Goal: Task Accomplishment & Management: Manage account settings

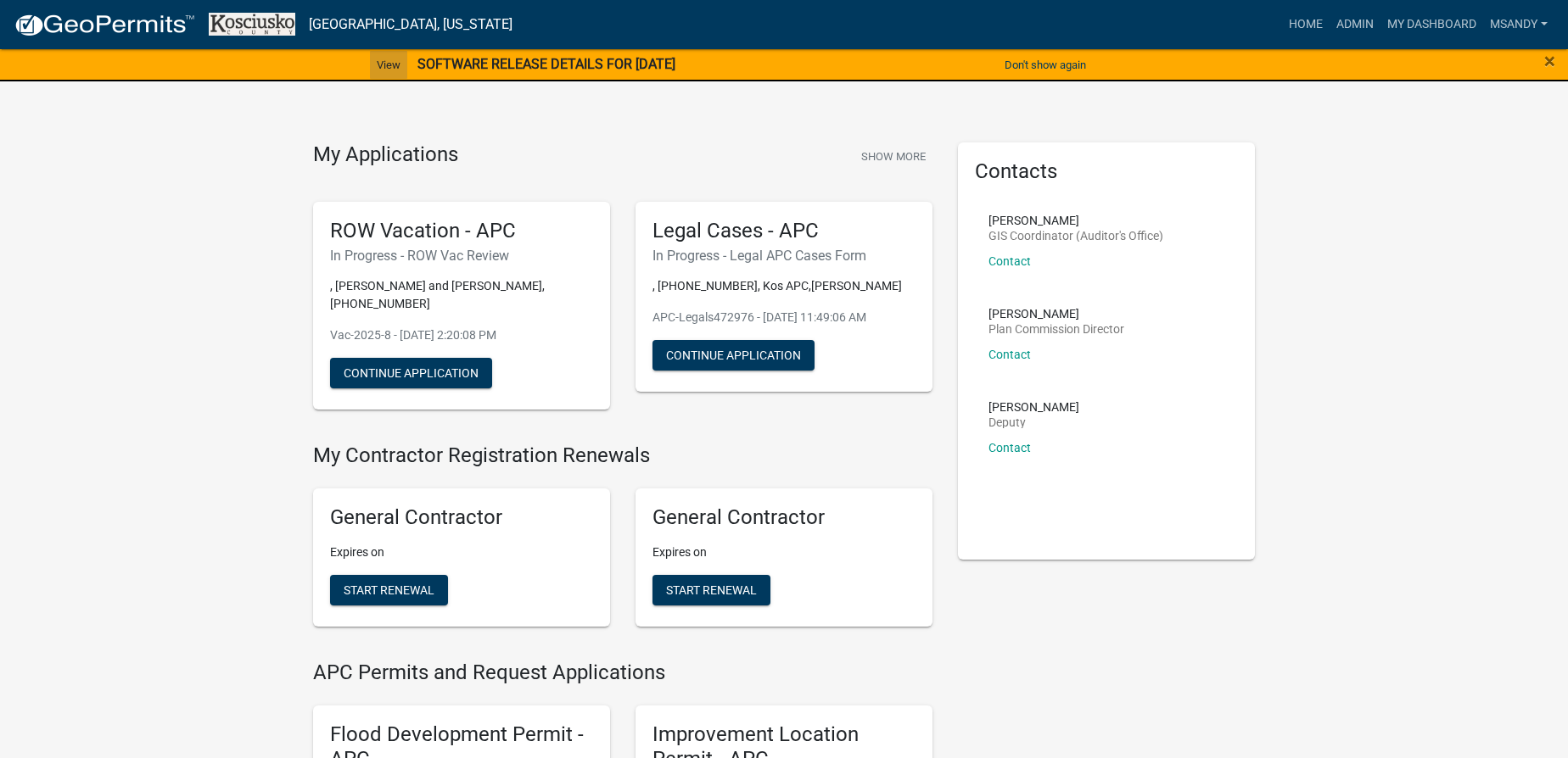
click at [375, 66] on link "View" at bounding box center [388, 64] width 37 height 28
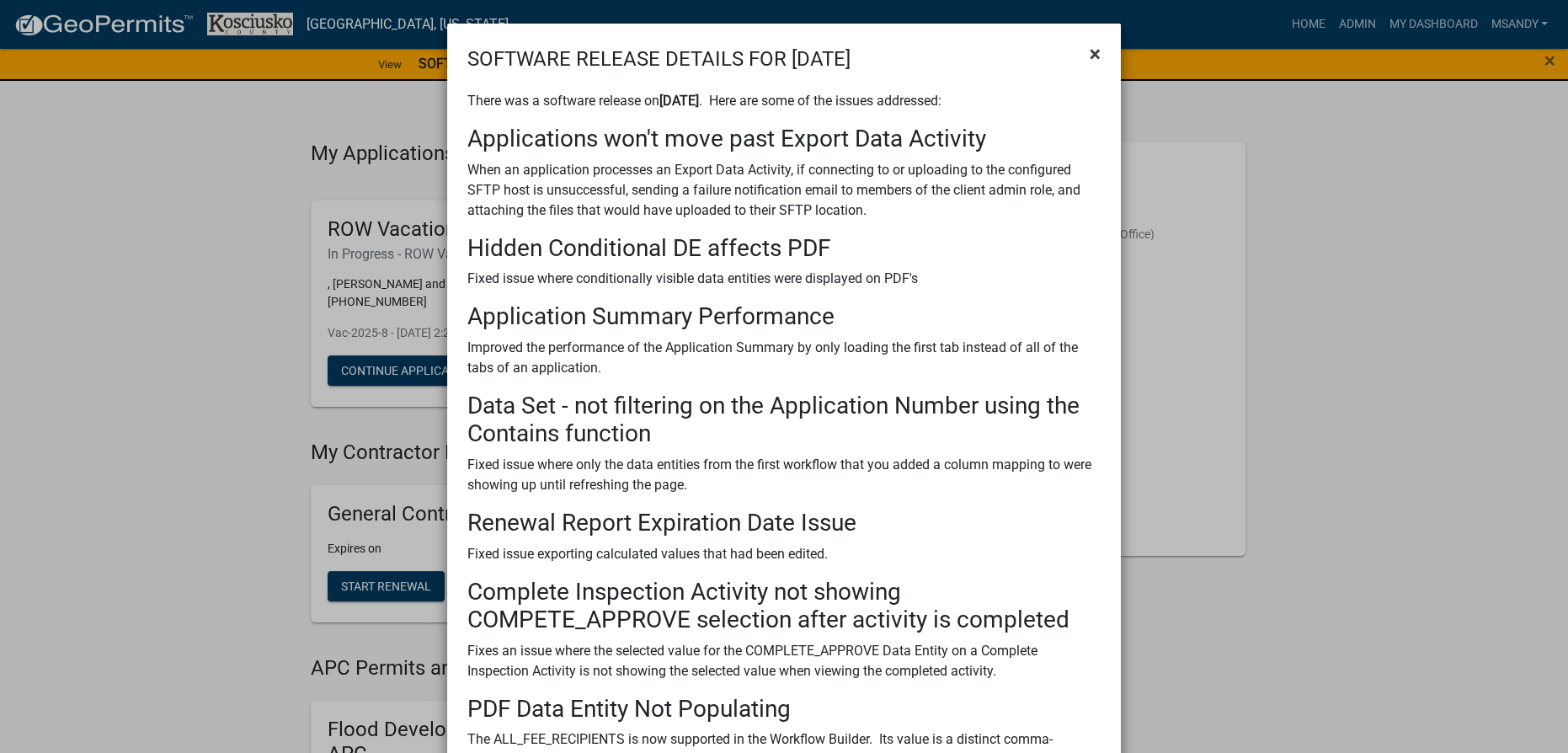
click at [1093, 57] on span "×" at bounding box center [1095, 54] width 11 height 23
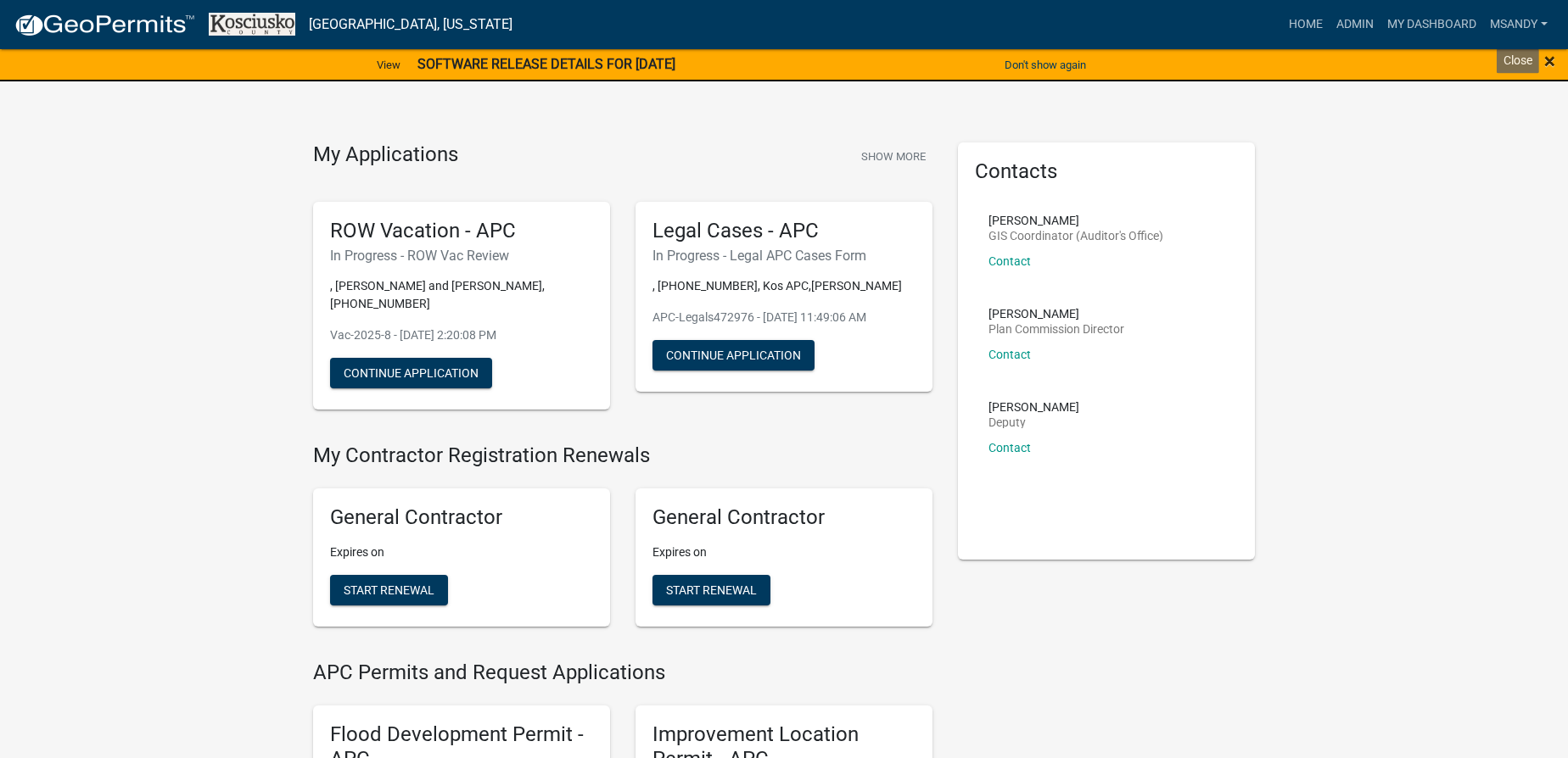
click at [1554, 63] on span "×" at bounding box center [1550, 61] width 11 height 23
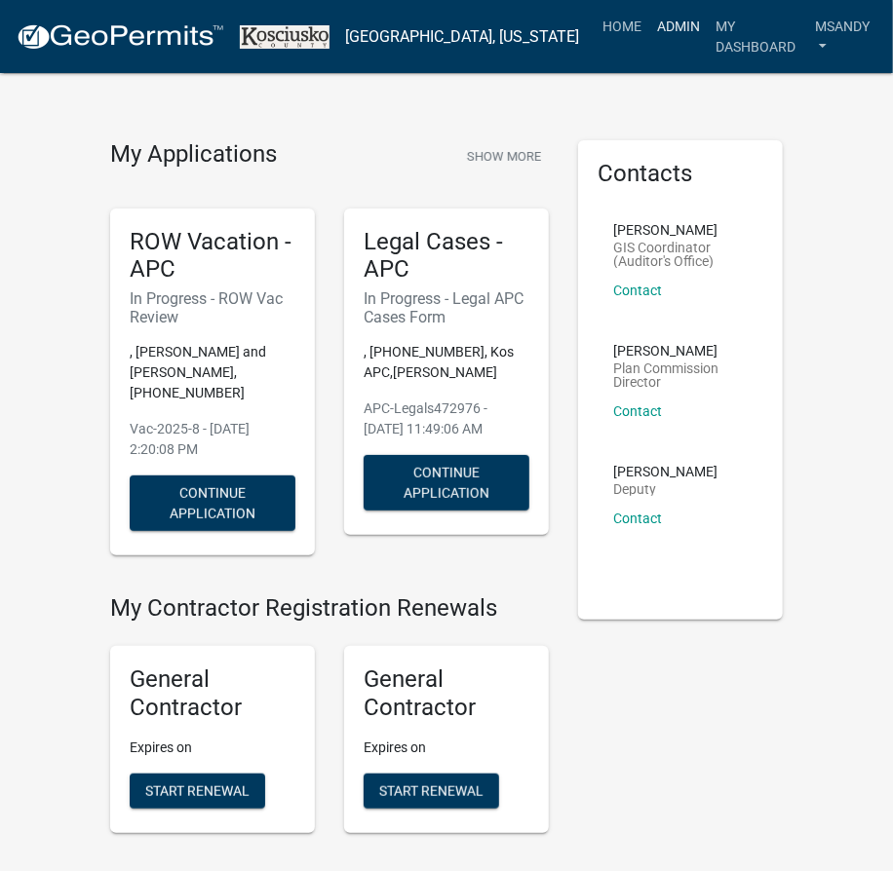
click at [652, 32] on link "Admin" at bounding box center [678, 26] width 58 height 37
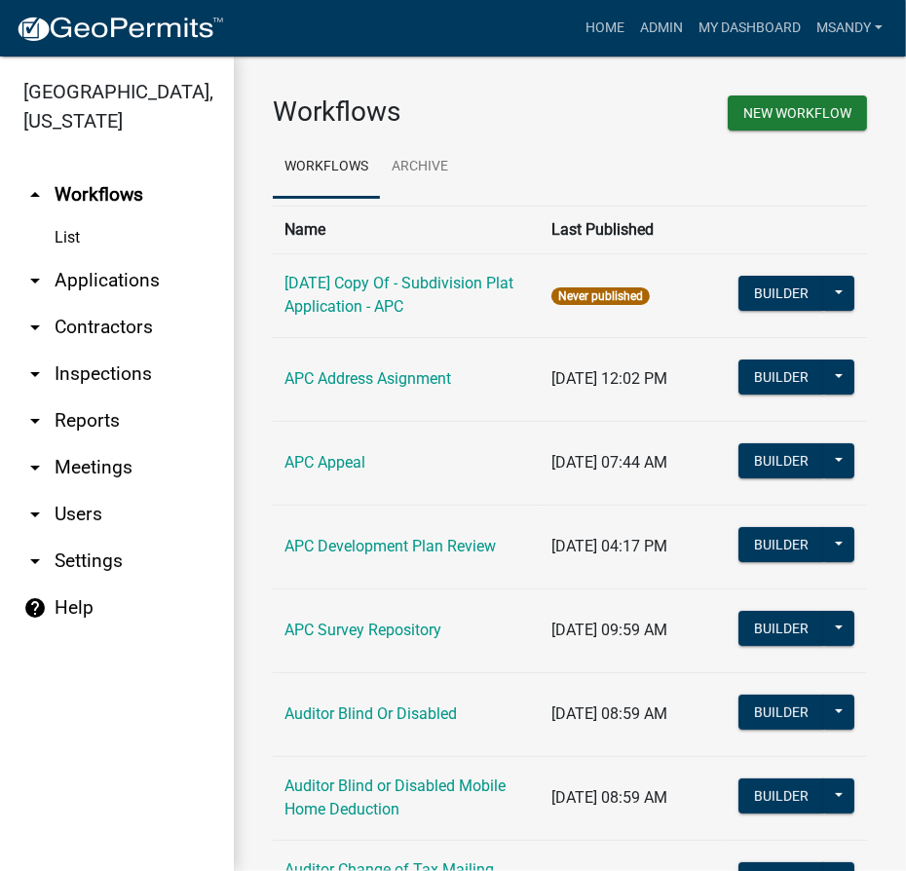
click at [66, 277] on link "arrow_drop_down Applications" at bounding box center [117, 280] width 234 height 47
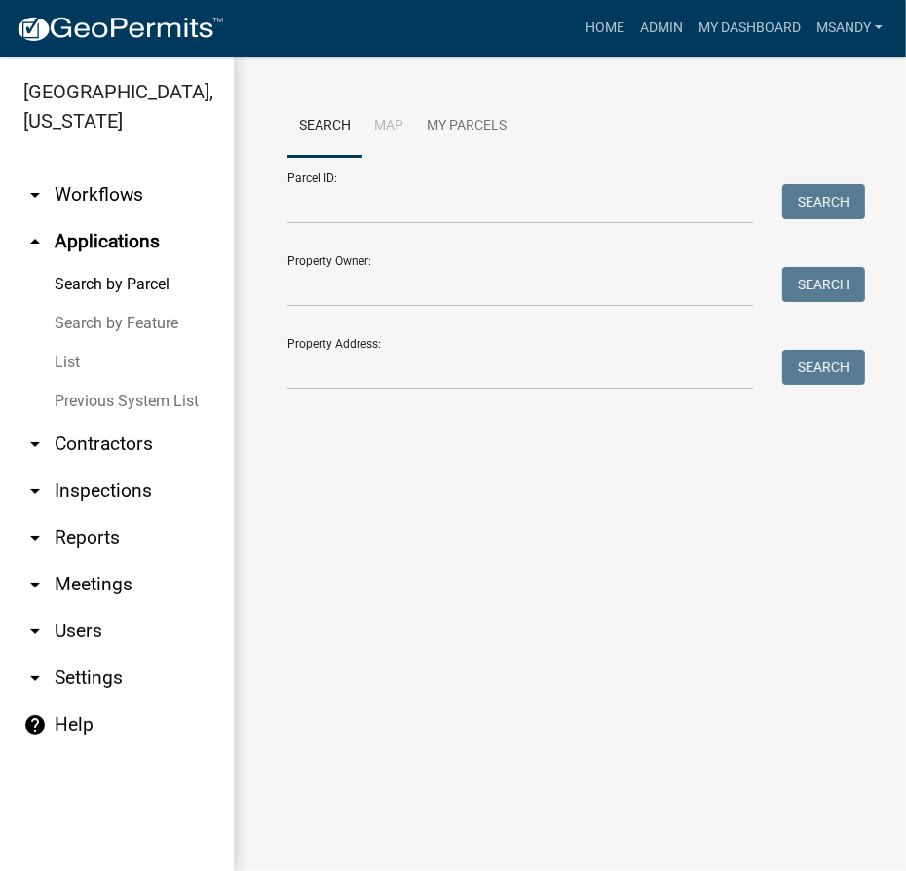
click at [67, 362] on link "List" at bounding box center [117, 362] width 234 height 39
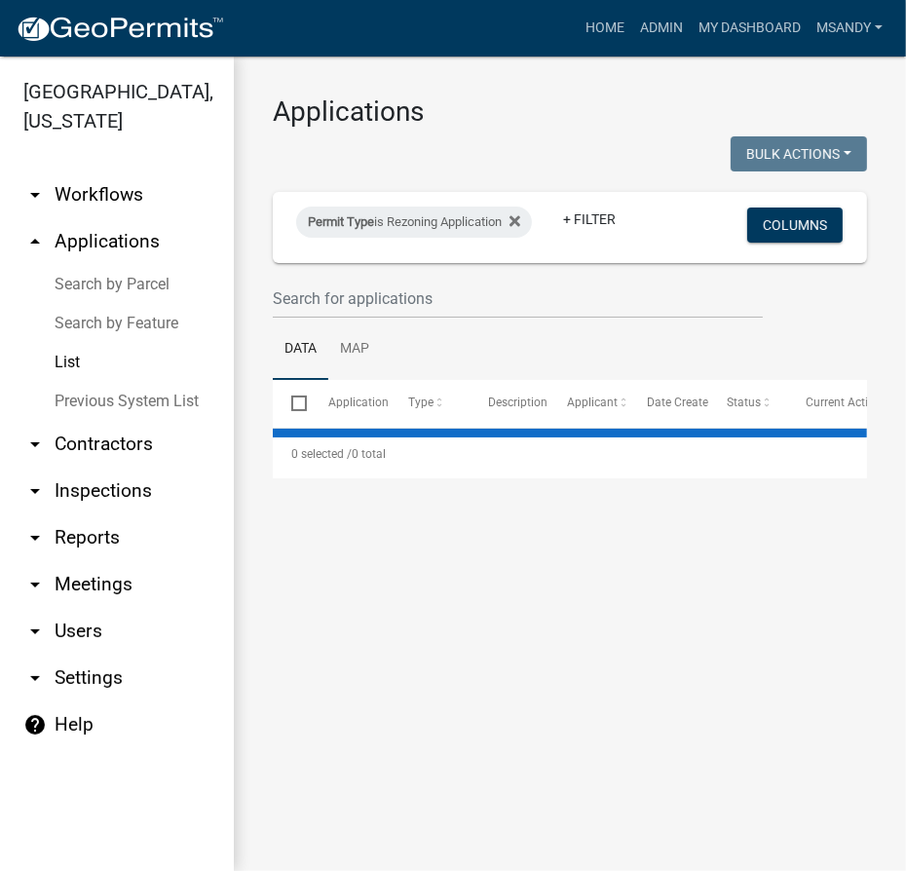
select select "3: 100"
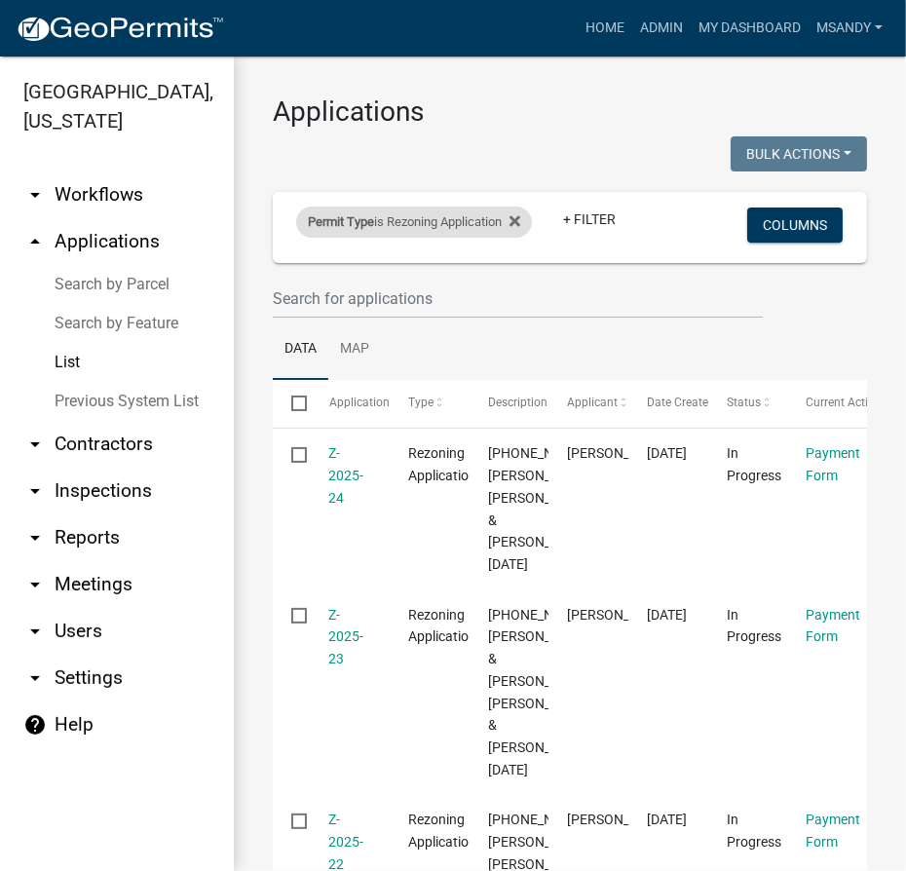
click at [436, 230] on div "Permit Type is Rezoning Application" at bounding box center [414, 222] width 236 height 31
select select "39955938-6eae-4fcf-8cb0-e02ae33ed793"
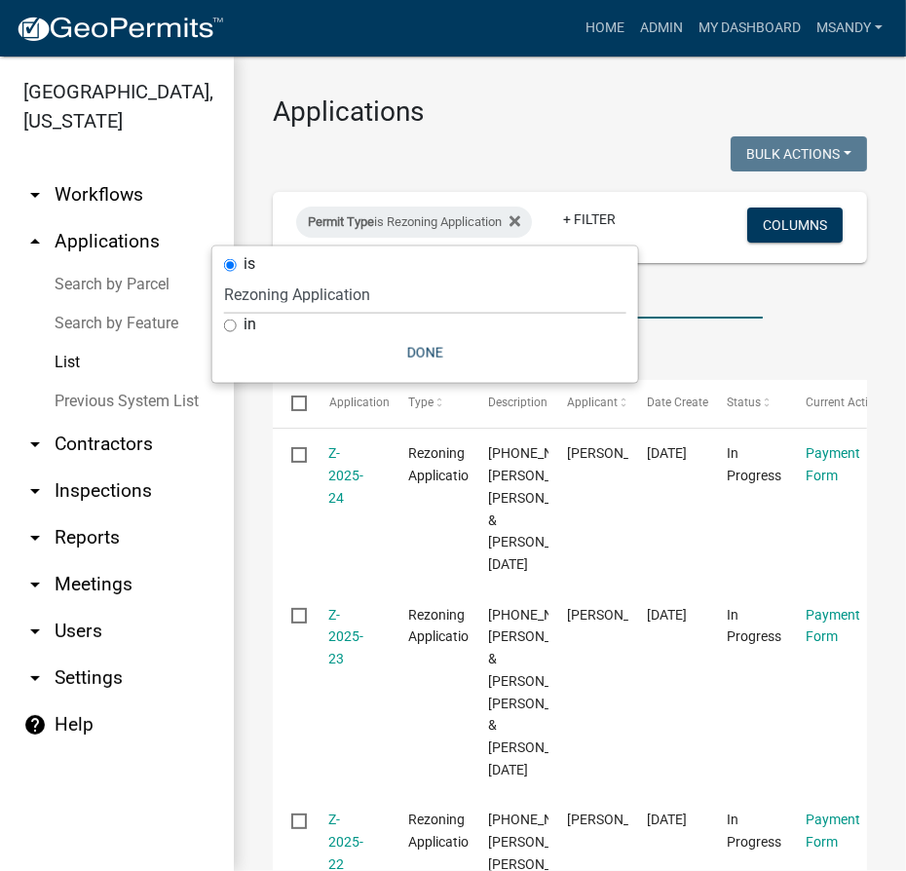
click at [738, 300] on input "text" at bounding box center [518, 299] width 490 height 40
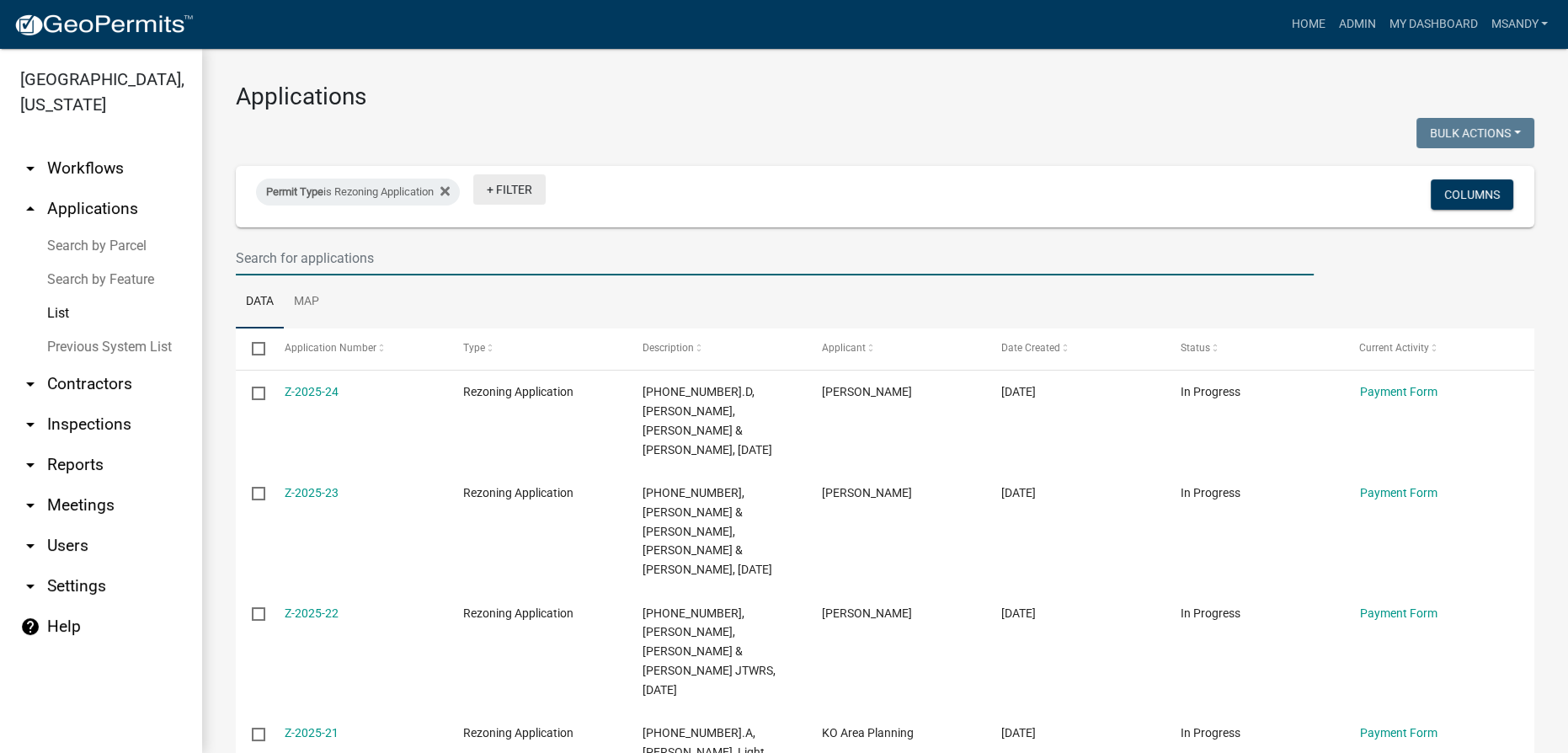
drag, startPoint x: 519, startPoint y: 188, endPoint x: 529, endPoint y: 188, distance: 10.0
click at [520, 188] on link "+ Filter" at bounding box center [510, 189] width 73 height 30
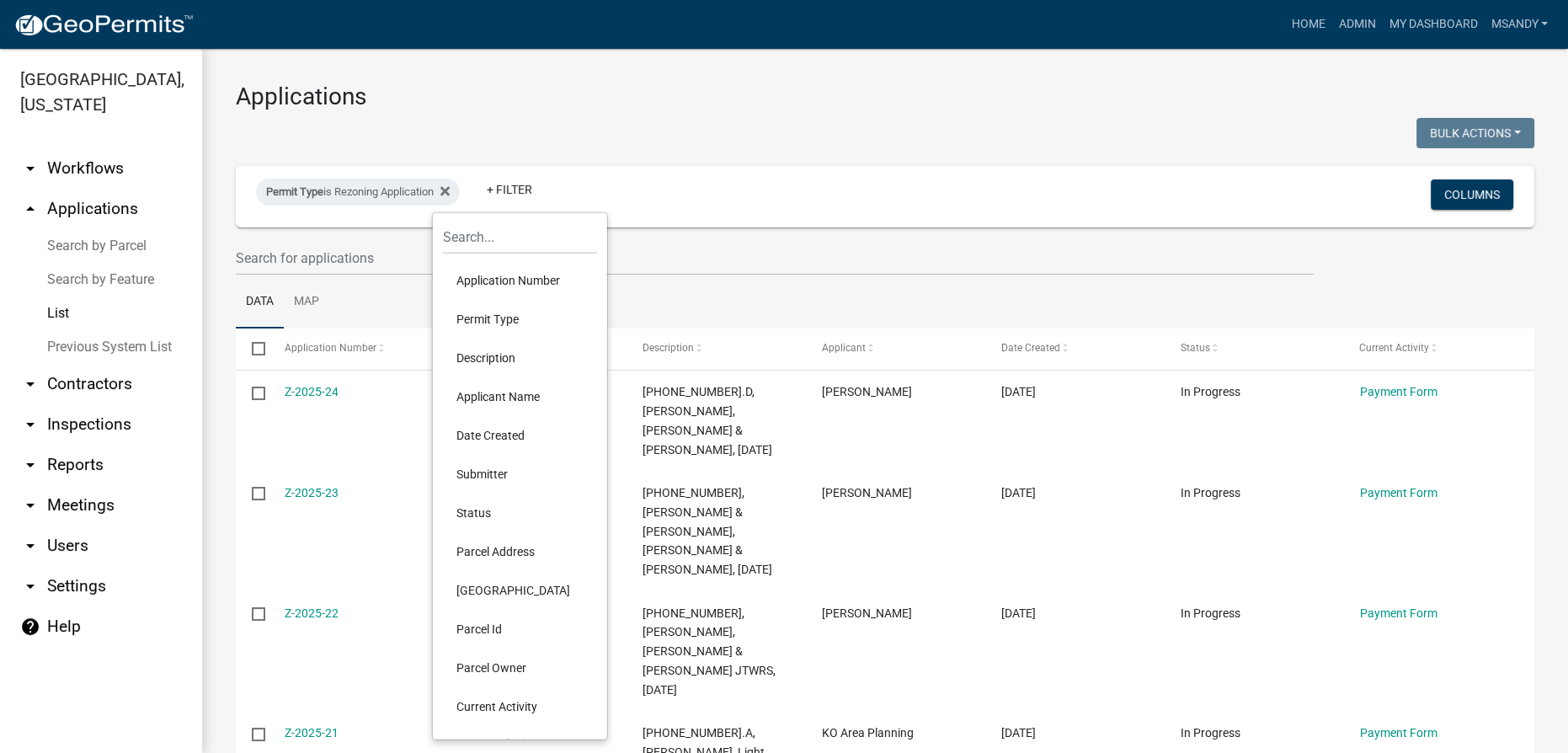
click at [481, 514] on li "Status" at bounding box center [520, 513] width 154 height 39
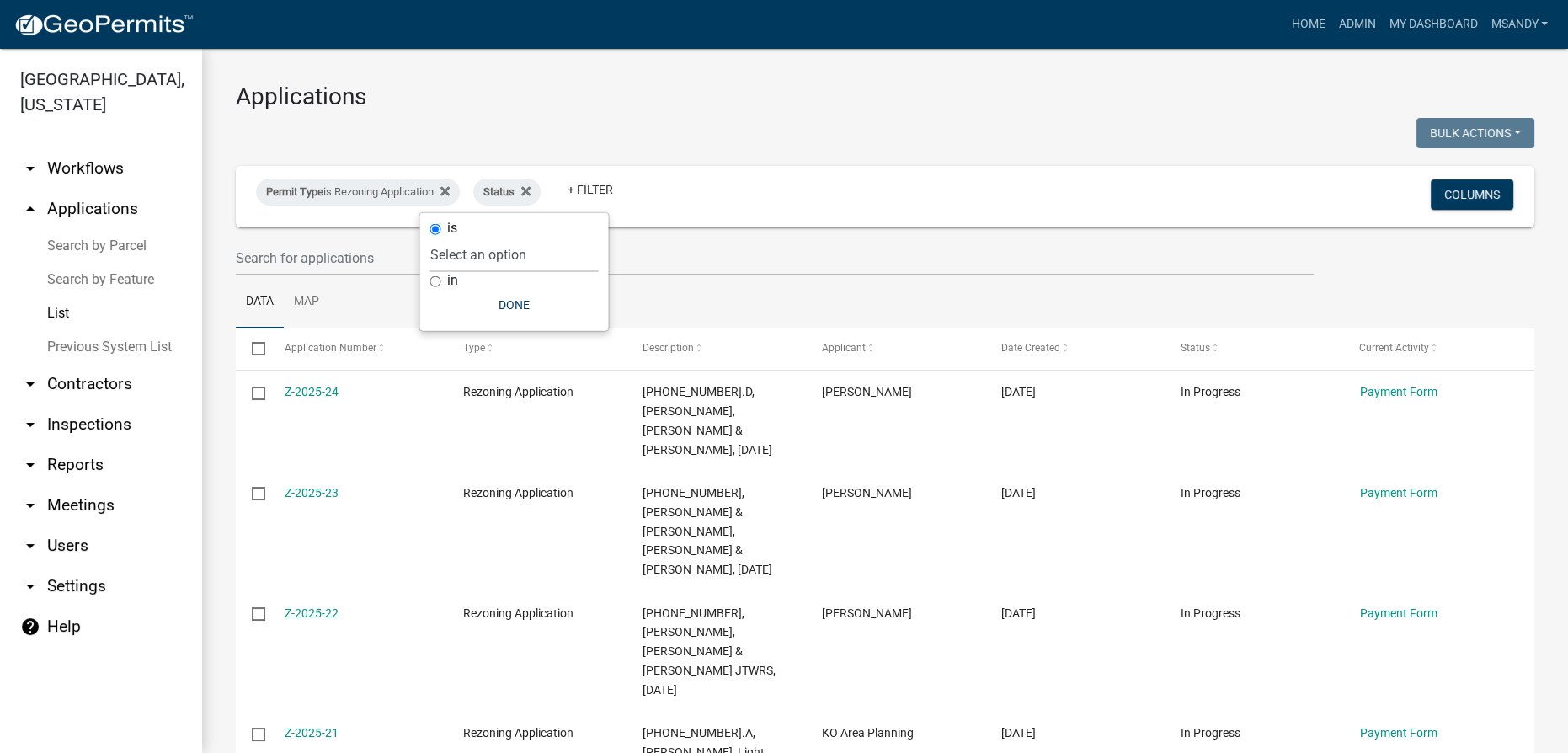
click at [530, 265] on select "Select an option Not Started In Progress Completed Expired Locked Withdrawn Voi…" at bounding box center [513, 255] width 169 height 35
select select "1"
click at [463, 238] on select "Select an option Not Started In Progress Completed Expired Locked Withdrawn Voi…" at bounding box center [513, 255] width 169 height 35
click at [542, 297] on button "Done" at bounding box center [548, 304] width 169 height 30
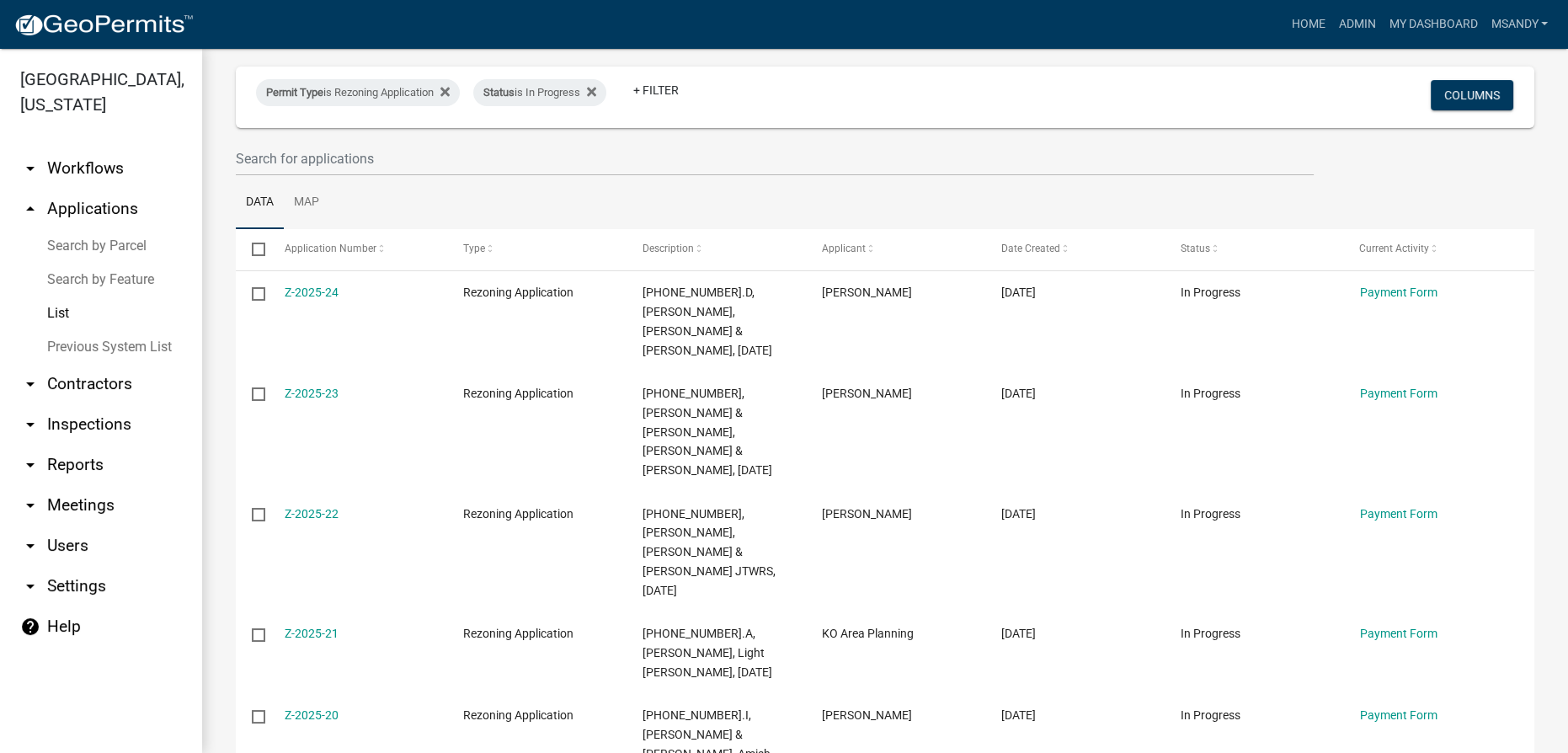
scroll to position [76, 0]
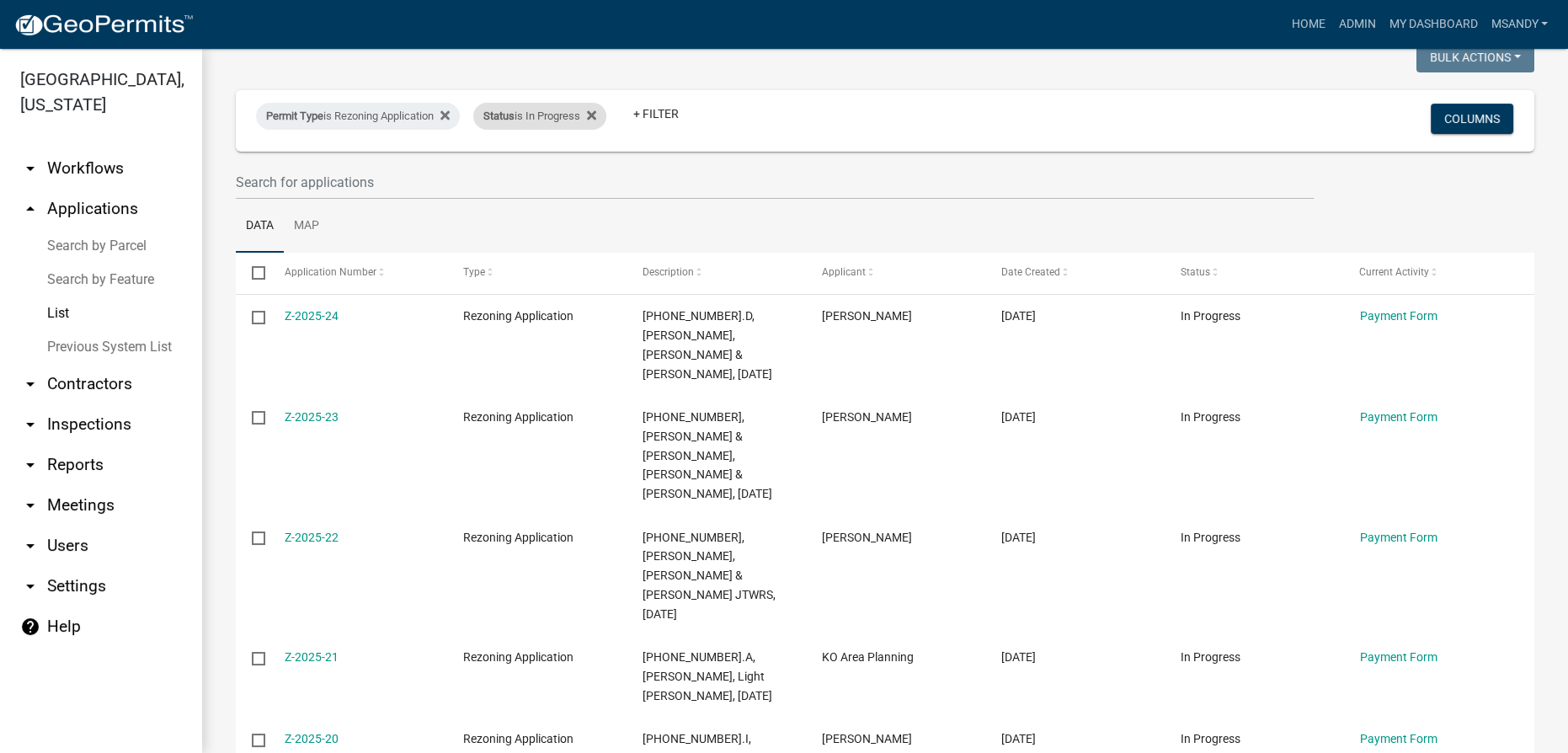
click at [551, 112] on div "Status is In Progress" at bounding box center [540, 116] width 133 height 27
click at [526, 175] on select "Select an option Not Started In Progress Completed Expired Locked Withdrawn Voi…" at bounding box center [548, 178] width 169 height 35
select select "2"
click at [464, 161] on select "Select an option Not Started In Progress Completed Expired Locked Withdrawn Voi…" at bounding box center [548, 178] width 169 height 35
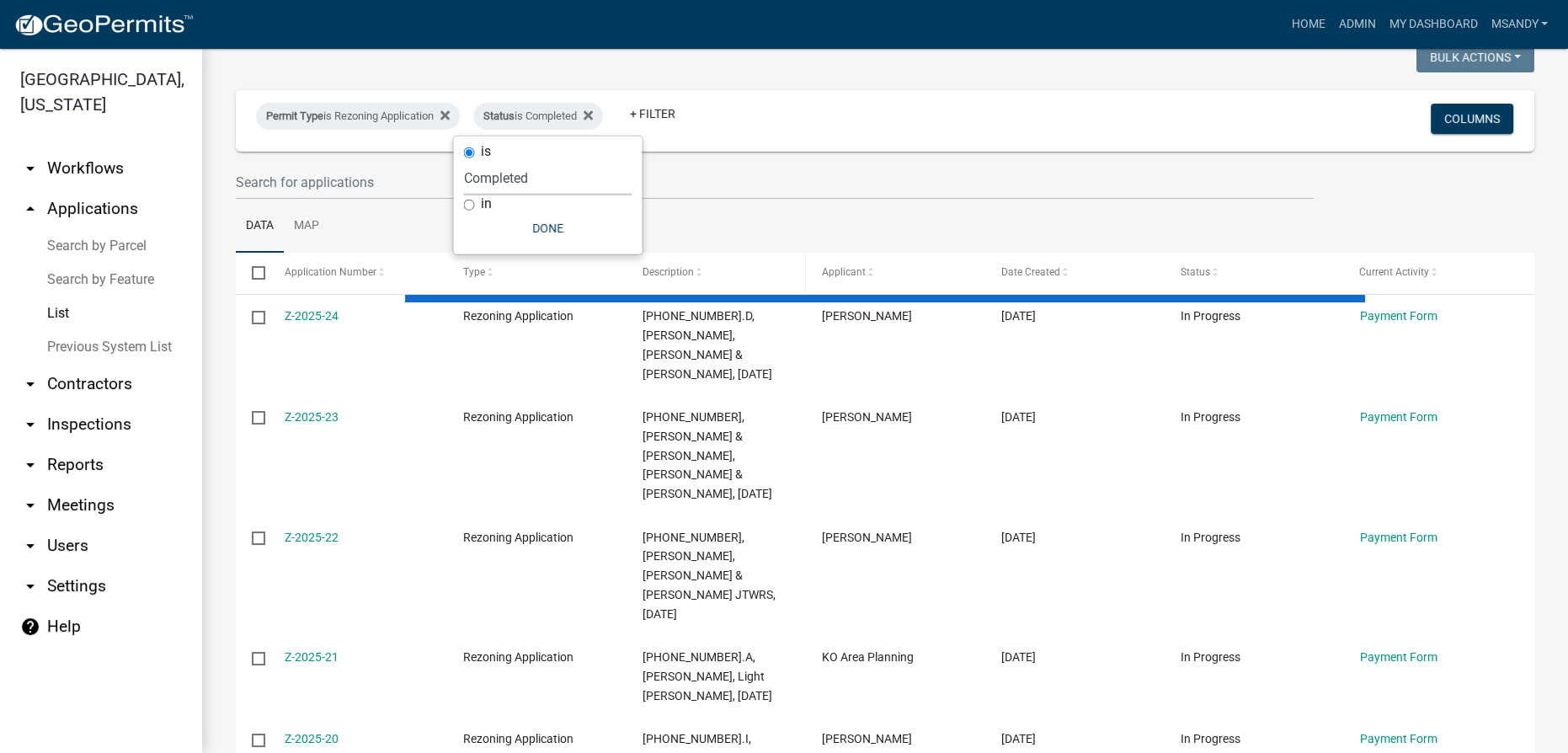
select select "3: 100"
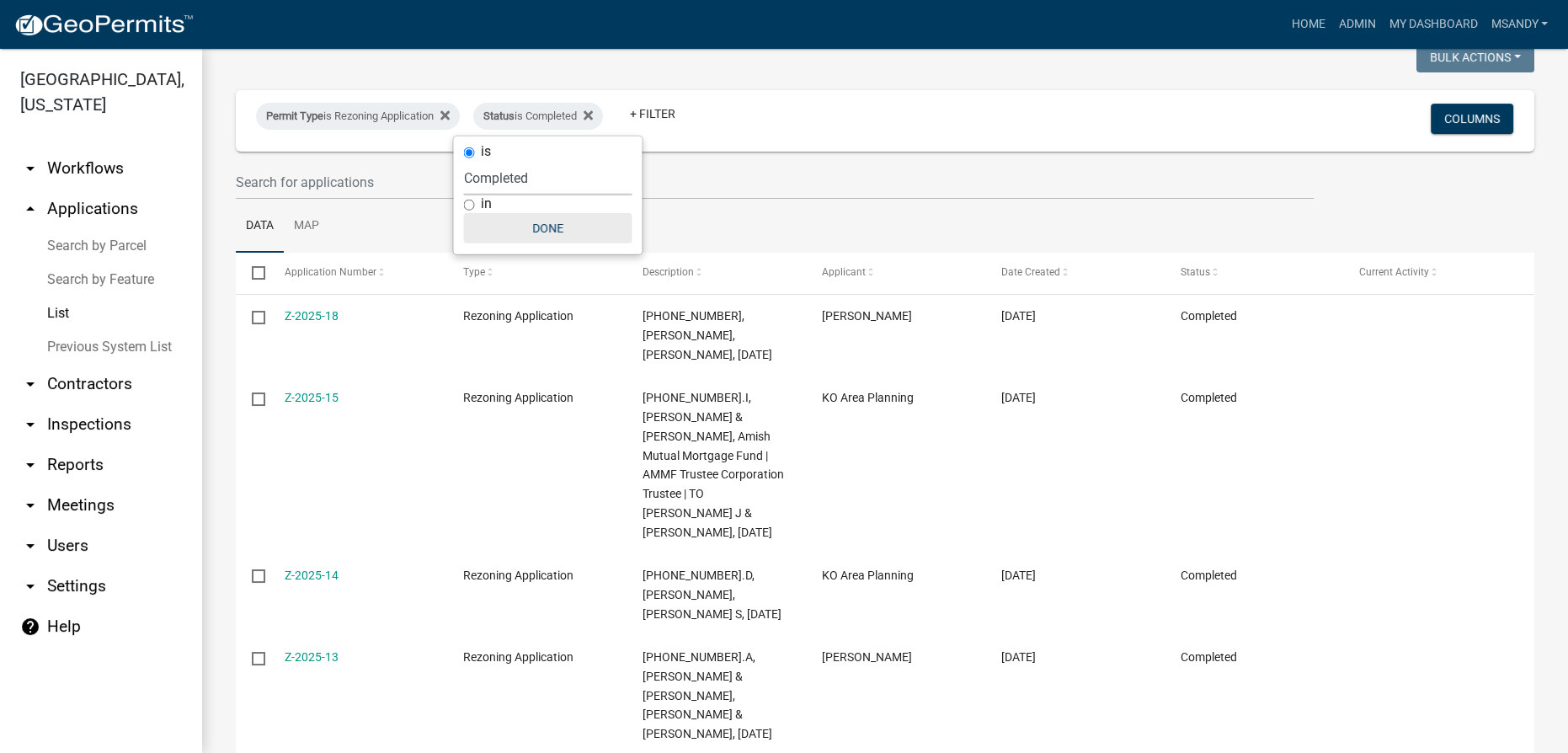
drag, startPoint x: 566, startPoint y: 232, endPoint x: 559, endPoint y: 224, distance: 10.6
click at [564, 229] on button "Done" at bounding box center [547, 228] width 169 height 30
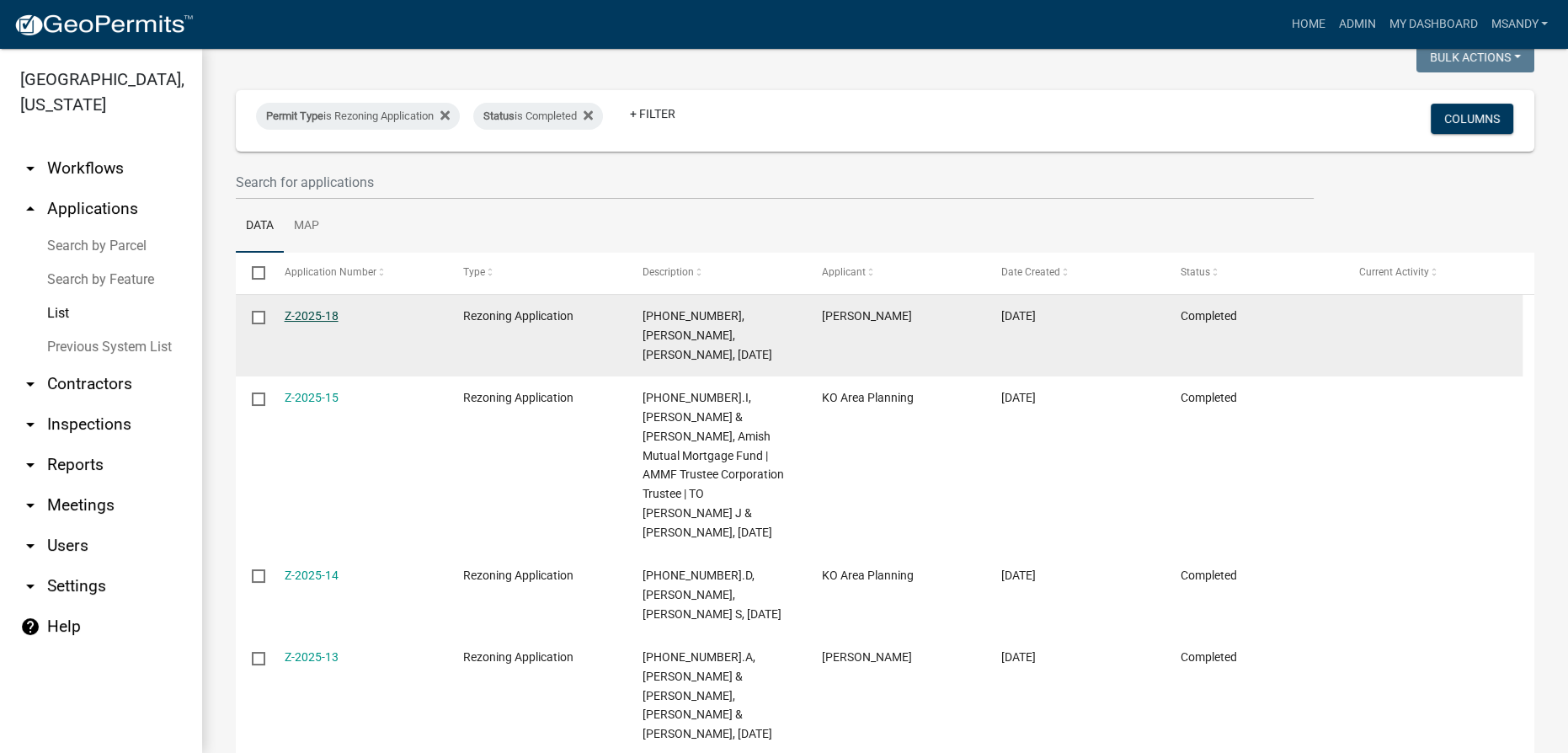
click at [314, 309] on link "Z-2025-18" at bounding box center [311, 316] width 54 height 14
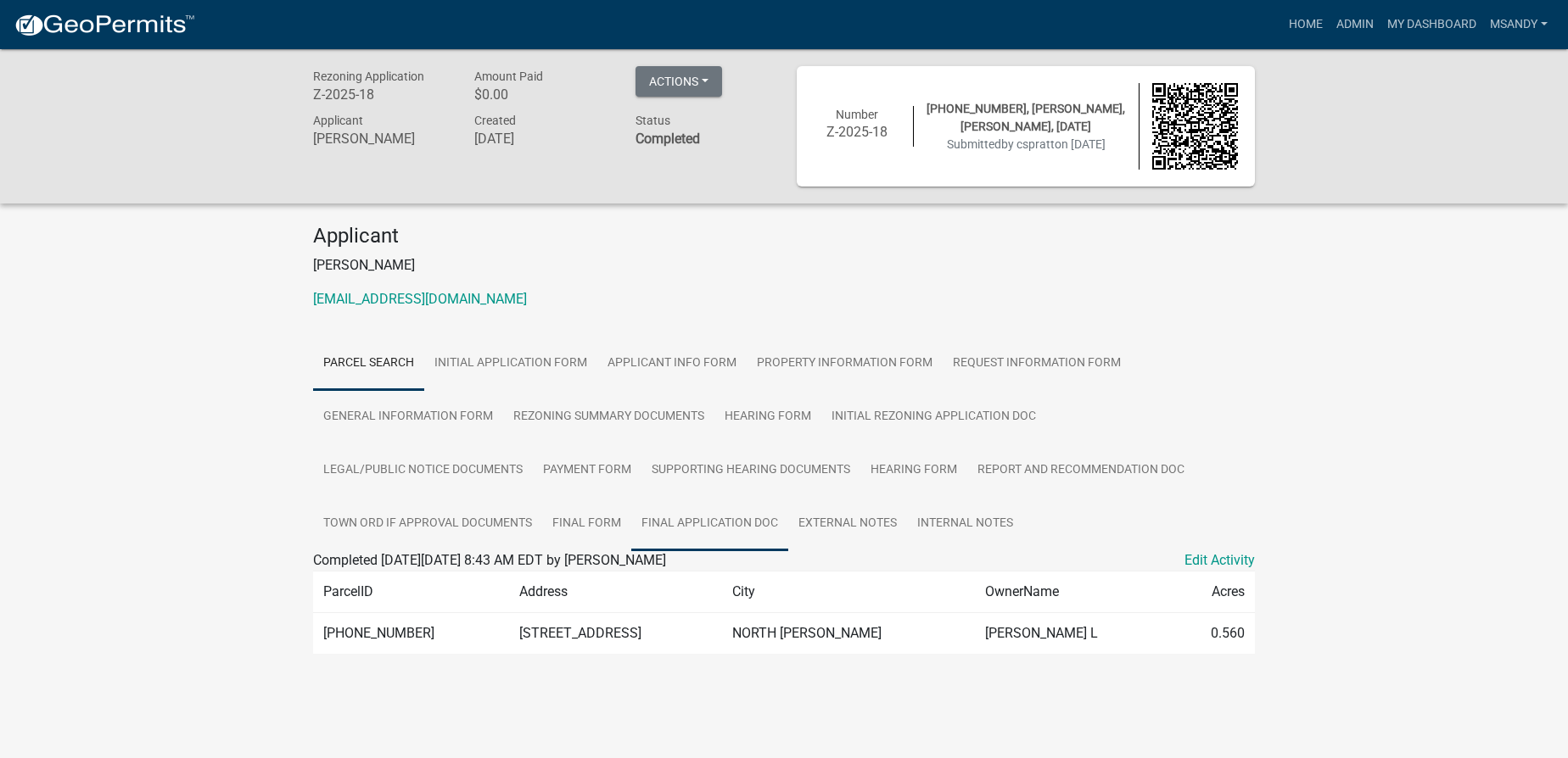
click at [685, 519] on link "Final Application Doc" at bounding box center [710, 524] width 157 height 54
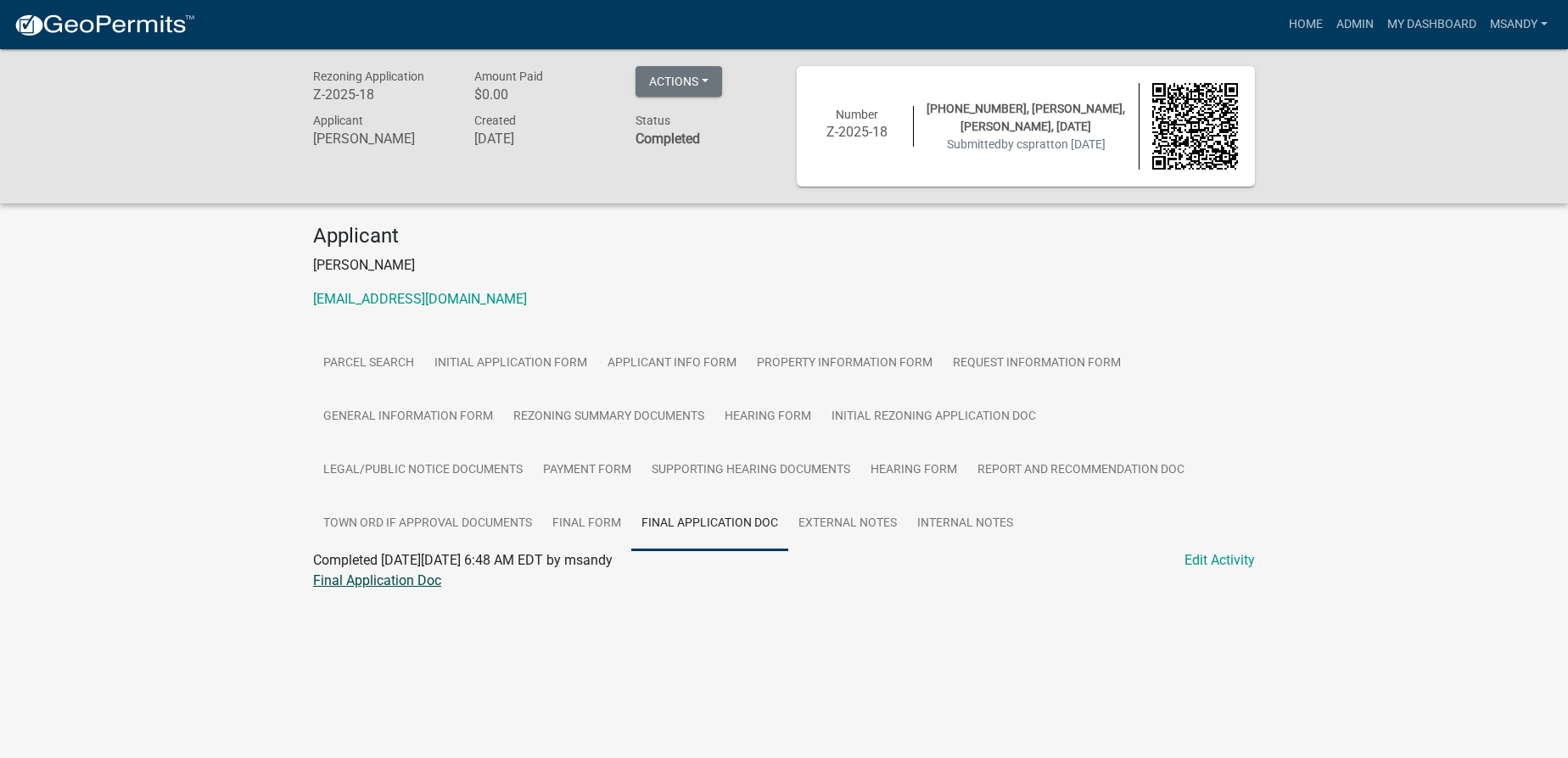
click at [364, 574] on link "Final Application Doc" at bounding box center [377, 580] width 128 height 17
click at [1358, 22] on link "Admin" at bounding box center [1355, 24] width 50 height 32
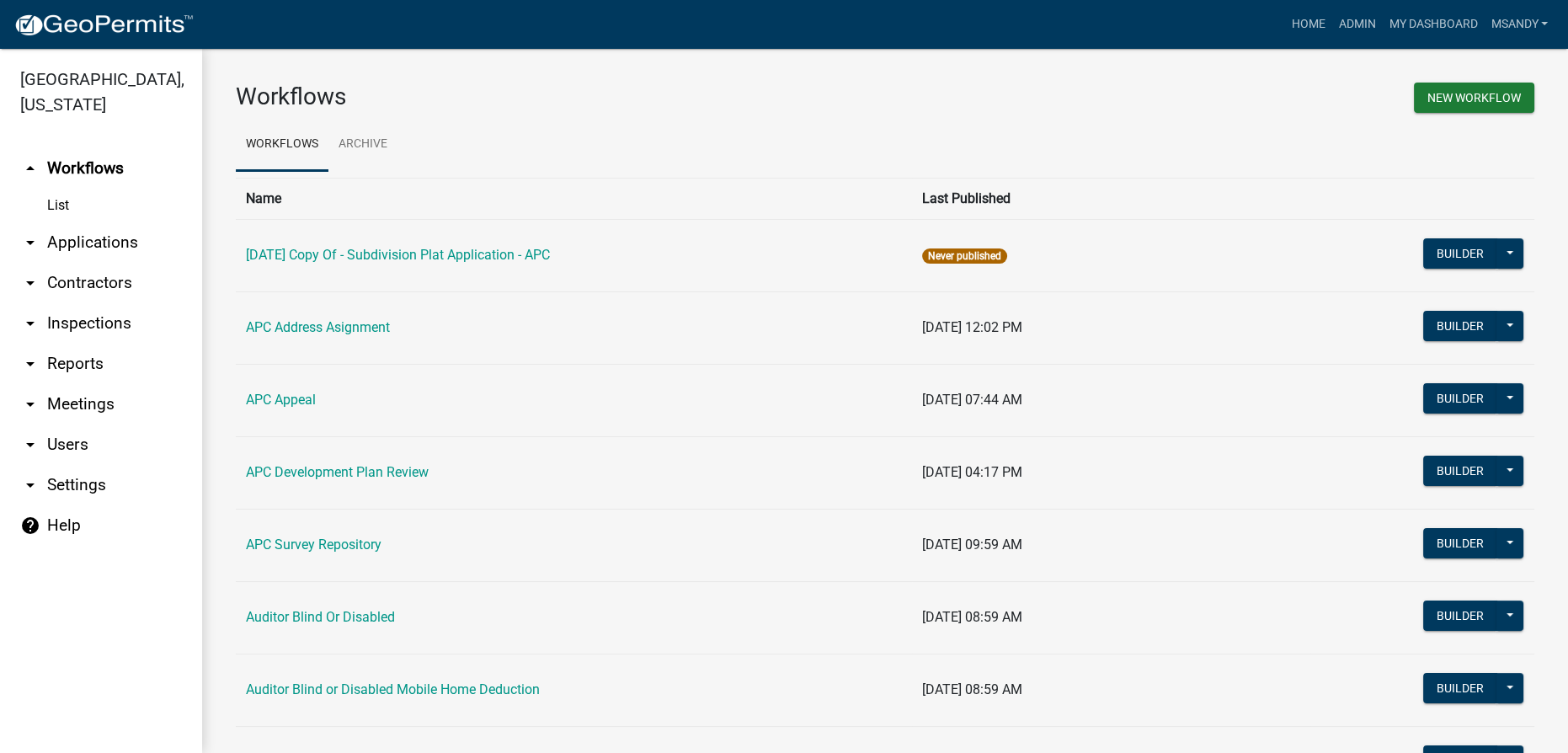
click at [94, 239] on link "arrow_drop_down Applications" at bounding box center [101, 242] width 202 height 41
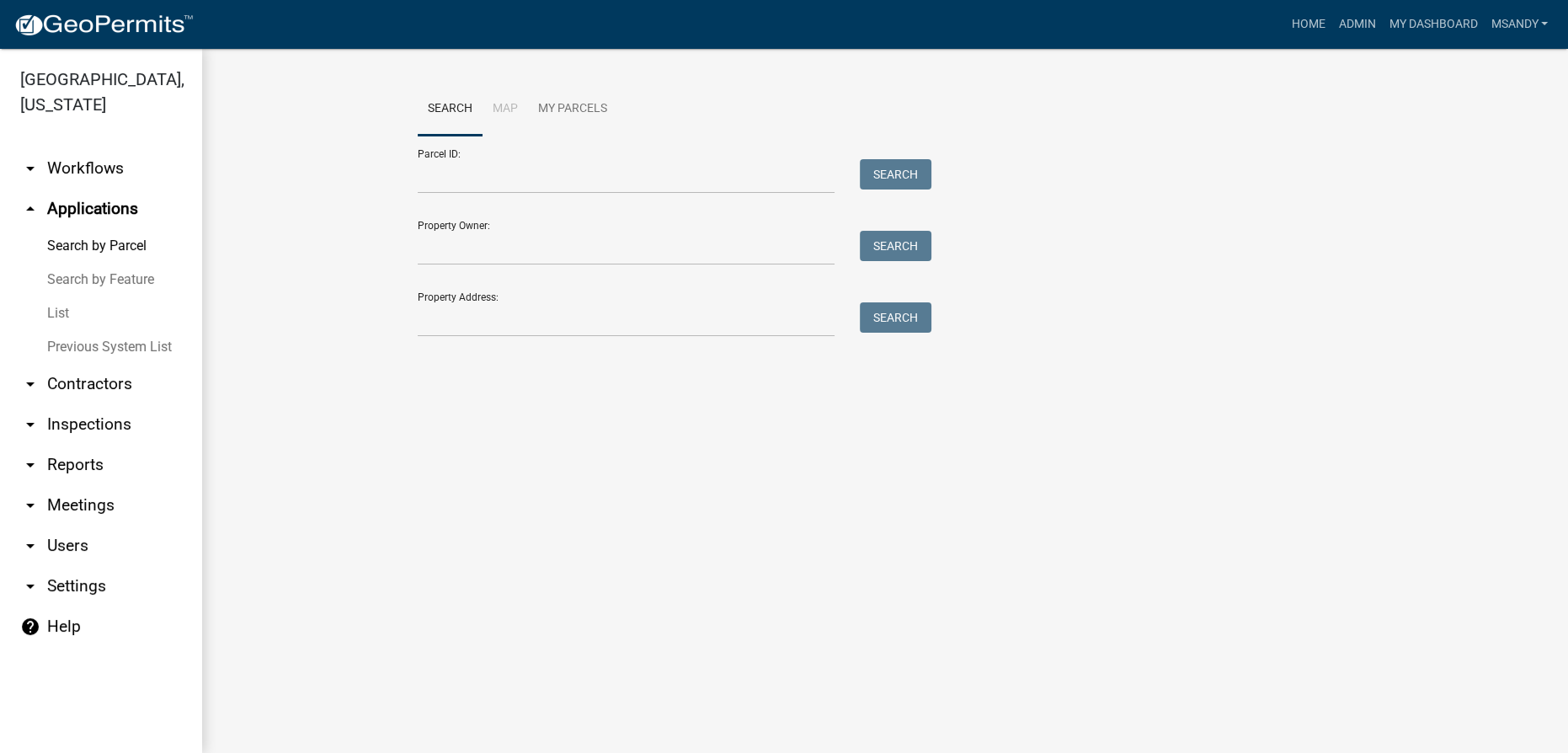
click at [49, 313] on link "List" at bounding box center [101, 313] width 202 height 34
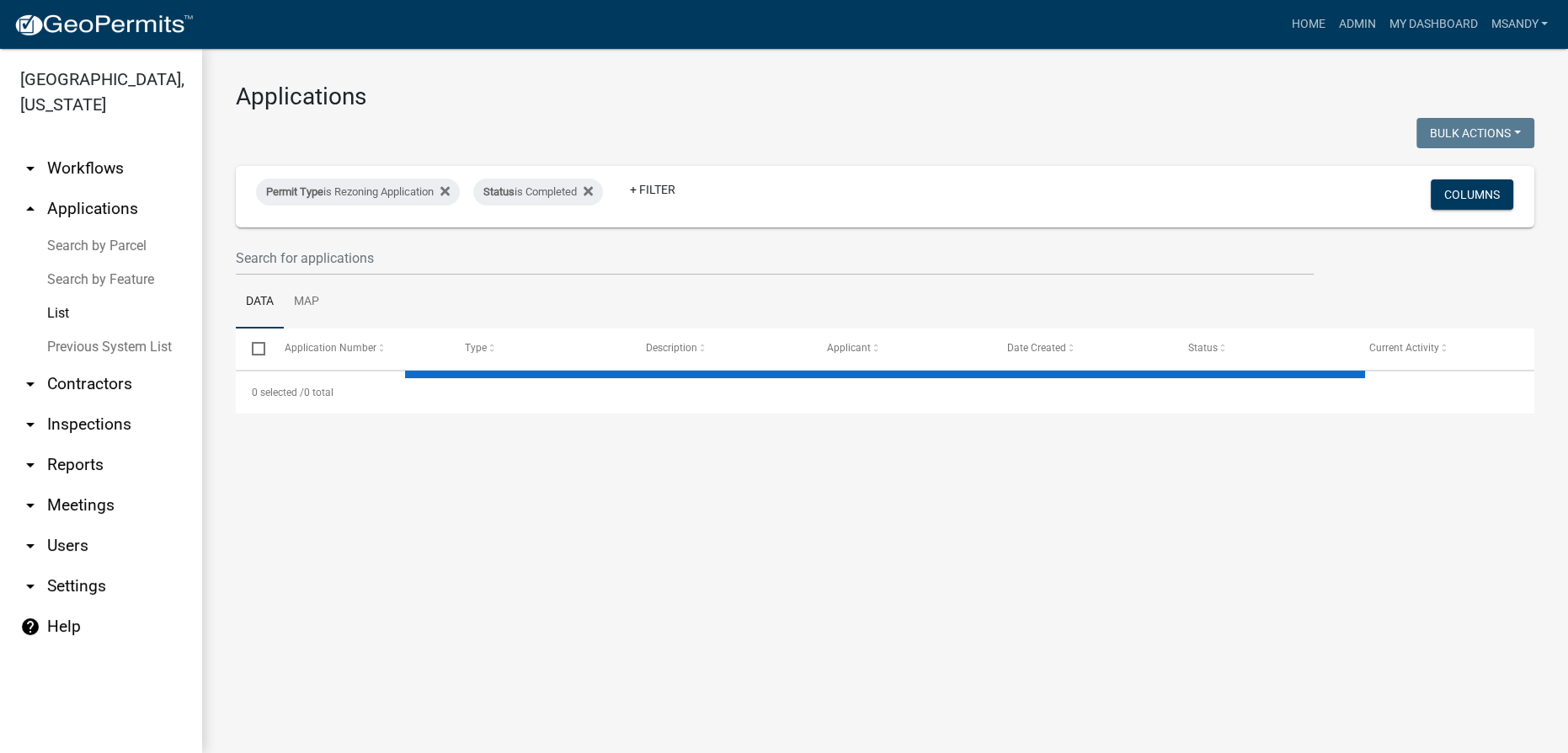
select select "3: 100"
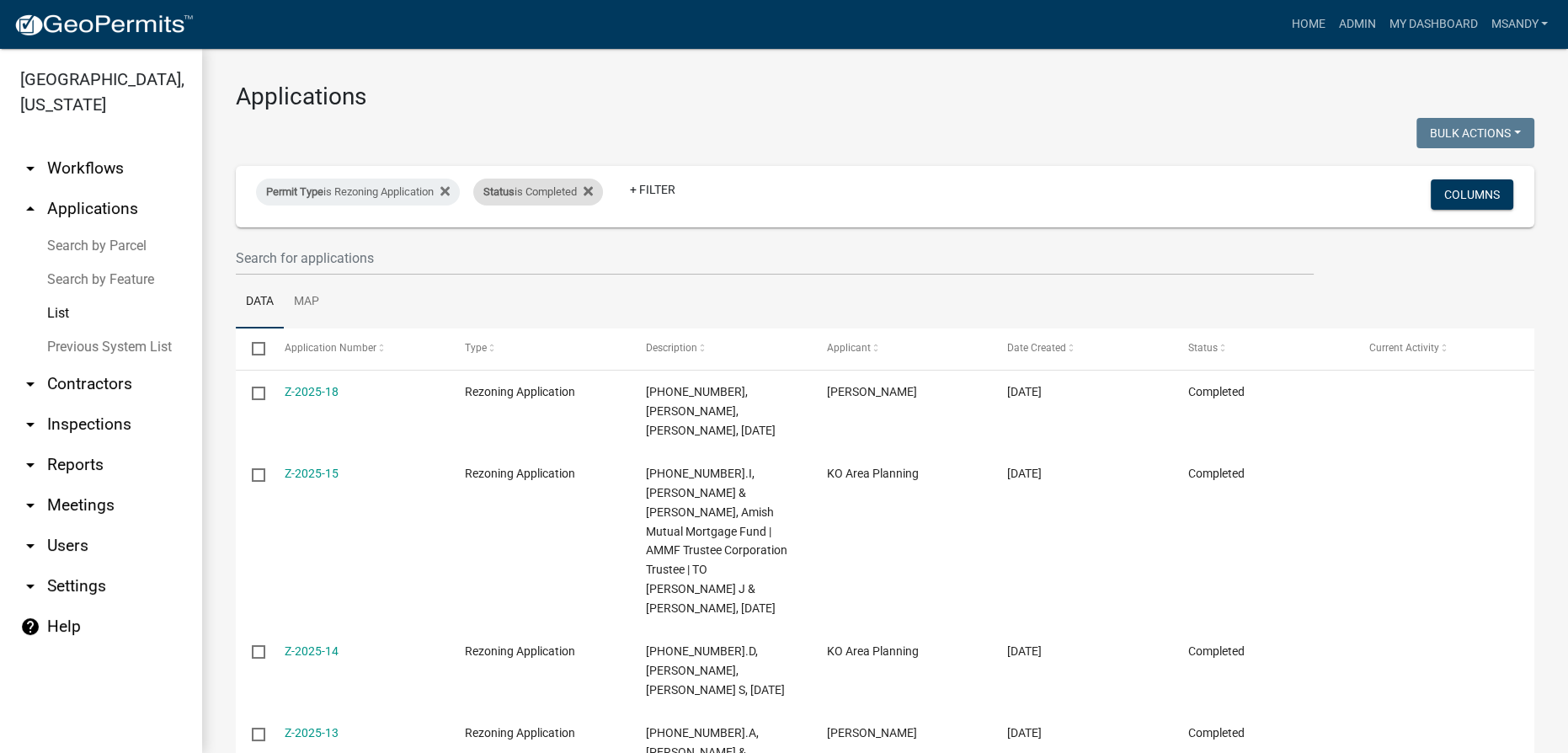
click at [545, 196] on div "Status is Completed" at bounding box center [539, 192] width 130 height 27
click at [530, 258] on select "Select an option Not Started In Progress Completed Expired Locked Withdrawn Voi…" at bounding box center [547, 255] width 169 height 35
select select "1"
click at [463, 238] on select "Select an option Not Started In Progress Completed Expired Locked Withdrawn Voi…" at bounding box center [547, 255] width 169 height 35
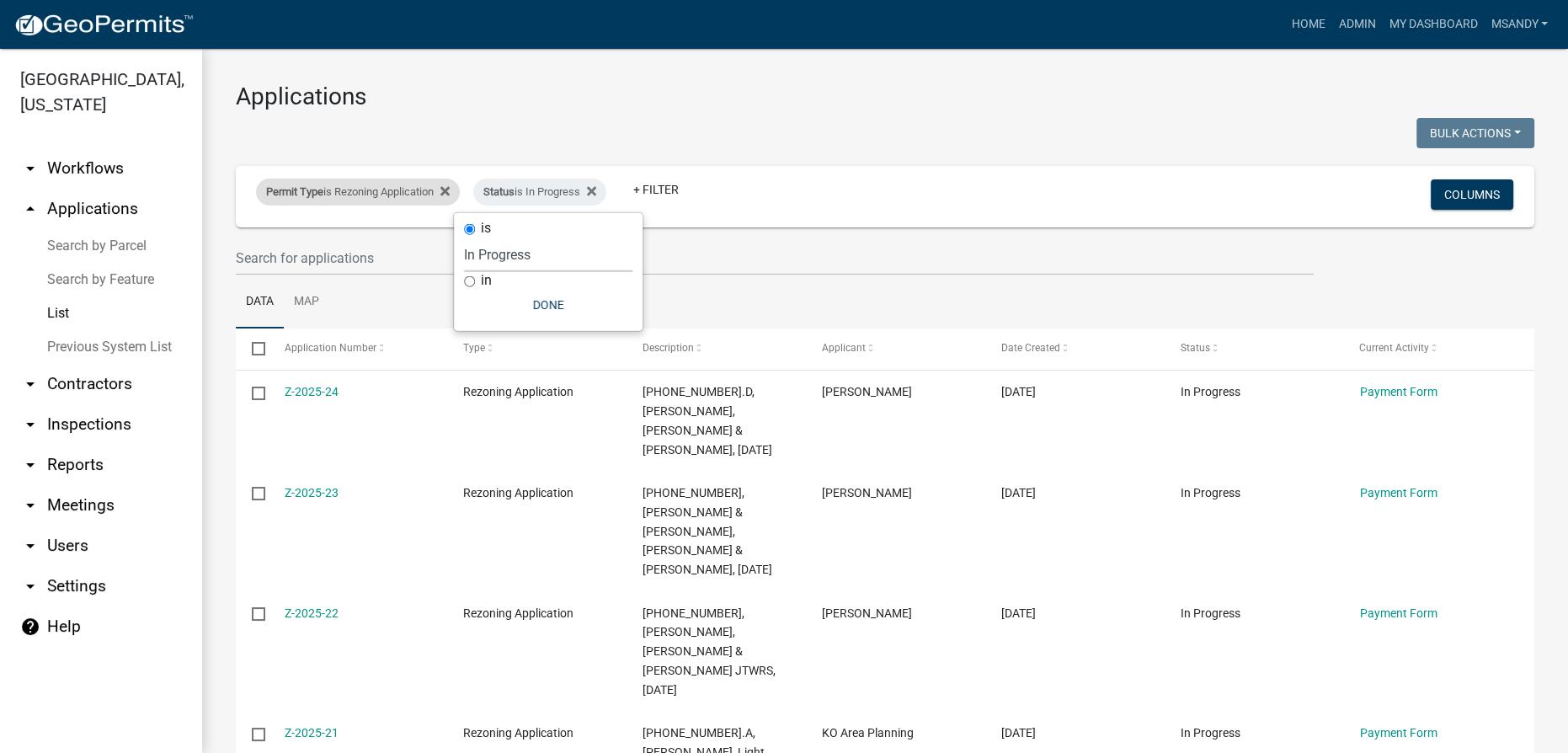
click at [339, 188] on div "Permit Type is Rezoning Application" at bounding box center [358, 192] width 204 height 27
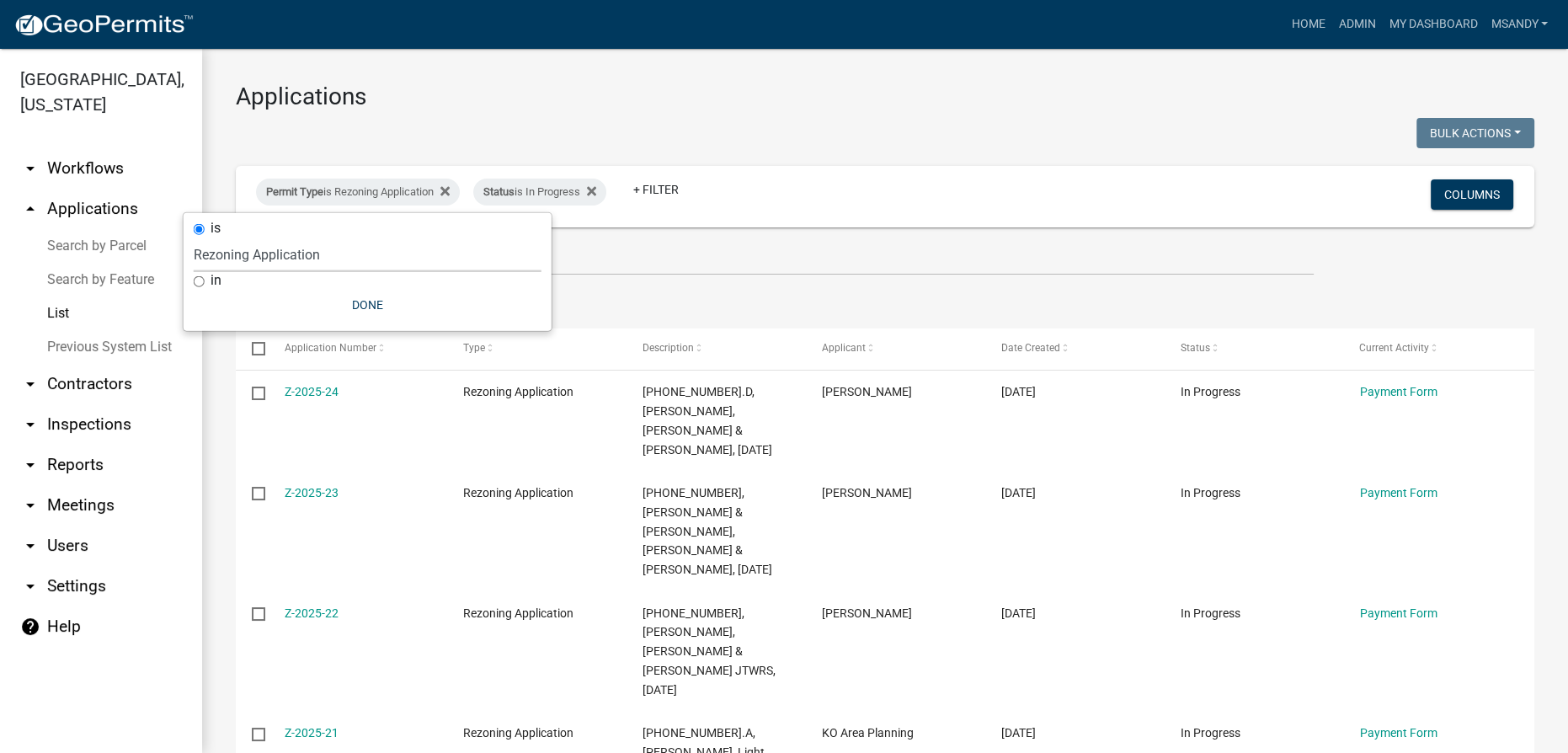
click at [305, 253] on select "Select an option [DATE] Copy Of - Subdivision Plat Application - APC APC Addres…" at bounding box center [367, 255] width 347 height 35
select select "a2c991f8-68ce-43d3-971c-57015753063b"
click at [229, 238] on select "Select an option [DATE] Copy Of - Subdivision Plat Application - APC APC Addres…" at bounding box center [367, 255] width 347 height 35
select select "3: 100"
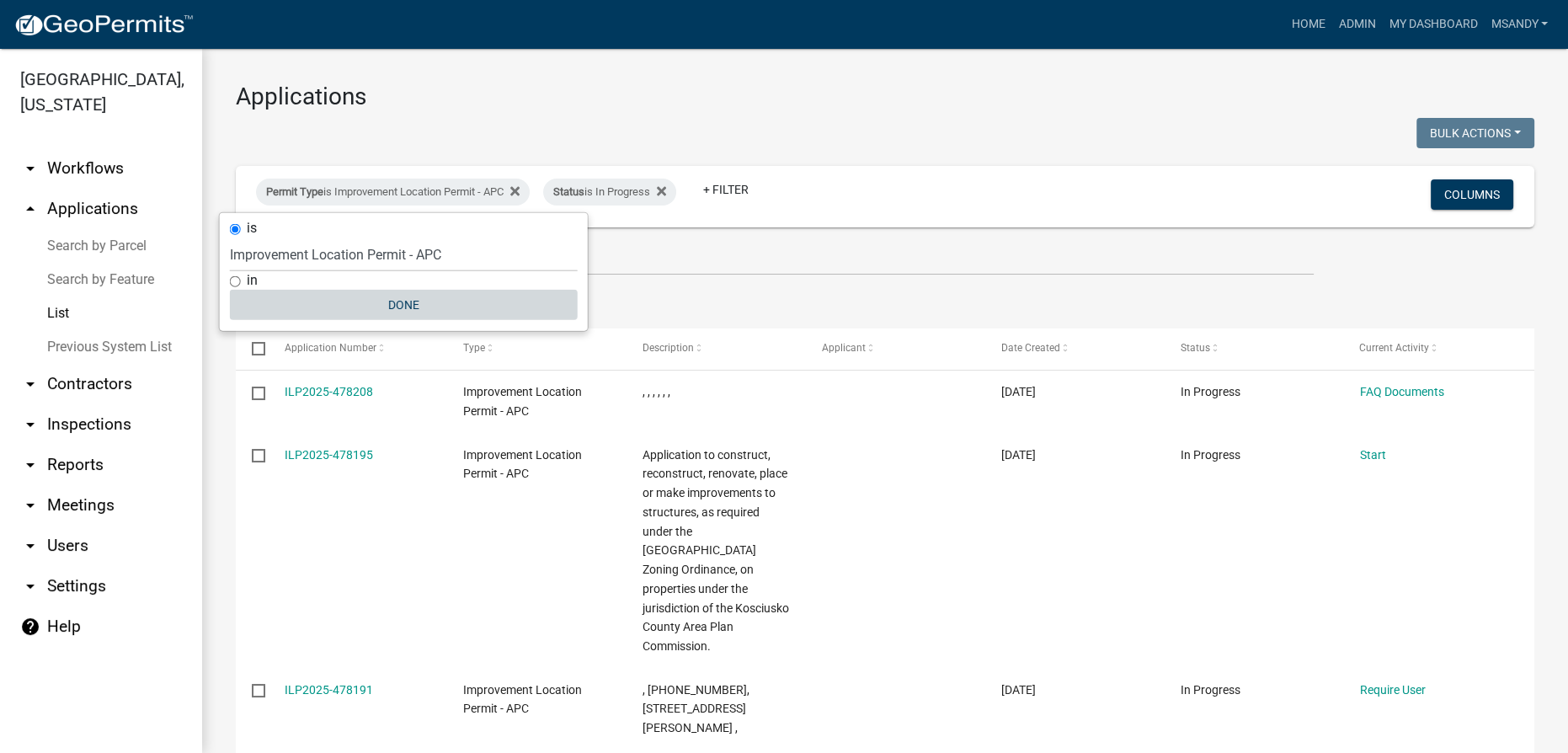
click at [413, 298] on button "Done" at bounding box center [404, 304] width 347 height 30
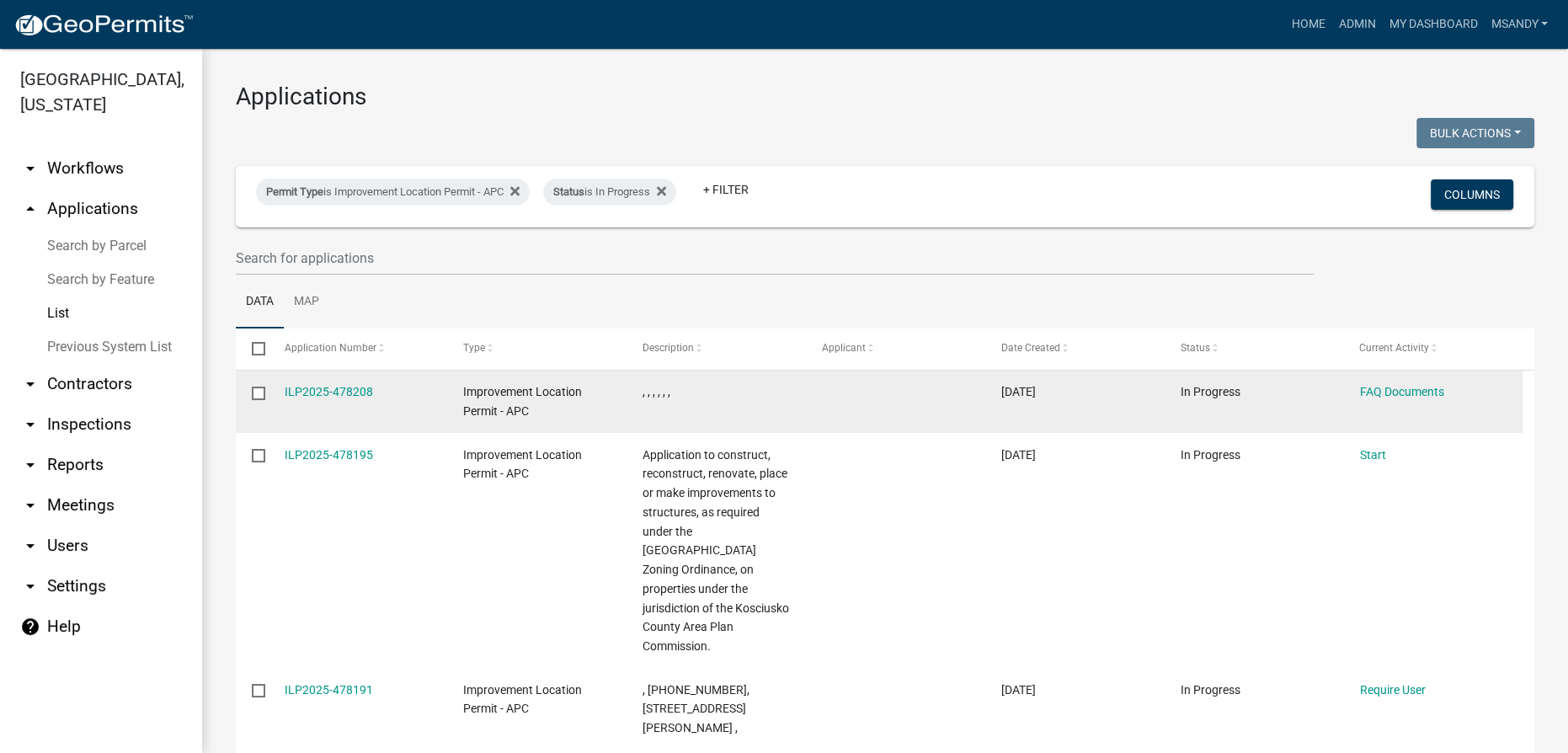
click at [248, 394] on datatable-body-cell at bounding box center [252, 402] width 32 height 62
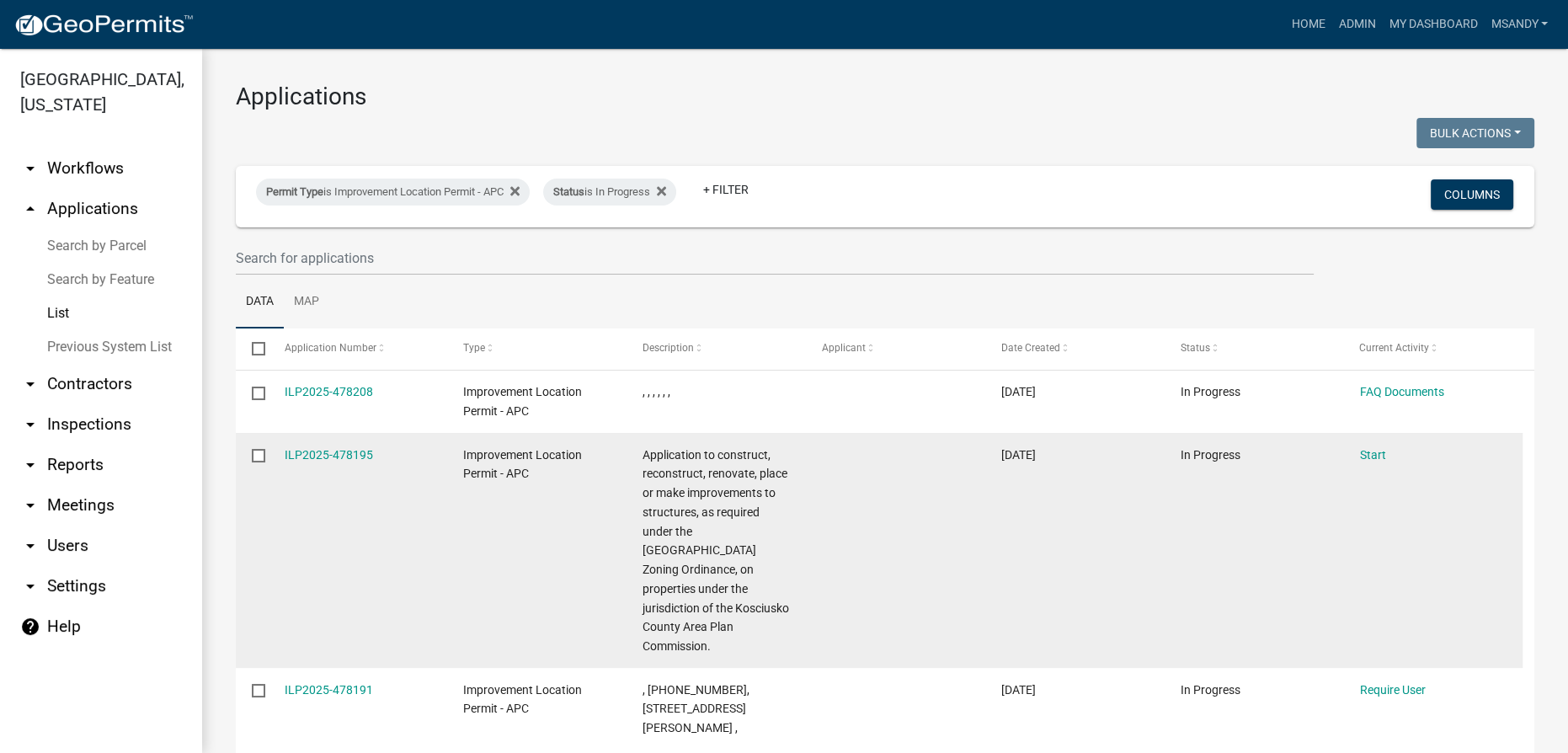
click at [248, 447] on datatable-body-cell at bounding box center [252, 551] width 32 height 235
click at [257, 453] on input "checkbox" at bounding box center [257, 454] width 11 height 11
checkbox input "true"
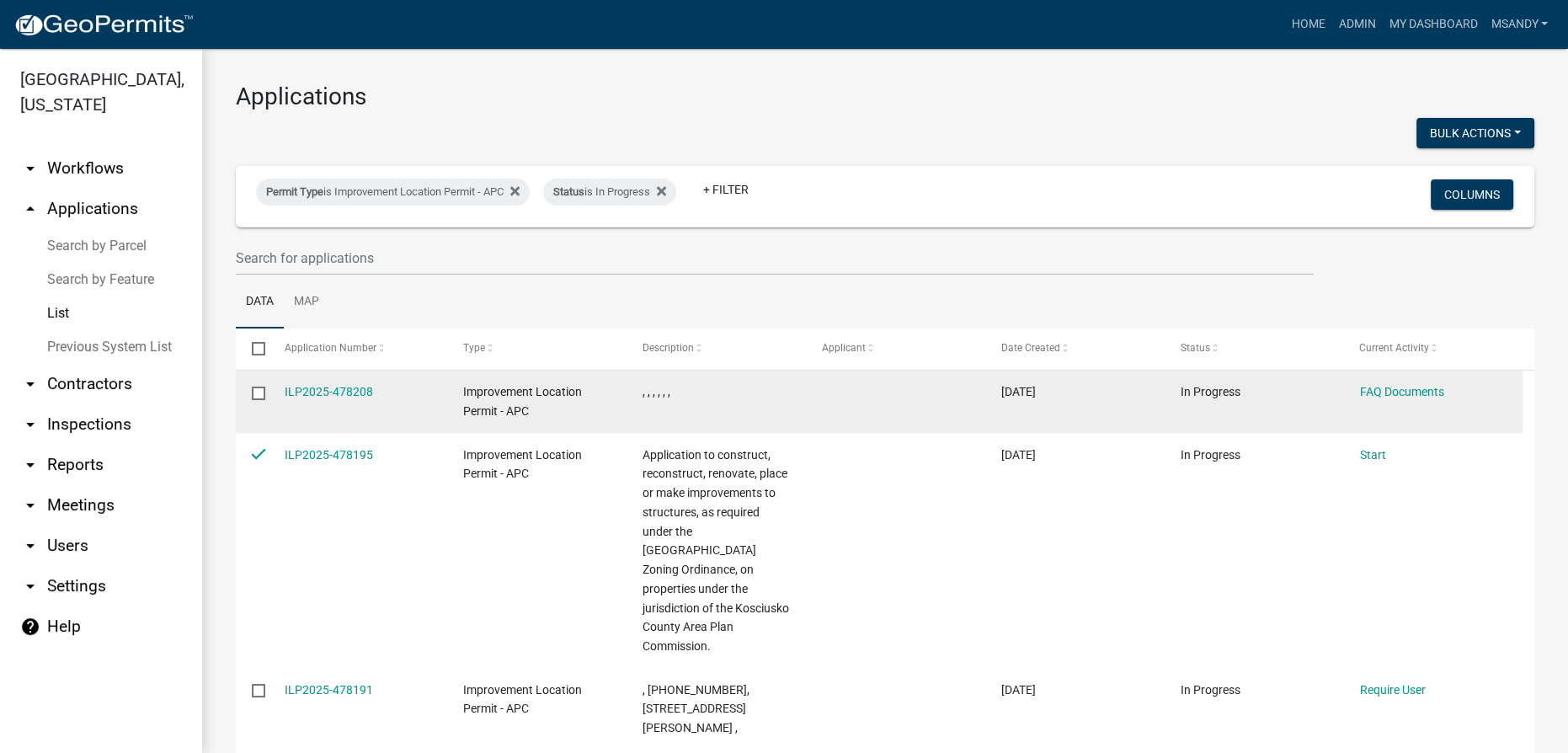
click at [256, 393] on input "checkbox" at bounding box center [257, 392] width 11 height 11
checkbox input "true"
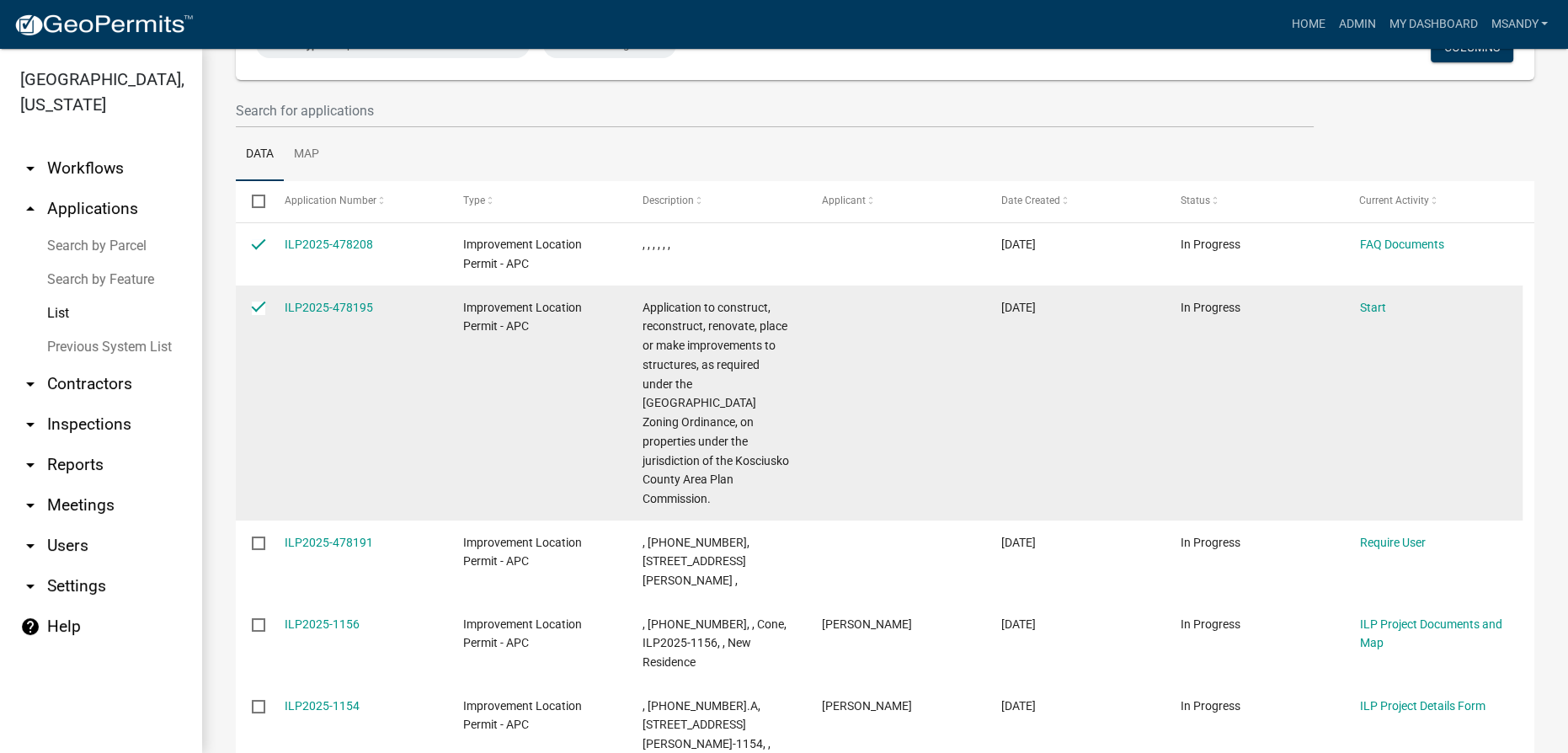
scroll to position [152, 0]
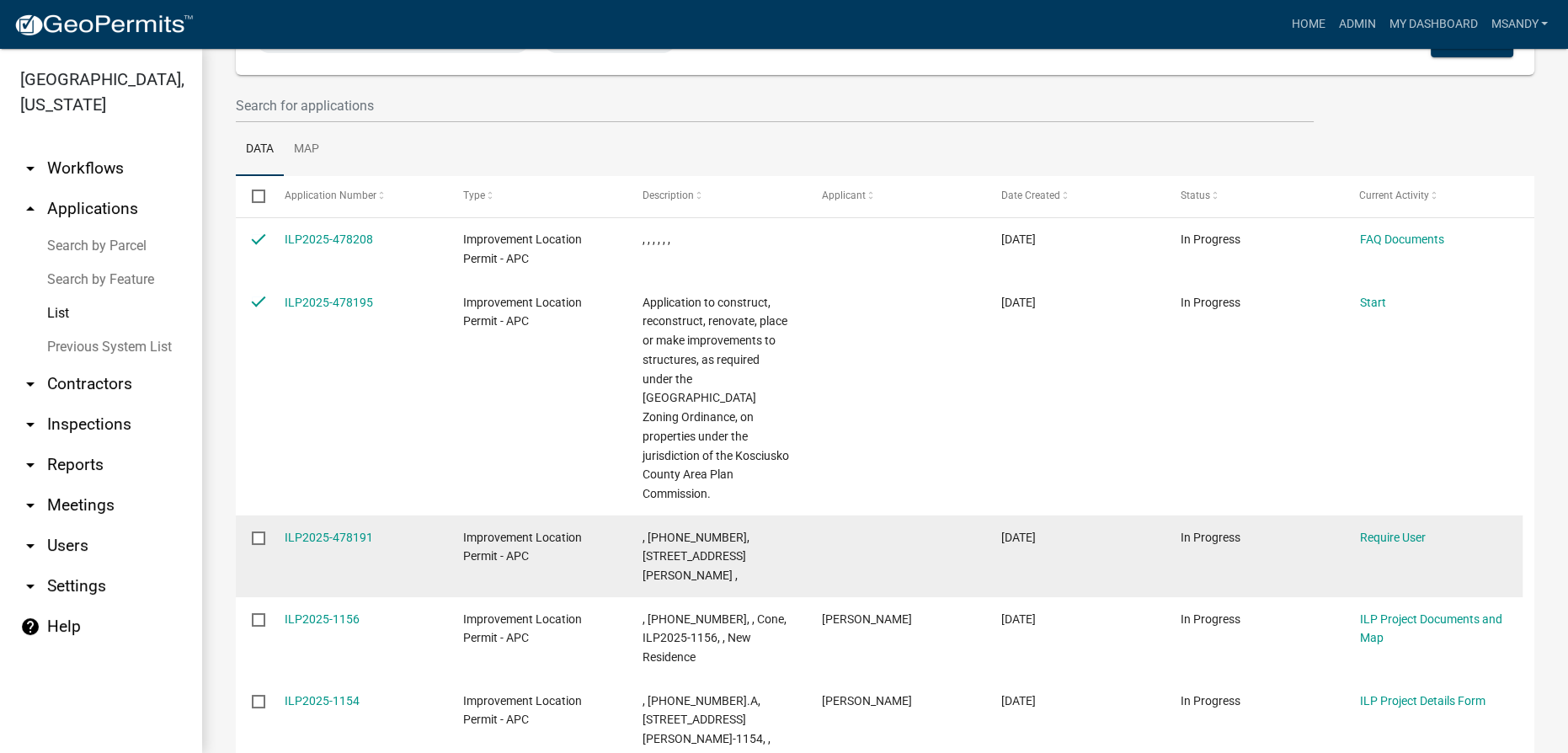
click at [262, 532] on input "checkbox" at bounding box center [257, 537] width 11 height 11
checkbox input "true"
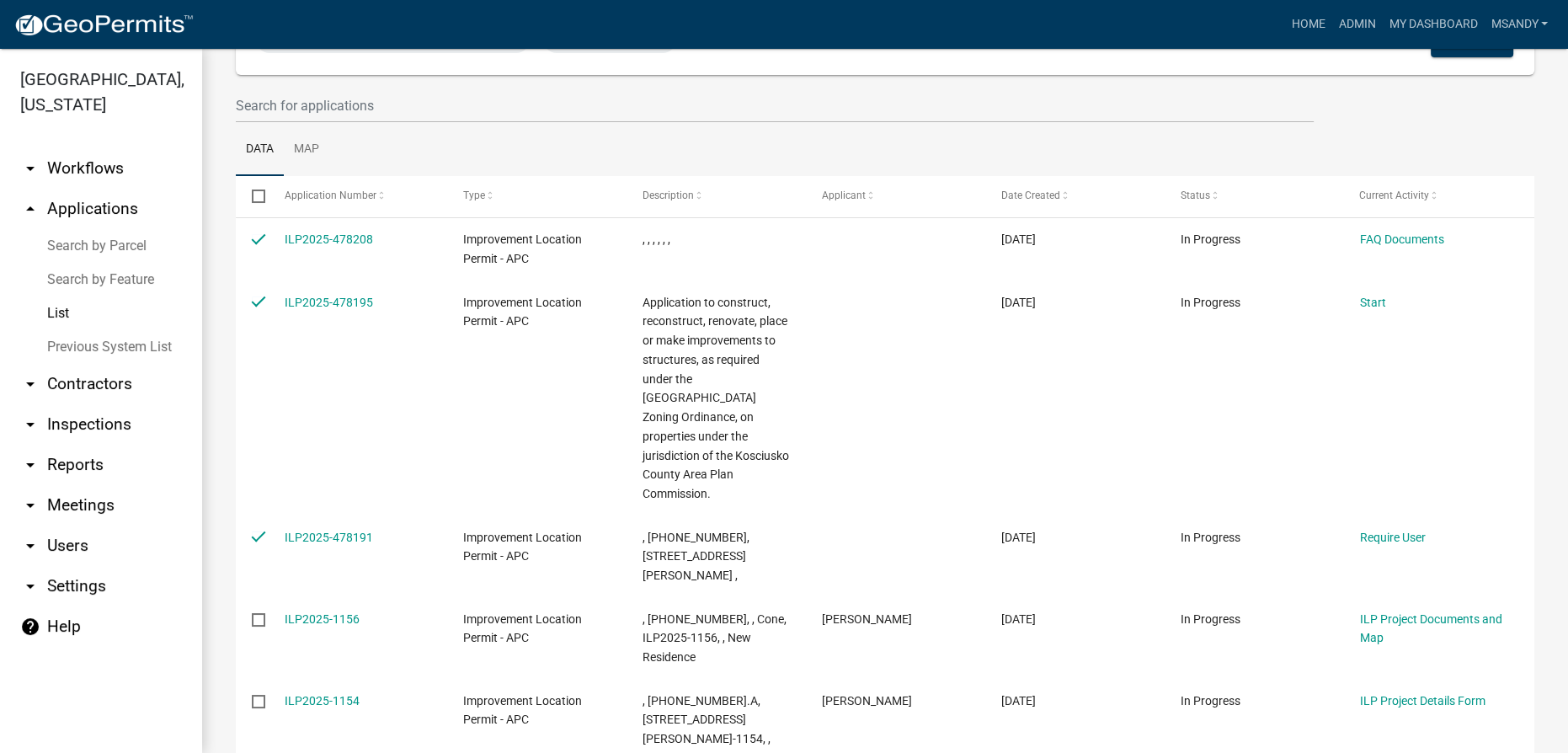
scroll to position [0, 0]
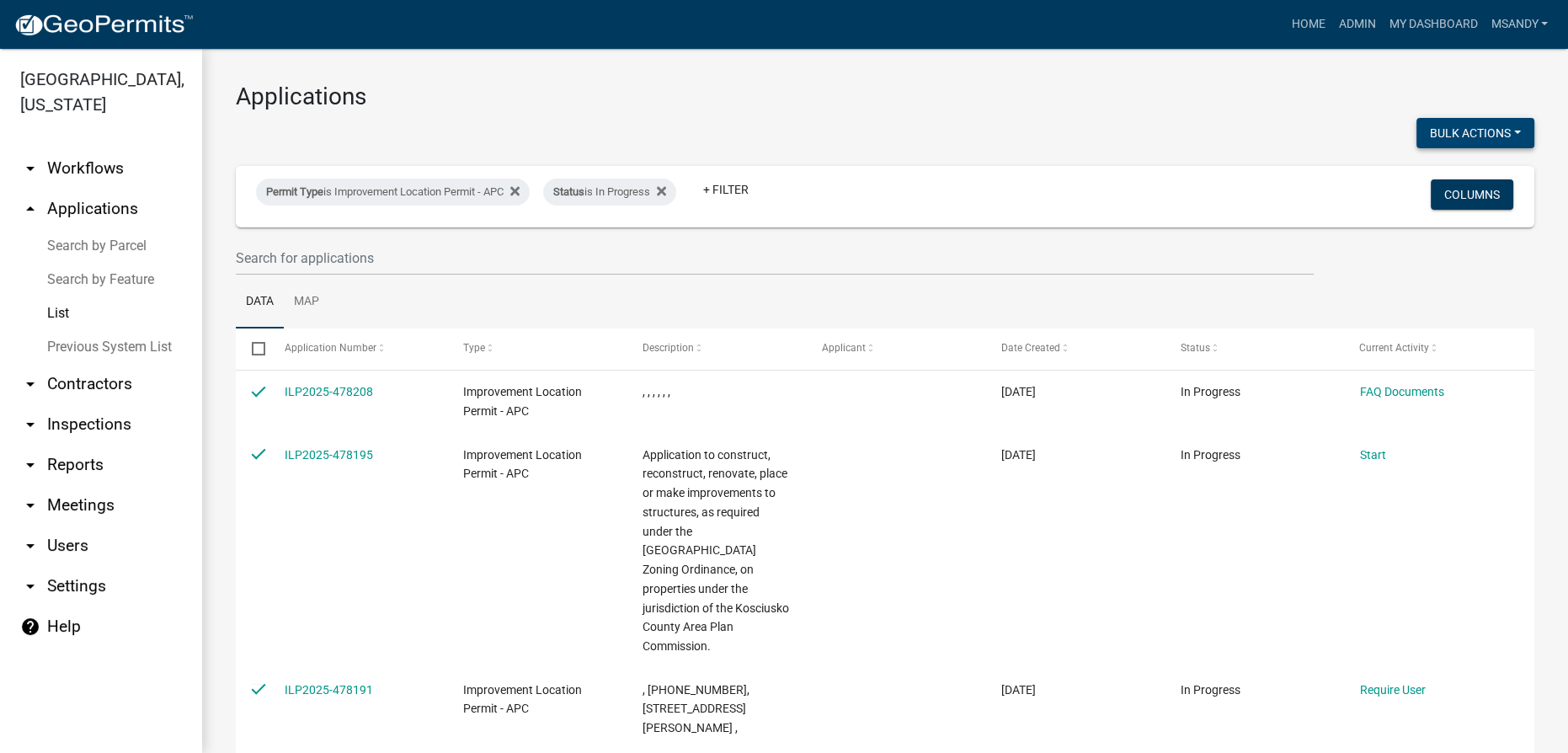
click at [1482, 134] on button "Bulk Actions" at bounding box center [1476, 132] width 118 height 30
click at [1412, 170] on button "Void" at bounding box center [1468, 176] width 135 height 41
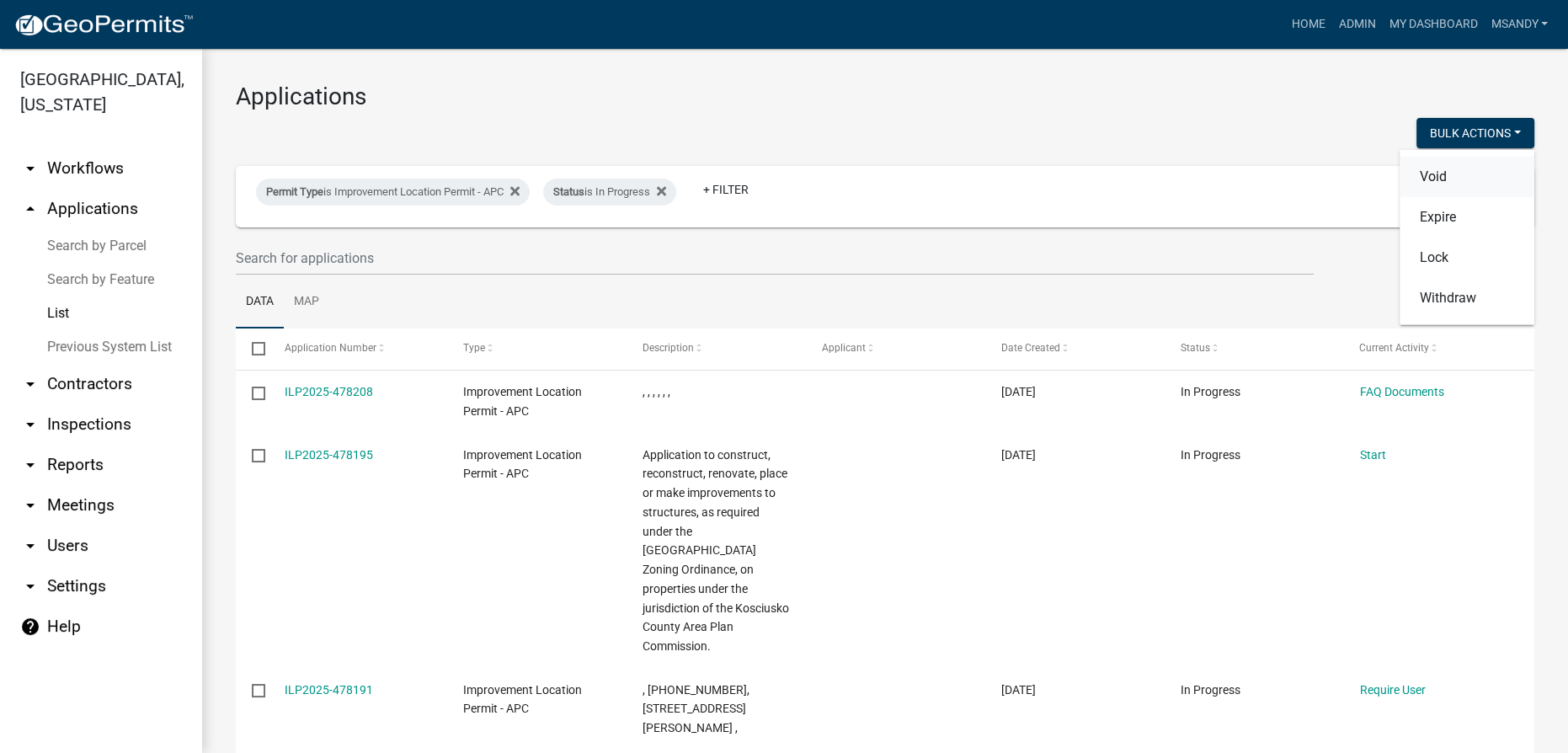
checkbox input "false"
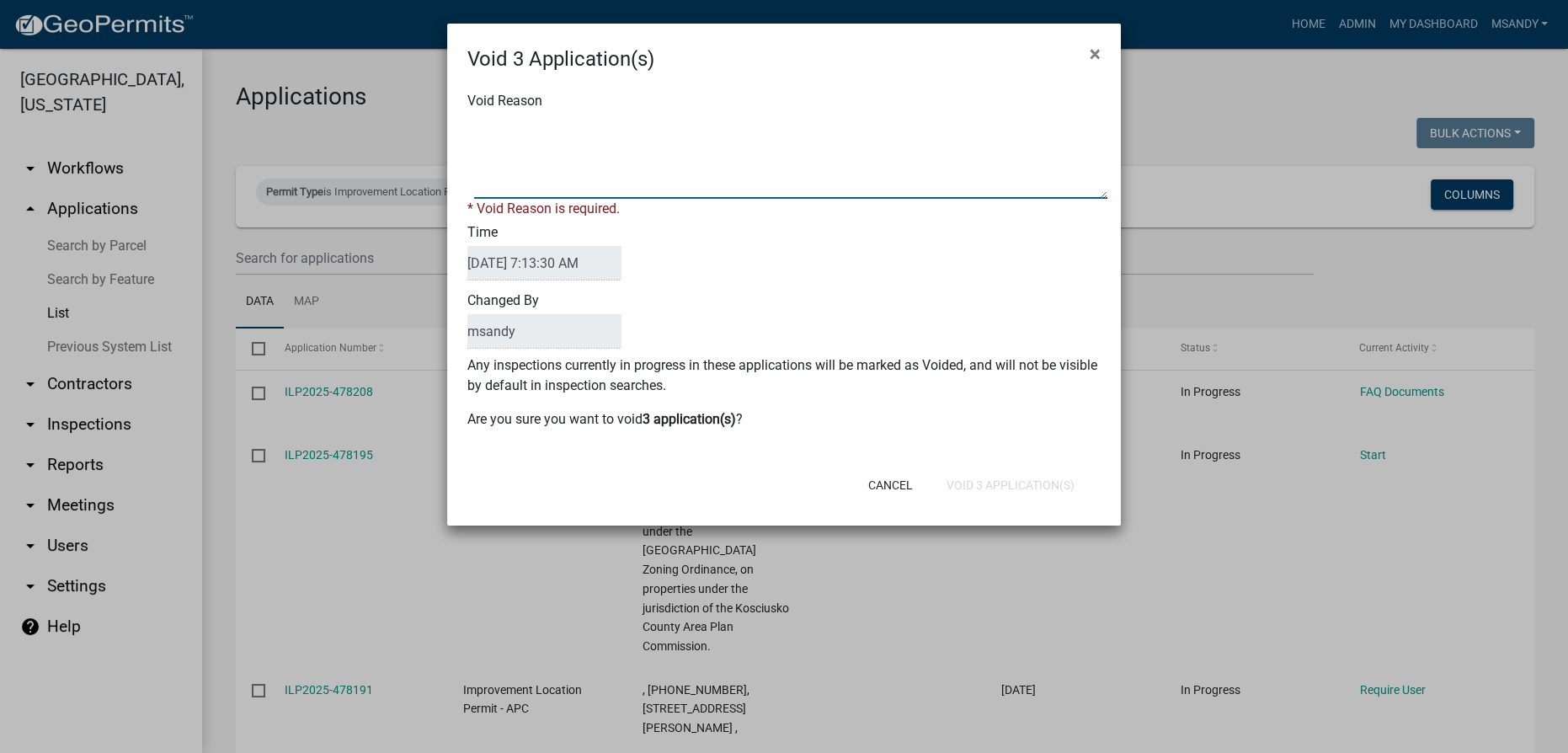
click at [855, 169] on textarea "Void Reason" at bounding box center [791, 156] width 634 height 84
type textarea "Incomplete"
click at [1015, 488] on form "Void 3 Application(s) × Void Reason * Void Reason is required. Time 09/15/2025 …" at bounding box center [784, 266] width 674 height 487
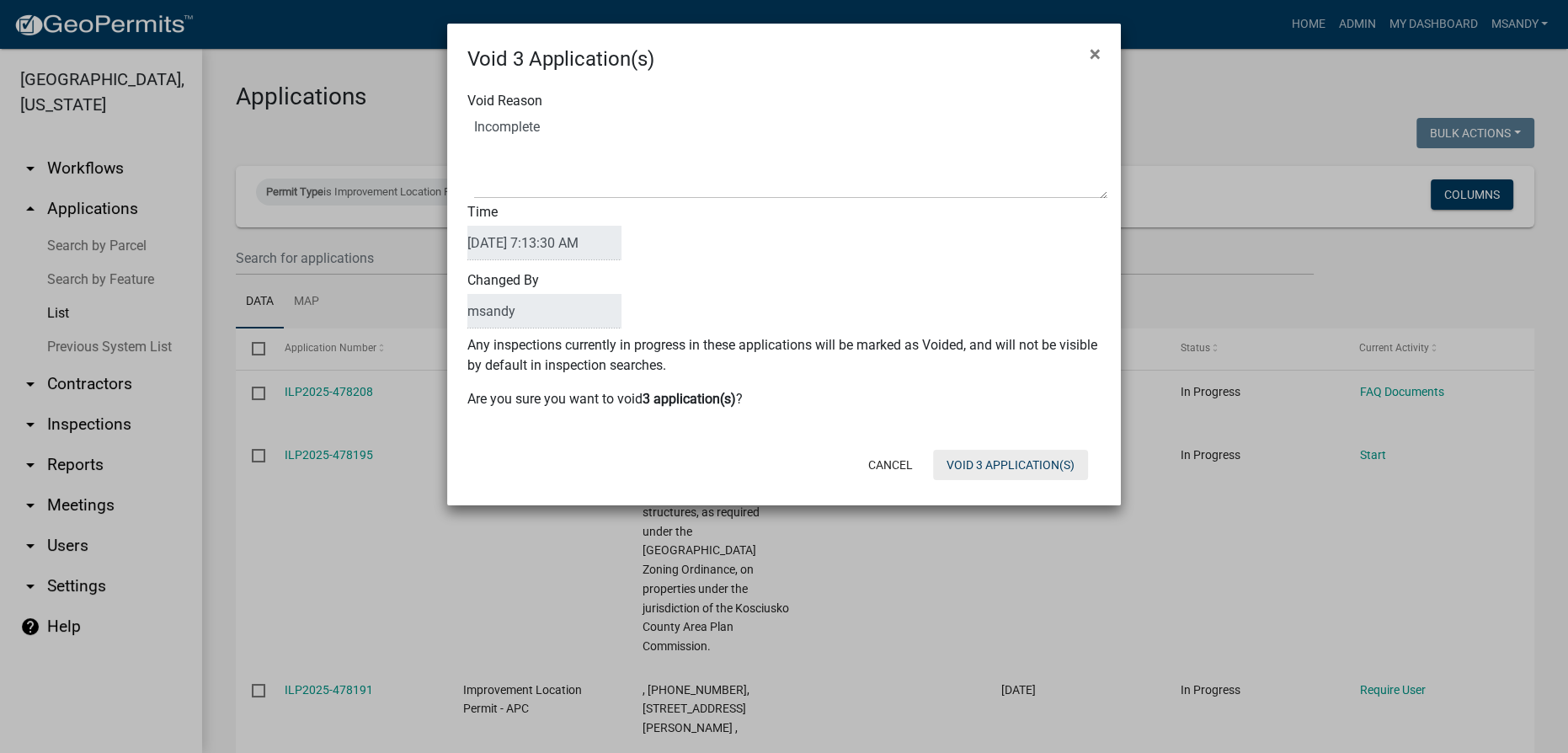
click at [999, 467] on button "Void 3 Application(s)" at bounding box center [1010, 464] width 155 height 30
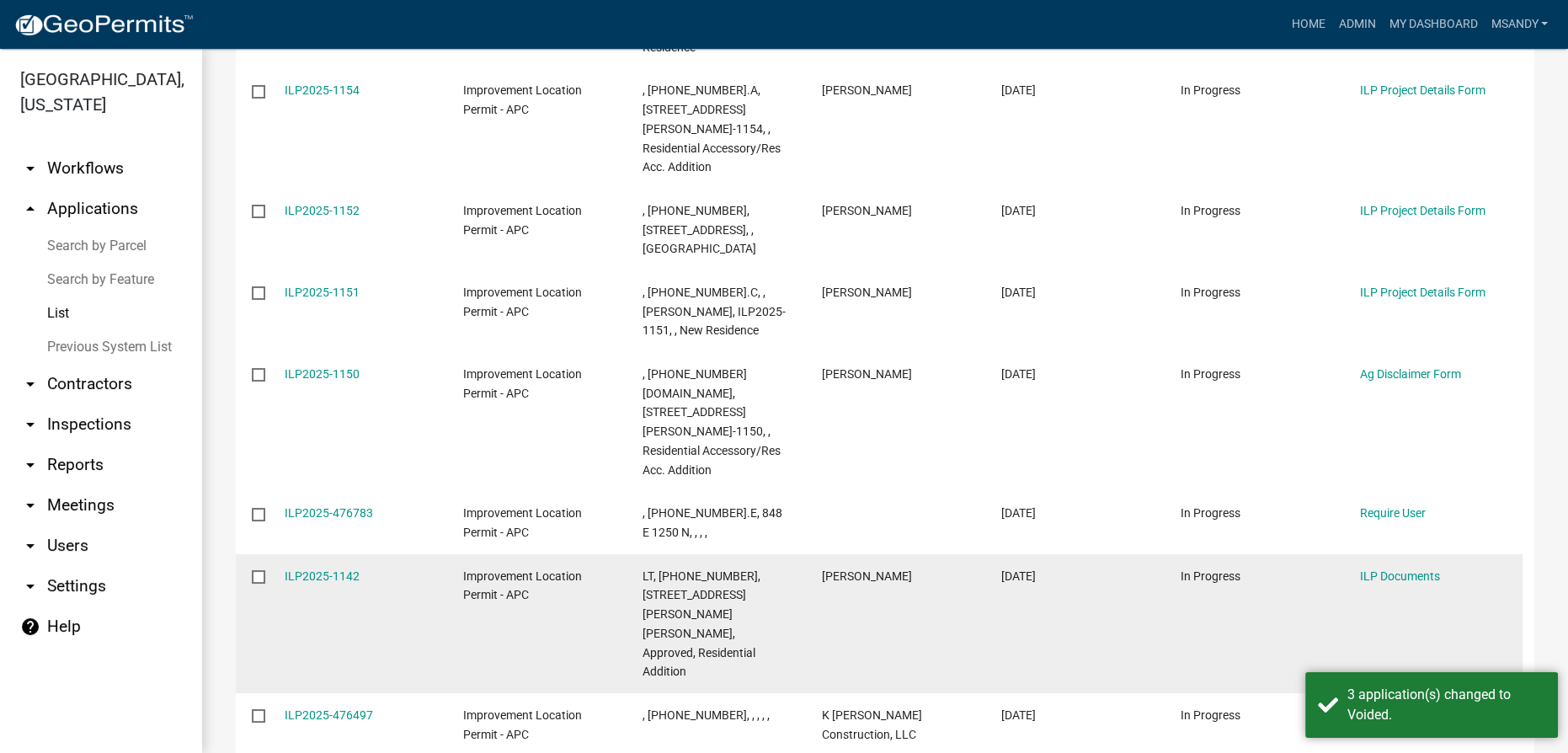
scroll to position [536, 0]
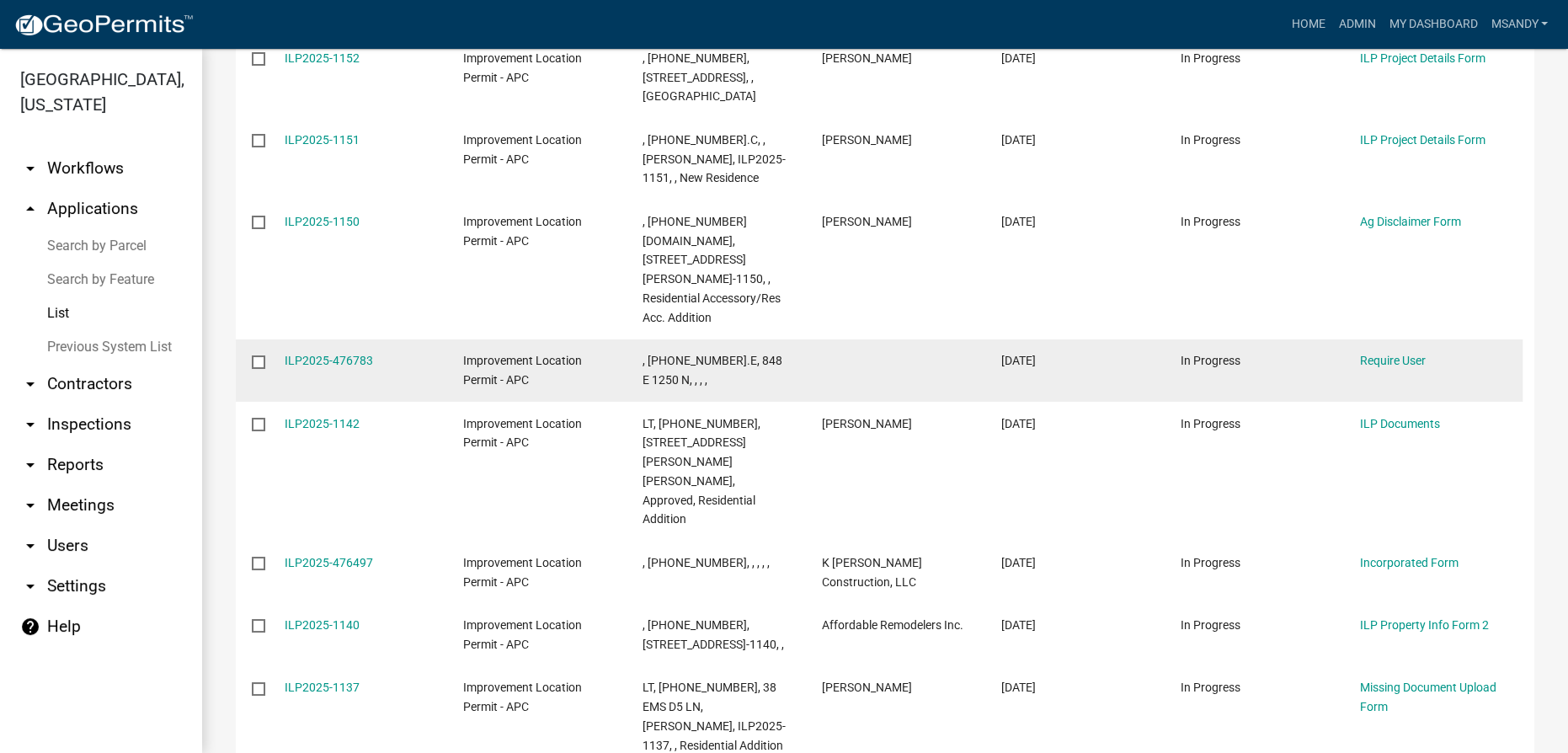
click at [258, 355] on input "checkbox" at bounding box center [257, 361] width 11 height 11
checkbox input "true"
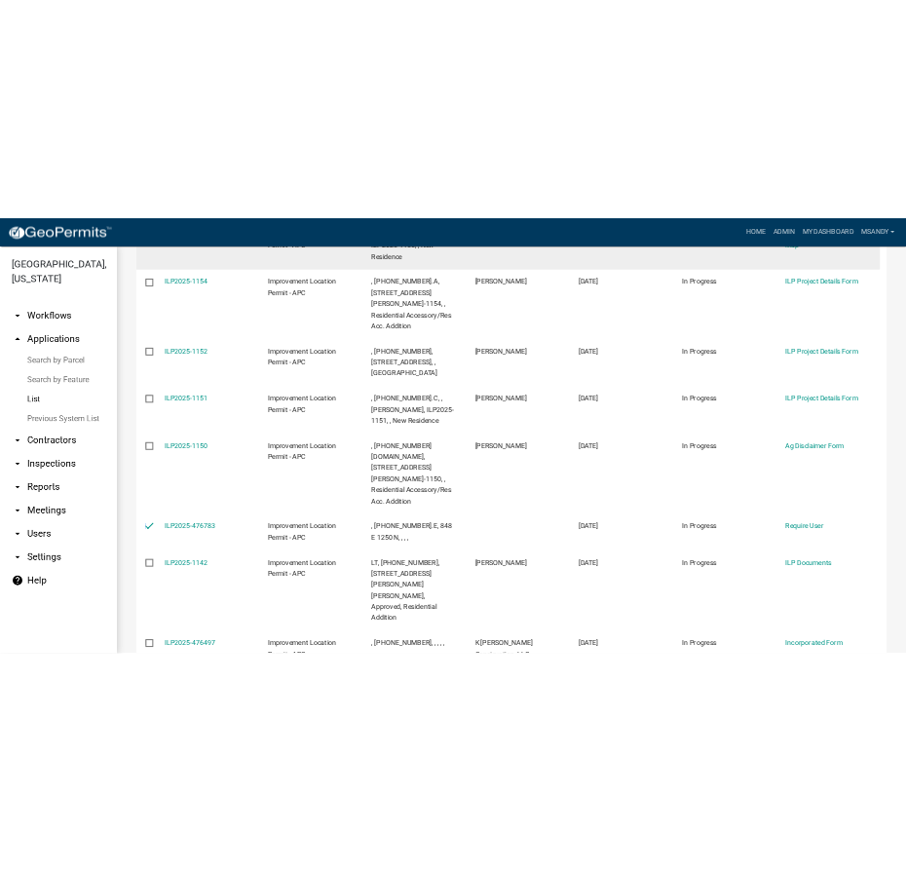
scroll to position [88, 0]
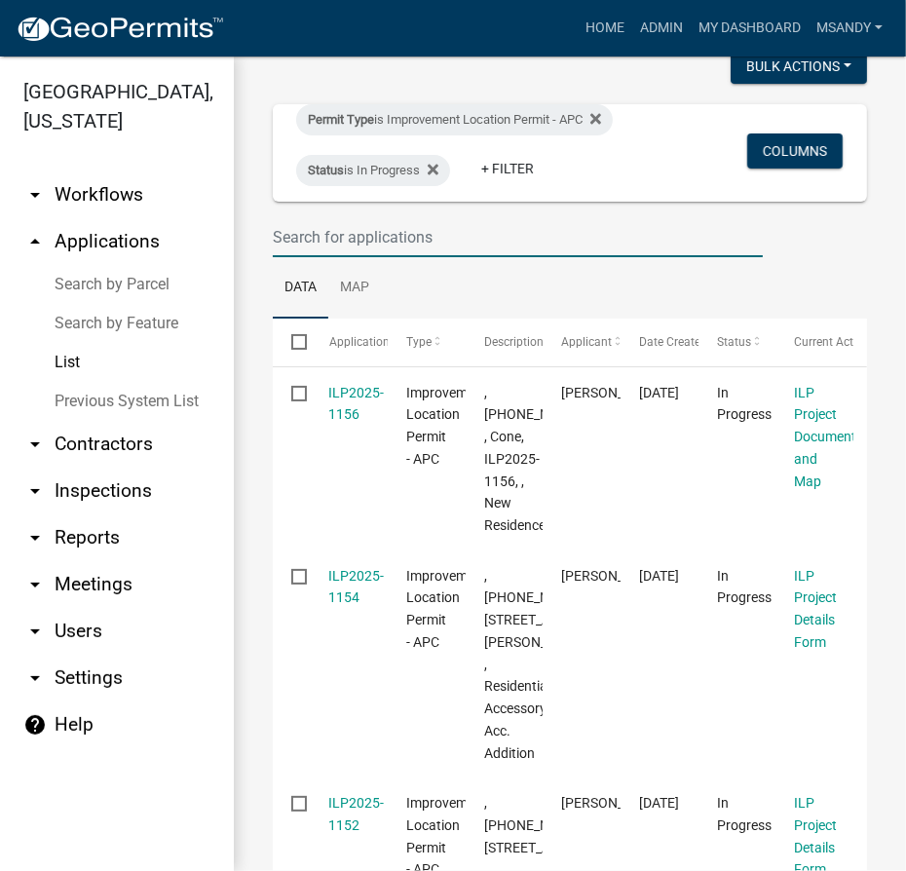
click at [548, 225] on input "text" at bounding box center [518, 237] width 490 height 40
type input "2025-1151"
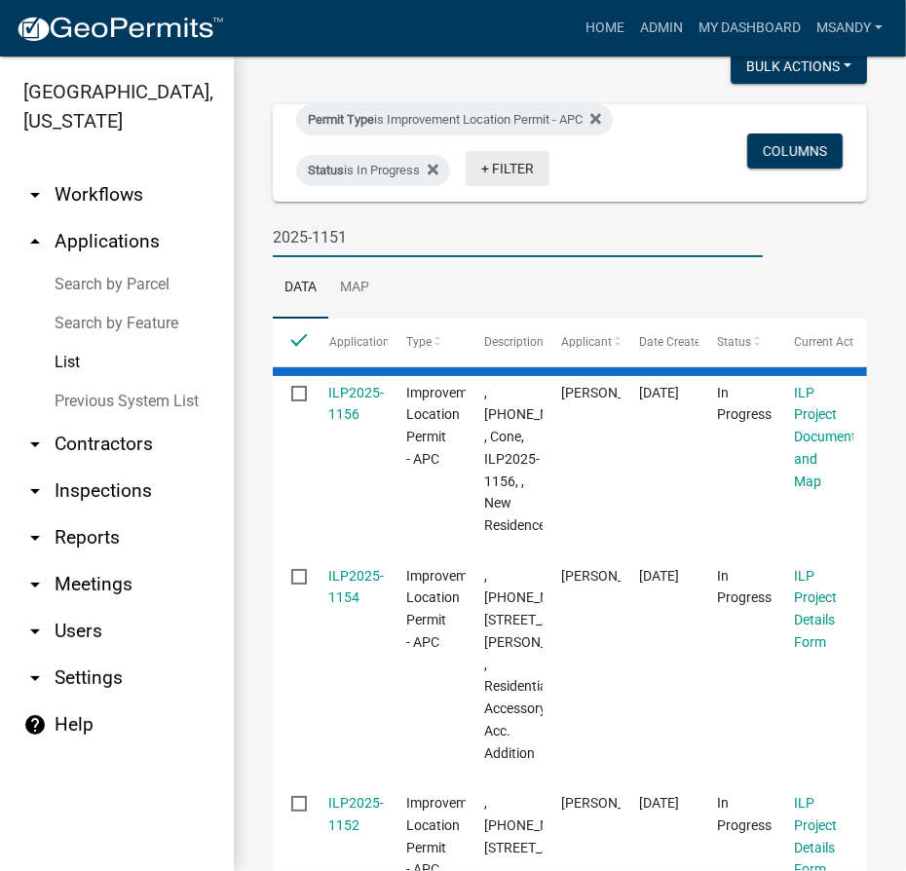
checkbox input "true"
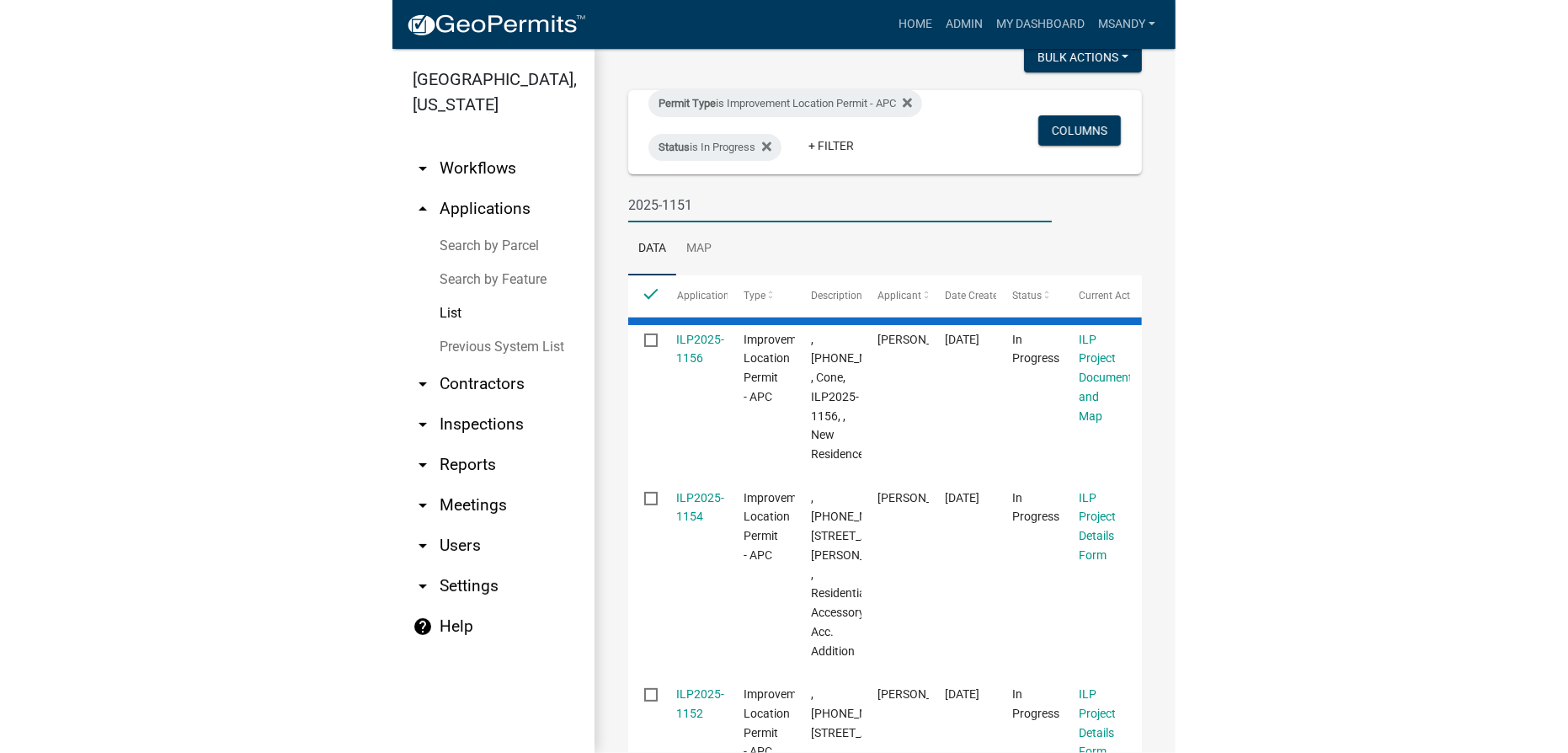
scroll to position [0, 0]
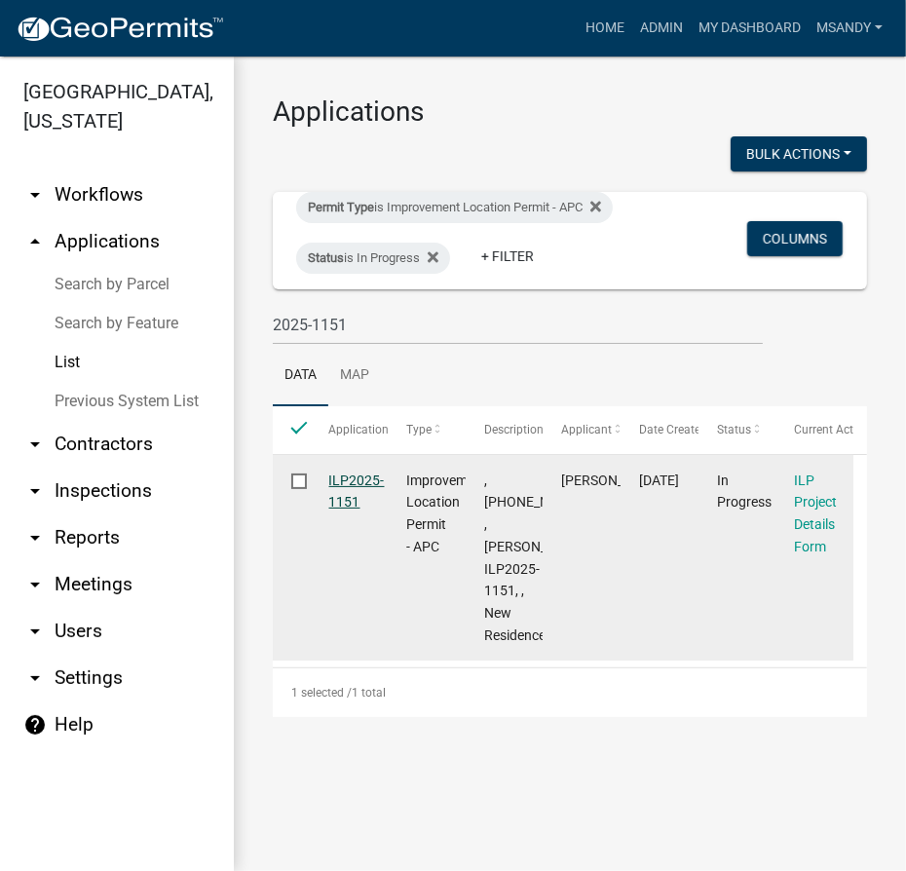
click at [348, 499] on link "ILP2025-1151" at bounding box center [357, 492] width 56 height 38
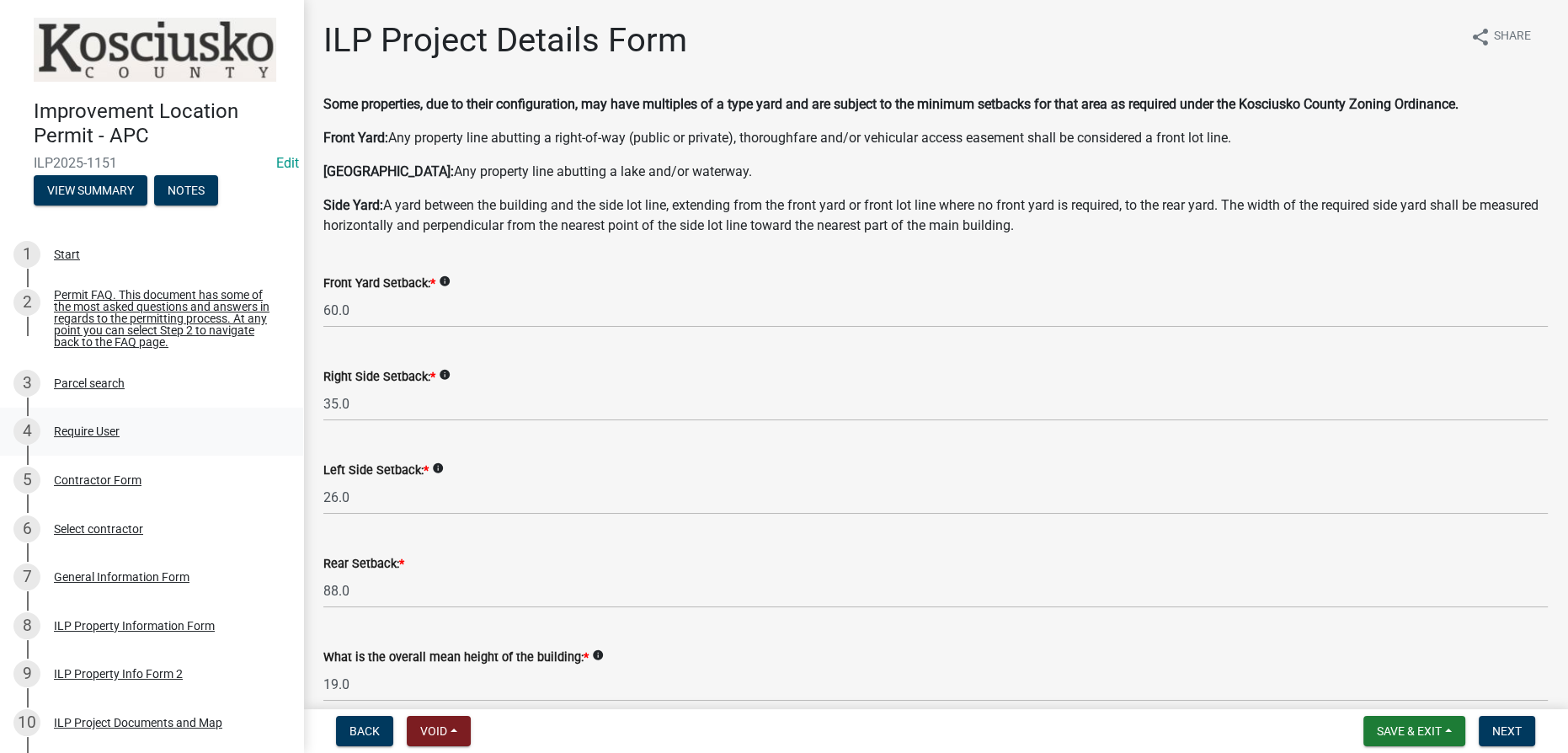
click at [99, 428] on div "4 Require User" at bounding box center [145, 431] width 263 height 27
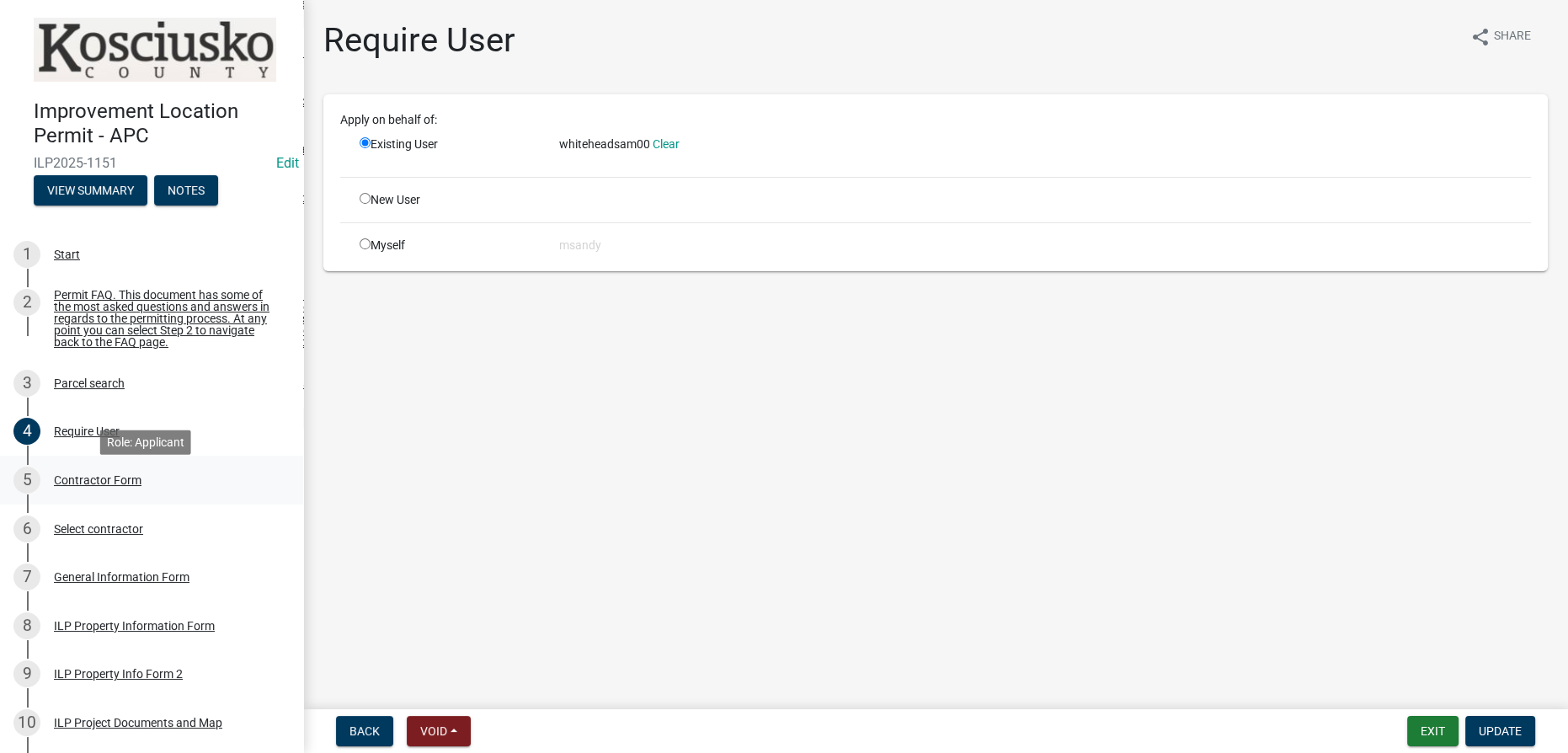
click at [118, 486] on div "Contractor Form" at bounding box center [97, 481] width 87 height 12
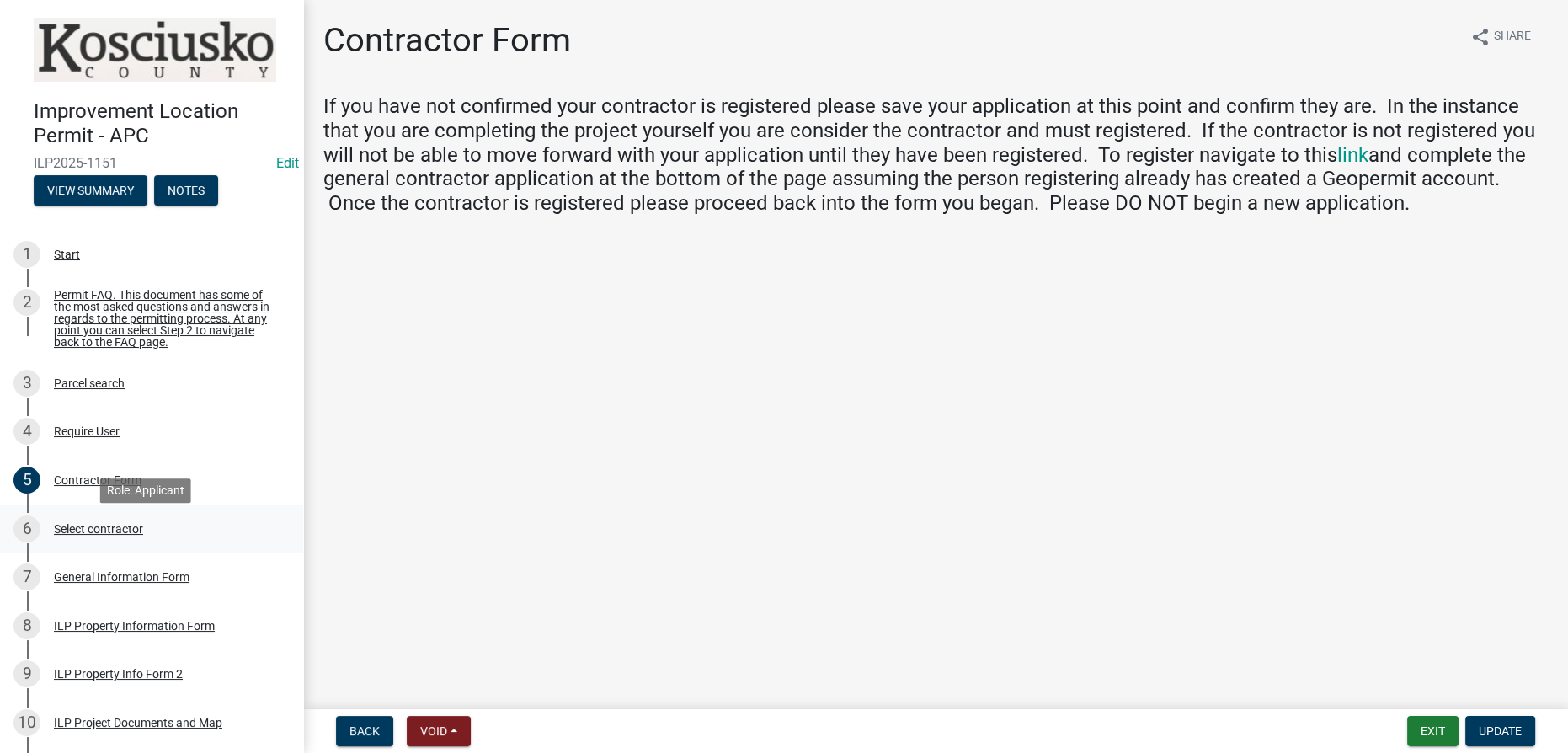
click at [118, 535] on div "Select contractor" at bounding box center [98, 529] width 89 height 12
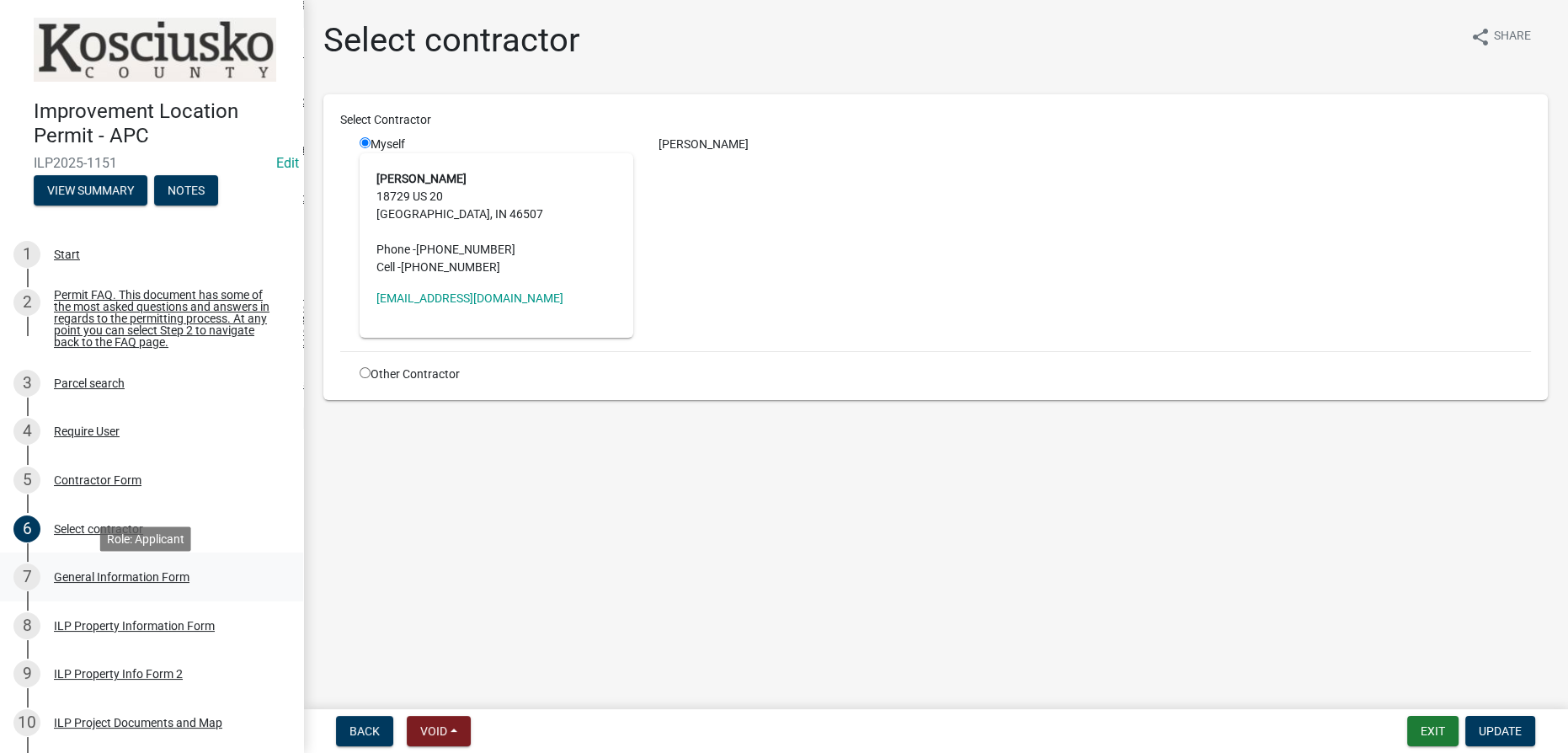
click at [122, 583] on div "General Information Form" at bounding box center [121, 578] width 136 height 12
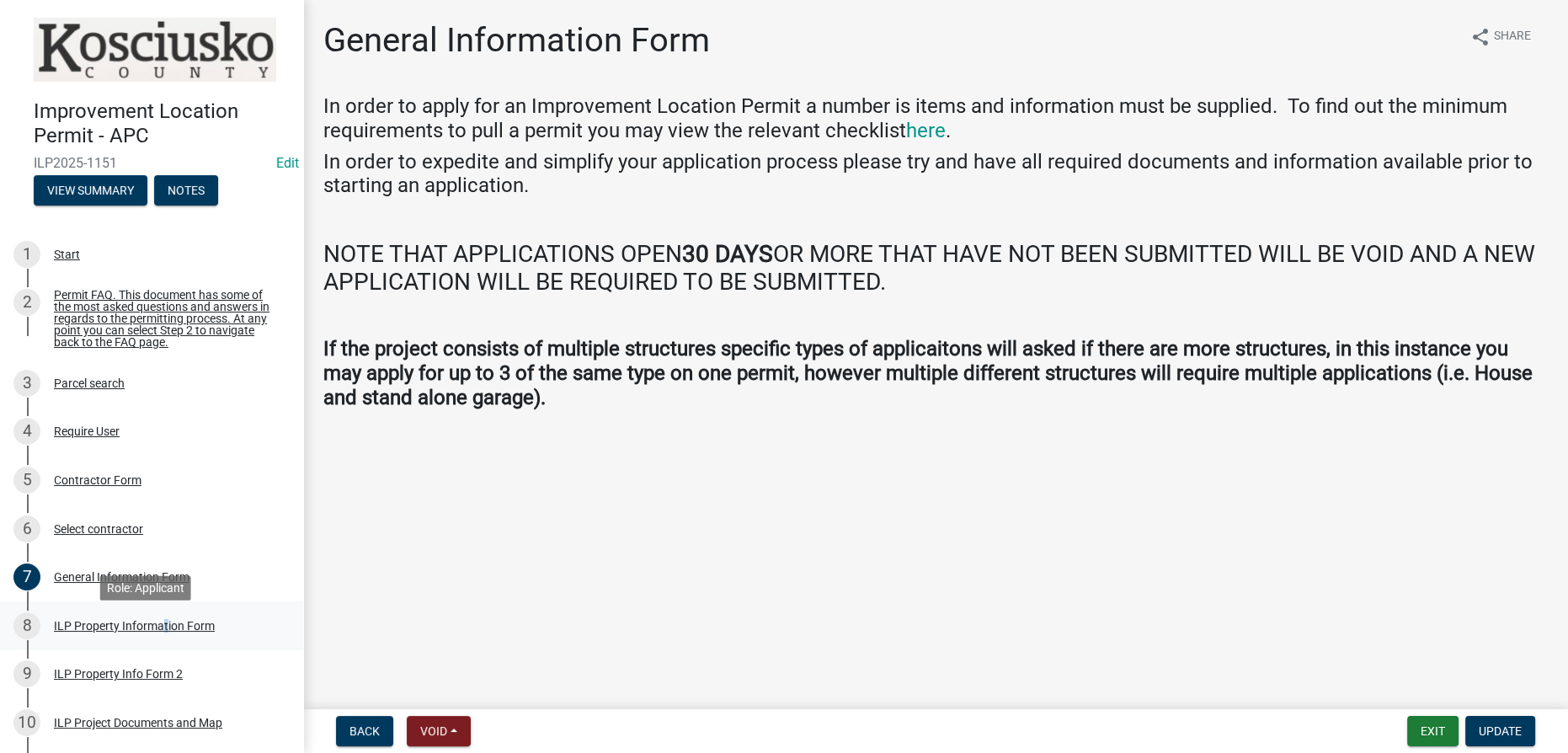
click at [160, 622] on div "8 ILP Property Information Form" at bounding box center [145, 625] width 263 height 27
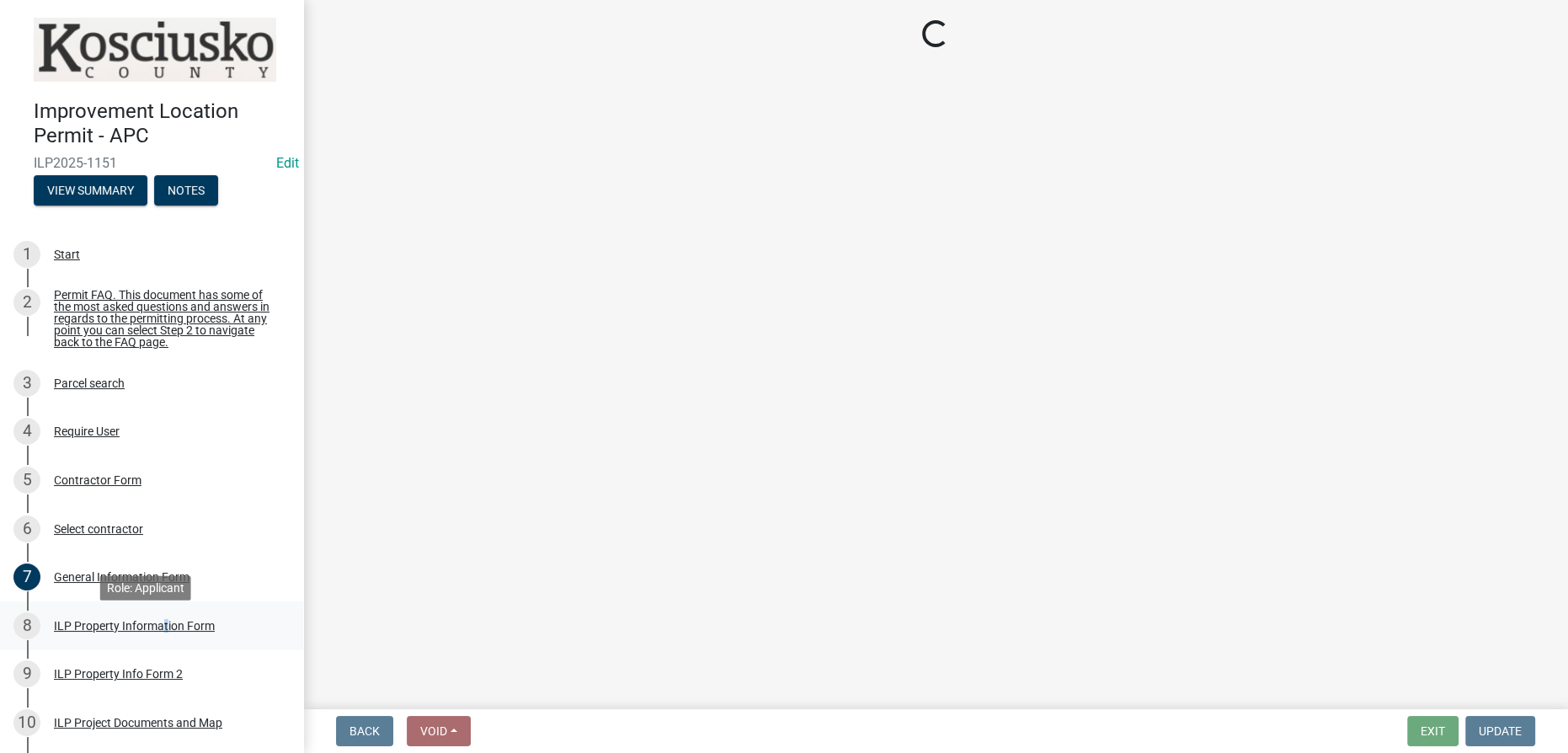
select select "57368d26-defc-477e-a8be-5a23ab554a17"
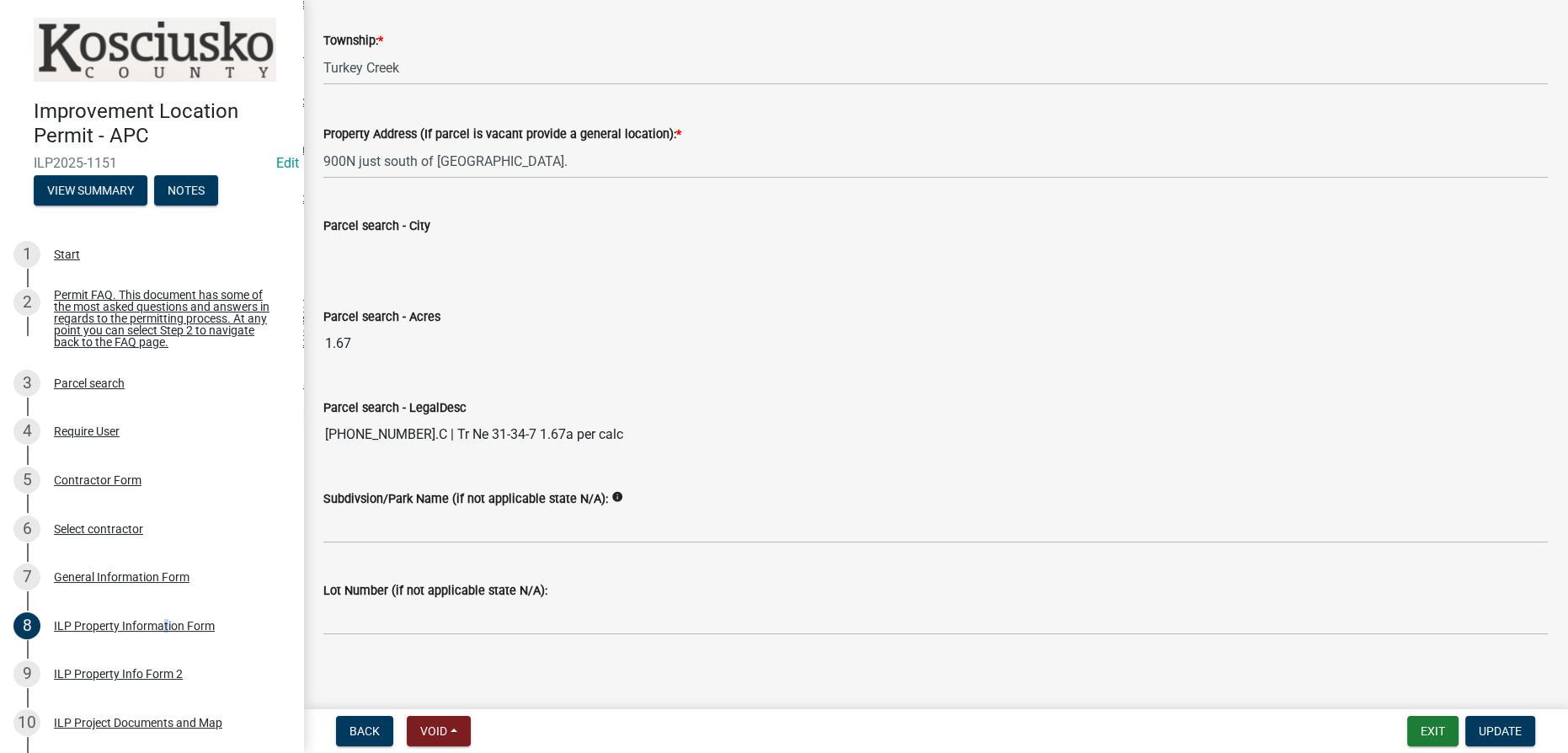
scroll to position [1297, 0]
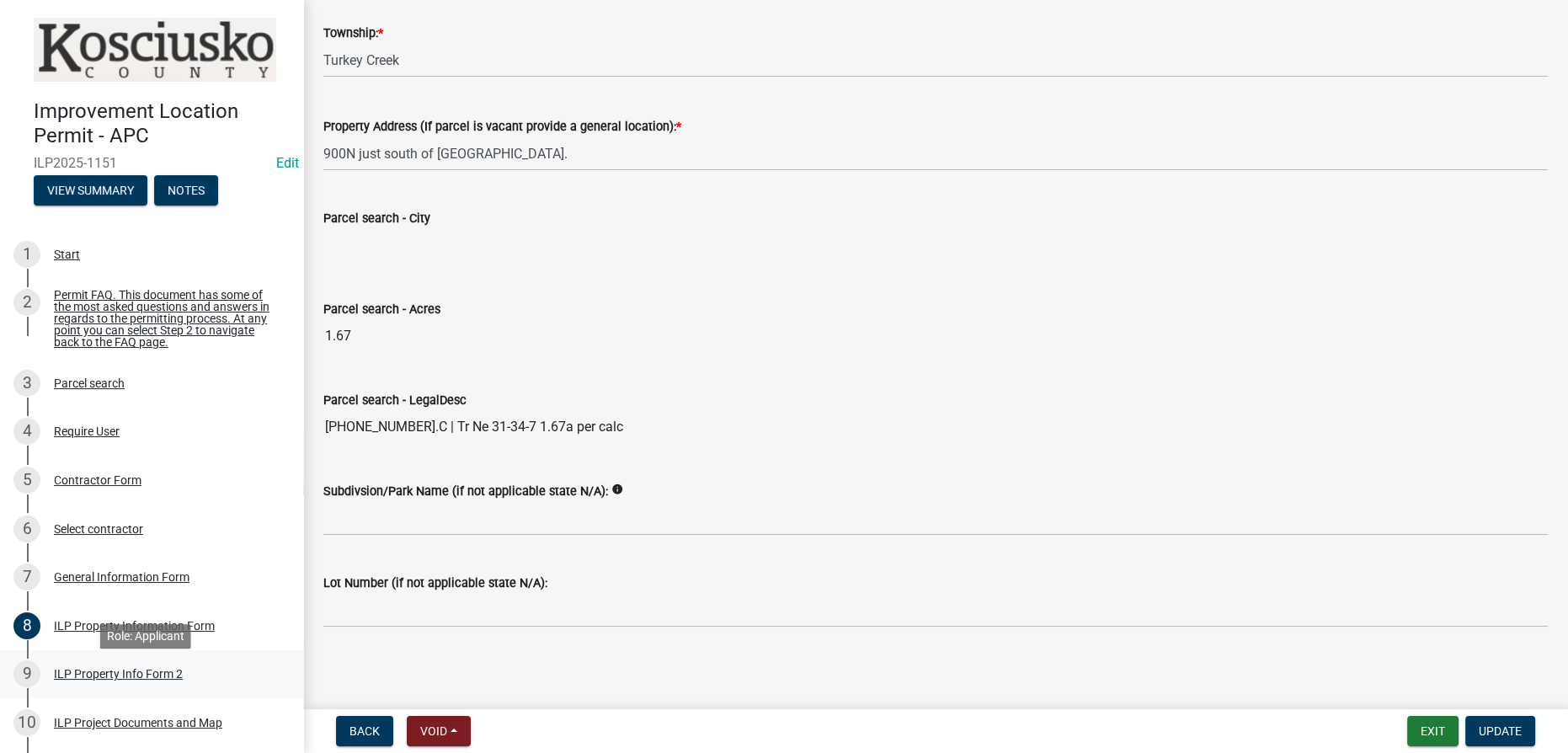
click at [110, 680] on div "ILP Property Info Form 2" at bounding box center [118, 674] width 129 height 12
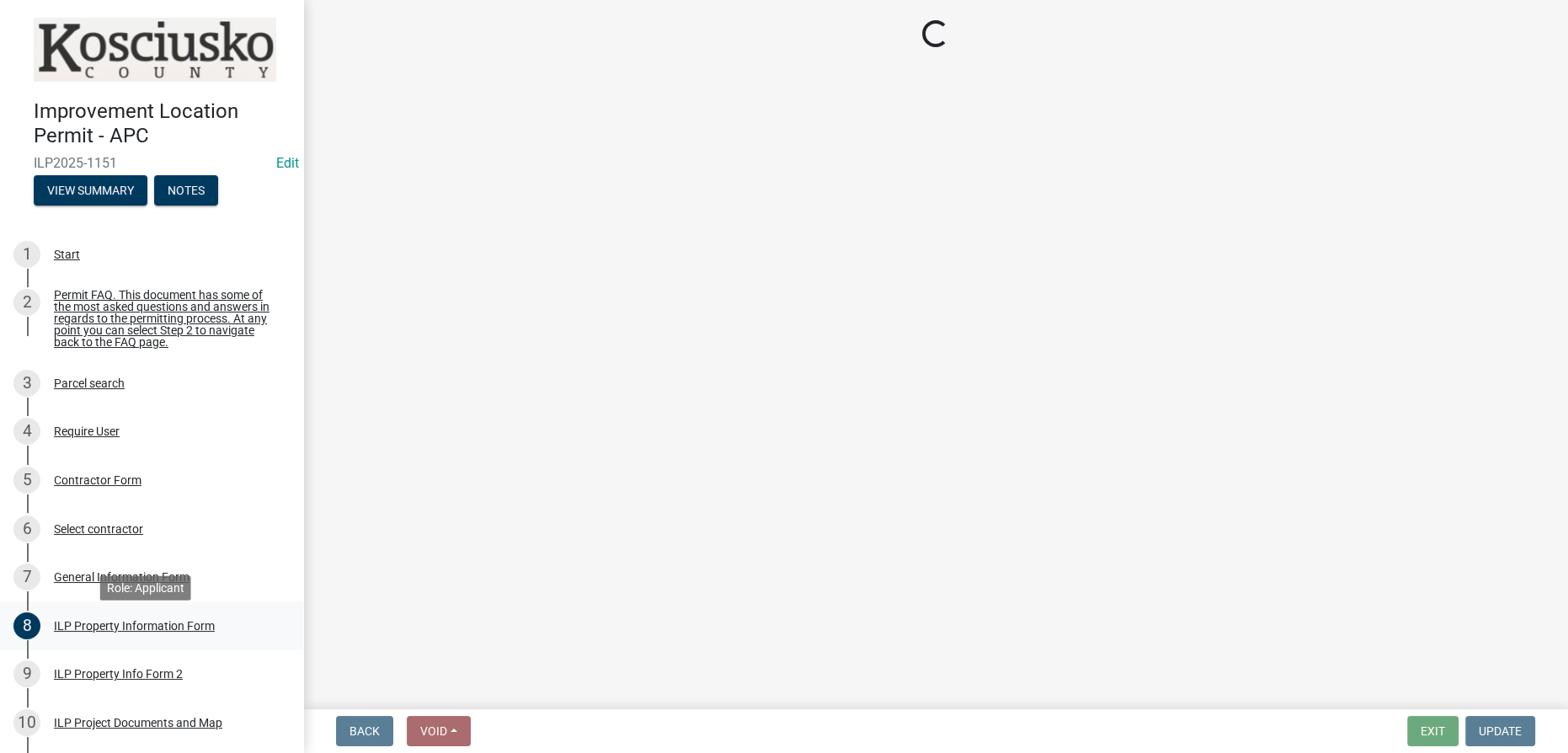
select select "d1e29b26-5d4c-45d9-9a17-32724f9b6679"
select select "1a0df9d1-9b85-4f0f-a9bd-f69fcb724106"
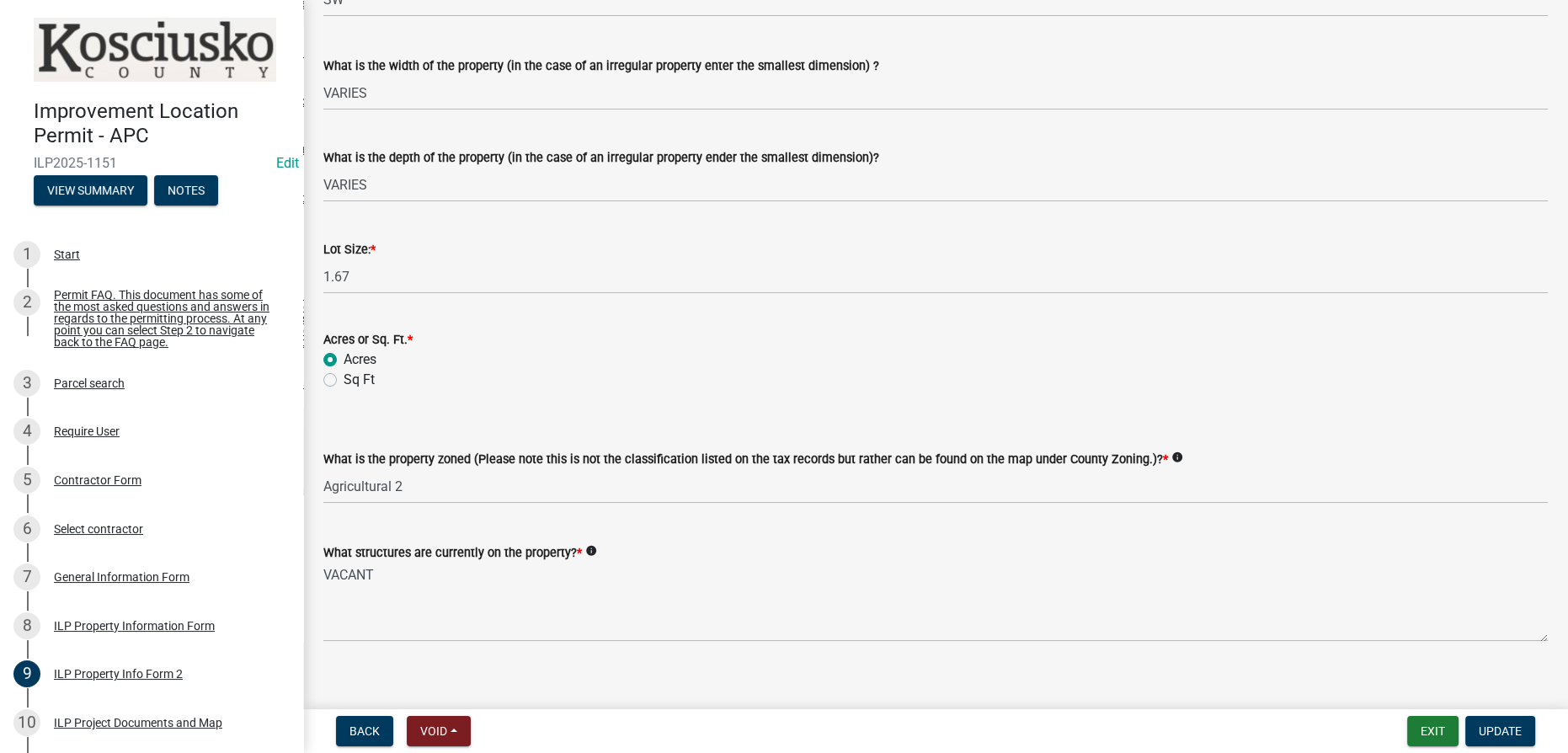
scroll to position [654, 0]
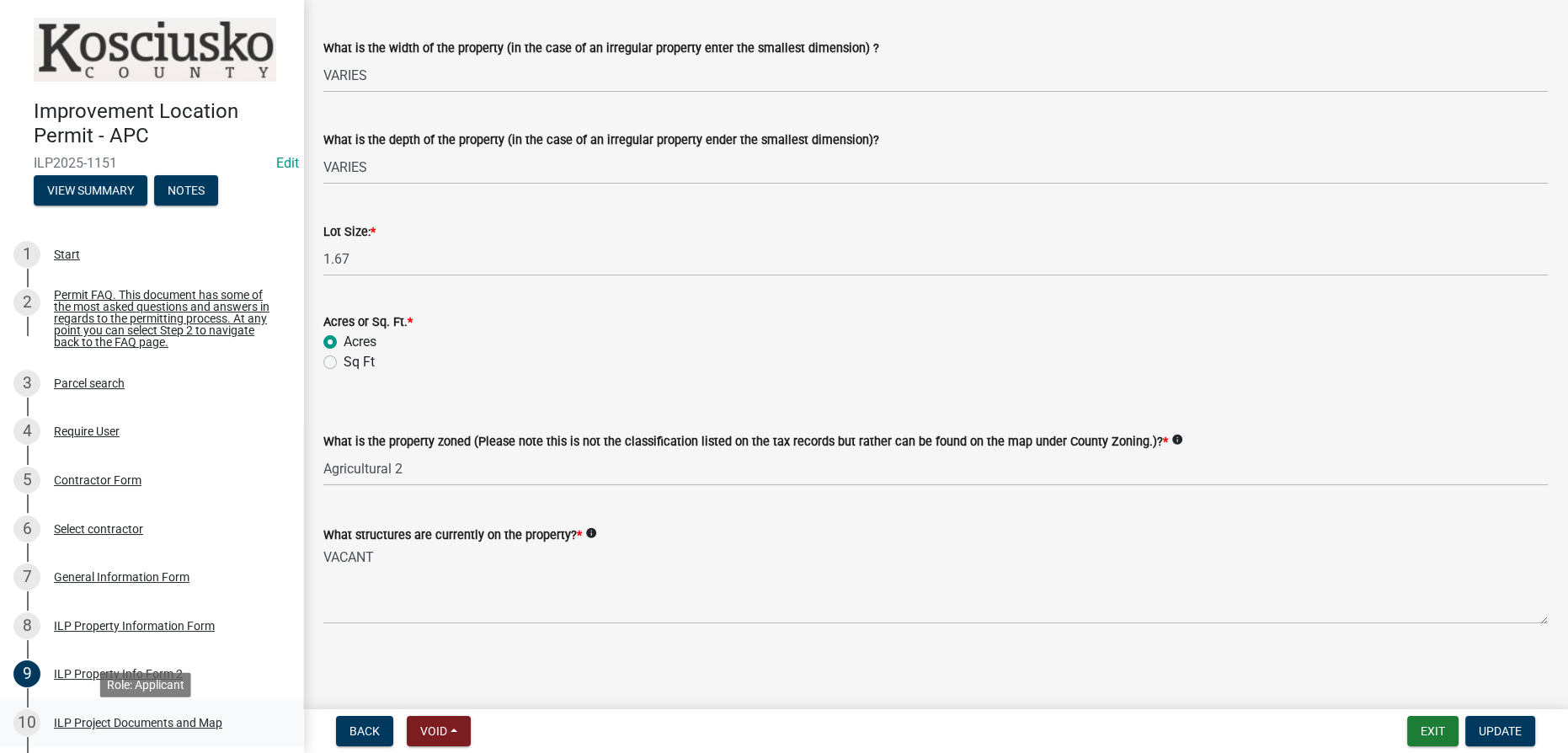
click at [130, 726] on div "ILP Project Documents and Map" at bounding box center [137, 723] width 169 height 12
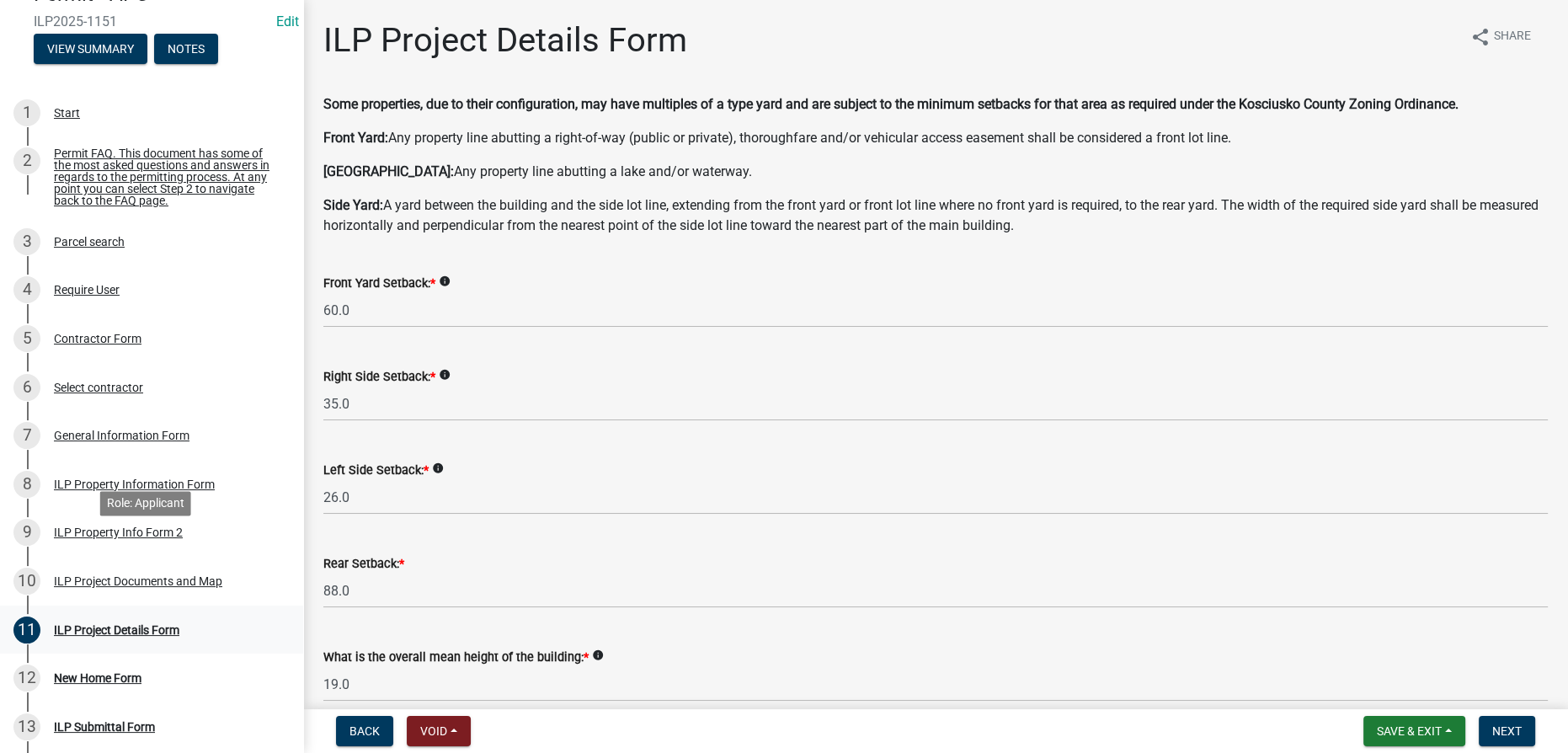
scroll to position [229, 0]
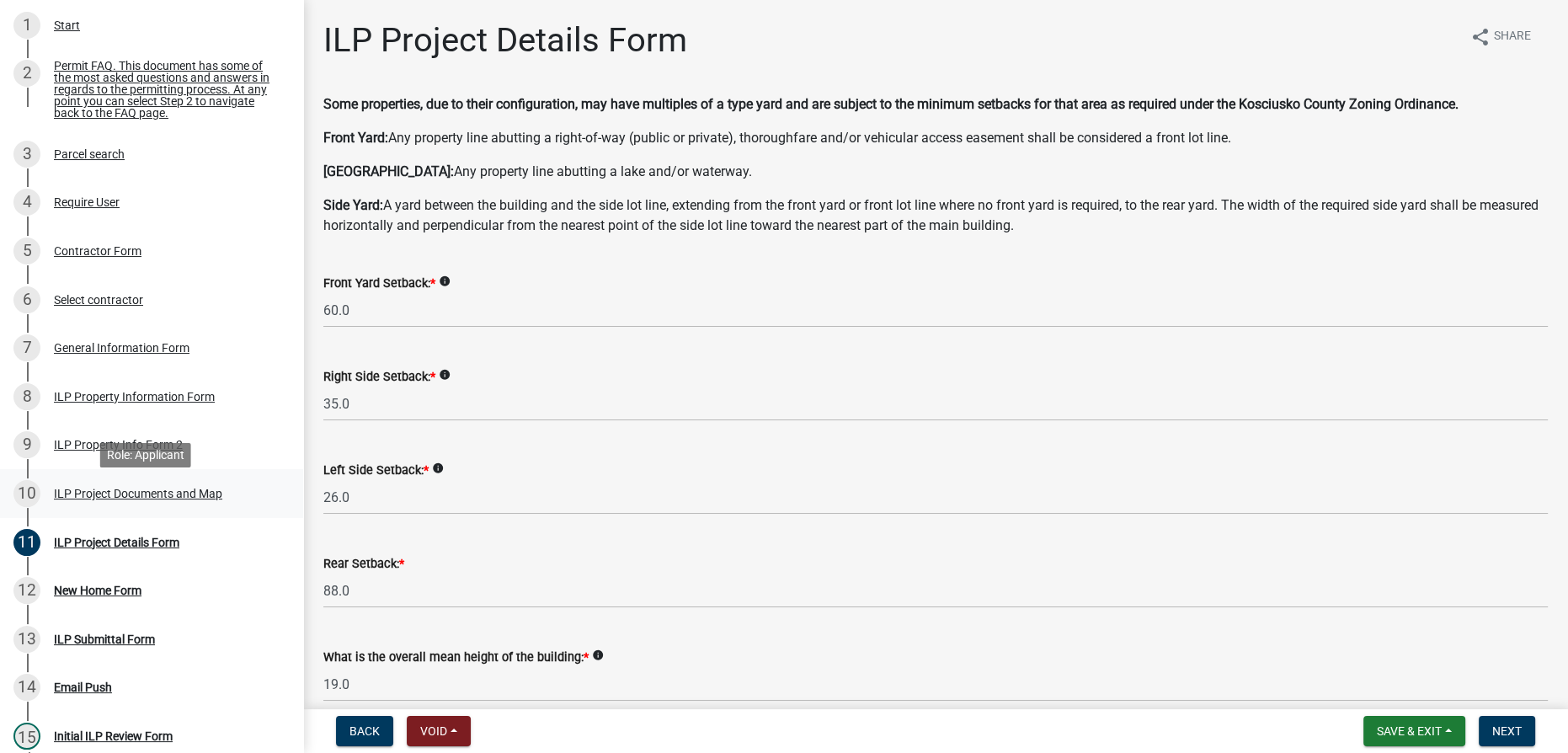
click at [121, 500] on div "ILP Project Documents and Map" at bounding box center [137, 494] width 169 height 12
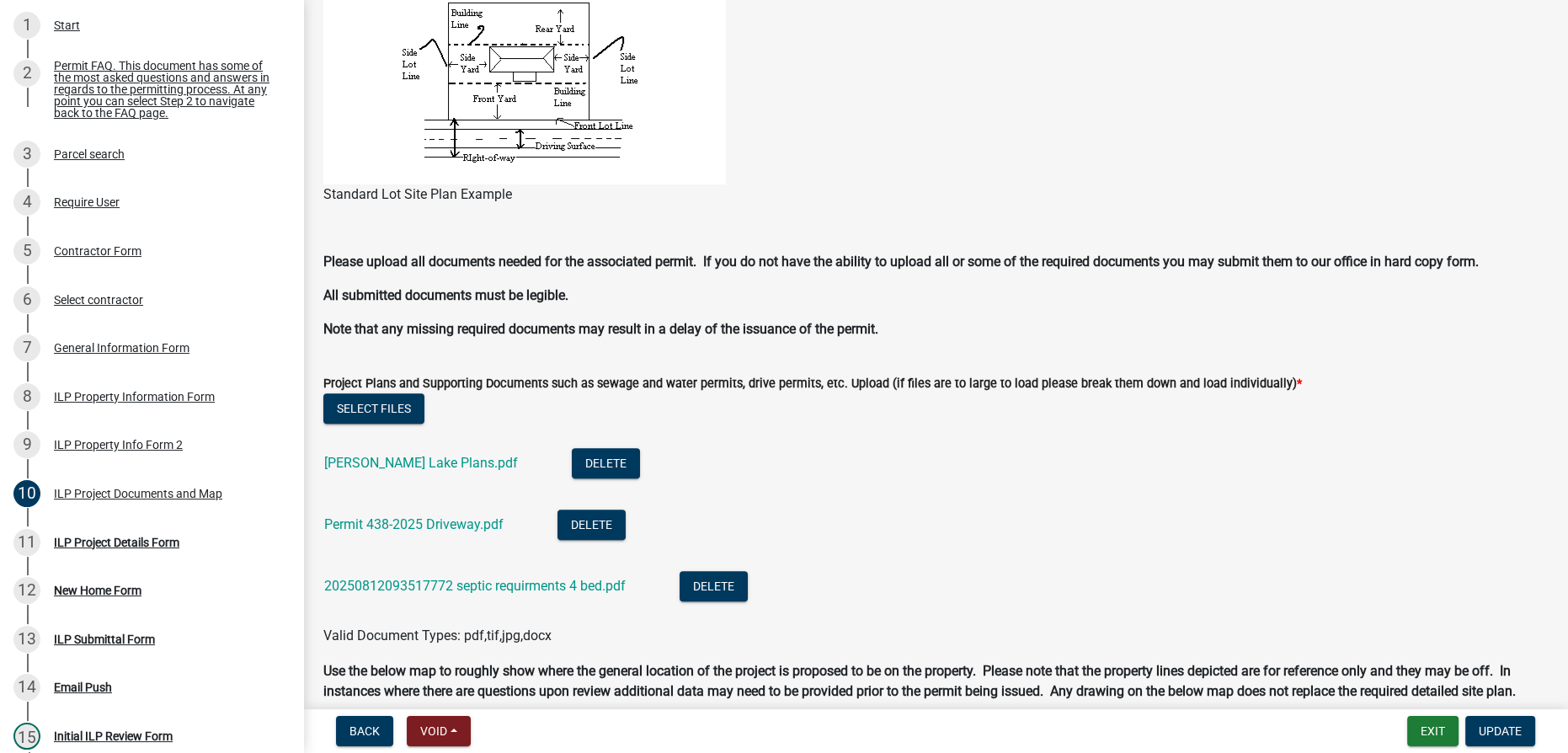
scroll to position [1455, 0]
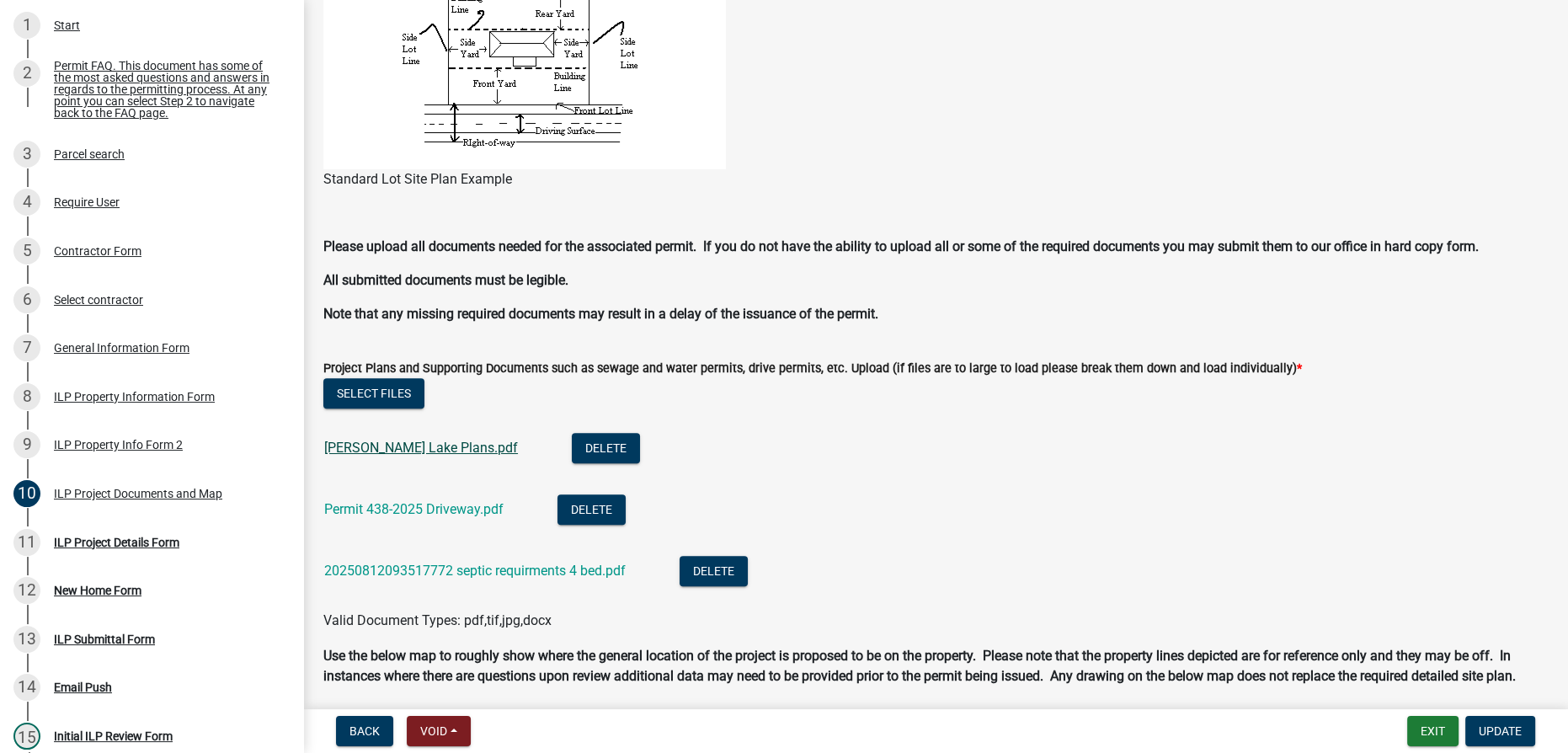
click at [386, 444] on link "[PERSON_NAME] Lake Plans.pdf" at bounding box center [421, 448] width 194 height 16
click at [393, 509] on link "Permit 438-2025 Driveway.pdf" at bounding box center [414, 509] width 180 height 16
click at [462, 568] on link "20250812093517772 septic requirments 4 bed.pdf" at bounding box center [475, 571] width 302 height 16
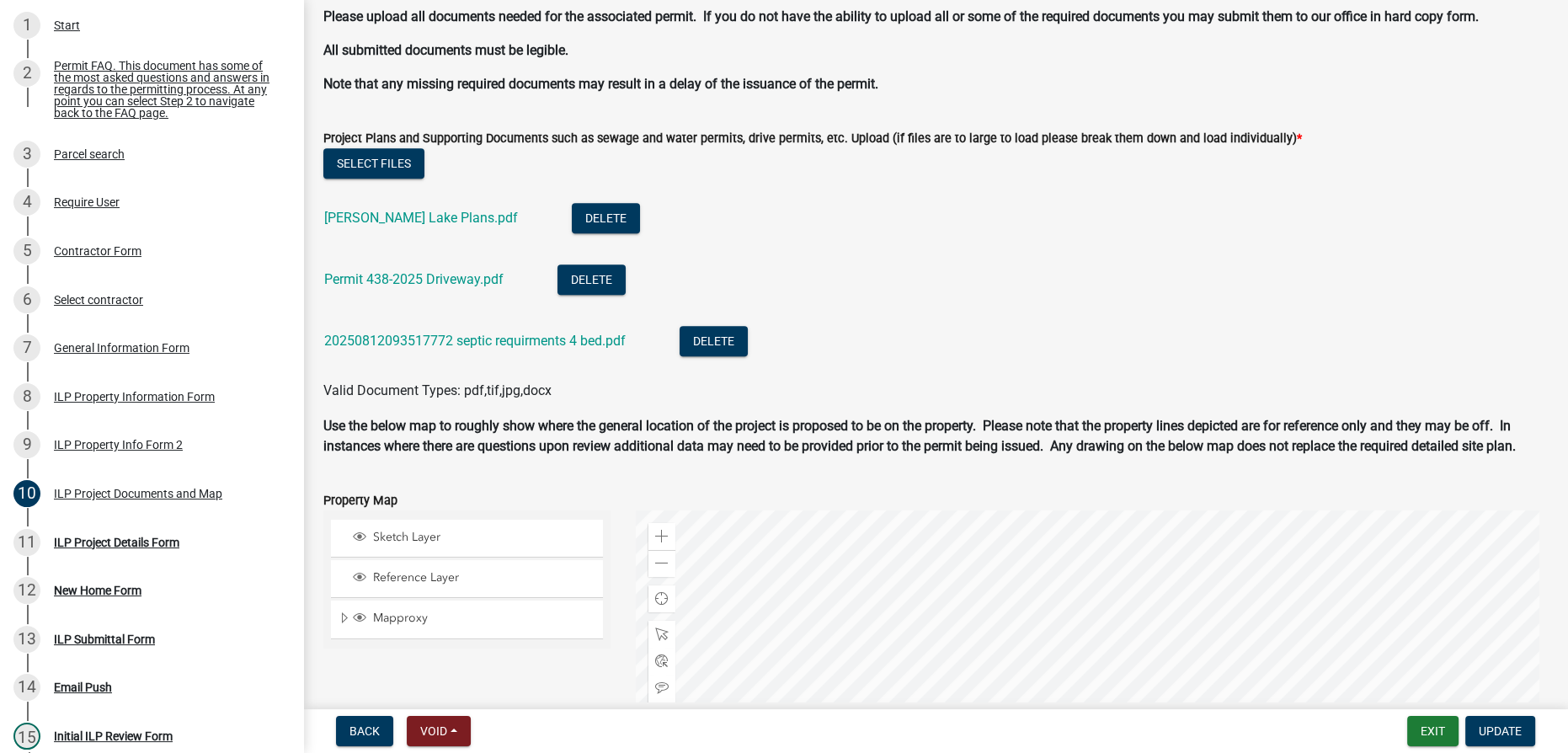
scroll to position [1994, 0]
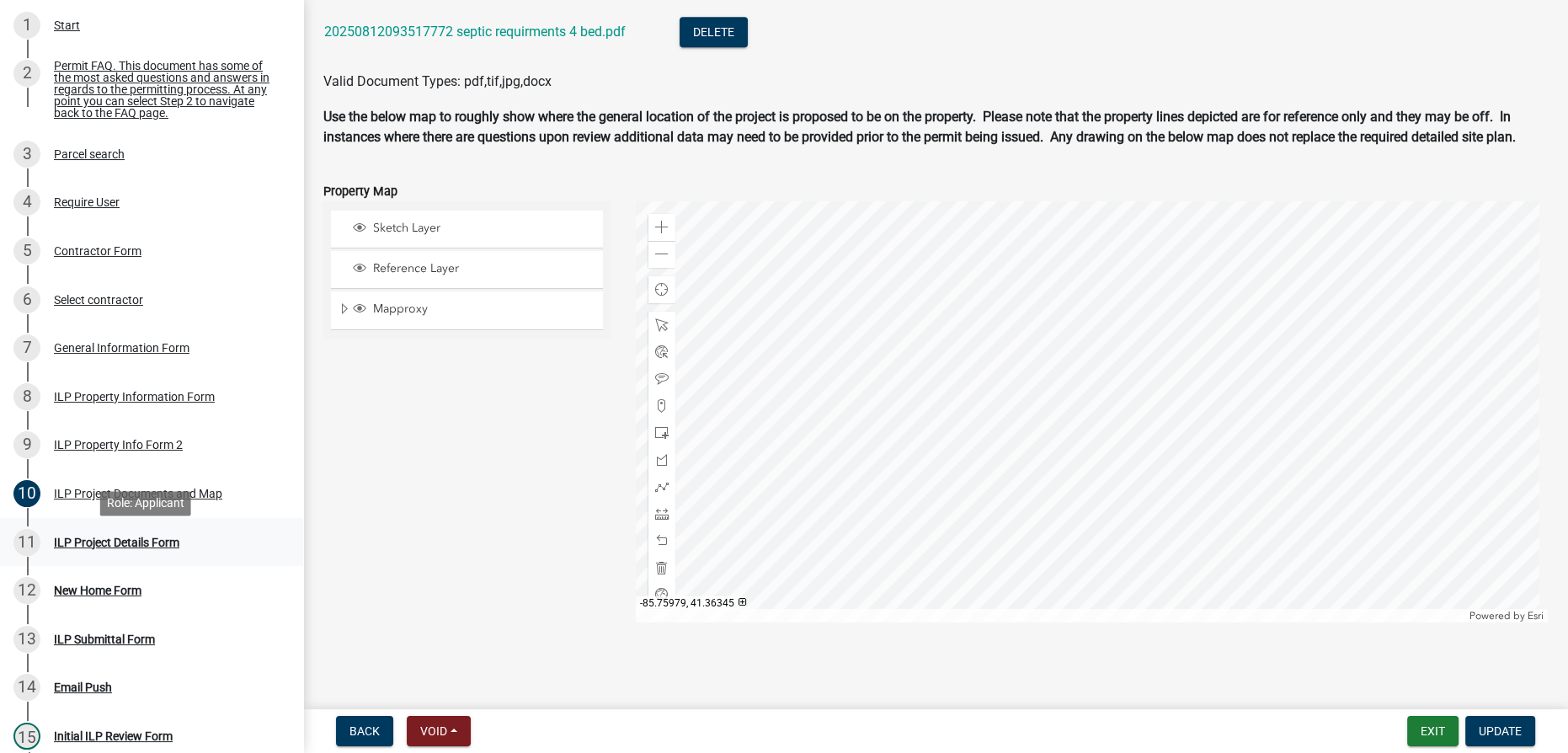
click at [115, 541] on div "11 ILP Project Details Form" at bounding box center [145, 542] width 263 height 27
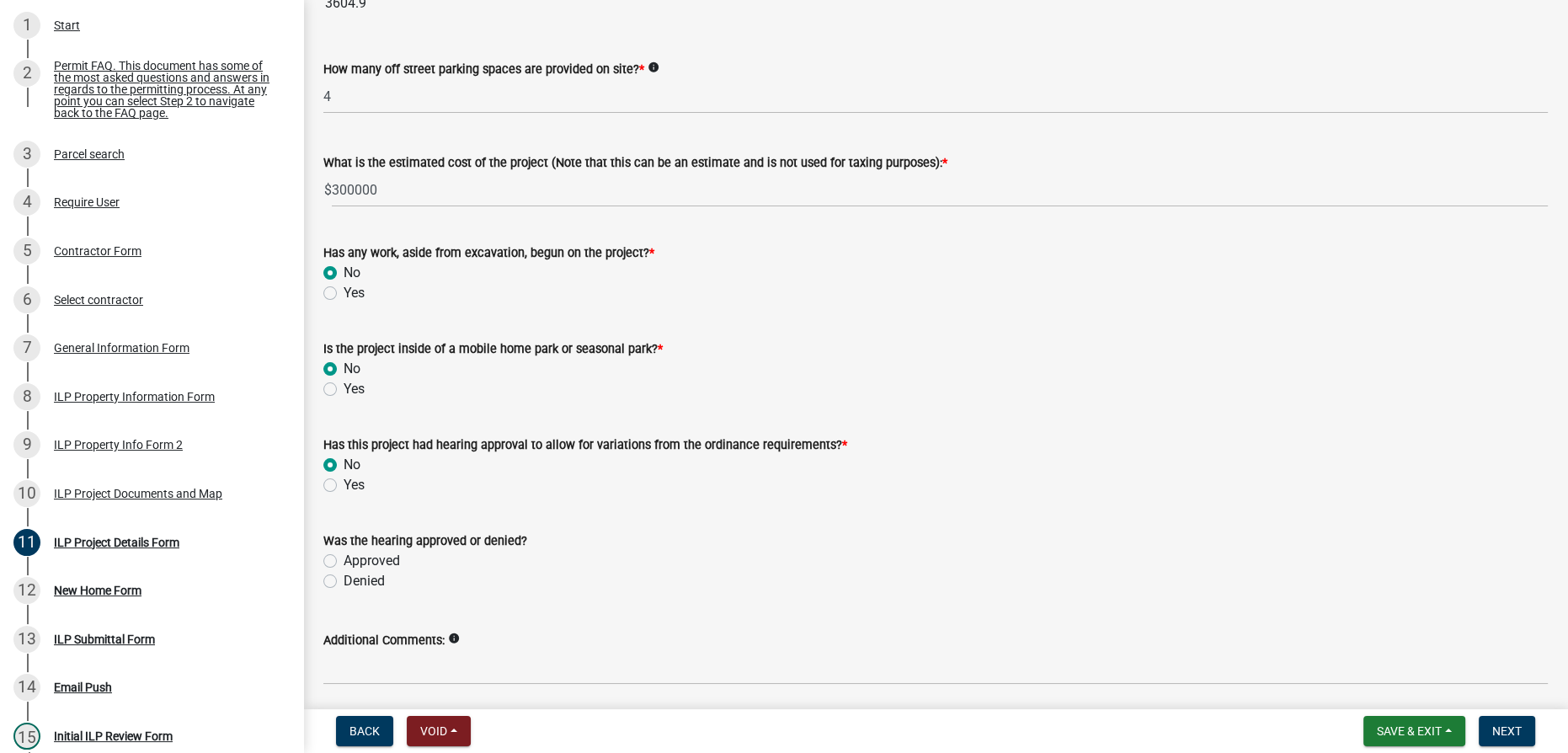
scroll to position [1209, 0]
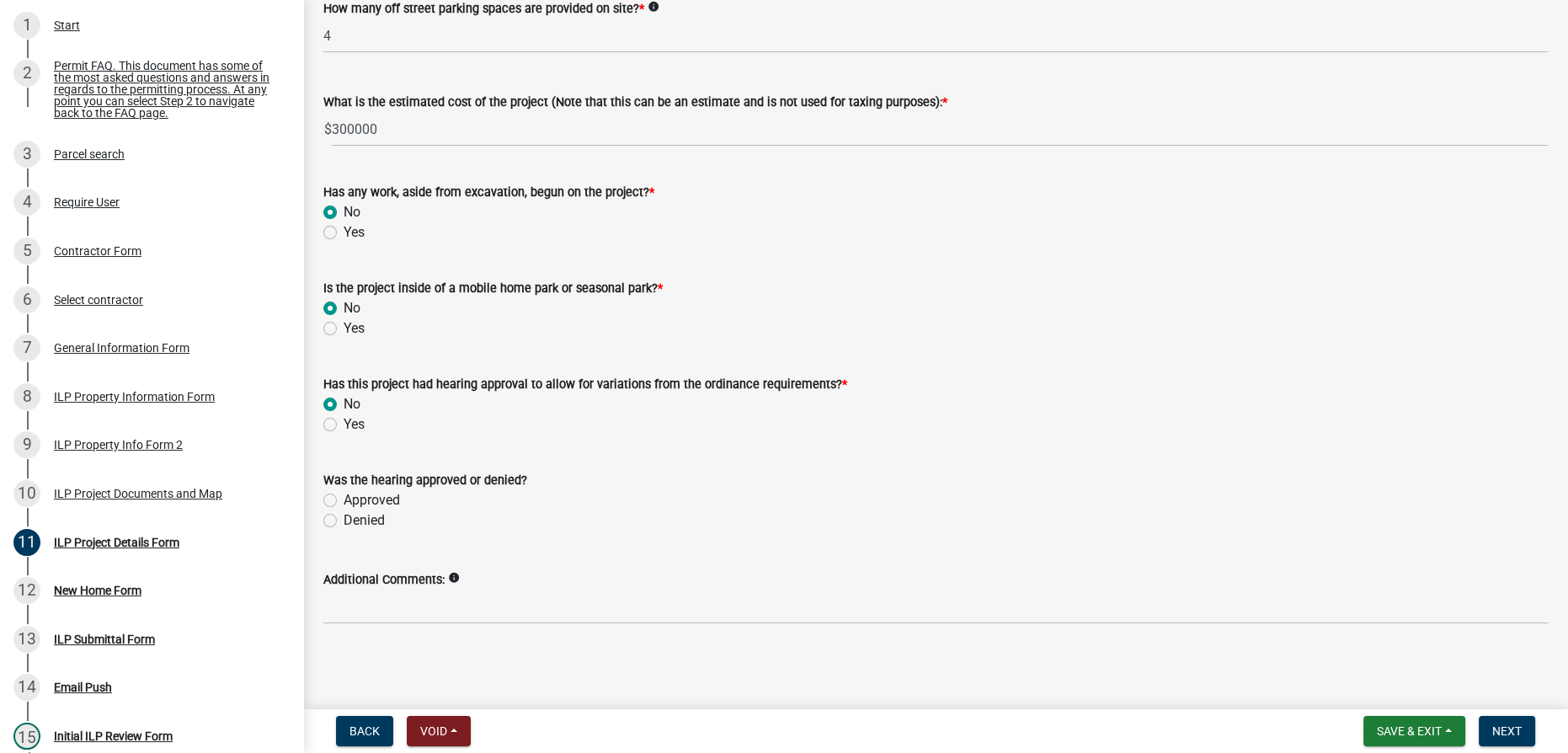
click at [344, 499] on label "Approved" at bounding box center [372, 500] width 56 height 20
click at [344, 499] on input "Approved" at bounding box center [349, 495] width 11 height 11
radio input "true"
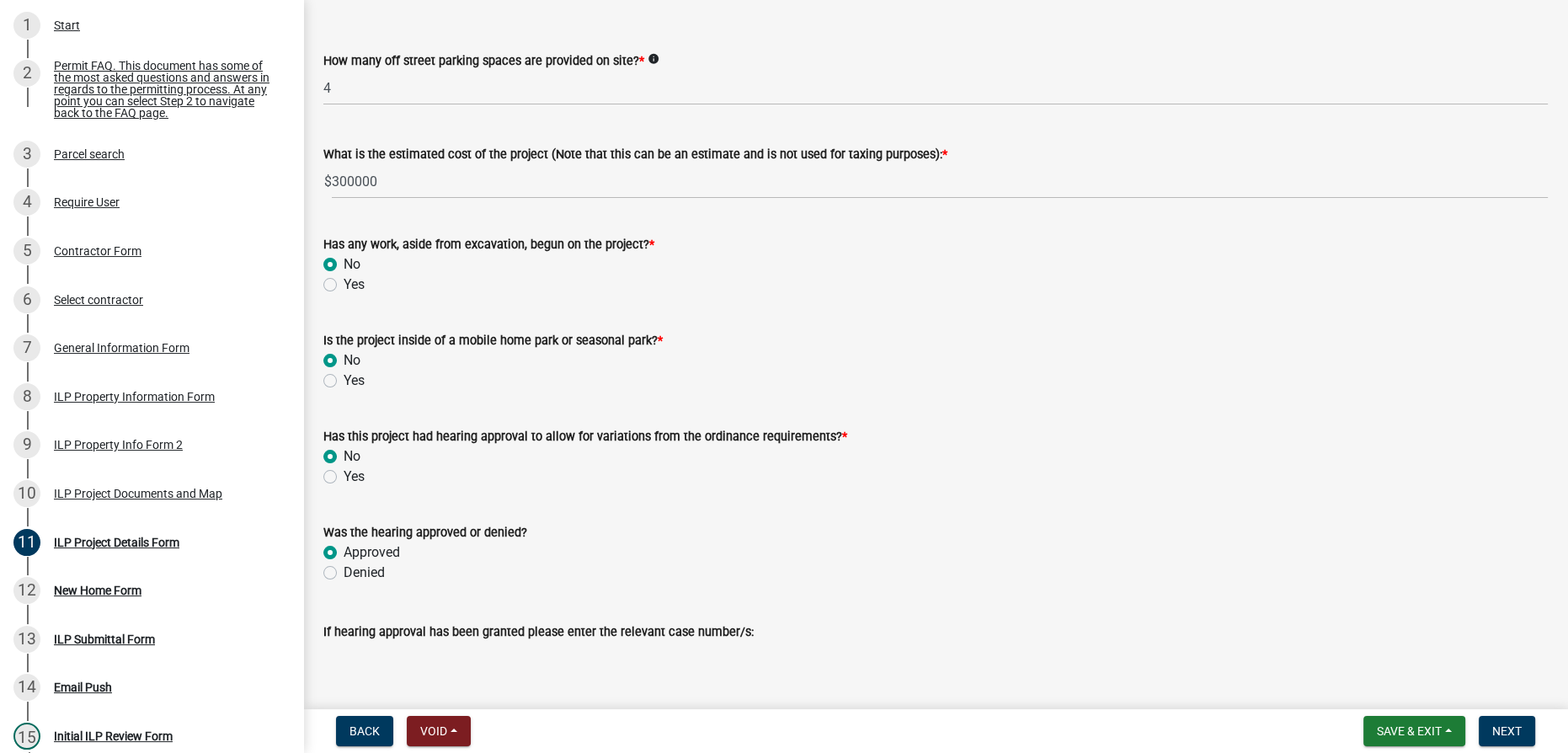
scroll to position [1345, 0]
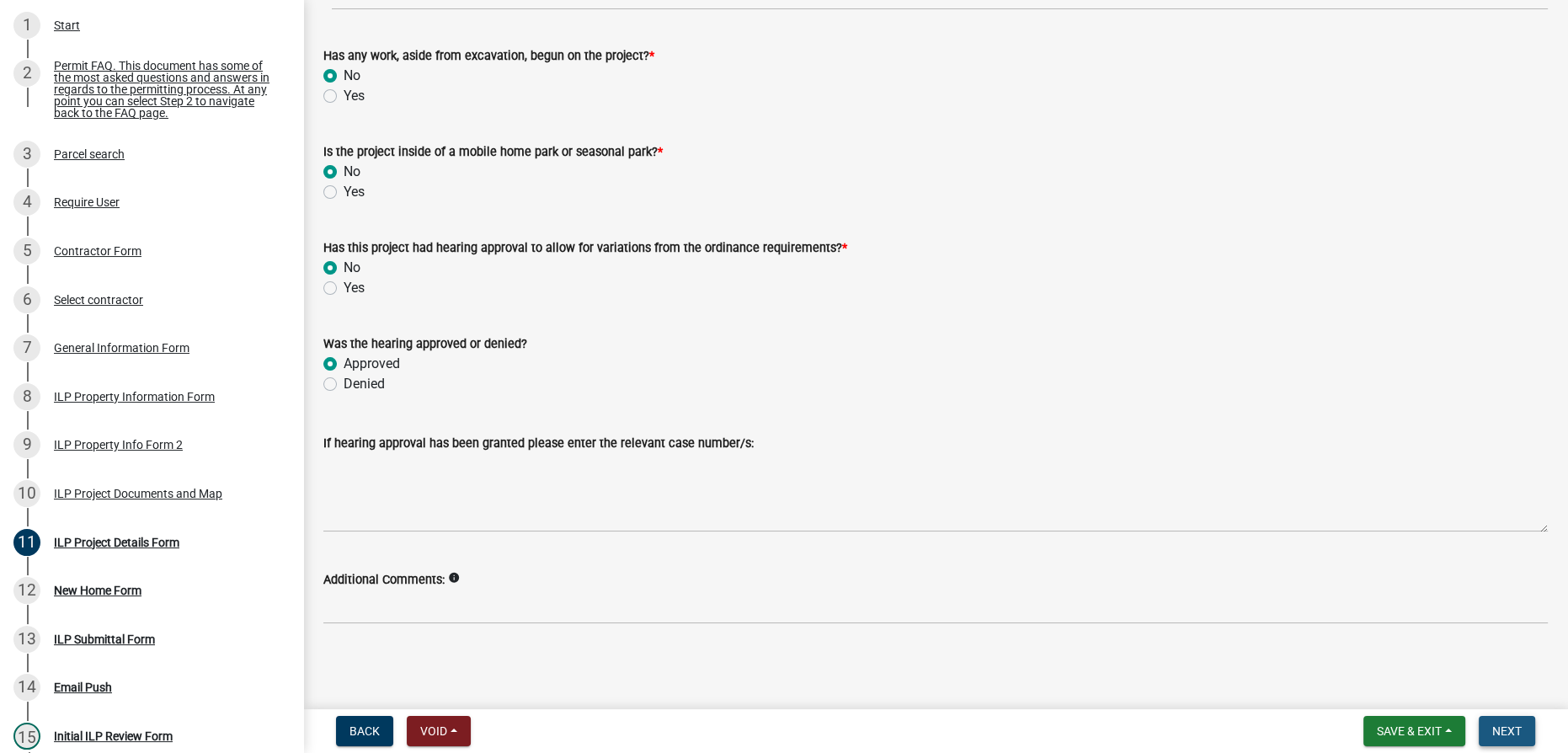
click at [1516, 731] on span "Next" at bounding box center [1507, 731] width 29 height 14
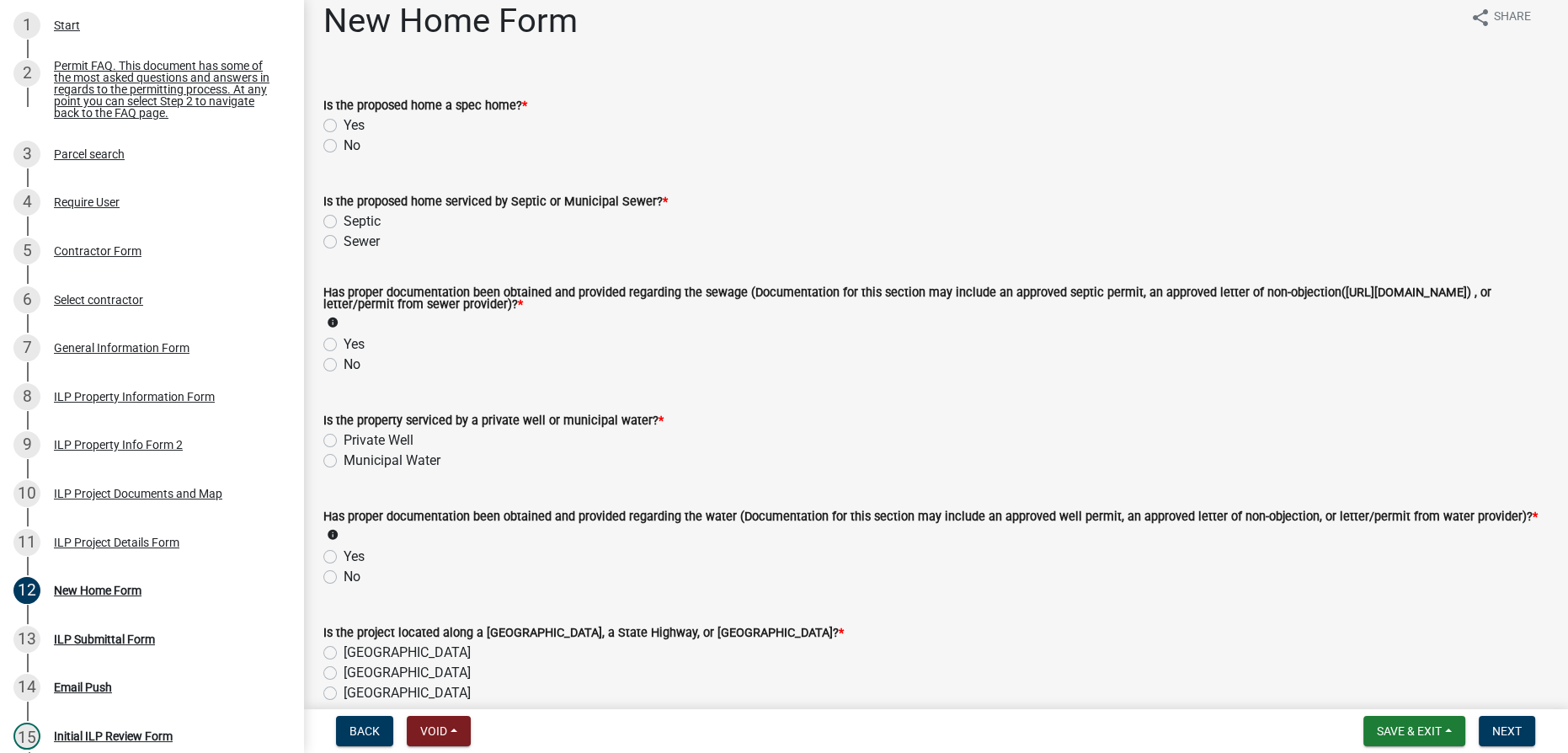
scroll to position [0, 0]
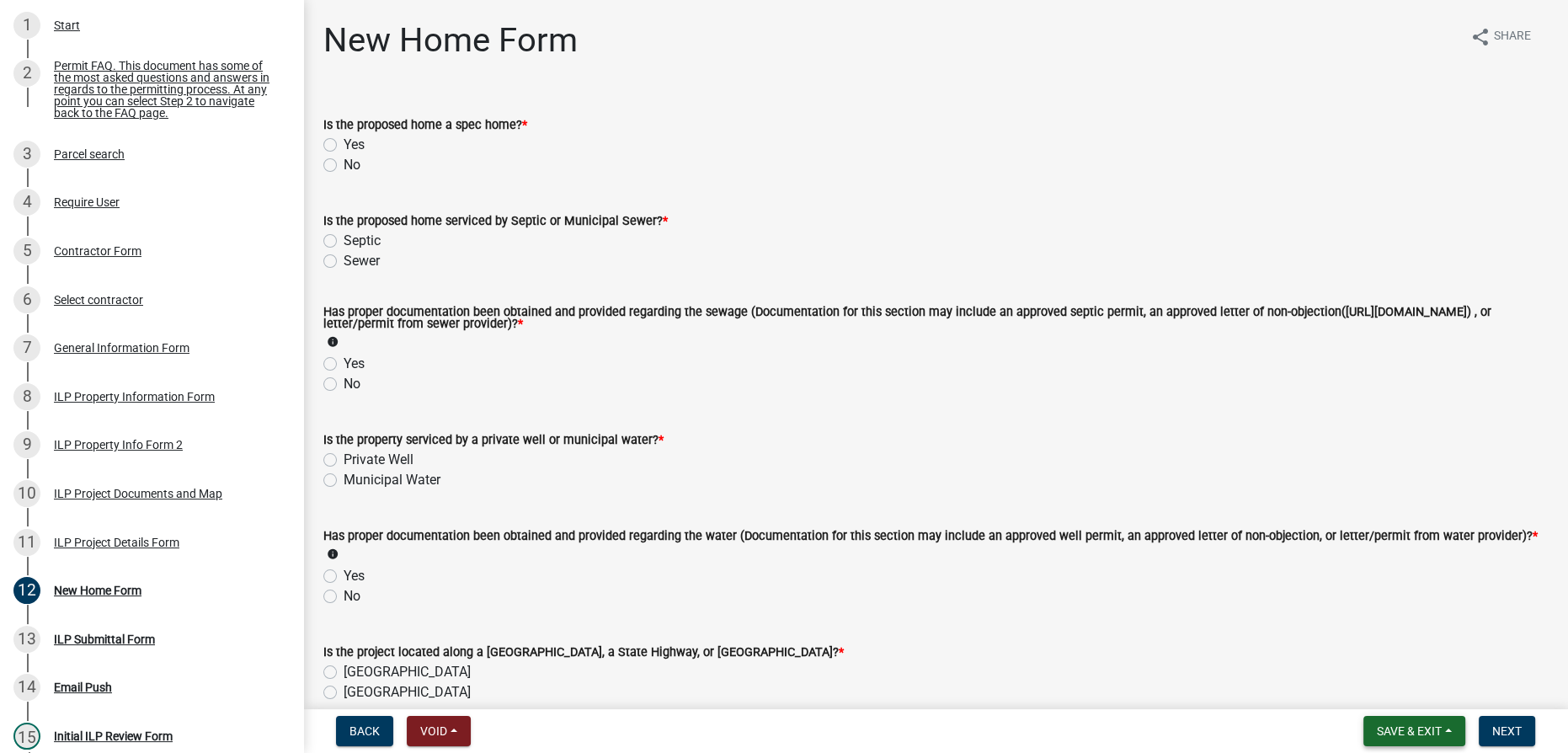
click at [1399, 731] on span "Save & Exit" at bounding box center [1409, 731] width 65 height 14
click at [1392, 691] on button "Save & Exit" at bounding box center [1399, 687] width 135 height 41
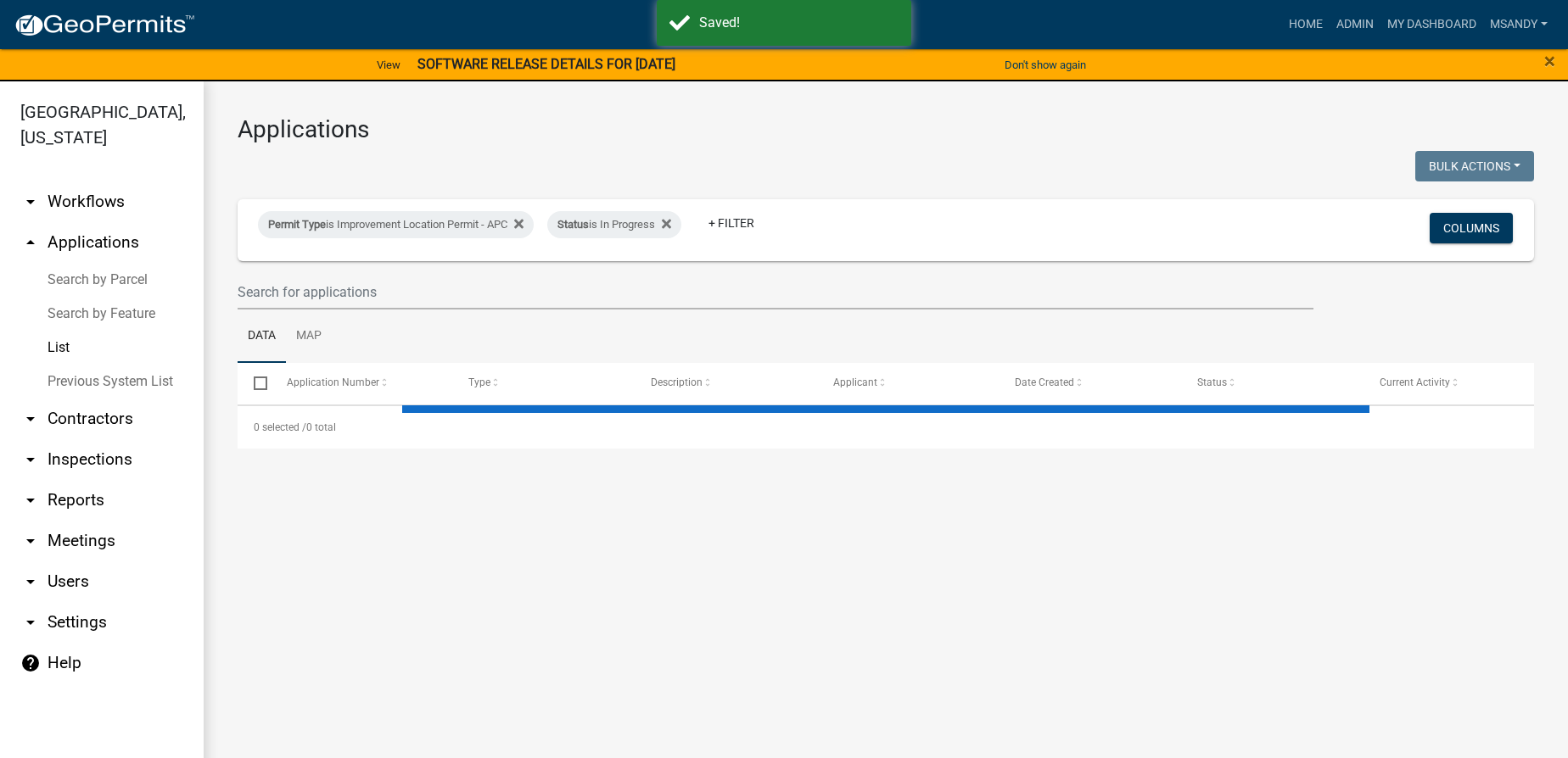
select select "3: 100"
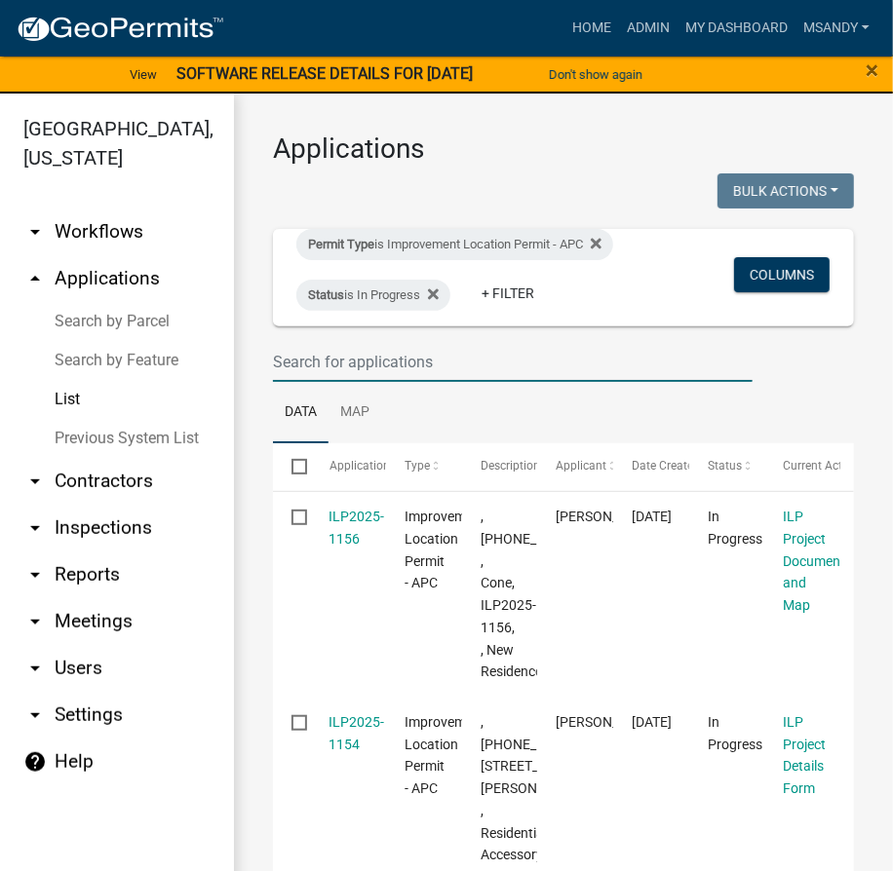
click at [410, 368] on input "text" at bounding box center [512, 362] width 479 height 40
type input "1152"
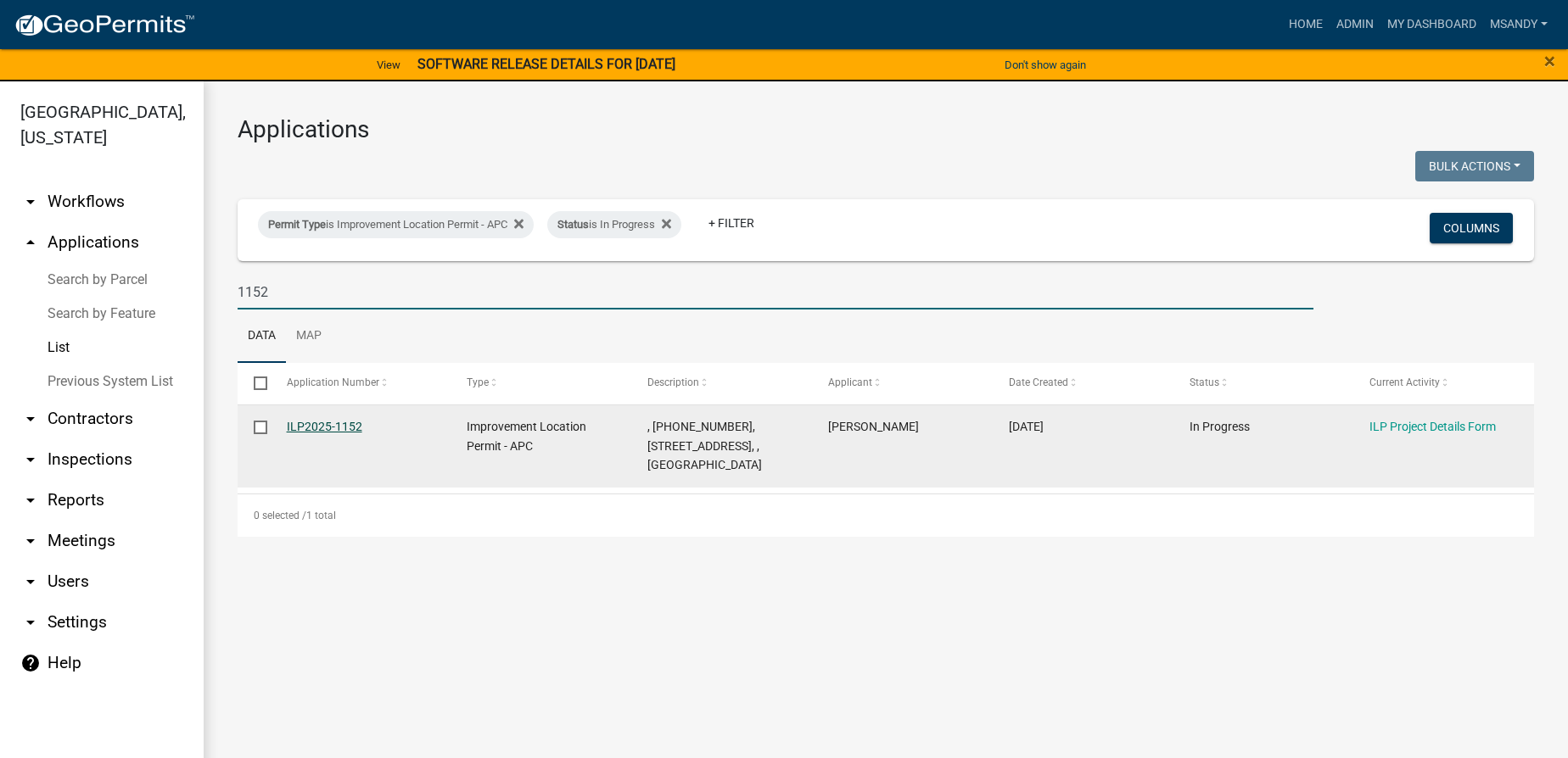
click at [326, 424] on link "ILP2025-1152" at bounding box center [324, 426] width 76 height 14
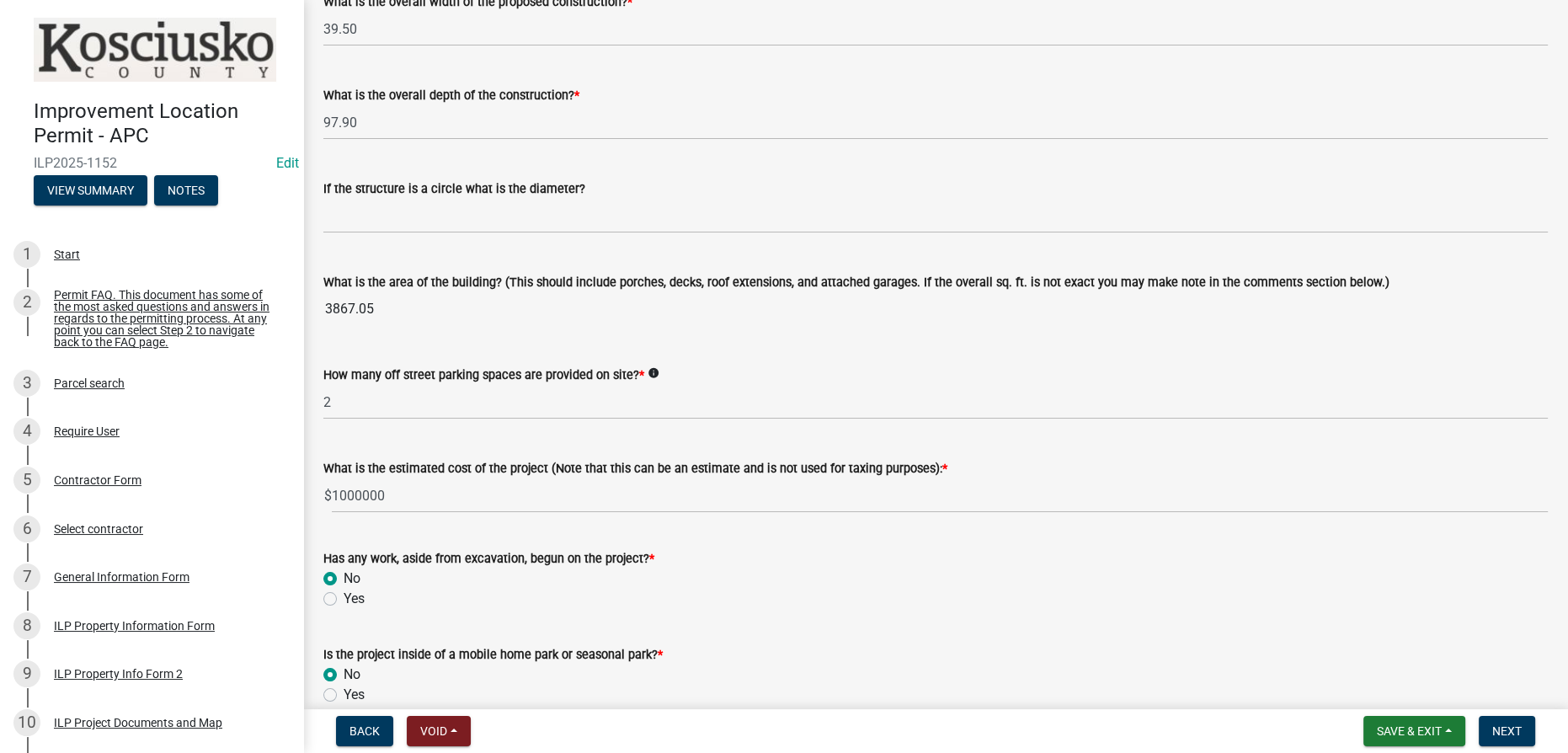
scroll to position [1209, 0]
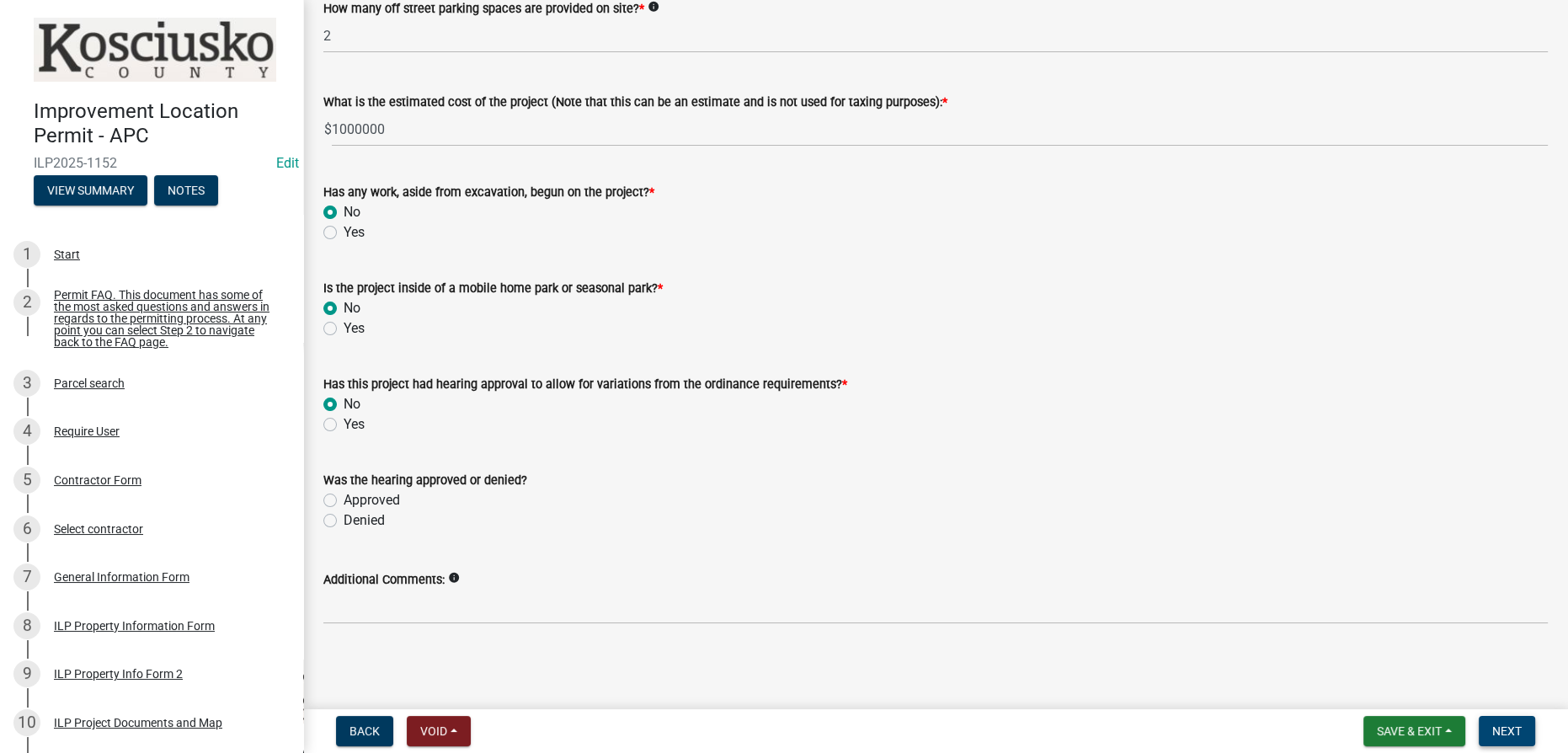
click at [1520, 732] on span "Next" at bounding box center [1507, 731] width 29 height 14
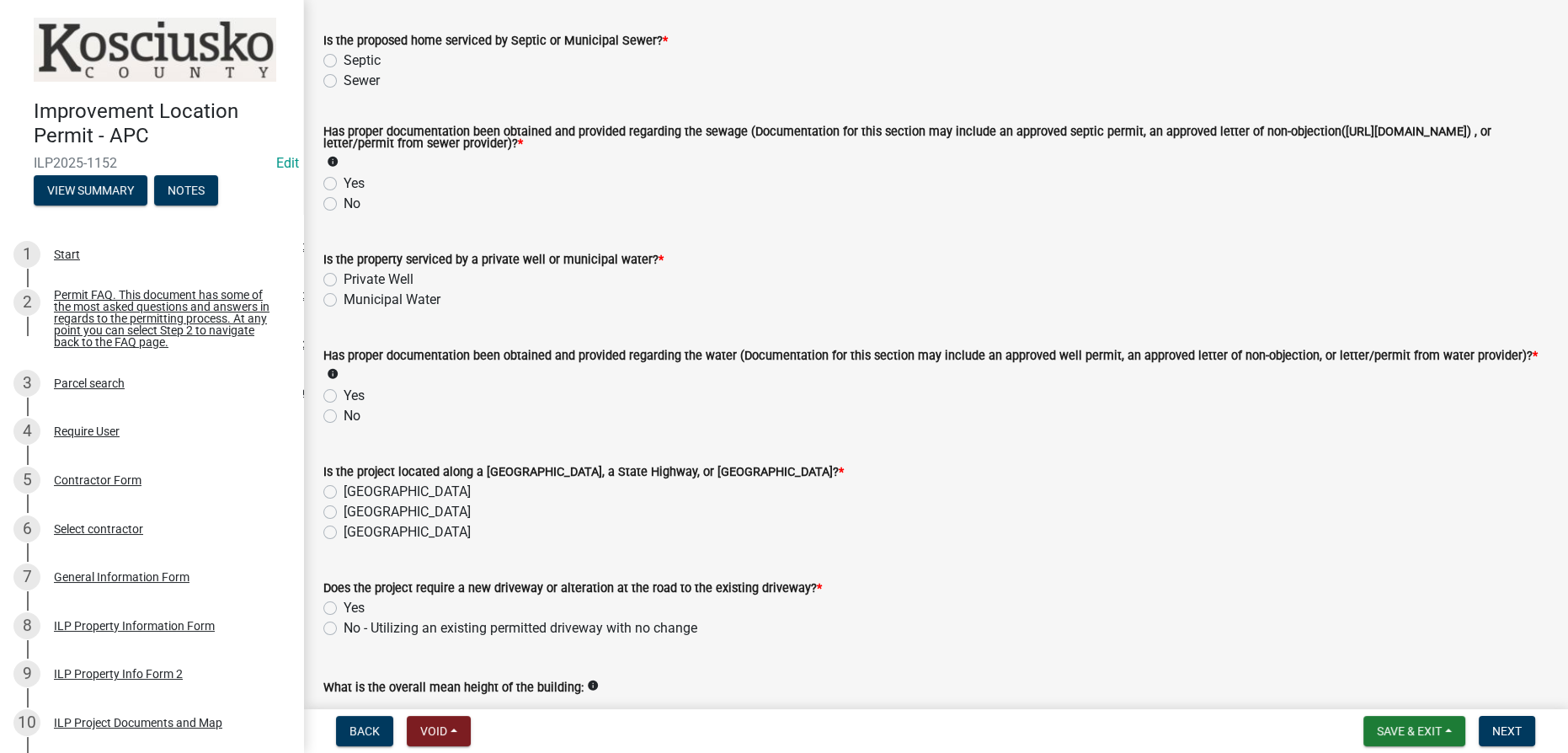
scroll to position [267, 0]
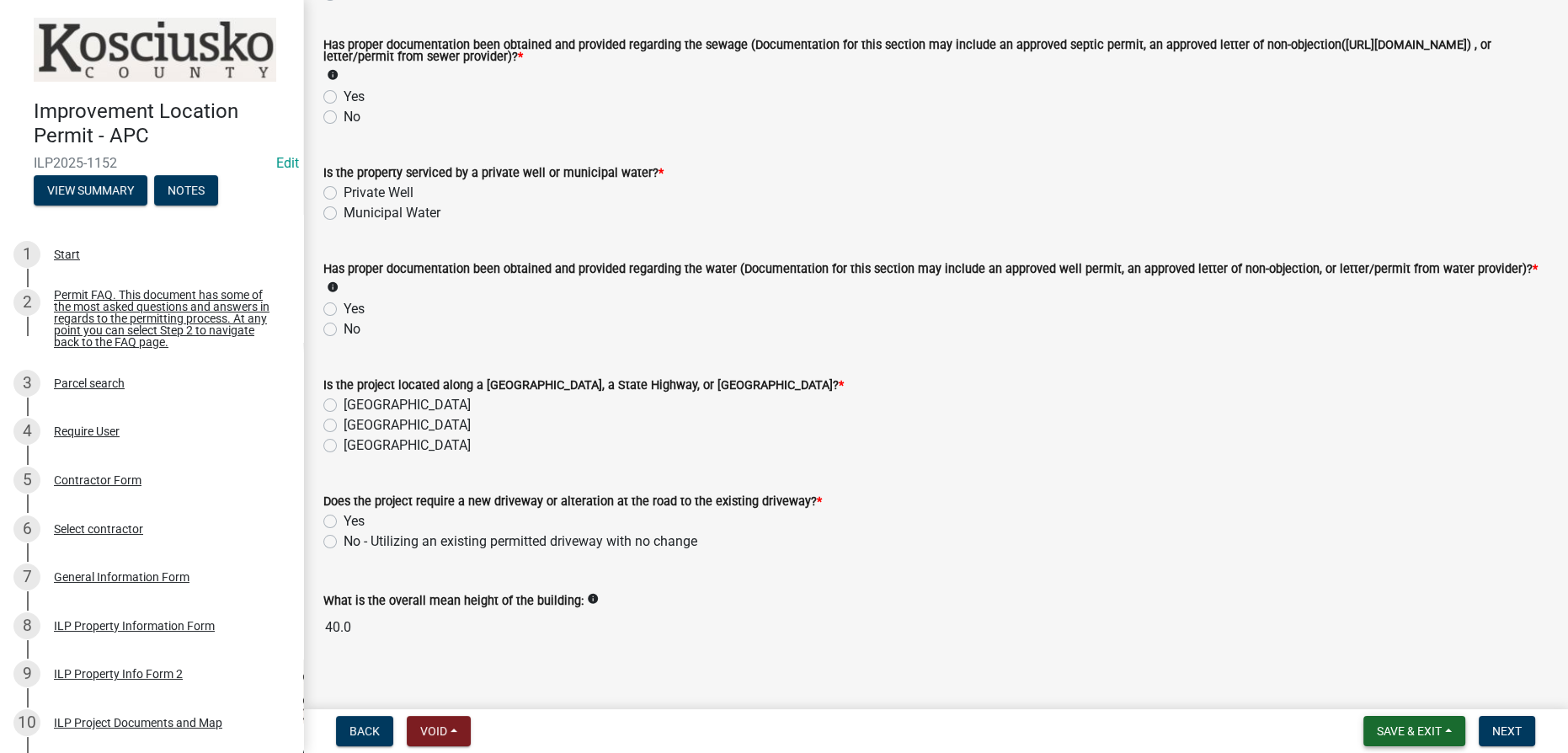
click at [1429, 724] on span "Save & Exit" at bounding box center [1409, 731] width 65 height 14
click at [1377, 685] on button "Save & Exit" at bounding box center [1399, 687] width 135 height 41
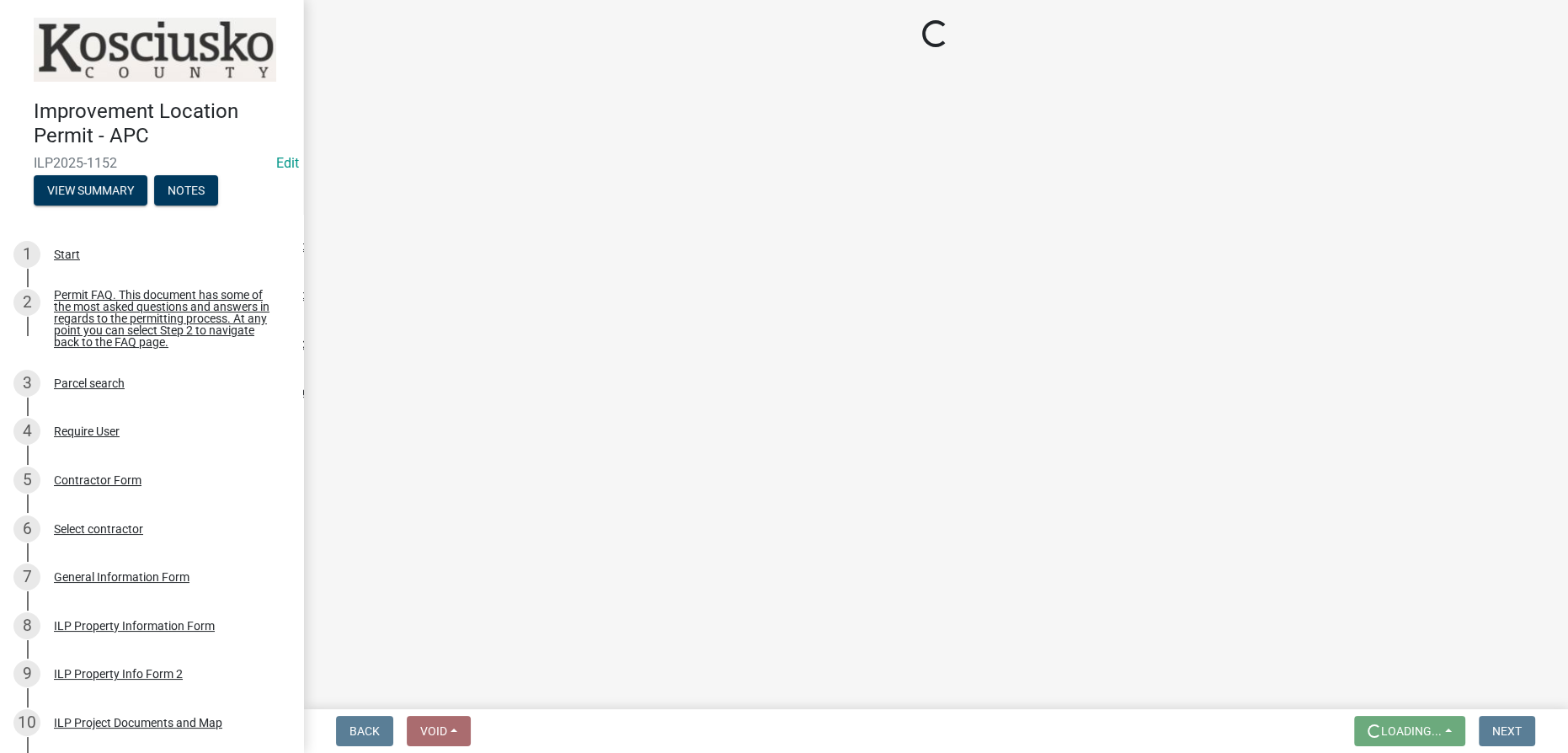
scroll to position [0, 0]
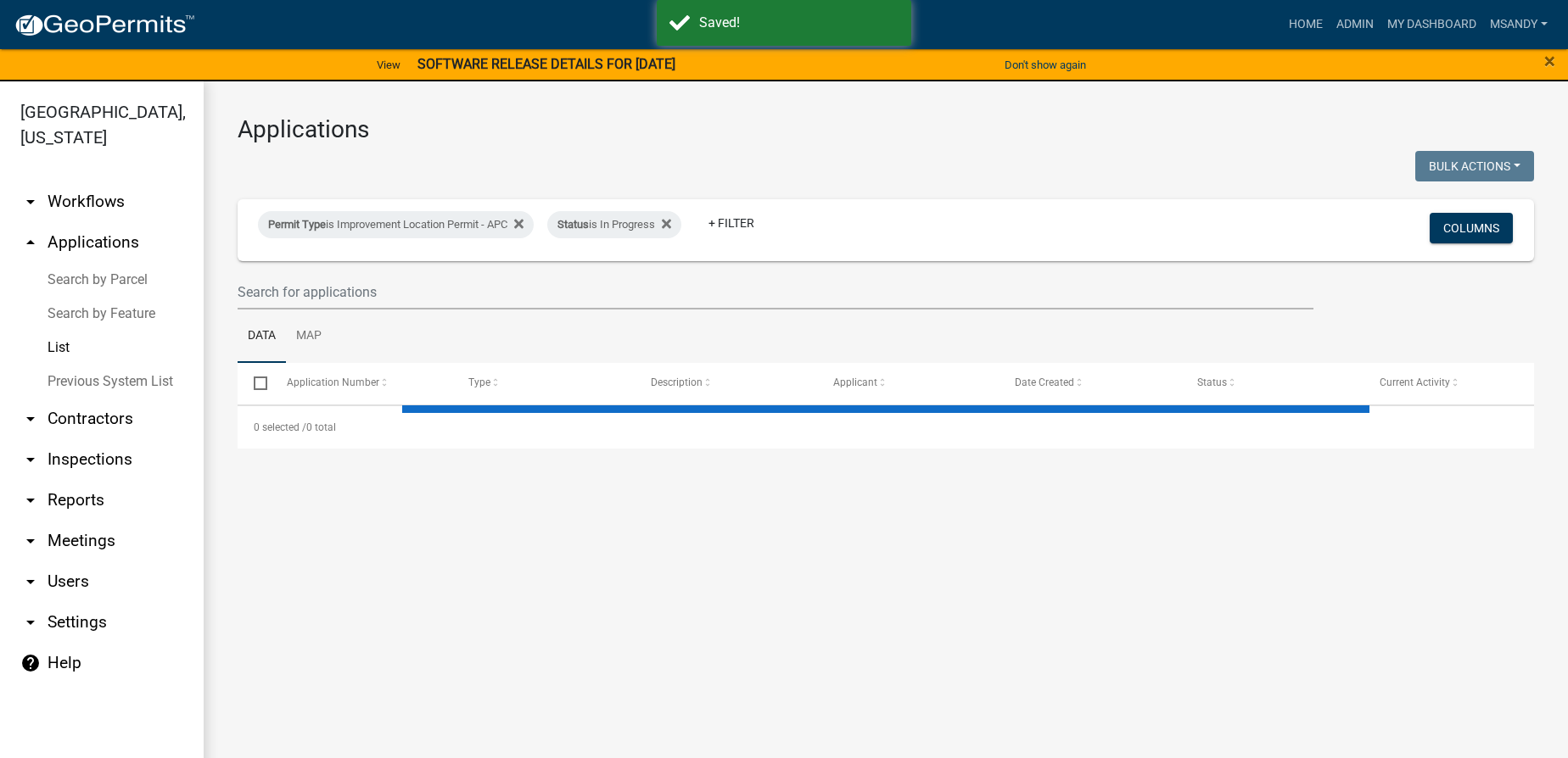
select select "3: 100"
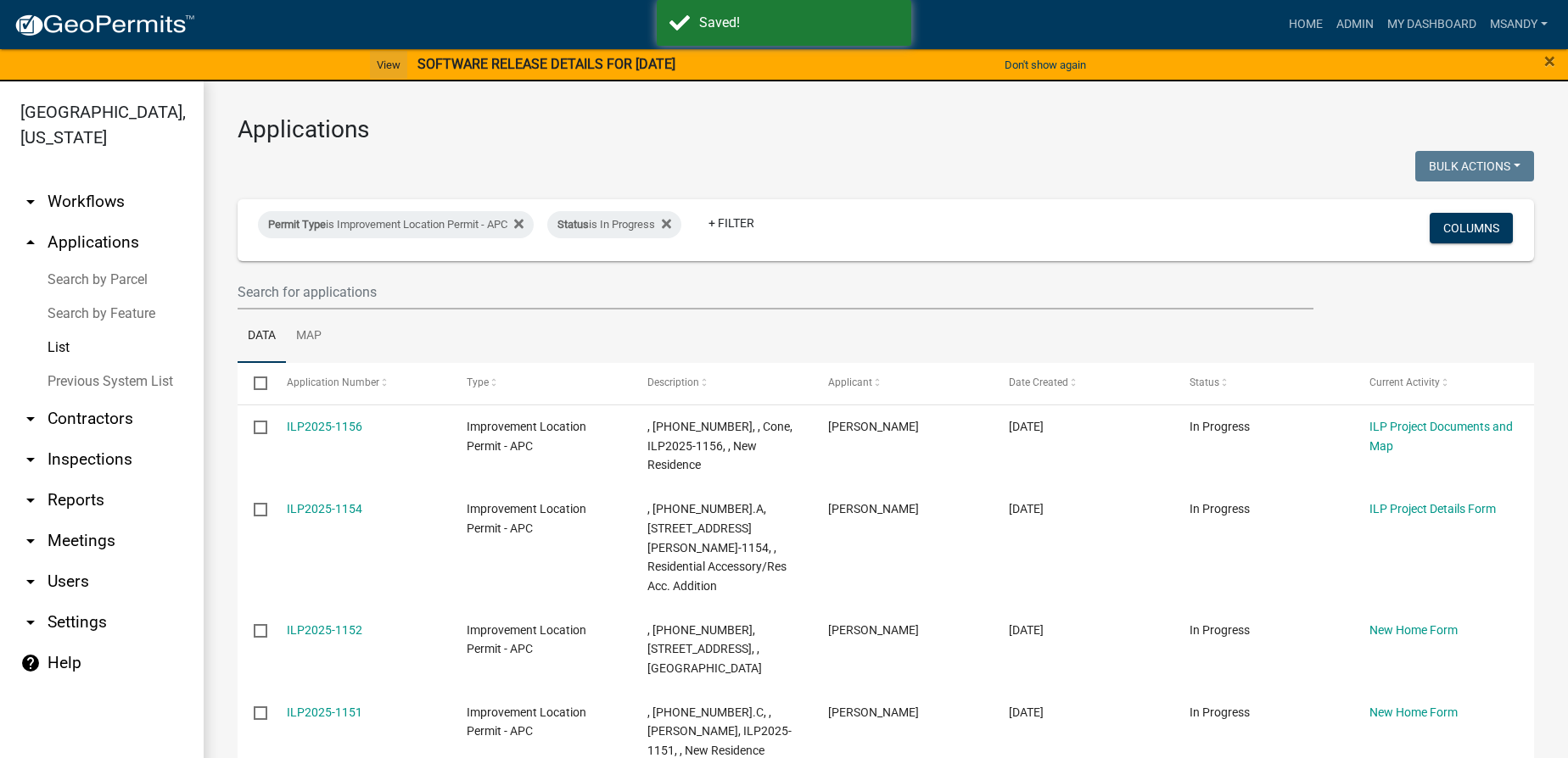
click at [389, 66] on link "View" at bounding box center [388, 64] width 37 height 28
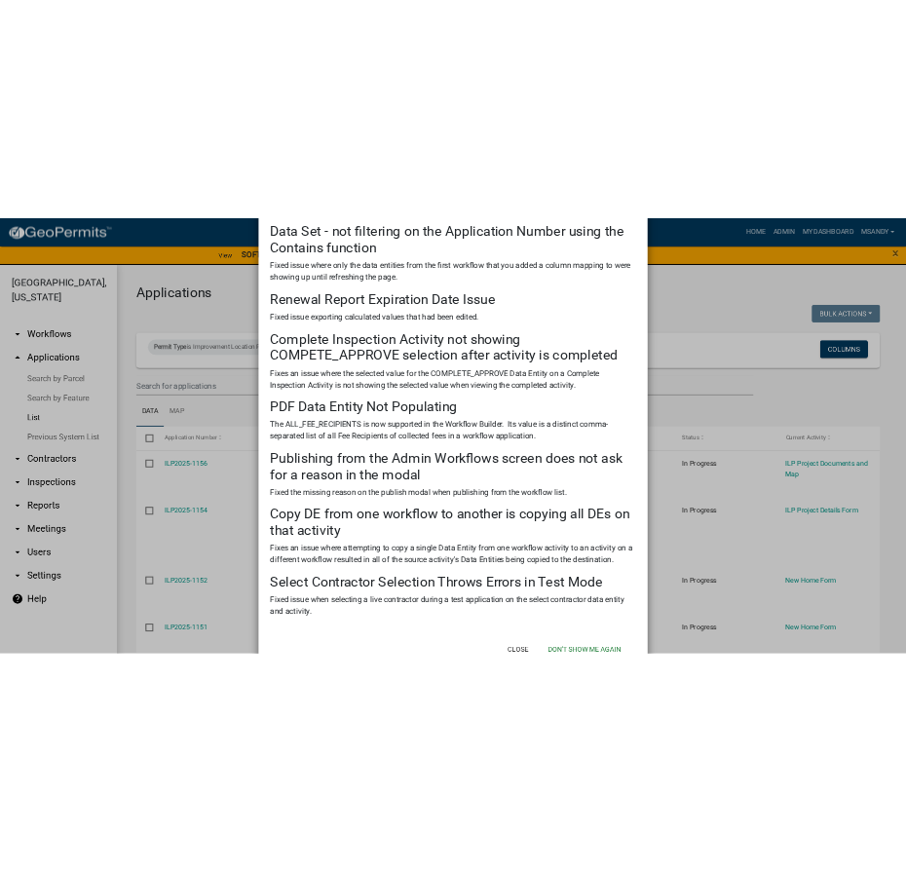
scroll to position [509, 0]
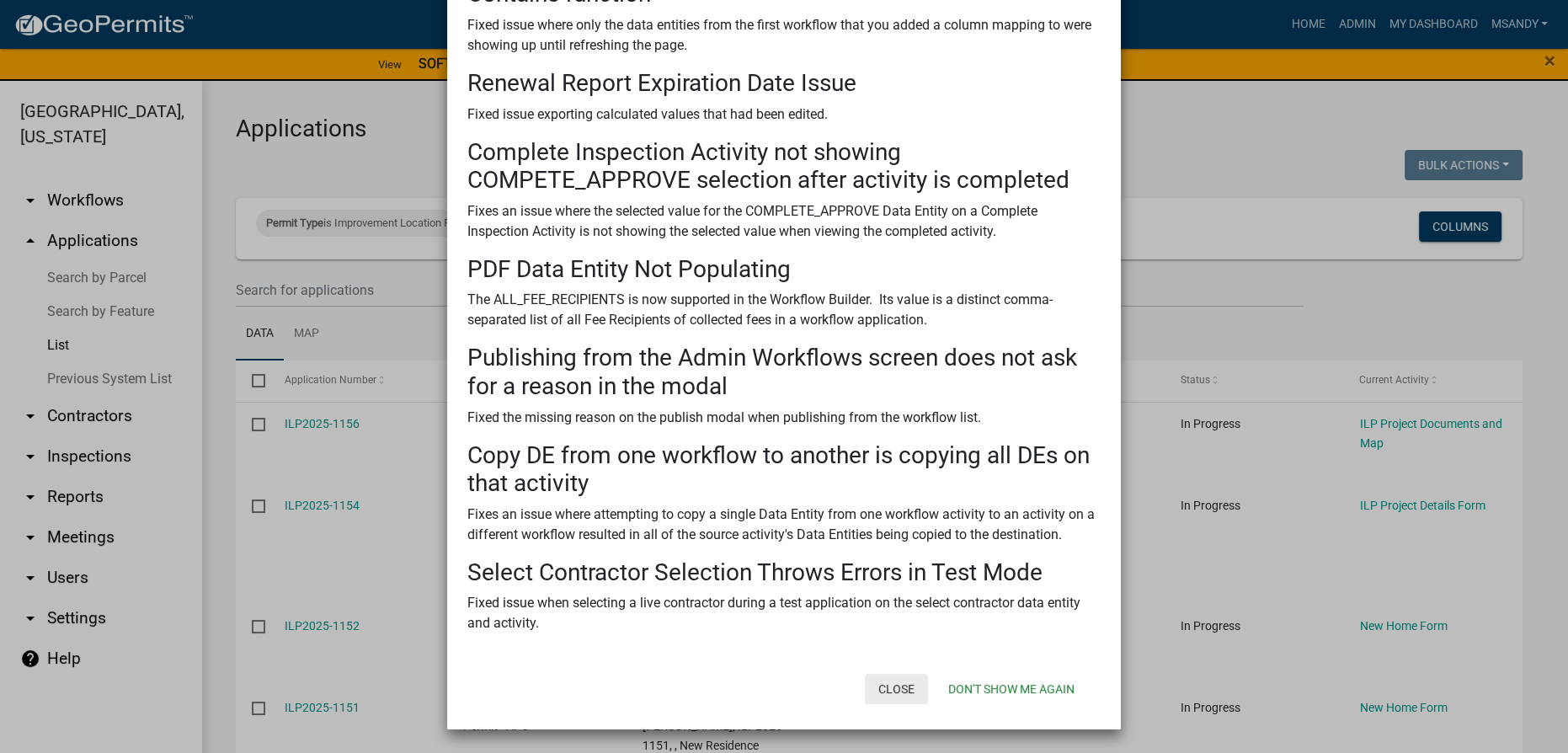
click at [894, 690] on button "Close" at bounding box center [896, 689] width 63 height 30
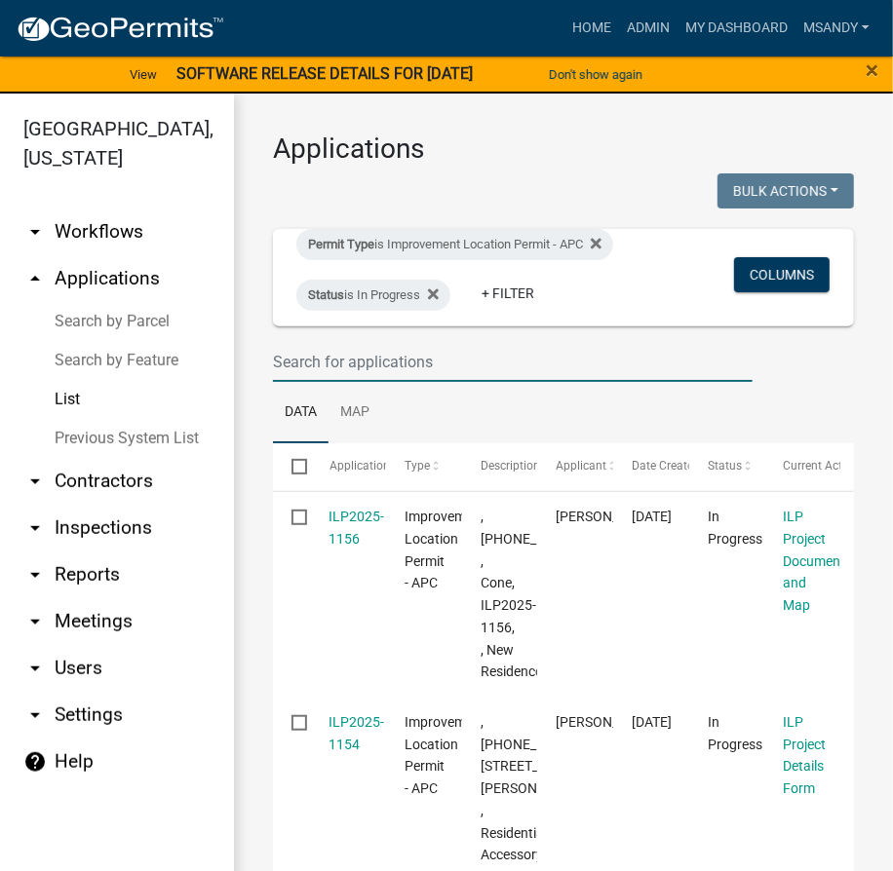
drag, startPoint x: 436, startPoint y: 361, endPoint x: 426, endPoint y: 342, distance: 20.9
click at [436, 361] on input "text" at bounding box center [512, 362] width 479 height 40
type input "1154"
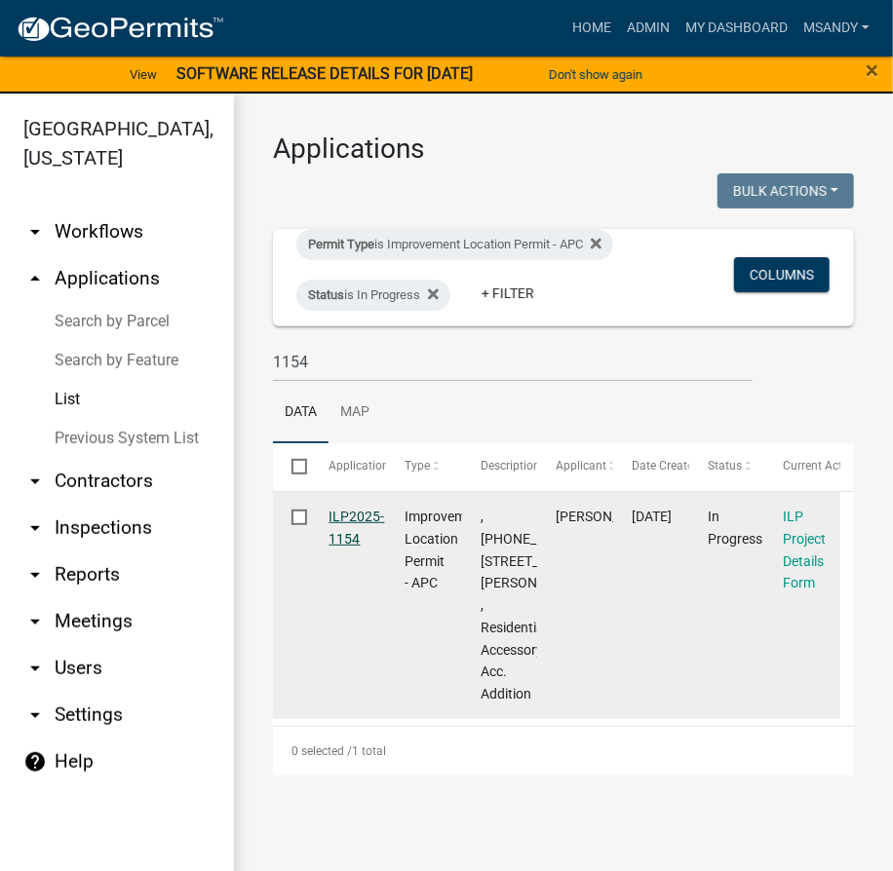
click at [355, 516] on link "ILP2025-1154" at bounding box center [357, 528] width 56 height 38
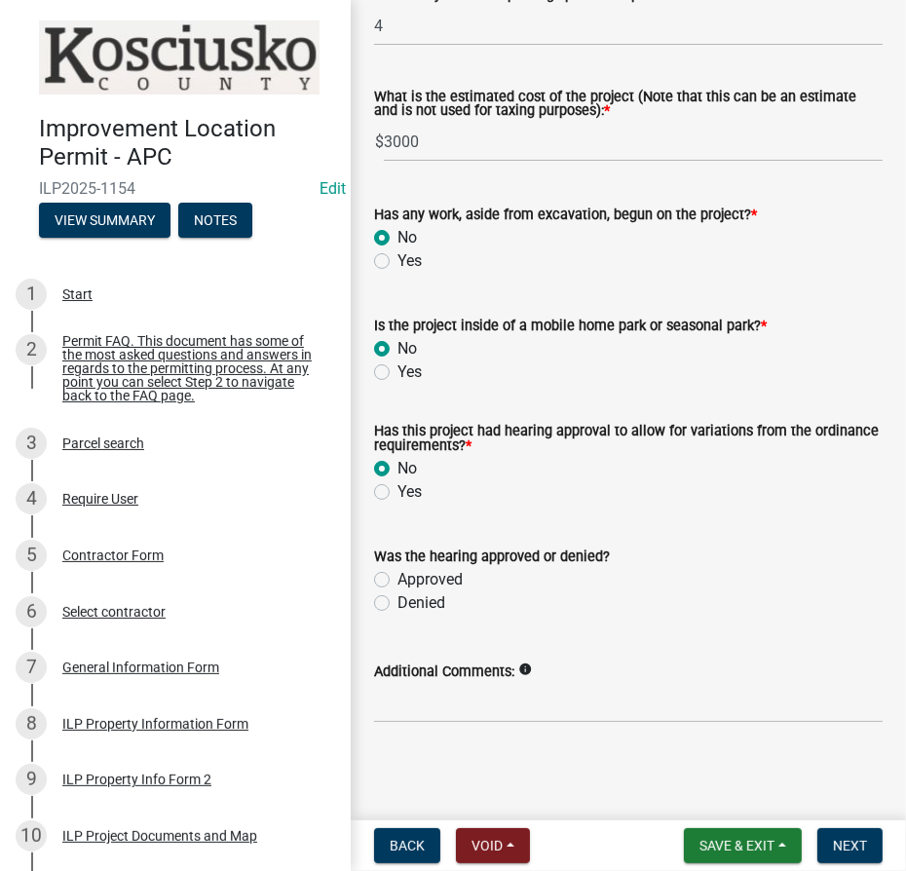
scroll to position [1648, 0]
click at [836, 840] on span "Next" at bounding box center [850, 846] width 34 height 16
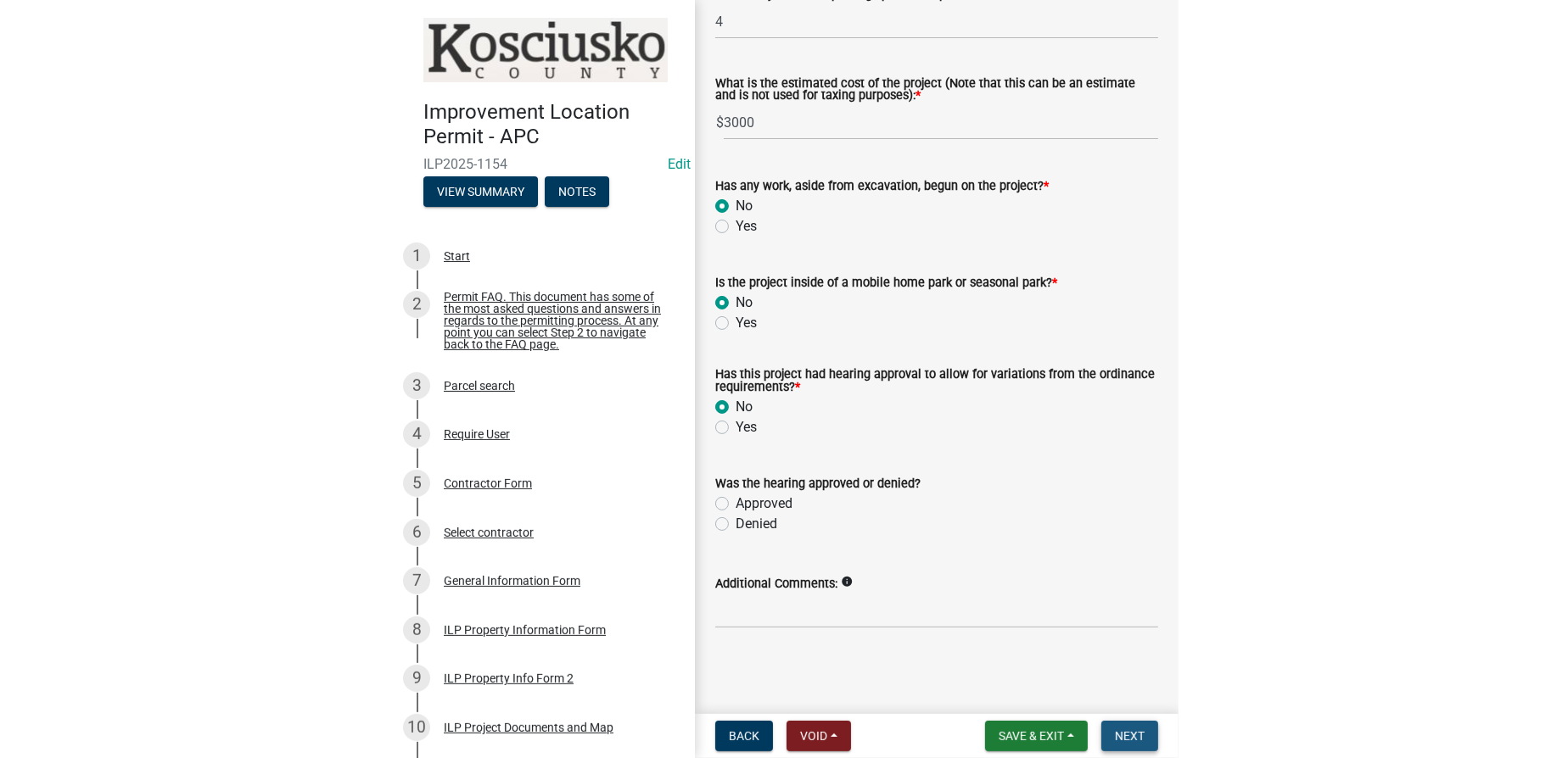
scroll to position [0, 0]
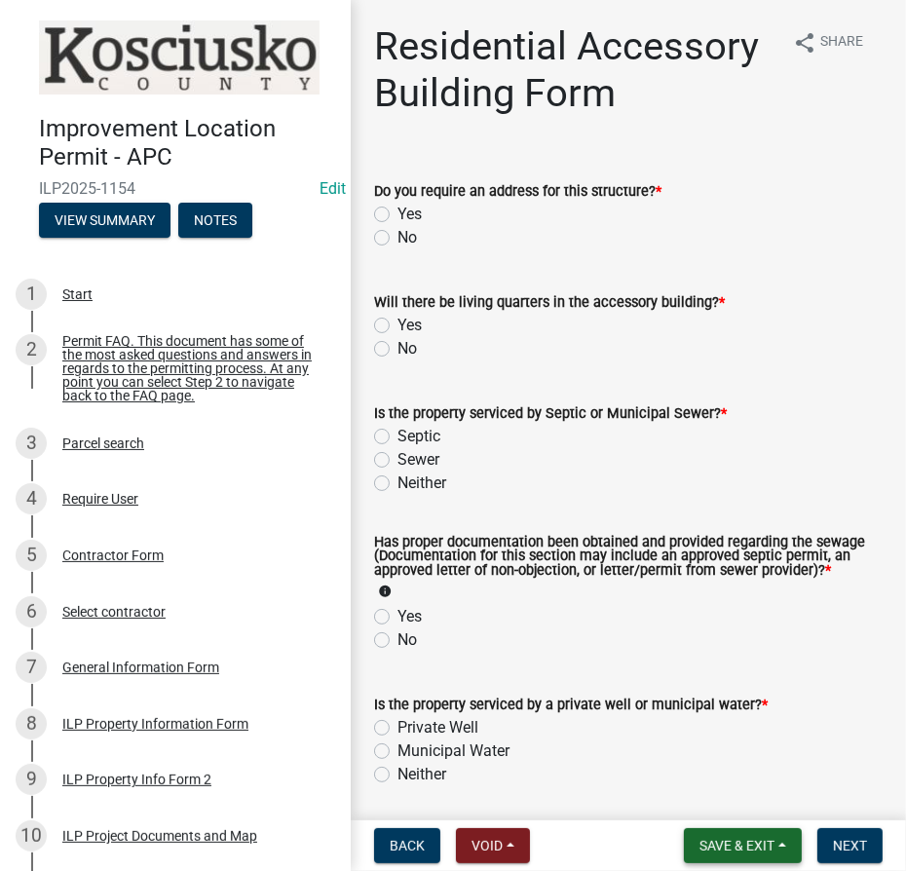
click at [778, 841] on button "Save & Exit" at bounding box center [743, 845] width 118 height 35
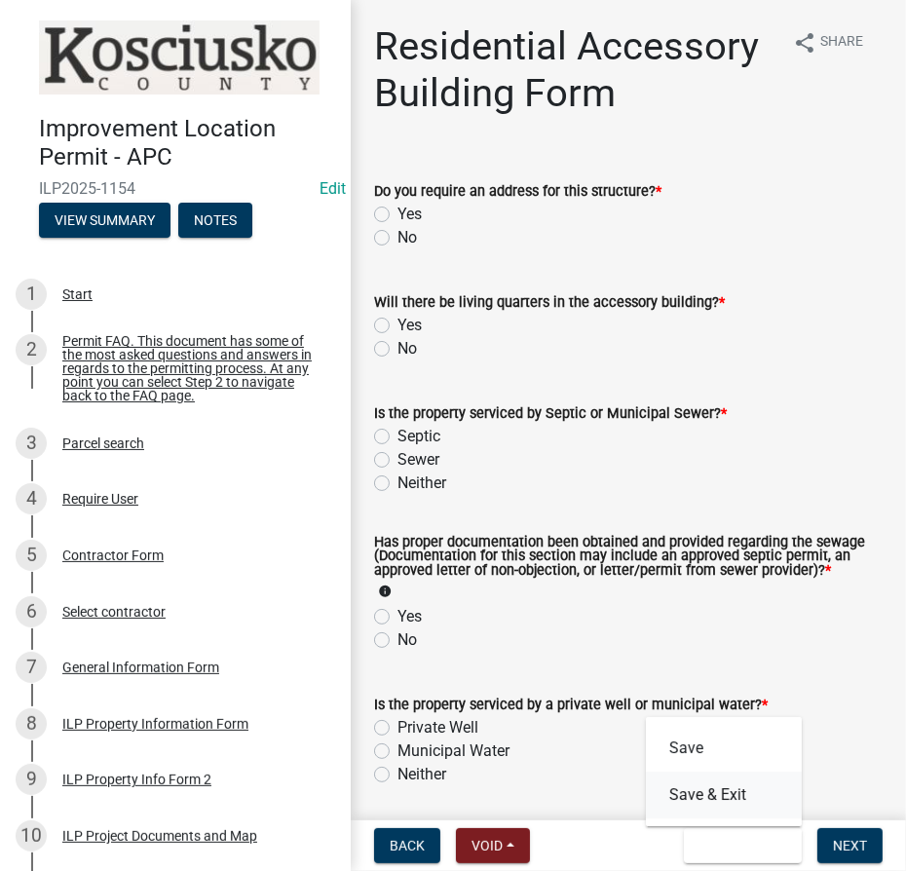
click at [704, 794] on button "Save & Exit" at bounding box center [724, 795] width 156 height 47
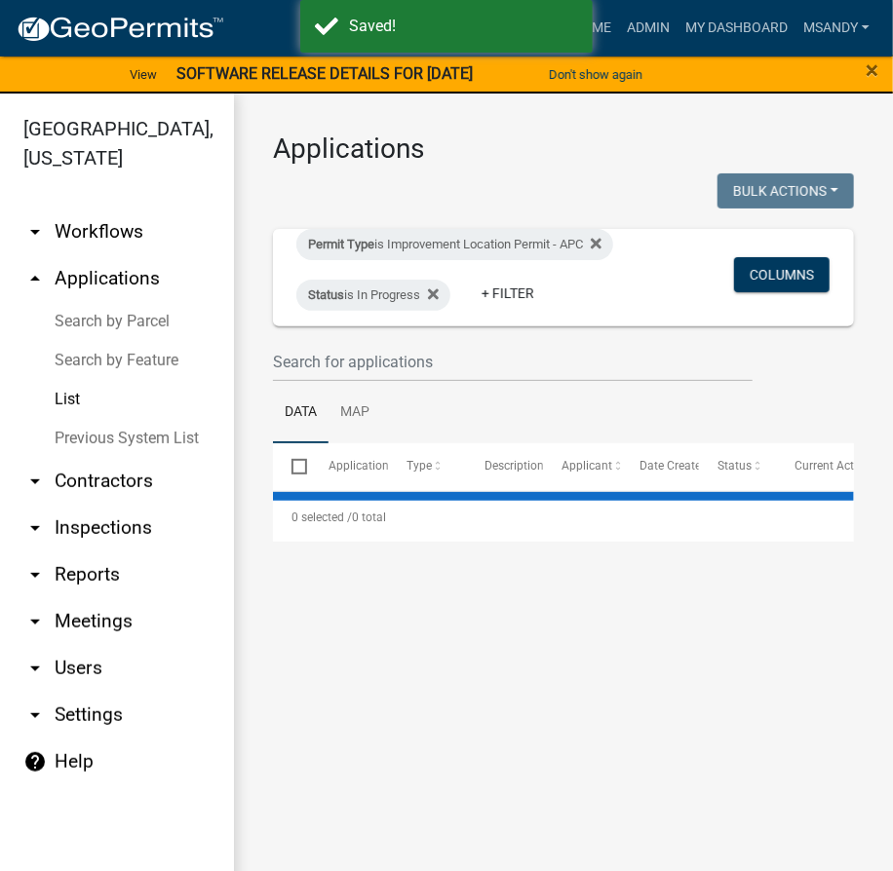
select select "3: 100"
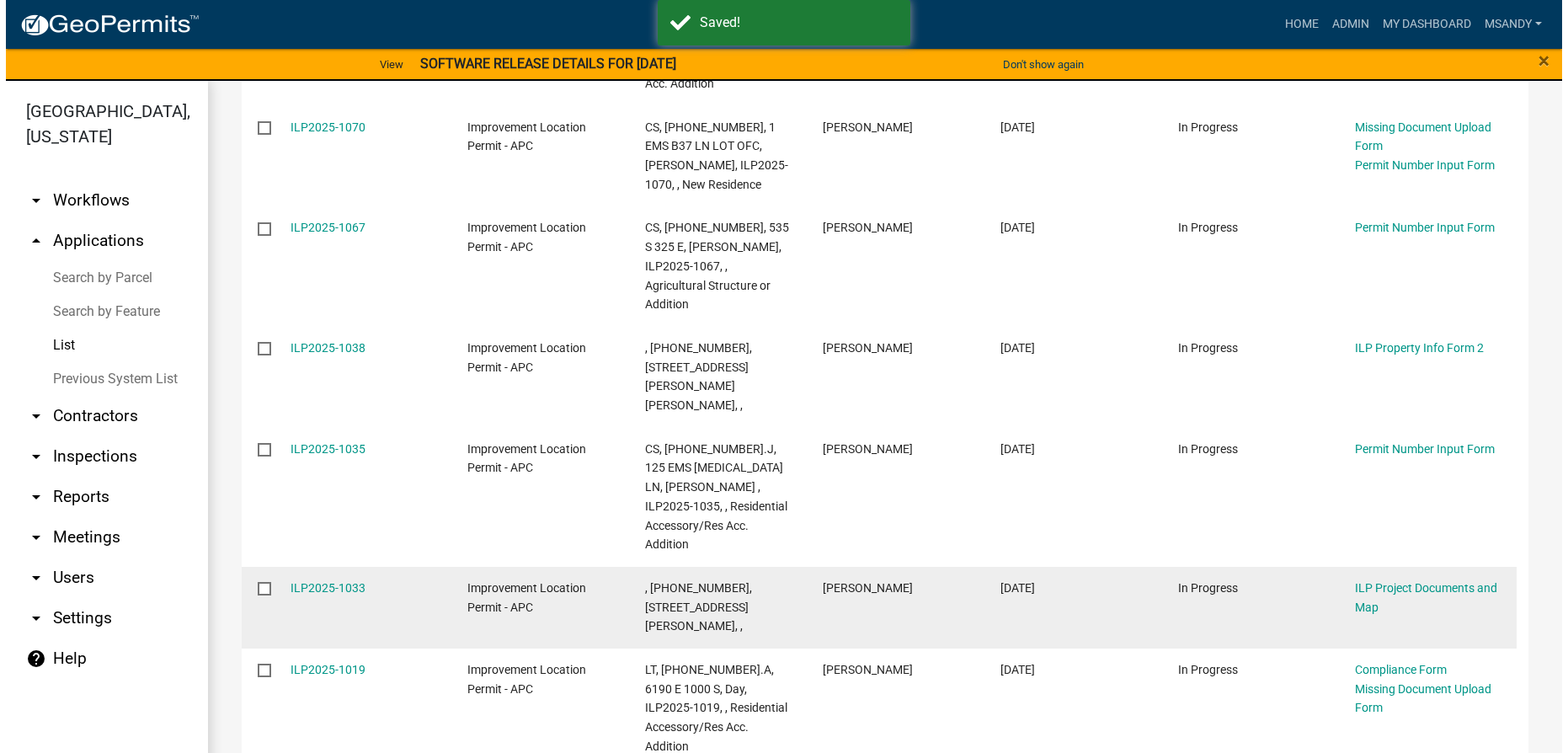
scroll to position [2228, 0]
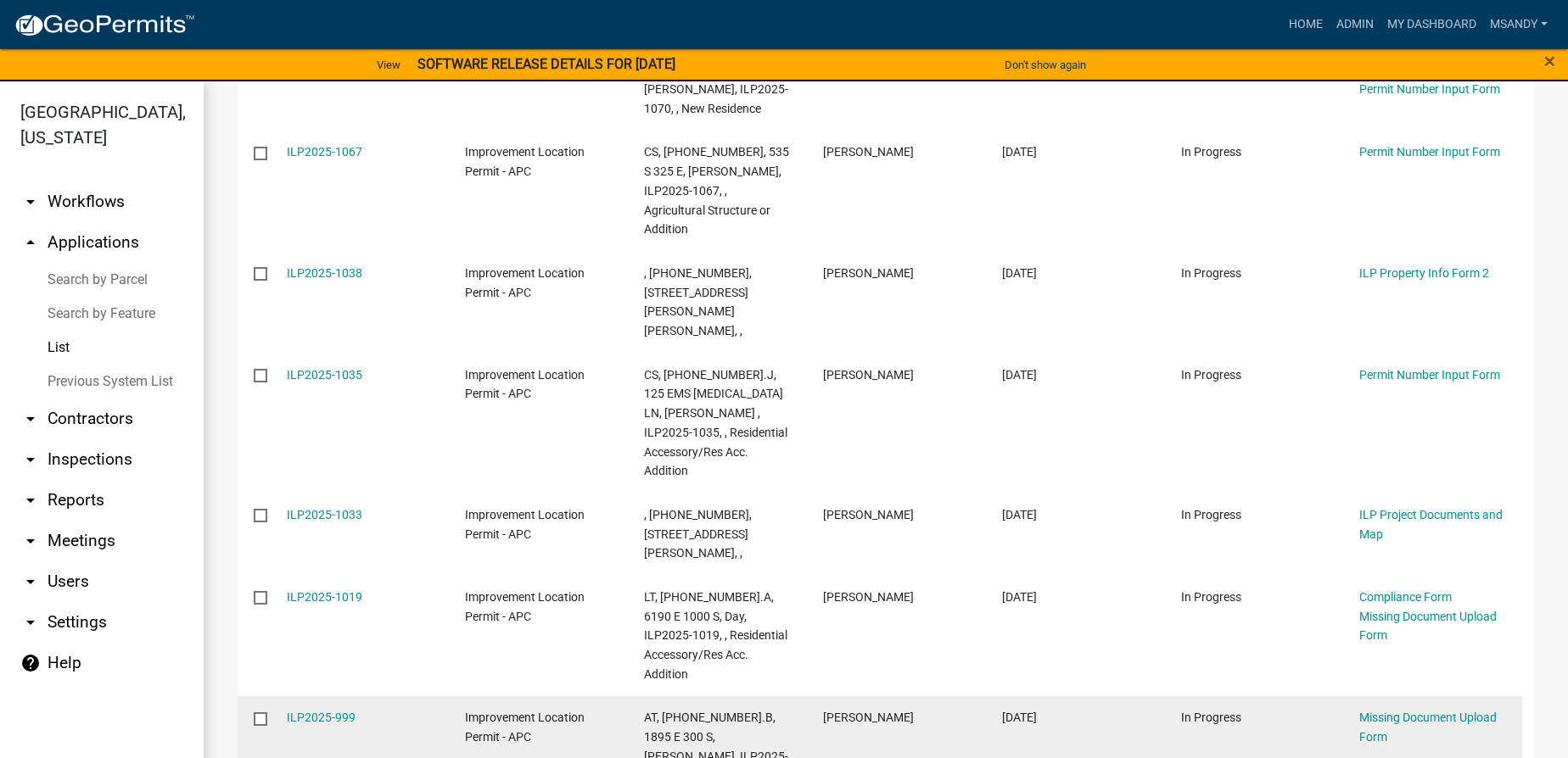
click at [313, 696] on datatable-body-cell "ILP2025-999" at bounding box center [360, 747] width 179 height 102
click at [337, 711] on link "ILP2025-999" at bounding box center [320, 718] width 69 height 14
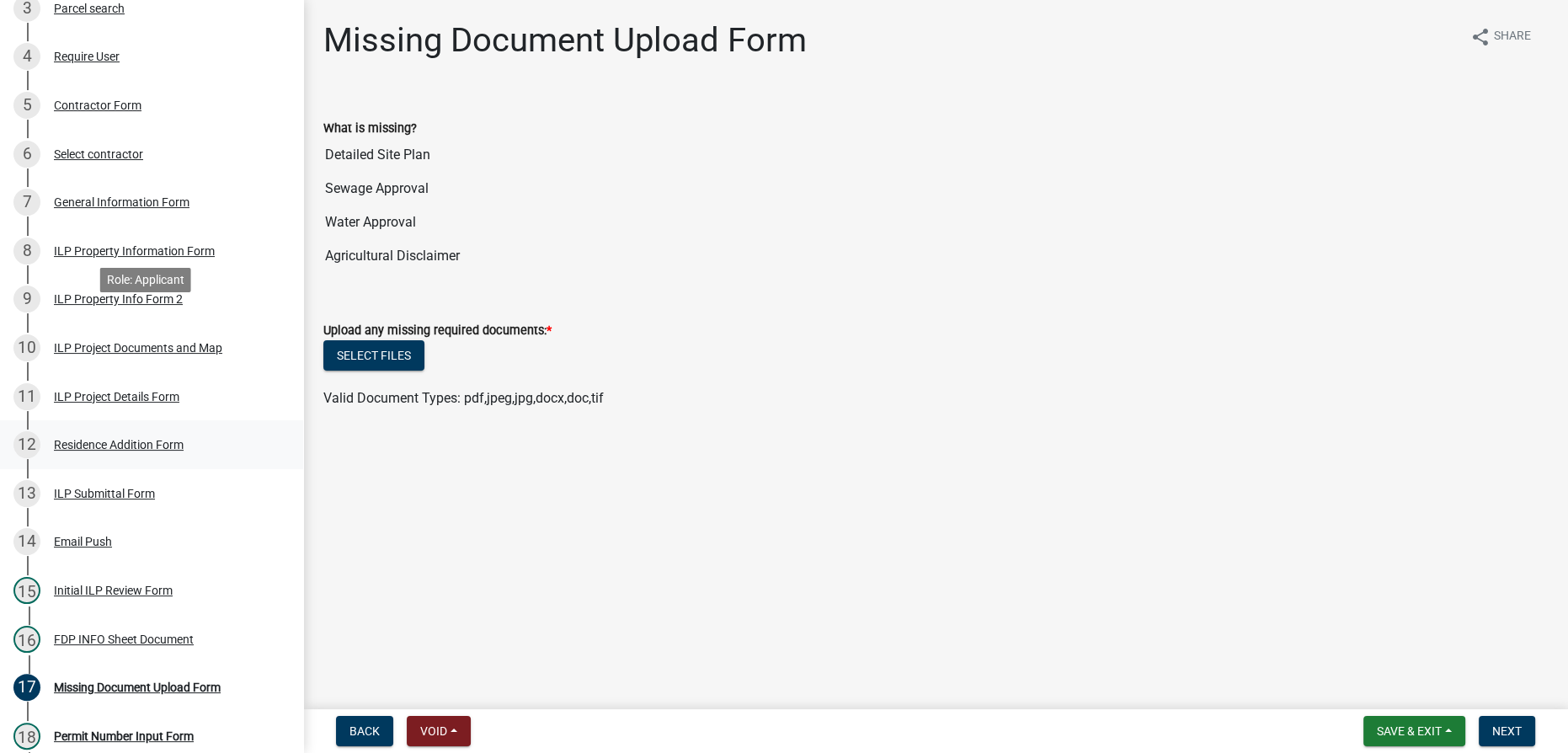
scroll to position [536, 0]
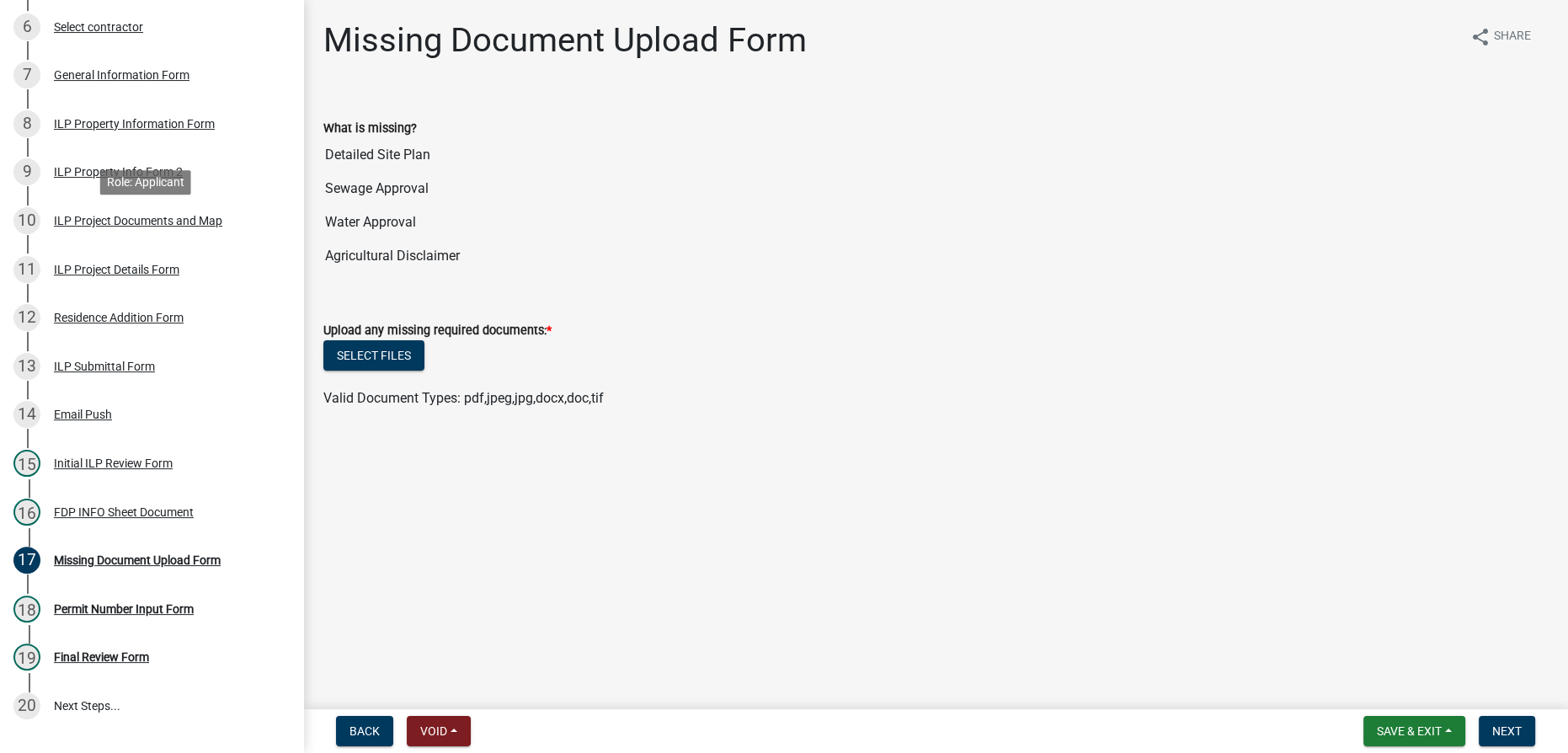
click at [137, 227] on div "ILP Project Documents and Map" at bounding box center [137, 220] width 169 height 12
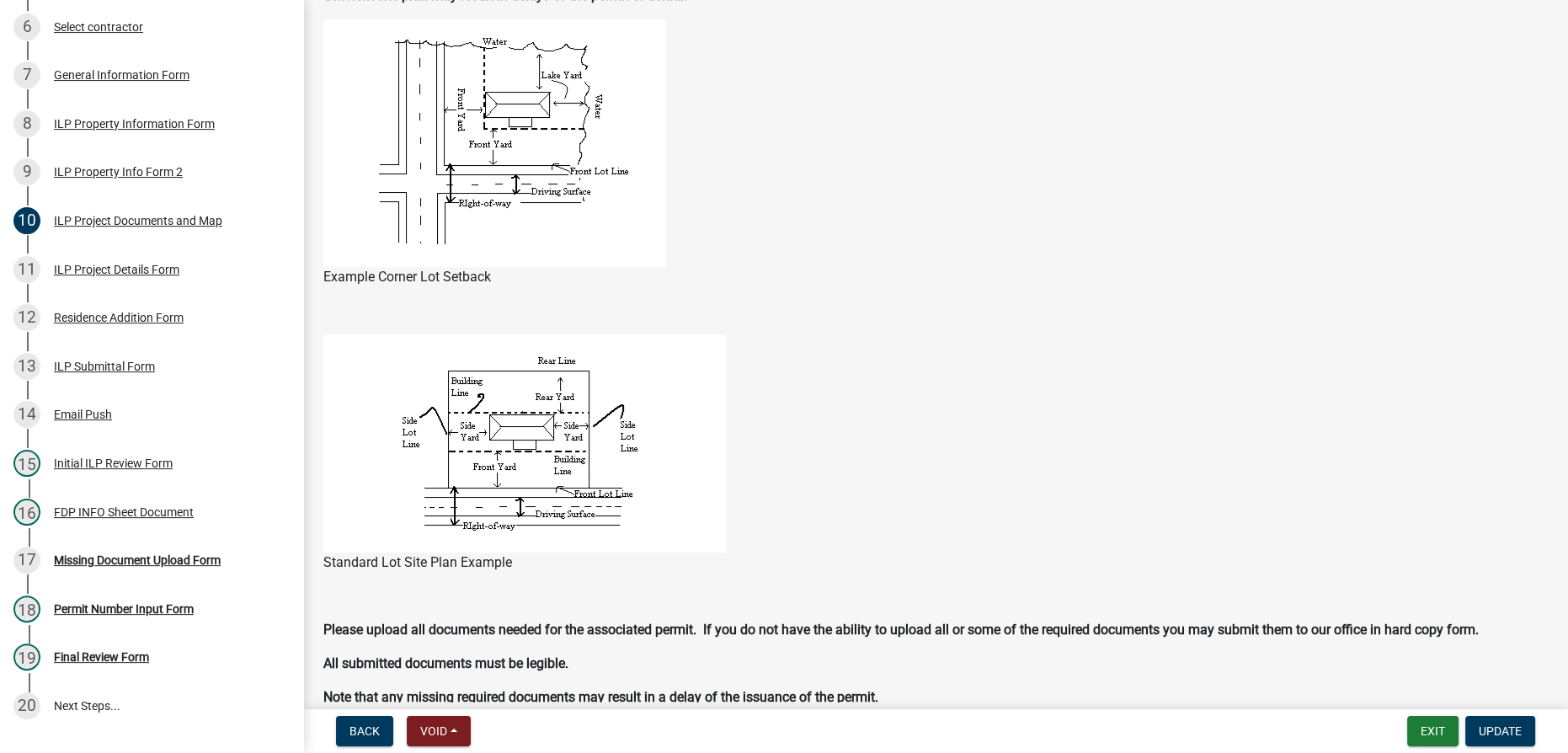
scroll to position [1532, 0]
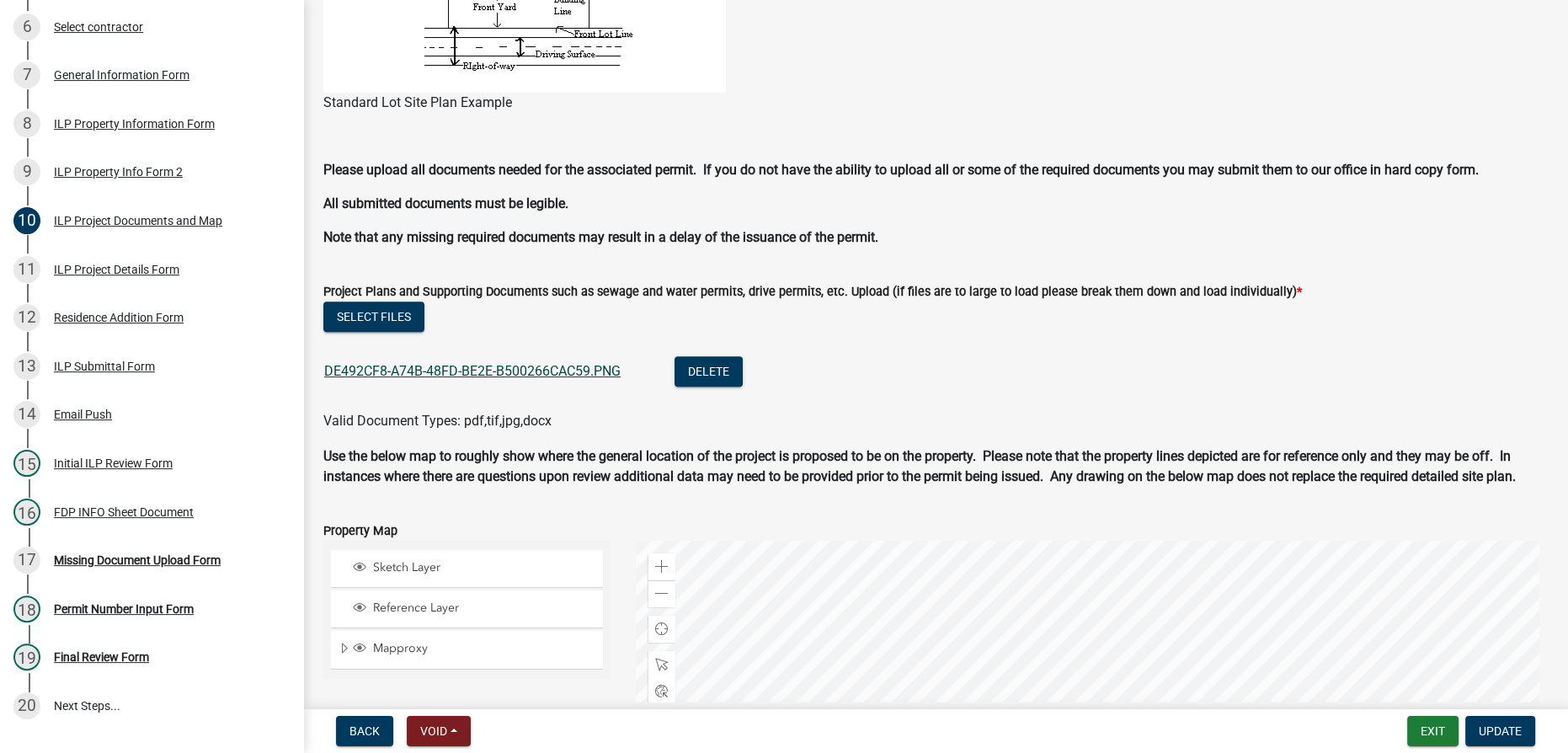
click at [523, 366] on link "DE492CF8-A74B-48FD-BE2E-B500266CAC59.PNG" at bounding box center [472, 371] width 296 height 16
click at [130, 566] on div "Missing Document Upload Form" at bounding box center [137, 560] width 167 height 12
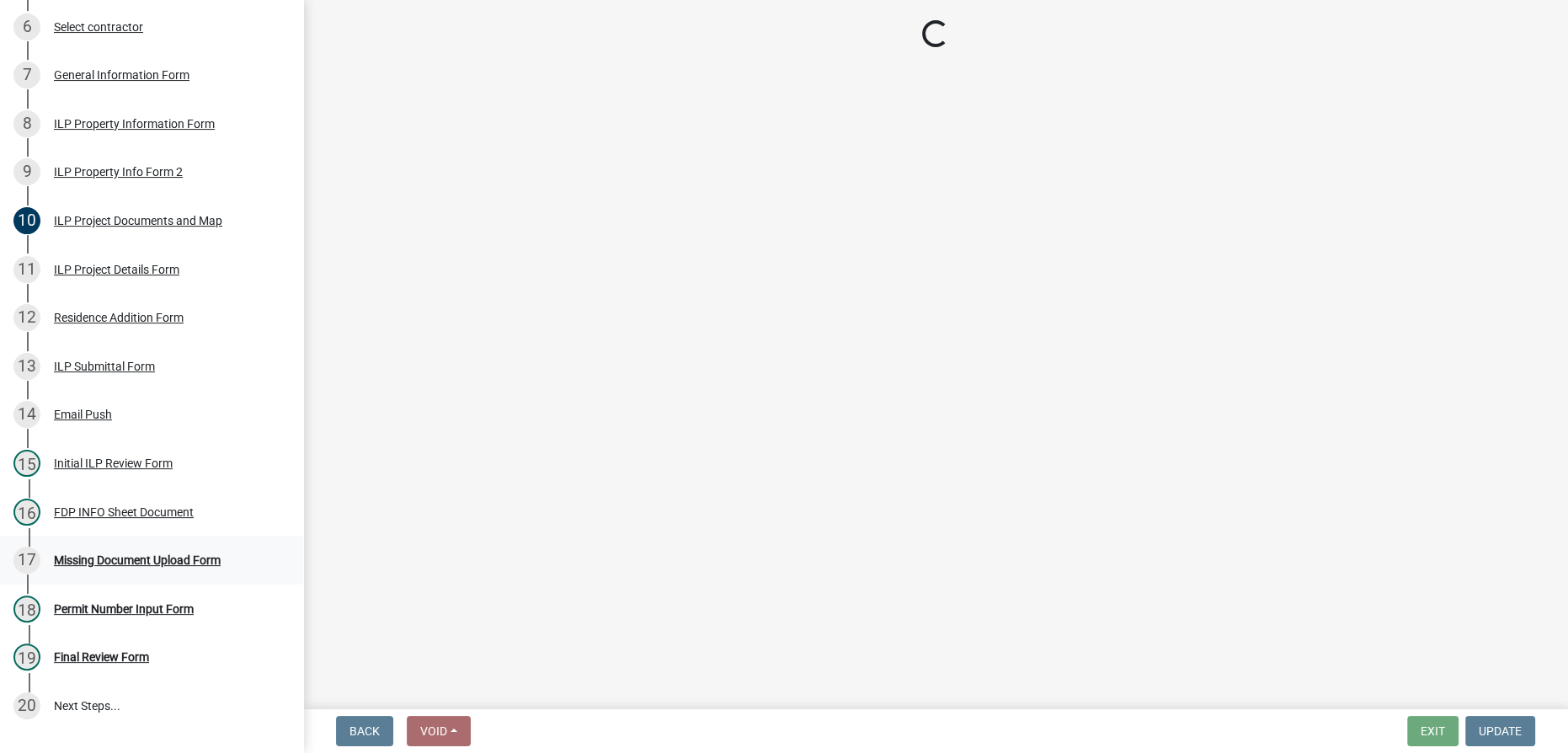
scroll to position [0, 0]
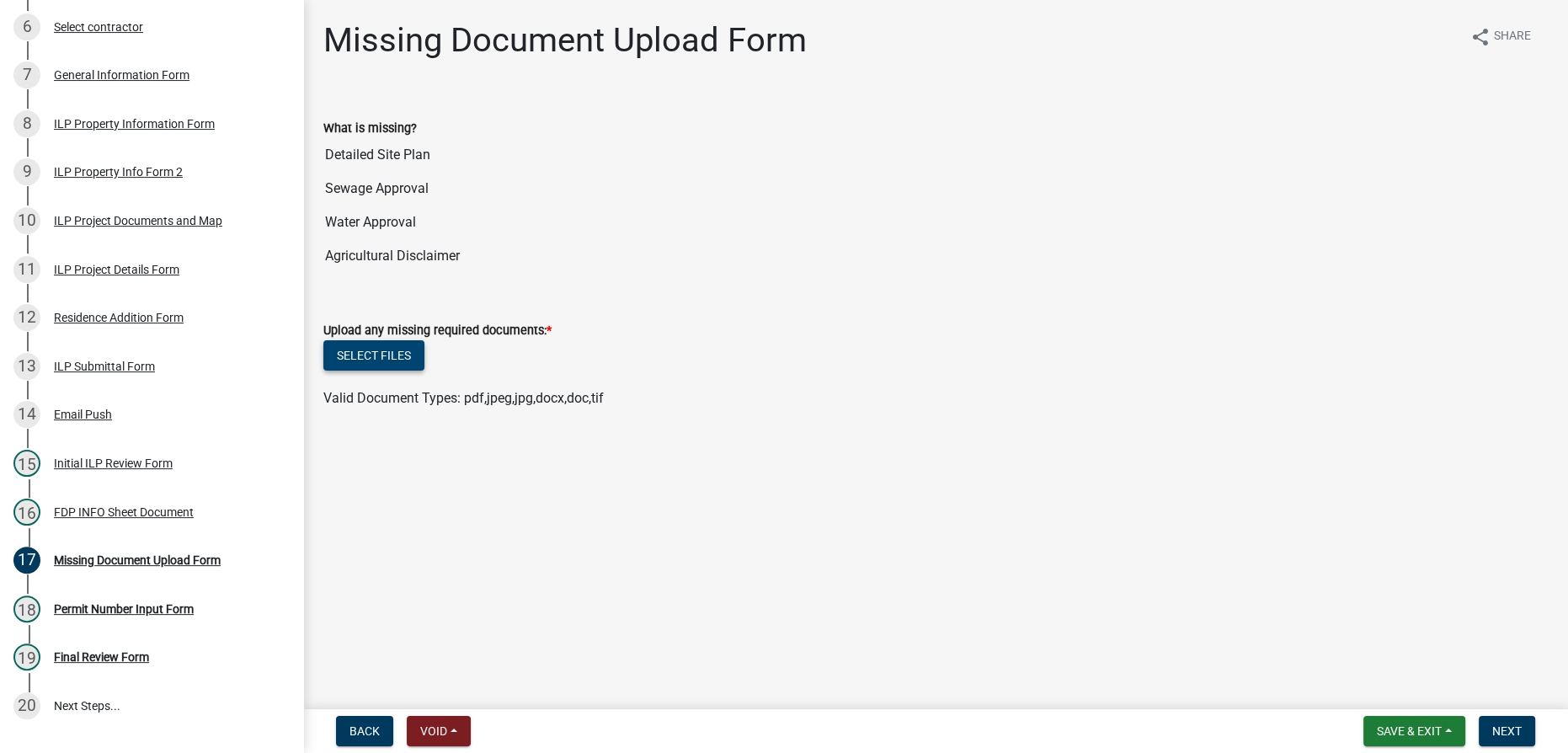
click at [373, 345] on button "Select files" at bounding box center [373, 355] width 101 height 30
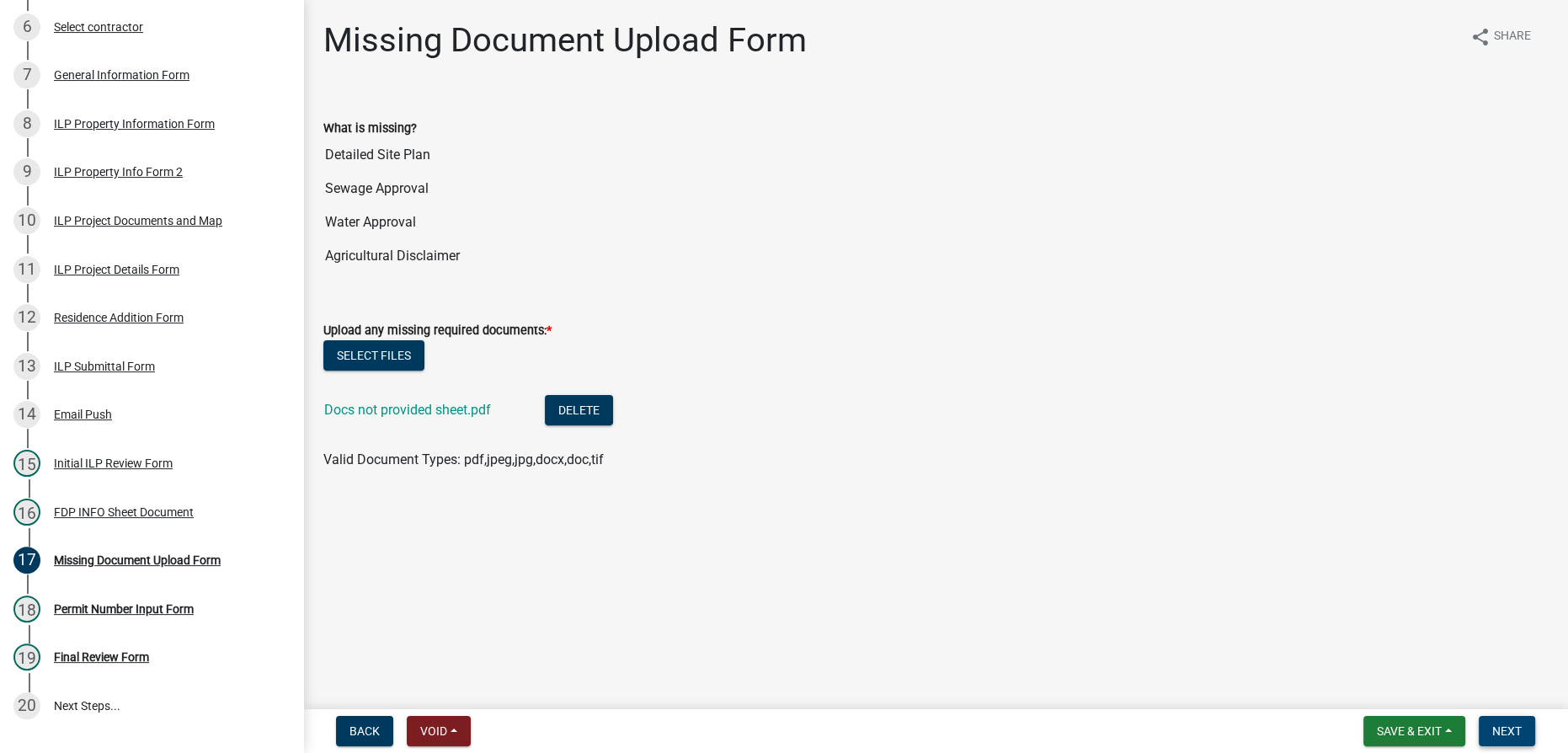
click at [1525, 725] on button "Next" at bounding box center [1507, 731] width 56 height 30
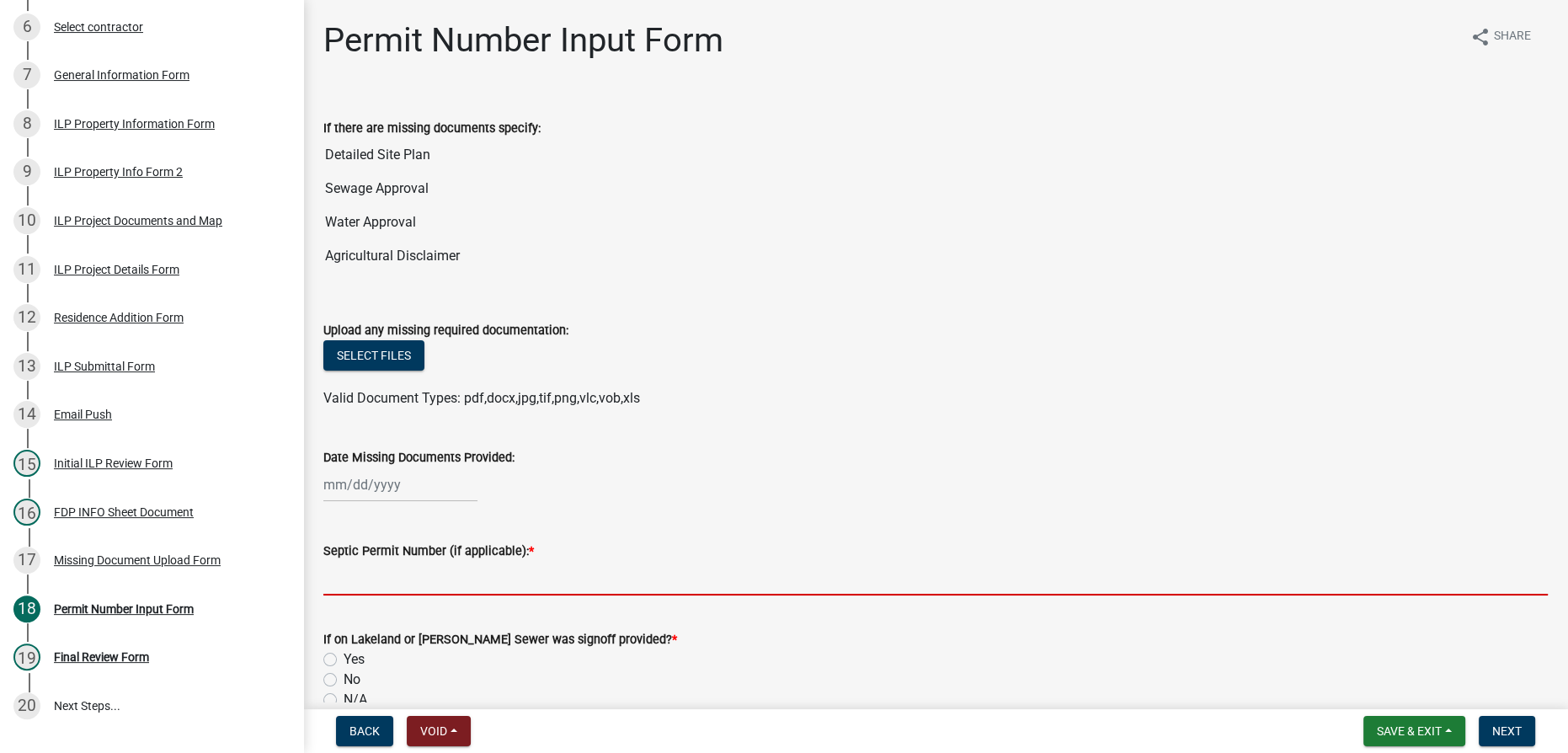
click at [392, 578] on input "Septic Permit Number (if applicable): *" at bounding box center [935, 578] width 1225 height 35
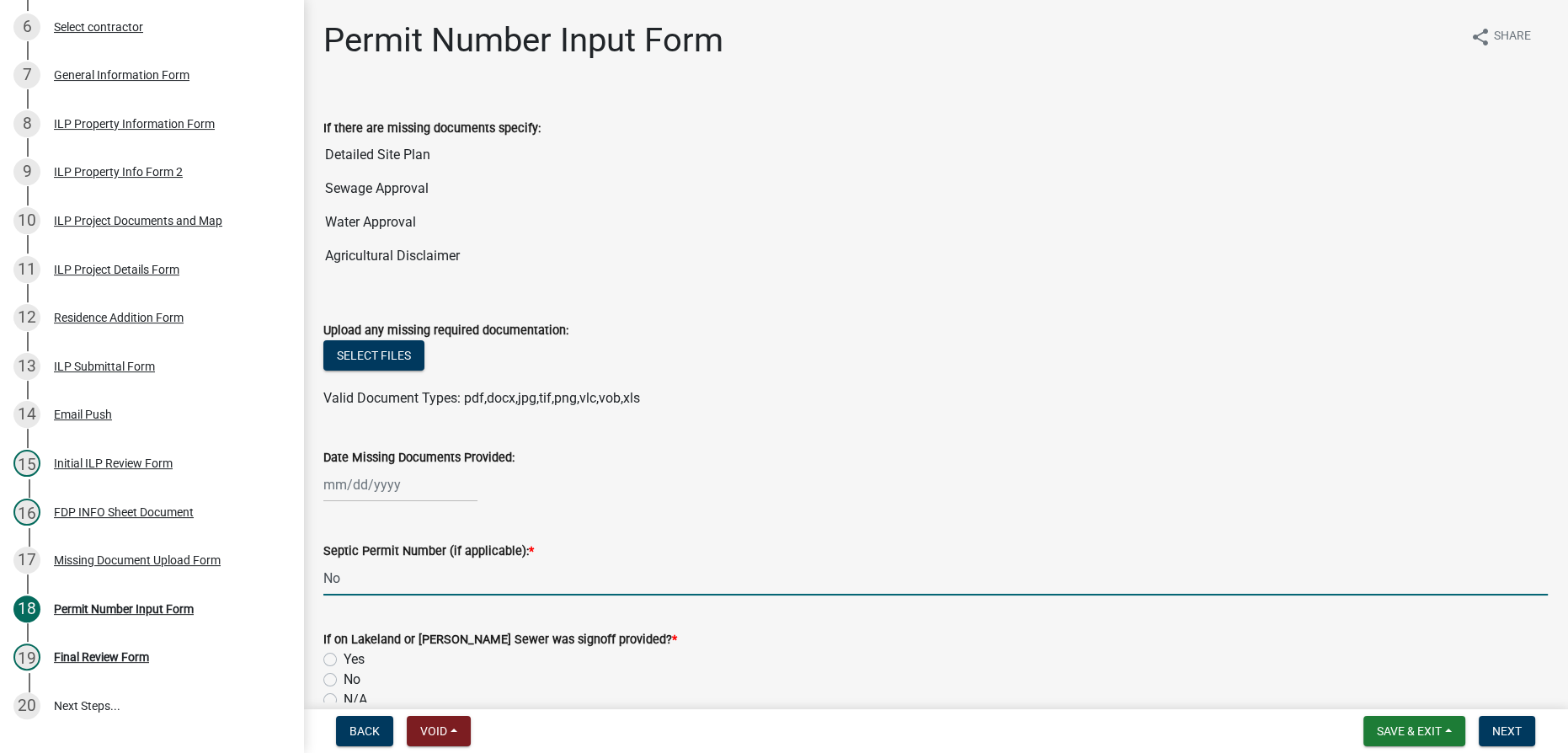
type input "Not Provided"
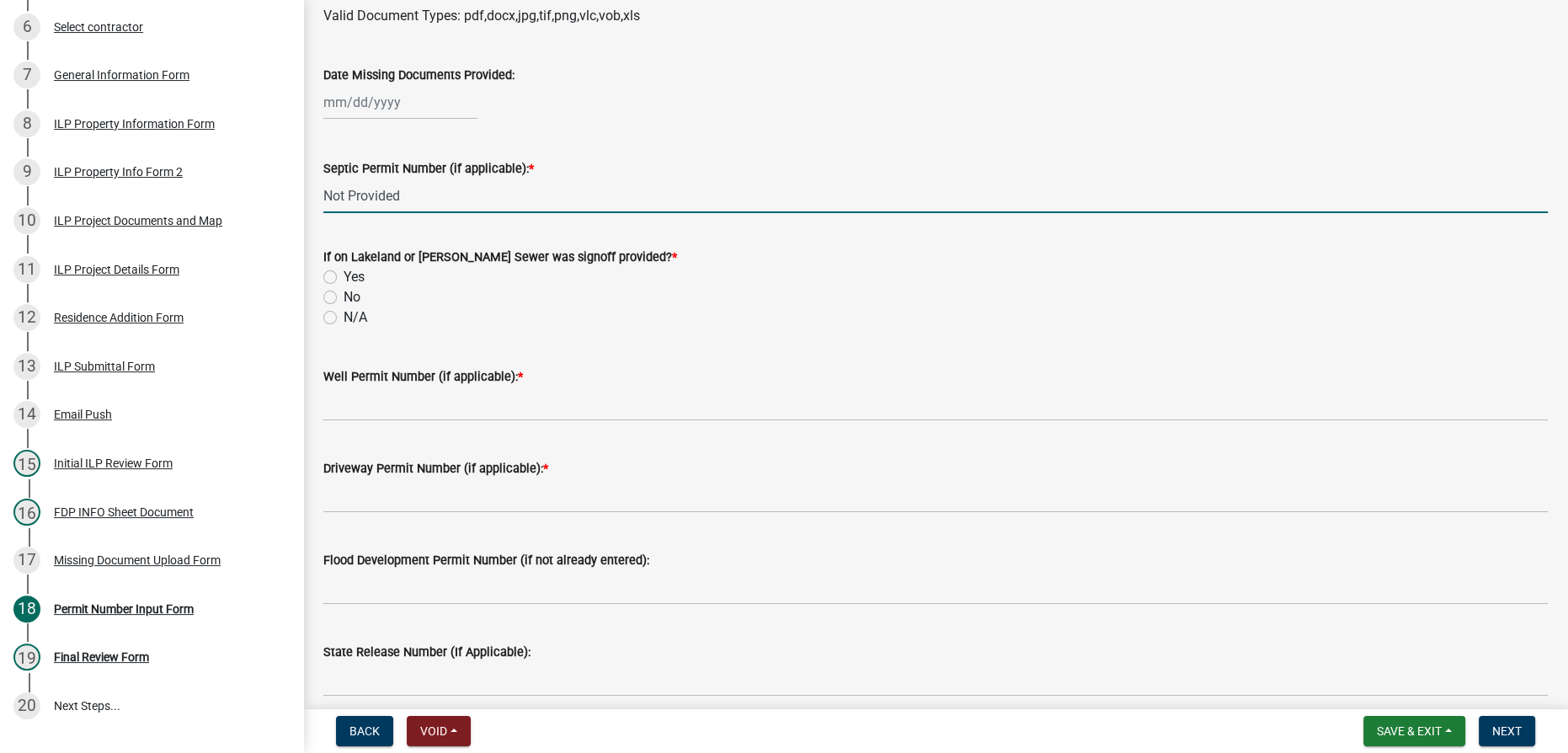
click at [344, 316] on label "N/A" at bounding box center [355, 317] width 23 height 20
click at [344, 316] on input "N/A" at bounding box center [349, 313] width 11 height 11
radio input "true"
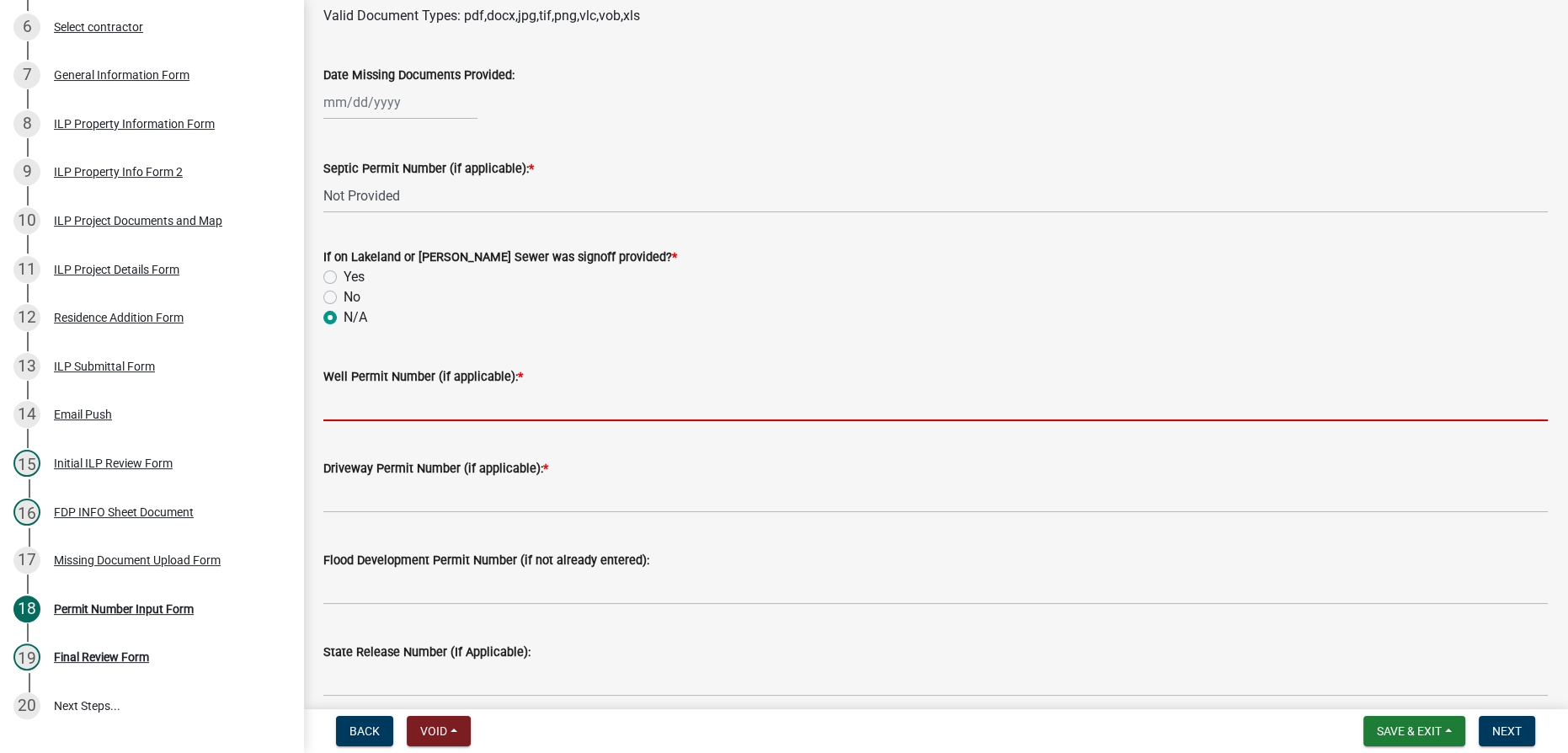
click at [355, 396] on input "Well Permit Number (if applicable): *" at bounding box center [935, 404] width 1225 height 35
type input "Not Provided"
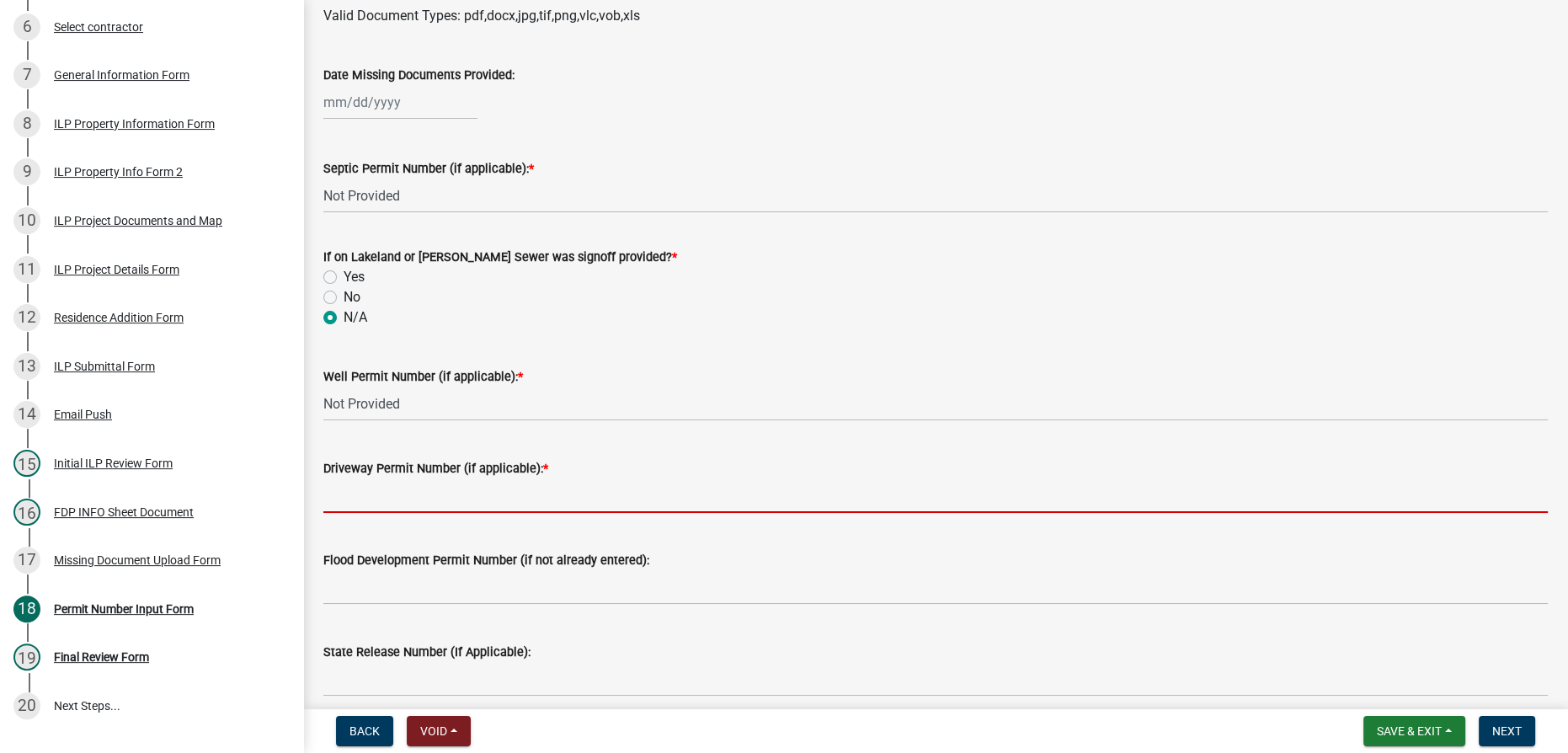
click at [412, 478] on input "Driveway Permit Number (if applicable): *" at bounding box center [935, 495] width 1225 height 35
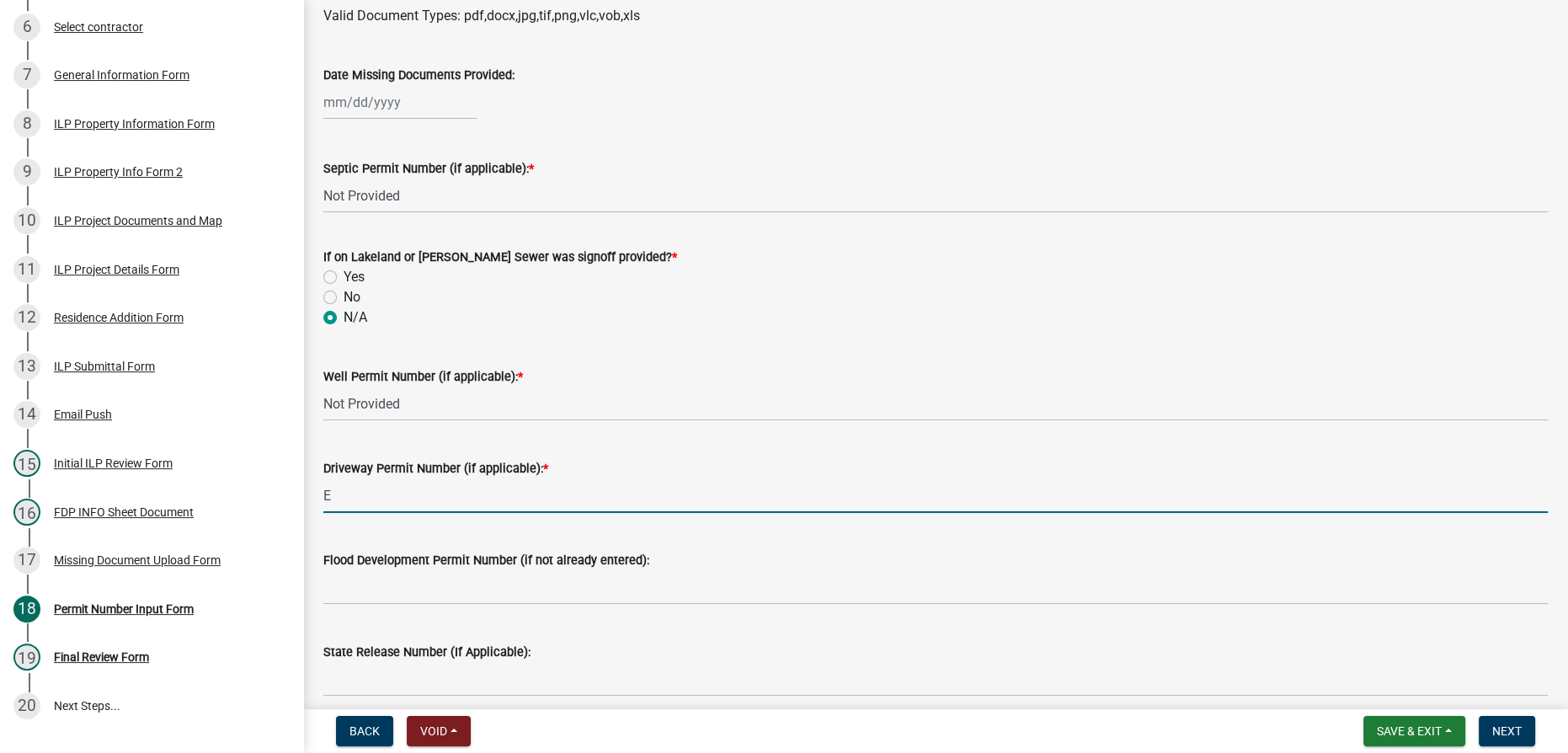
type input "Existing"
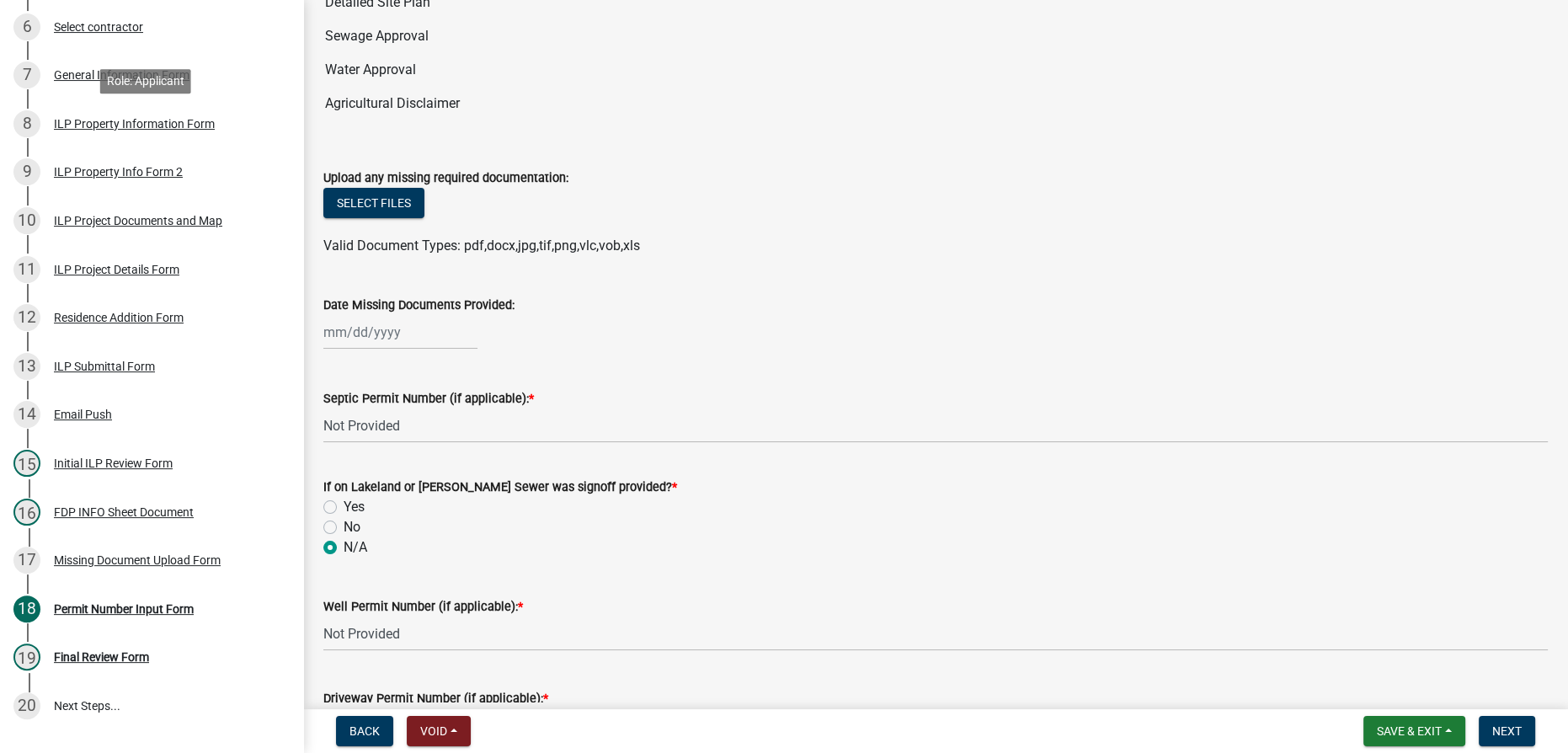
scroll to position [0, 0]
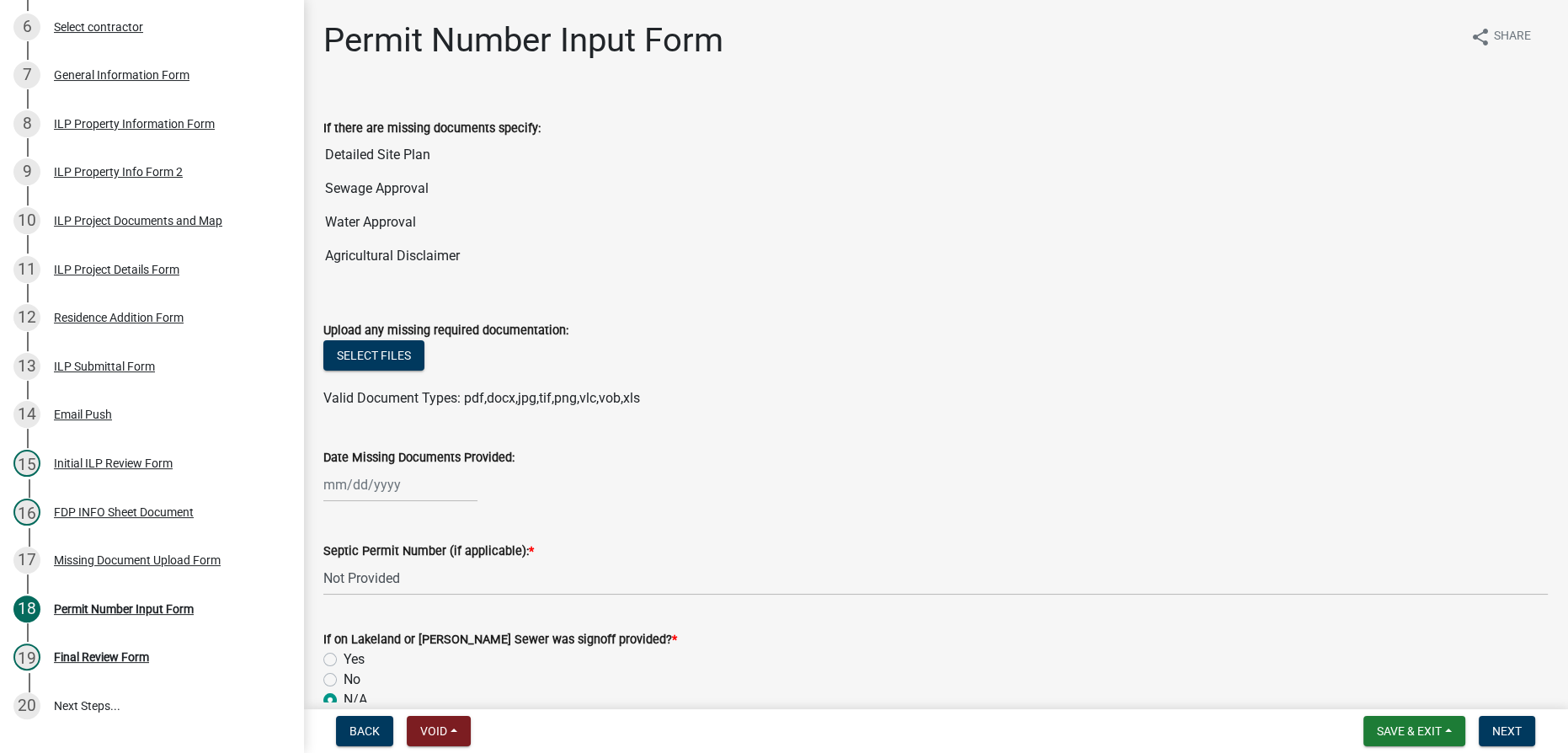
drag, startPoint x: 472, startPoint y: 116, endPoint x: 299, endPoint y: 49, distance: 185.5
click at [292, 39] on div "Improvement Location Permit - APC ILP2025-999 Edit View Summary Notes Show emai…" at bounding box center [784, 376] width 1568 height 753
click at [1505, 734] on span "Next" at bounding box center [1507, 731] width 29 height 14
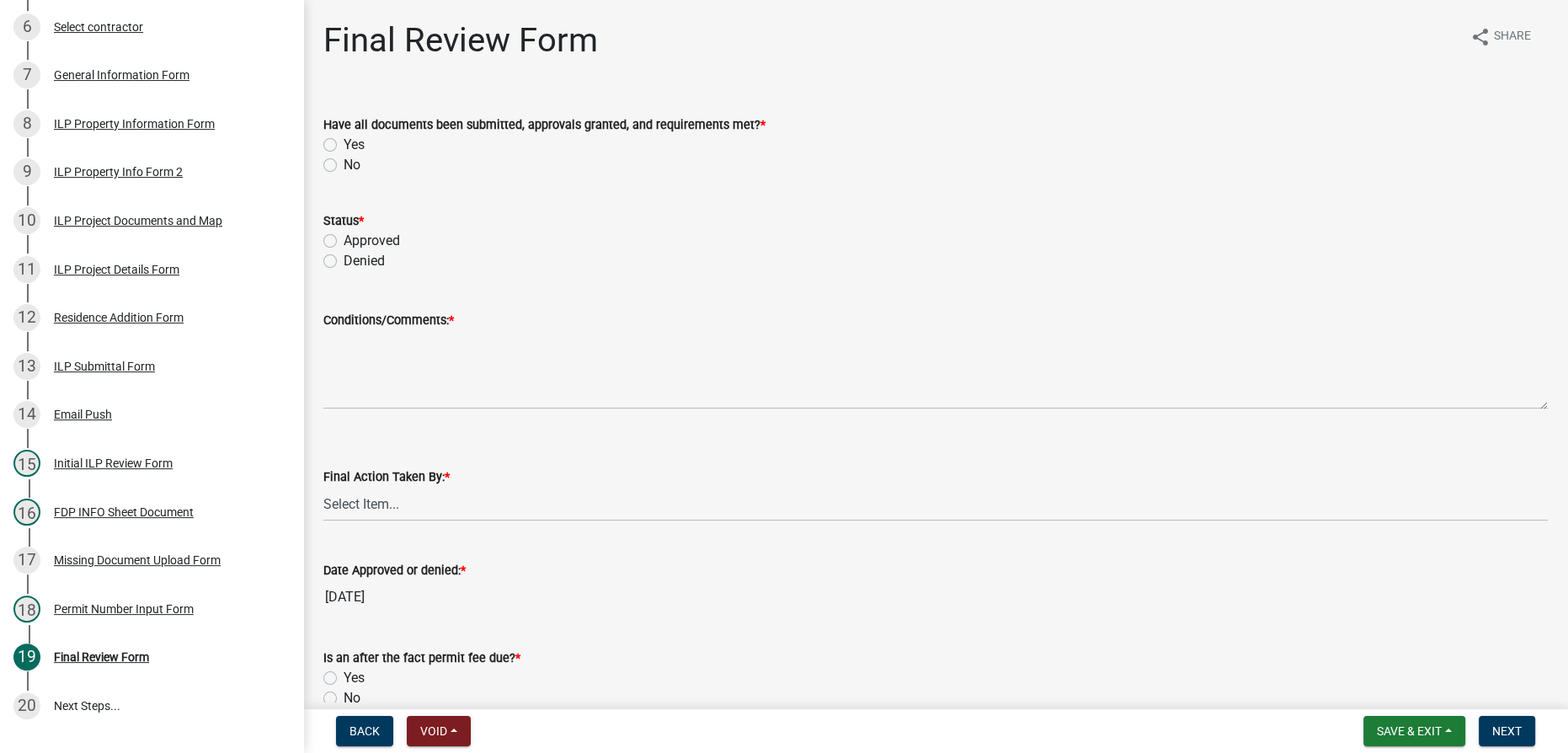
click at [344, 168] on label "No" at bounding box center [352, 164] width 16 height 20
click at [344, 166] on input "No" at bounding box center [349, 160] width 11 height 11
radio input "true"
click at [344, 258] on label "Denied" at bounding box center [365, 260] width 41 height 20
click at [344, 258] on input "Denied" at bounding box center [349, 256] width 11 height 11
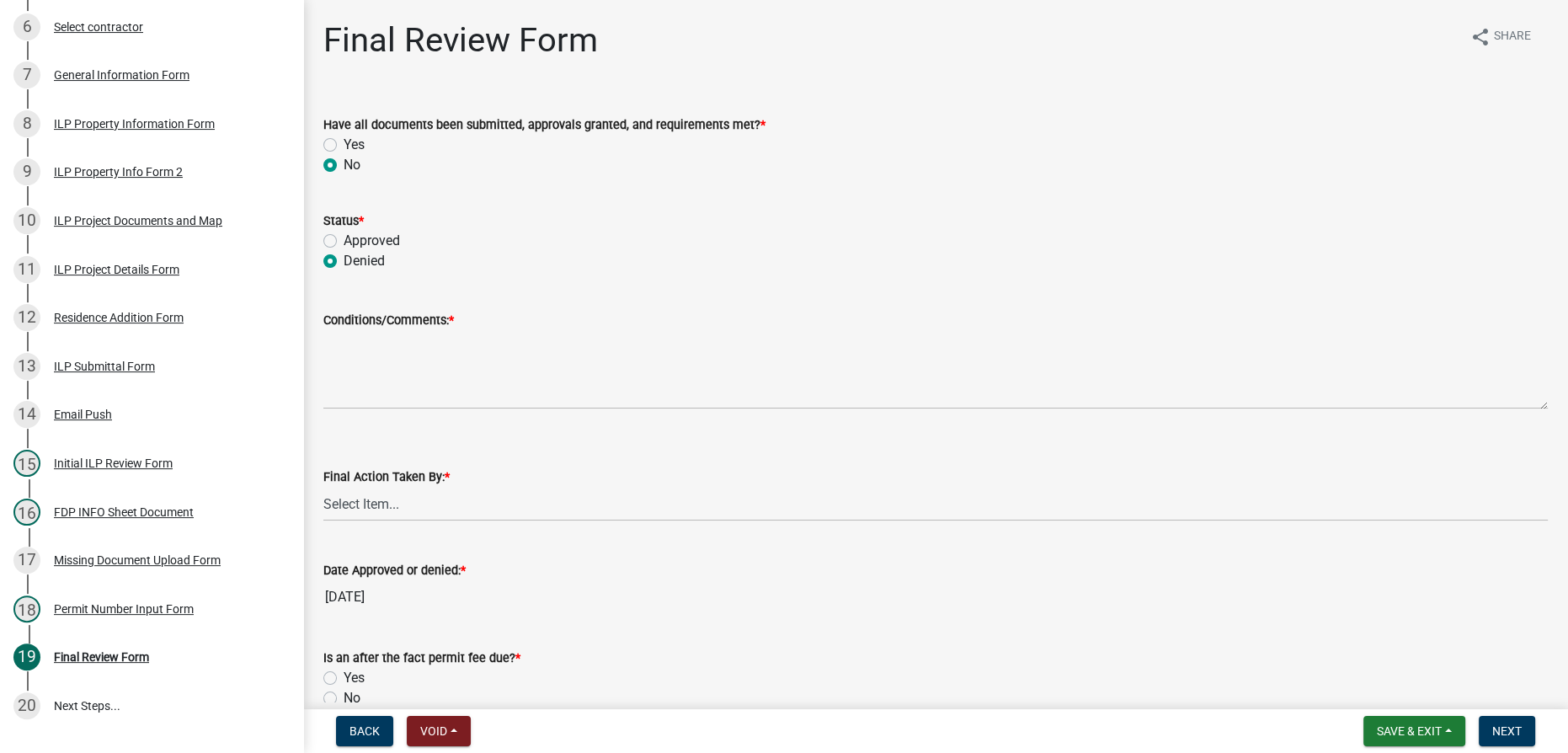
radio input "true"
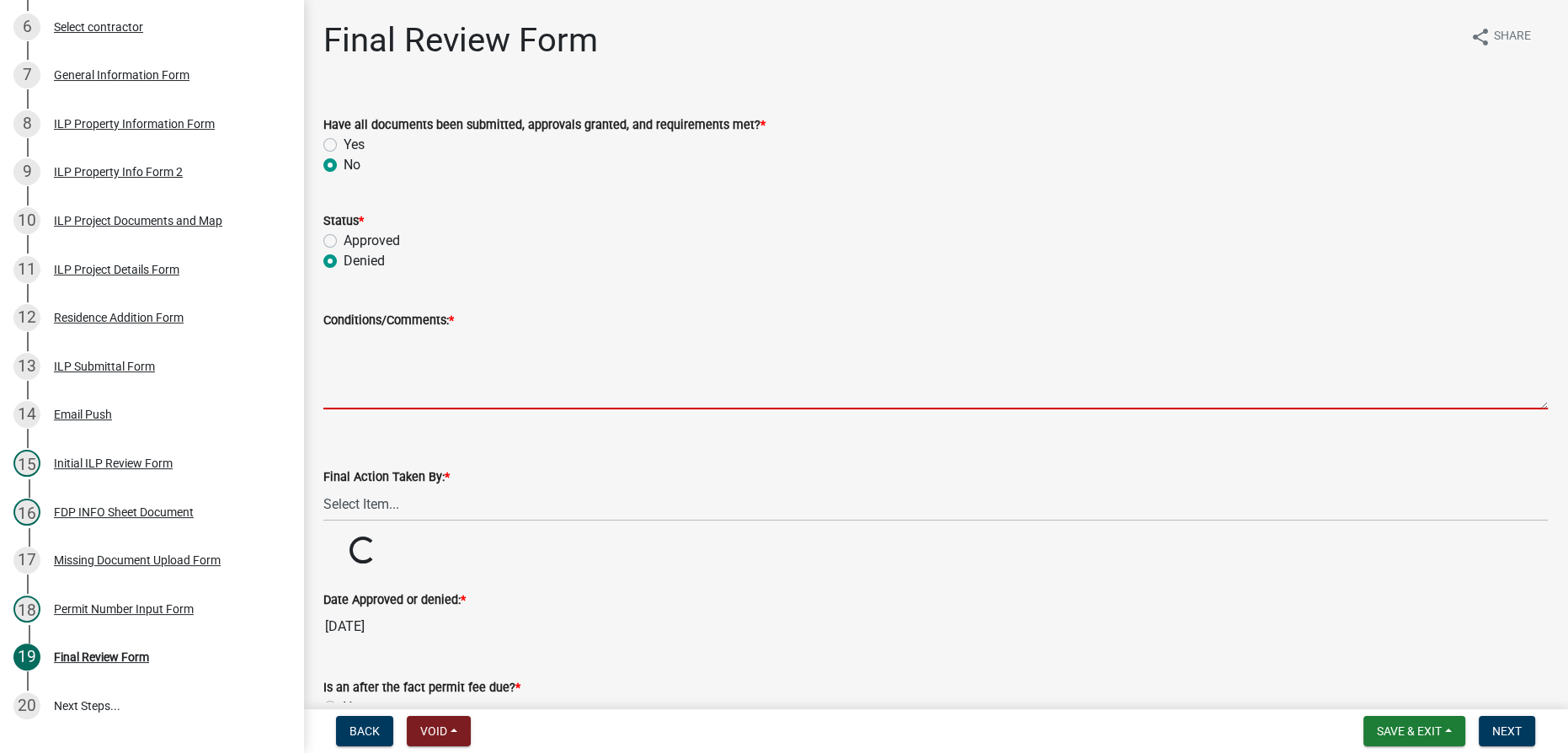
click at [342, 339] on textarea "Conditions/Comments: *" at bounding box center [935, 370] width 1225 height 80
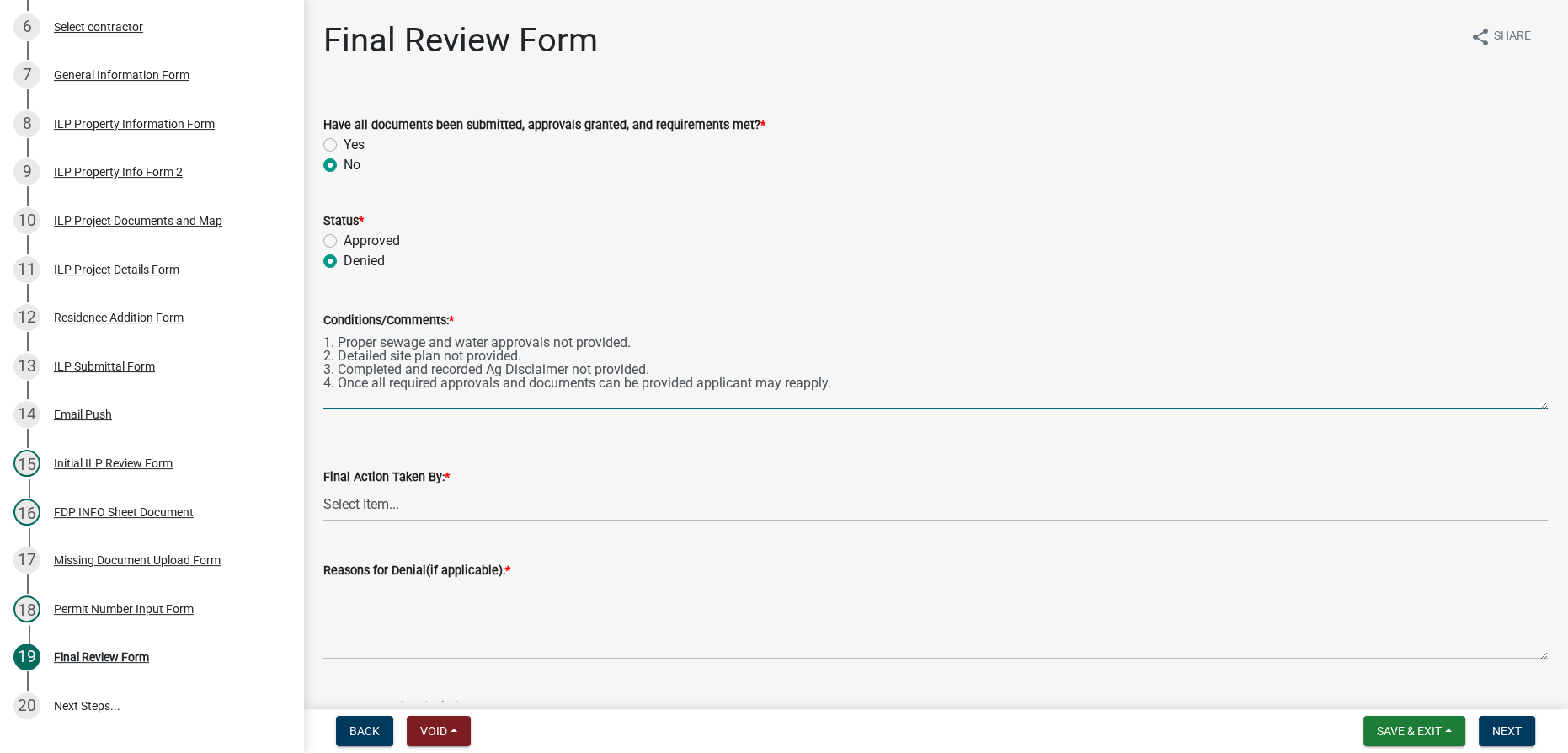
drag, startPoint x: 830, startPoint y: 387, endPoint x: 303, endPoint y: 334, distance: 529.7
click at [303, 334] on div "Final Review Form share Share Have all documents been submitted, approvals gran…" at bounding box center [936, 599] width 1265 height 1158
type textarea "1. Proper sewage and water approvals not provided. 2. Detailed site plan not pr…"
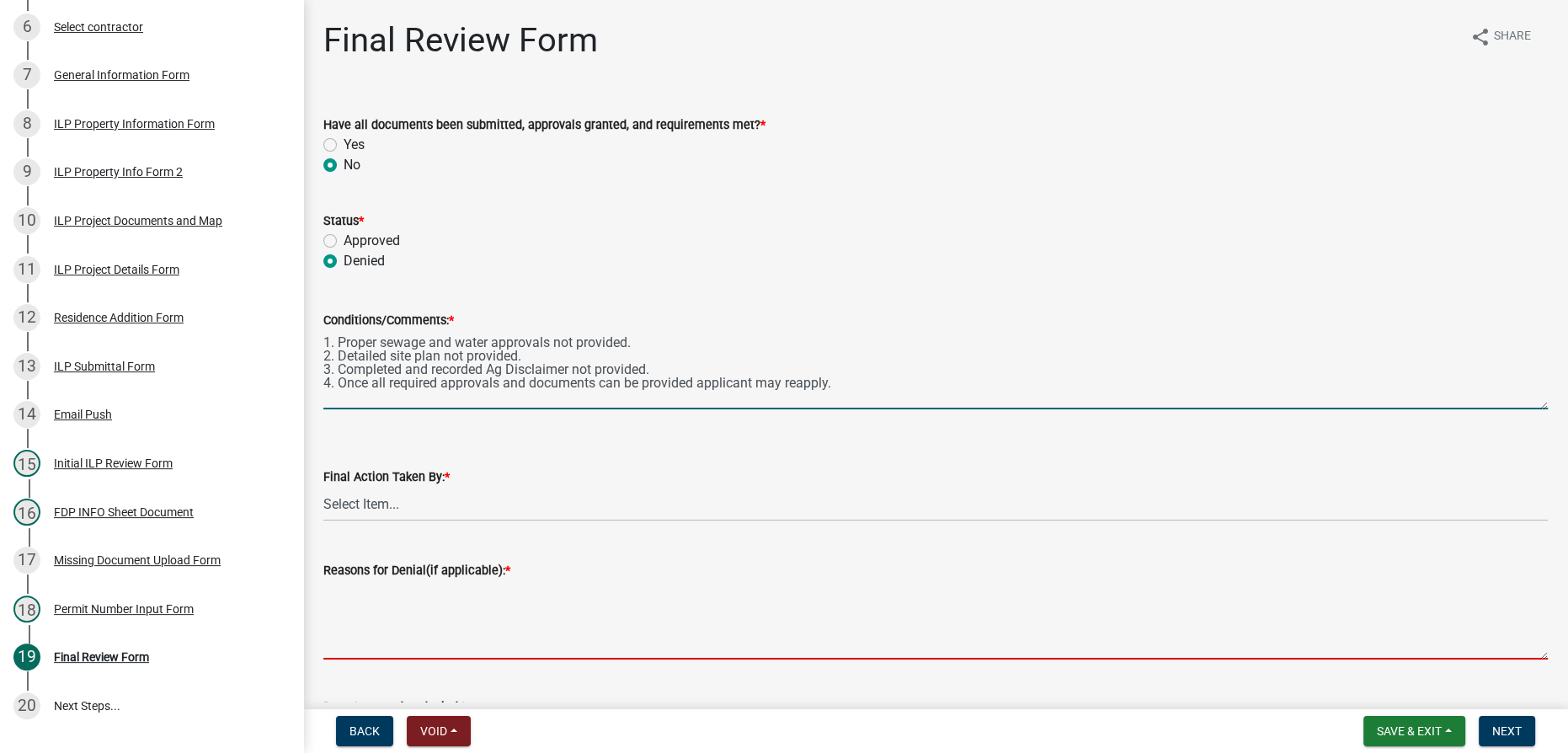
click at [367, 599] on textarea "Reasons for Denial(if applicable): *" at bounding box center [935, 620] width 1225 height 80
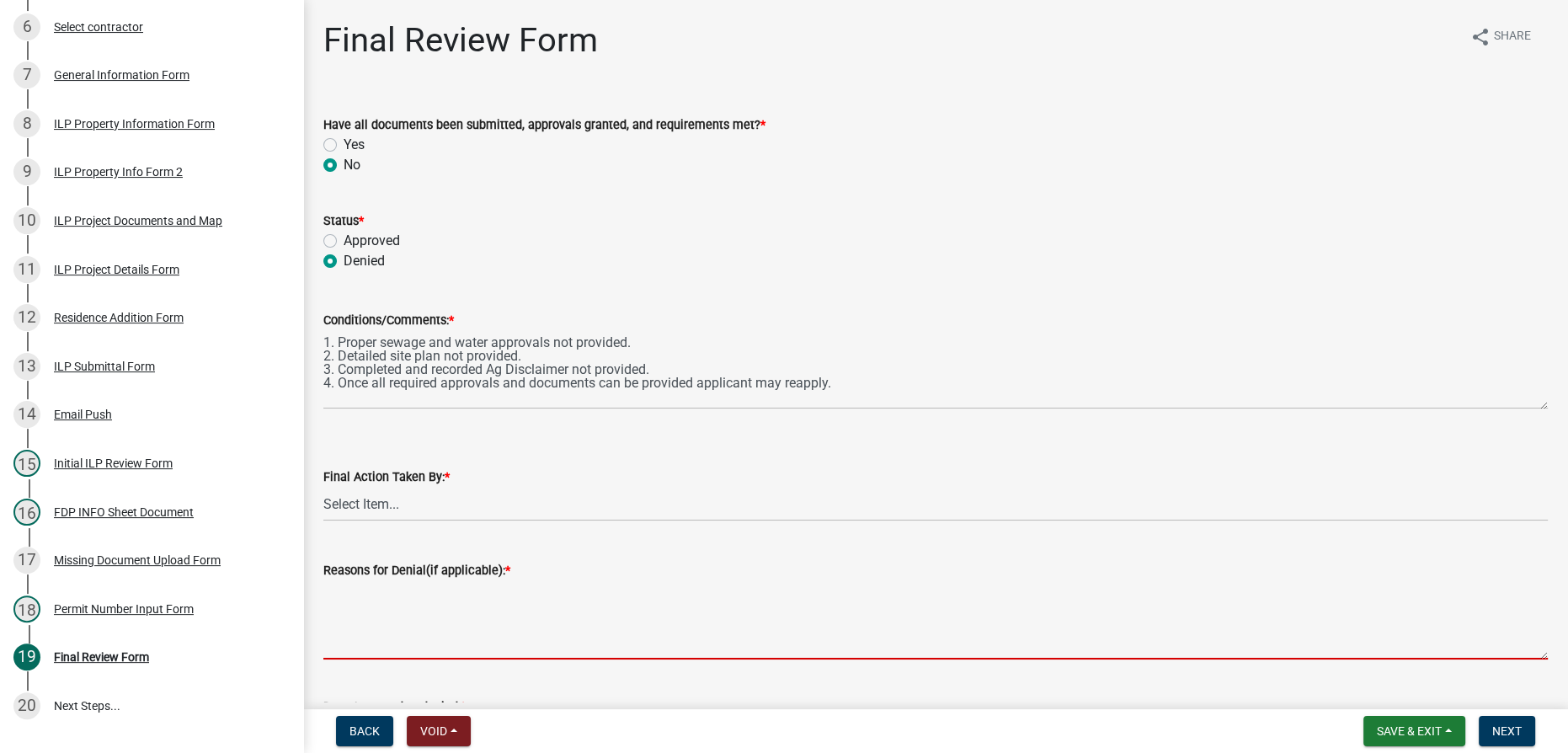
paste textarea "1. Proper sewage and water approvals not provided. 2. Detailed site plan not pr…"
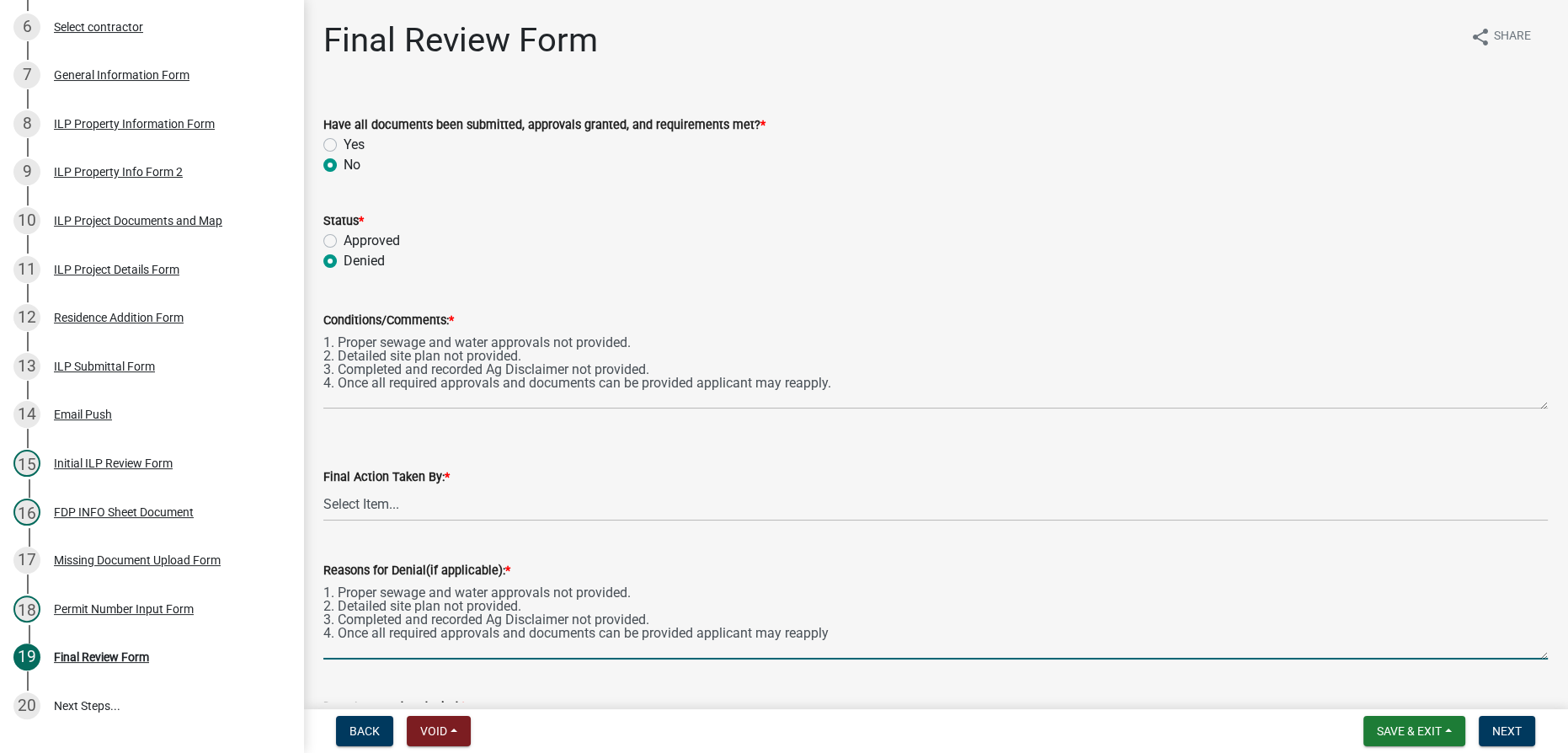
type textarea "1. Proper sewage and water approvals not provided. 2. Detailed site plan not pr…"
click at [375, 495] on select "Select Item... MMS LT AT CS Vacant Vacant" at bounding box center [935, 504] width 1225 height 35
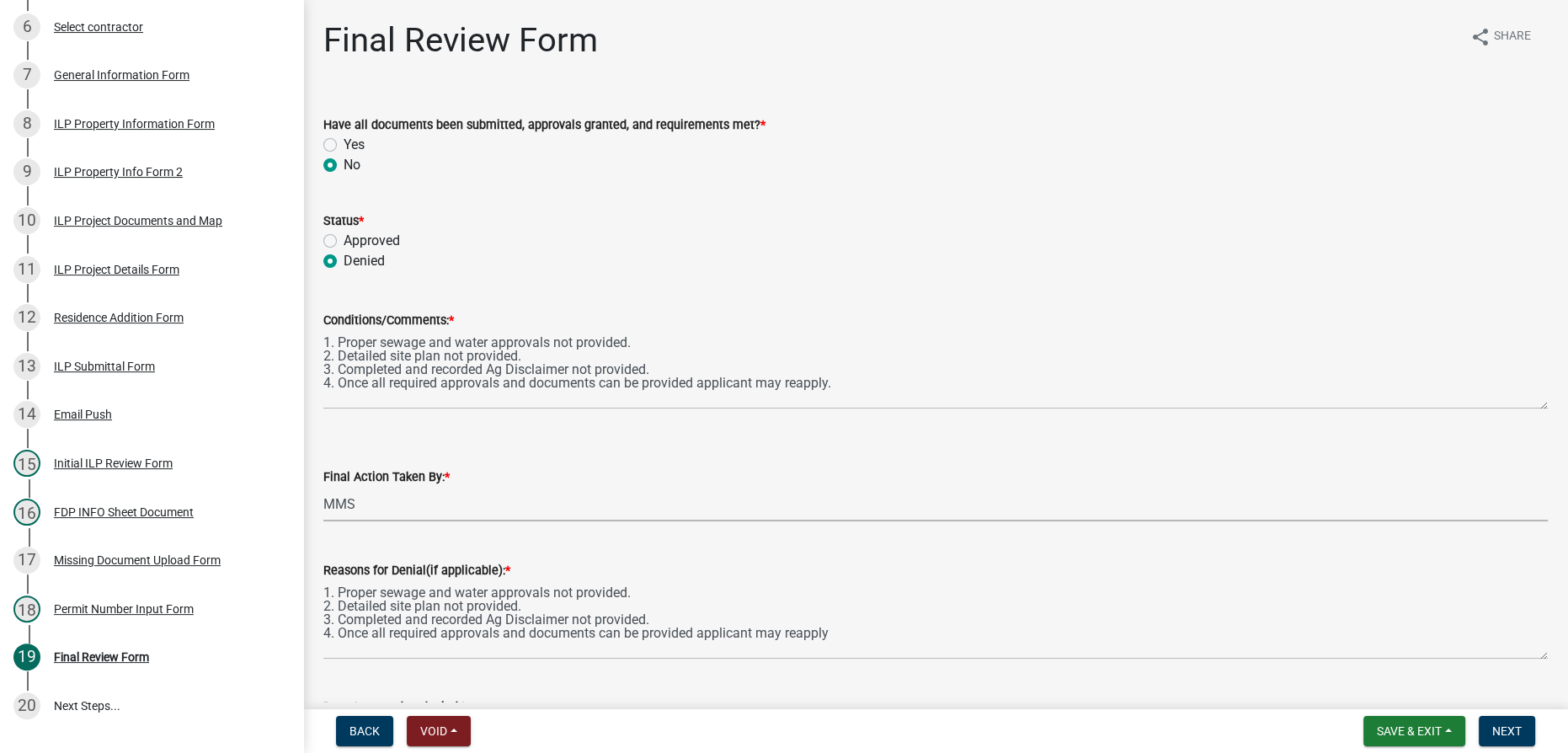
click at [323, 487] on select "Select Item... MMS LT AT CS Vacant Vacant" at bounding box center [935, 504] width 1225 height 35
select select "4d3913d6-5a87-4fbb-afdb-cf4209782895"
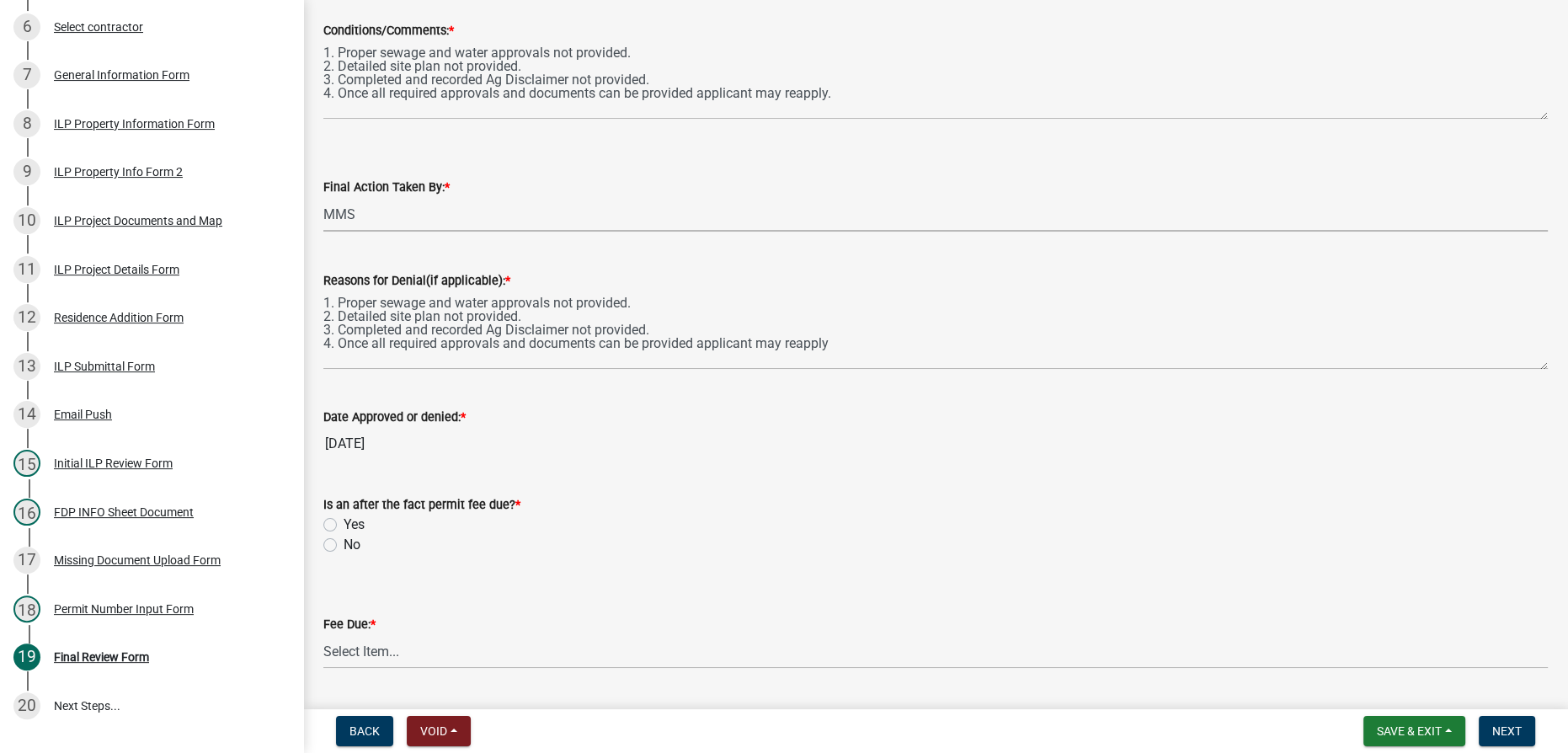
scroll to position [382, 0]
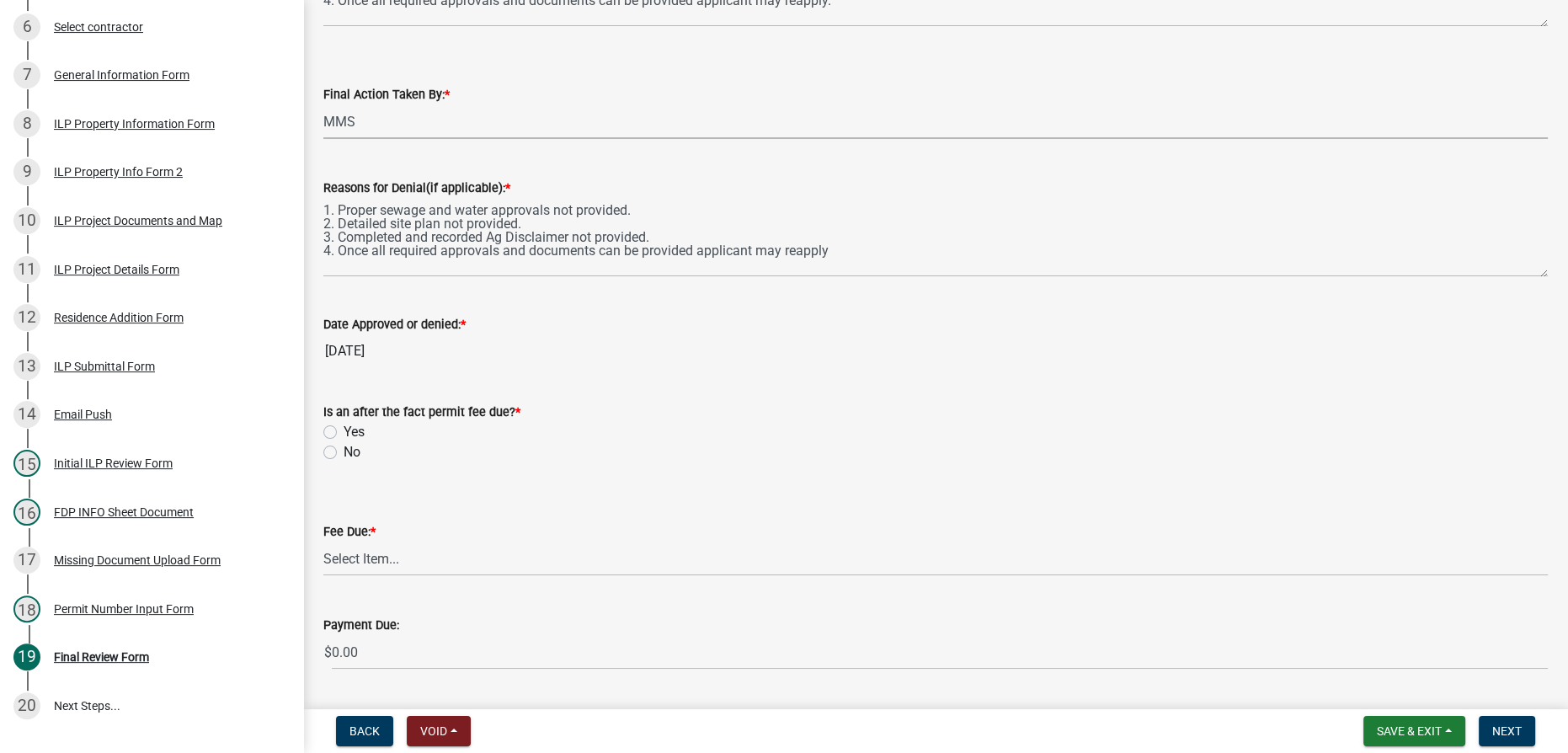
click at [321, 453] on div "Is an after the fact permit fee due? * Yes No" at bounding box center [936, 422] width 1250 height 81
click at [344, 448] on label "No" at bounding box center [352, 452] width 16 height 20
click at [344, 448] on input "No" at bounding box center [349, 448] width 11 height 11
radio input "true"
click at [415, 563] on select "Select Item... N/A $10.00 $25.00 $125.00 $250 $500 $500 + $10.00 for every 10 s…" at bounding box center [935, 559] width 1225 height 35
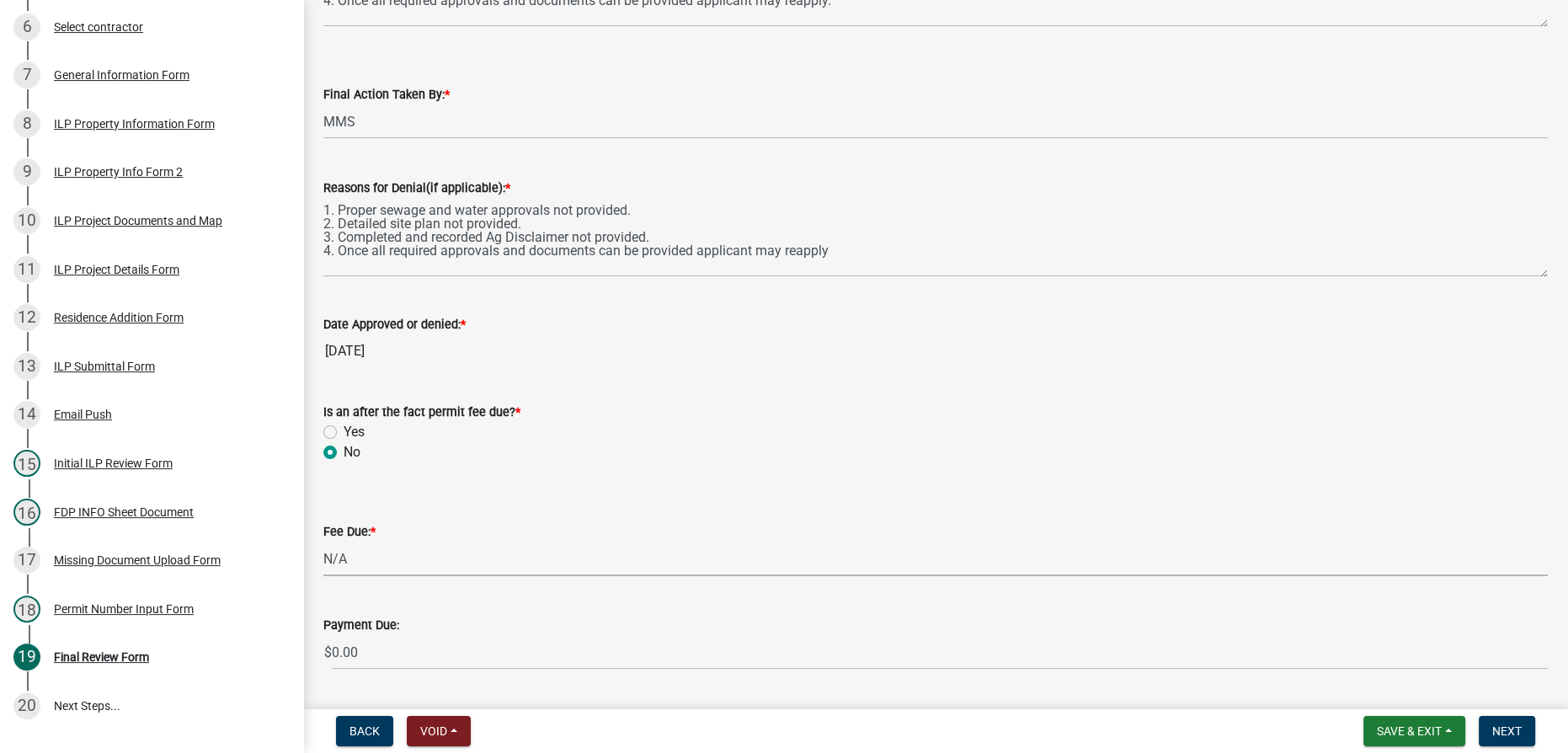
click at [323, 542] on select "Select Item... N/A $10.00 $25.00 $125.00 $250 $500 $500 + $10.00 for every 10 s…" at bounding box center [935, 559] width 1225 height 35
select select "59b02a92-378d-4ce3-a3fd-da759e7b8953"
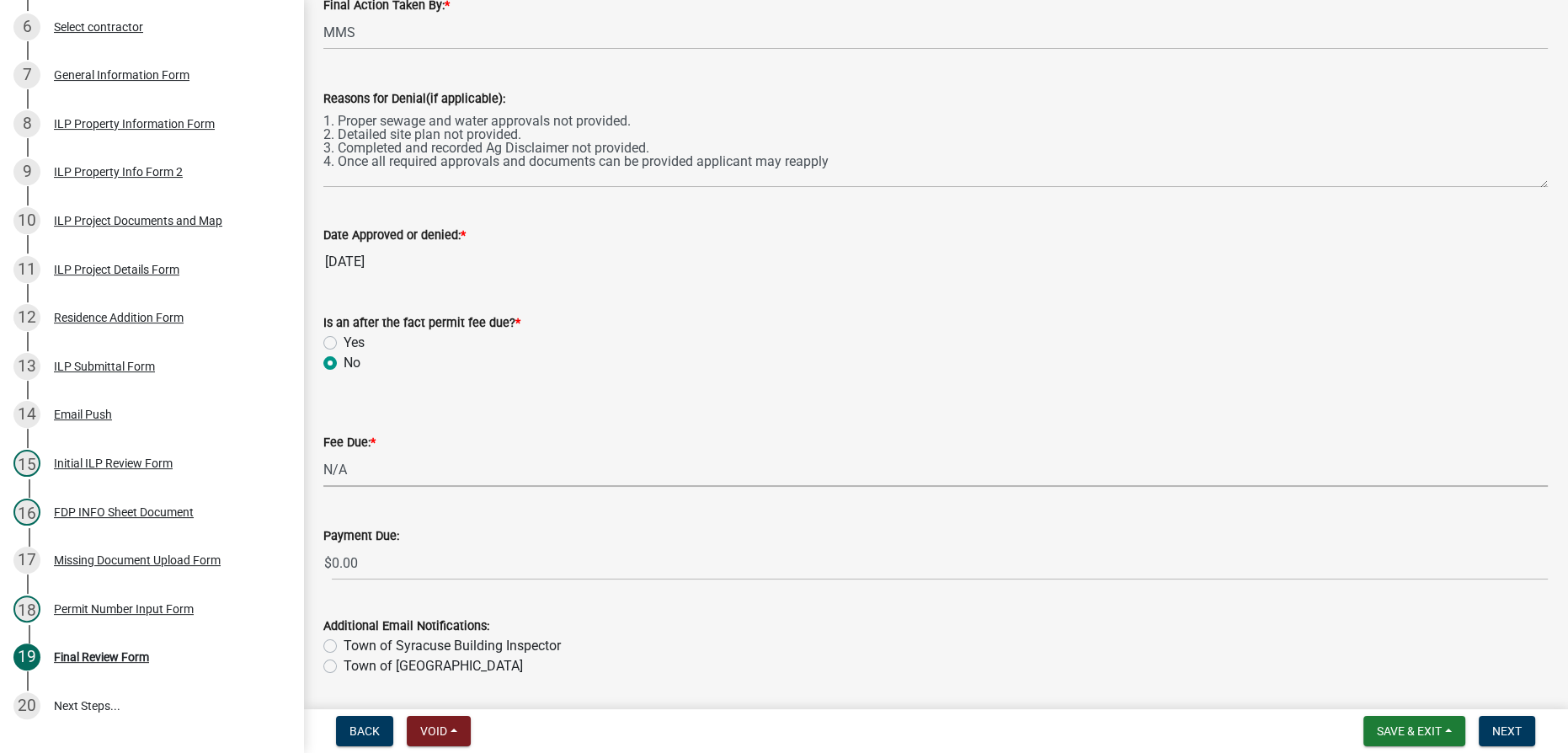
scroll to position [526, 0]
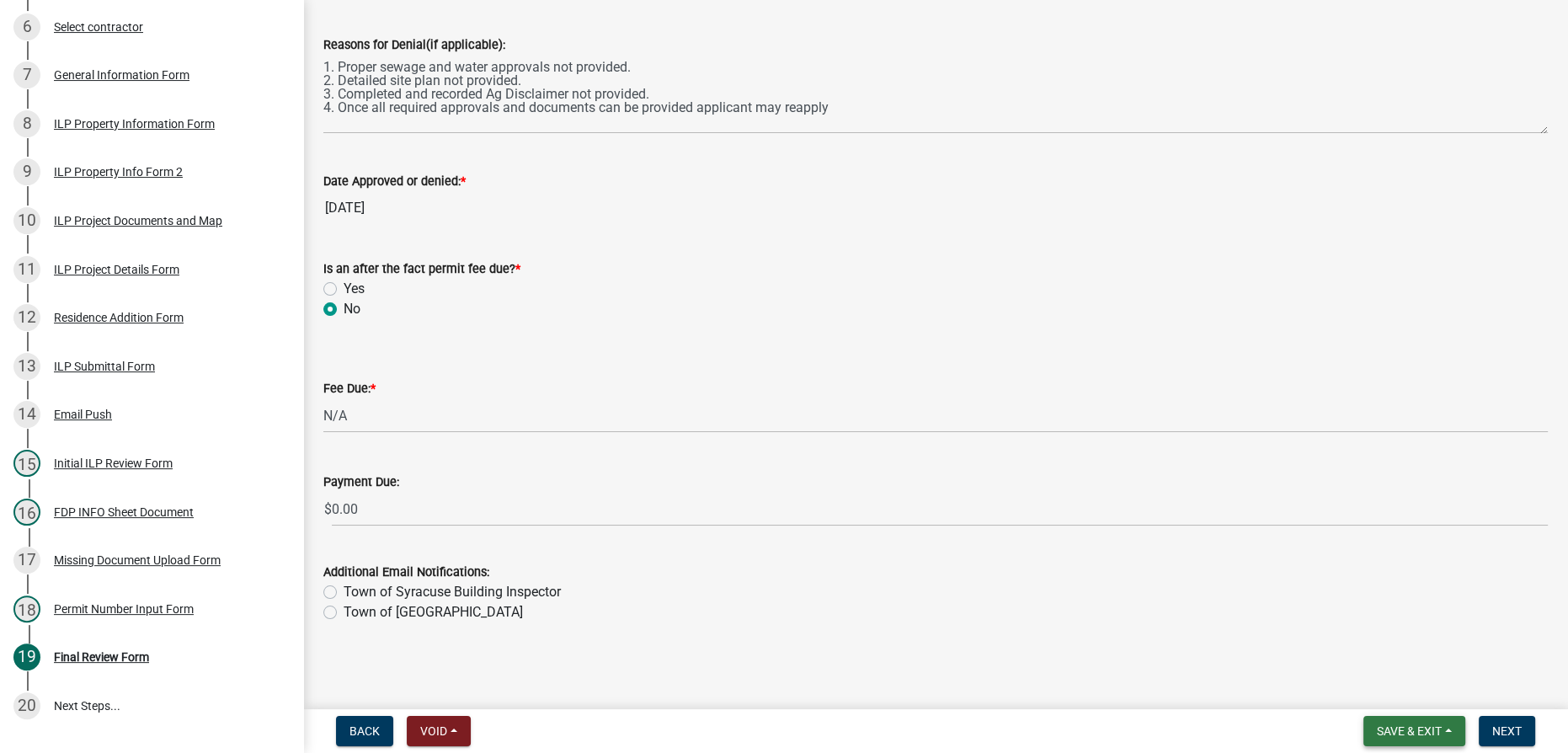
click at [1399, 733] on span "Save & Exit" at bounding box center [1409, 731] width 65 height 14
click at [1374, 648] on button "Save" at bounding box center [1399, 647] width 135 height 41
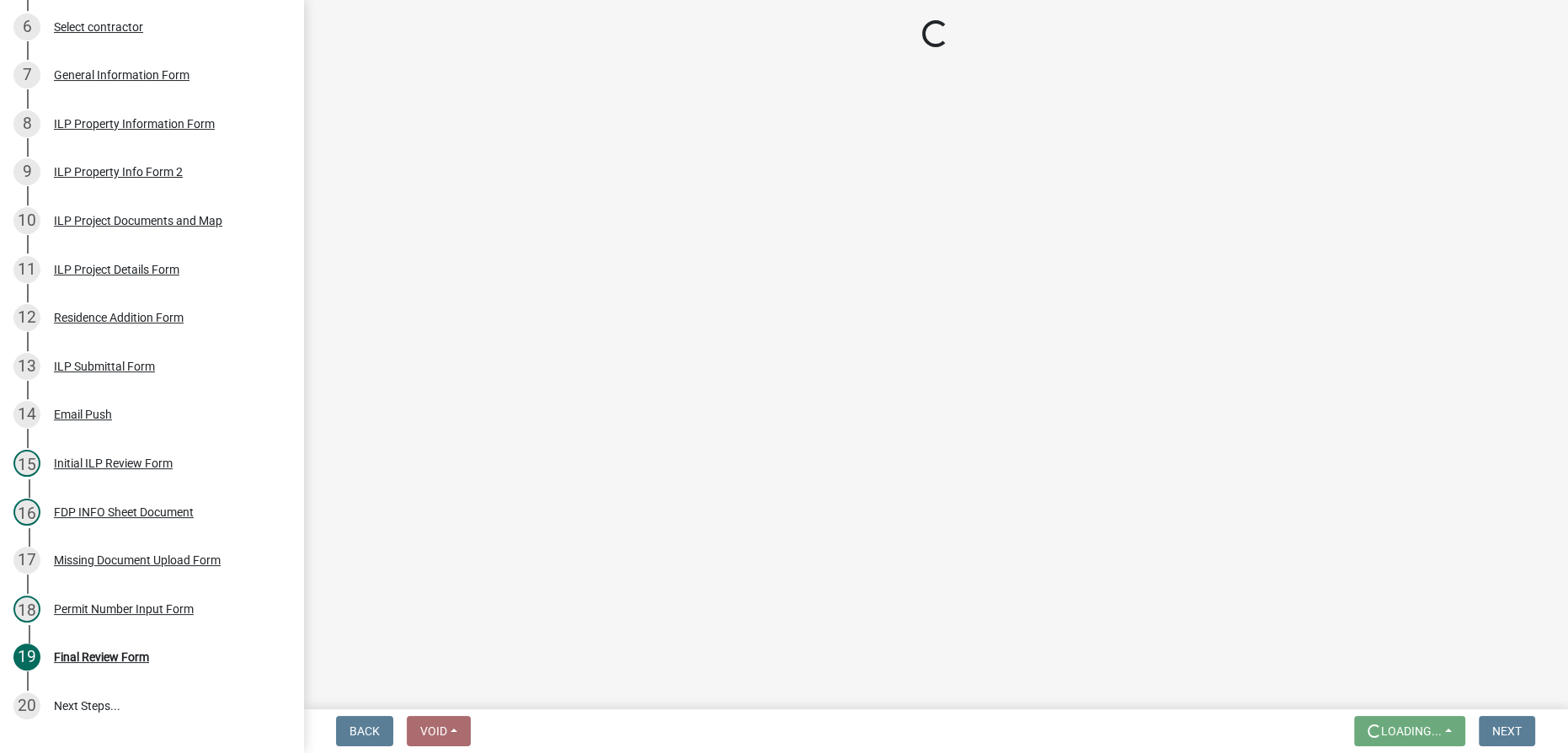
scroll to position [0, 0]
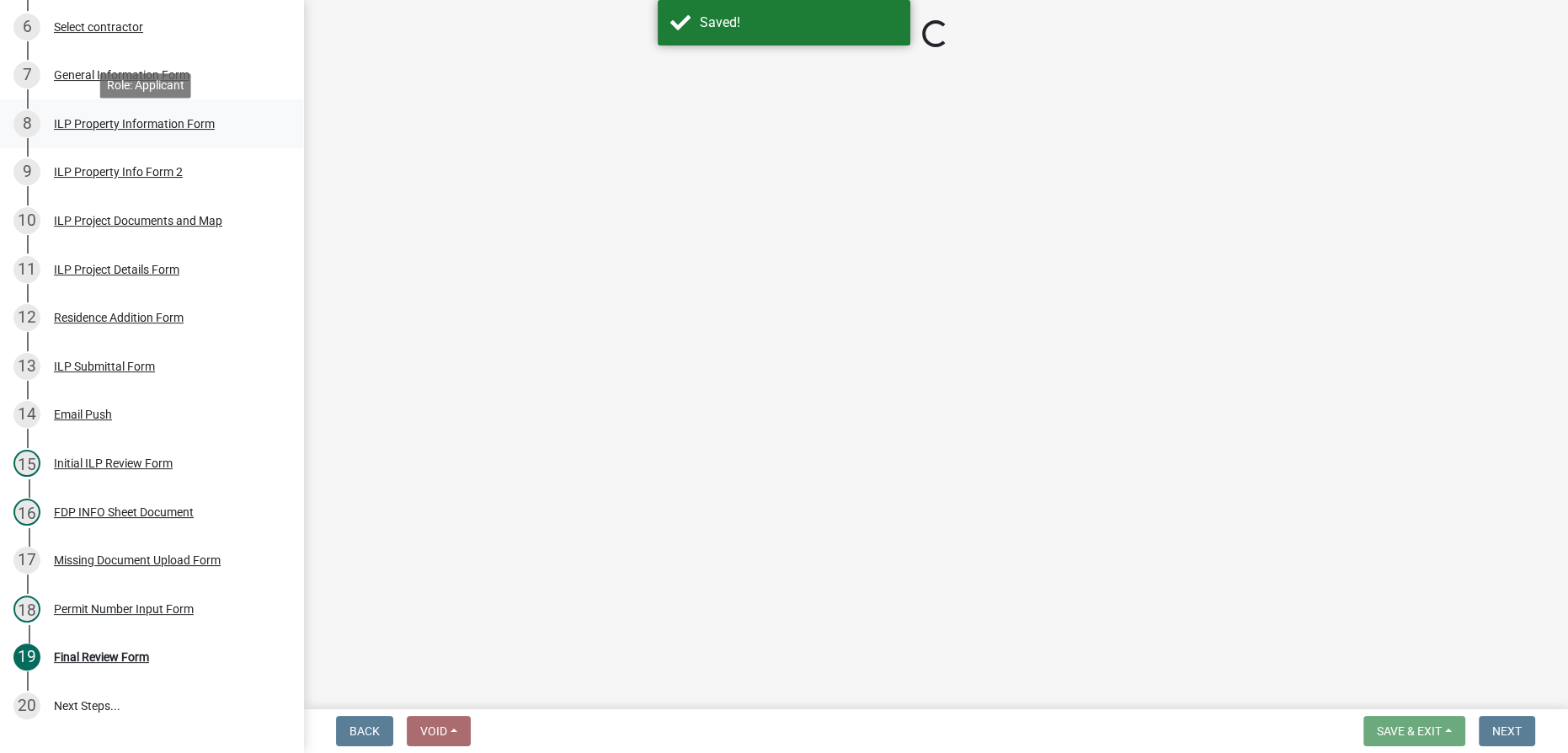
select select "4d3913d6-5a87-4fbb-afdb-cf4209782895"
select select "59b02a92-378d-4ce3-a3fd-da759e7b8953"
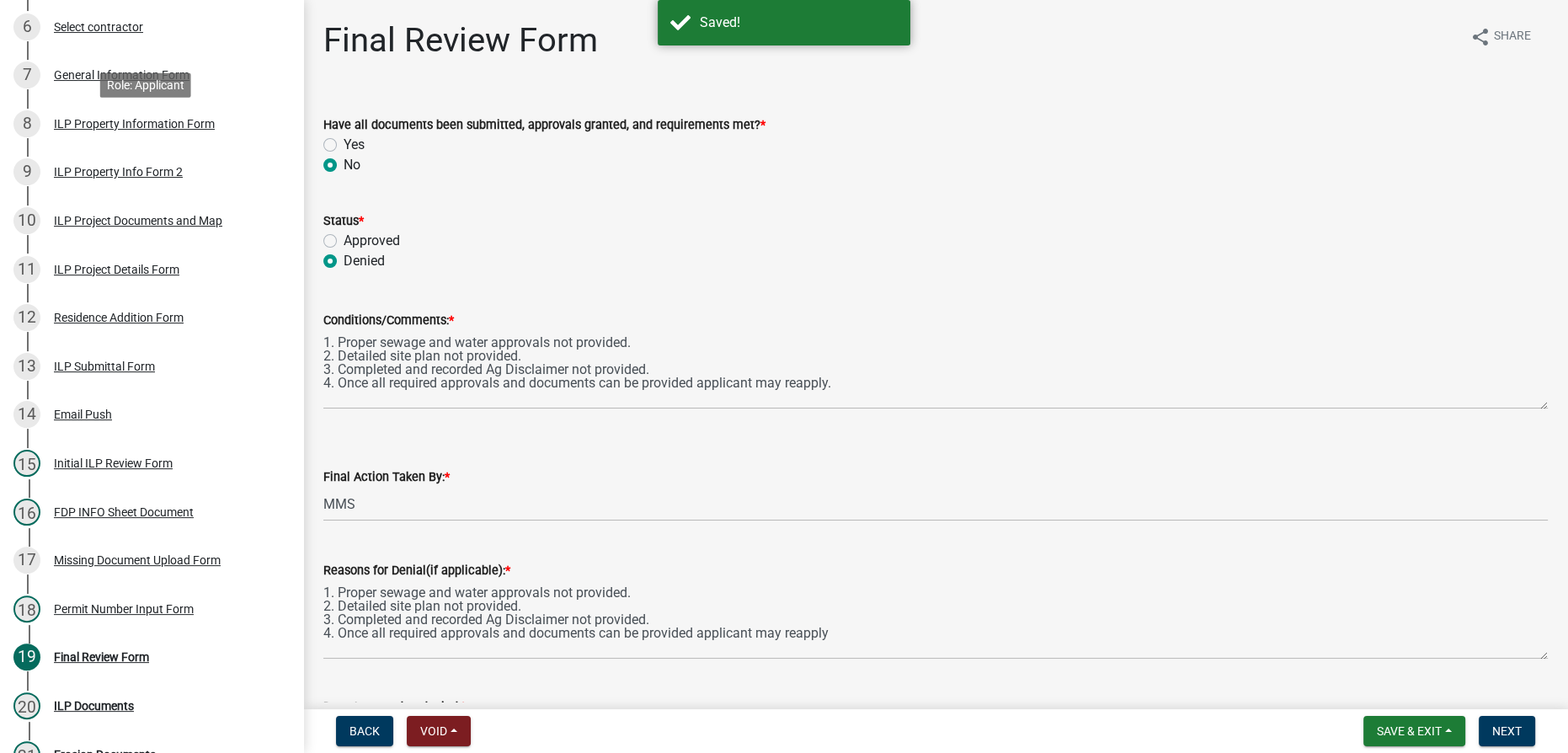
scroll to position [634, 0]
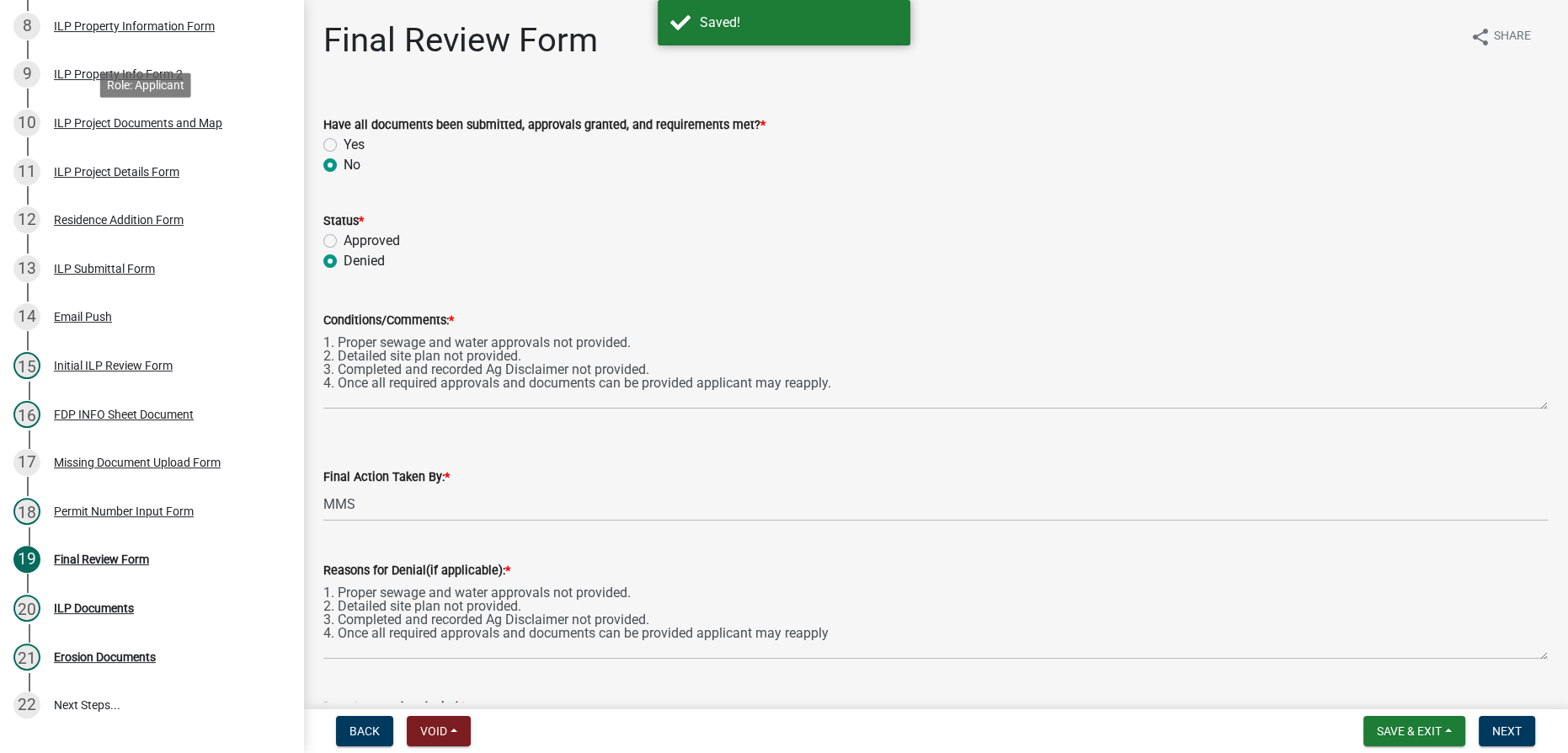
click at [141, 129] on div "ILP Project Documents and Map" at bounding box center [137, 123] width 169 height 12
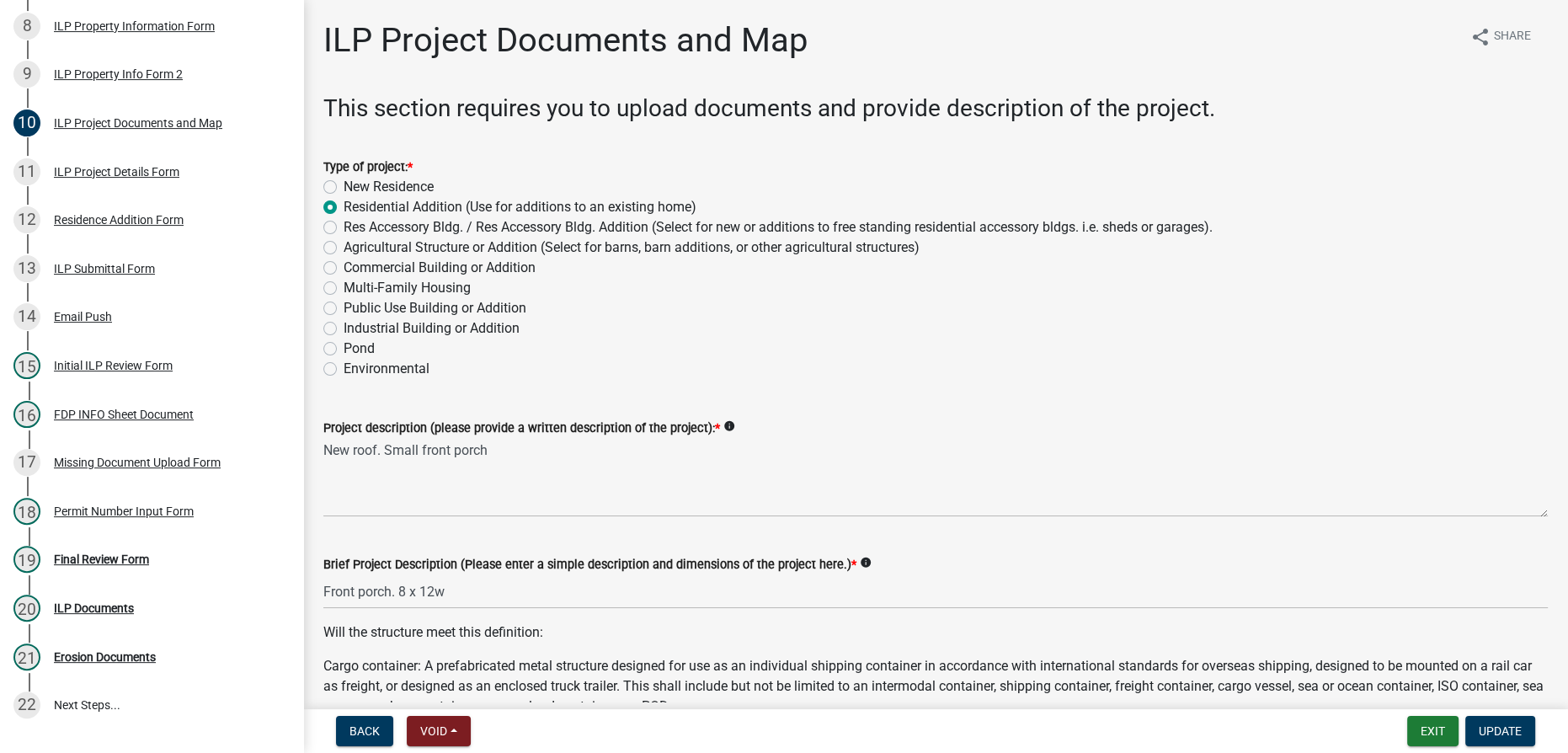
scroll to position [536, 0]
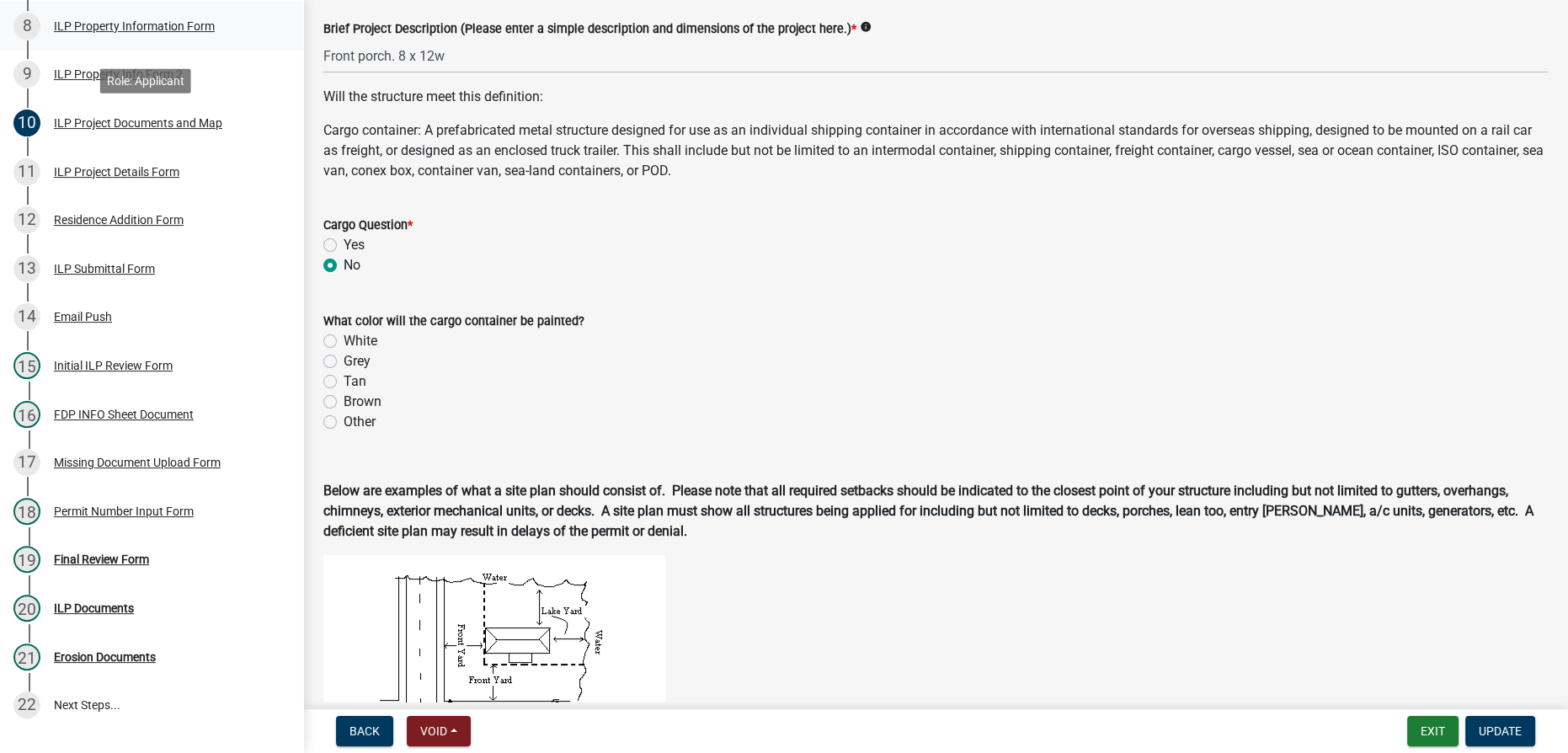
click at [136, 24] on div "8 ILP Property Information Form" at bounding box center [145, 26] width 263 height 27
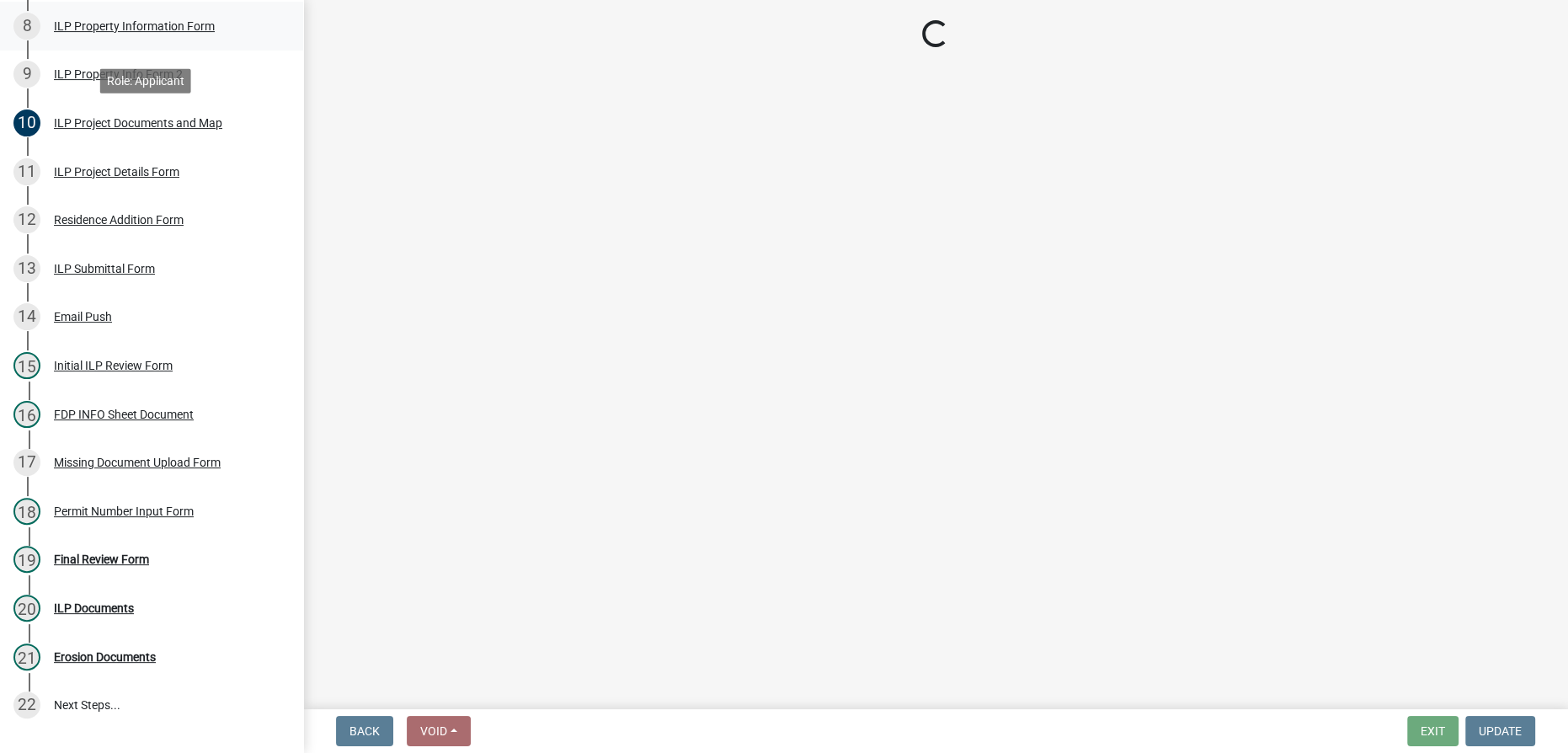
scroll to position [0, 0]
select select "adf60358-013e-4c9f-9dad-09561f394e7b"
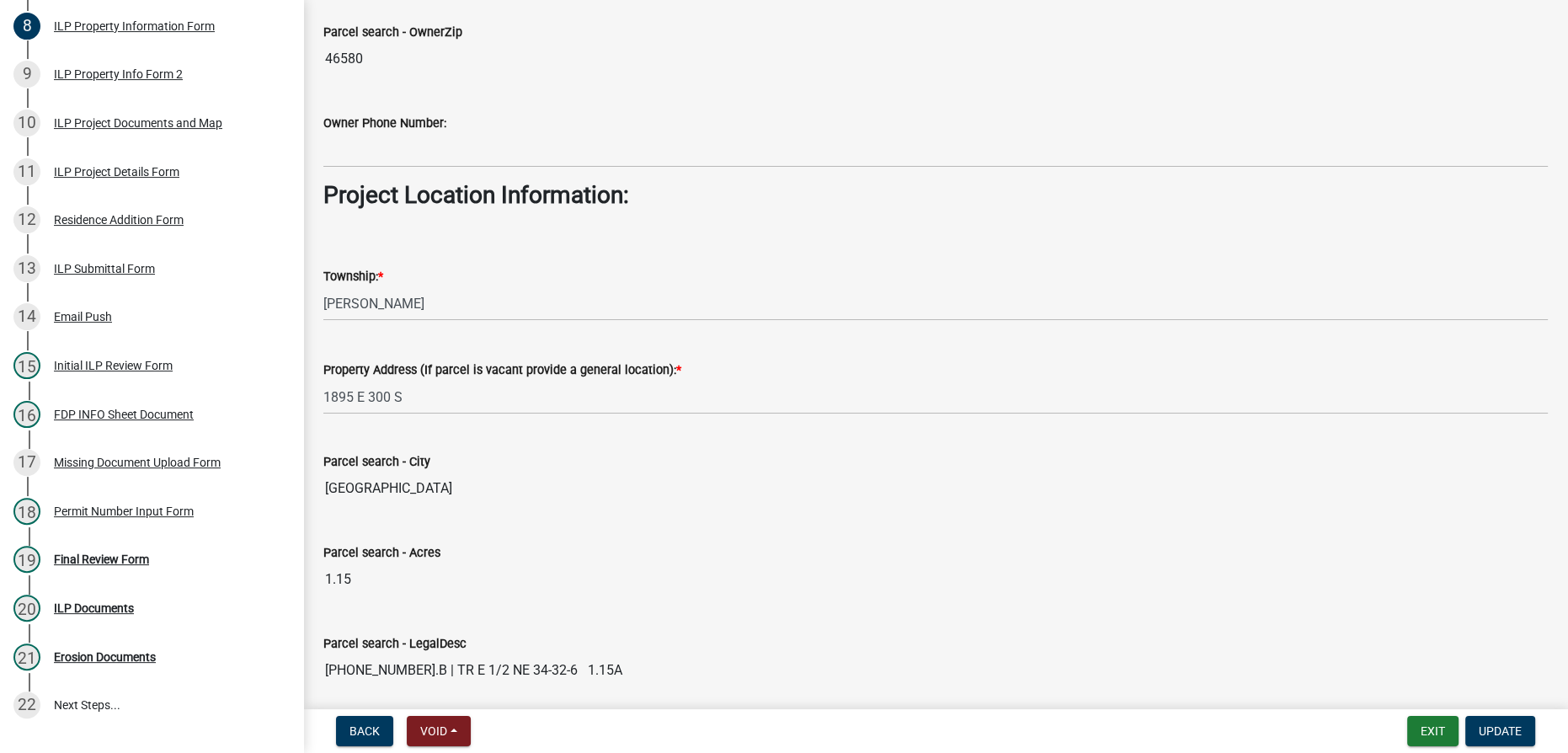
scroll to position [1225, 0]
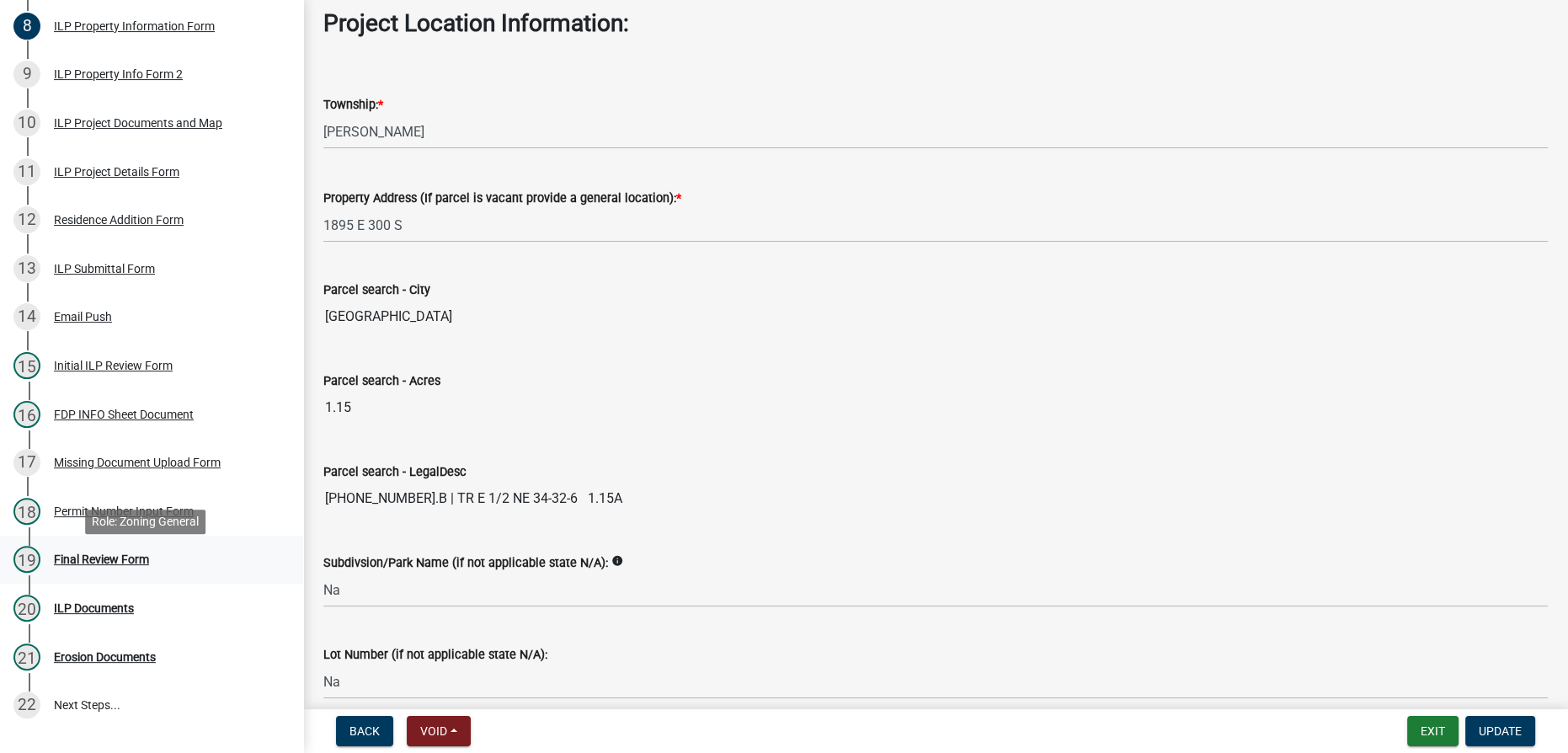
click at [91, 565] on div "Final Review Form" at bounding box center [101, 559] width 95 height 12
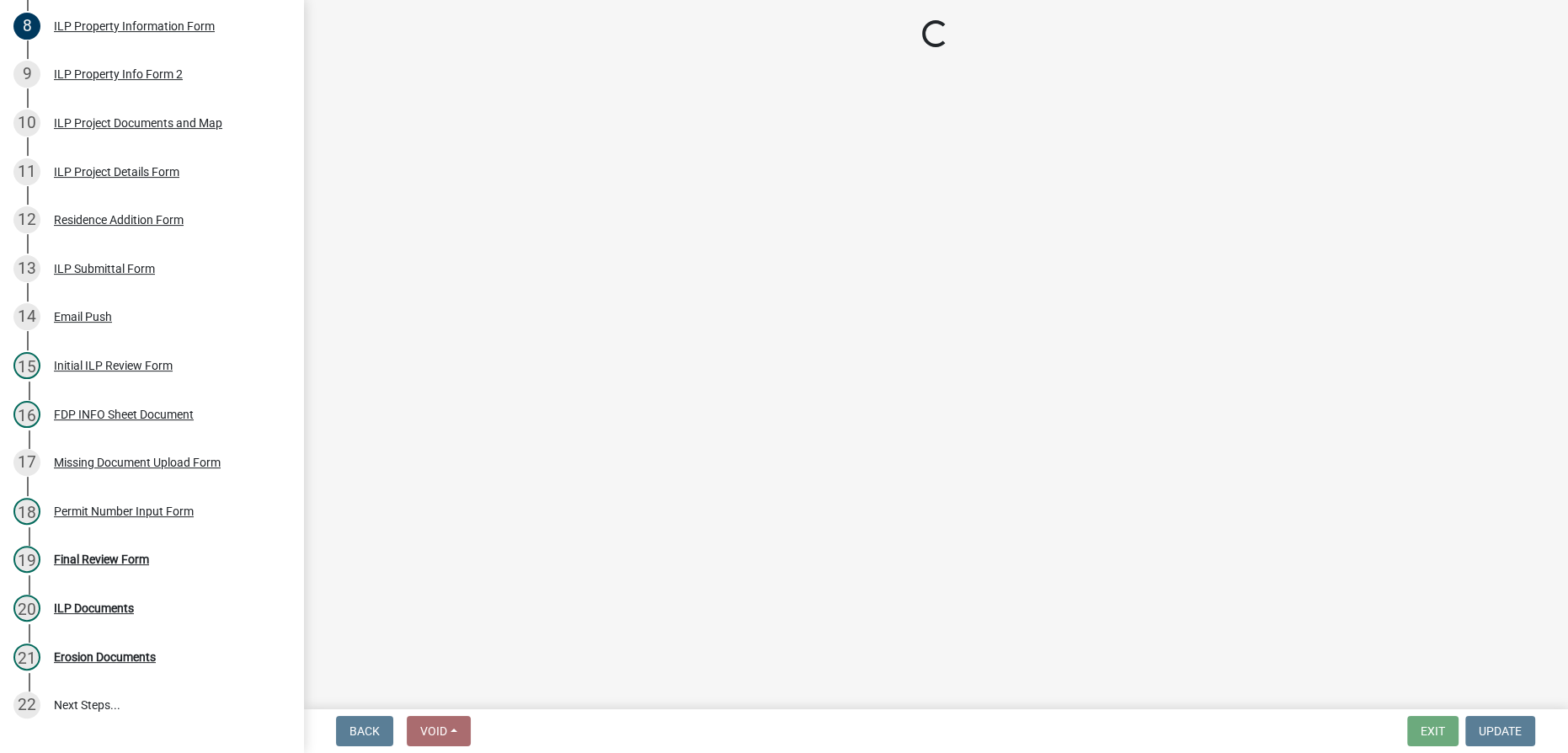
select select "4d3913d6-5a87-4fbb-afdb-cf4209782895"
select select "59b02a92-378d-4ce3-a3fd-da759e7b8953"
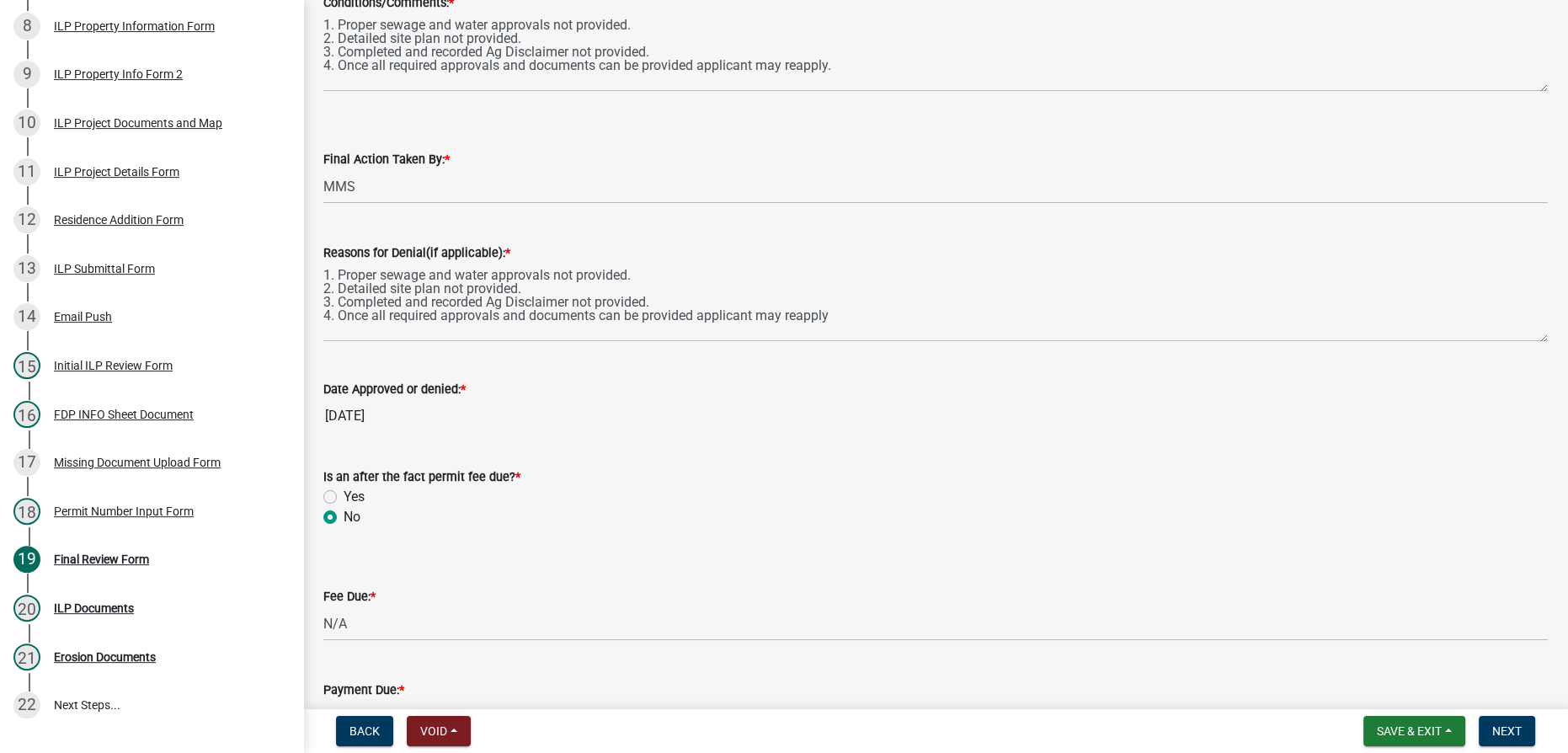
scroll to position [382, 0]
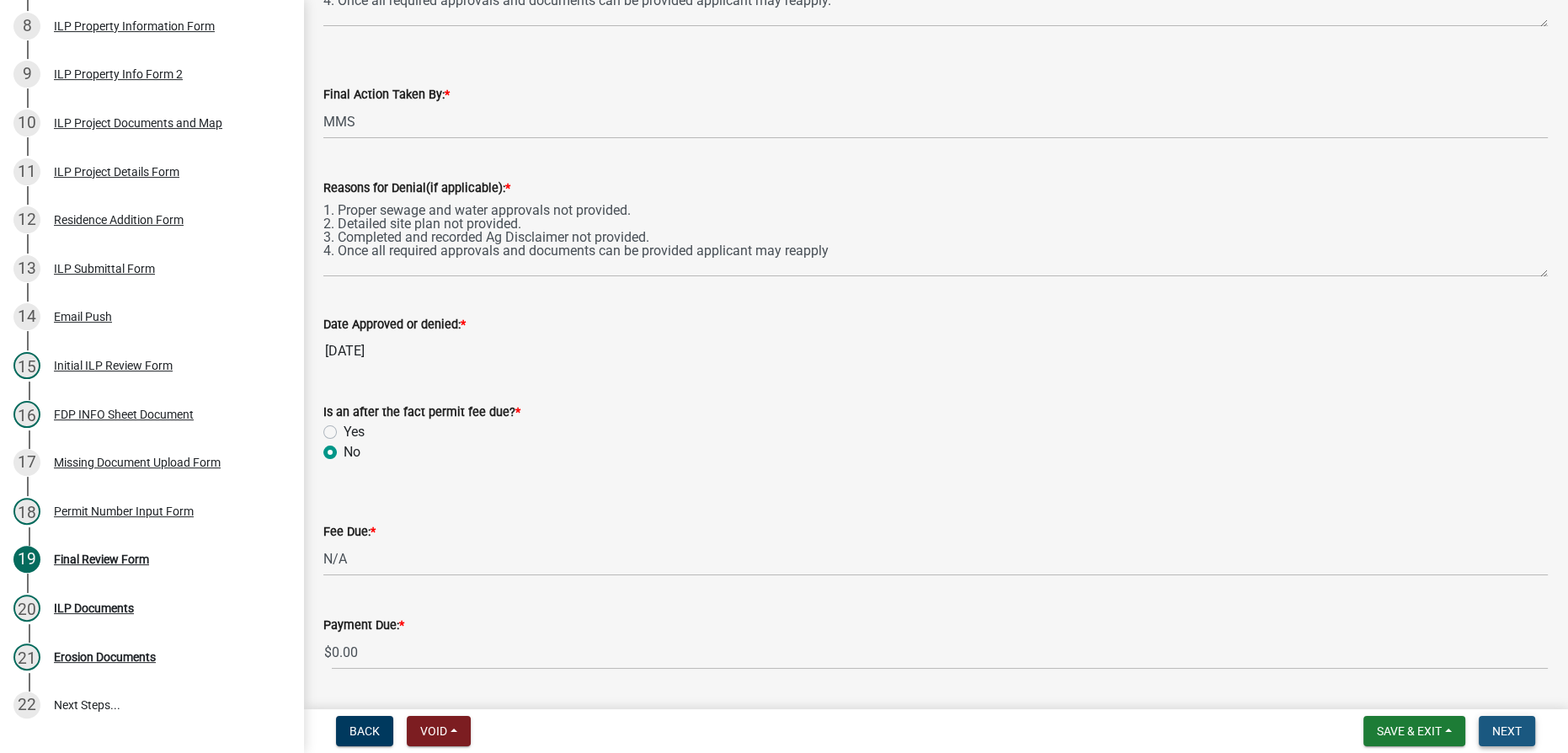
click at [1502, 725] on span "Next" at bounding box center [1507, 731] width 29 height 14
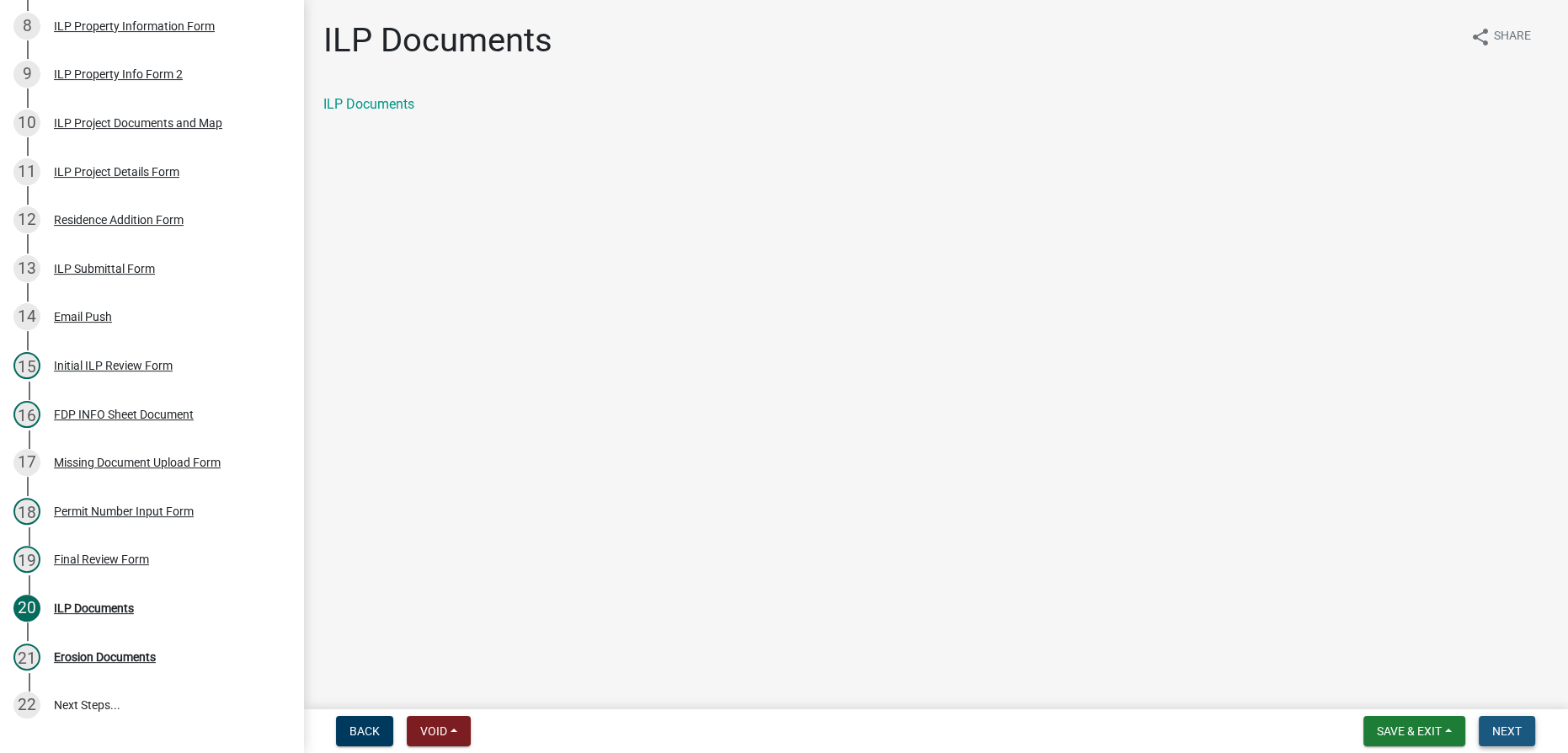
click at [1527, 724] on button "Next" at bounding box center [1507, 731] width 56 height 30
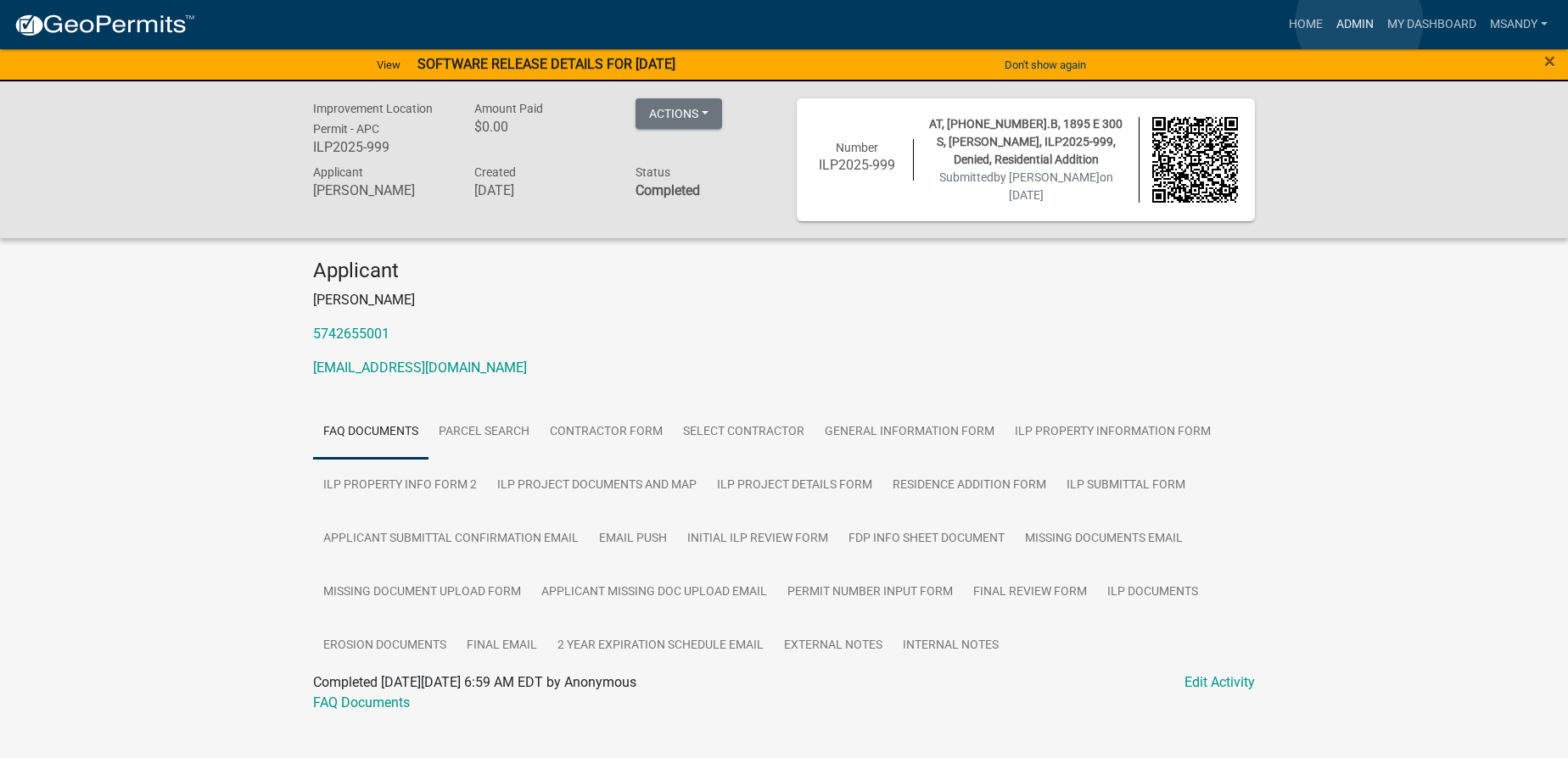
click at [1359, 22] on link "Admin" at bounding box center [1355, 24] width 50 height 32
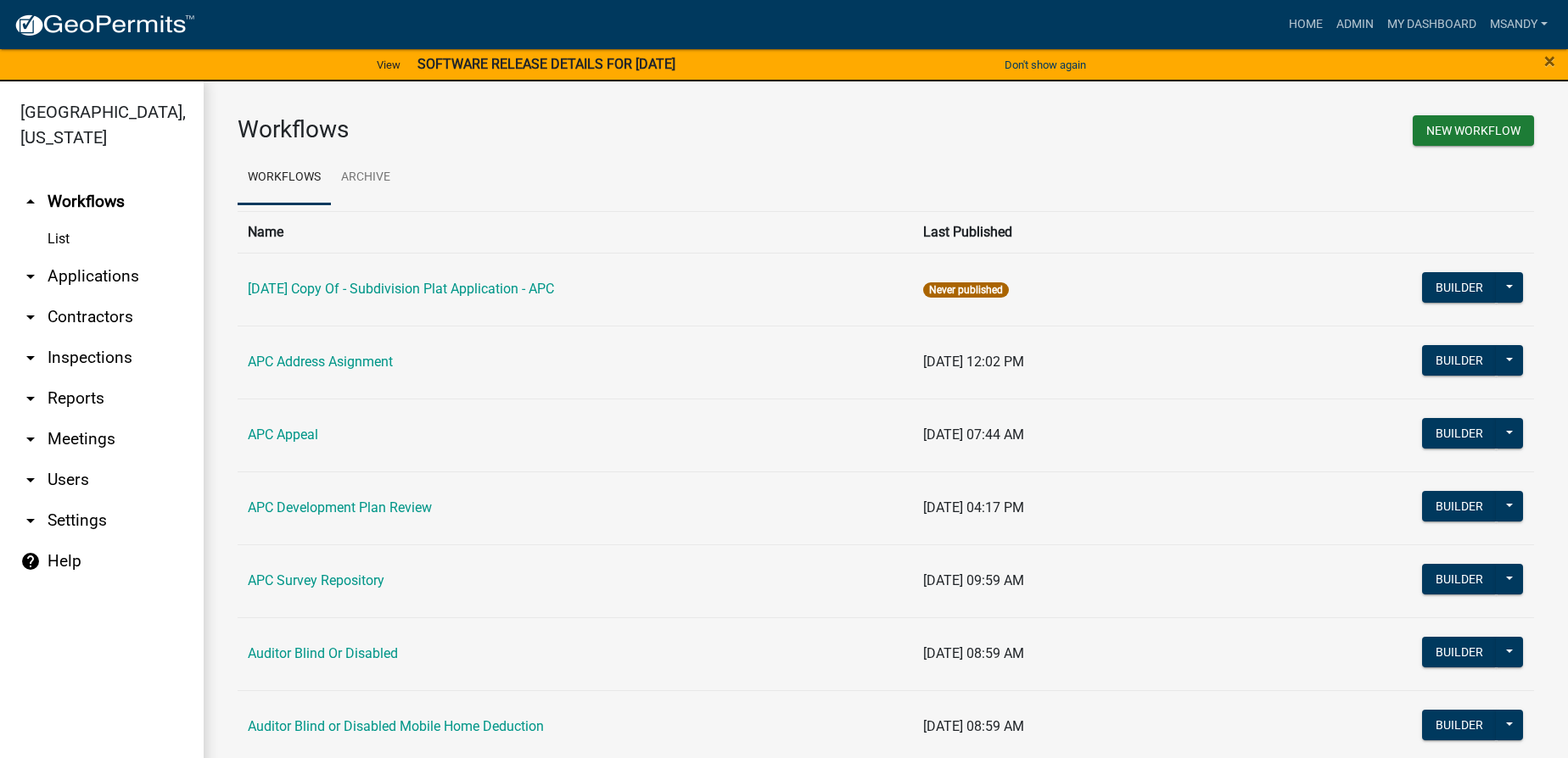
click at [118, 262] on link "arrow_drop_down Applications" at bounding box center [102, 276] width 204 height 41
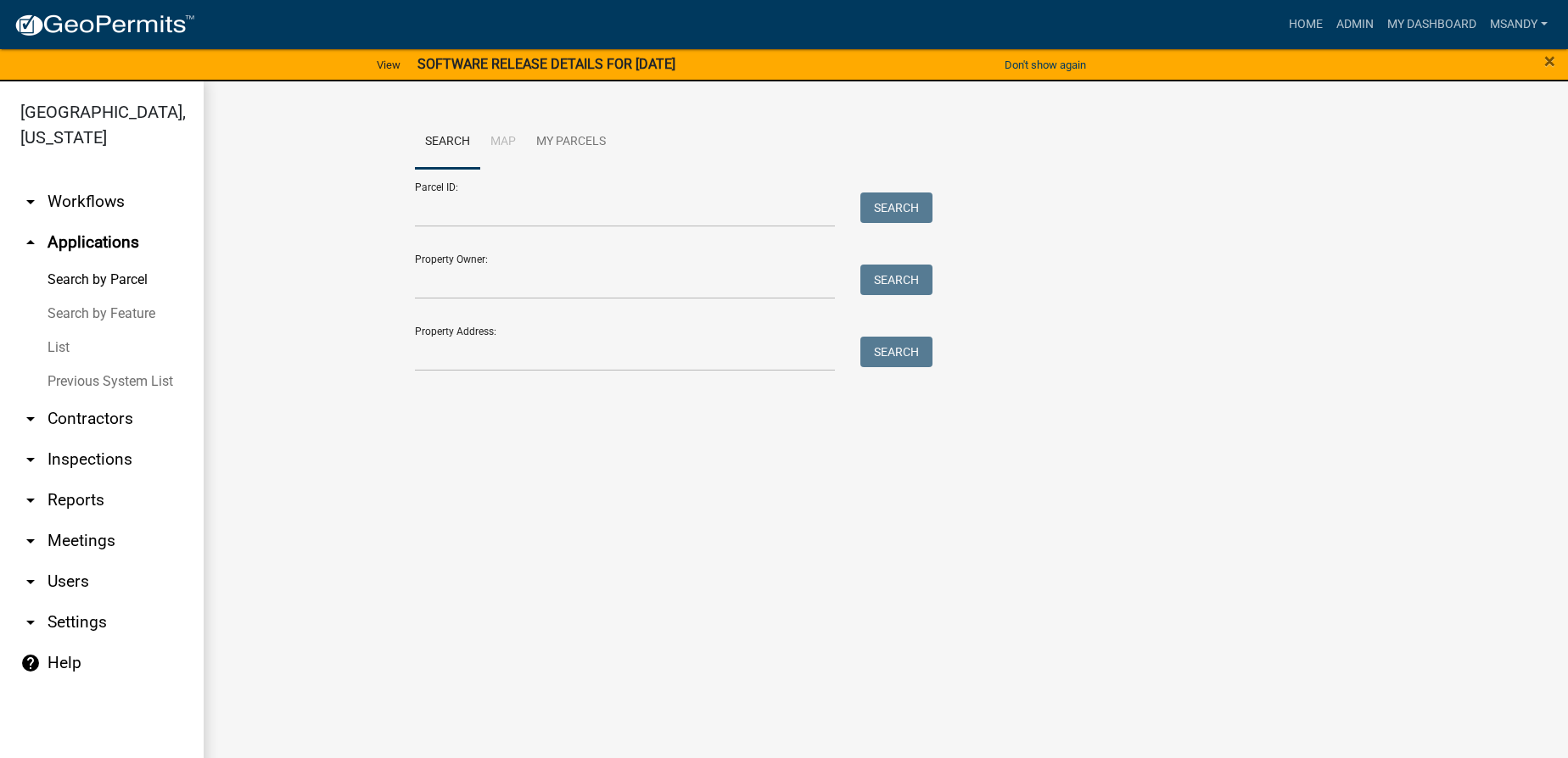
click at [52, 342] on link "List" at bounding box center [102, 347] width 204 height 34
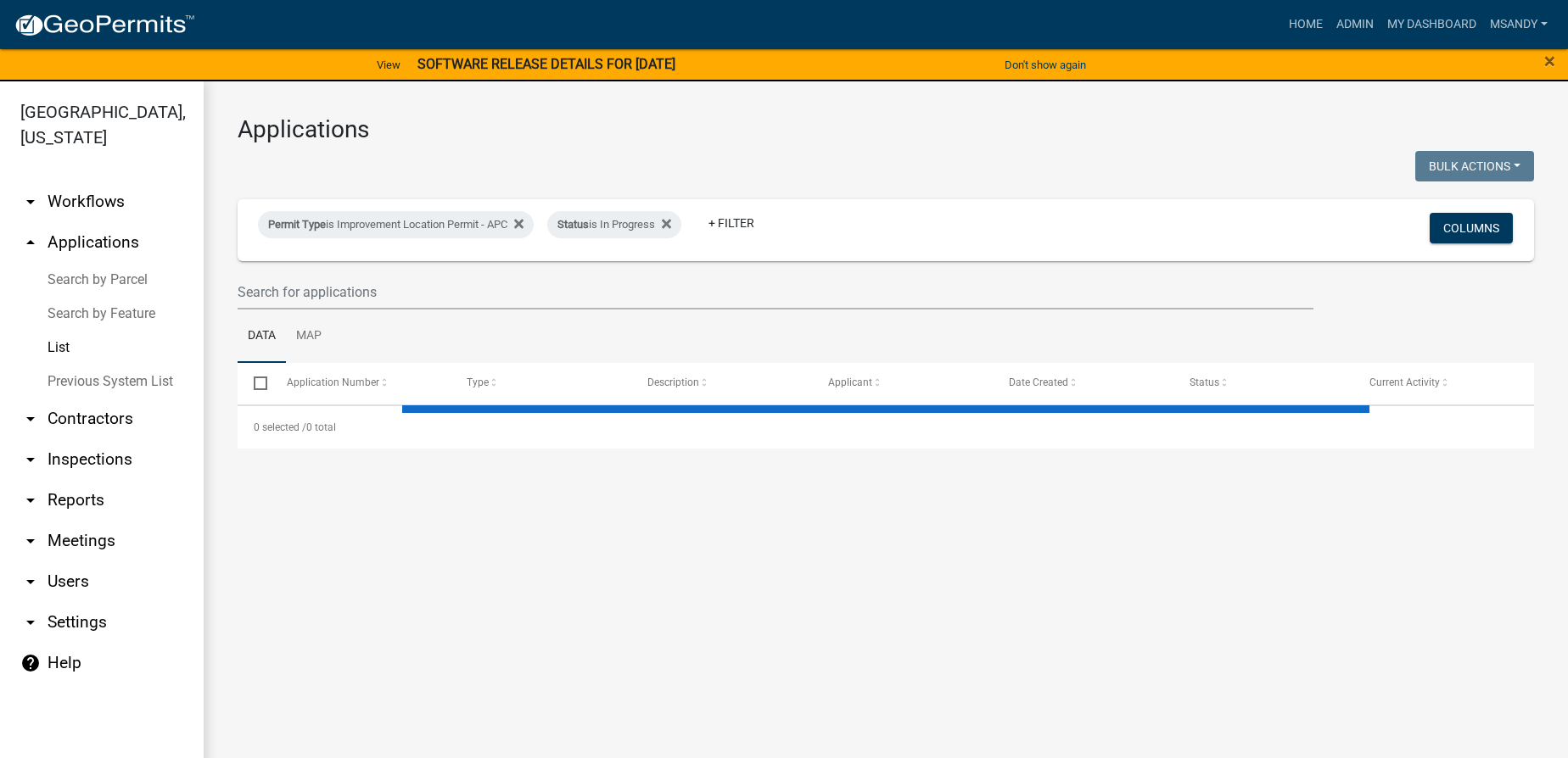
select select "3: 100"
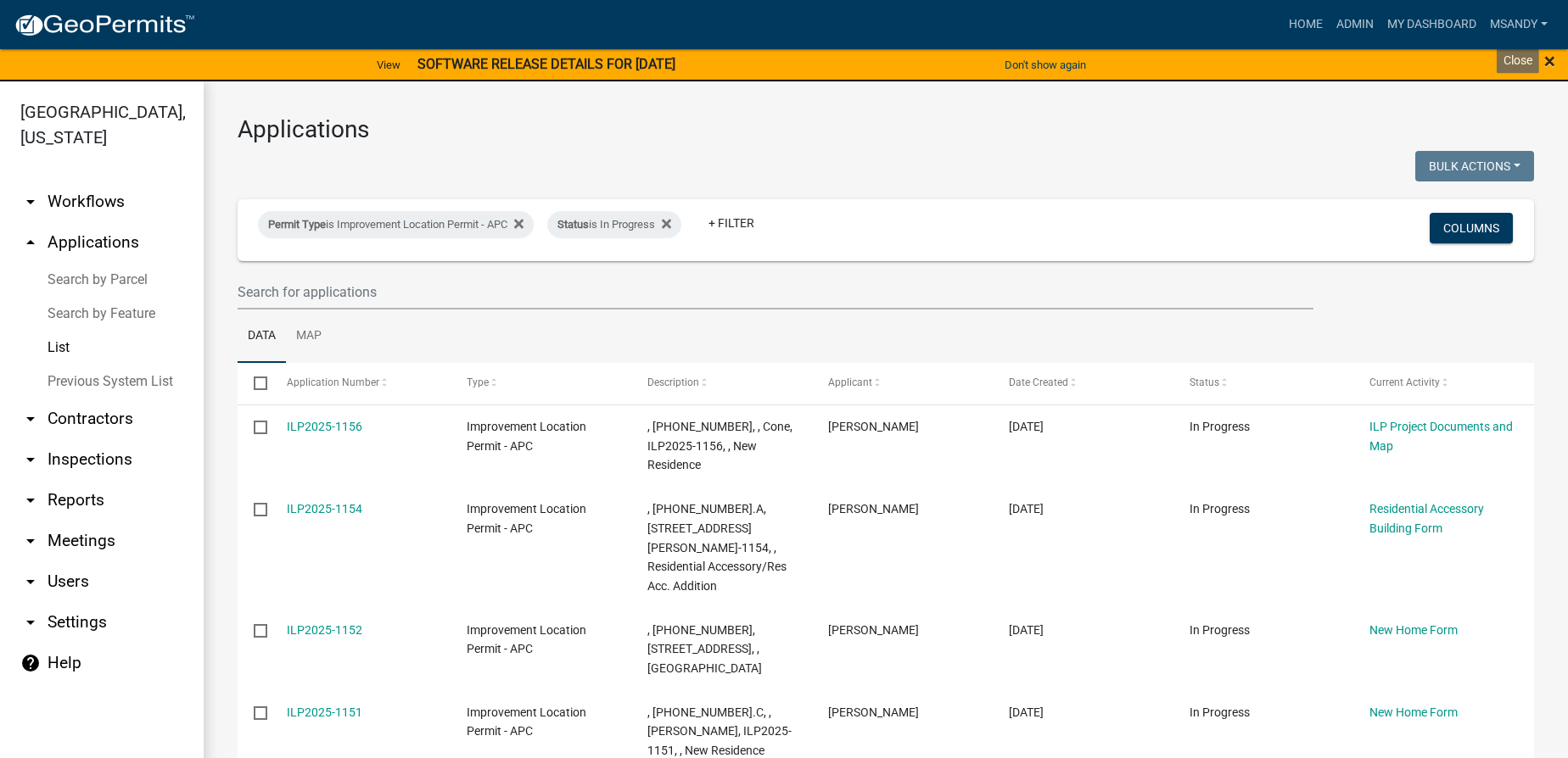
click at [1544, 64] on span "×" at bounding box center [1550, 61] width 11 height 23
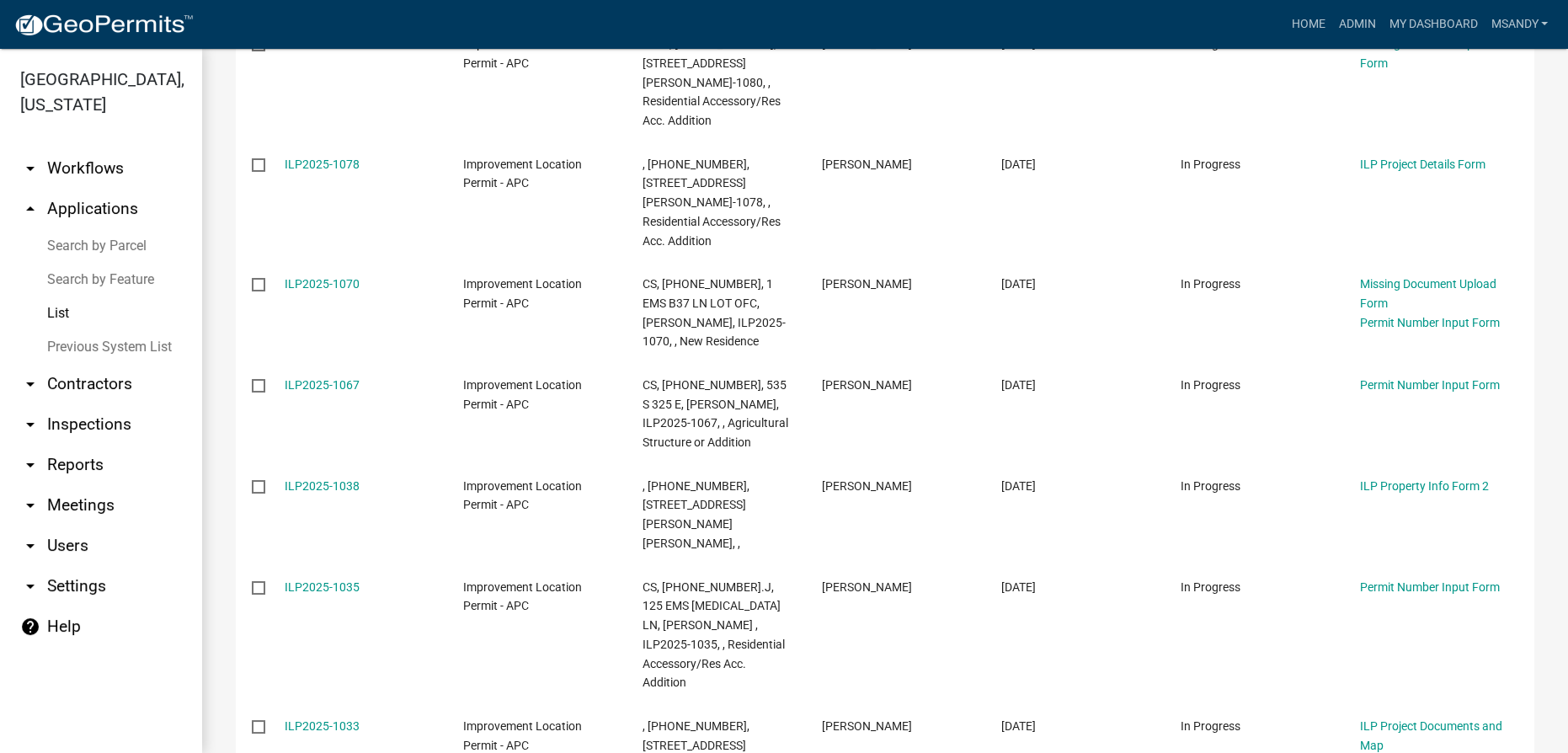
scroll to position [2096, 0]
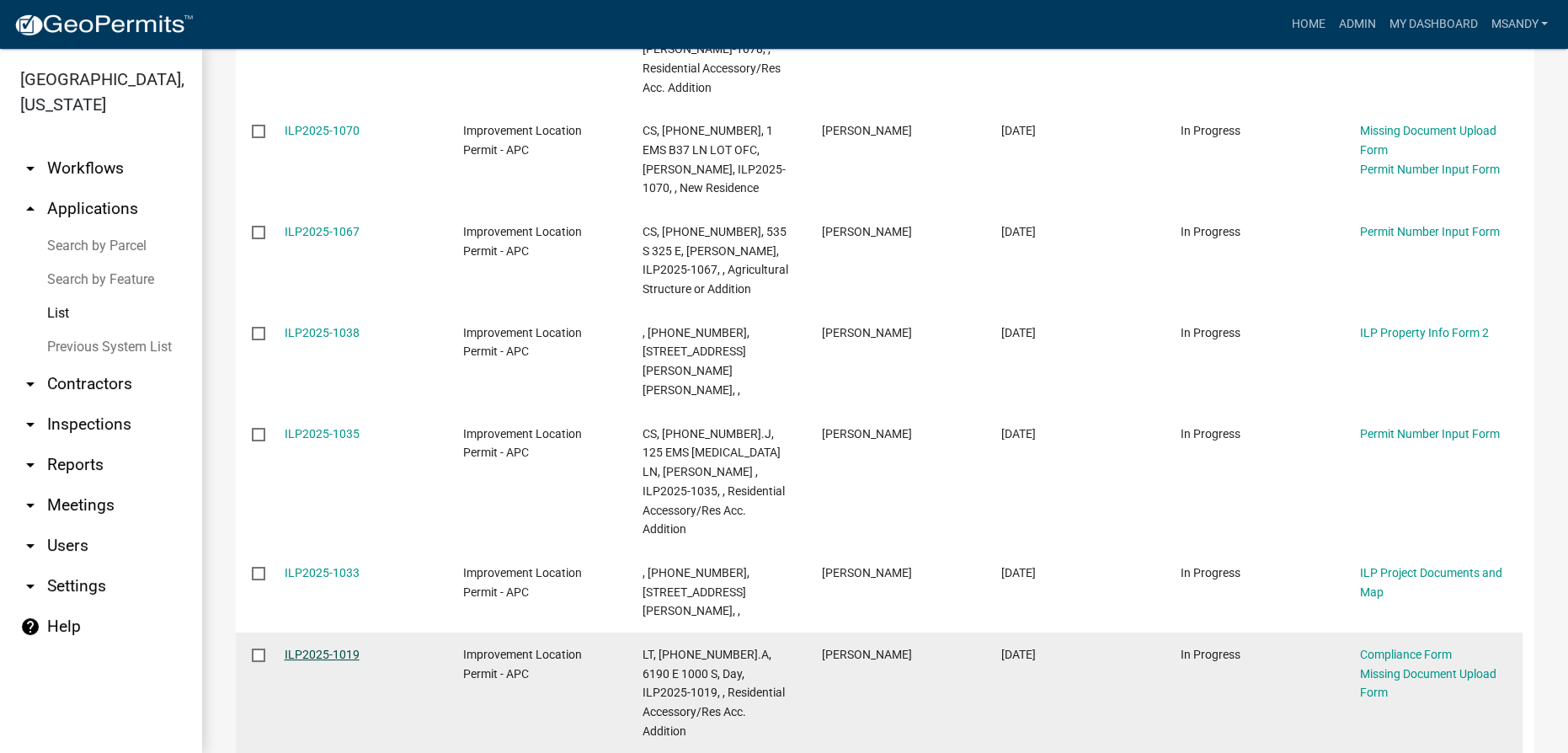
click at [310, 648] on link "ILP2025-1019" at bounding box center [322, 654] width 75 height 14
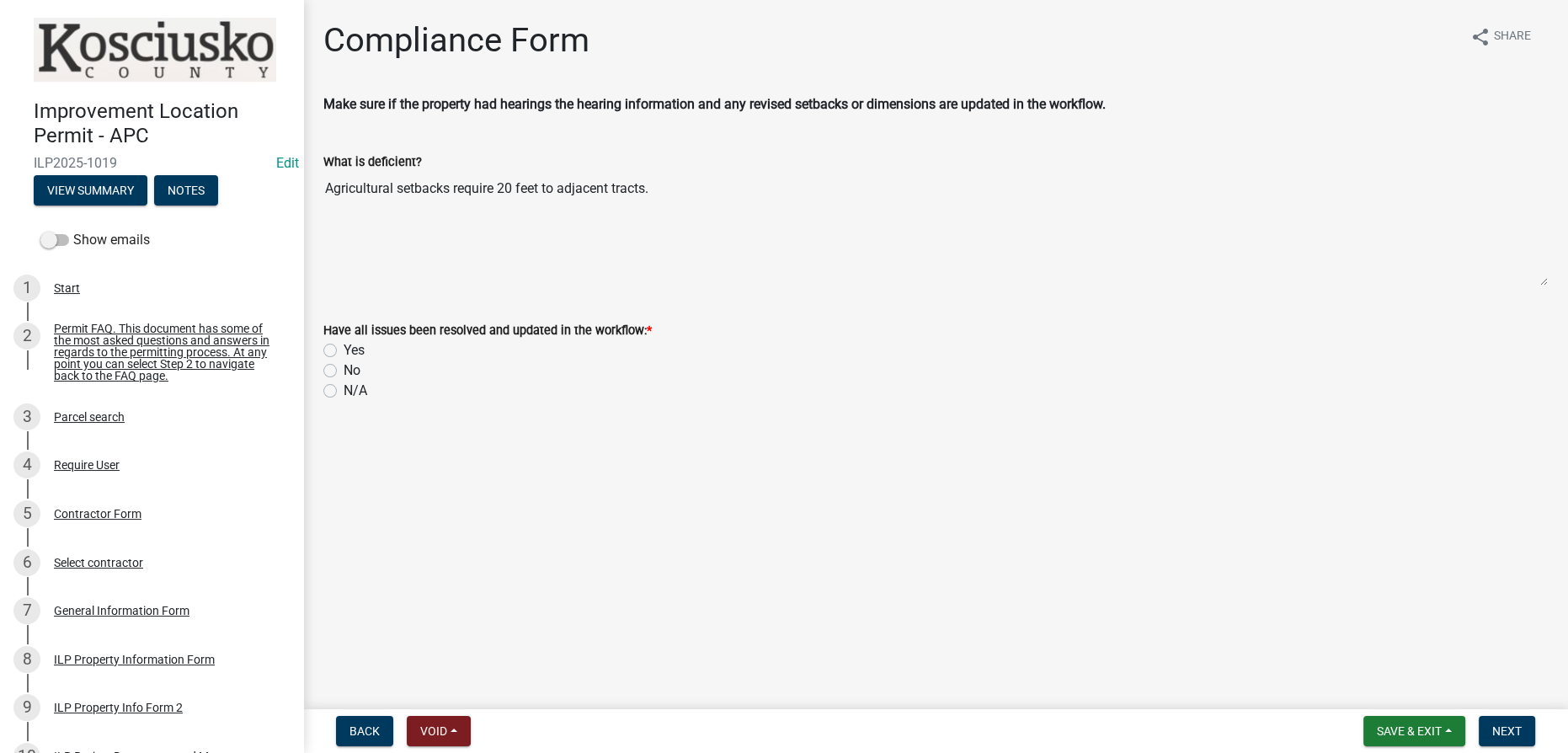
click at [344, 367] on label "No" at bounding box center [352, 370] width 16 height 20
click at [344, 367] on input "No" at bounding box center [349, 366] width 11 height 11
radio input "true"
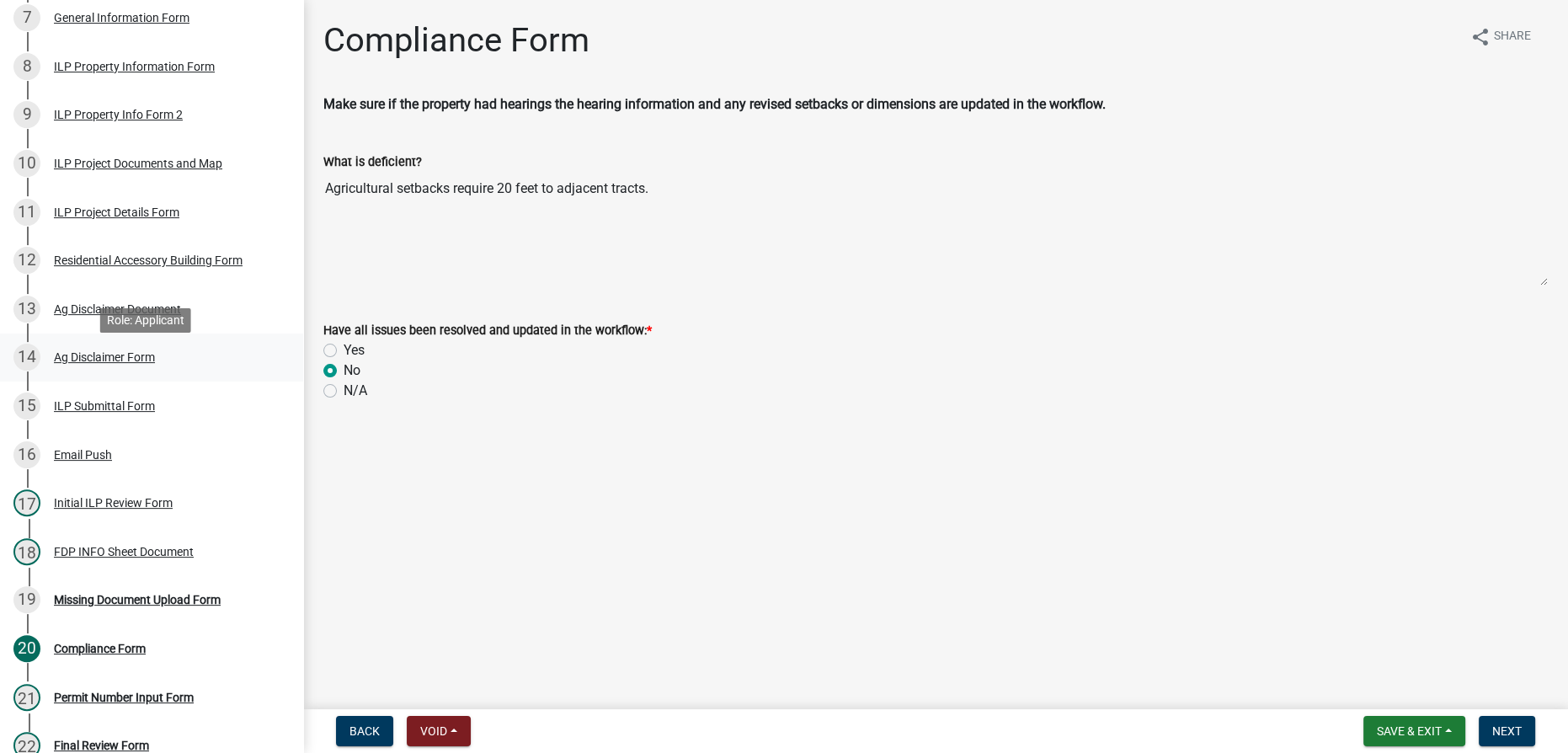
scroll to position [689, 0]
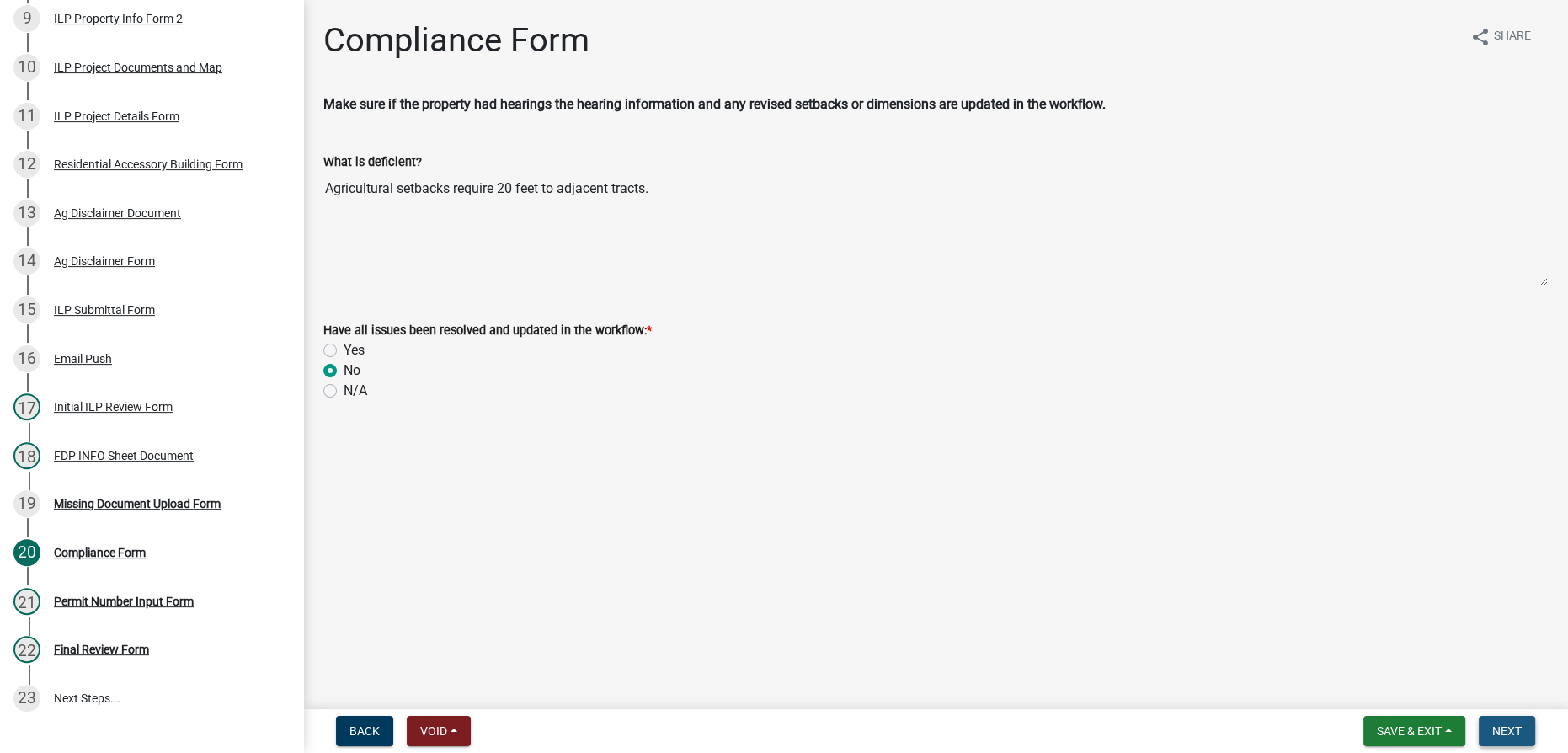
click at [1520, 728] on span "Next" at bounding box center [1507, 731] width 29 height 14
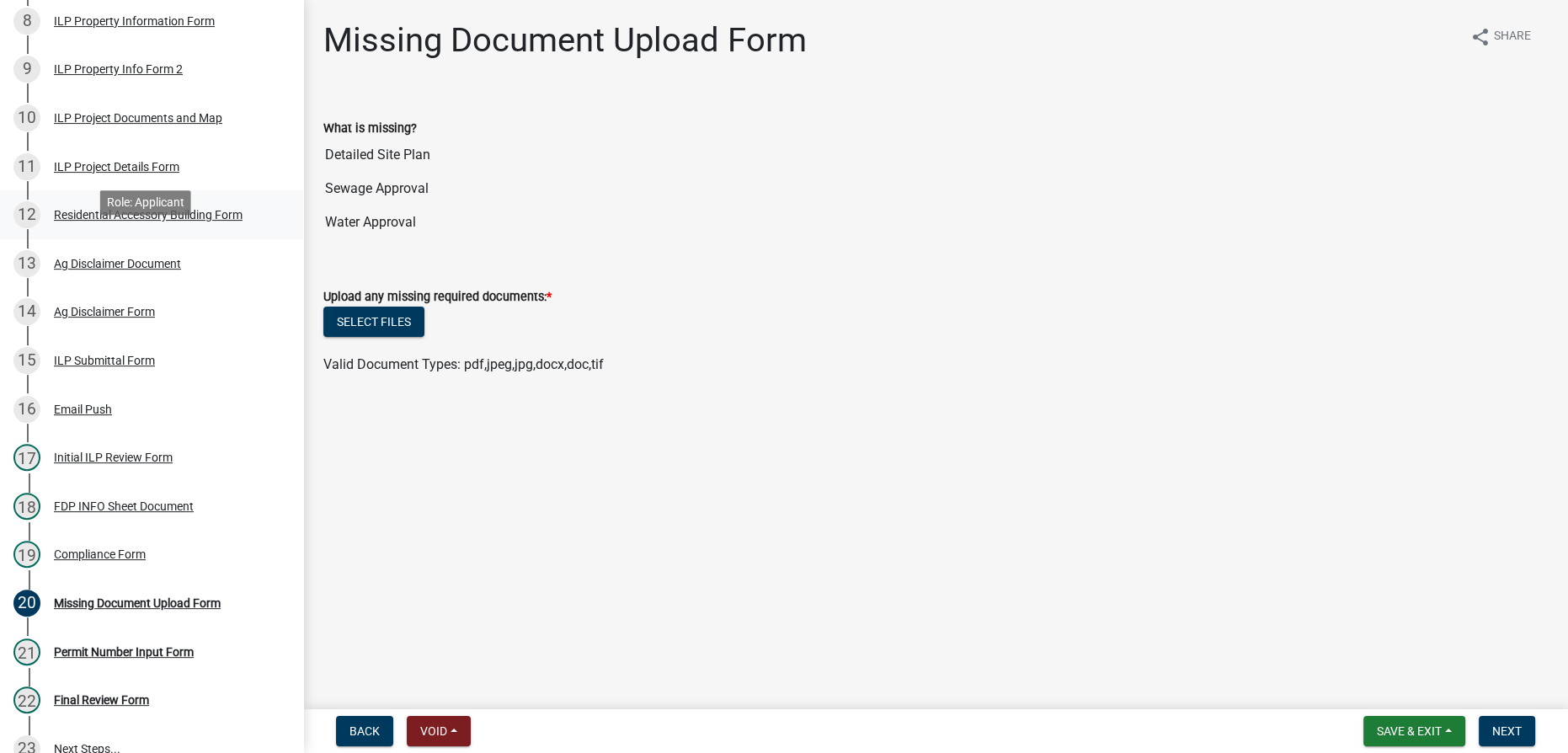
scroll to position [612, 0]
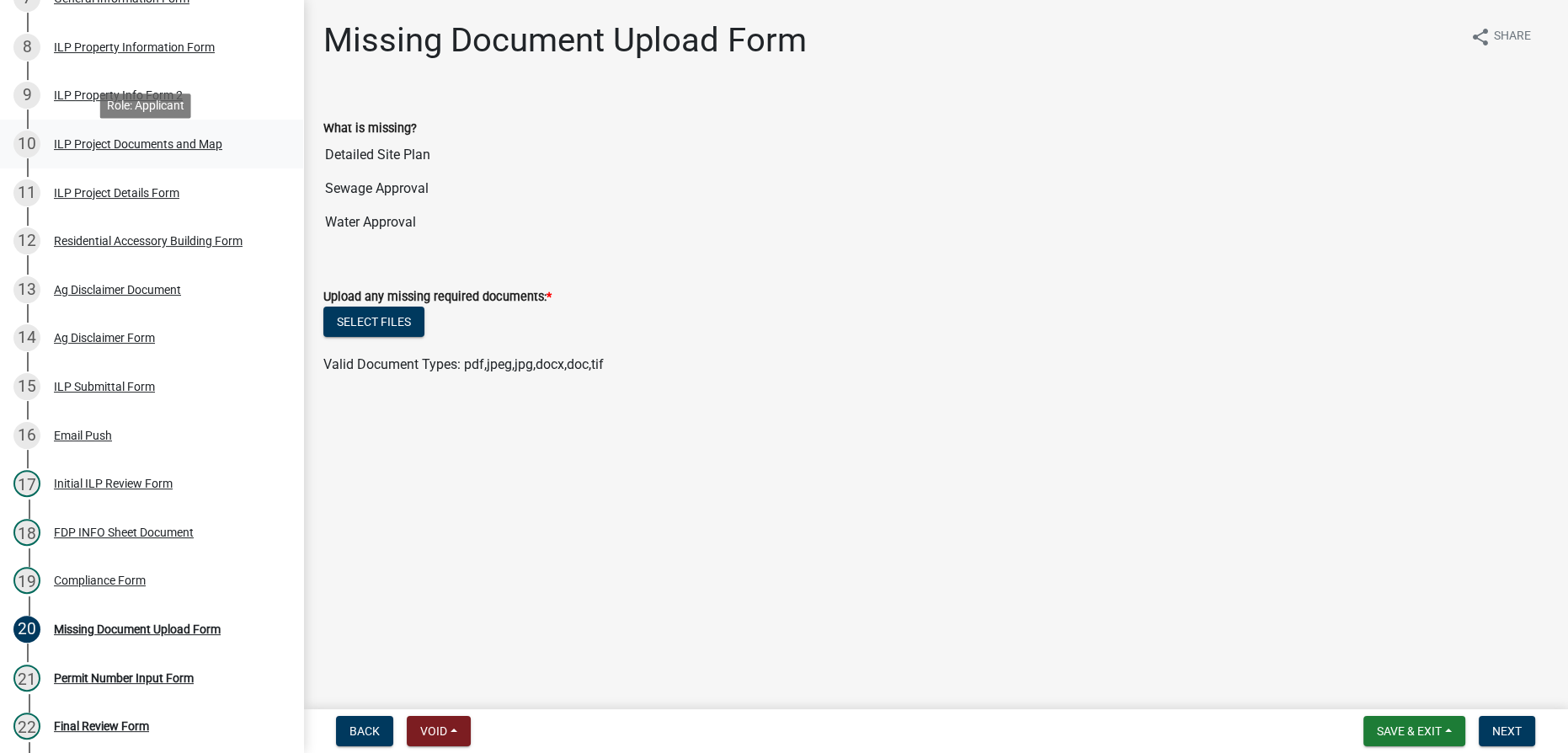
click at [183, 147] on div "ILP Project Documents and Map" at bounding box center [137, 144] width 169 height 12
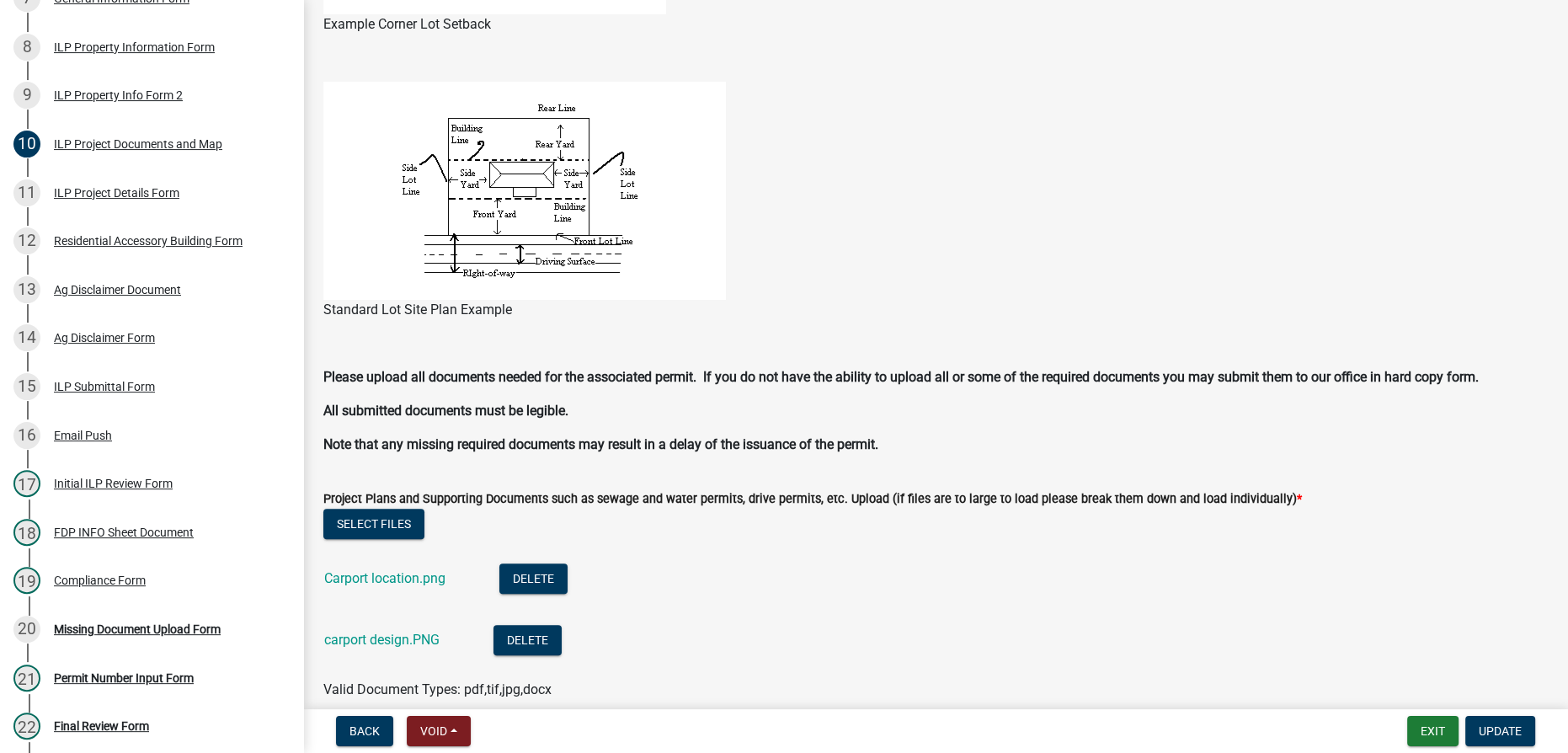
scroll to position [1532, 0]
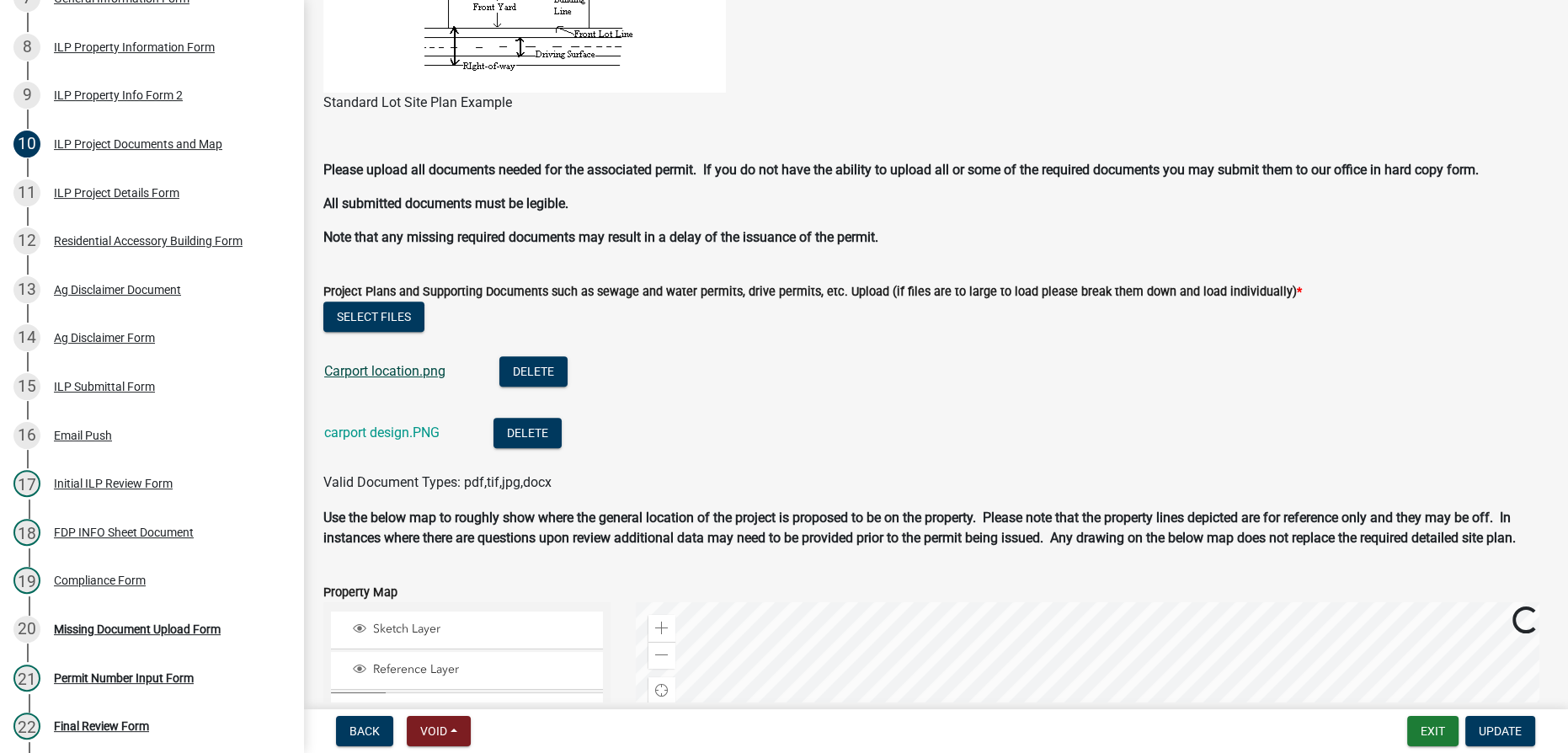
click at [378, 367] on link "Carport location.png" at bounding box center [385, 371] width 121 height 16
click at [369, 428] on link "carport design.PNG" at bounding box center [381, 432] width 115 height 16
click at [121, 635] on div "Missing Document Upload Form" at bounding box center [137, 629] width 167 height 12
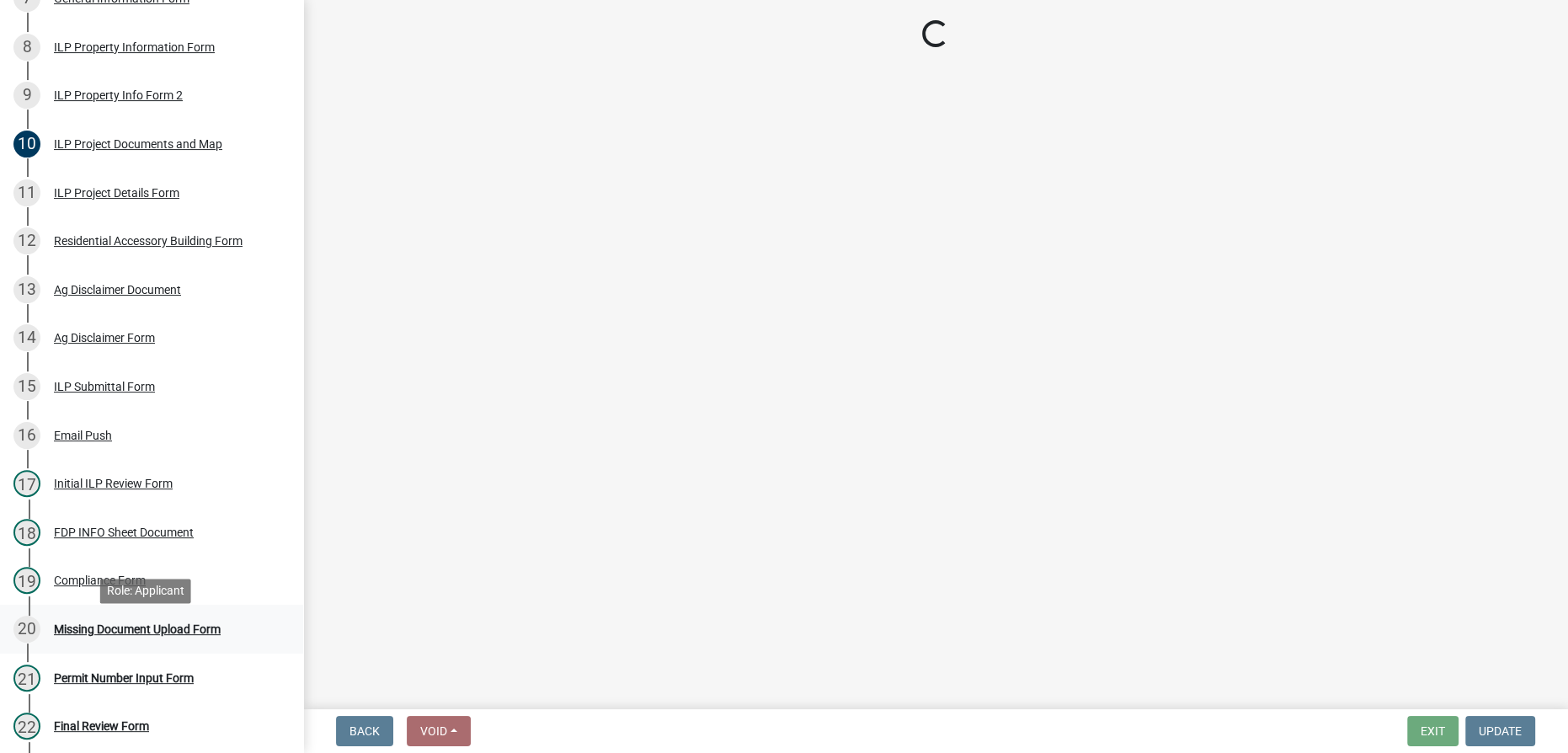
scroll to position [0, 0]
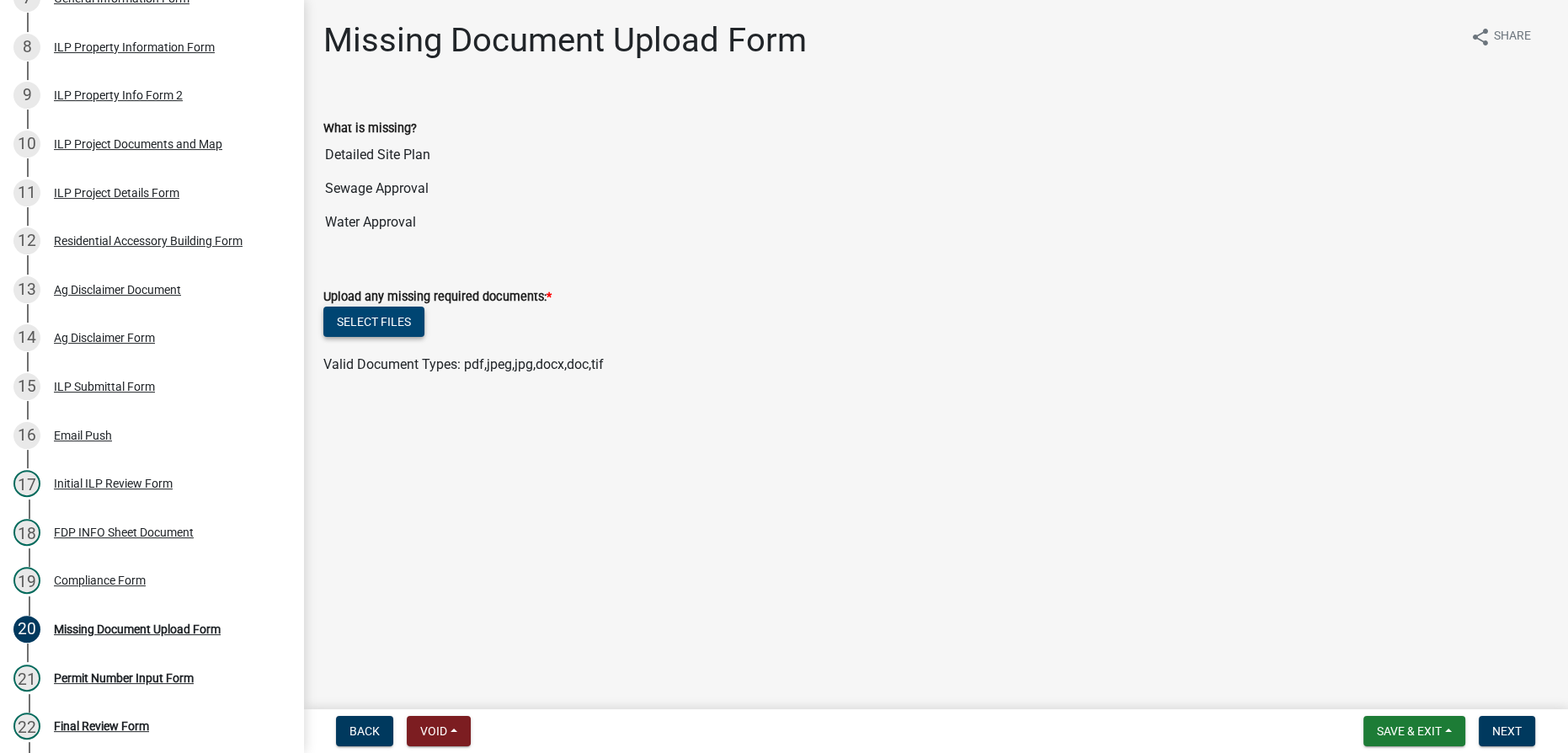
click at [347, 312] on button "Select files" at bounding box center [373, 322] width 101 height 30
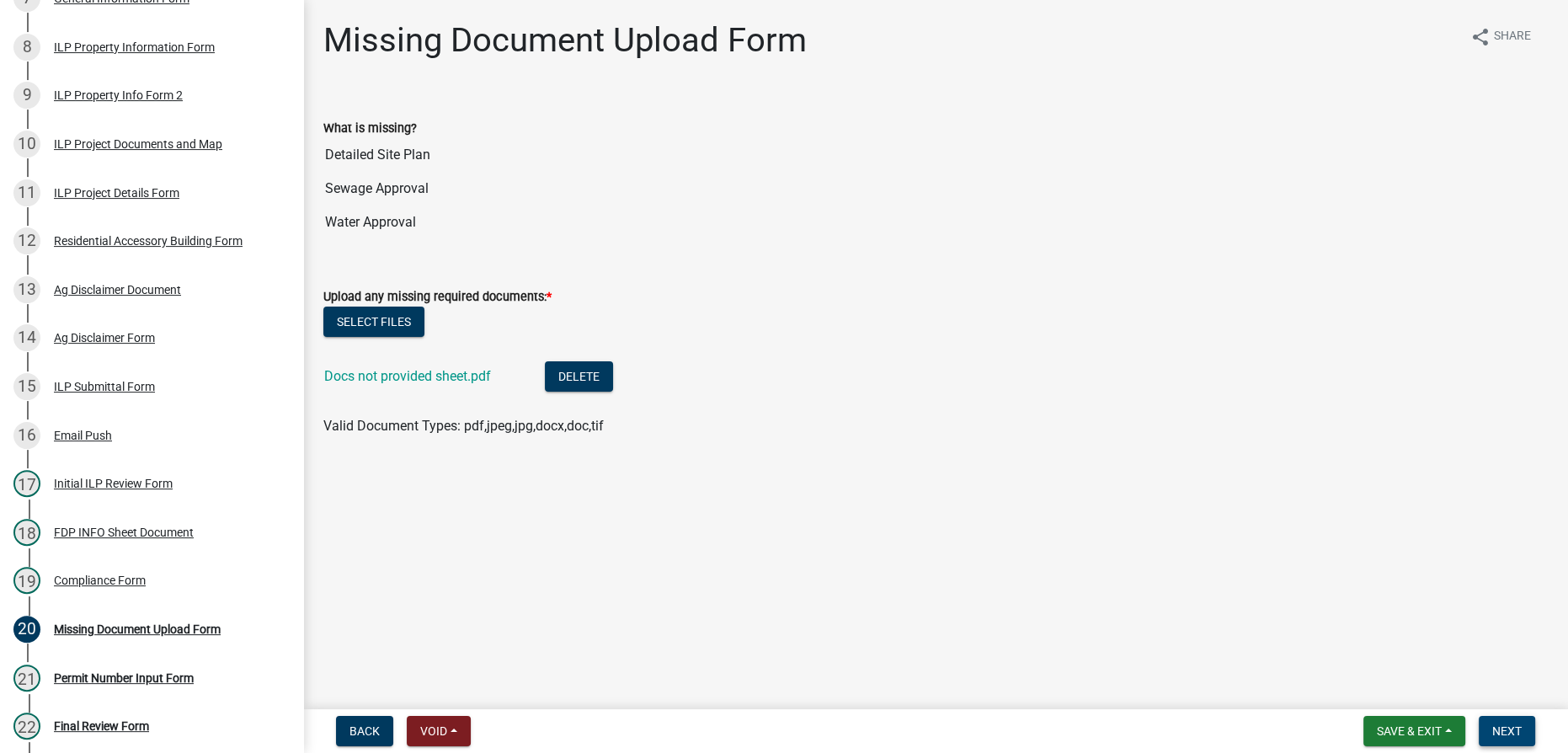
click at [1504, 735] on span "Next" at bounding box center [1507, 731] width 29 height 14
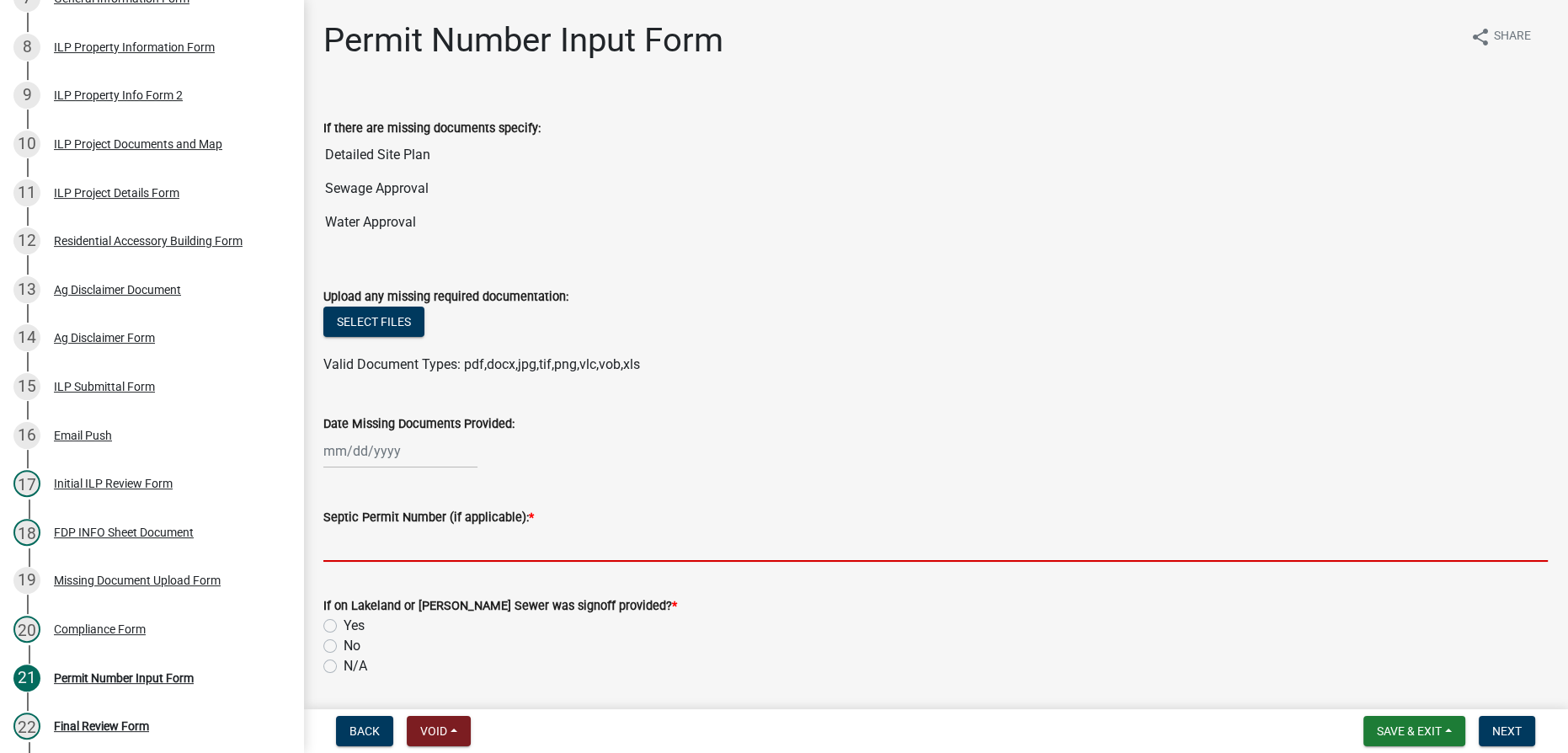
click at [398, 548] on input "Septic Permit Number (if applicable): *" at bounding box center [935, 545] width 1225 height 35
type input "Not Provided"
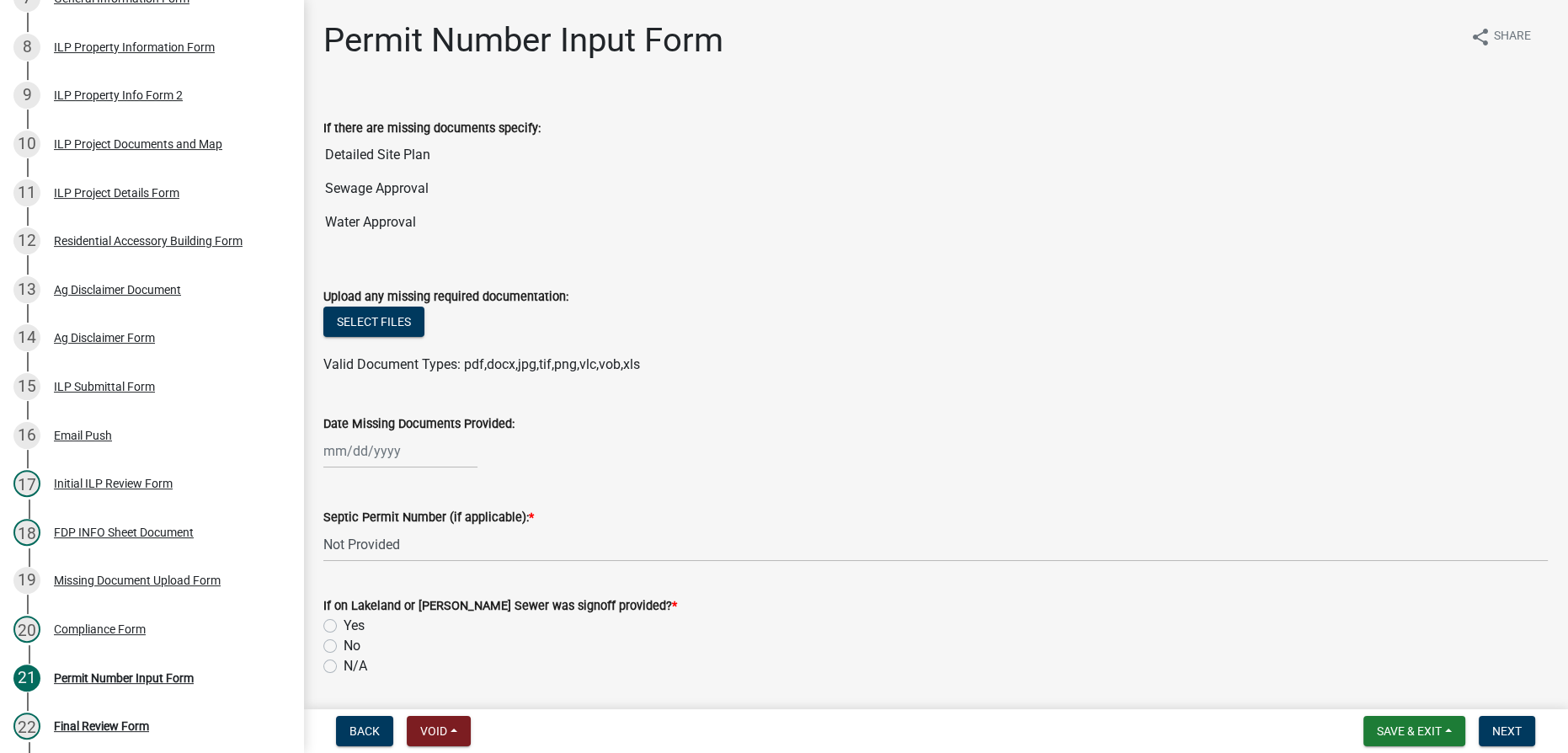
drag, startPoint x: 335, startPoint y: 670, endPoint x: 354, endPoint y: 671, distance: 19.0
click at [344, 672] on label "N/A" at bounding box center [355, 666] width 23 height 20
click at [344, 668] on label "N/A" at bounding box center [355, 666] width 23 height 20
click at [344, 667] on input "N/A" at bounding box center [349, 661] width 11 height 11
radio input "true"
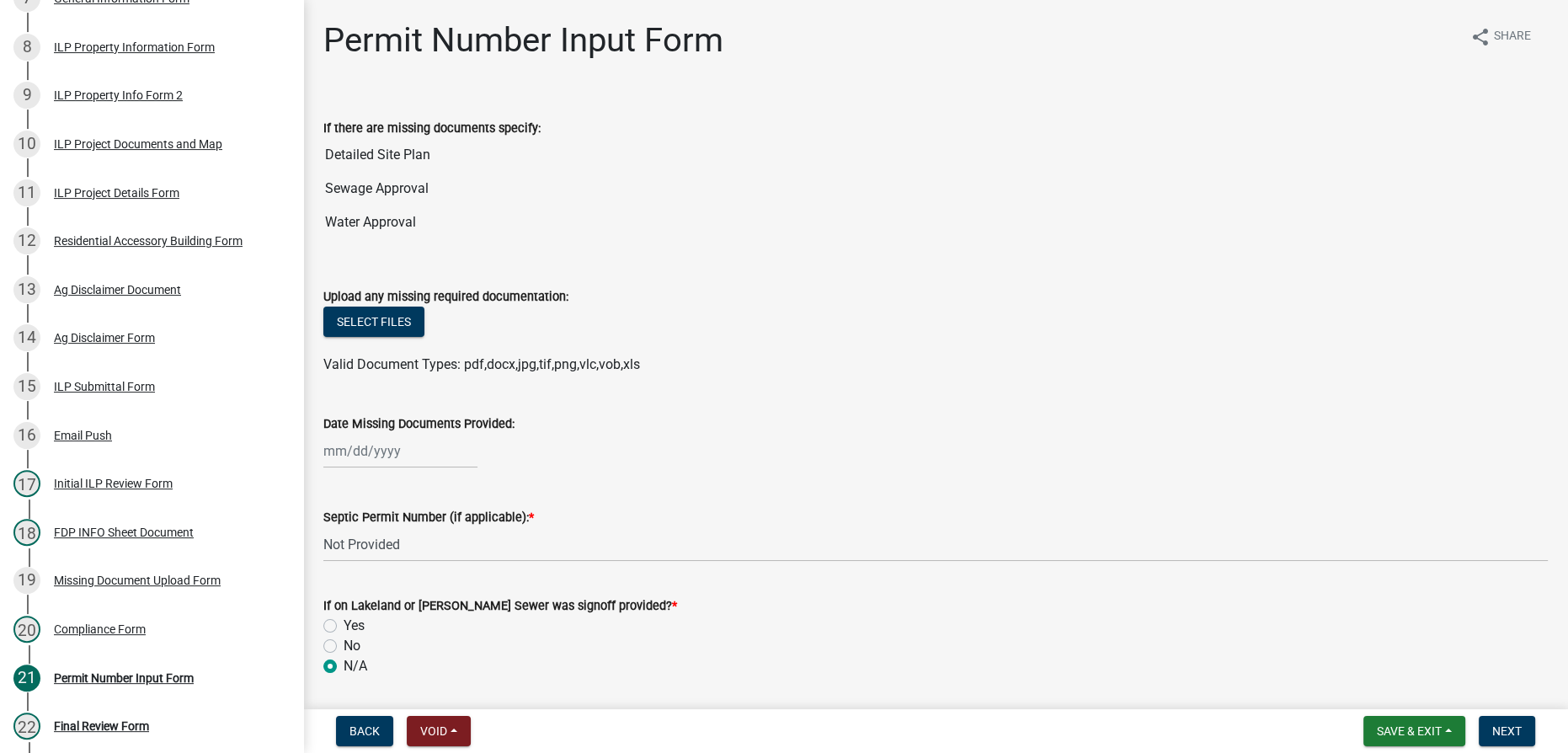
scroll to position [229, 0]
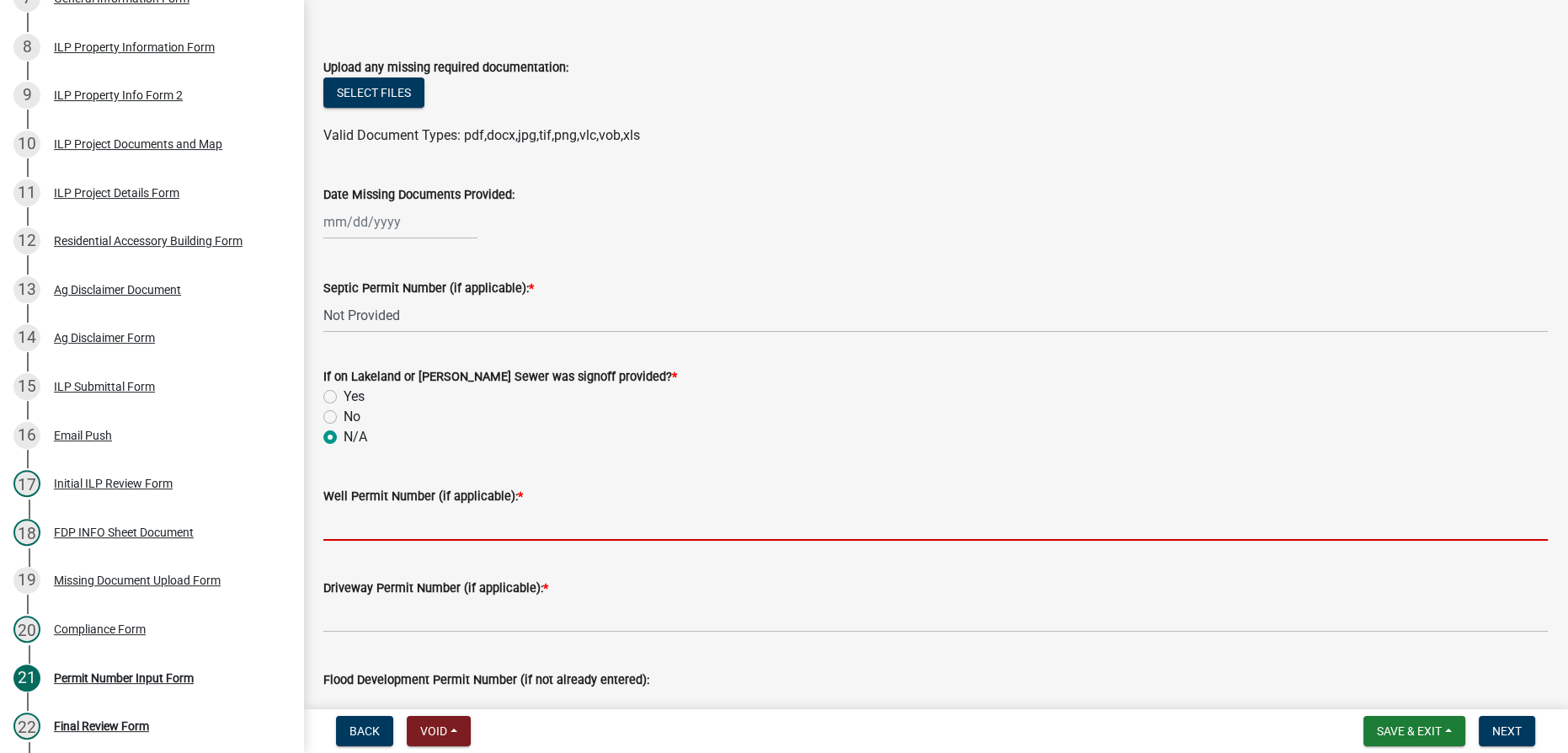
click at [366, 523] on input "Well Permit Number (if applicable): *" at bounding box center [935, 524] width 1225 height 35
type input "Not Provided"
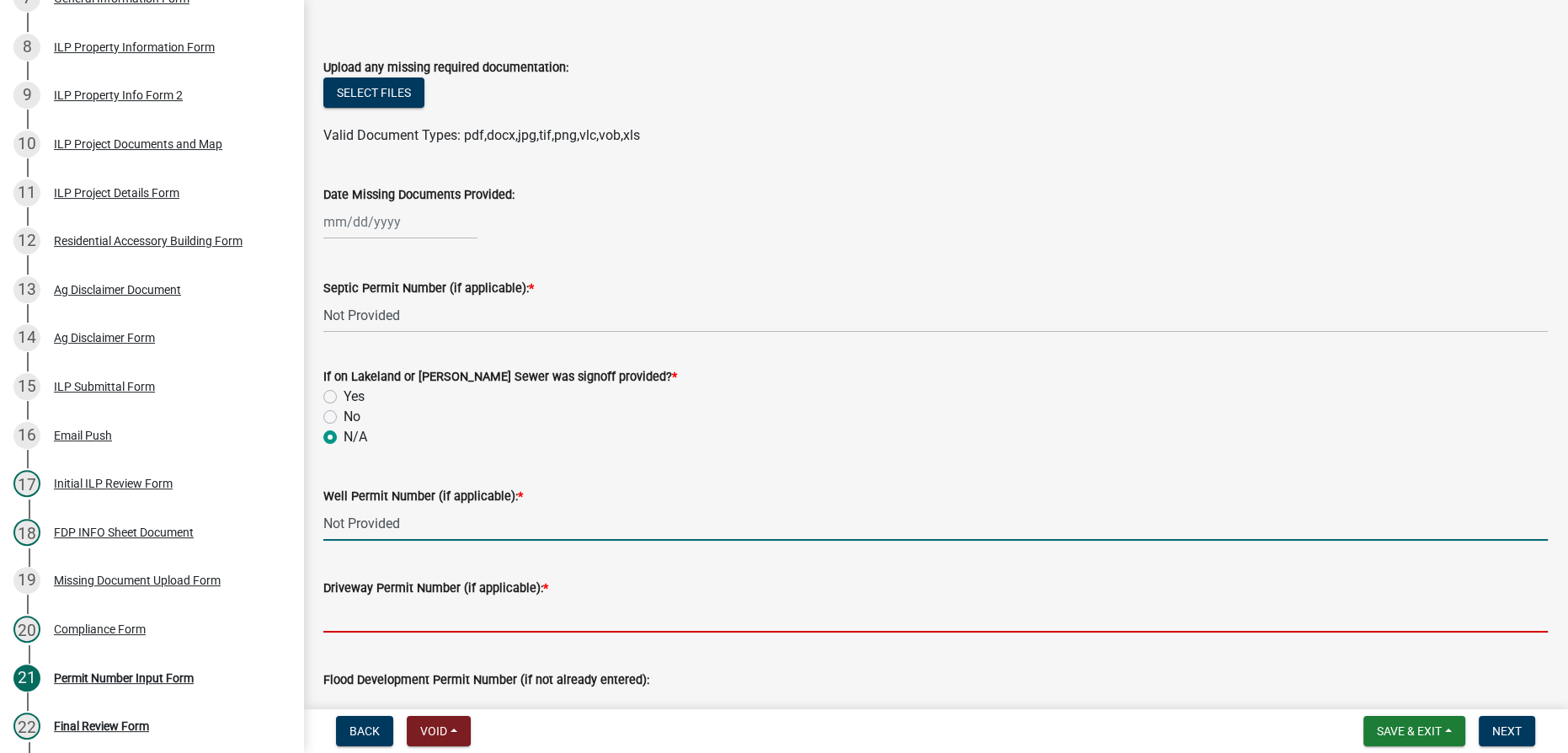
click at [409, 624] on input "Driveway Permit Number (if applicable): *" at bounding box center [935, 616] width 1225 height 35
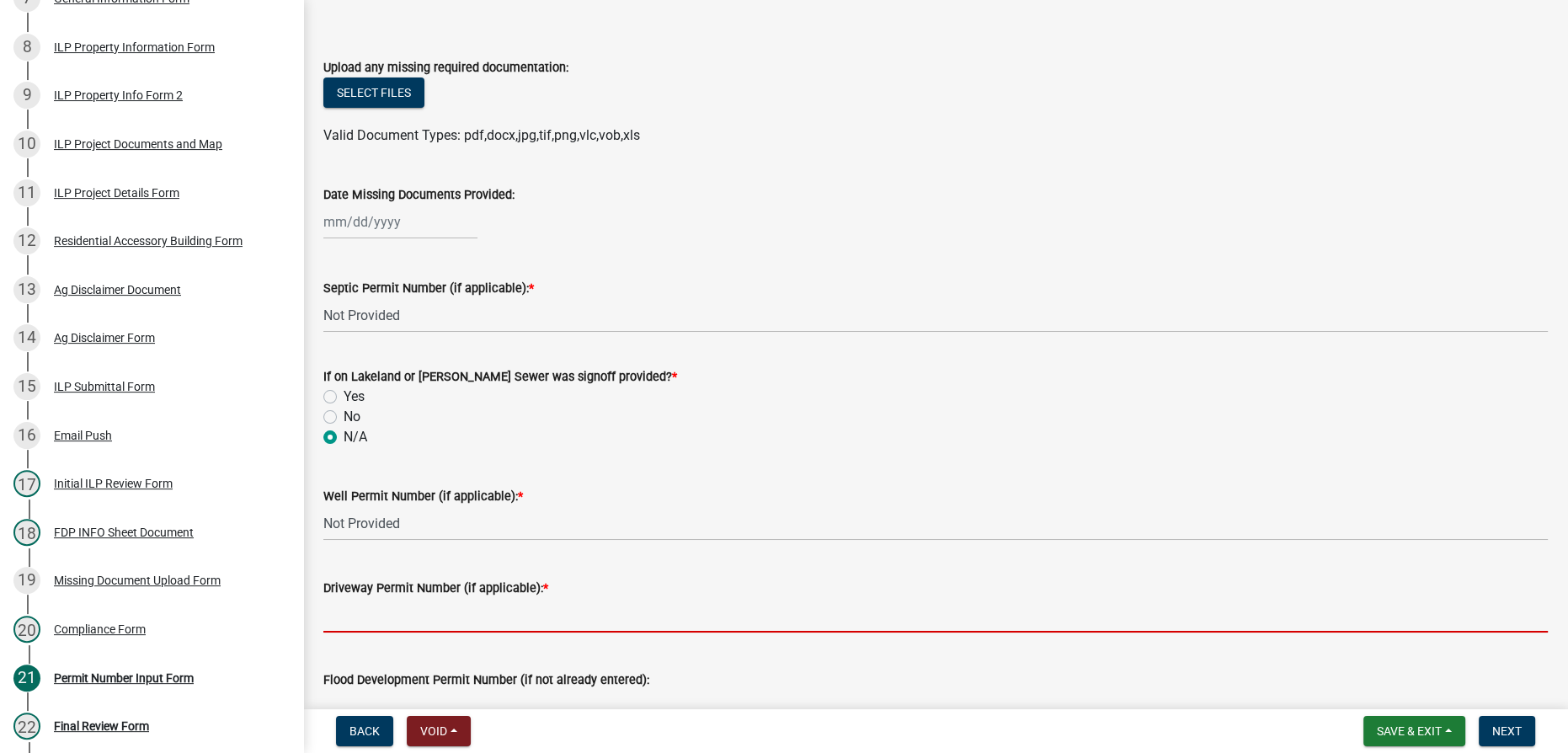
type input "Existing"
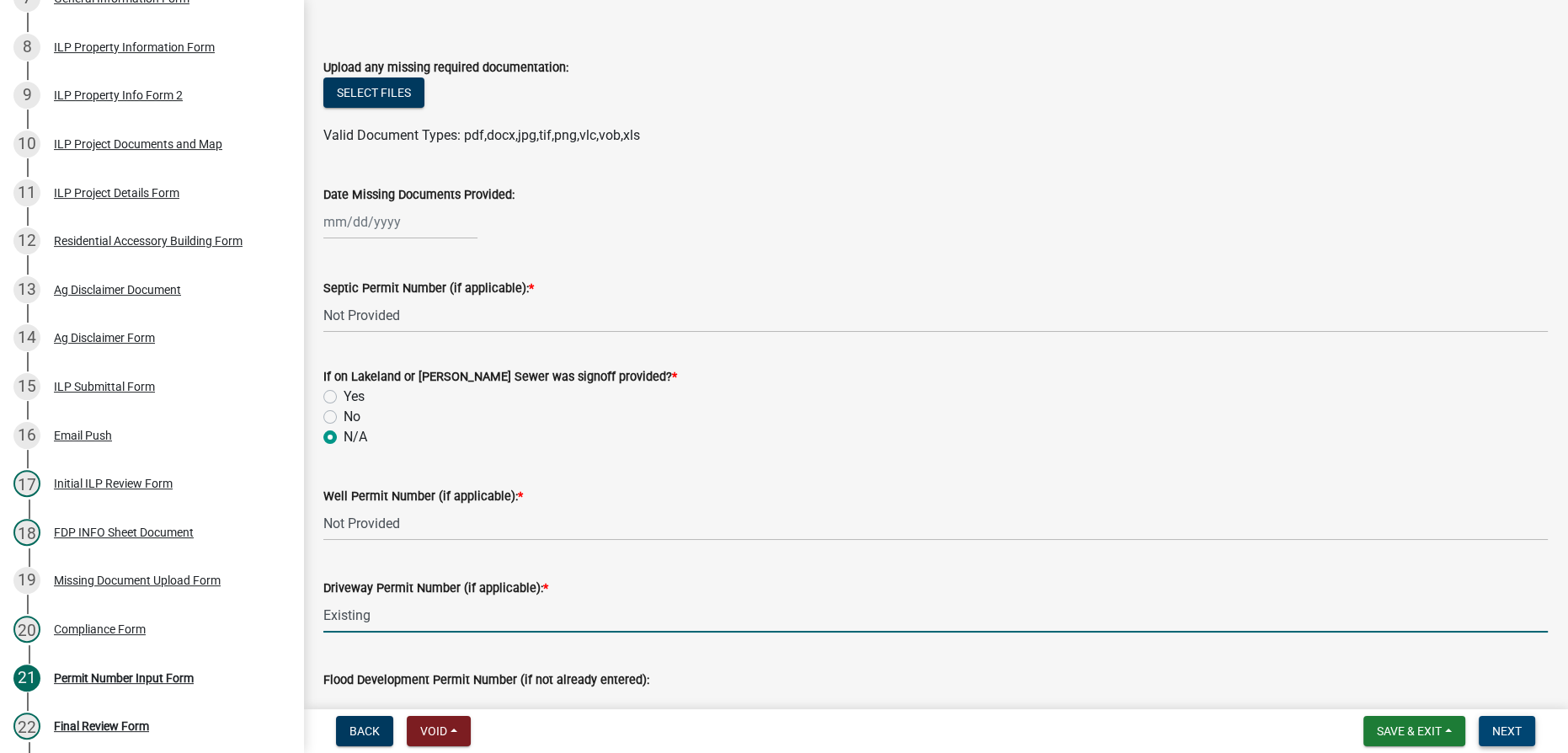
click at [1503, 743] on button "Next" at bounding box center [1507, 731] width 56 height 30
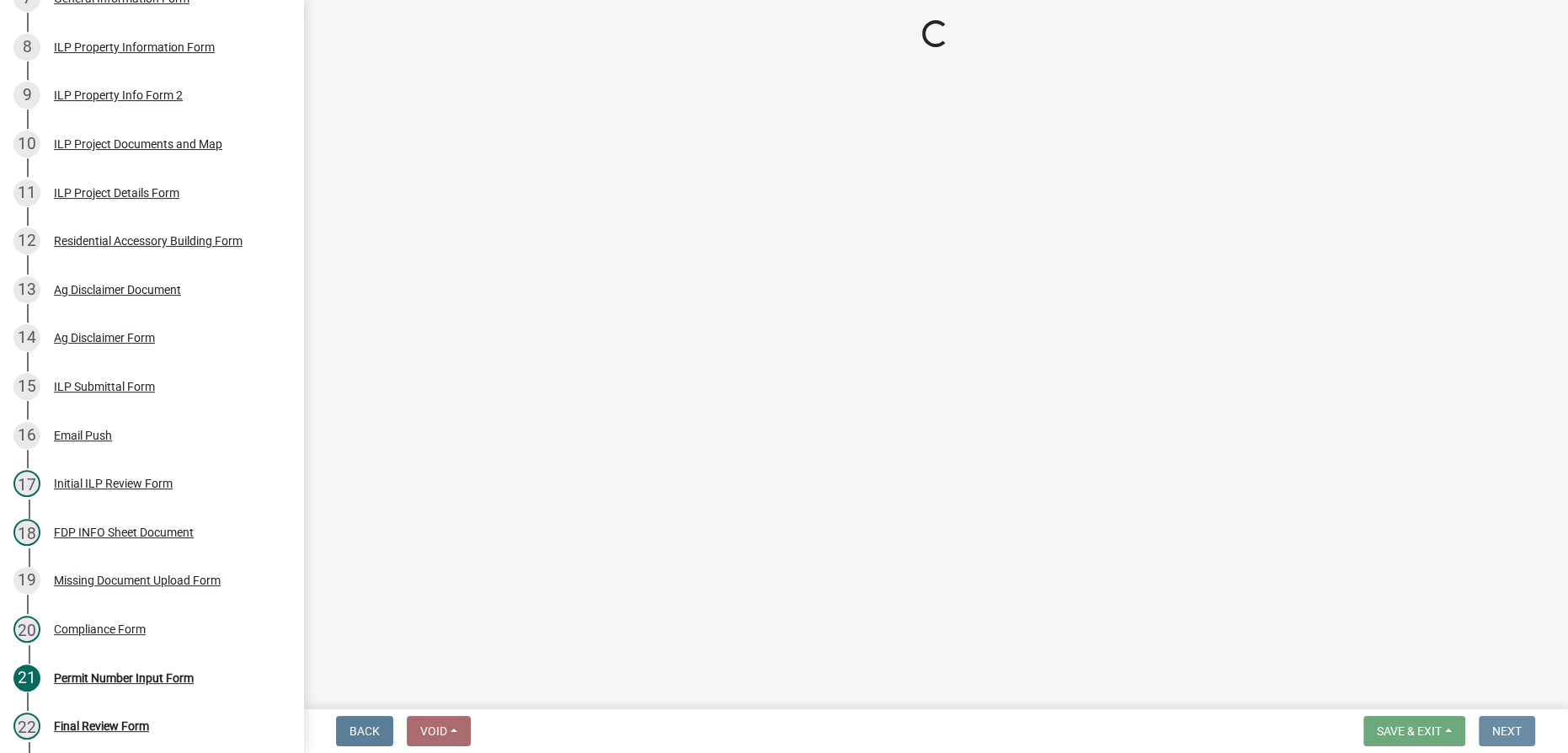
scroll to position [0, 0]
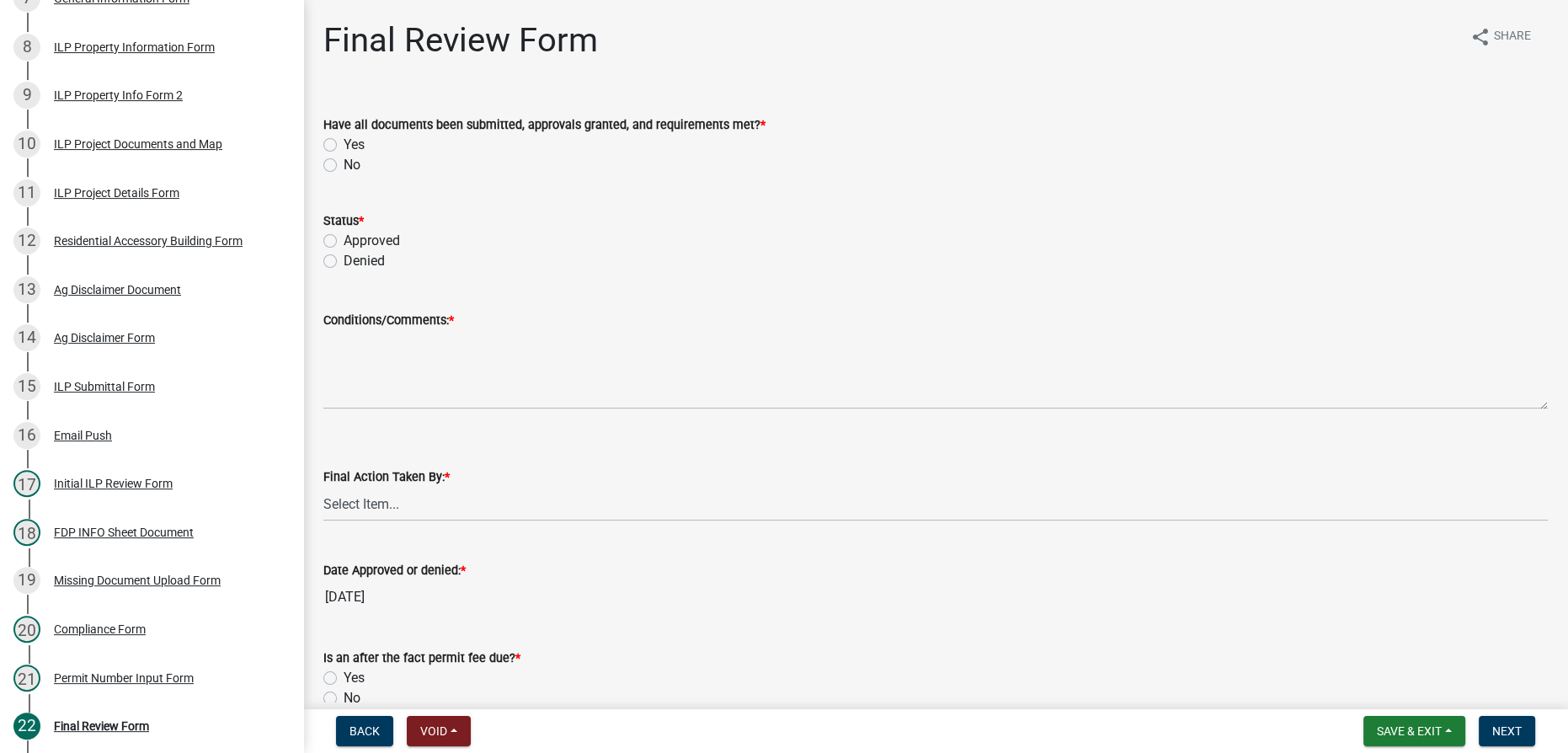
click at [344, 165] on label "No" at bounding box center [352, 164] width 16 height 20
click at [344, 165] on input "No" at bounding box center [349, 160] width 11 height 11
radio input "true"
click at [344, 262] on label "Denied" at bounding box center [365, 260] width 41 height 20
click at [344, 262] on input "Denied" at bounding box center [349, 256] width 11 height 11
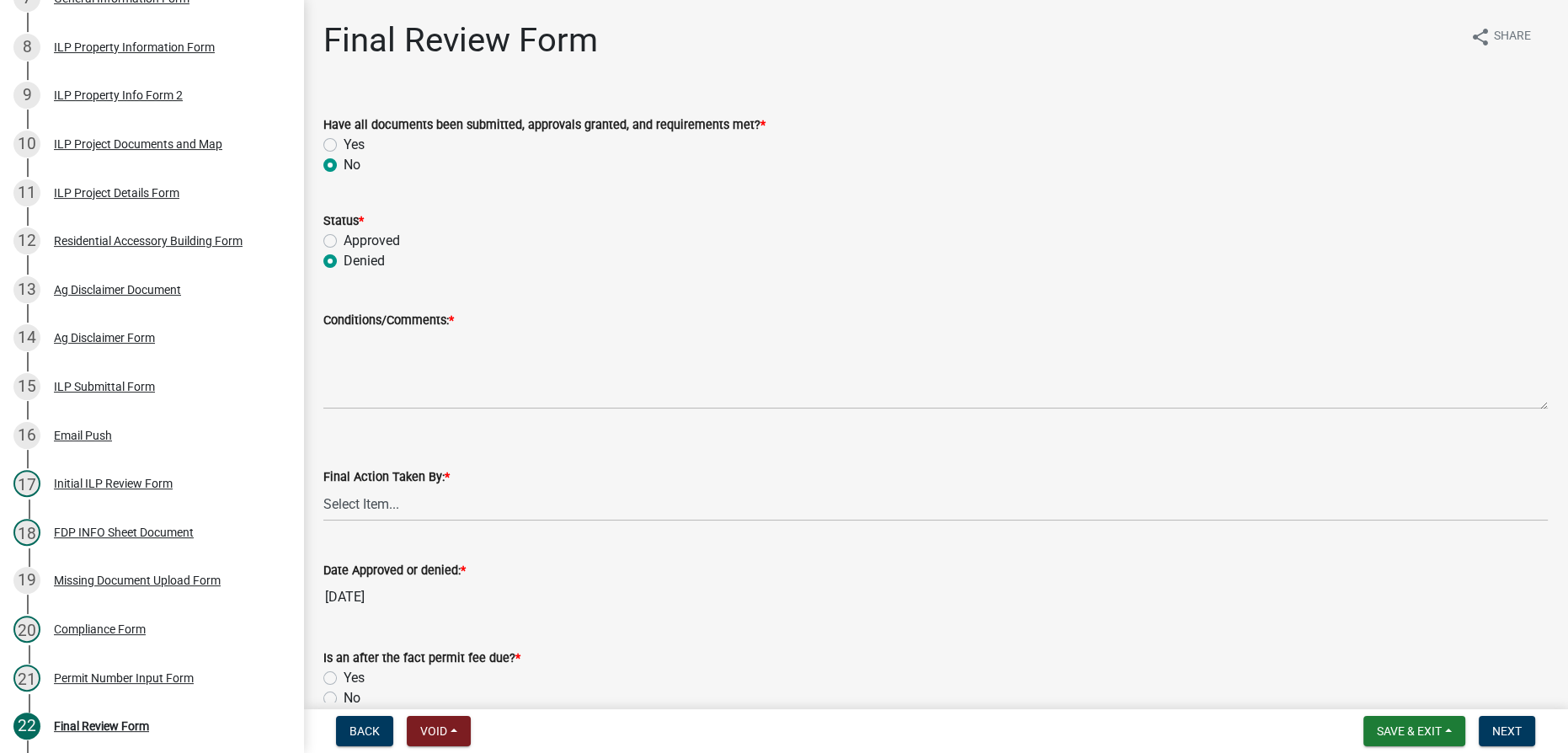
radio input "true"
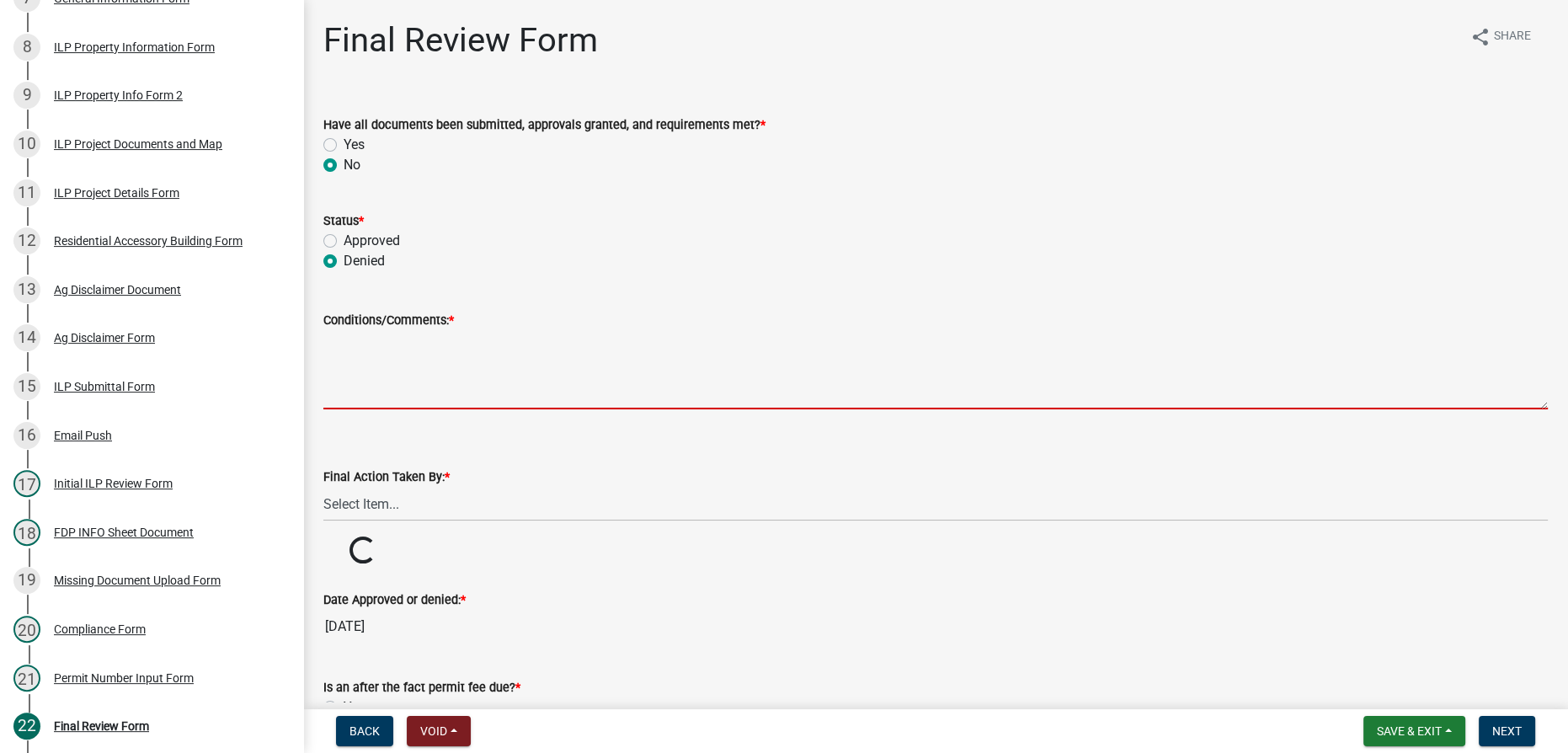
click at [341, 346] on textarea "Conditions/Comments: *" at bounding box center [935, 370] width 1225 height 80
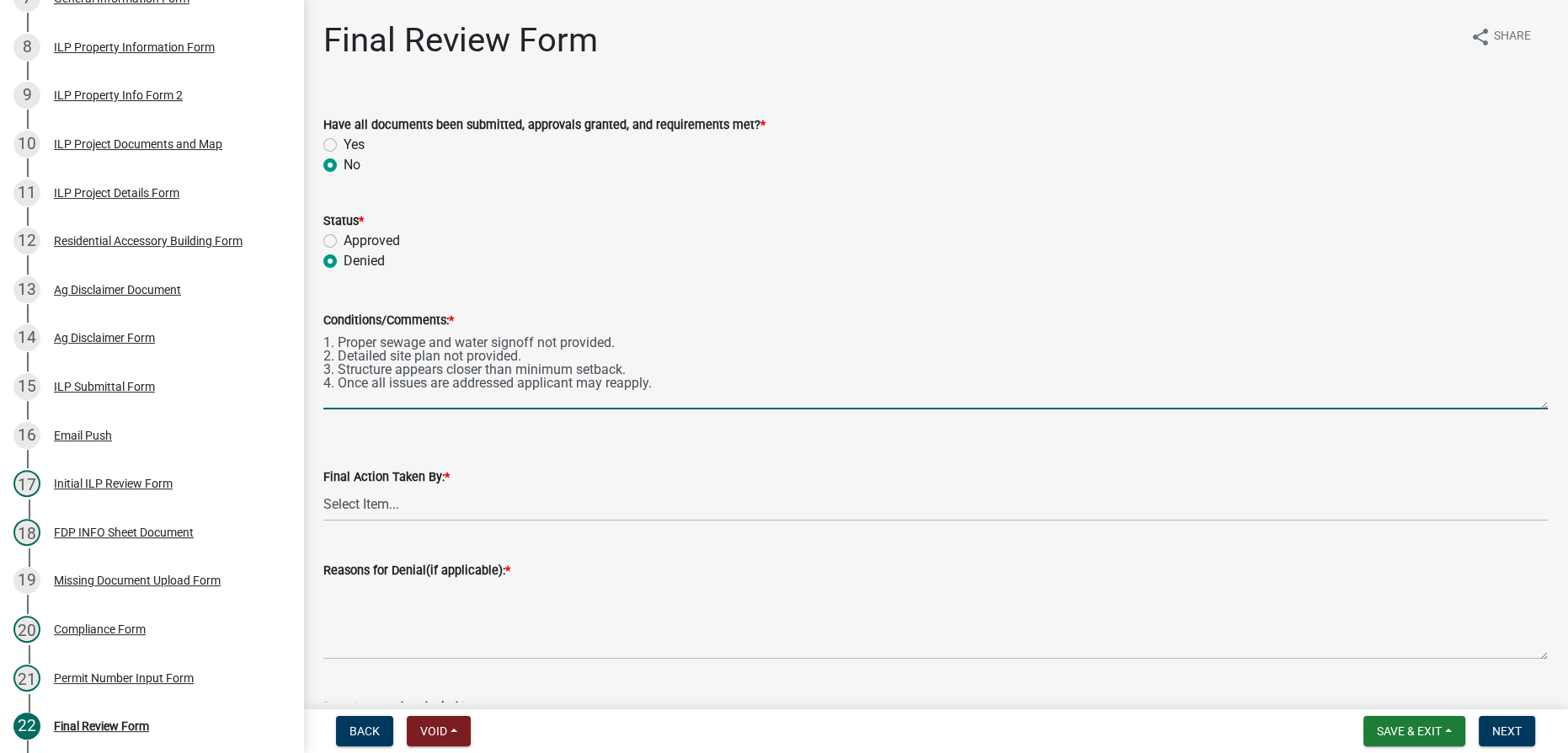
drag, startPoint x: 677, startPoint y: 385, endPoint x: 321, endPoint y: 341, distance: 358.7
click at [321, 341] on div "Conditions/Comments: * 1. Proper sewage and water signoff not provided. 2. Deta…" at bounding box center [936, 348] width 1250 height 123
type textarea "1. Proper sewage and water signoff not provided. 2. Detailed site plan not prov…"
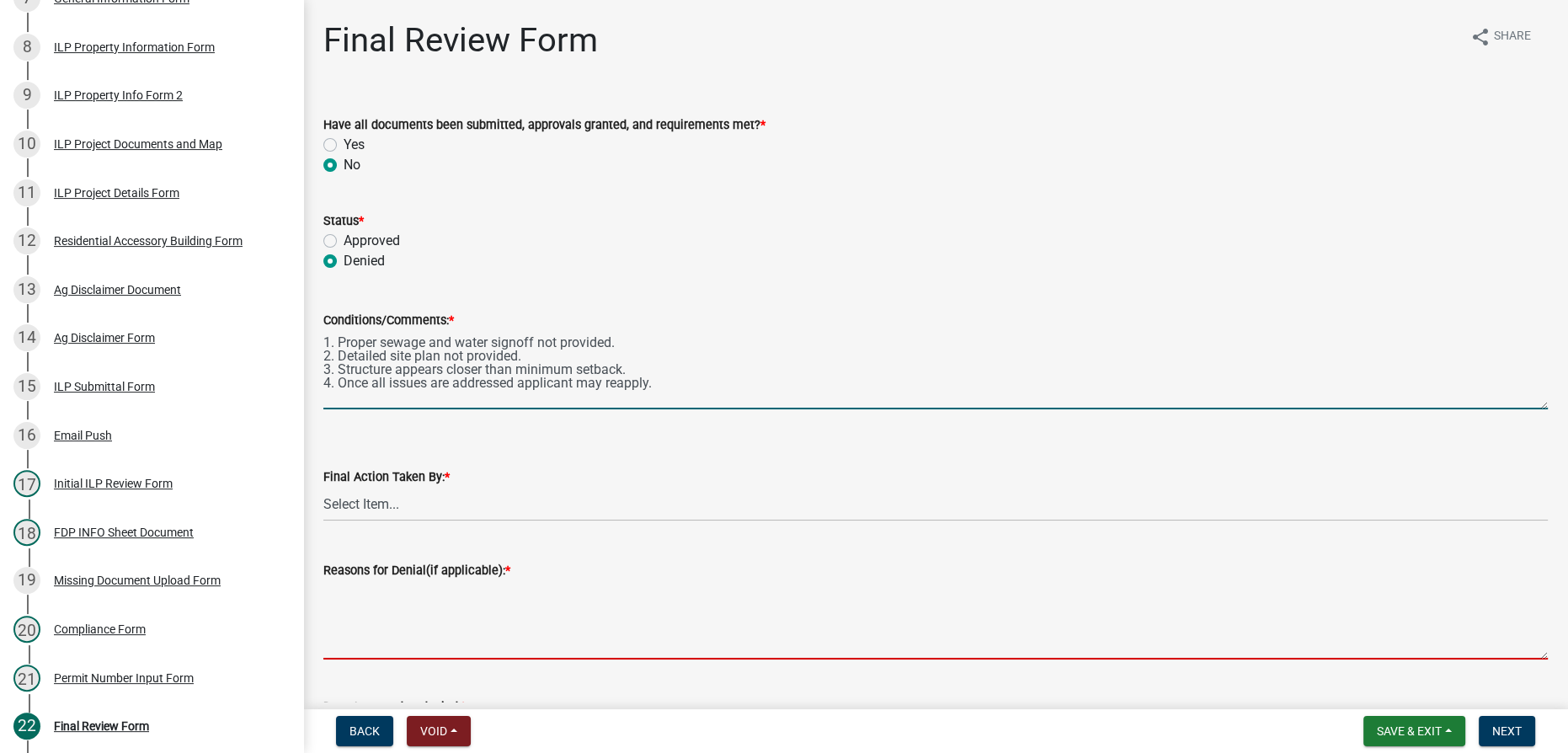
click at [386, 606] on textarea "Reasons for Denial(if applicable): *" at bounding box center [935, 620] width 1225 height 80
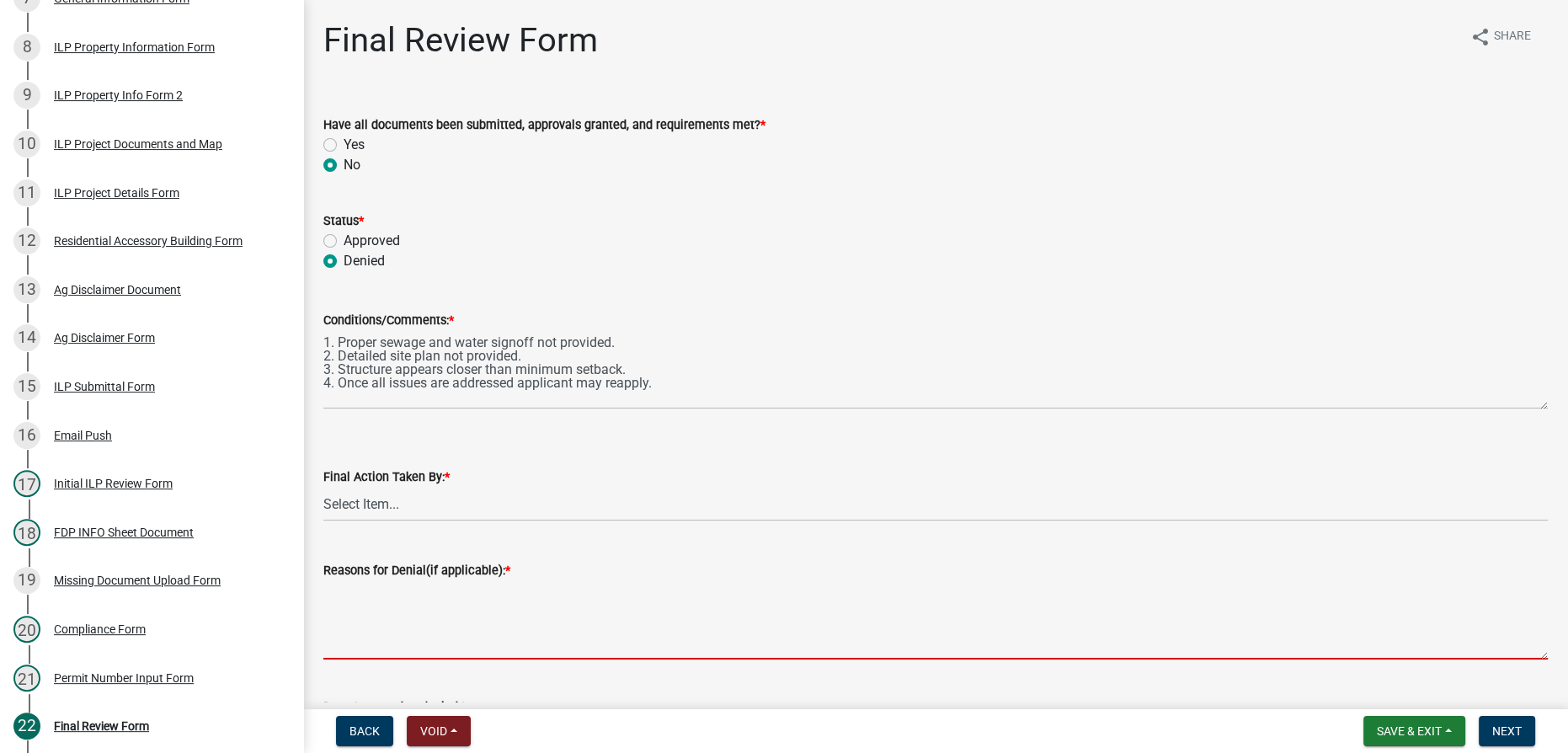
paste textarea "1. Proper sewage and water signoff not provided. 2. Detailed site plan not prov…"
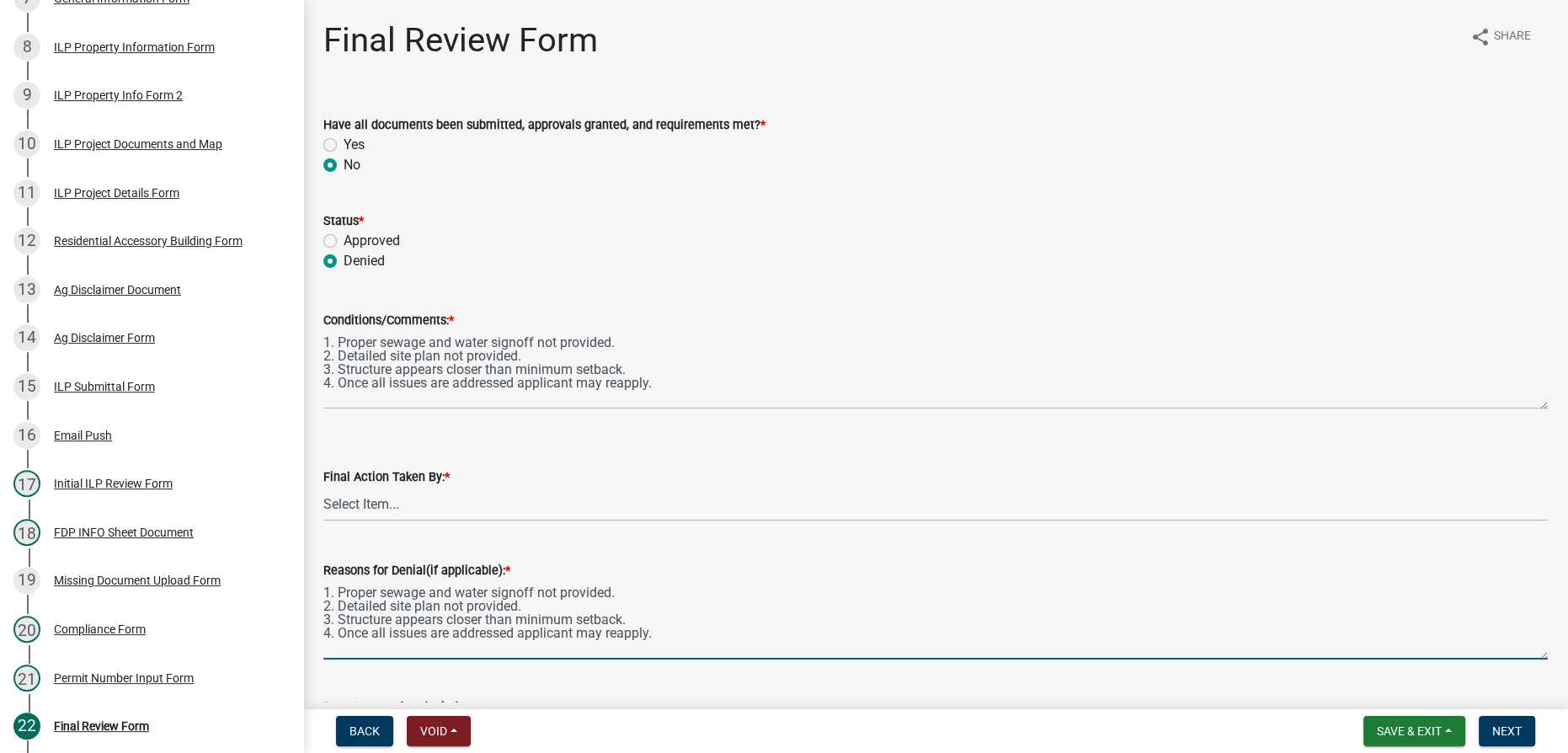
type textarea "1. Proper sewage and water signoff not provided. 2. Detailed site plan not prov…"
click at [399, 504] on select "Select Item... MMS LT AT CS Vacant Vacant" at bounding box center [935, 504] width 1225 height 35
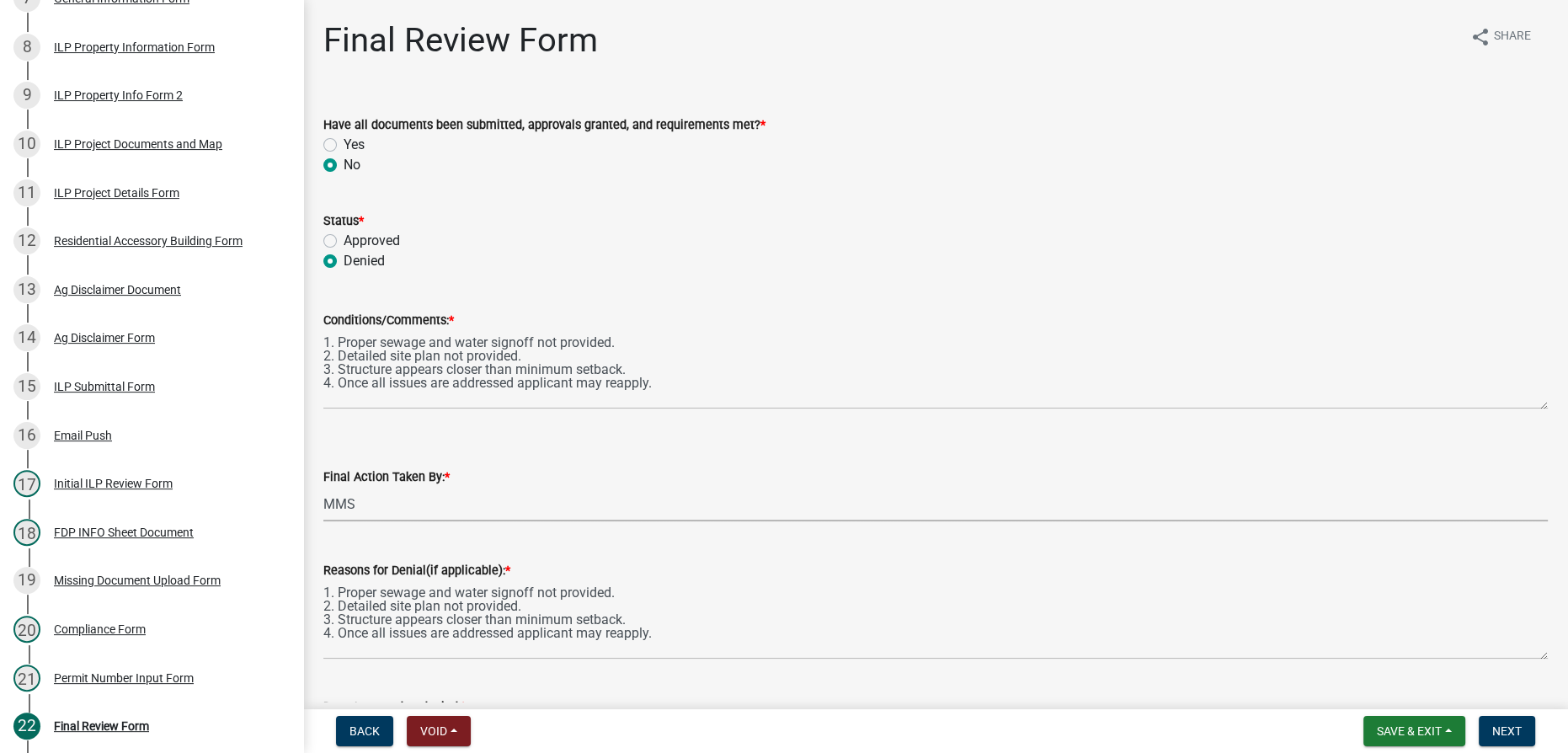
click at [323, 487] on select "Select Item... MMS LT AT CS Vacant Vacant" at bounding box center [935, 504] width 1225 height 35
select select "4d3913d6-5a87-4fbb-afdb-cf4209782895"
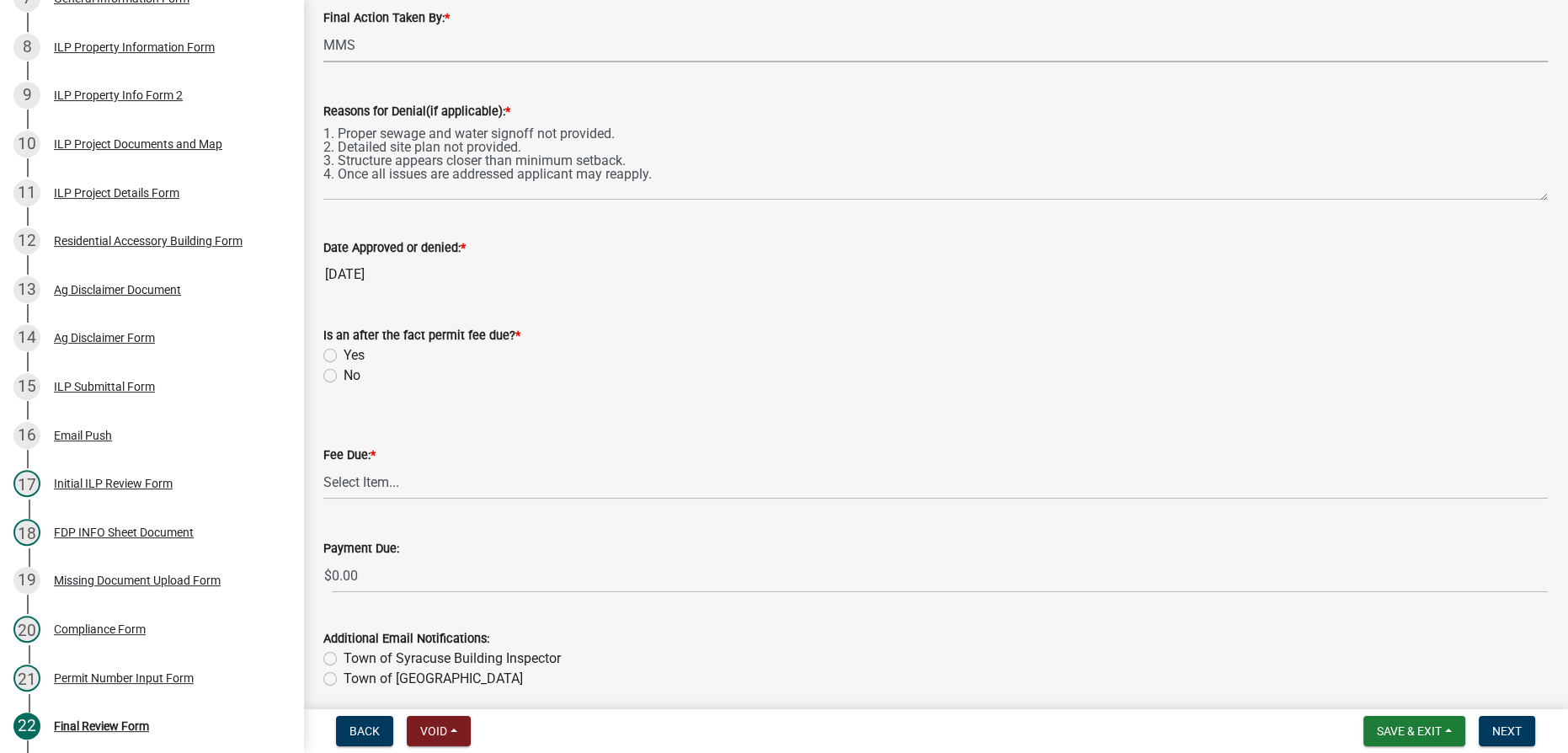
click at [344, 374] on label "No" at bounding box center [352, 375] width 16 height 20
click at [344, 374] on input "No" at bounding box center [349, 371] width 11 height 11
radio input "true"
click at [405, 475] on select "Select Item... N/A $10.00 $25.00 $125.00 $250 $500 $500 + $10.00 for every 10 s…" at bounding box center [935, 482] width 1225 height 35
click at [323, 465] on select "Select Item... N/A $10.00 $25.00 $125.00 $250 $500 $500 + $10.00 for every 10 s…" at bounding box center [935, 482] width 1225 height 35
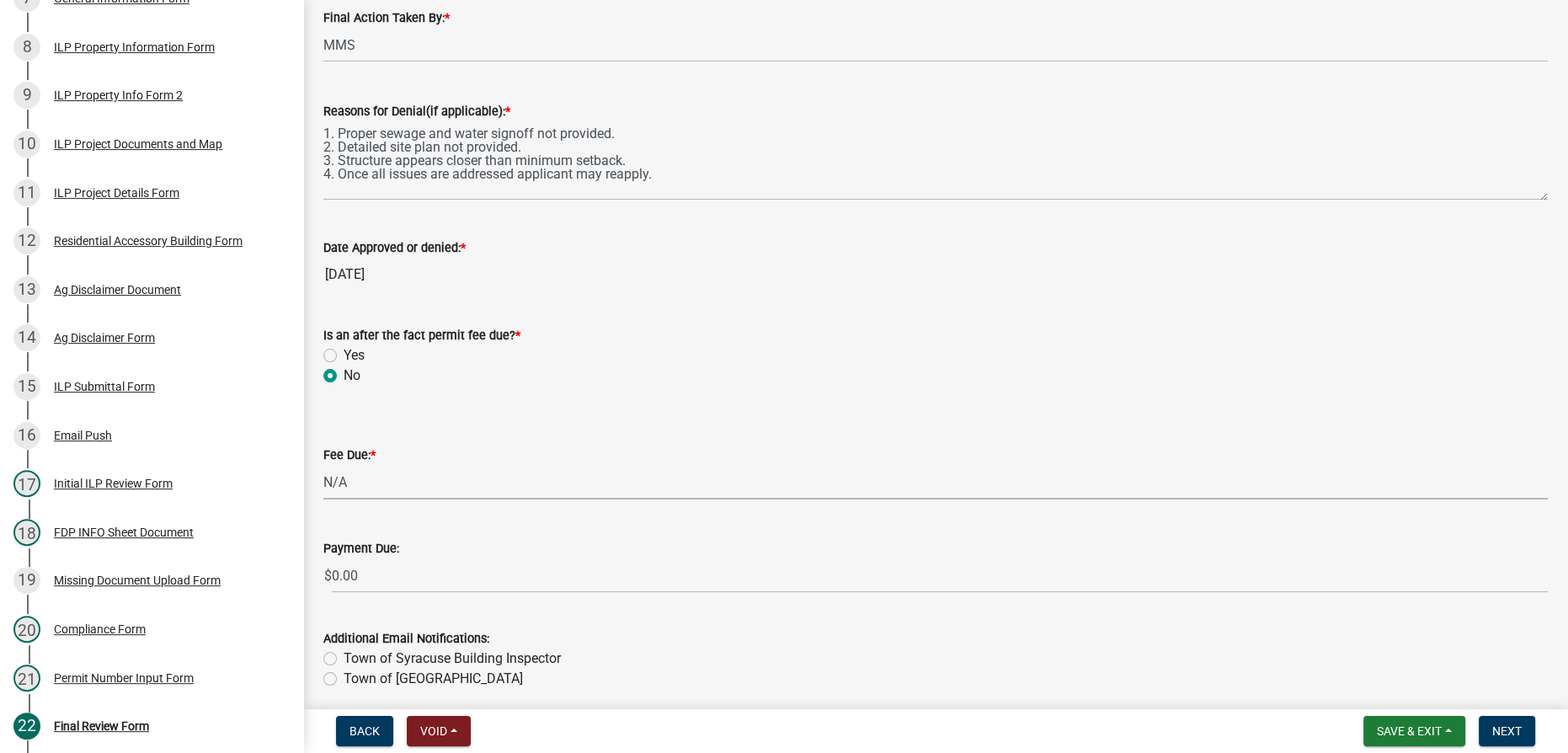
select select "59b02a92-378d-4ce3-a3fd-da759e7b8953"
click at [1517, 743] on button "Next" at bounding box center [1507, 731] width 56 height 30
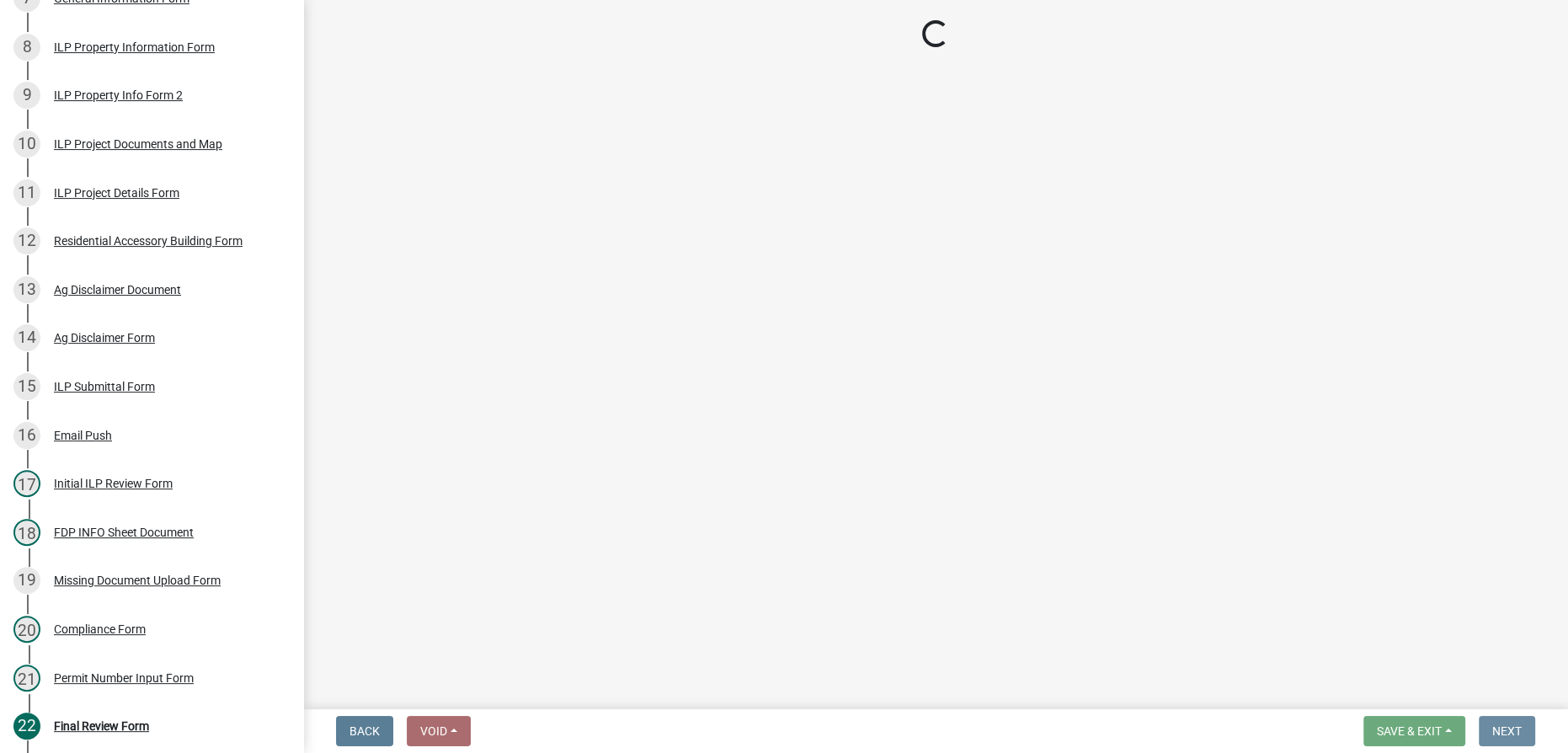
scroll to position [0, 0]
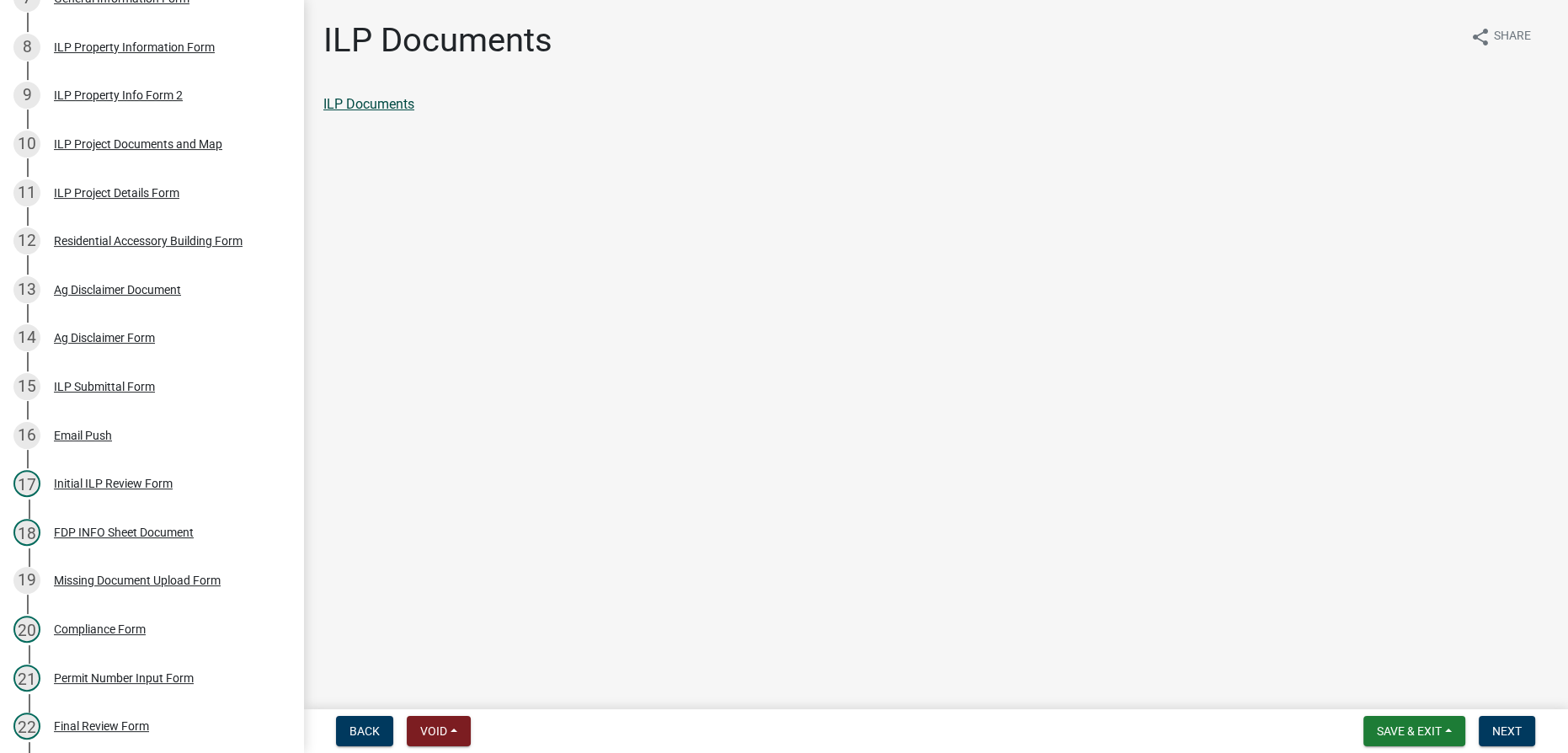
click at [401, 100] on link "ILP Documents" at bounding box center [368, 104] width 91 height 16
click at [1505, 733] on span "Next" at bounding box center [1507, 731] width 29 height 14
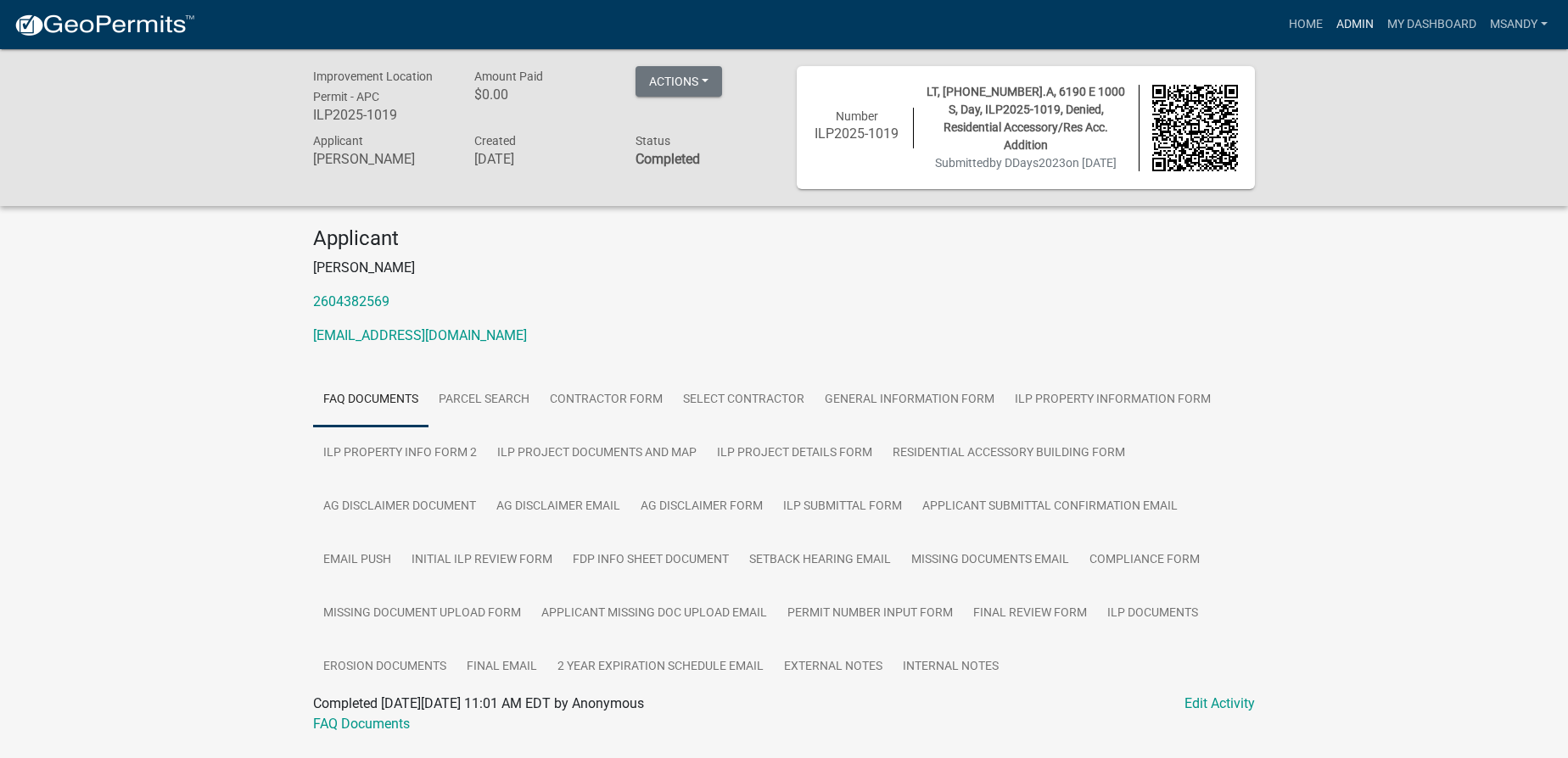
click at [1353, 23] on link "Admin" at bounding box center [1355, 24] width 50 height 32
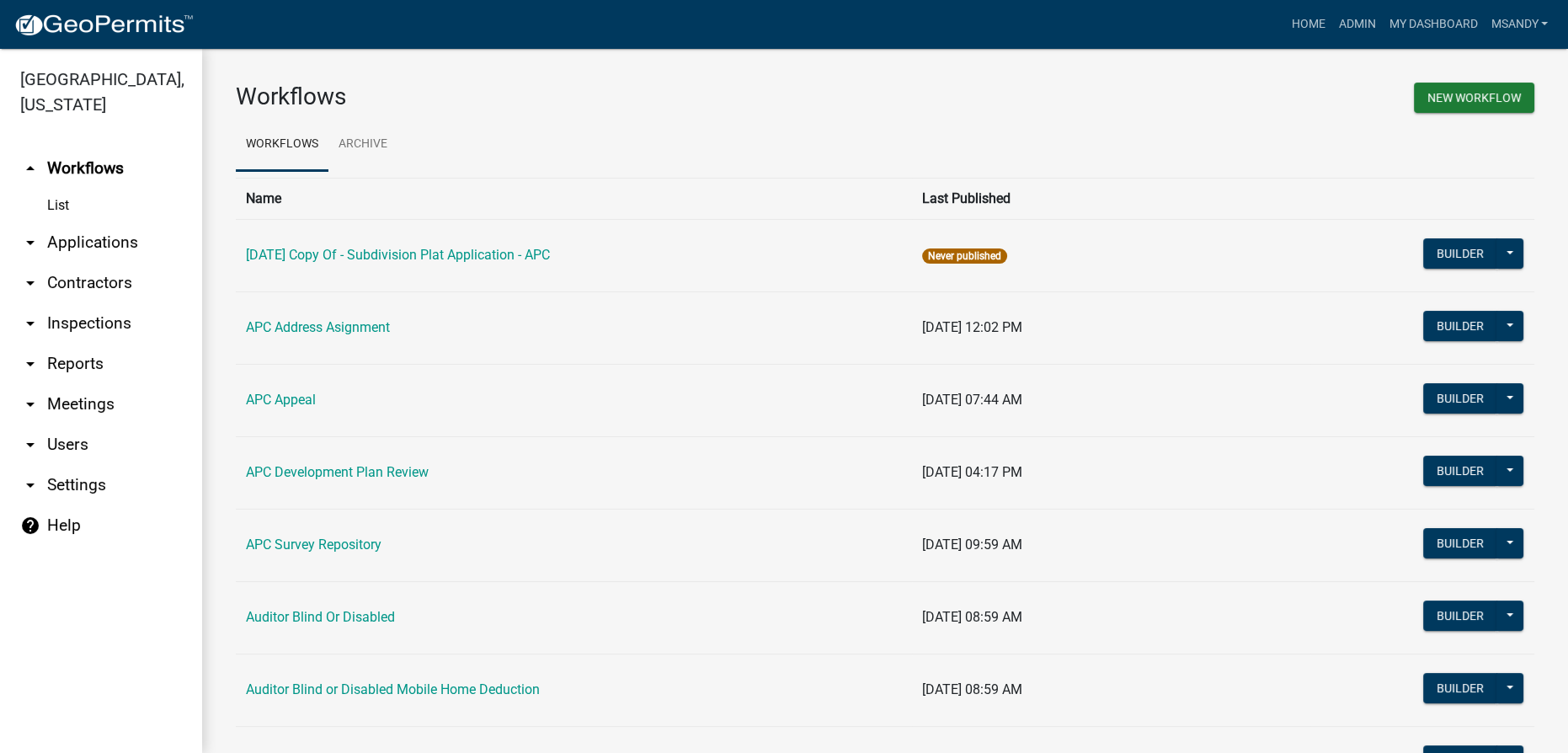
click at [73, 236] on link "arrow_drop_down Applications" at bounding box center [101, 242] width 202 height 41
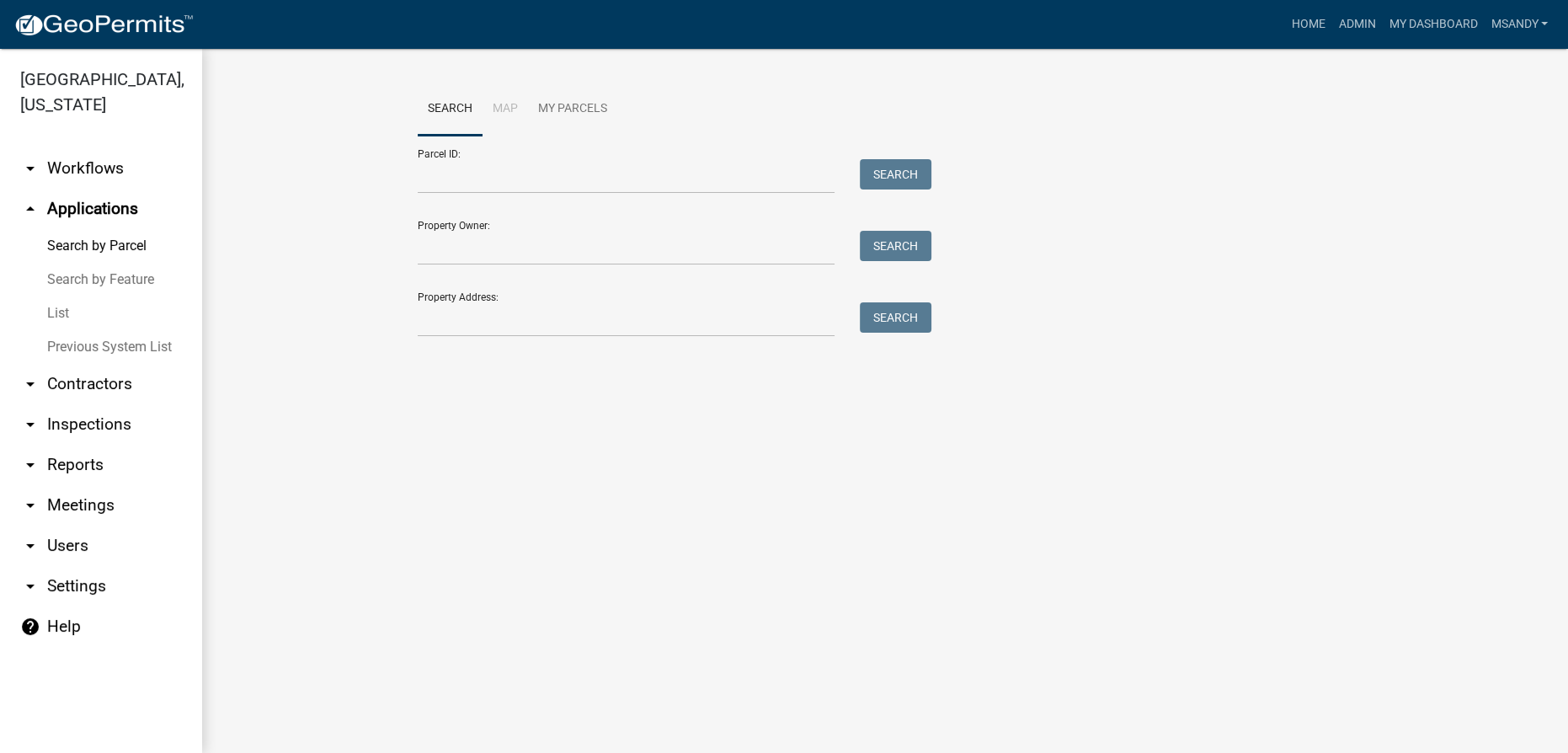
click at [62, 310] on link "List" at bounding box center [101, 313] width 202 height 34
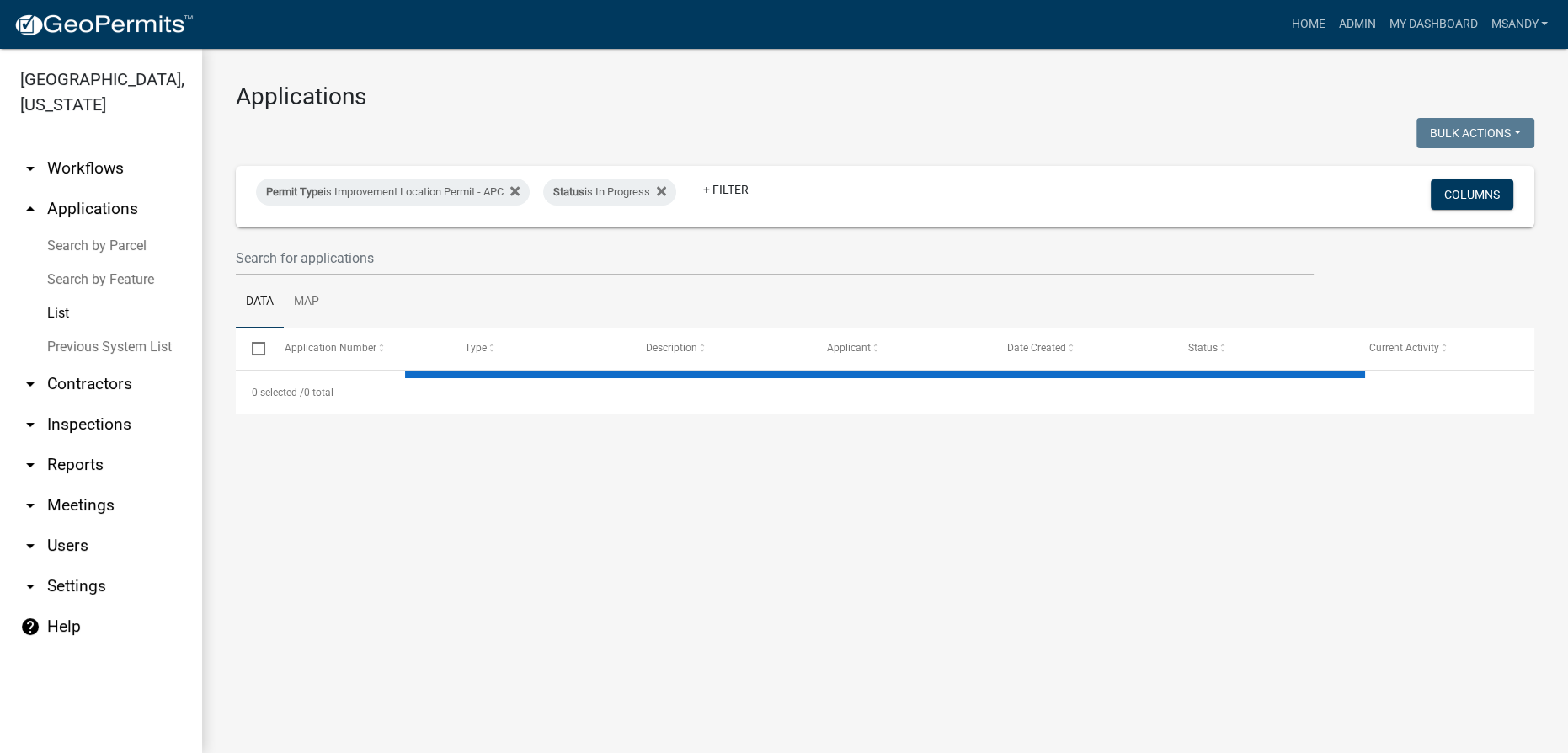
select select "3: 100"
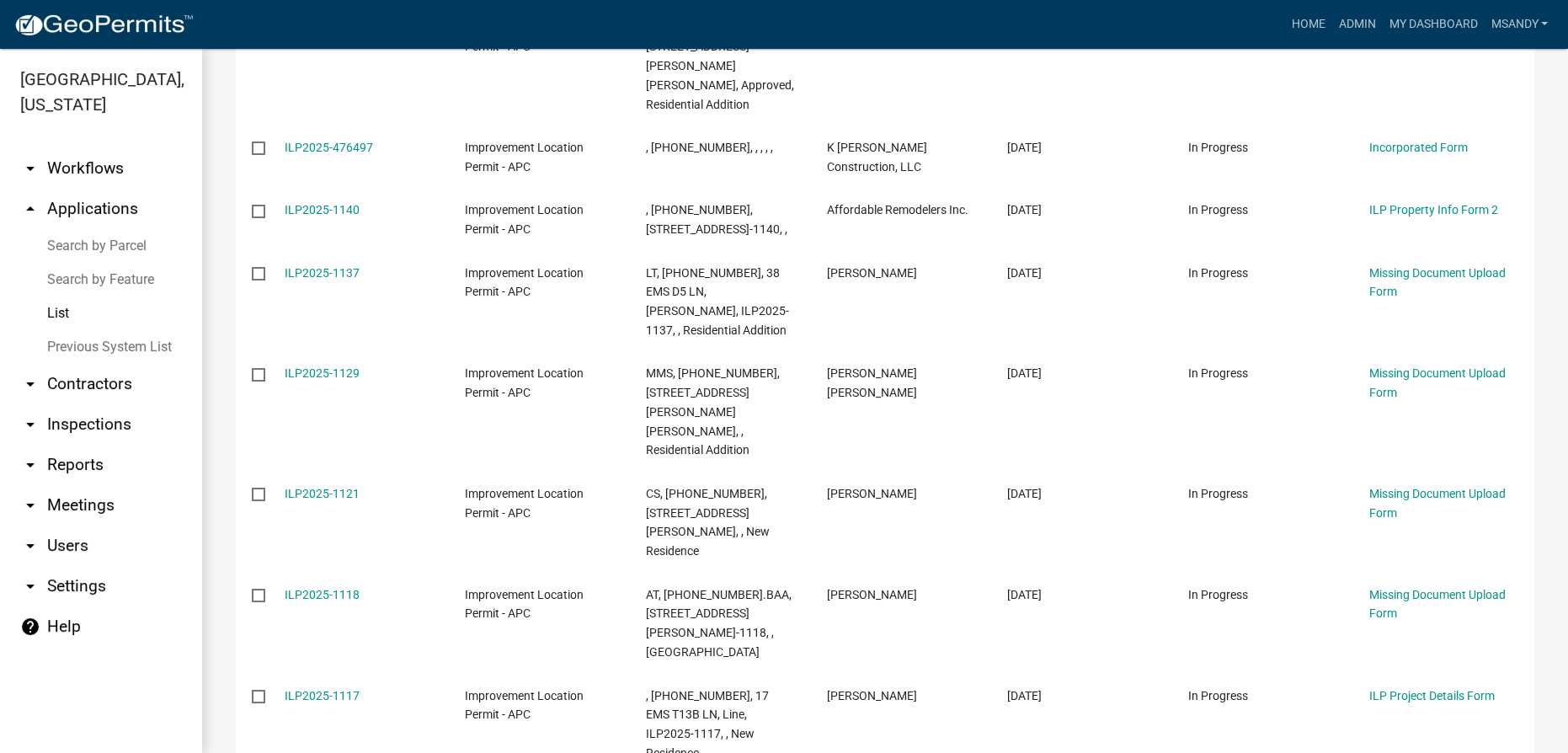
scroll to position [923, 0]
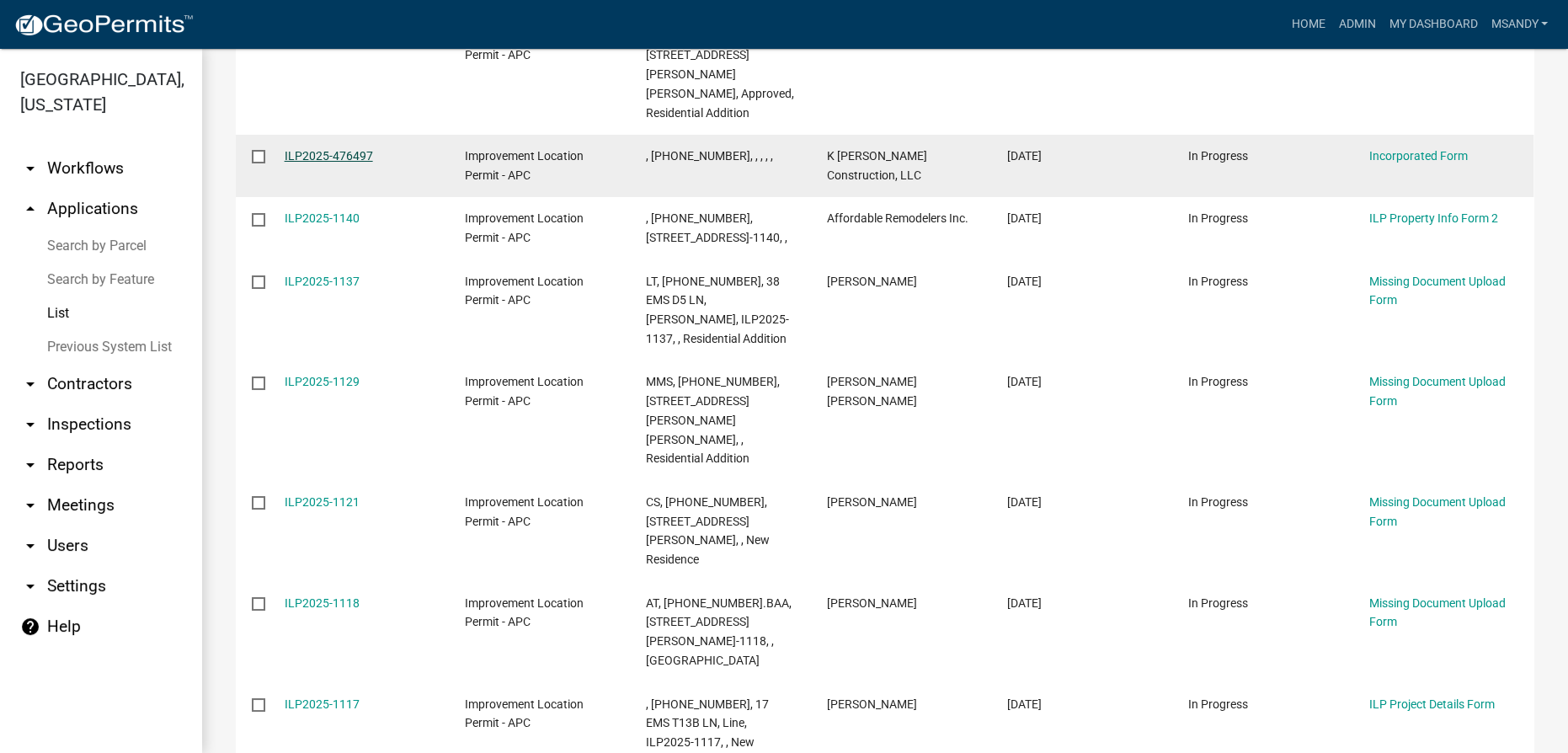
click at [326, 149] on link "ILP2025-476497" at bounding box center [328, 156] width 88 height 14
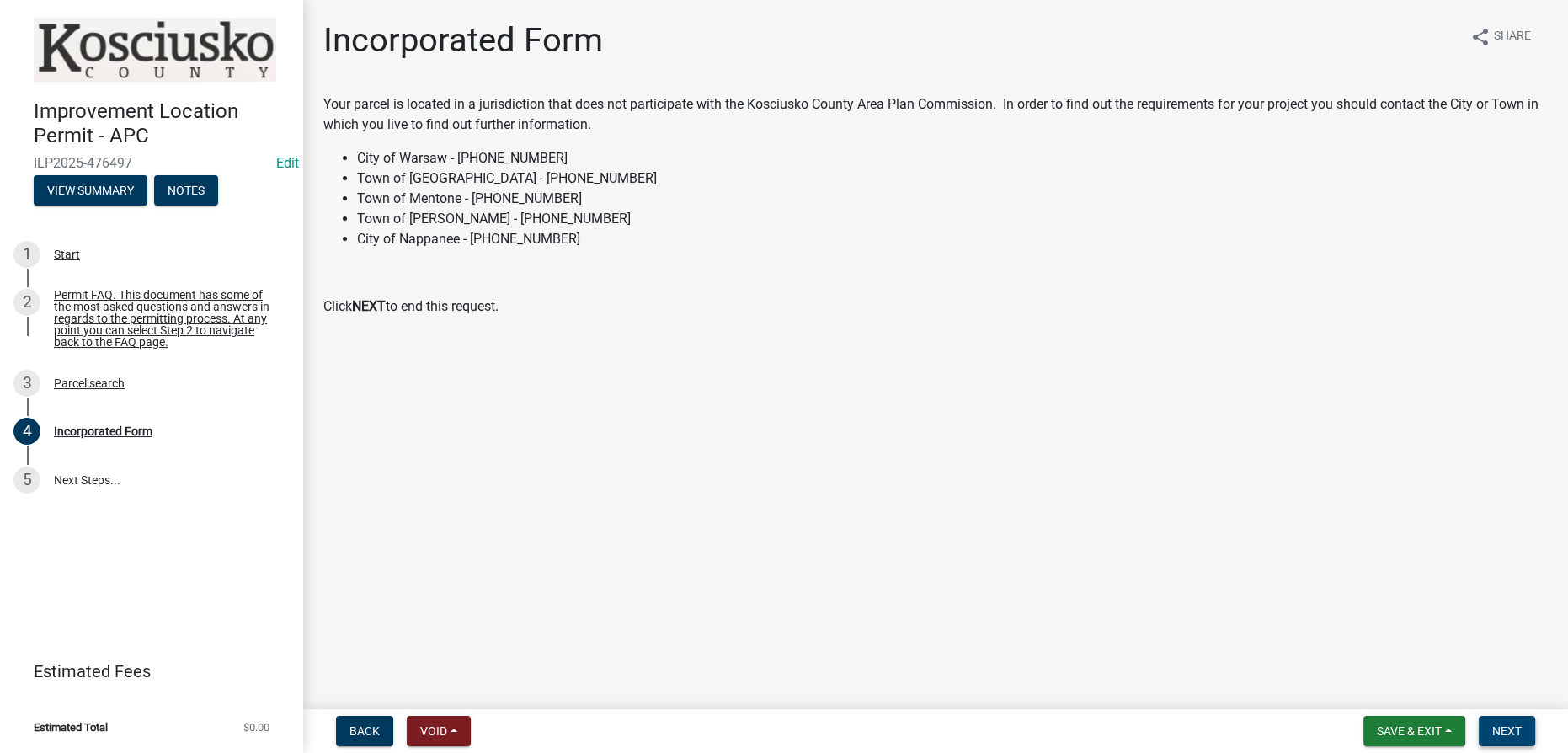
click at [1514, 727] on span "Next" at bounding box center [1507, 731] width 29 height 14
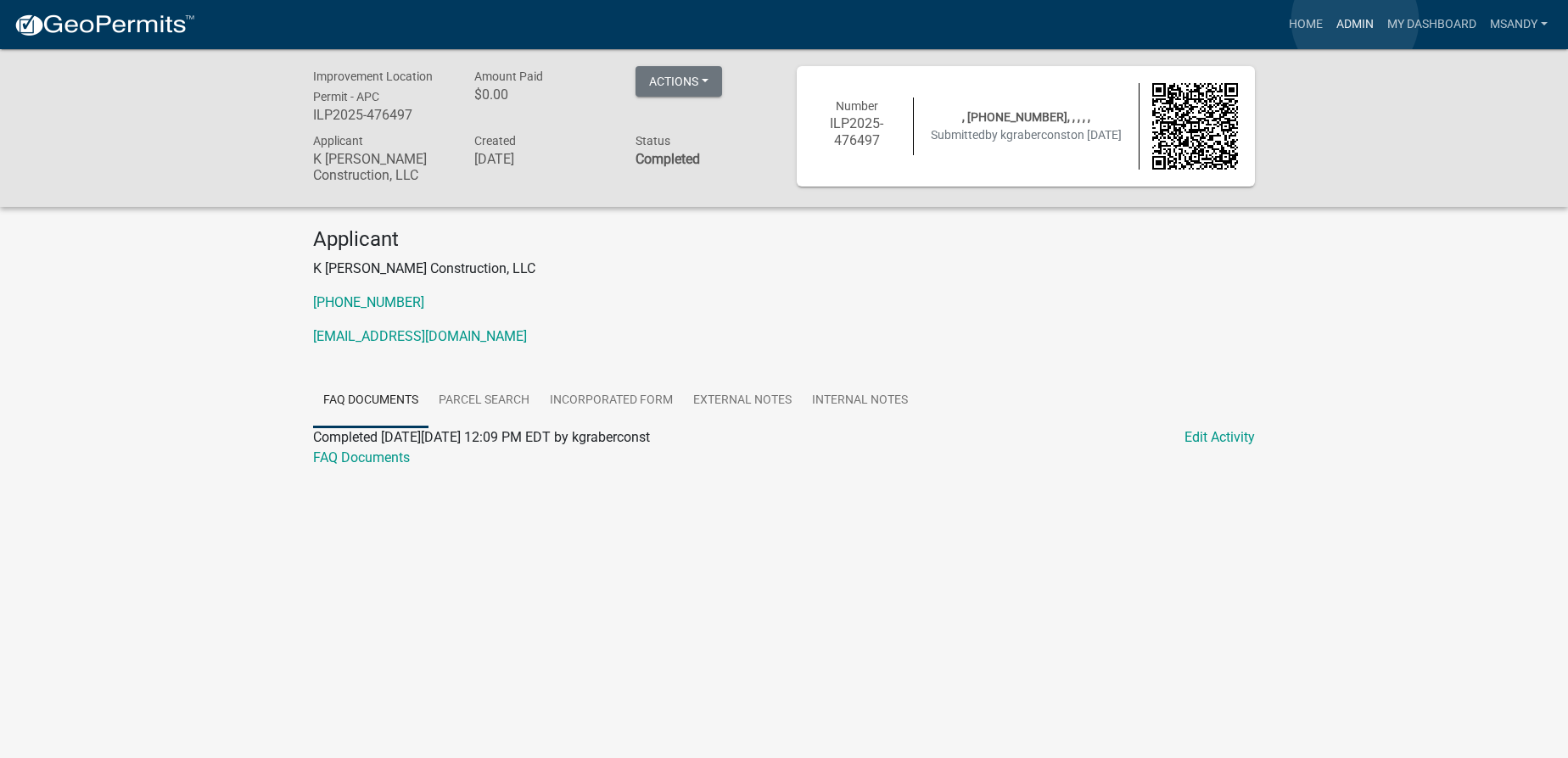
click at [1355, 20] on link "Admin" at bounding box center [1355, 24] width 50 height 32
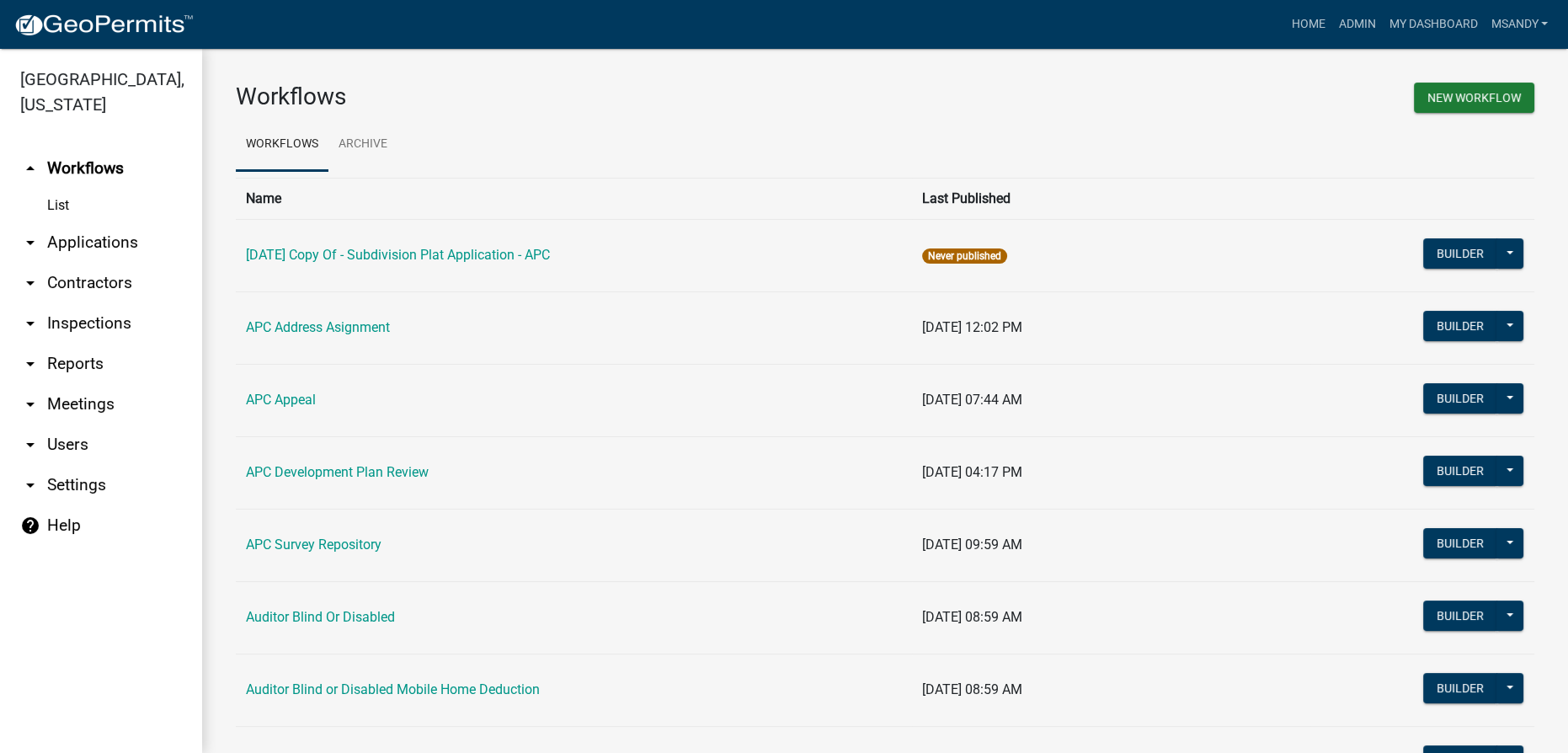
click at [71, 240] on link "arrow_drop_down Applications" at bounding box center [101, 242] width 202 height 41
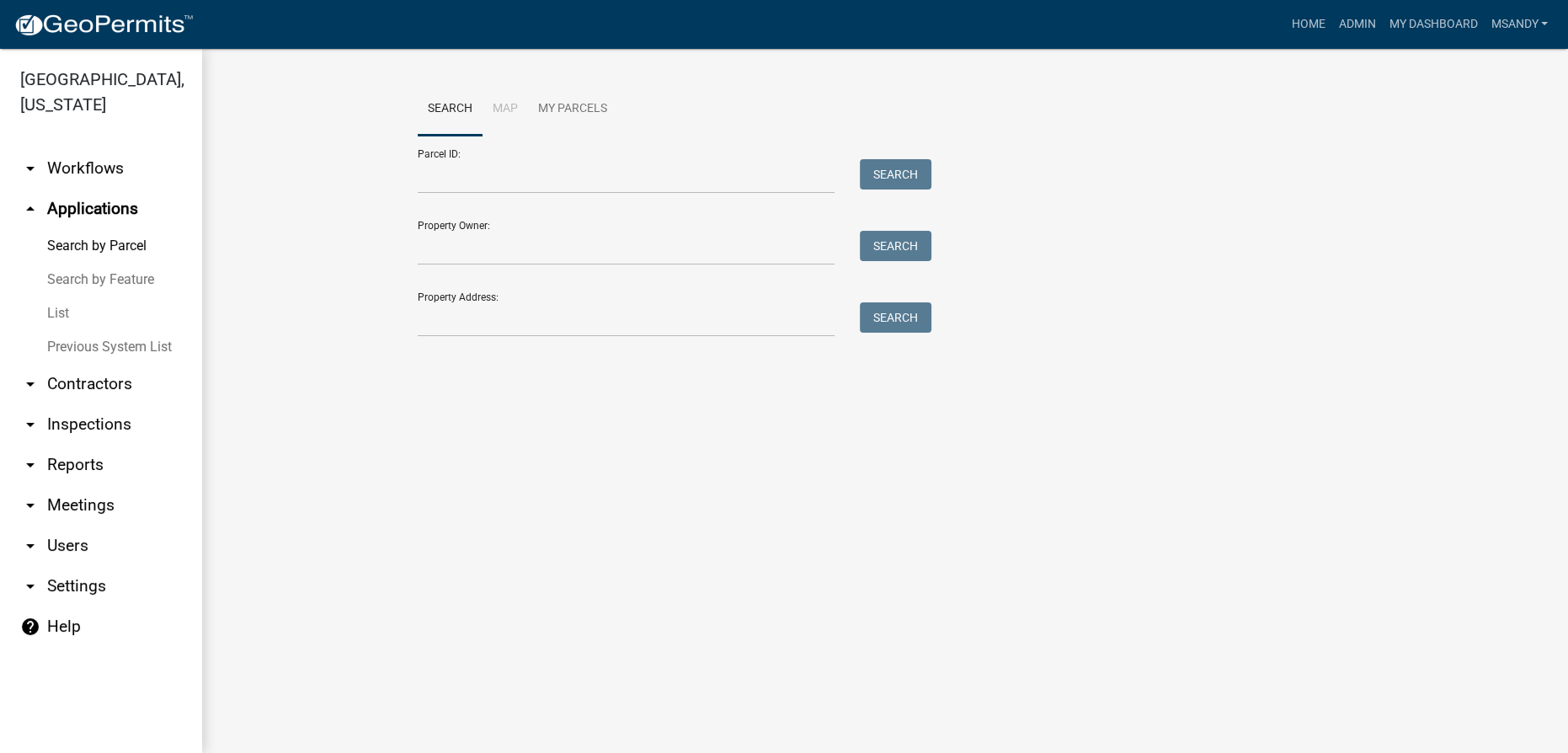
click at [62, 310] on link "List" at bounding box center [101, 313] width 202 height 34
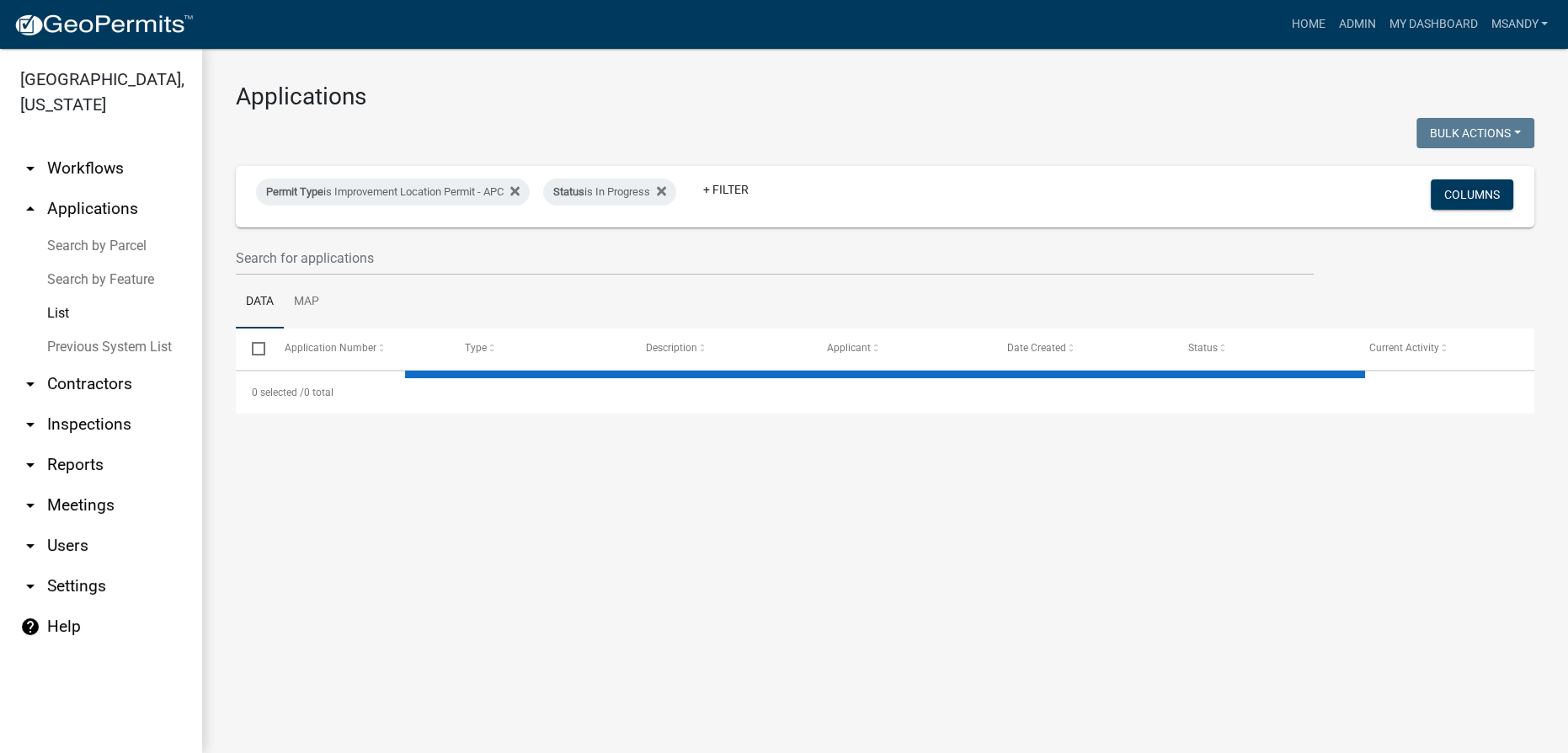
select select "3: 100"
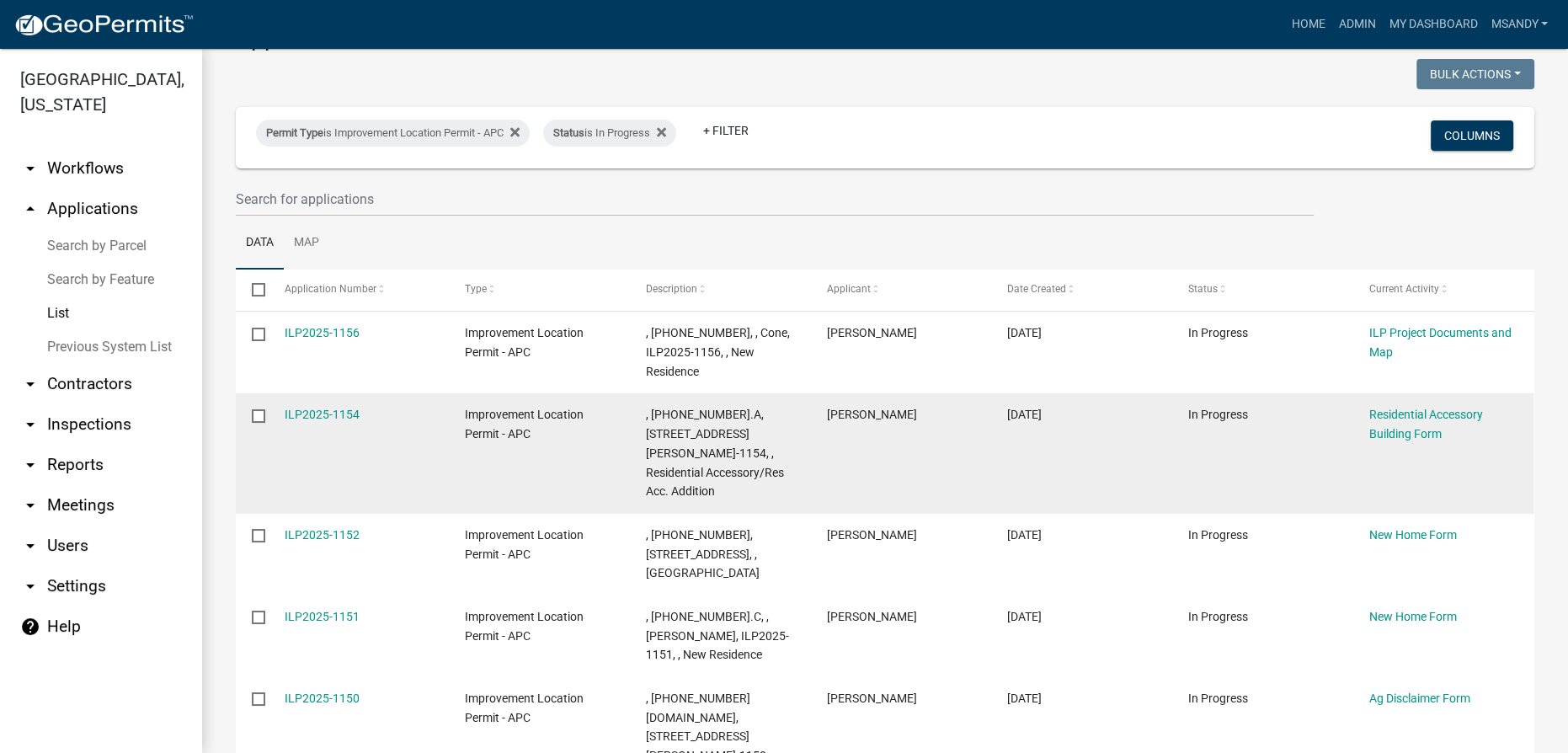
scroll to position [152, 0]
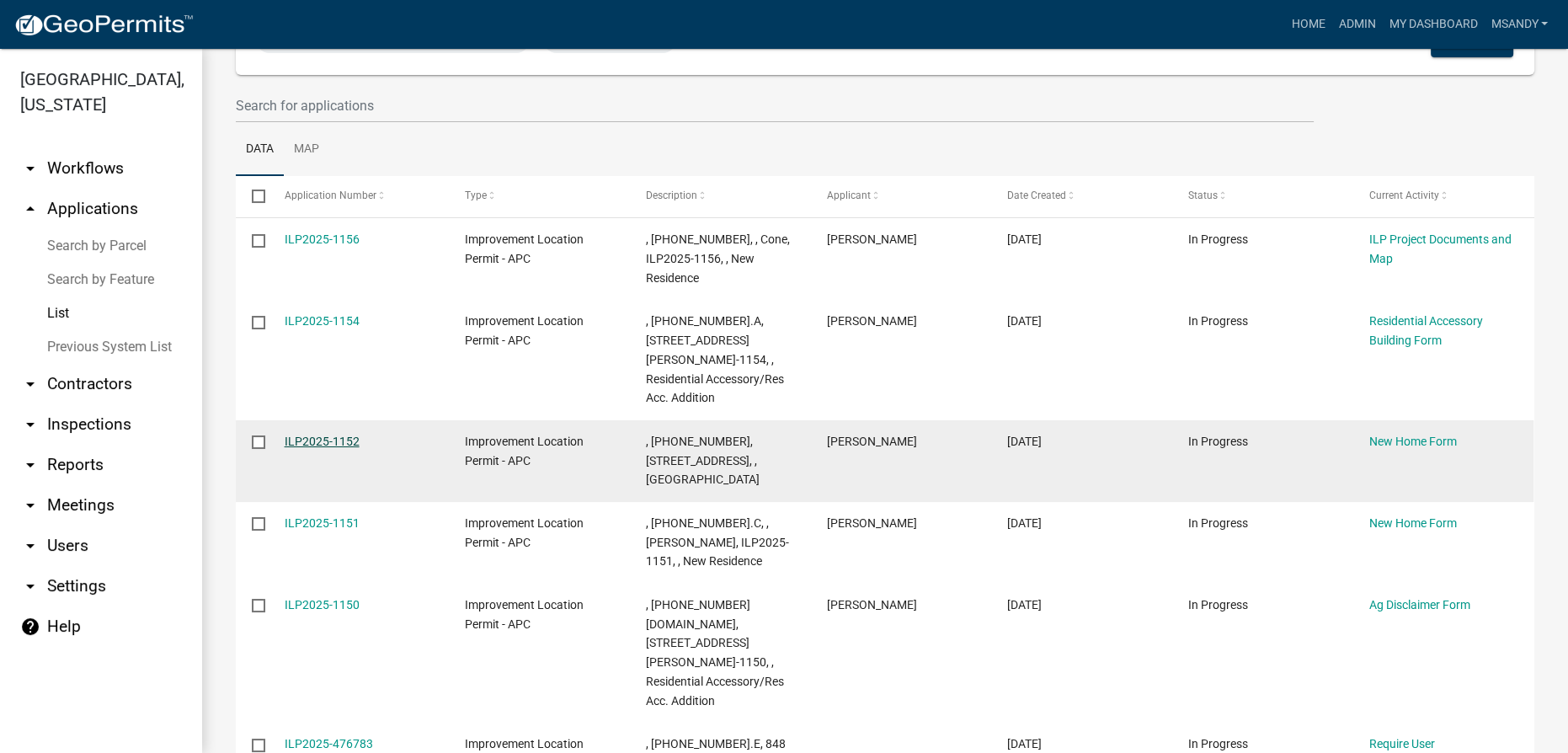
click at [306, 443] on link "ILP2025-1152" at bounding box center [322, 442] width 75 height 14
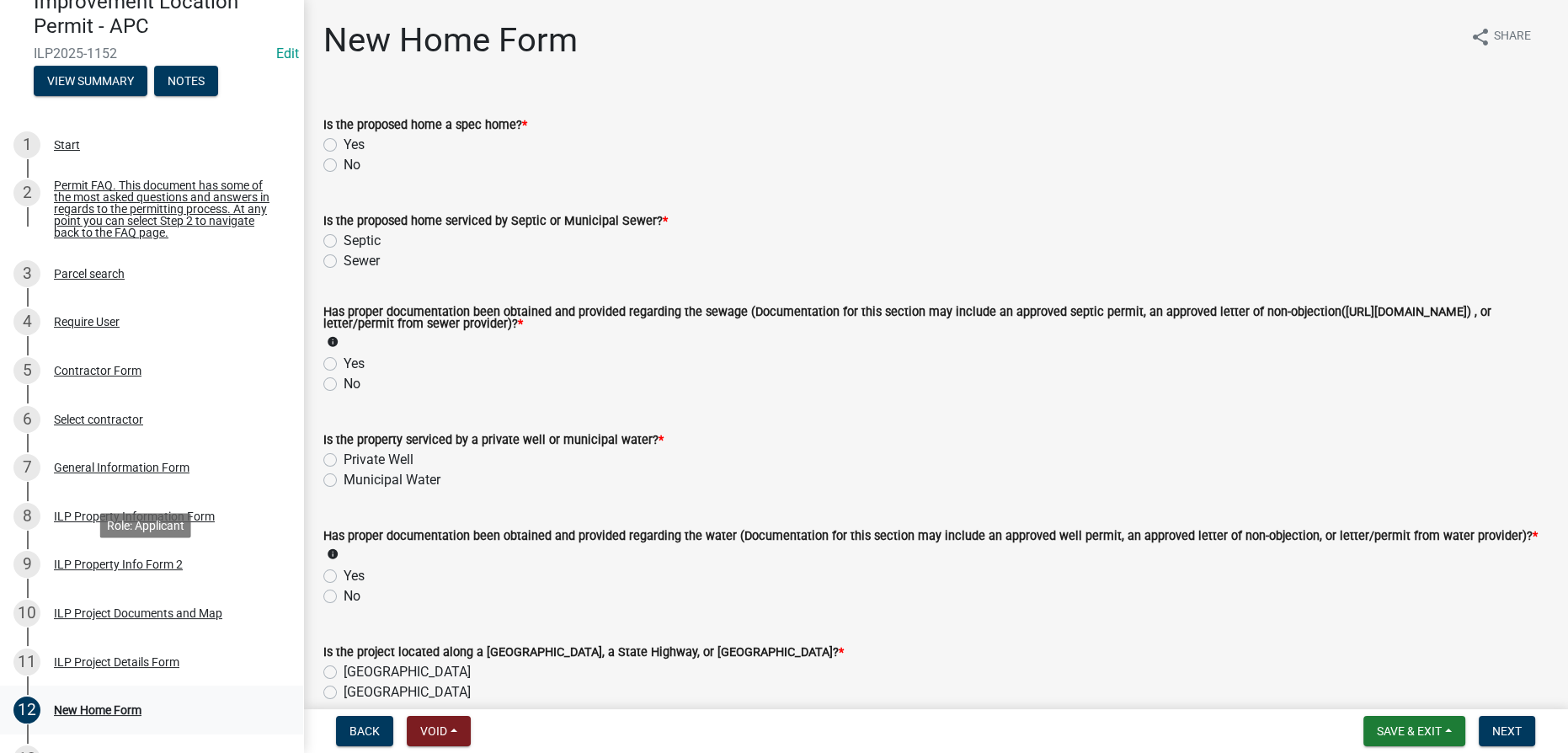
scroll to position [306, 0]
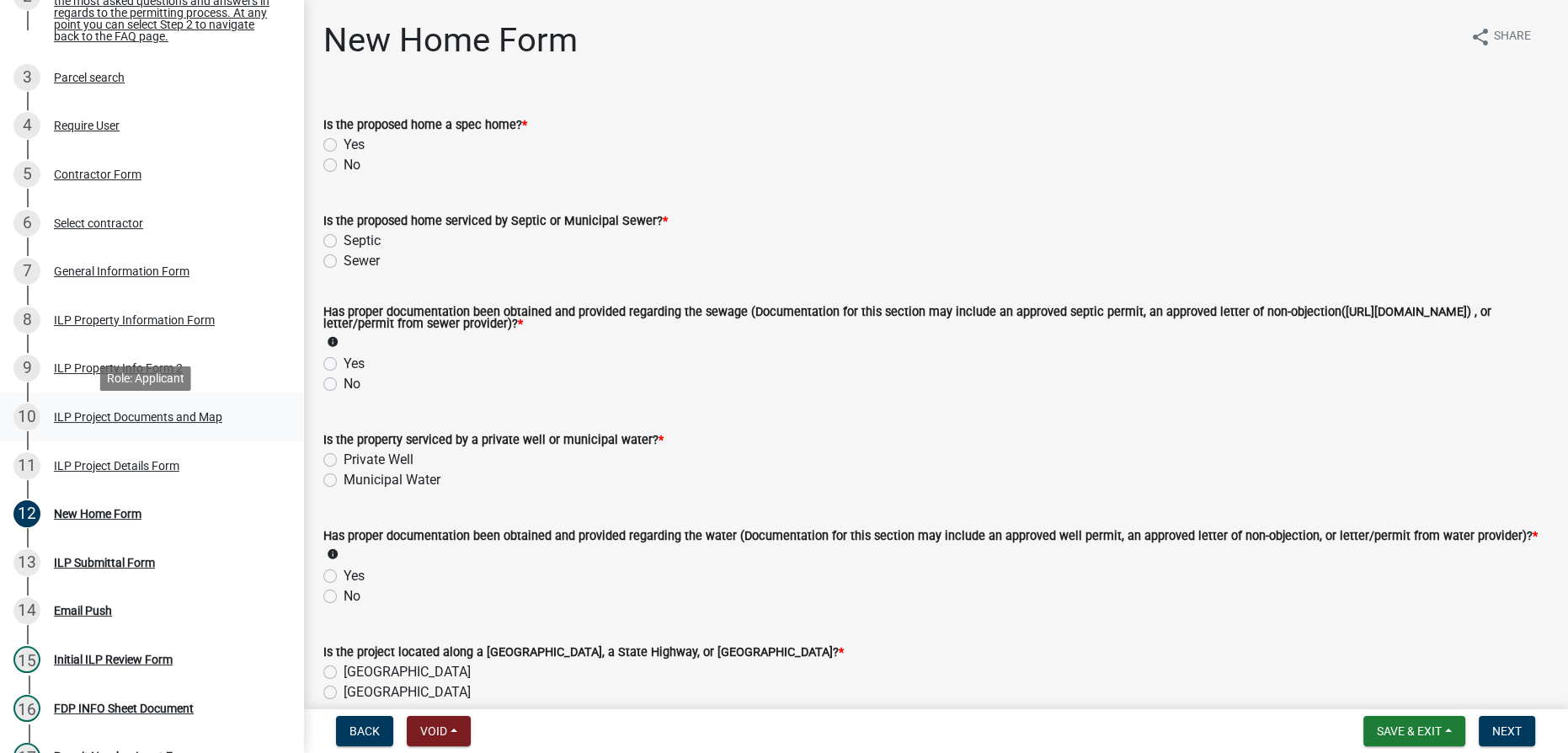
click at [131, 411] on link "10 ILP Project Documents and Map" at bounding box center [151, 417] width 303 height 49
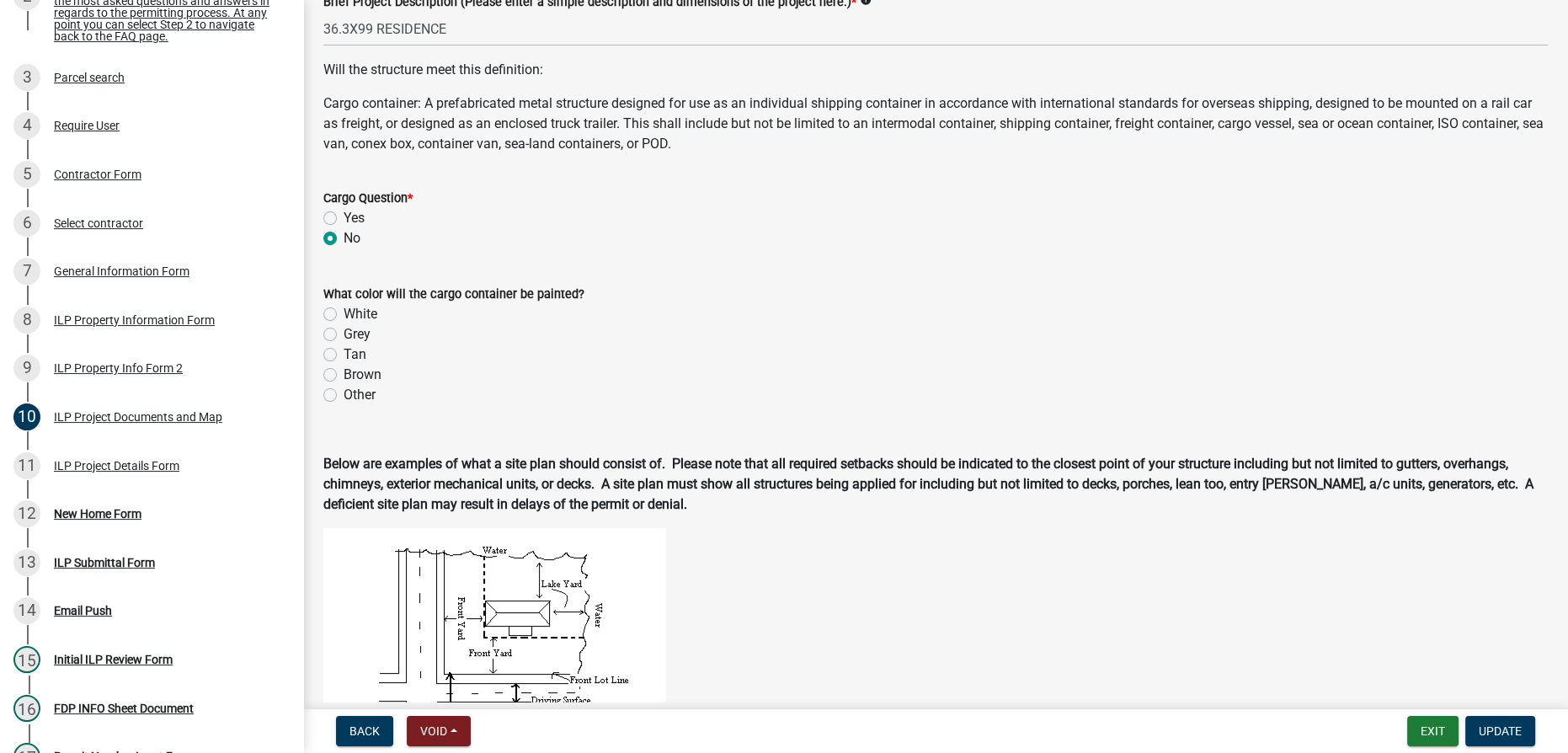
scroll to position [536, 0]
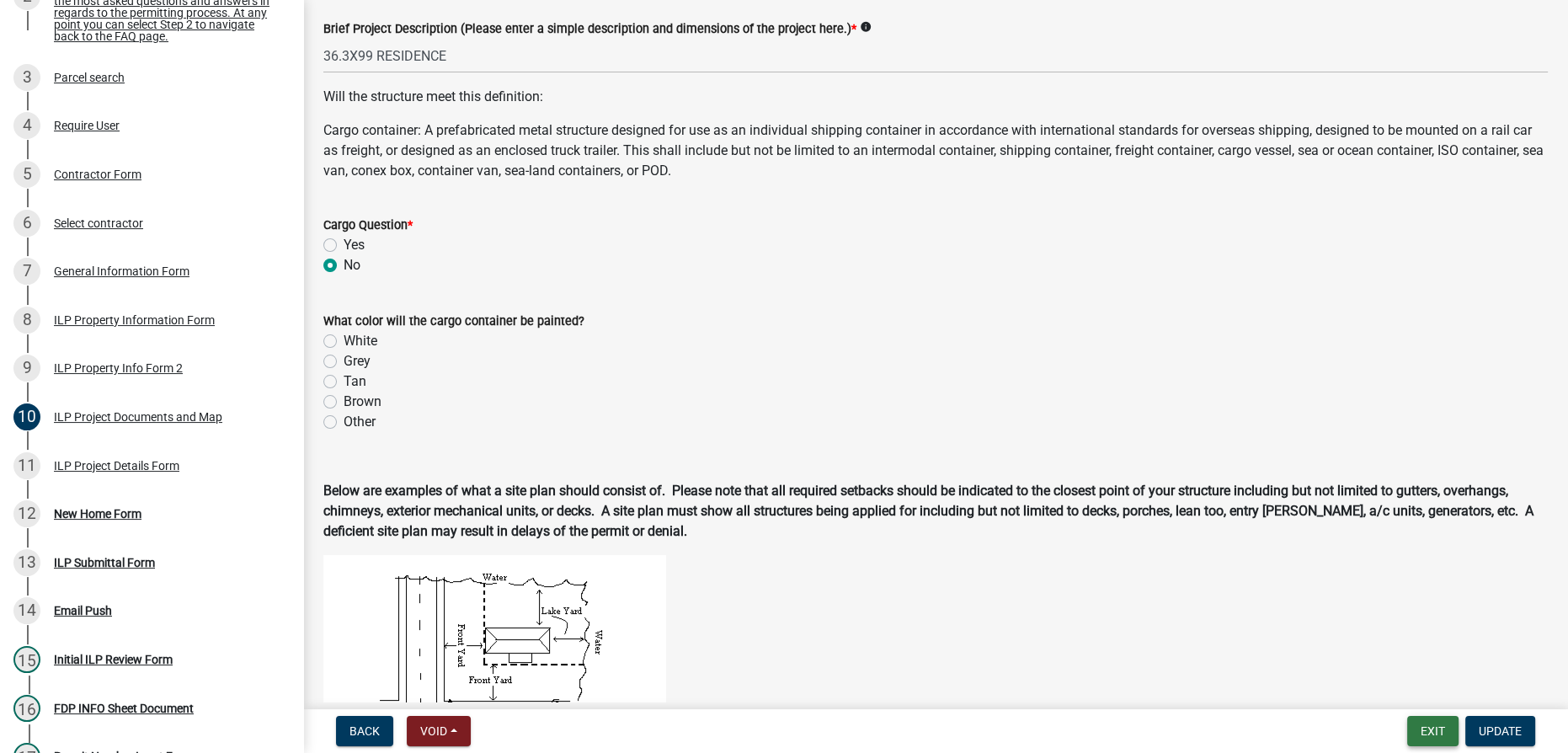
click at [1434, 734] on button "Exit" at bounding box center [1432, 731] width 51 height 30
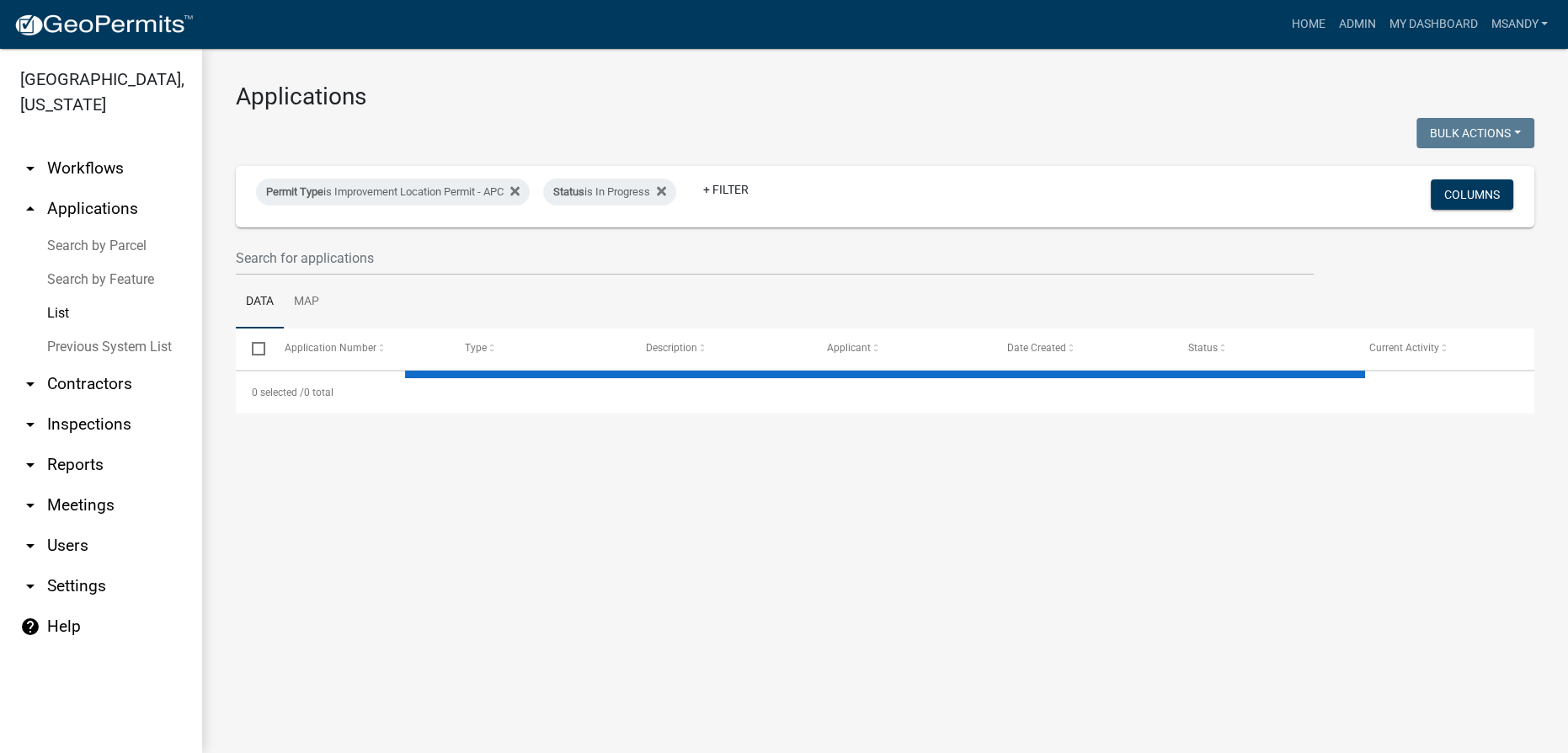
select select "3: 100"
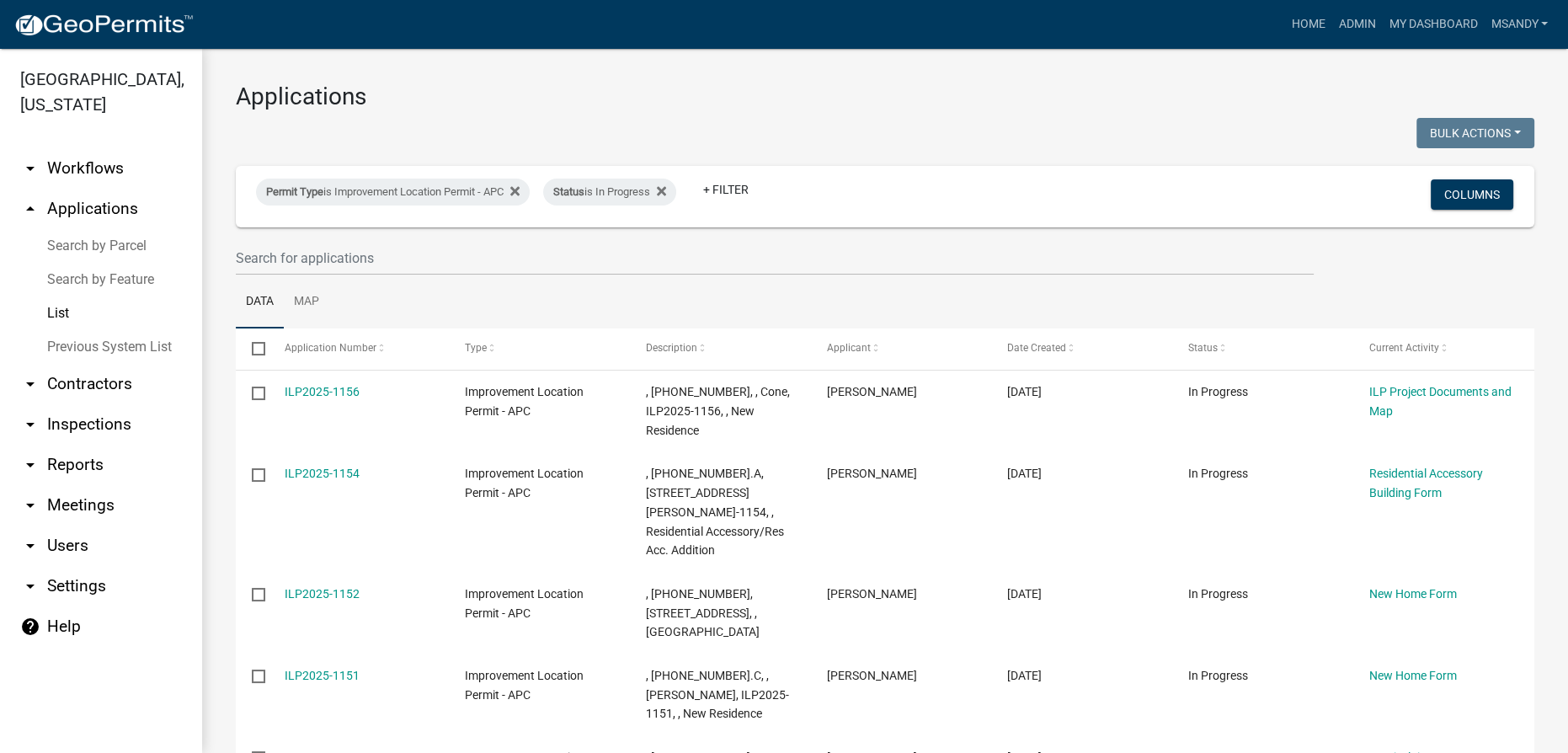
click at [84, 168] on link "arrow_drop_down Workflows" at bounding box center [101, 169] width 202 height 41
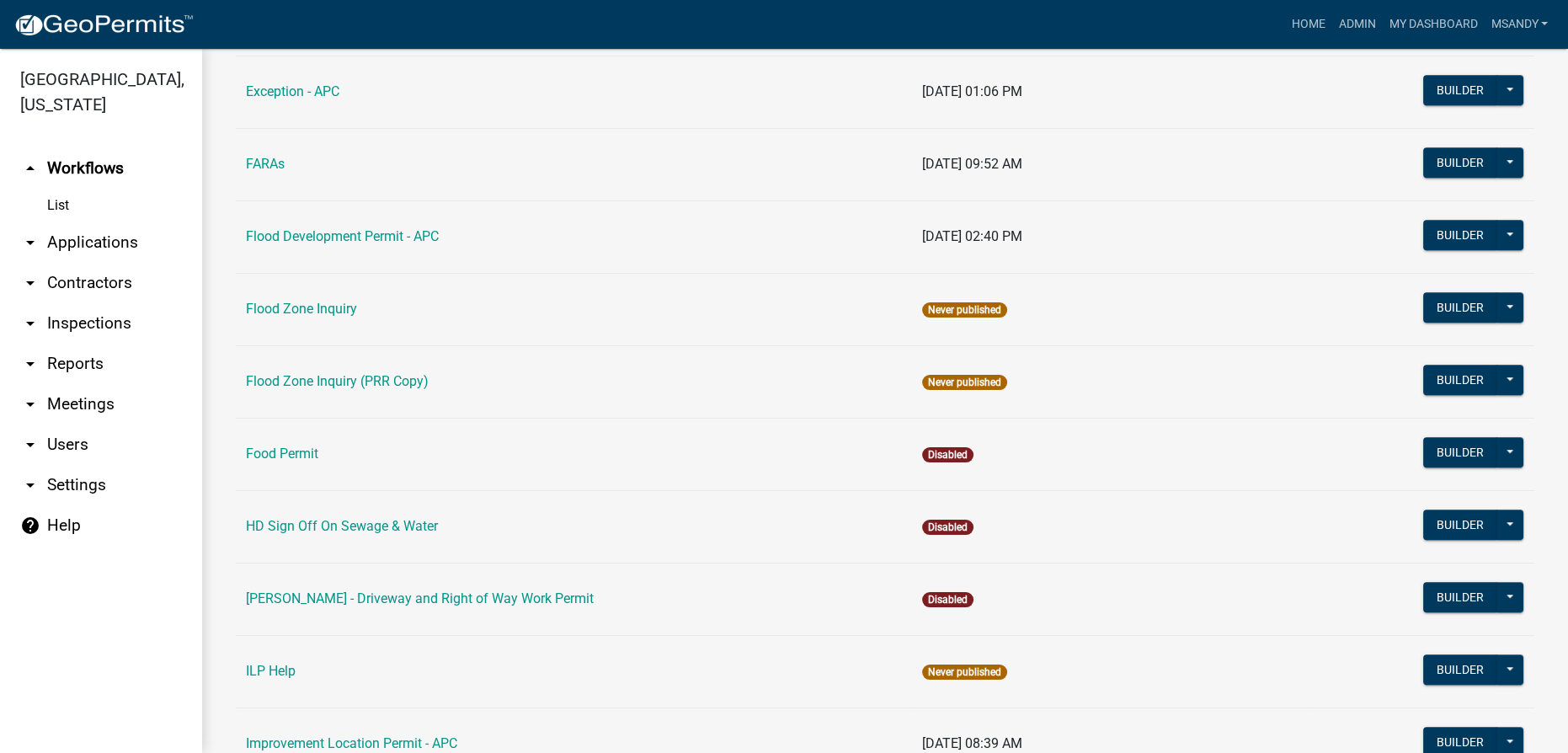
scroll to position [1914, 0]
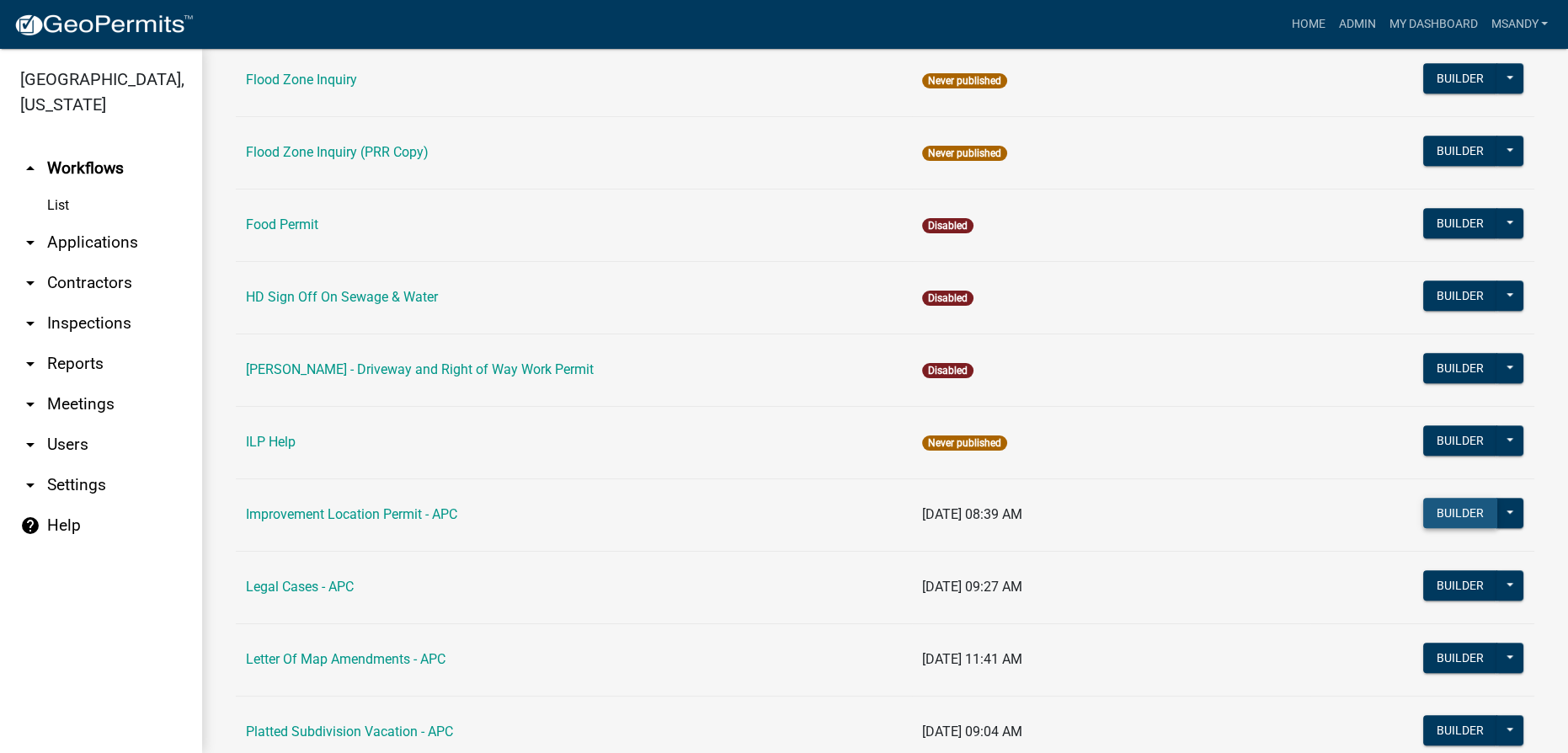
click at [1438, 505] on button "Builder" at bounding box center [1461, 513] width 74 height 30
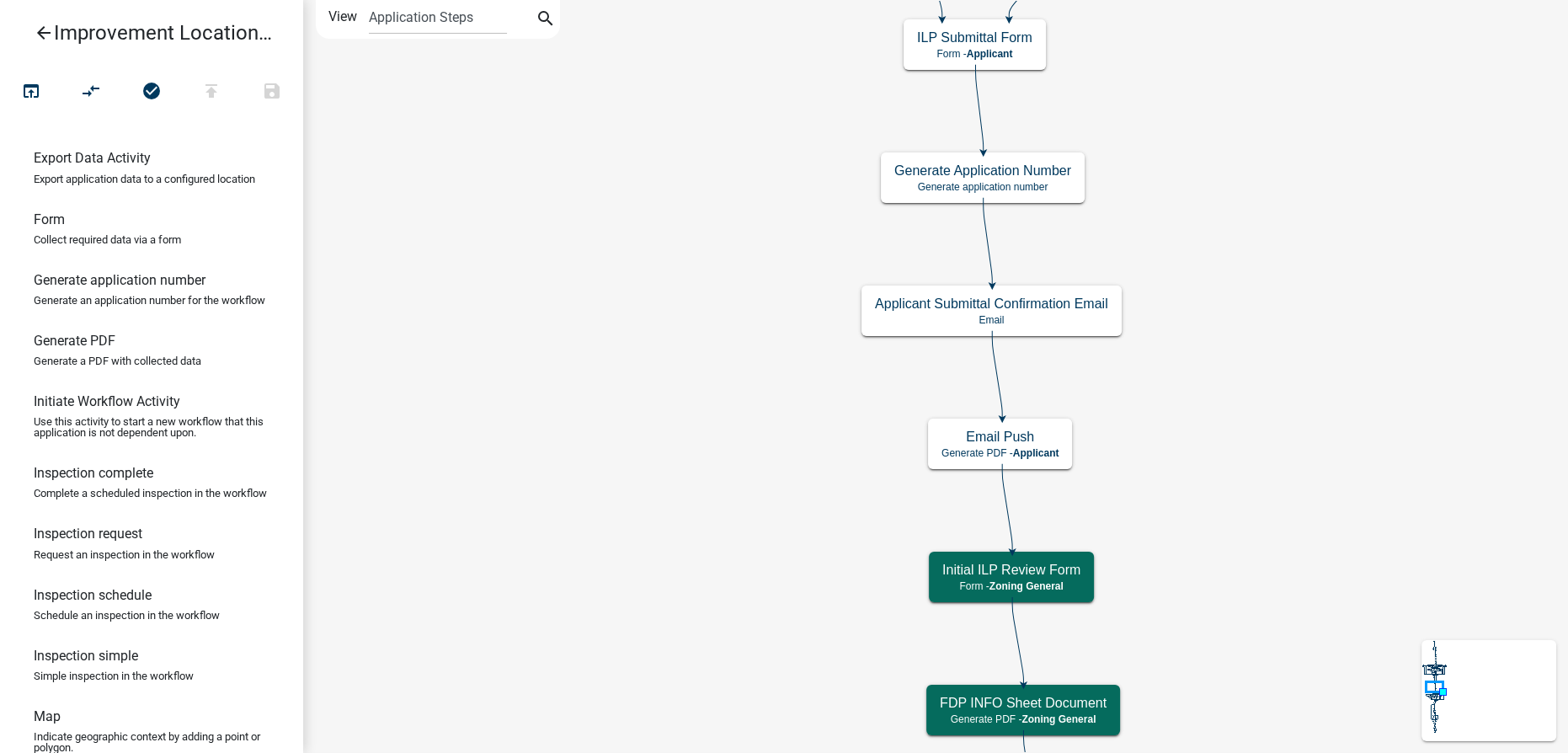
scroll to position [459, 0]
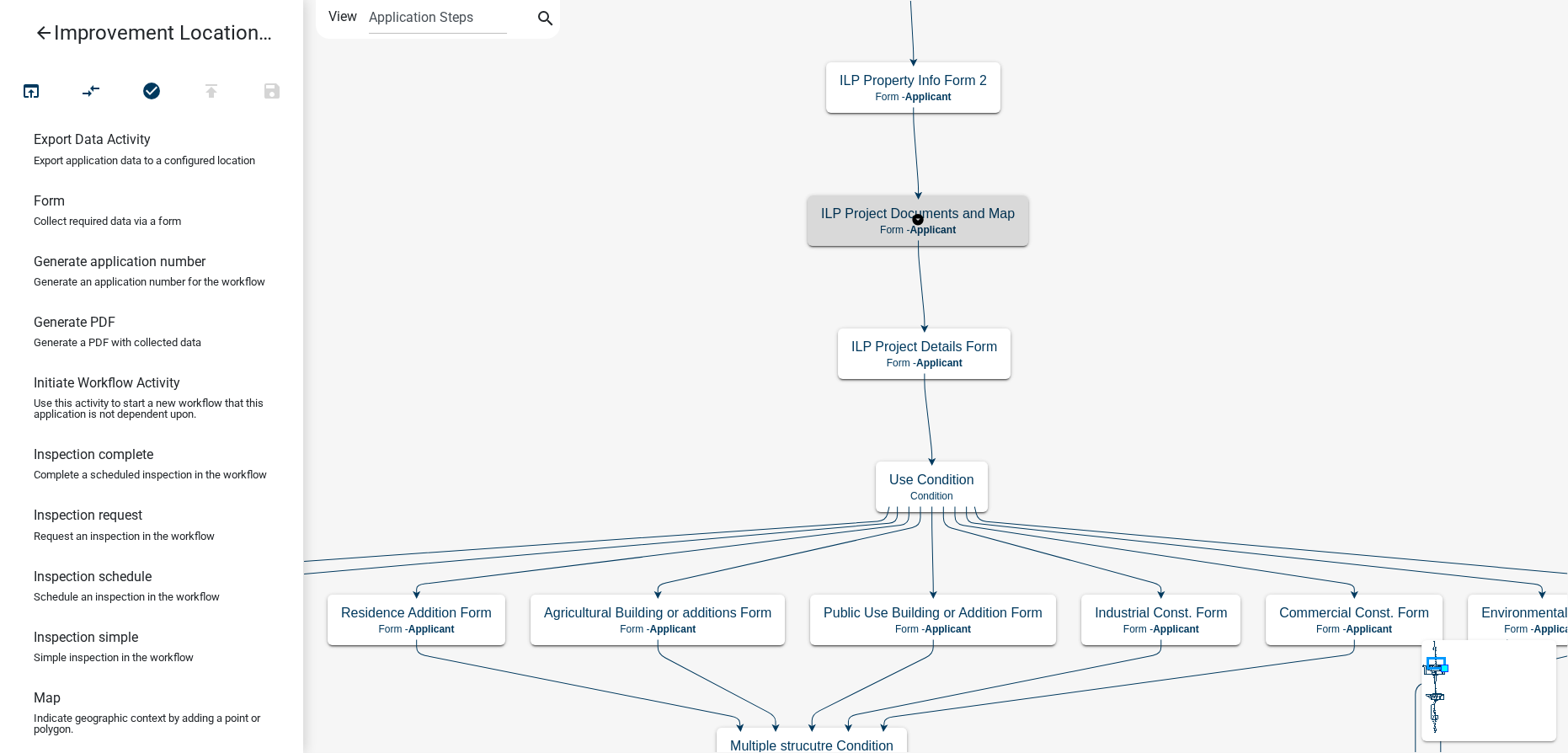
click at [854, 221] on div "ILP Project Documents and Map Form - Applicant" at bounding box center [917, 220] width 220 height 50
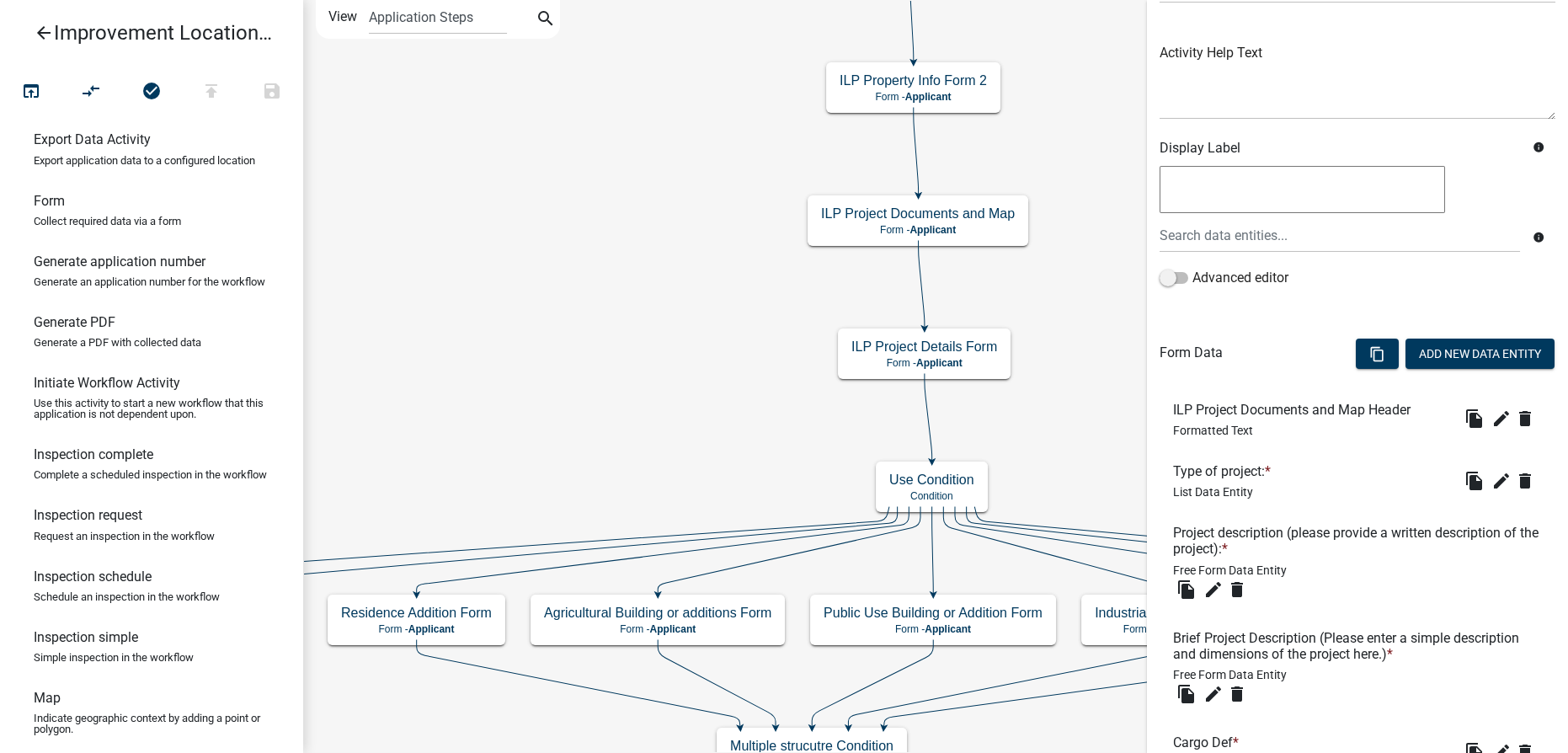
scroll to position [382, 0]
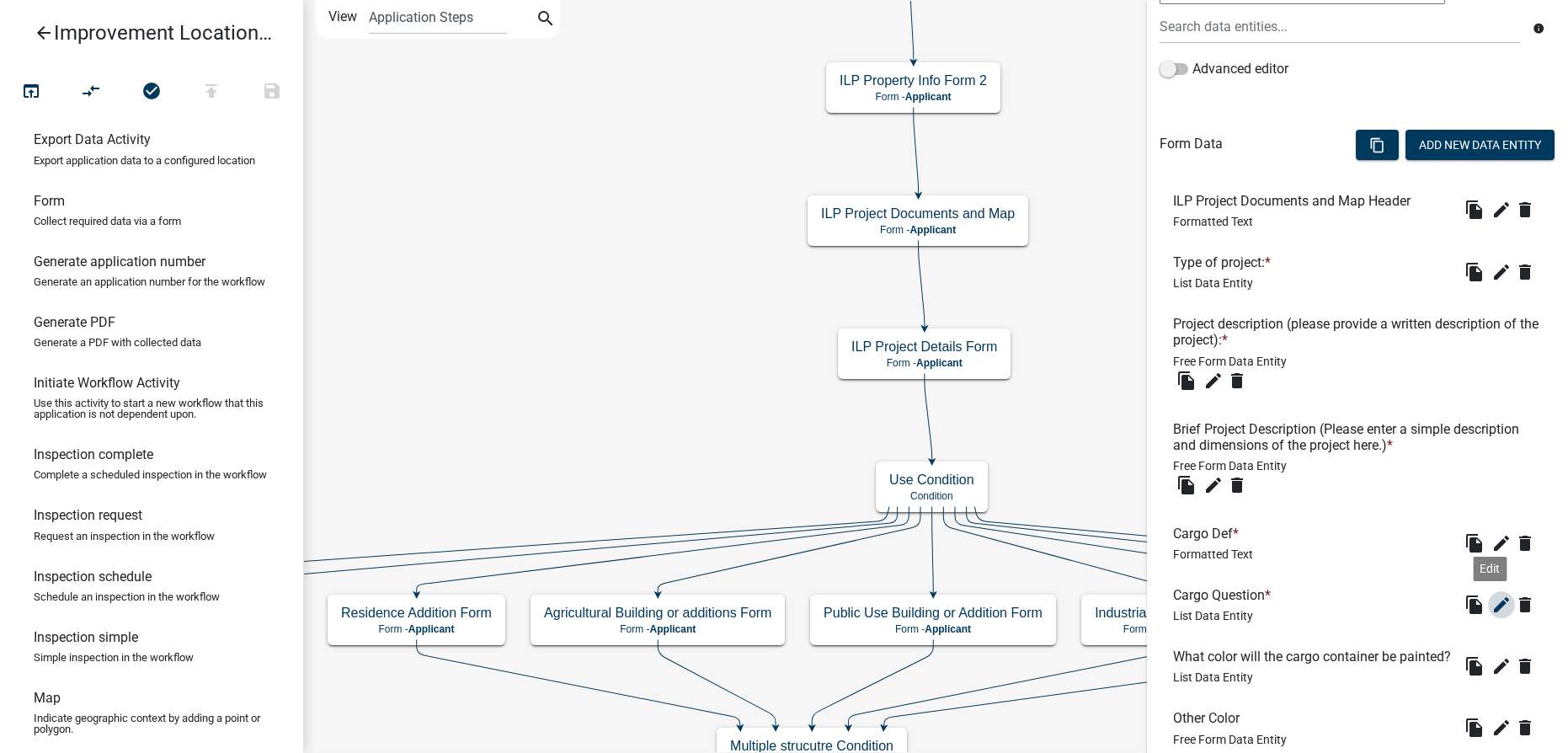
click at [1492, 603] on icon "edit" at bounding box center [1501, 604] width 20 height 20
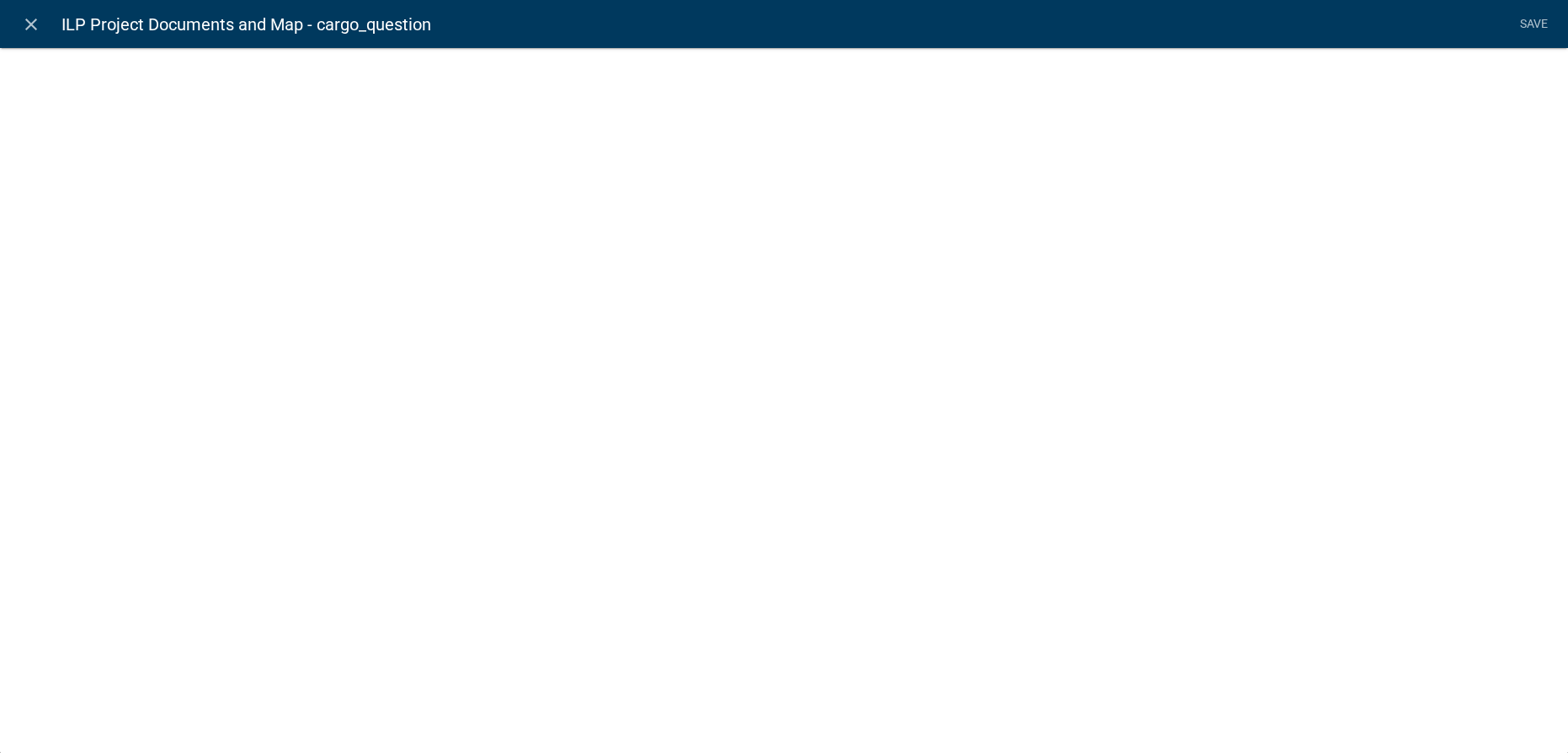
select select "list-data"
select select
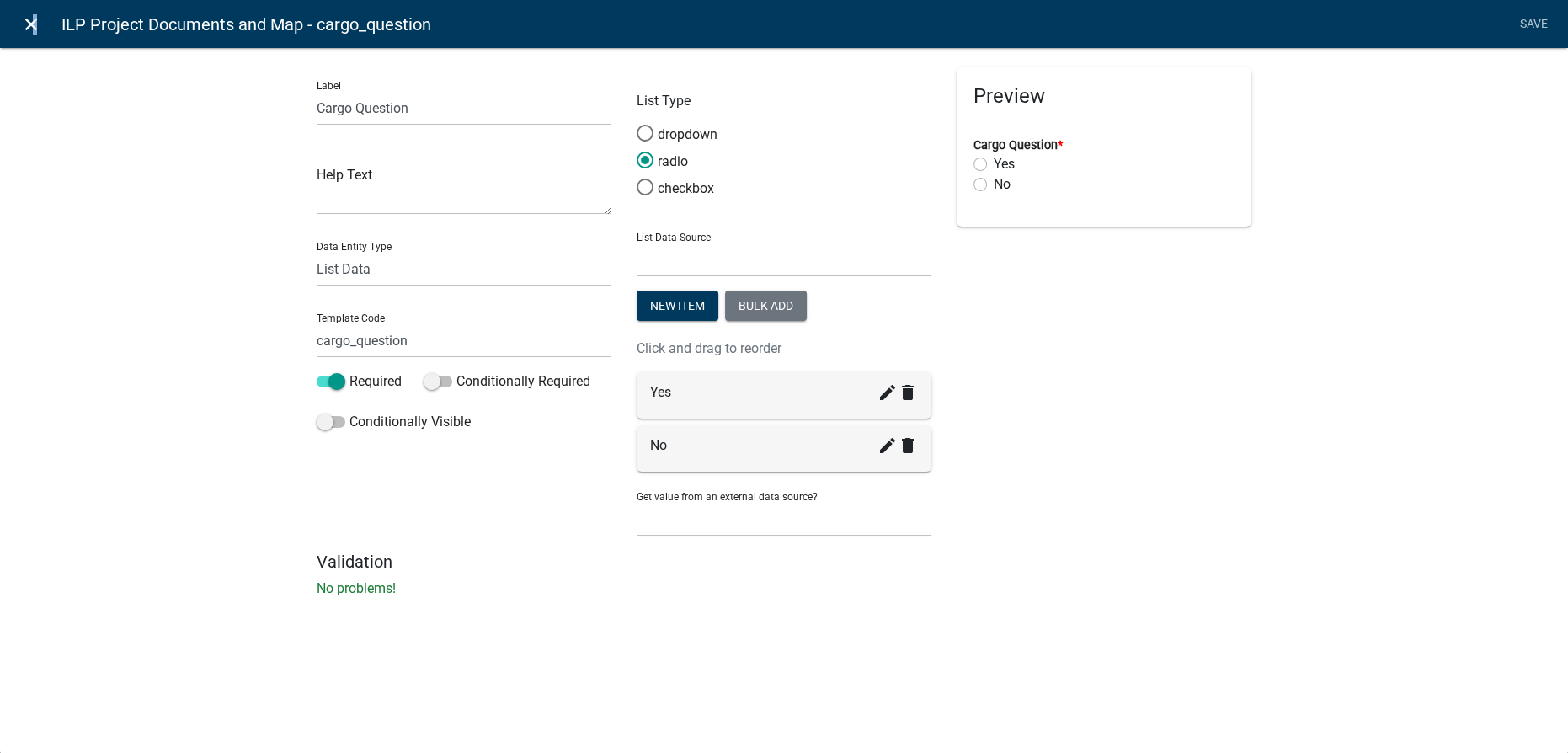
click at [34, 26] on icon "close" at bounding box center [30, 24] width 20 height 20
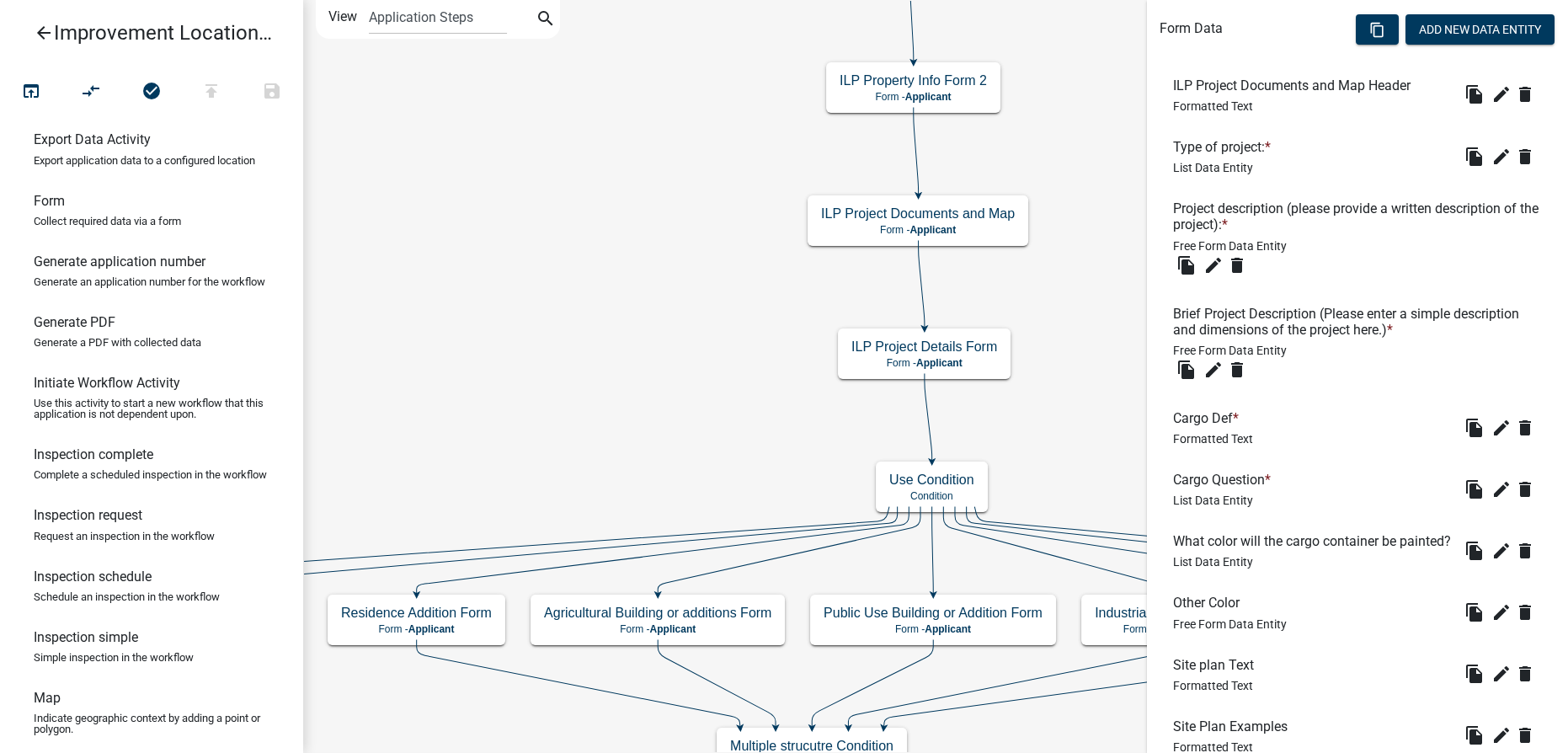
scroll to position [536, 0]
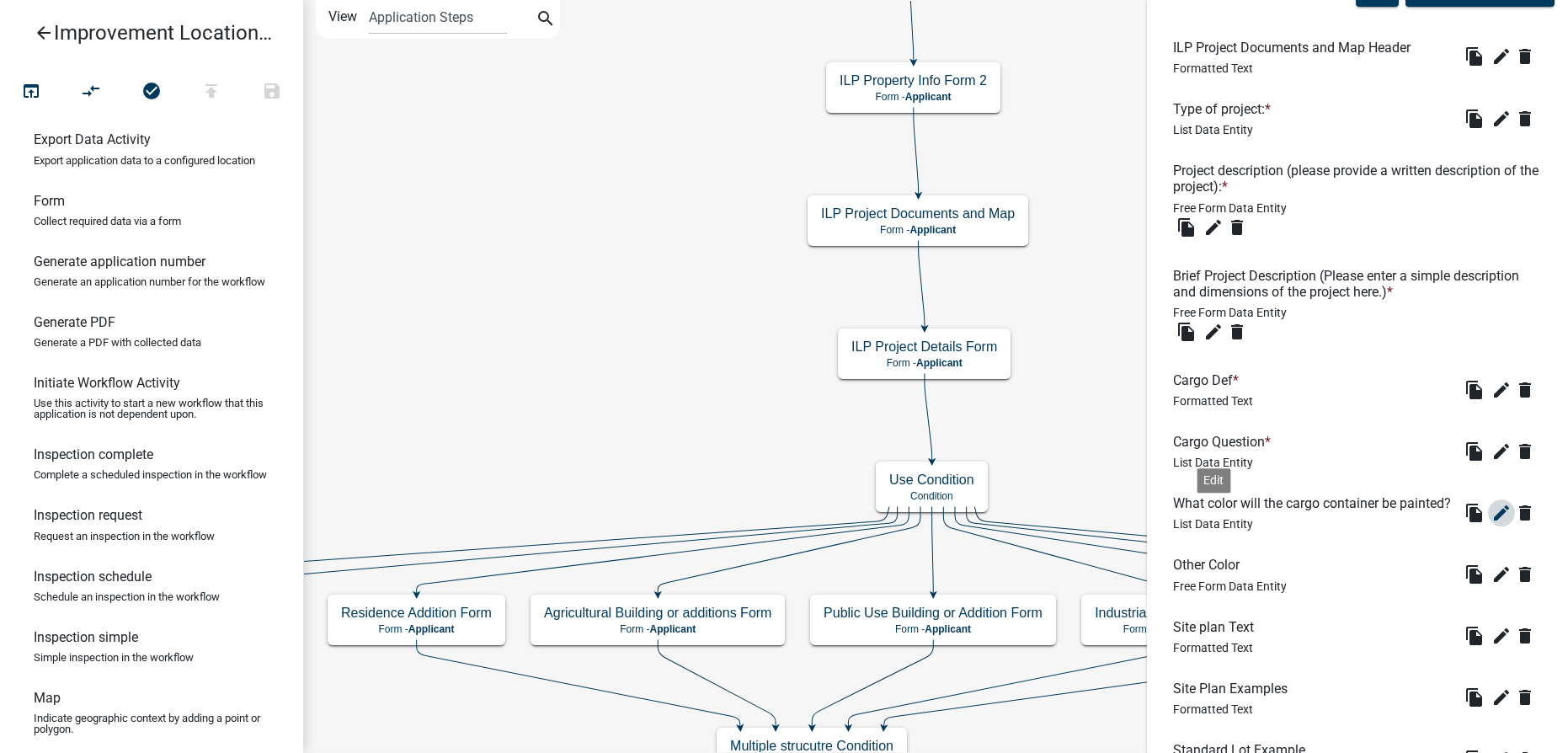
click at [1492, 523] on icon "edit" at bounding box center [1501, 513] width 20 height 20
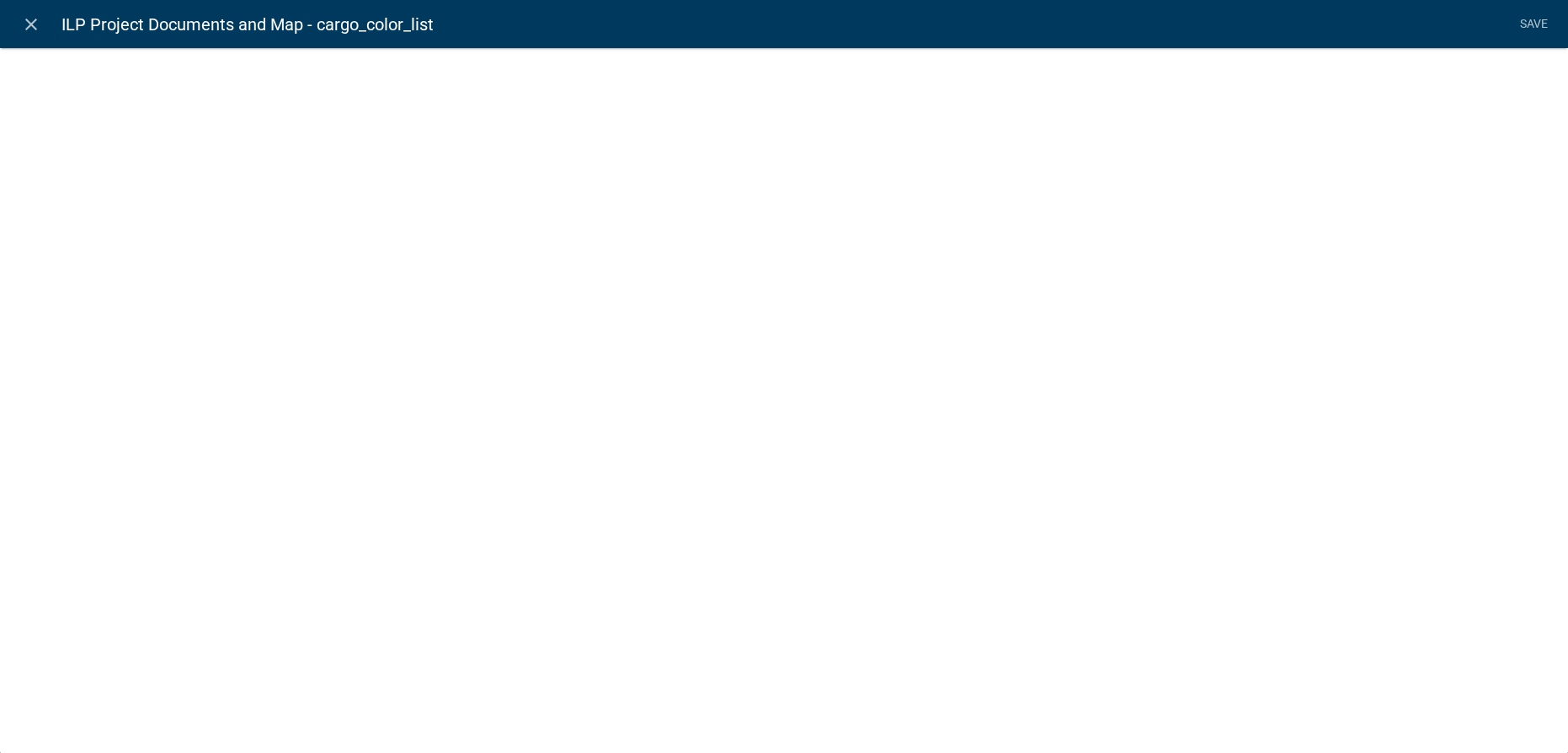
select select "list-data"
select select
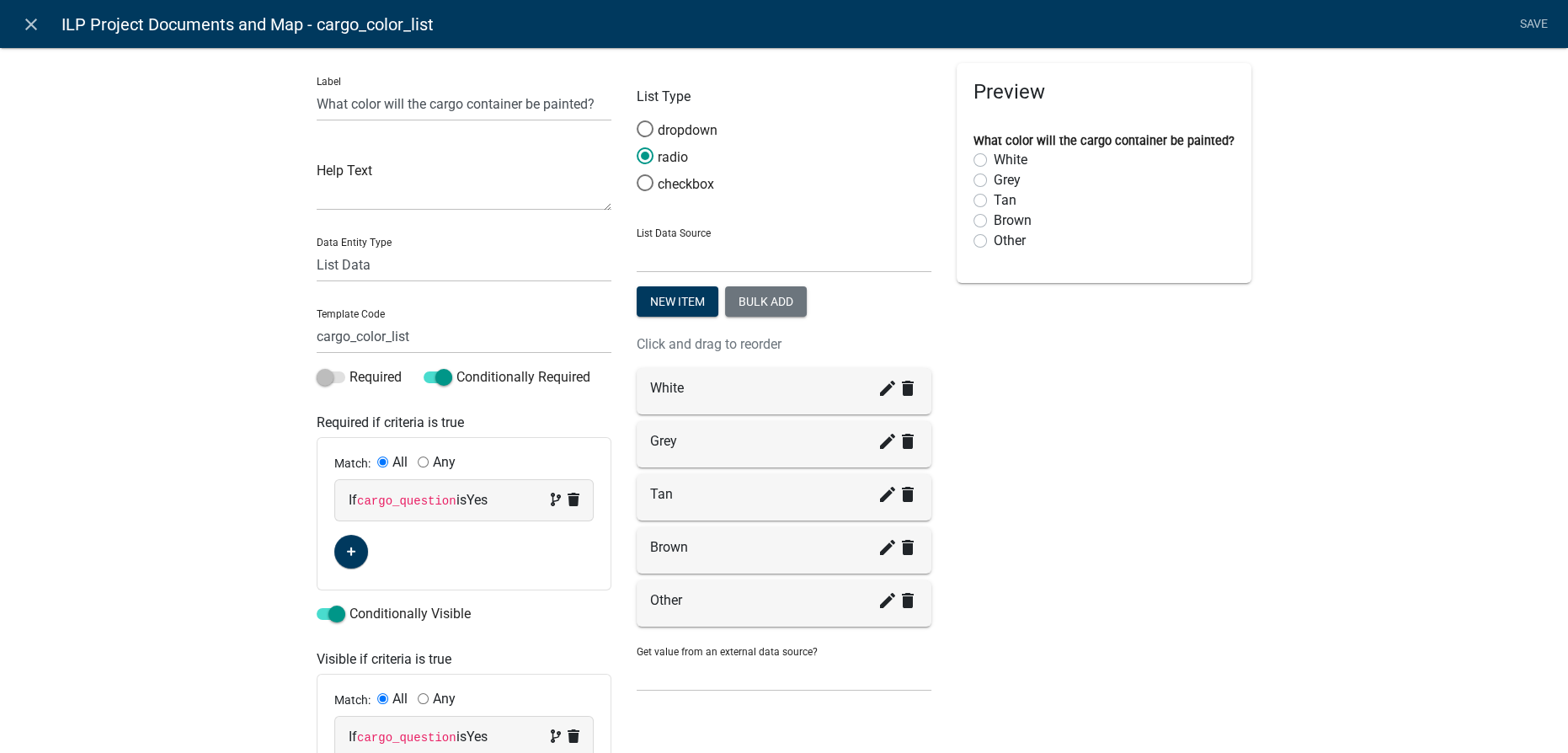
scroll to position [0, 0]
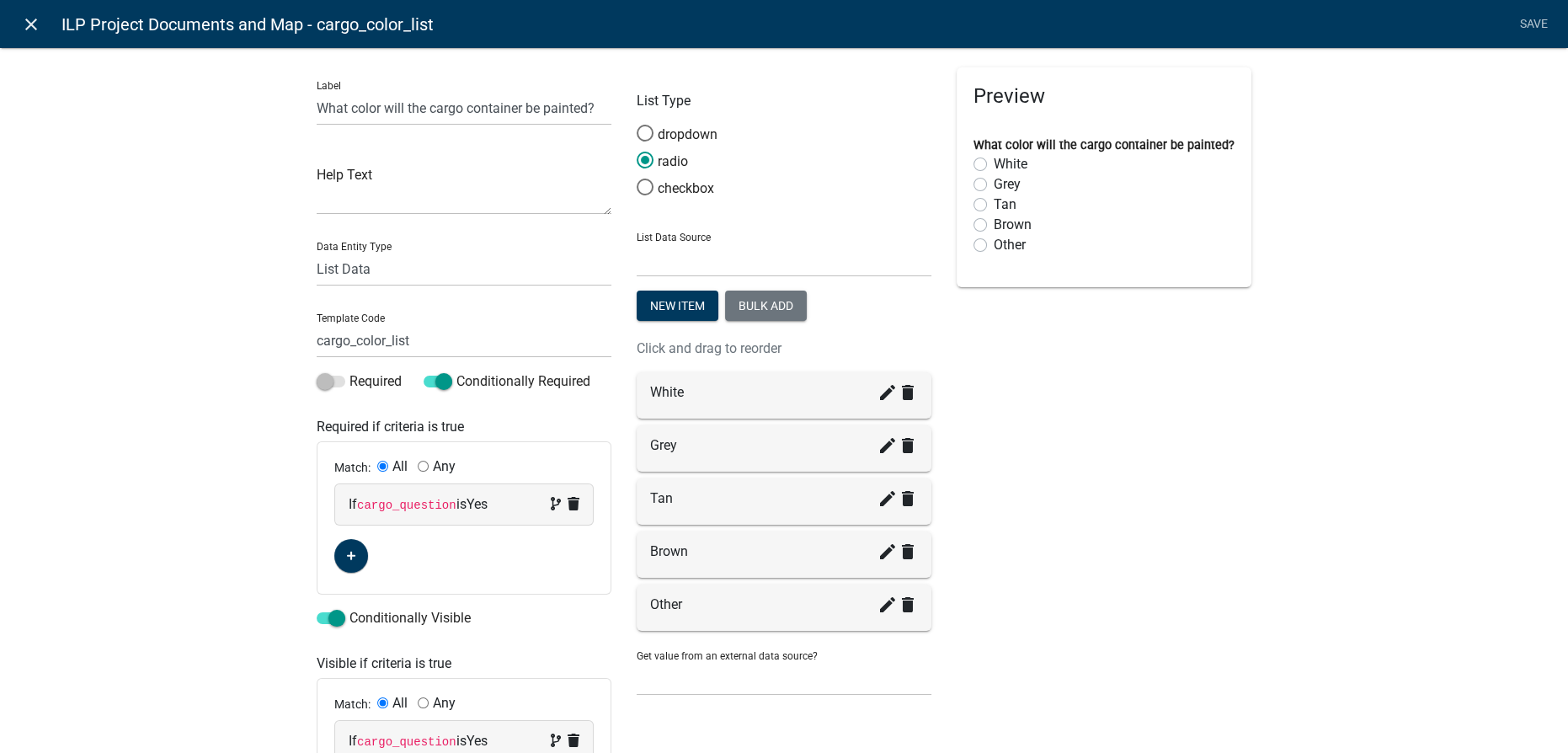
click at [24, 17] on icon "close" at bounding box center [30, 24] width 20 height 20
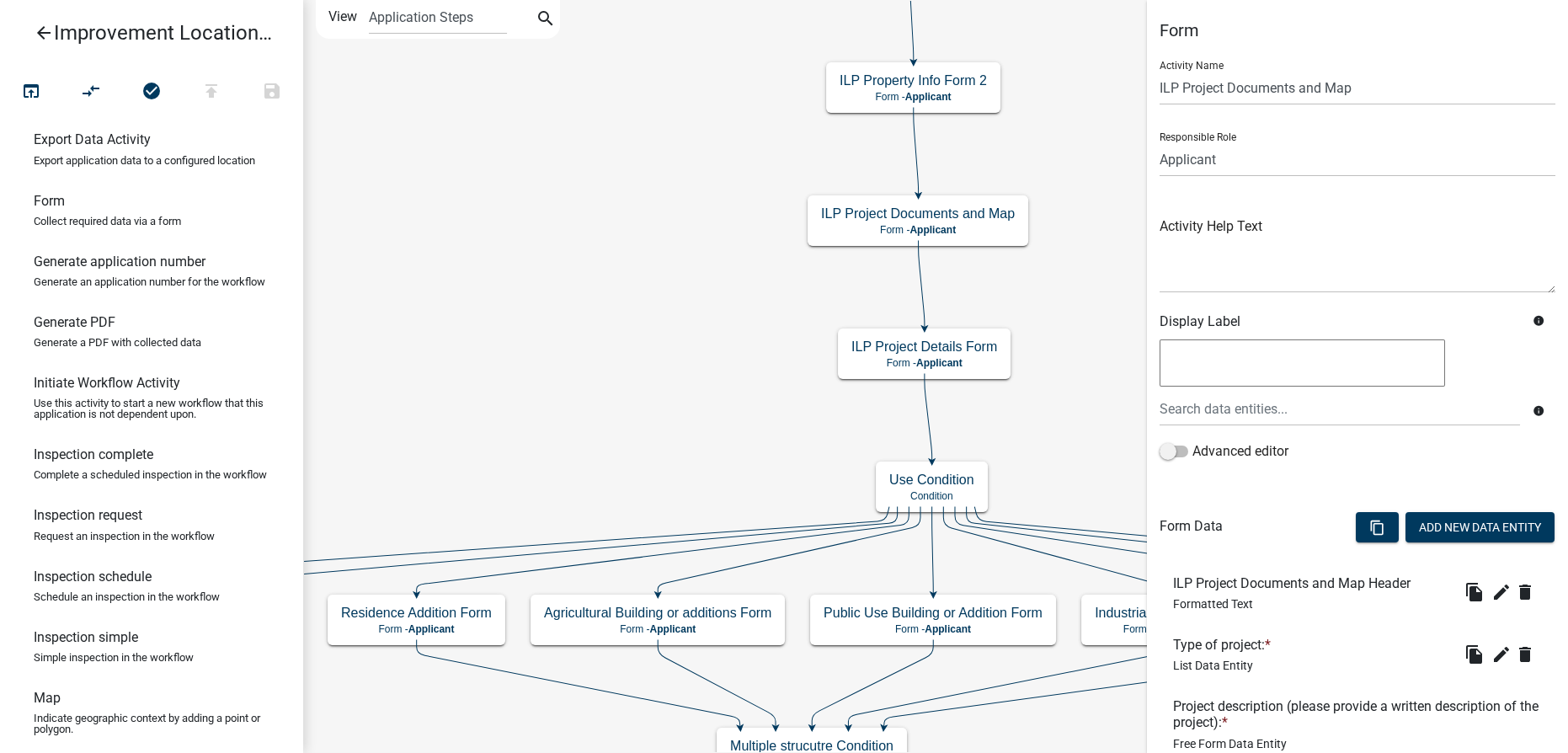
click at [48, 29] on icon "arrow_back" at bounding box center [43, 34] width 20 height 23
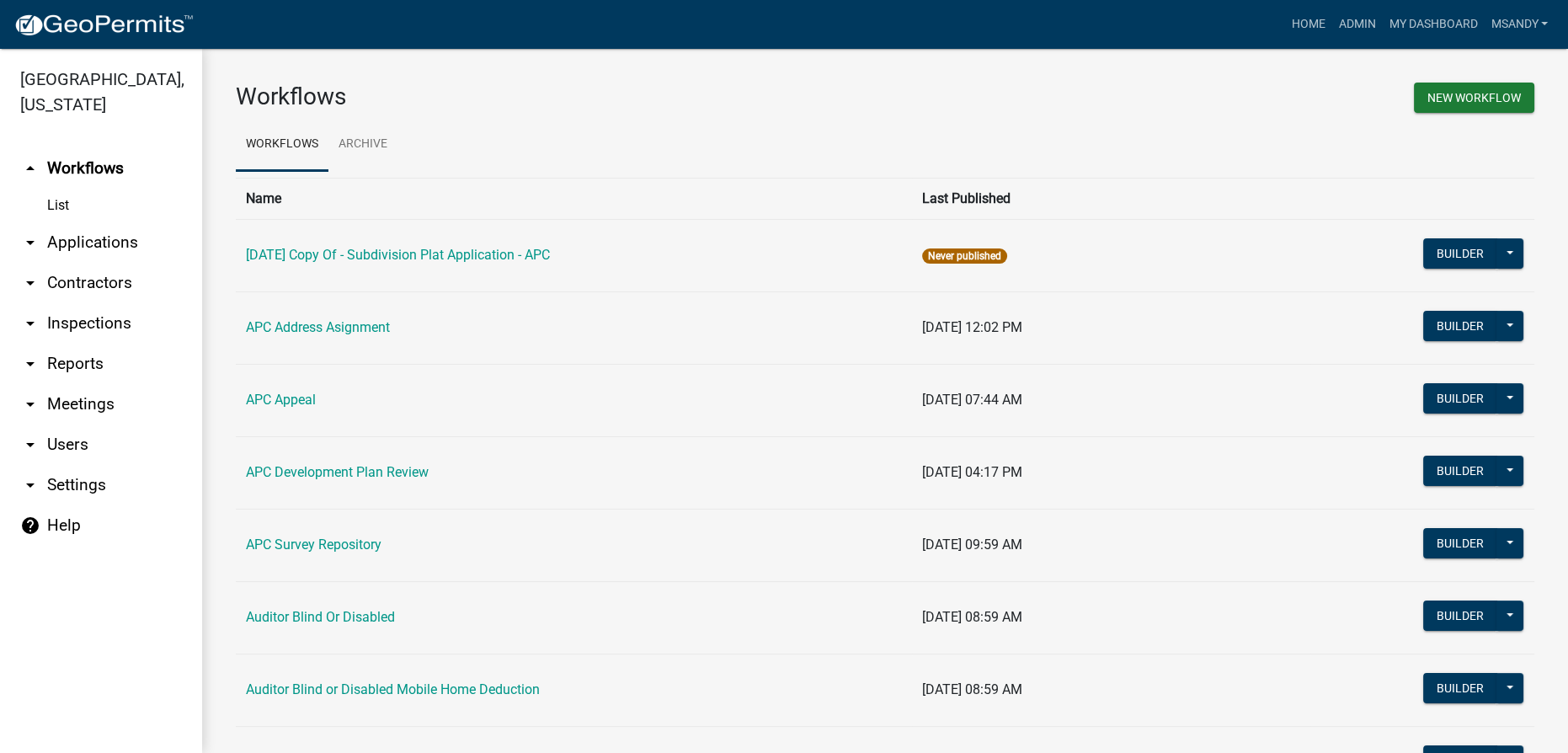
click at [58, 232] on link "arrow_drop_down Applications" at bounding box center [101, 242] width 202 height 41
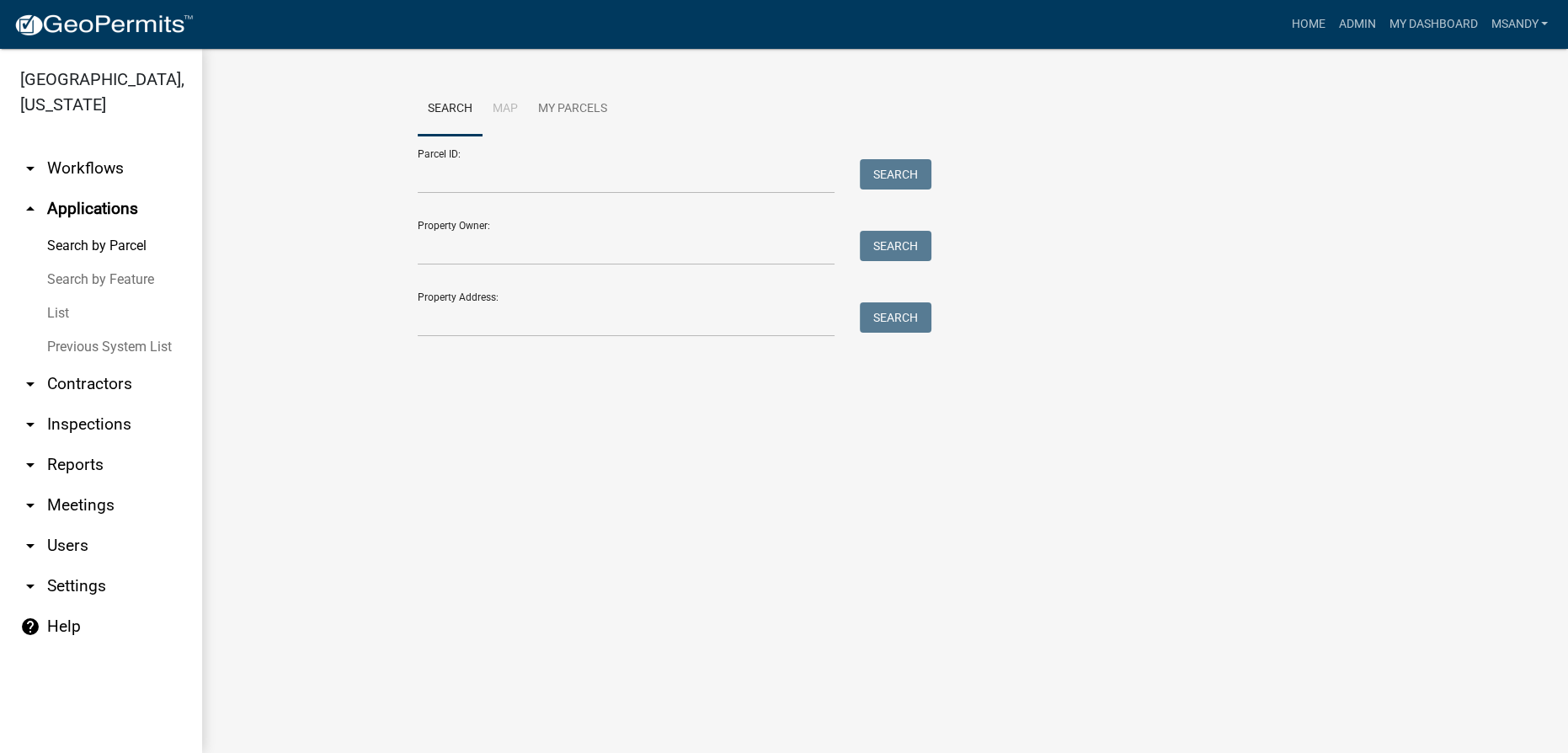
click at [62, 312] on link "List" at bounding box center [101, 313] width 202 height 34
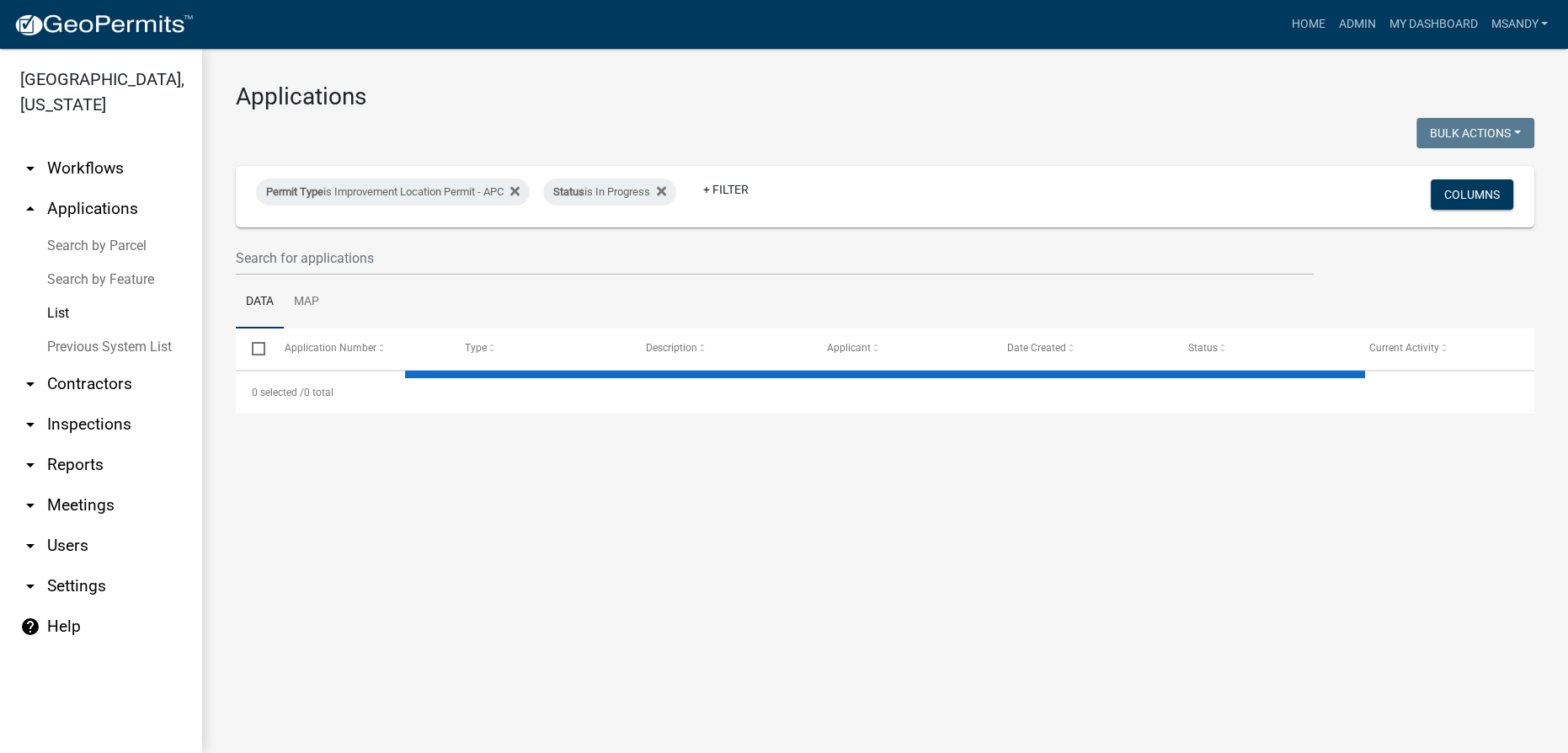
select select "3: 100"
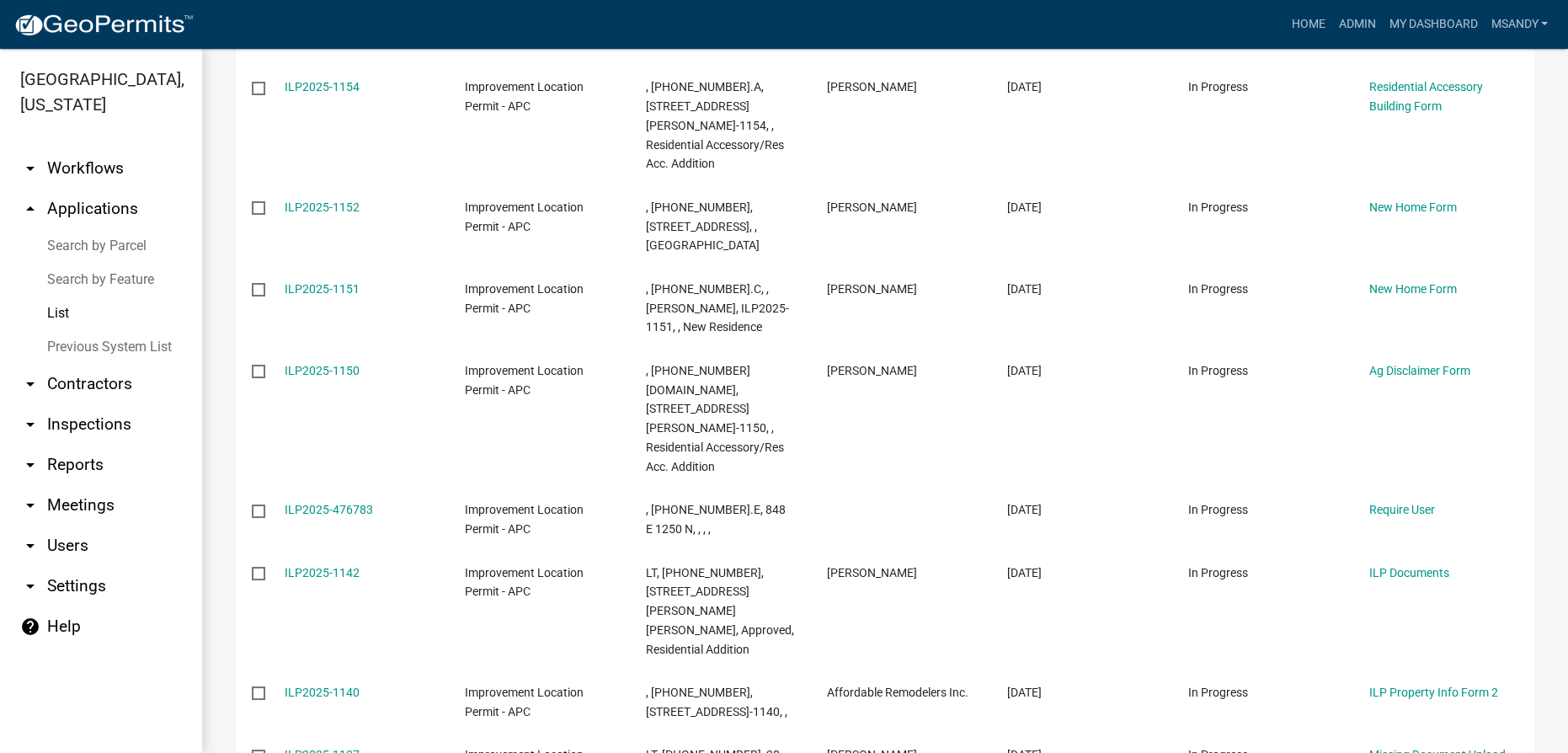
scroll to position [459, 0]
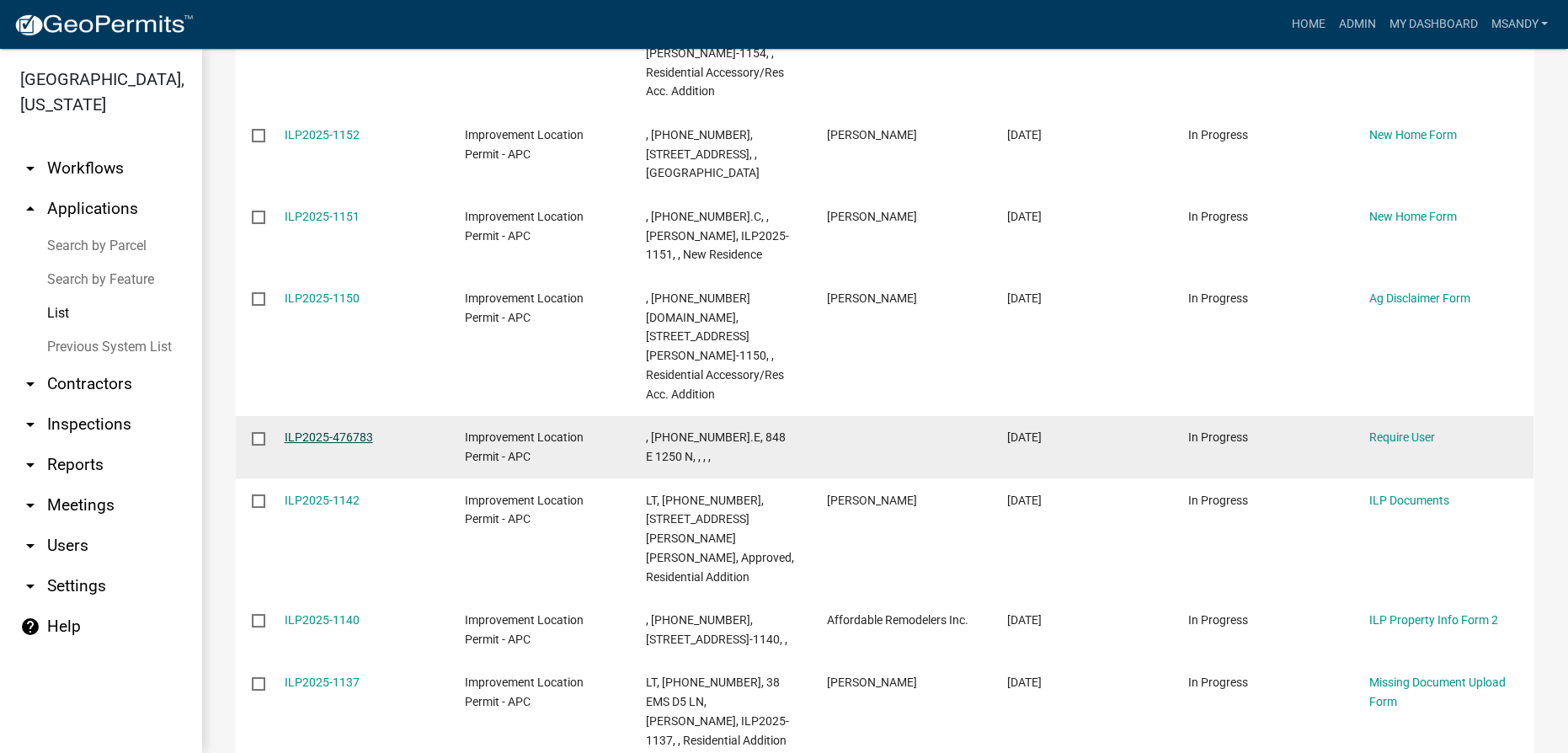
click at [331, 435] on link "ILP2025-476783" at bounding box center [328, 437] width 88 height 14
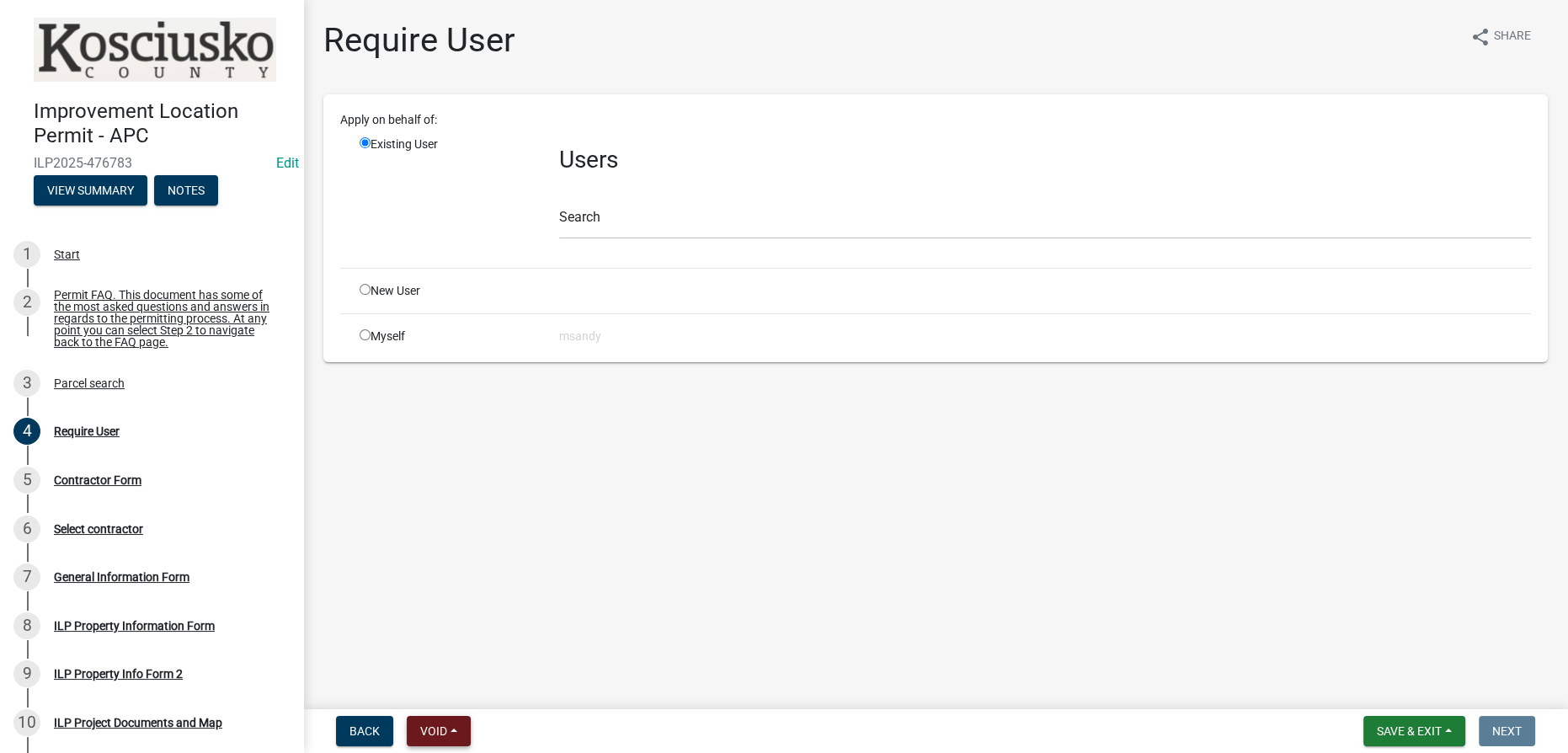
click at [451, 735] on button "Void" at bounding box center [439, 731] width 64 height 30
click at [445, 685] on button "Void" at bounding box center [475, 687] width 135 height 41
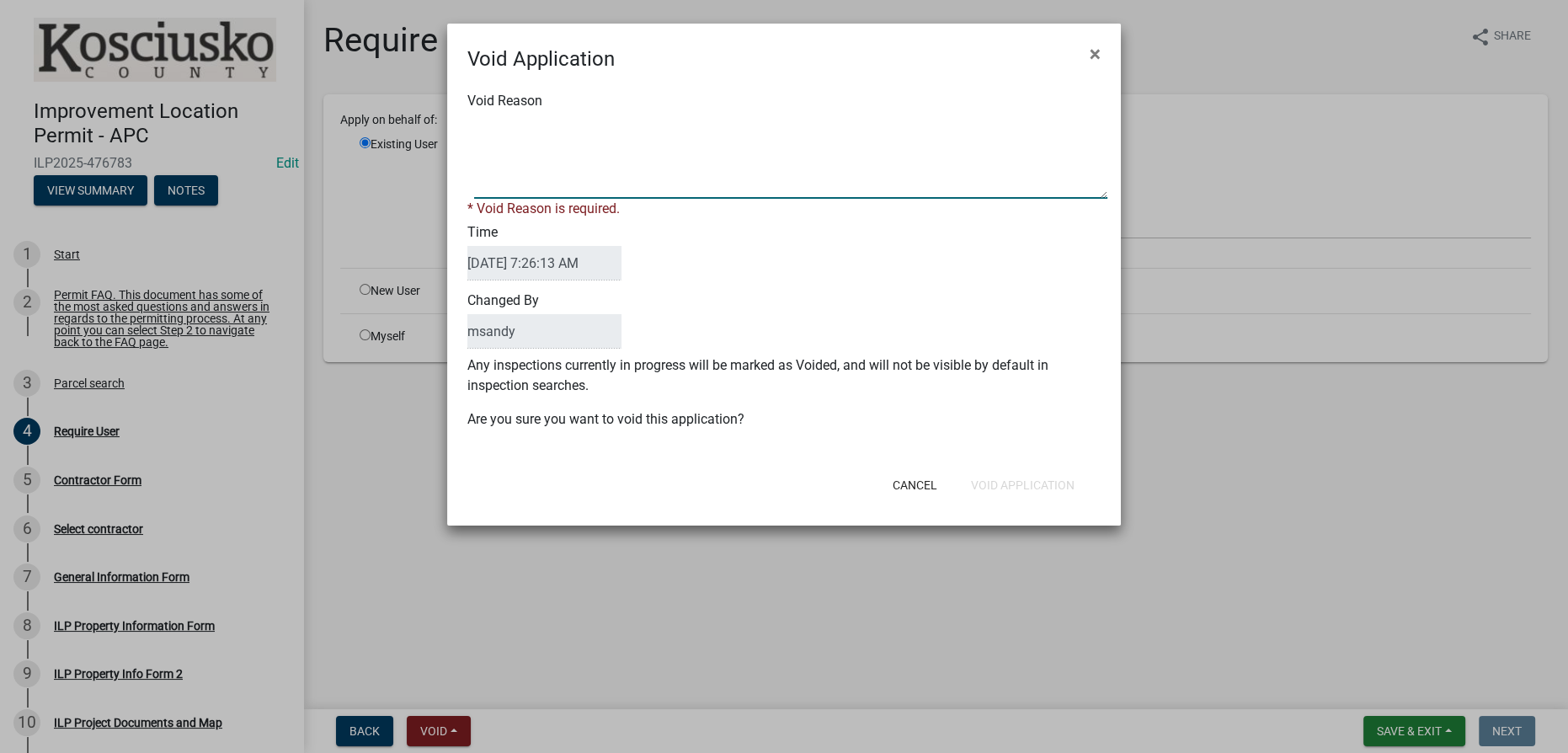
click at [570, 133] on textarea "Void Reason" at bounding box center [791, 156] width 634 height 84
type textarea "Incomplete"
click at [995, 476] on button "Void Application" at bounding box center [1023, 485] width 131 height 30
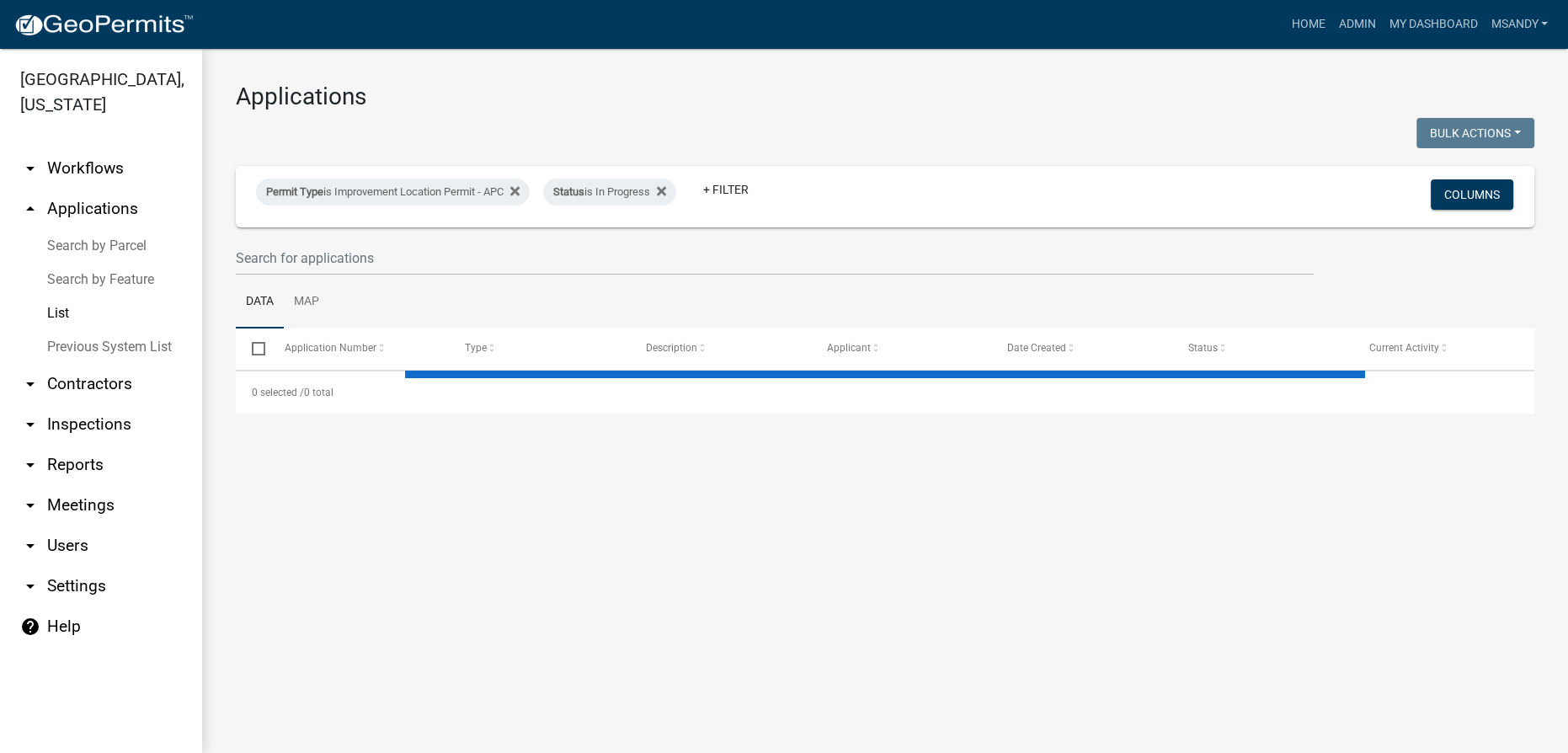
select select "3: 100"
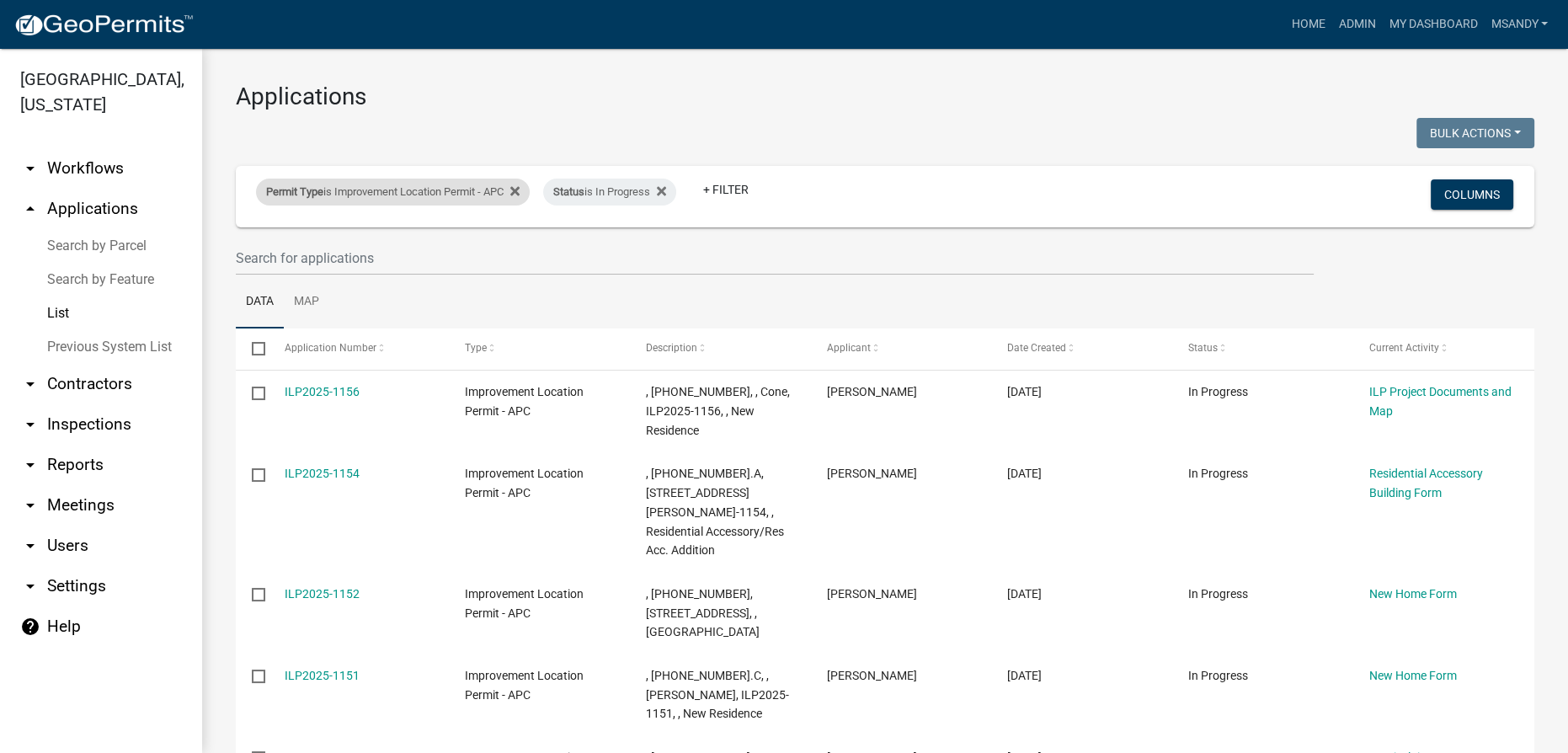
click at [347, 195] on div "Permit Type is Improvement Location Permit - APC" at bounding box center [392, 192] width 274 height 27
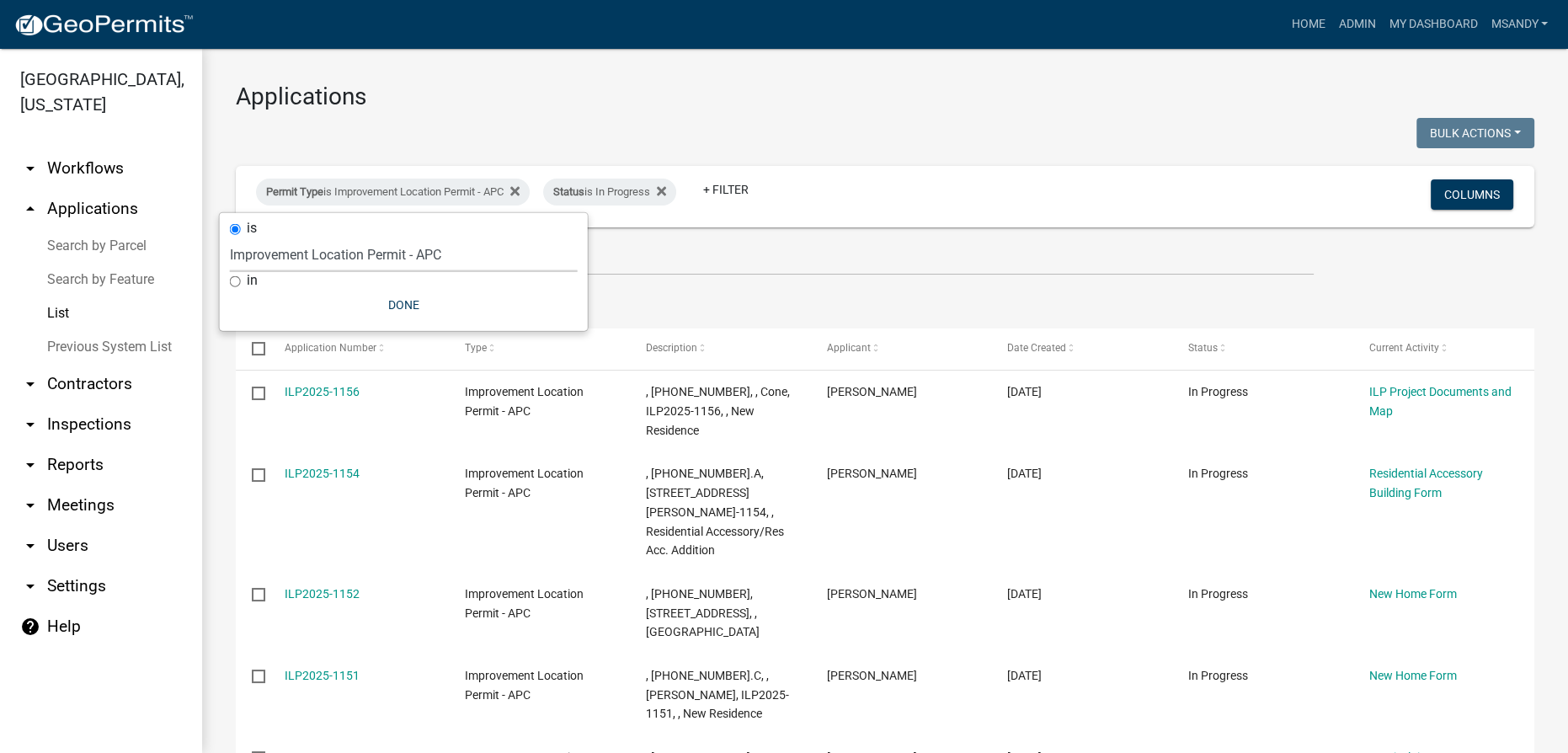
click at [361, 252] on select "Select an option 6 27 2024 Copy Of - Subdivision Plat Application - APC APC Add…" at bounding box center [404, 255] width 347 height 35
select select "06555e07-7e79-4569-9f73-610b83aead0f"
click at [230, 238] on select "Select an option 6 27 2024 Copy Of - Subdivision Plat Application - APC APC Add…" at bounding box center [404, 255] width 347 height 35
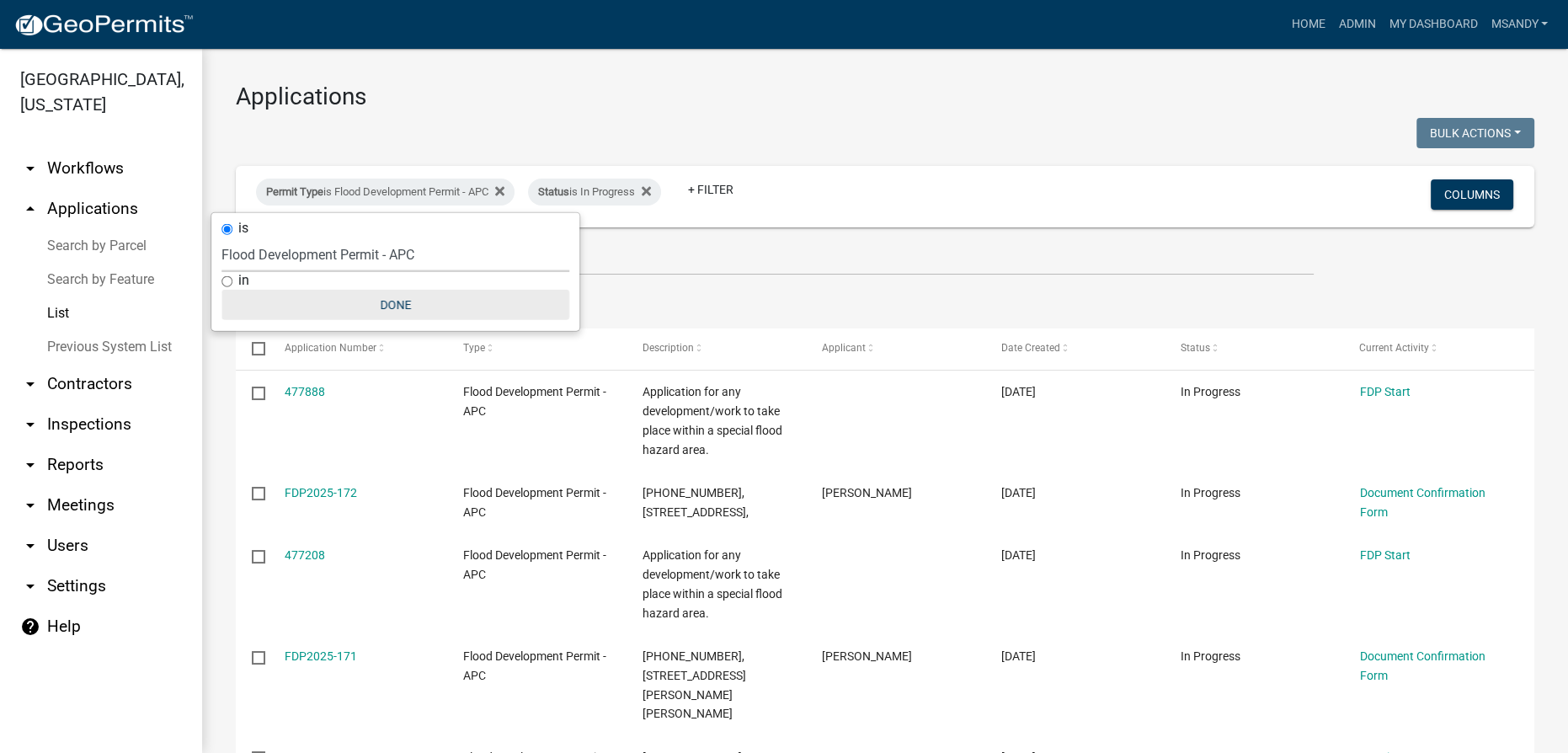
click at [384, 294] on button "Done" at bounding box center [395, 304] width 347 height 30
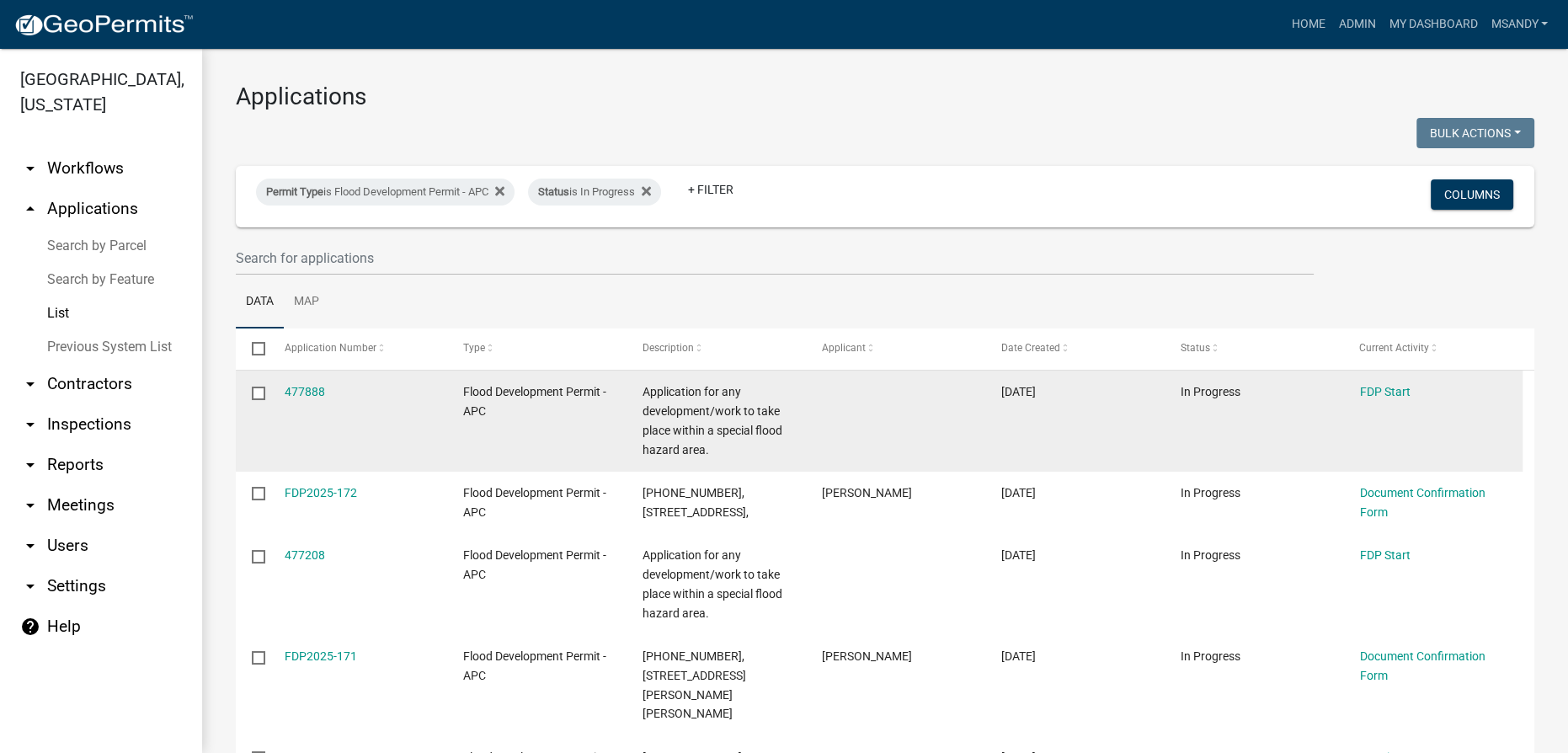
click at [258, 397] on input "checkbox" at bounding box center [257, 392] width 11 height 11
checkbox input "true"
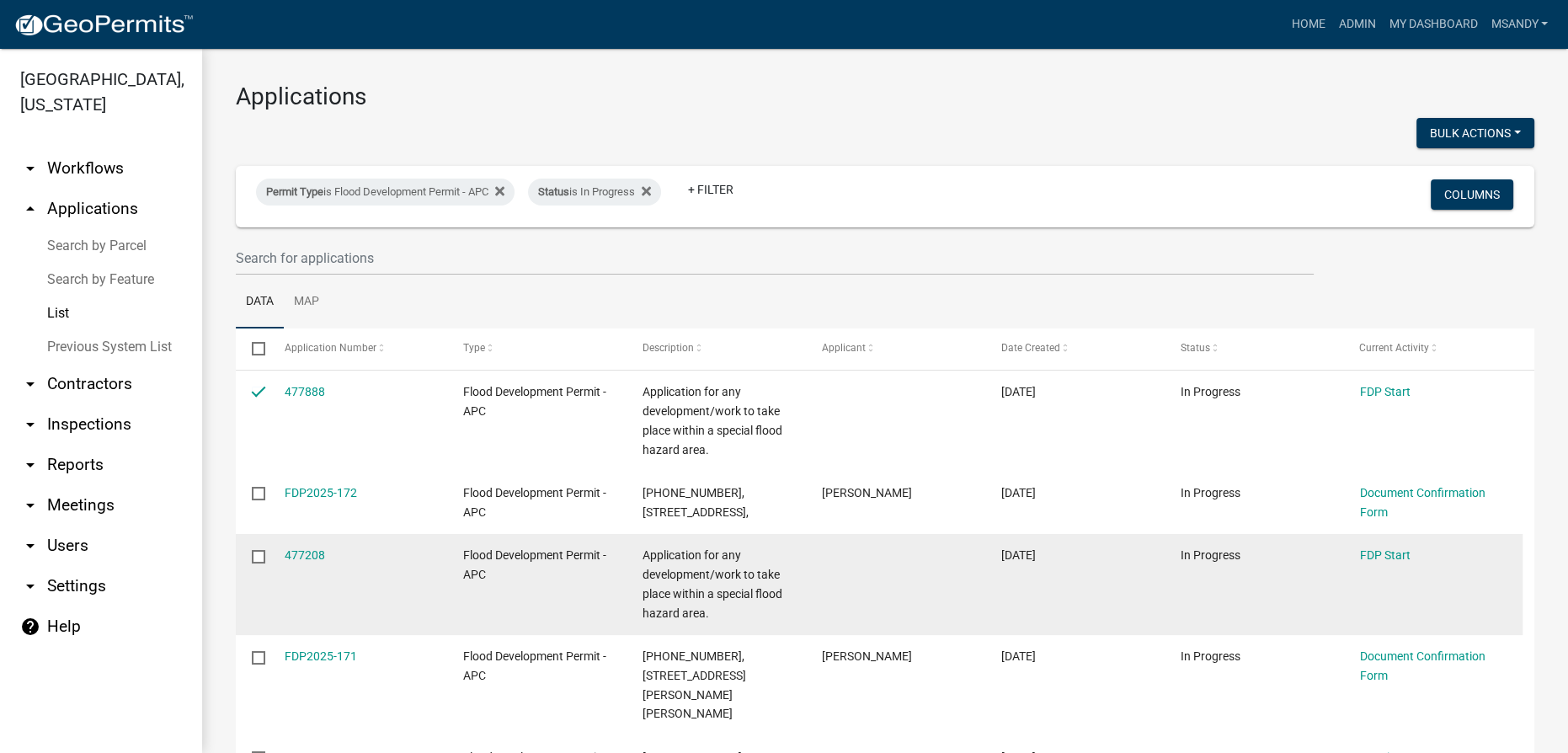
click at [269, 558] on div "477208 Flood Development Permit - APC Application for any development/work to t…" at bounding box center [879, 584] width 1287 height 101
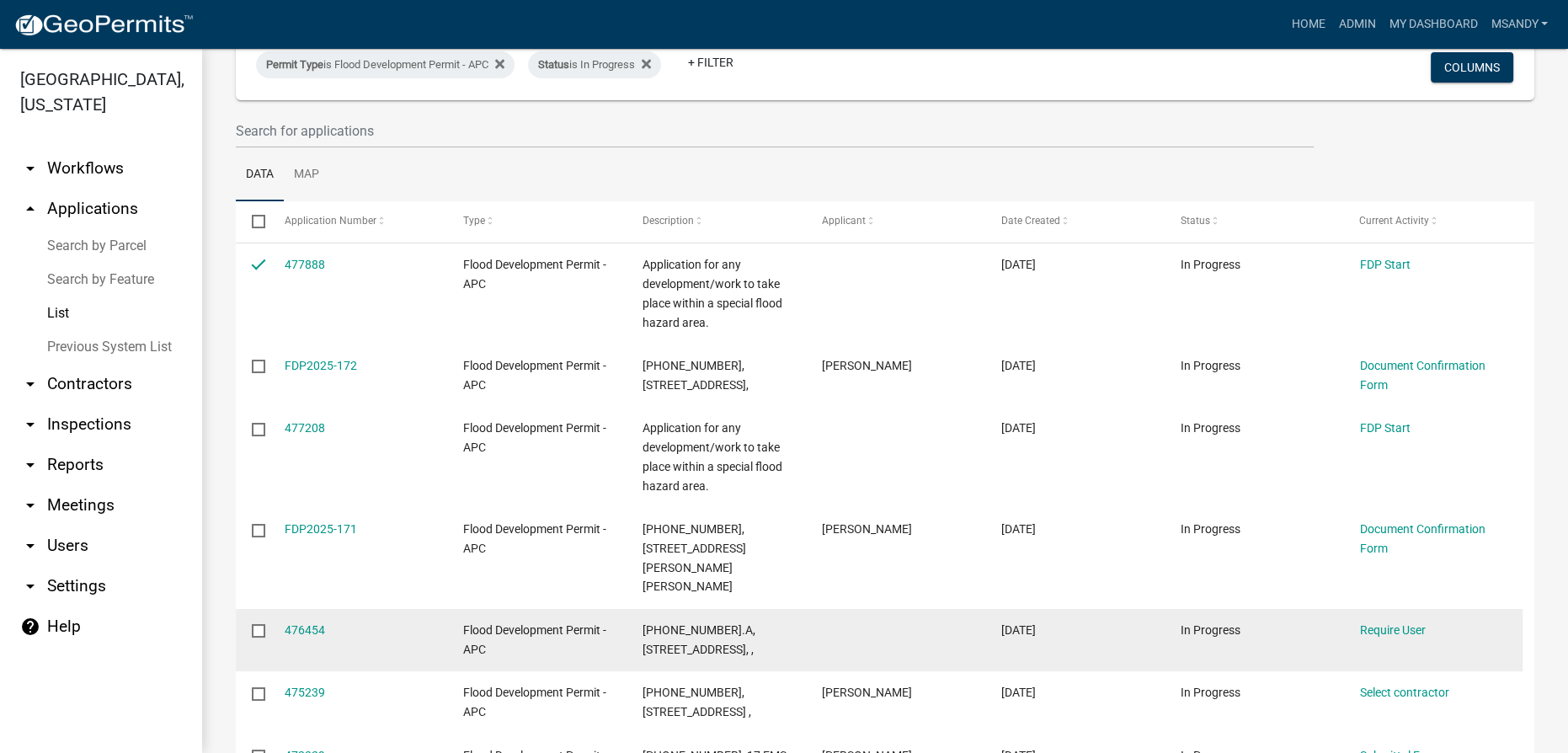
scroll to position [229, 0]
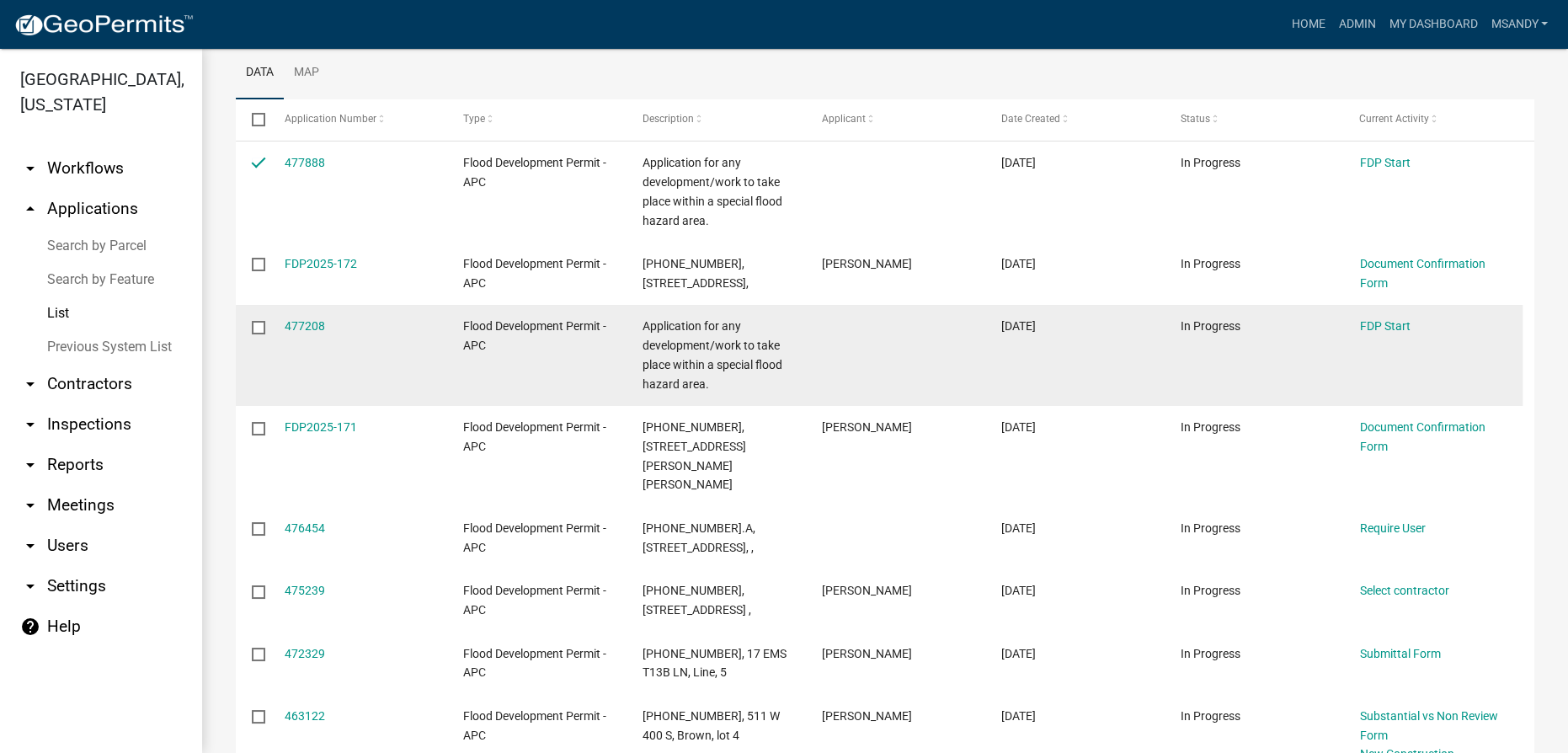
click at [268, 322] on div "477208 Flood Development Permit - APC Application for any development/work to t…" at bounding box center [879, 355] width 1287 height 101
click at [267, 321] on label at bounding box center [264, 328] width 24 height 14
click at [263, 321] on input "checkbox" at bounding box center [257, 326] width 11 height 11
checkbox input "true"
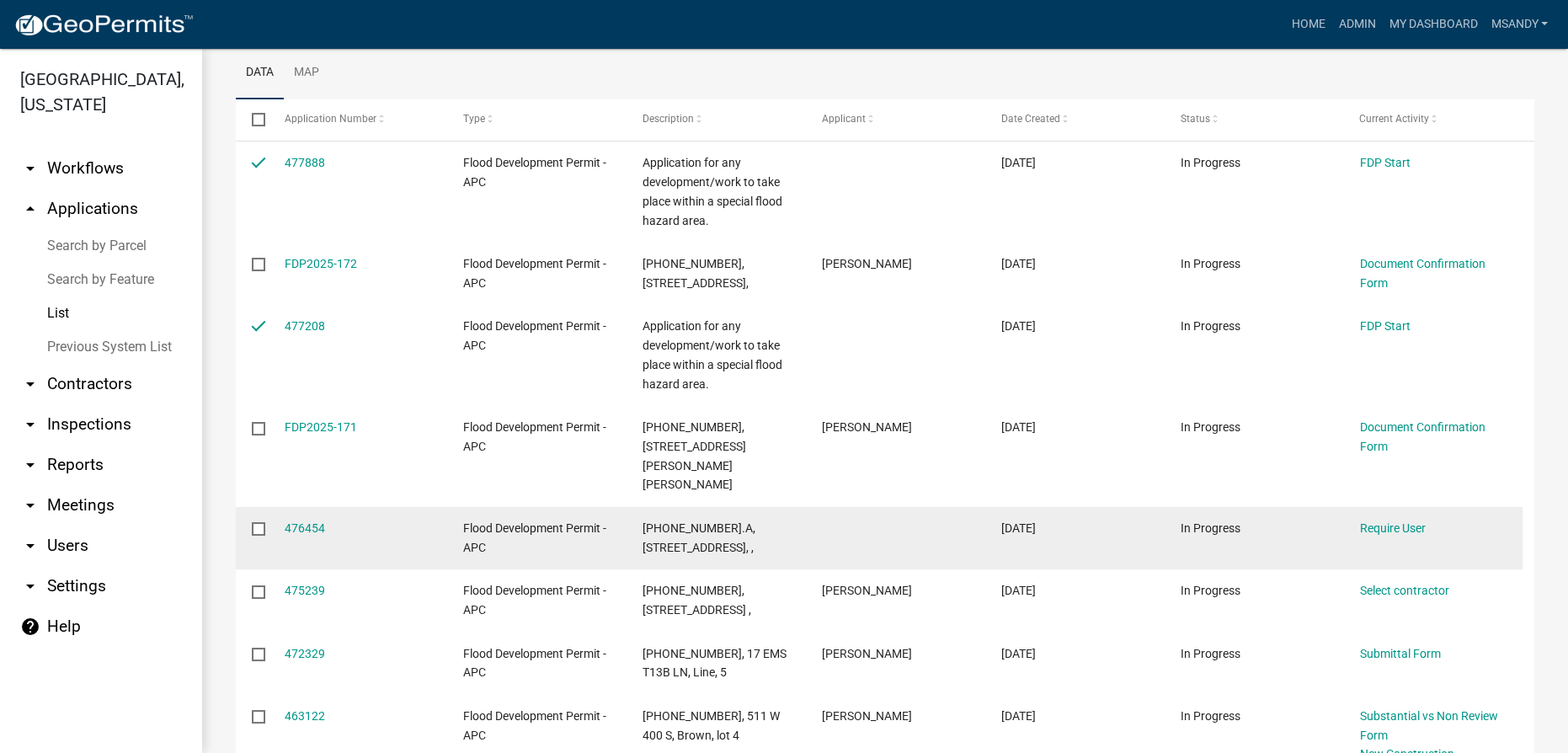
click at [256, 522] on input "checkbox" at bounding box center [257, 527] width 11 height 11
checkbox input "true"
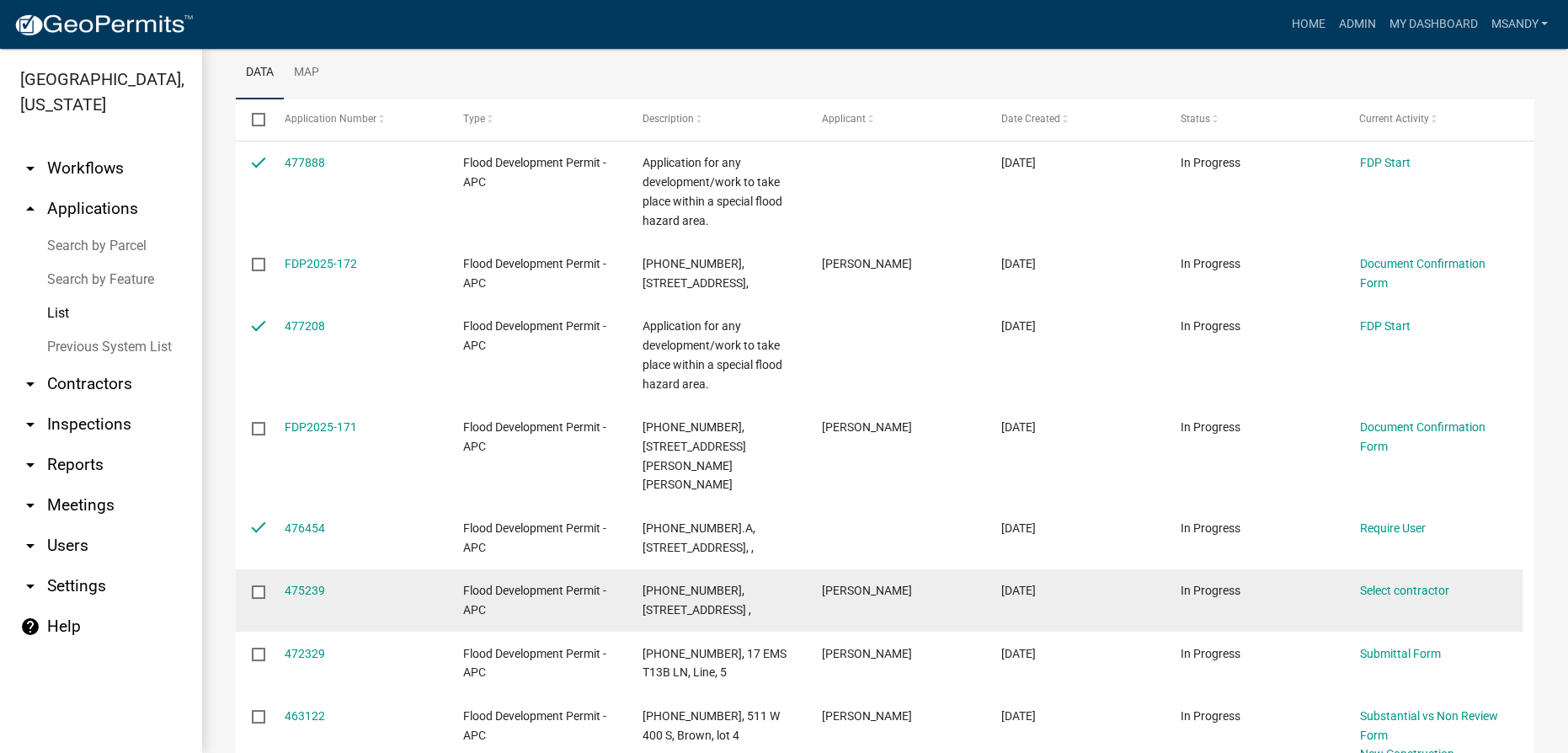
click at [257, 585] on input "checkbox" at bounding box center [257, 590] width 11 height 11
checkbox input "true"
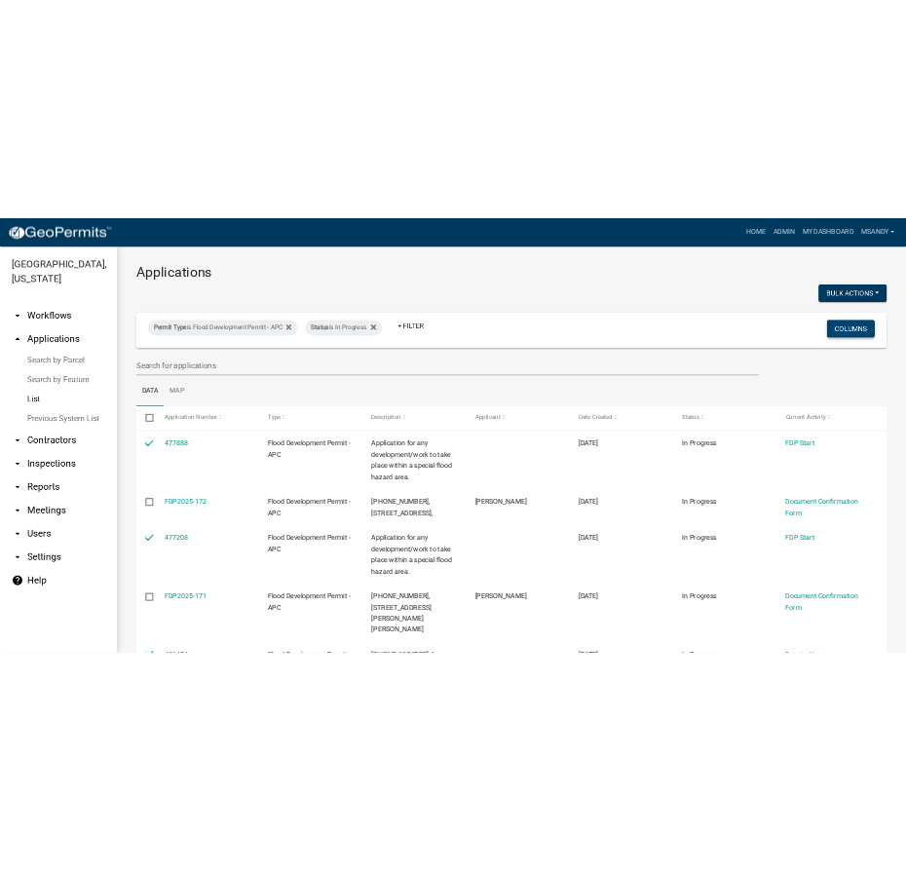
scroll to position [0, 0]
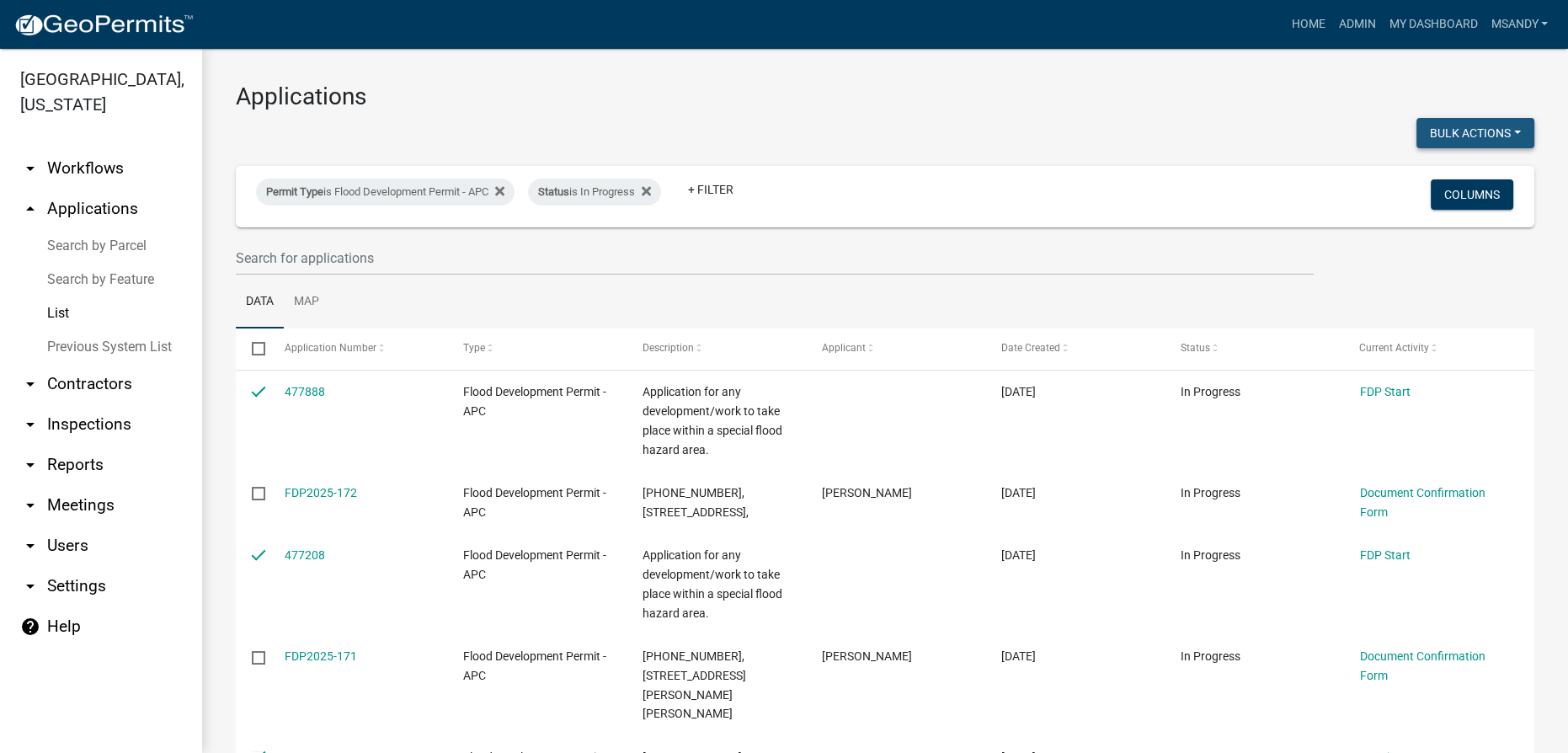
click at [1475, 130] on button "Bulk Actions" at bounding box center [1476, 132] width 118 height 30
click at [1429, 168] on button "Void" at bounding box center [1468, 176] width 135 height 41
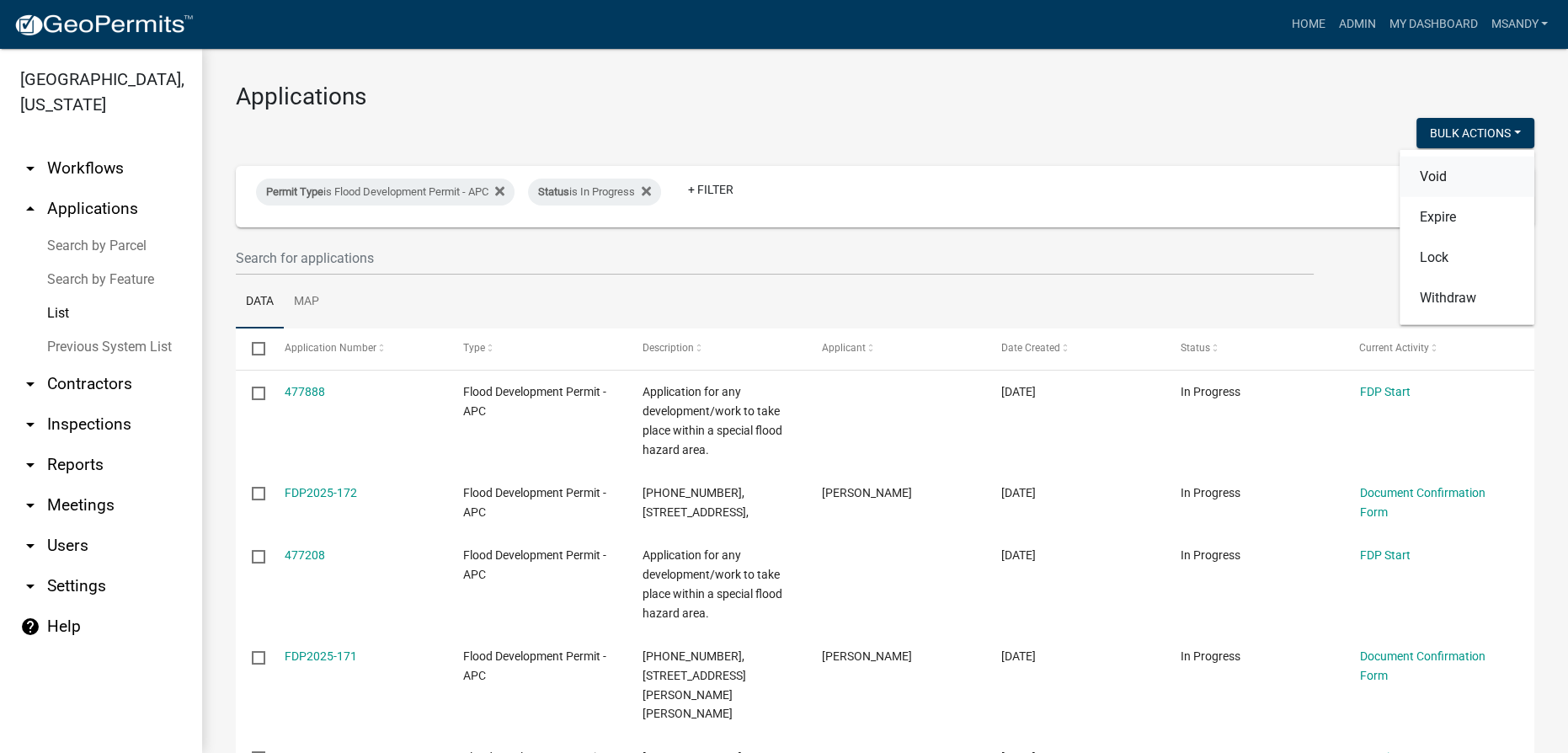
checkbox input "false"
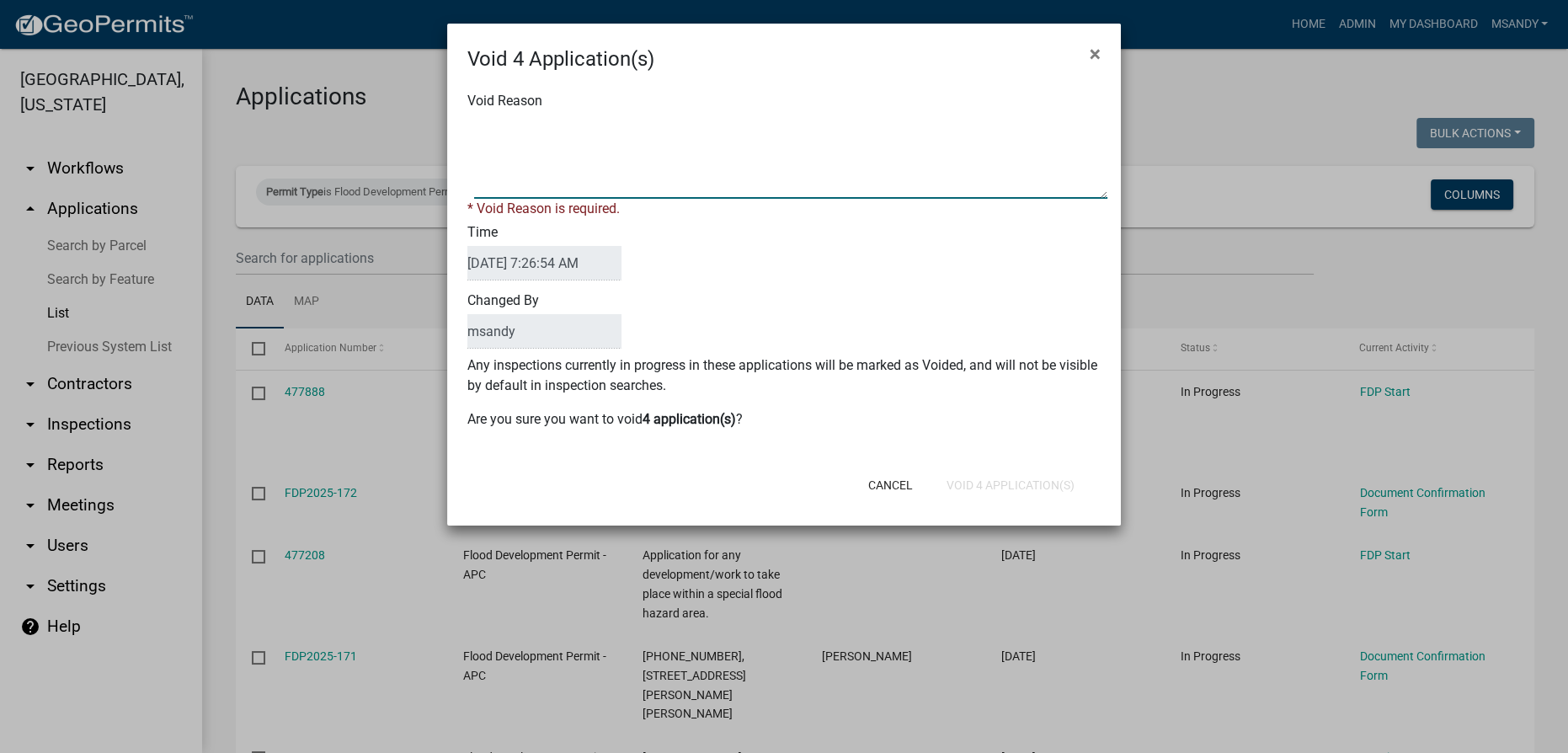
click at [925, 175] on textarea "Void Reason" at bounding box center [791, 156] width 634 height 84
type textarea "Incomplete"
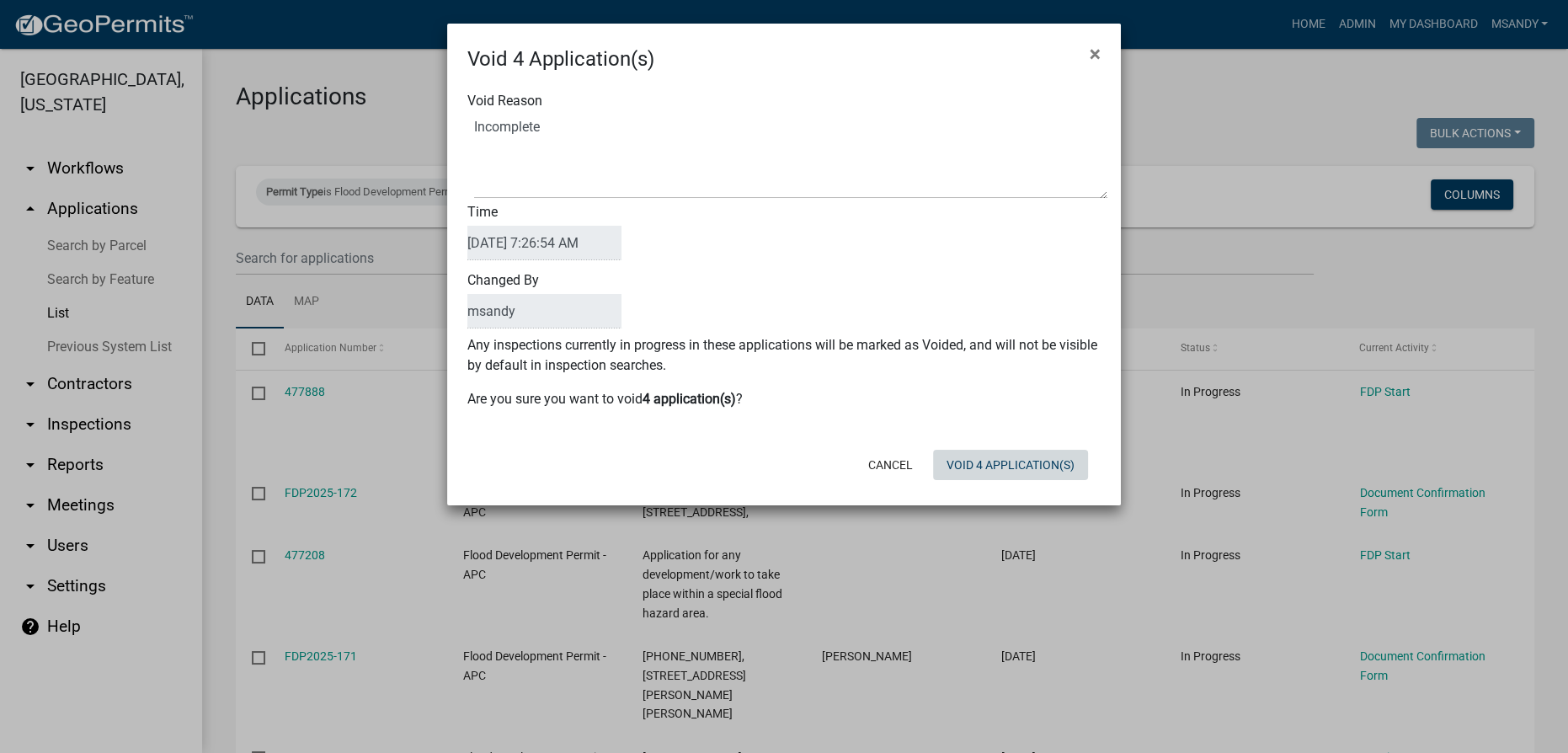
click at [1006, 481] on div "Cancel Void 4 Application(s)" at bounding box center [894, 465] width 415 height 44
click at [1005, 457] on button "Void 4 Application(s)" at bounding box center [1010, 464] width 155 height 30
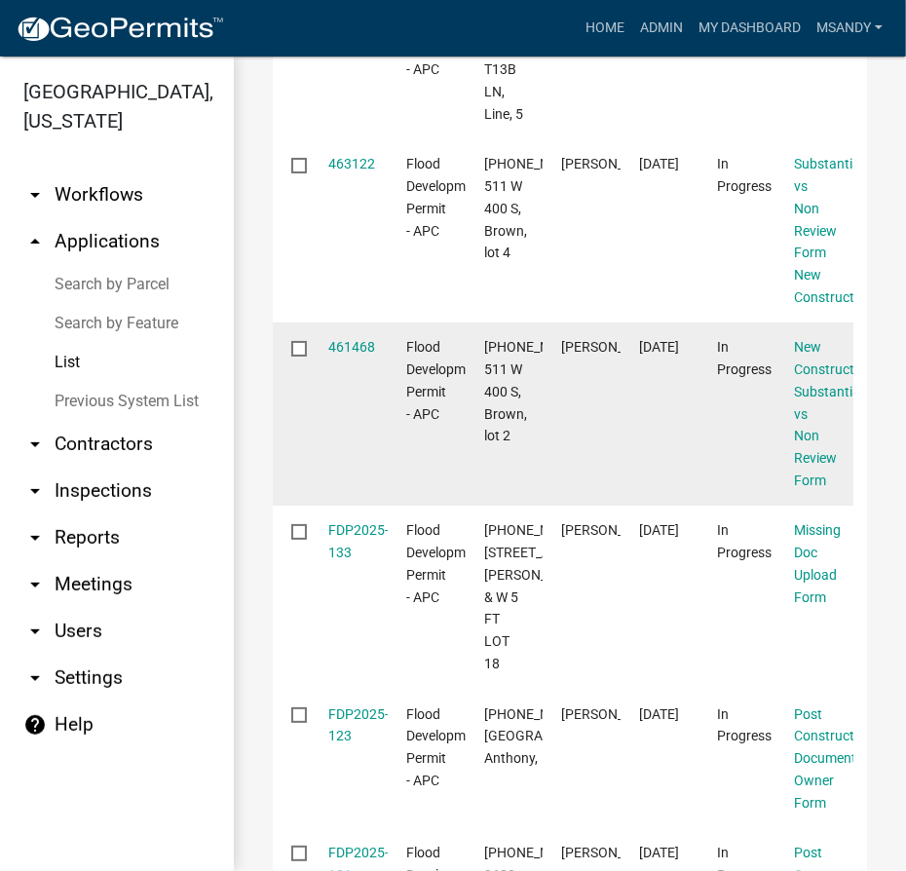
scroll to position [531, 0]
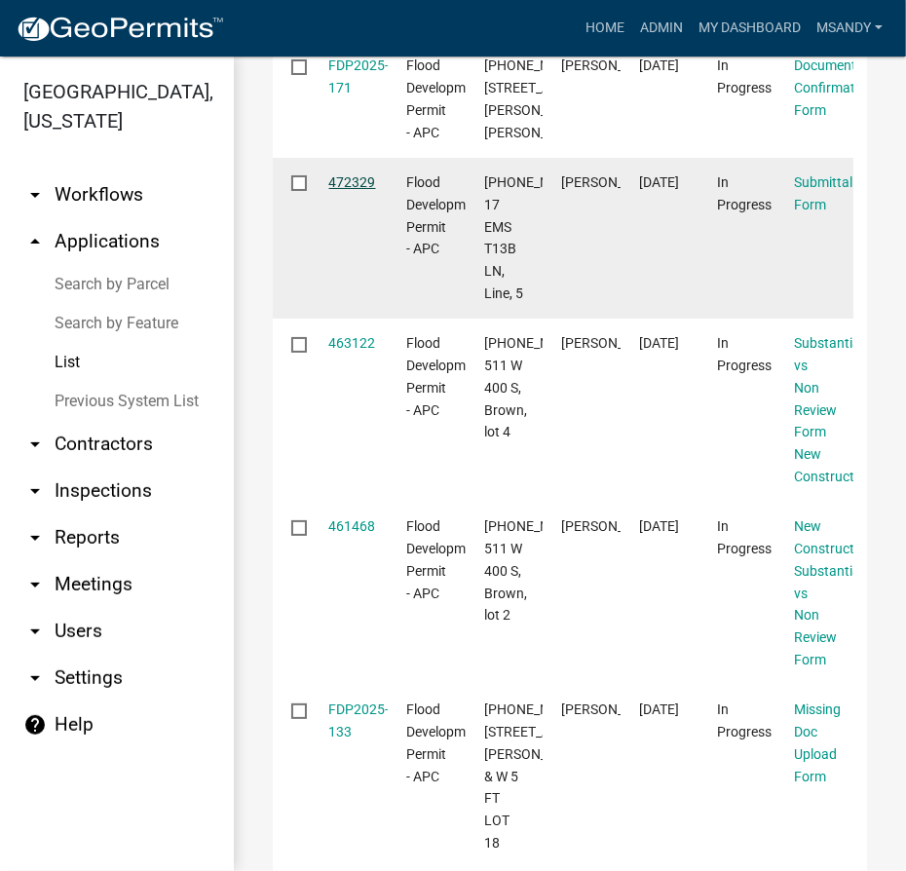
click at [357, 190] on link "472329" at bounding box center [352, 182] width 47 height 16
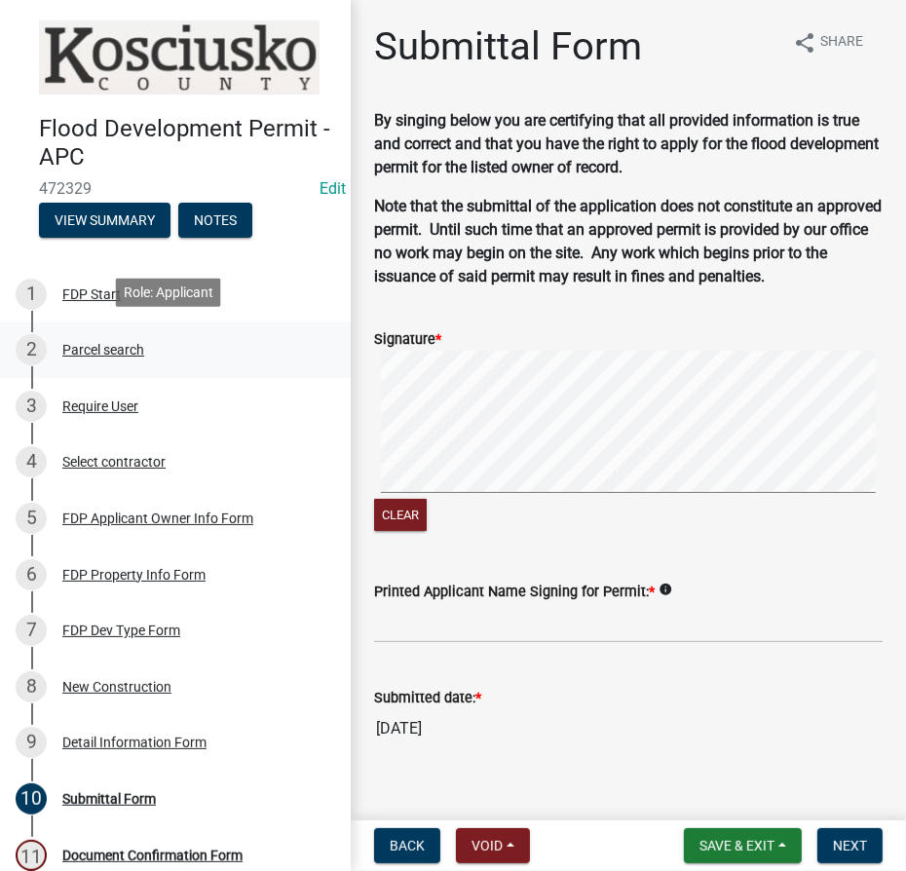
click at [117, 349] on div "Parcel search" at bounding box center [103, 350] width 82 height 14
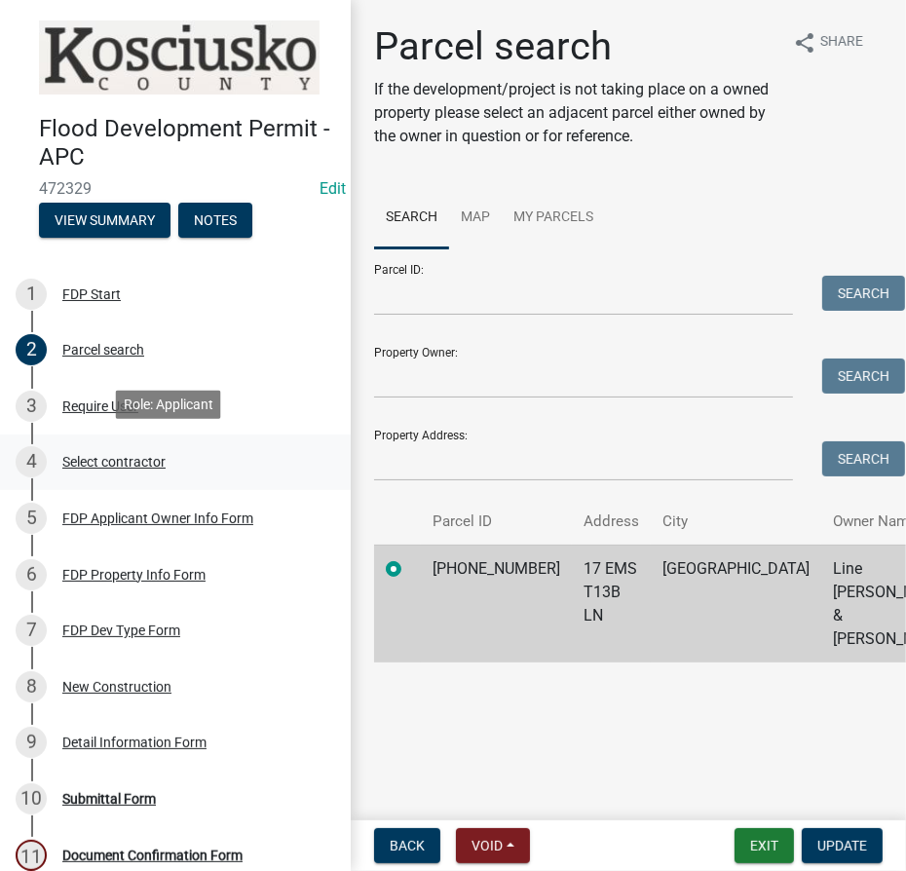
click at [112, 461] on div "Select contractor" at bounding box center [113, 462] width 103 height 14
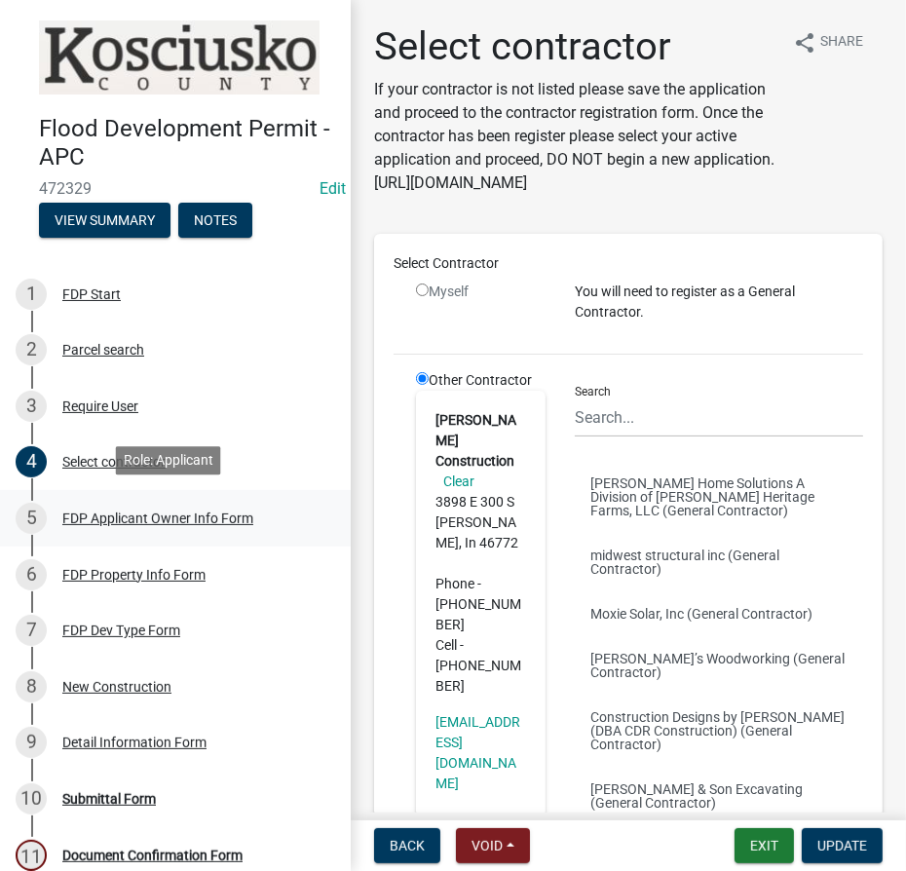
click at [175, 517] on div "FDP Applicant Owner Info Form" at bounding box center [157, 519] width 191 height 14
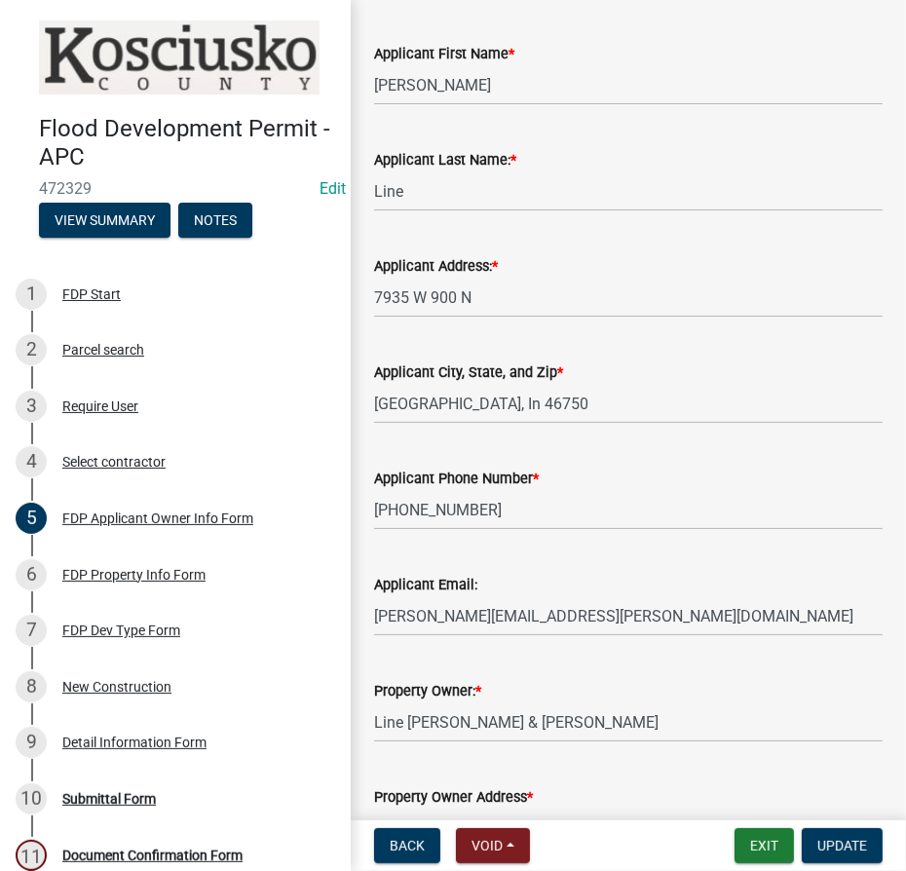
scroll to position [354, 0]
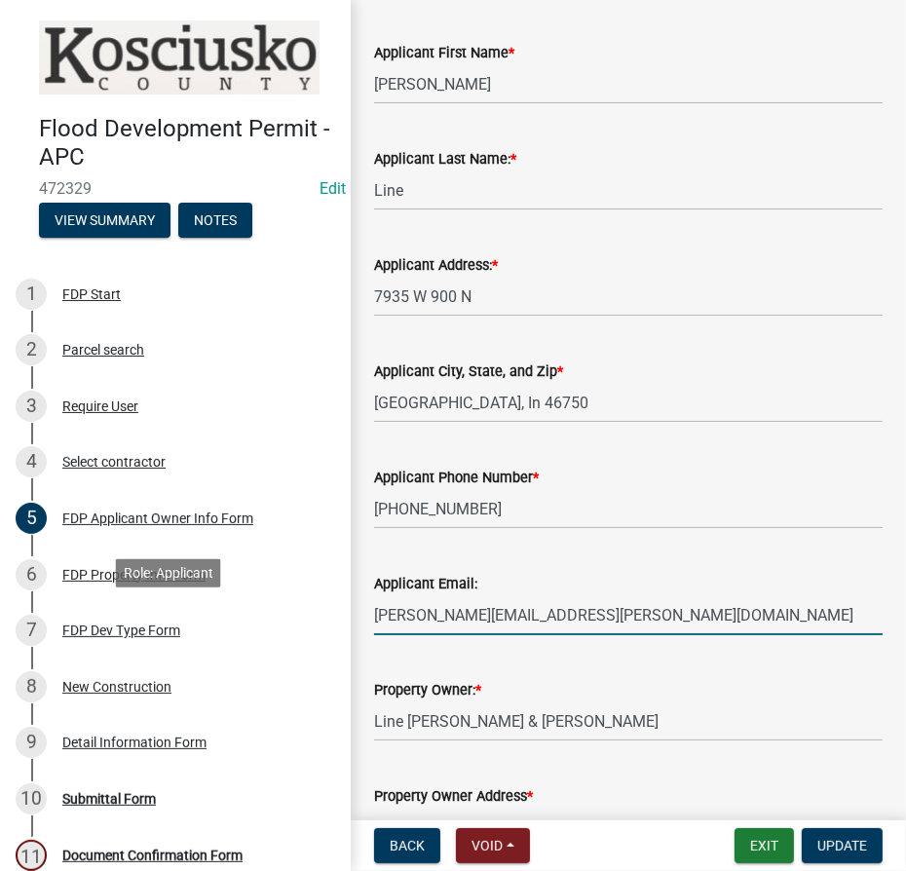
drag, startPoint x: 592, startPoint y: 611, endPoint x: 456, endPoint y: 587, distance: 138.6
click at [279, 607] on div "Flood Development Permit - APC 472329 Edit View Summary Notes 1 FDP Start 2 Par…" at bounding box center [453, 435] width 906 height 871
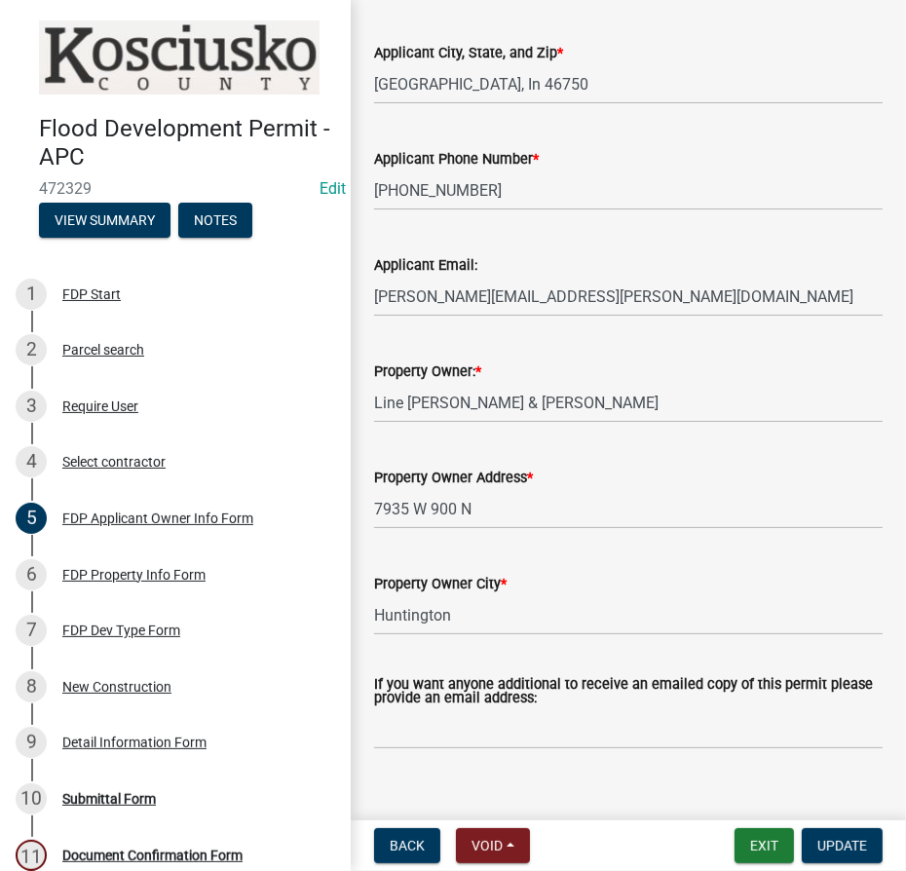
scroll to position [700, 0]
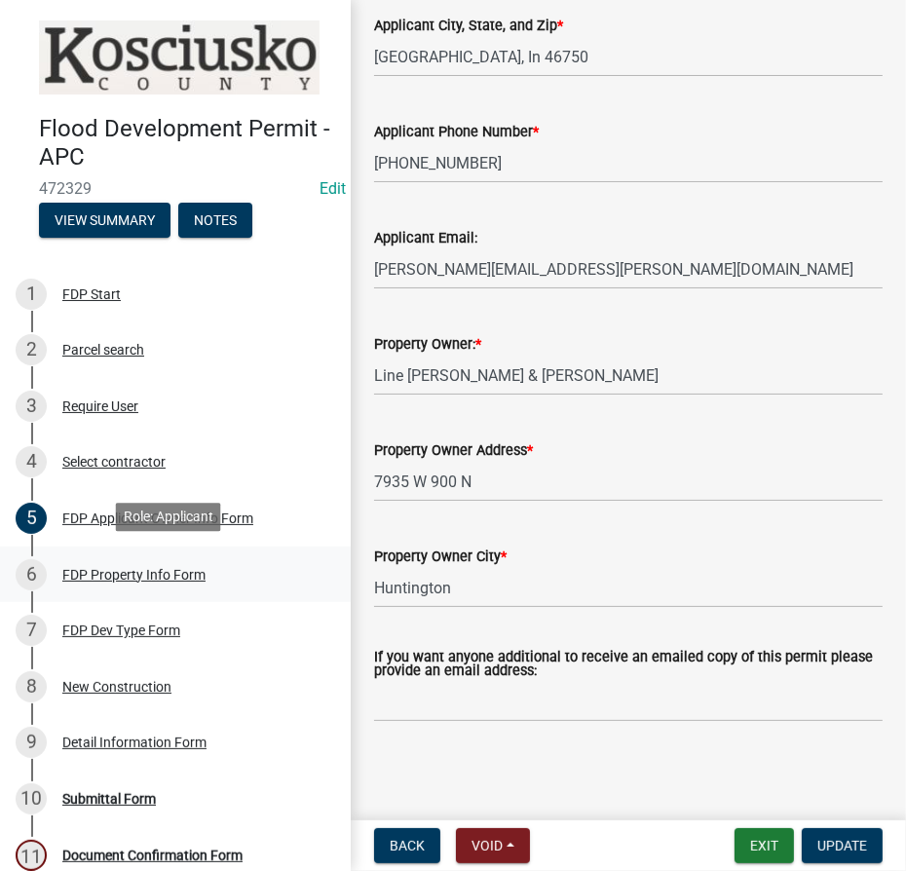
click at [114, 571] on div "FDP Property Info Form" at bounding box center [133, 575] width 143 height 14
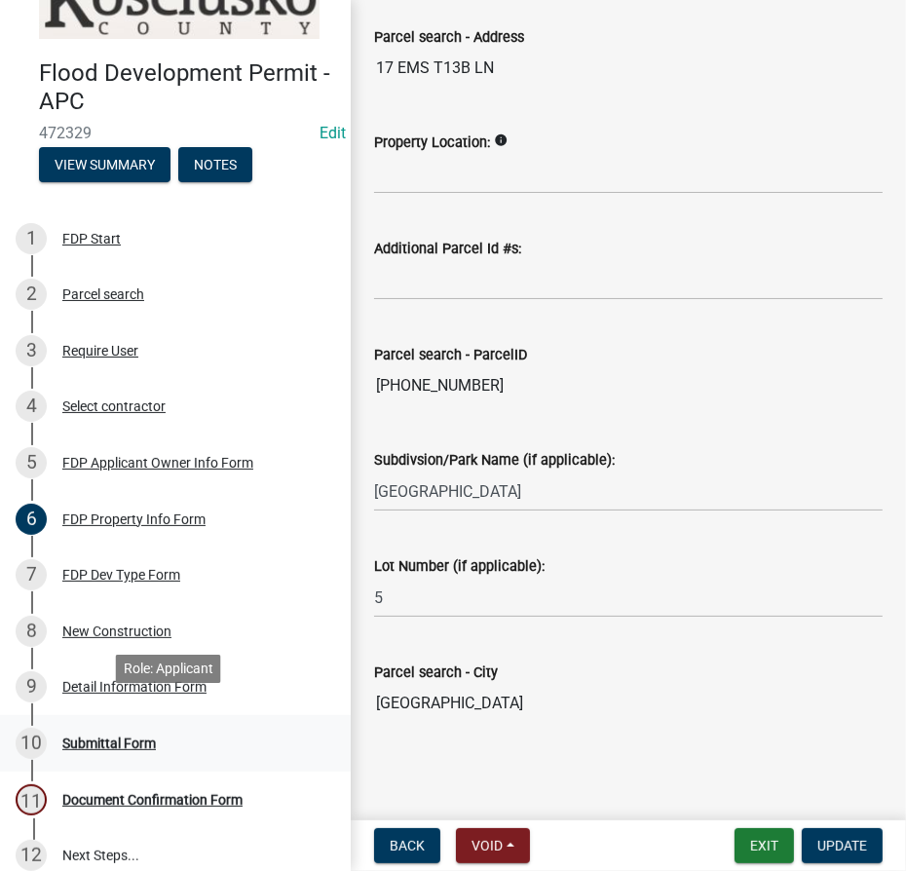
scroll to position [72, 0]
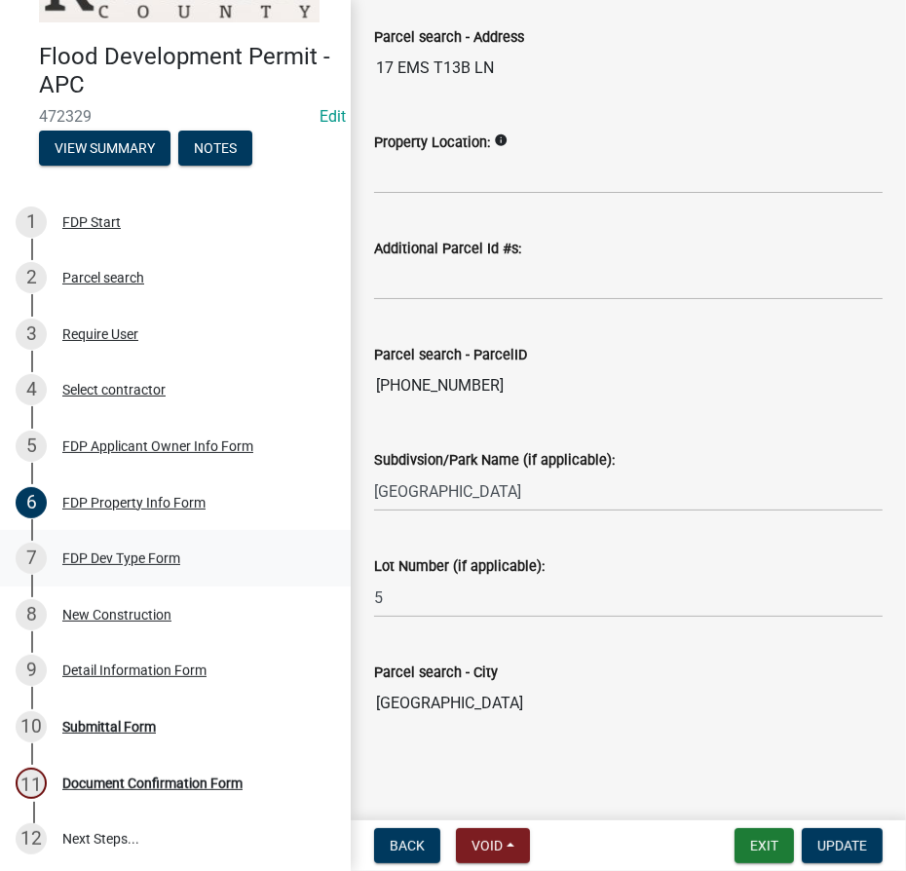
click at [112, 556] on div "FDP Dev Type Form" at bounding box center [121, 559] width 118 height 14
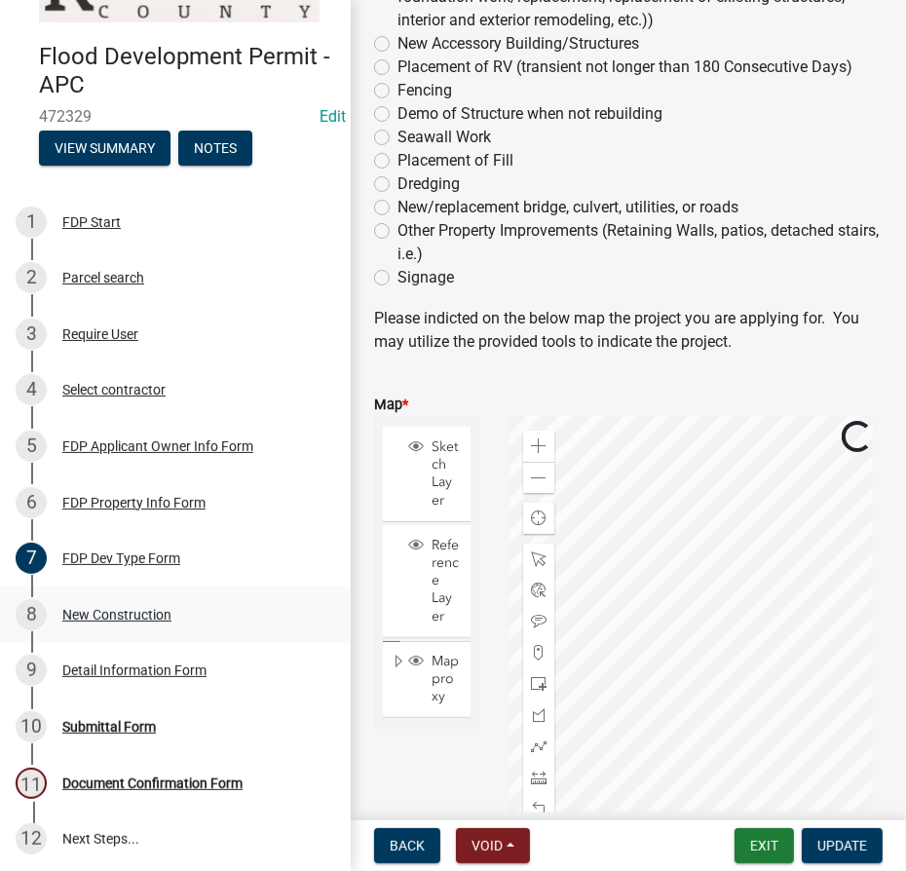
scroll to position [265, 0]
click at [107, 600] on div "8 New Construction" at bounding box center [168, 614] width 304 height 31
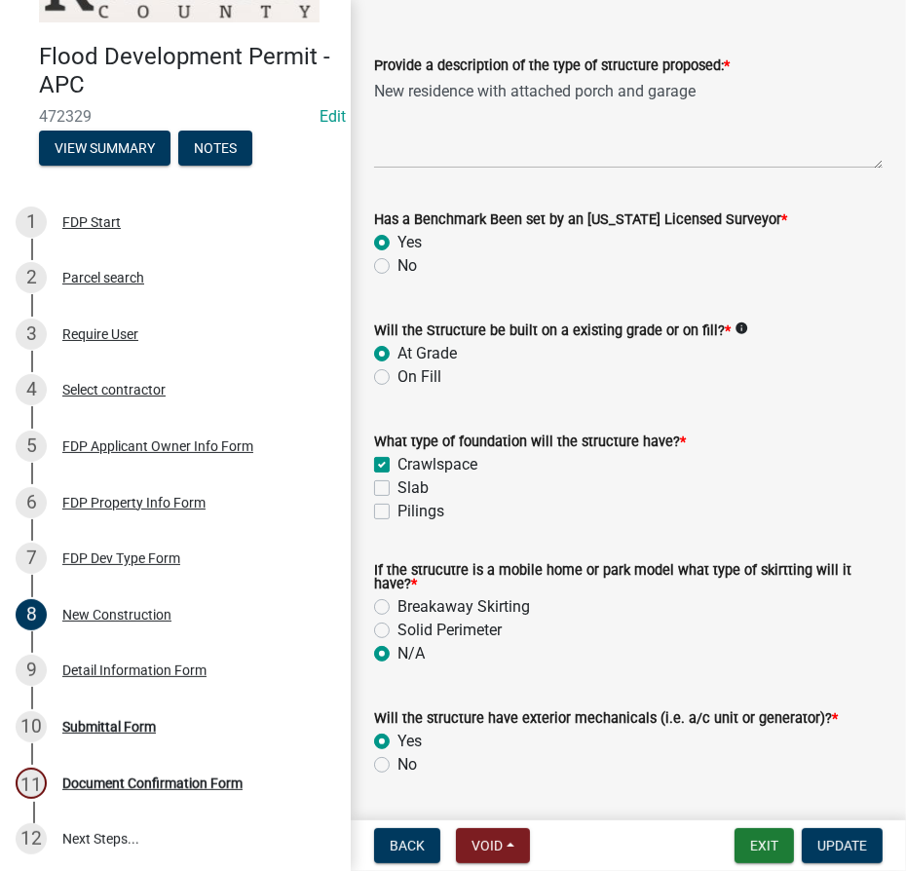
scroll to position [0, 0]
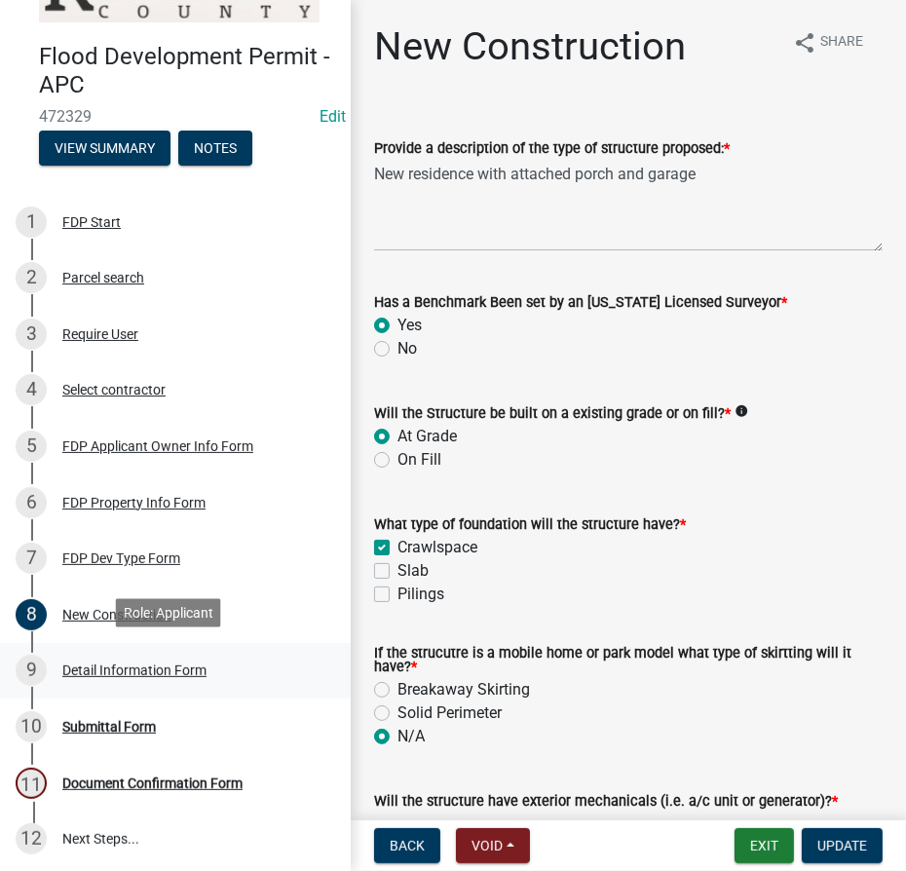
click at [109, 664] on div "Detail Information Form" at bounding box center [134, 671] width 144 height 14
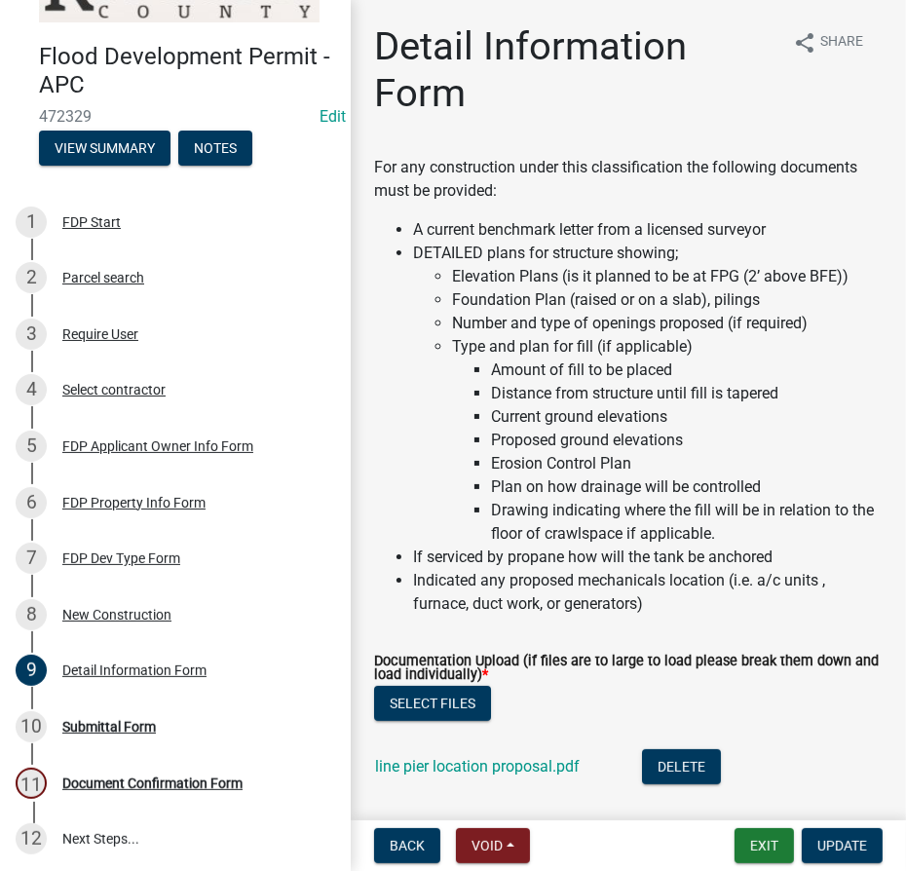
scroll to position [531, 0]
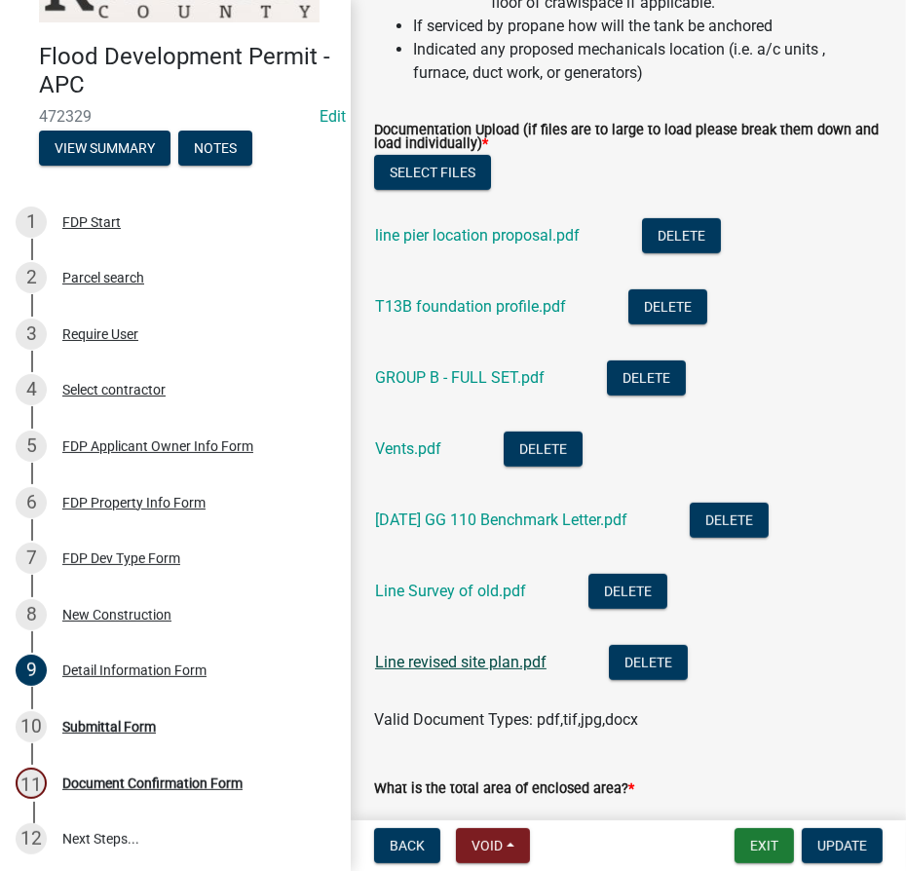
click at [477, 671] on link "Line revised site plan.pdf" at bounding box center [461, 662] width 172 height 19
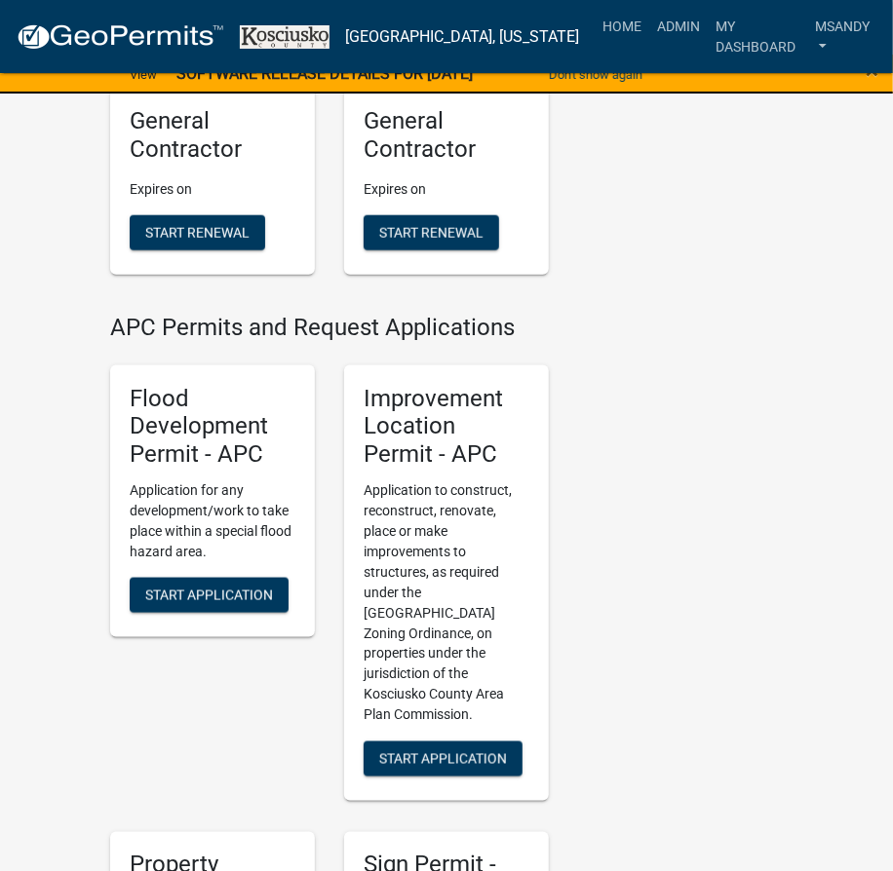
scroll to position [797, 0]
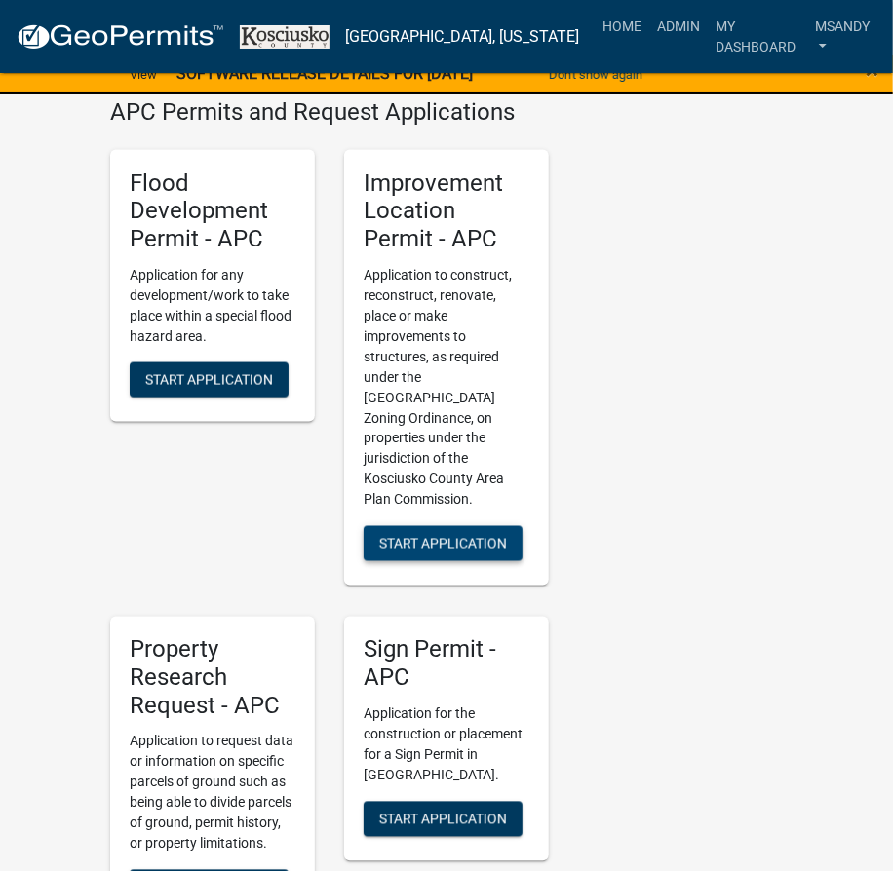
click at [448, 536] on span "Start Application" at bounding box center [443, 544] width 128 height 16
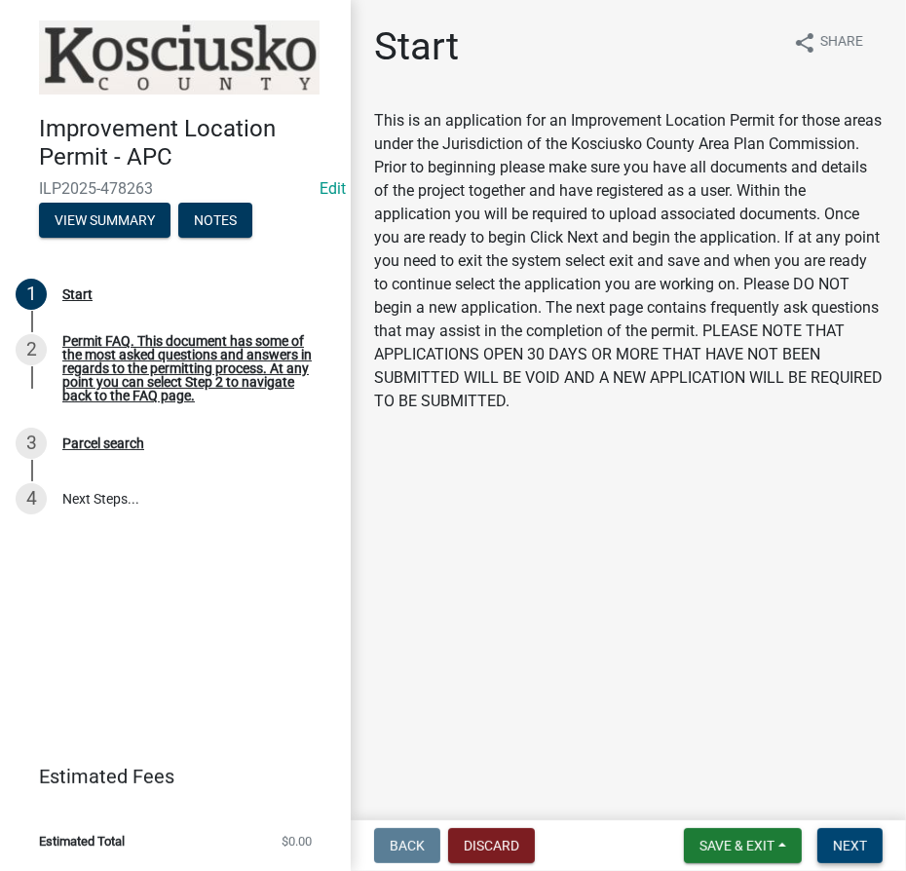
click at [847, 846] on span "Next" at bounding box center [850, 846] width 34 height 16
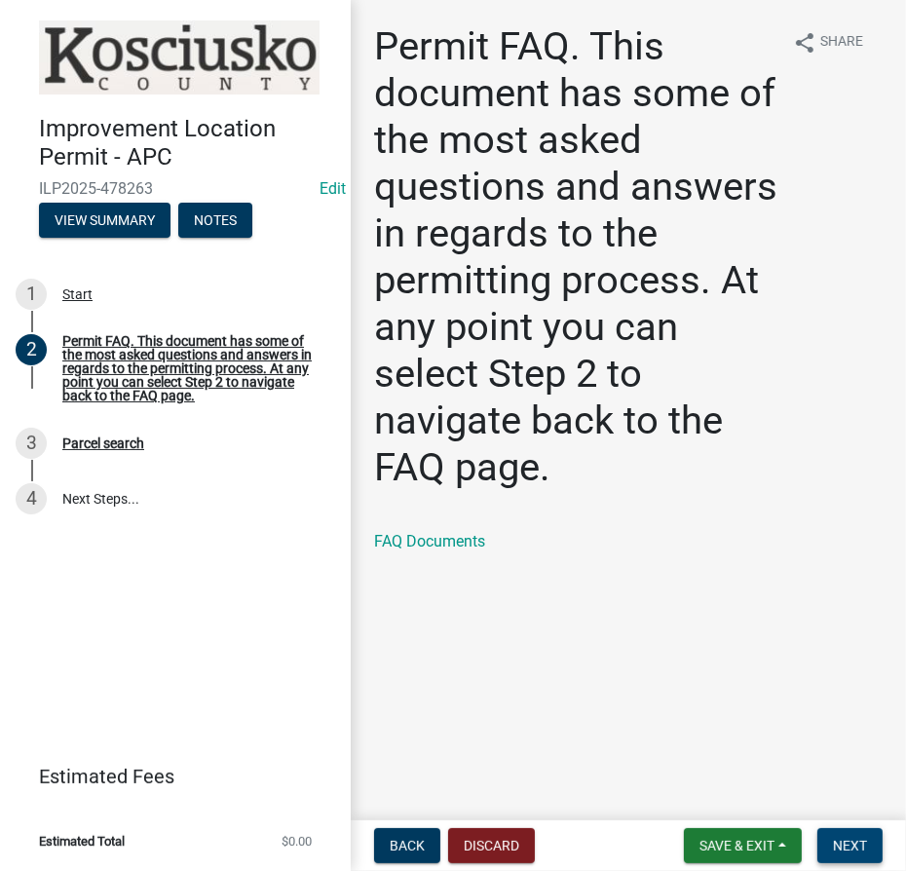
click at [866, 851] on span "Next" at bounding box center [850, 846] width 34 height 16
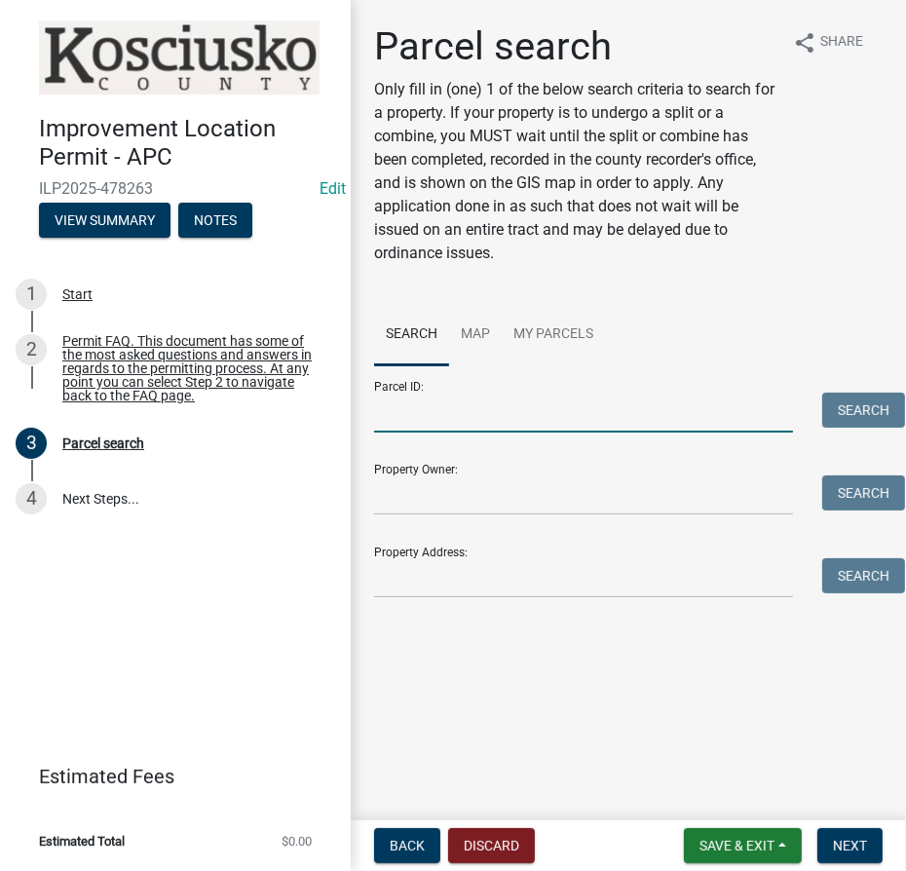
click at [633, 412] on input "Parcel ID:" at bounding box center [583, 413] width 419 height 40
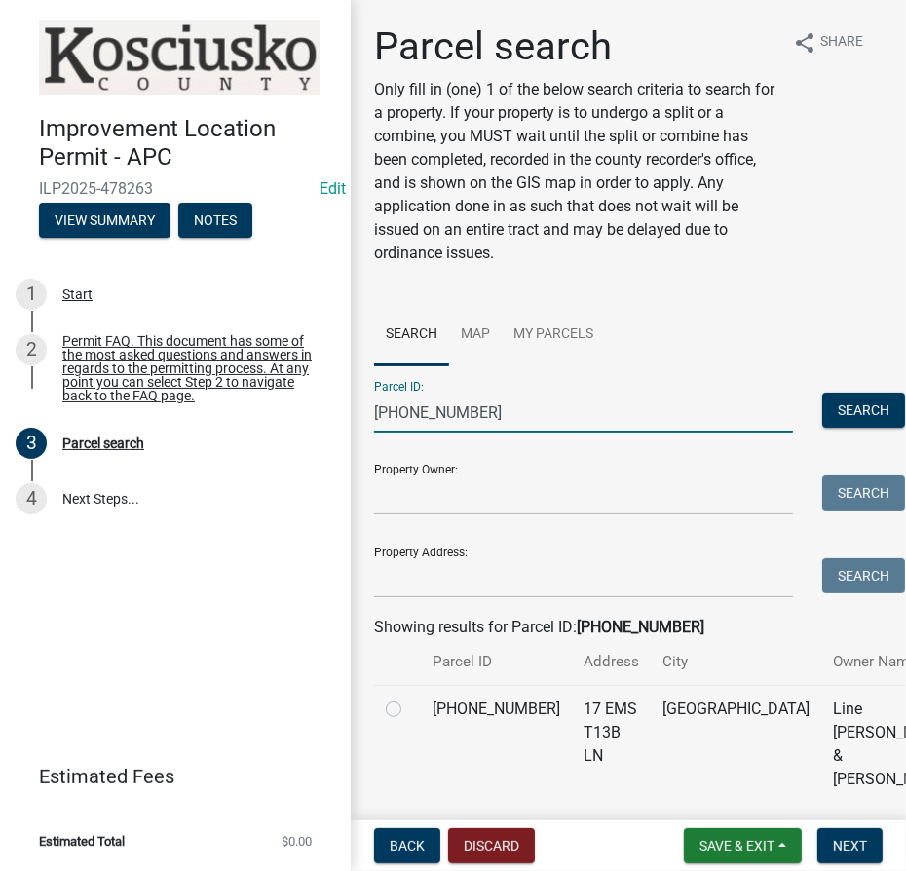
type input "[PHONE_NUMBER]"
click at [409, 698] on label at bounding box center [409, 698] width 0 height 0
click at [409, 710] on input "radio" at bounding box center [415, 704] width 13 height 13
radio input "true"
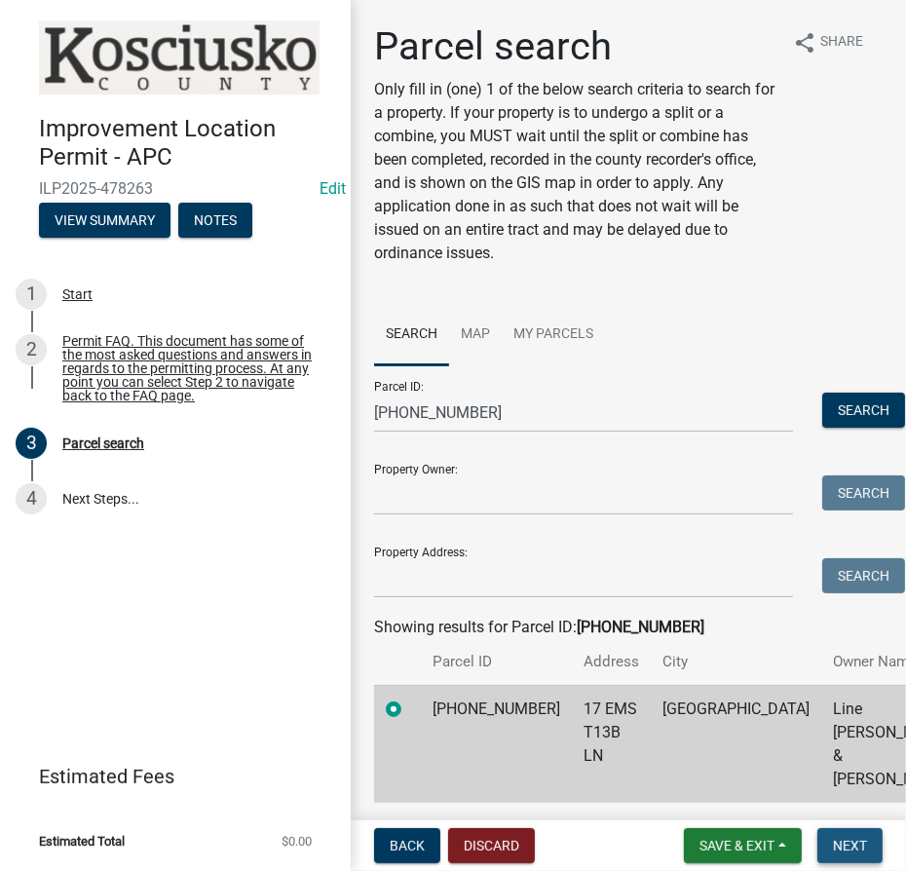
click at [838, 838] on span "Next" at bounding box center [850, 846] width 34 height 16
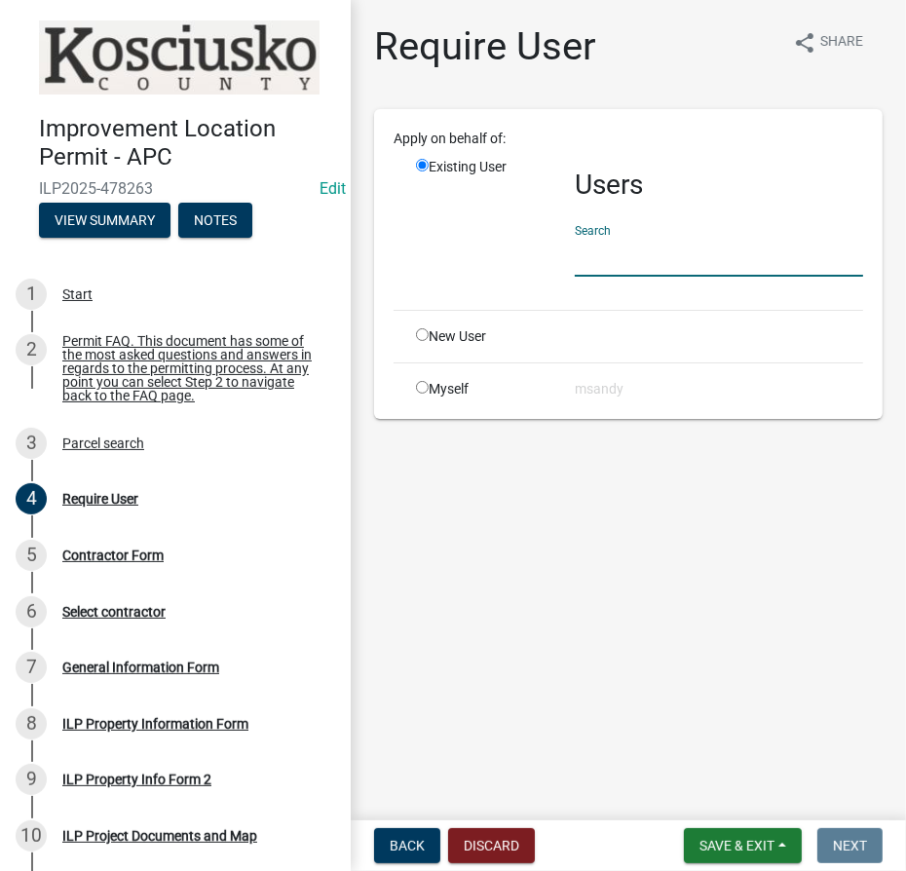
click at [648, 246] on input "text" at bounding box center [719, 257] width 288 height 40
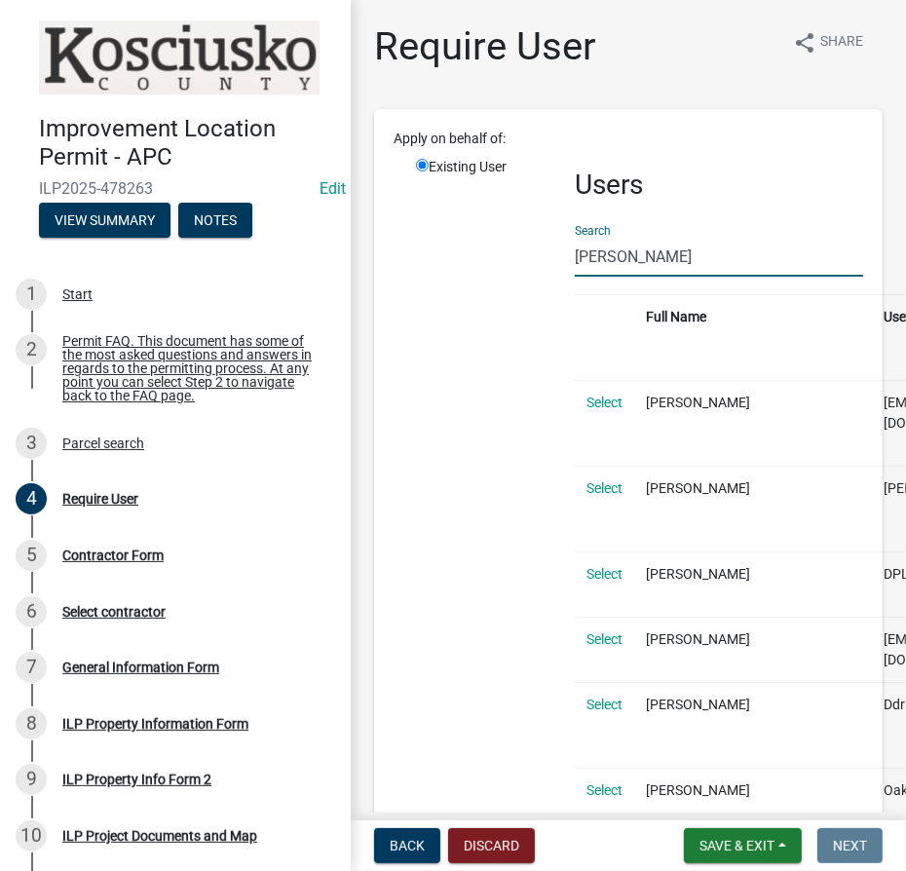
type input "[PERSON_NAME]"
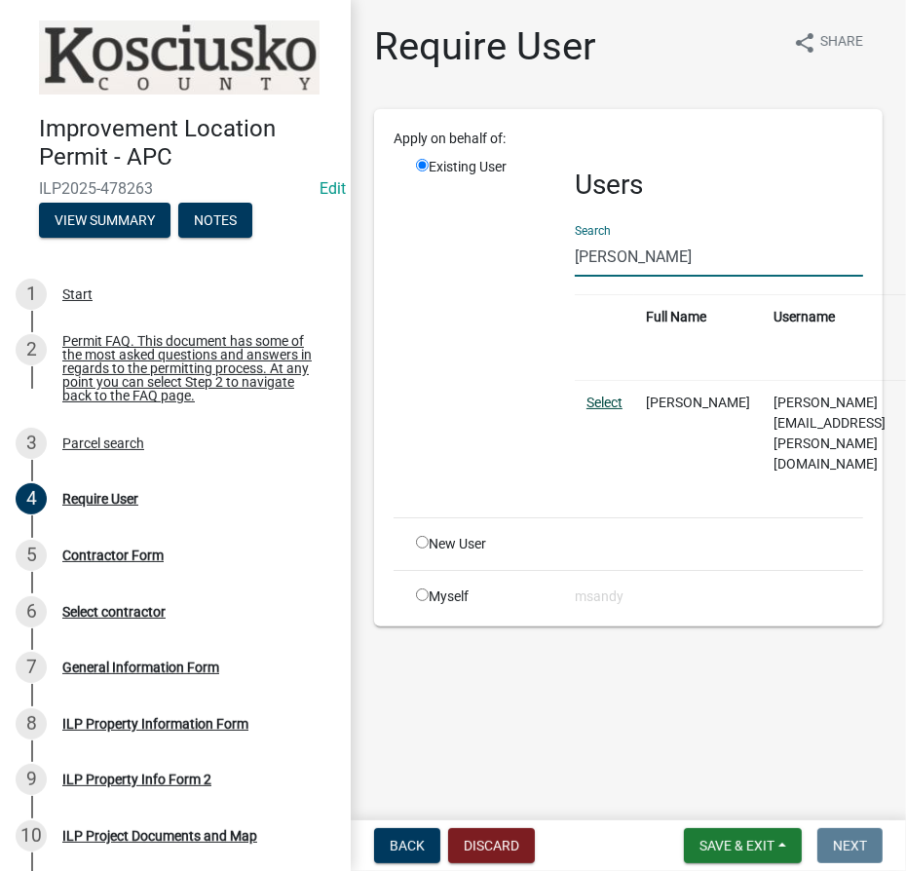
click at [604, 407] on link "Select" at bounding box center [605, 403] width 36 height 16
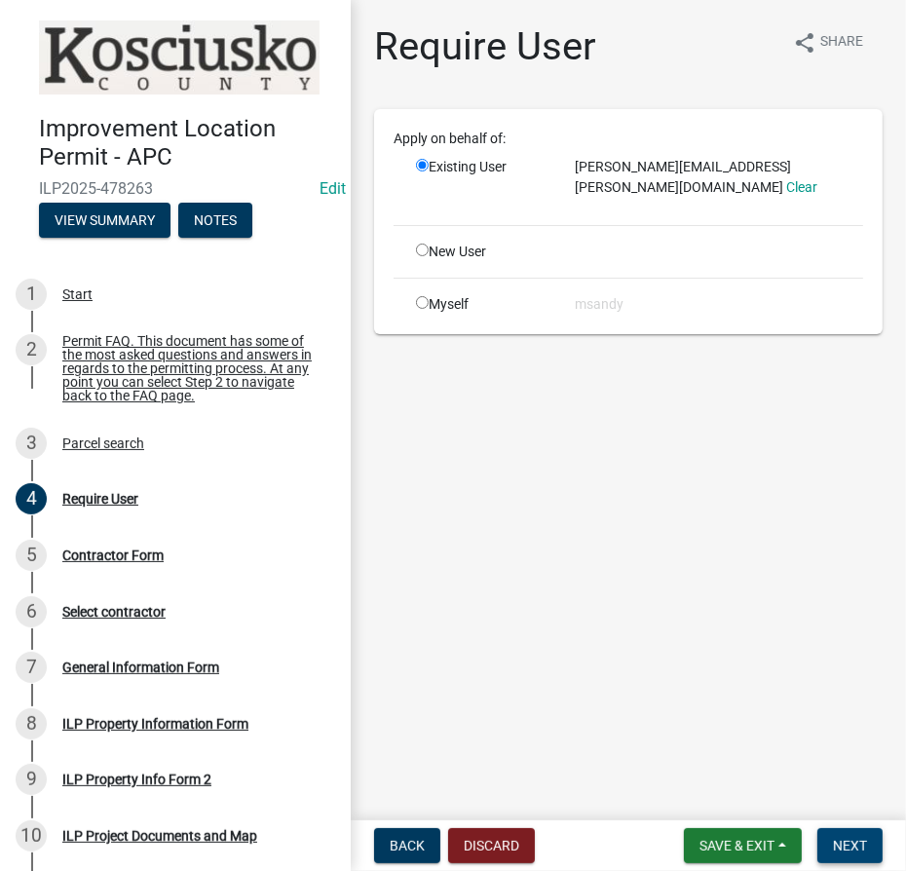
click at [847, 843] on span "Next" at bounding box center [850, 846] width 34 height 16
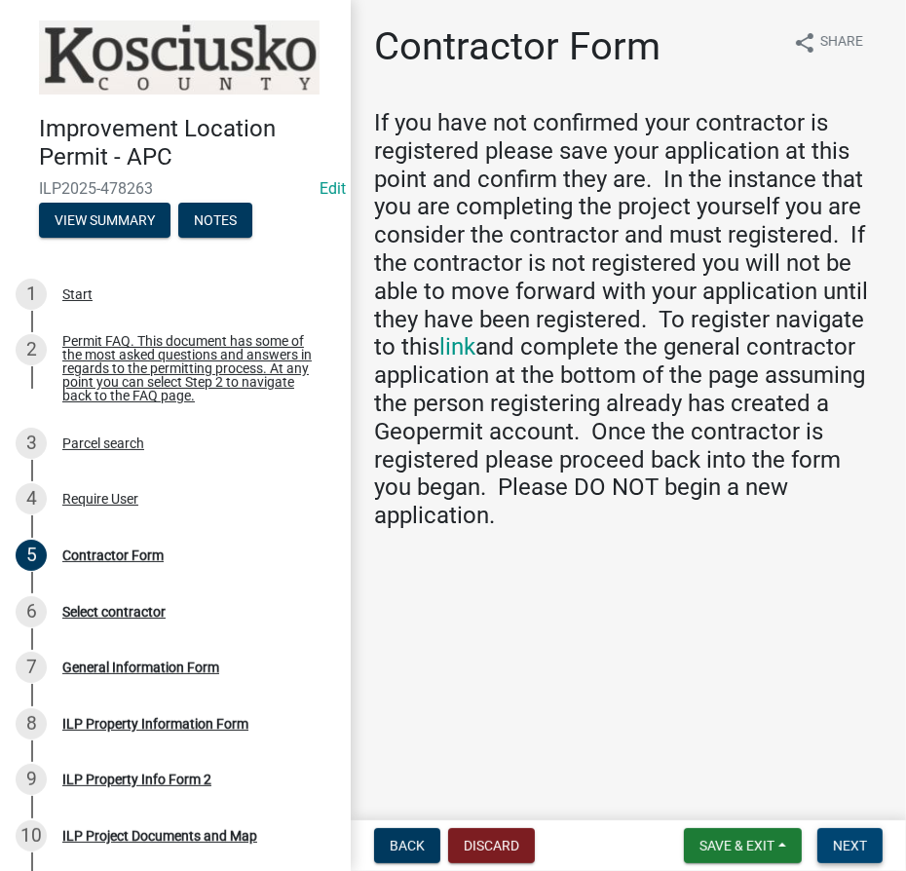
click at [856, 838] on span "Next" at bounding box center [850, 846] width 34 height 16
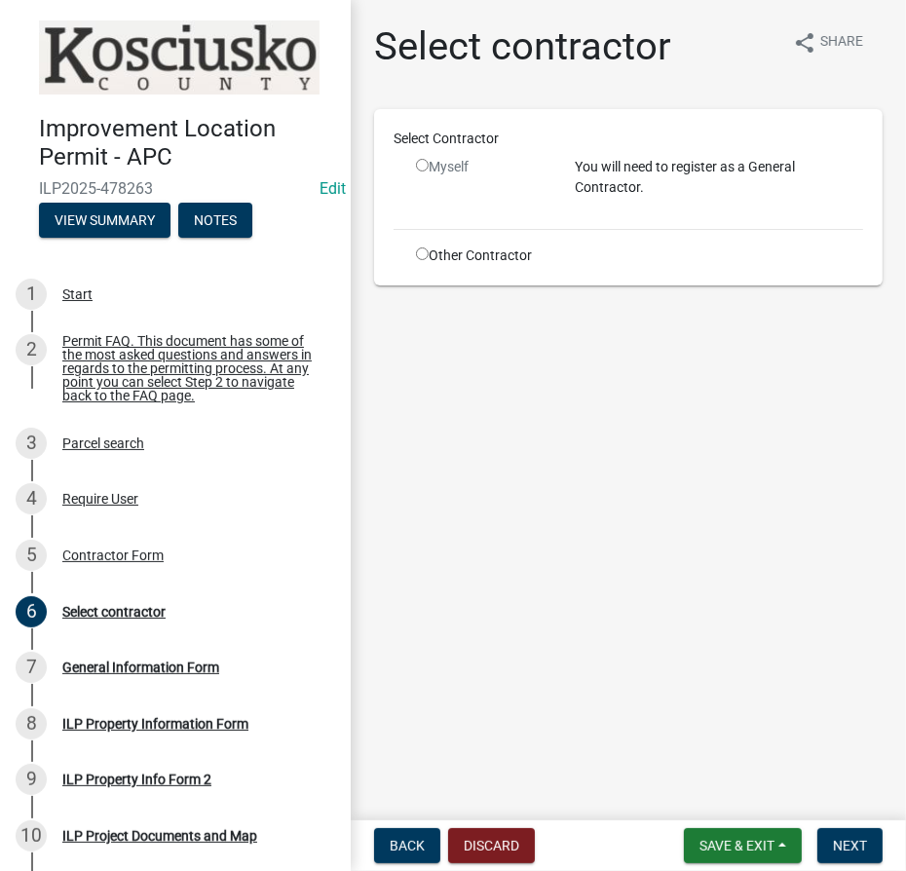
click at [426, 251] on input "radio" at bounding box center [422, 254] width 13 height 13
radio input "true"
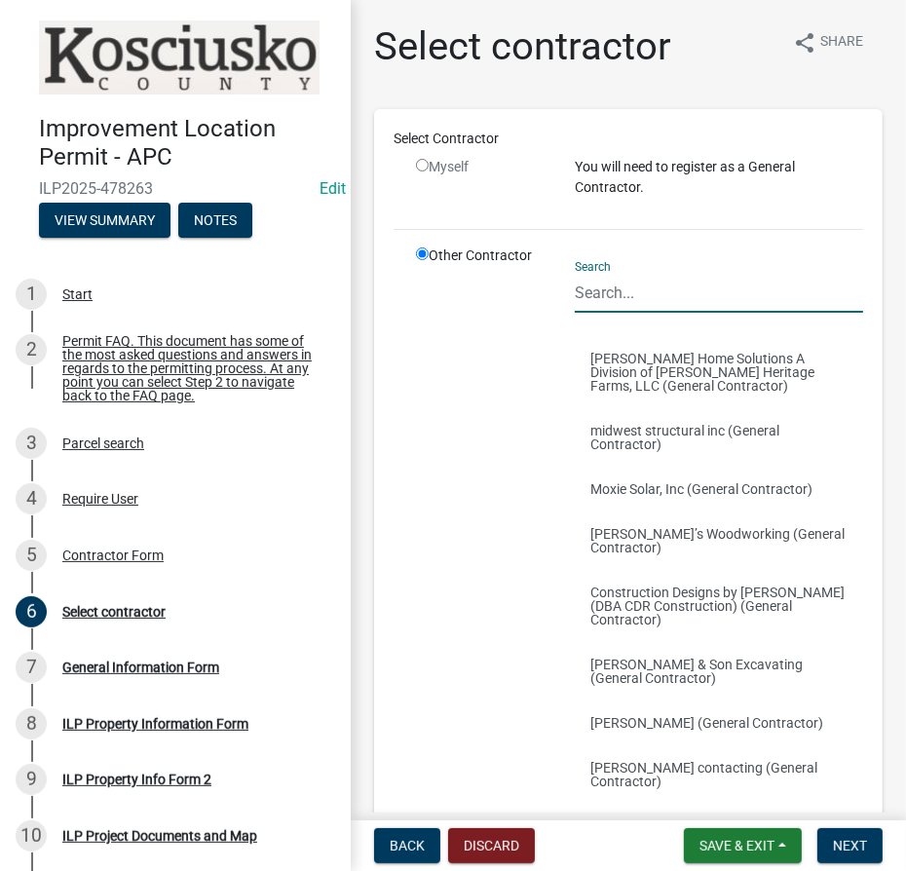
drag, startPoint x: 609, startPoint y: 290, endPoint x: 641, endPoint y: 260, distance: 44.1
click at [609, 290] on input "Search" at bounding box center [719, 293] width 288 height 40
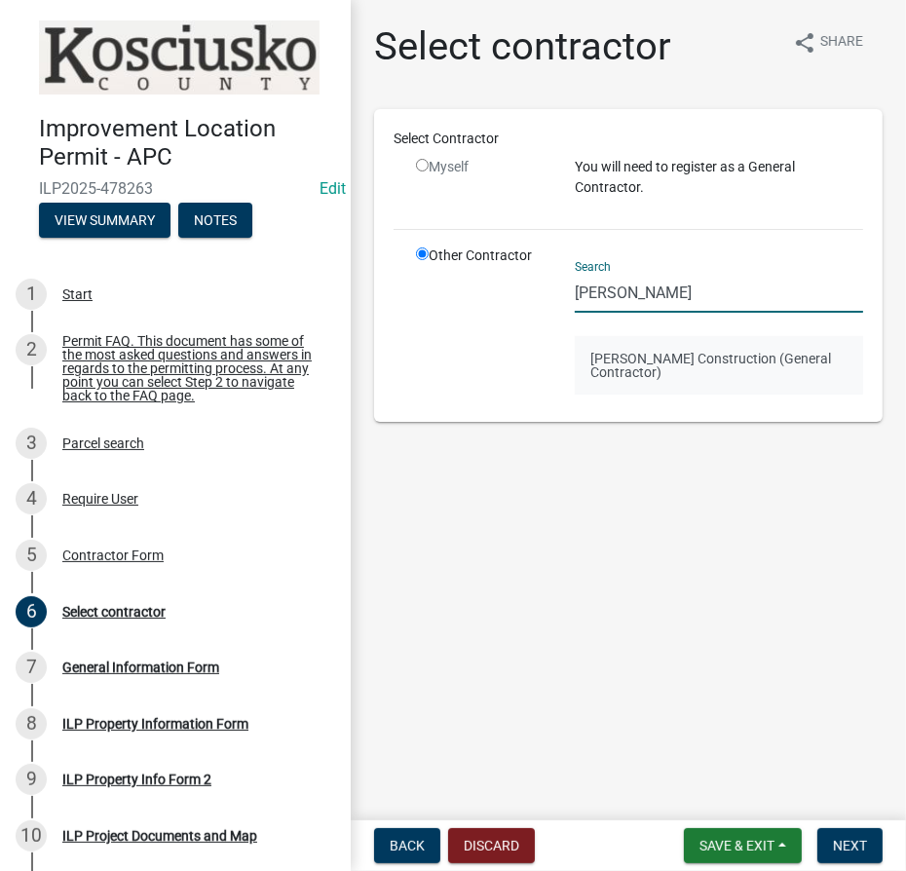
type input "Mahlon"
click at [631, 362] on button "Mahlon Graber Construction (General Contractor)" at bounding box center [719, 365] width 288 height 58
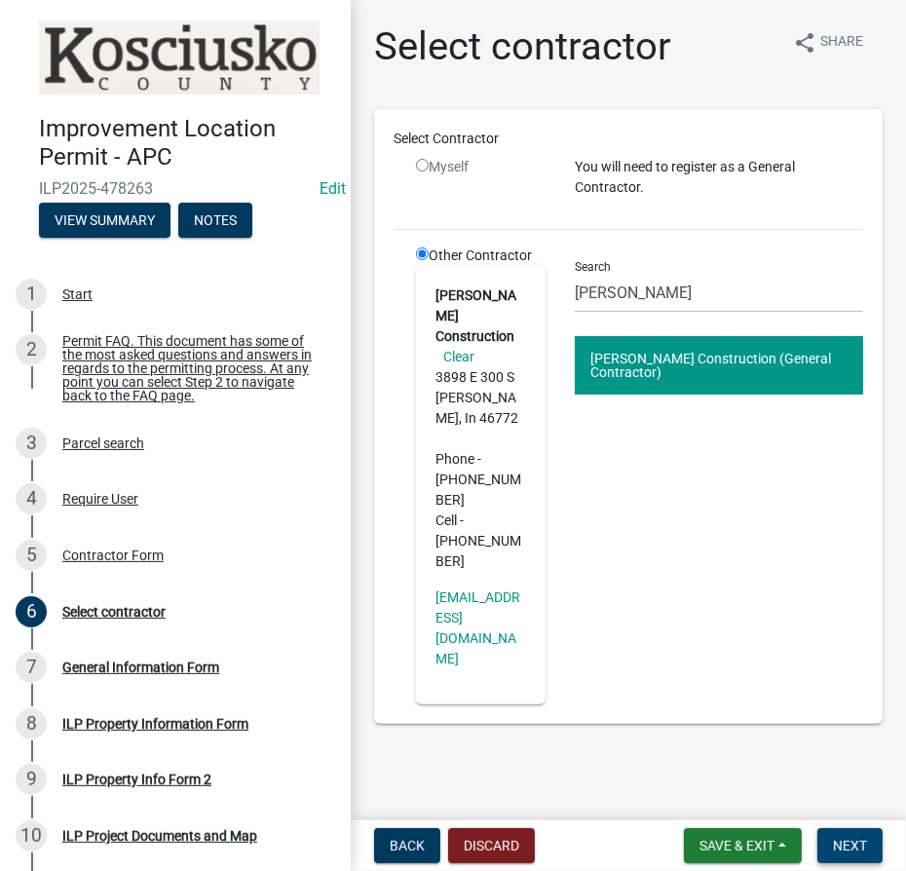
click at [855, 844] on span "Next" at bounding box center [850, 846] width 34 height 16
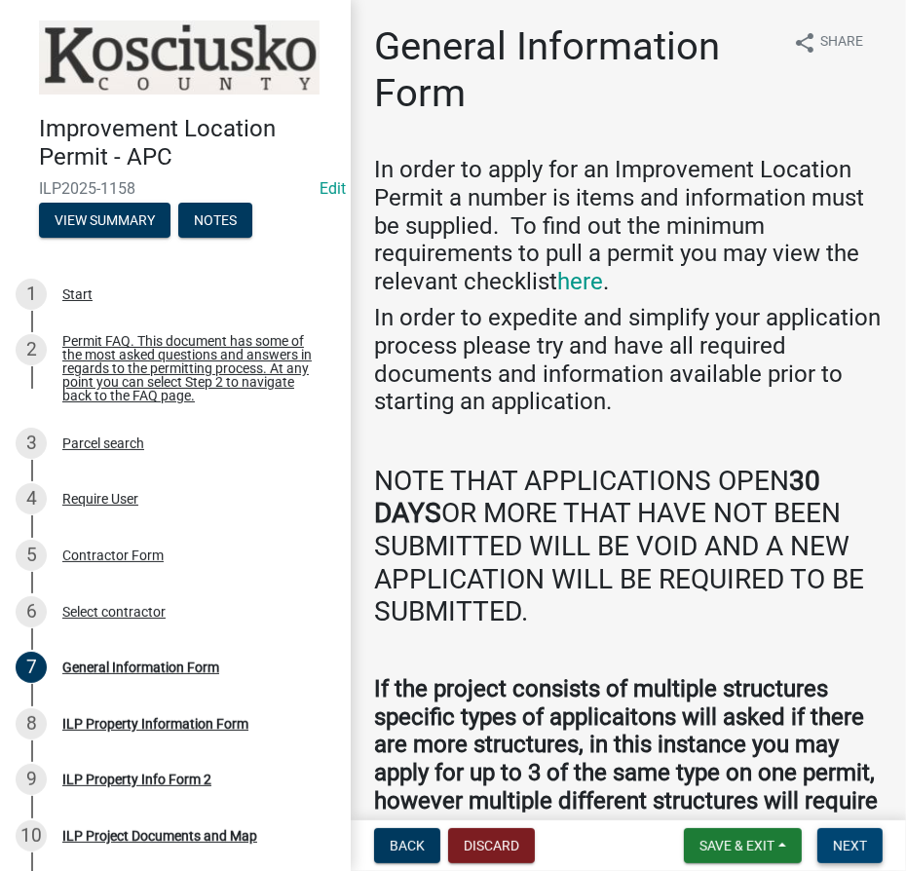
click at [852, 843] on span "Next" at bounding box center [850, 846] width 34 height 16
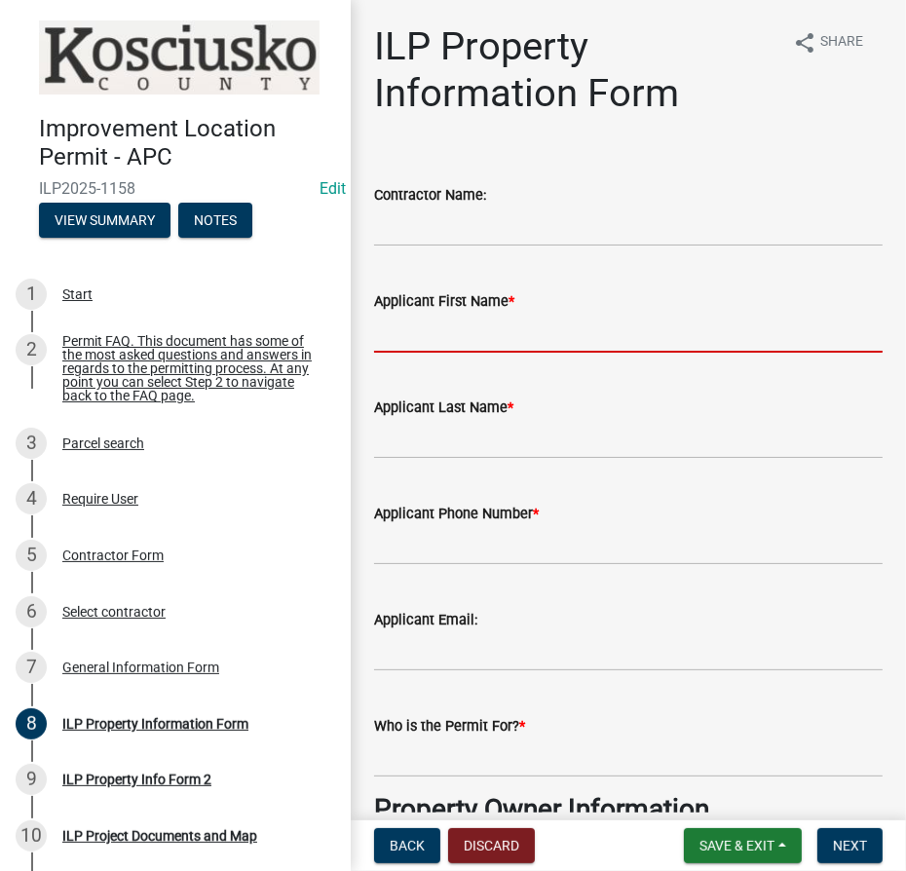
drag, startPoint x: 476, startPoint y: 318, endPoint x: 474, endPoint y: 286, distance: 31.2
click at [476, 318] on input "Applicant First Name *" at bounding box center [628, 333] width 509 height 40
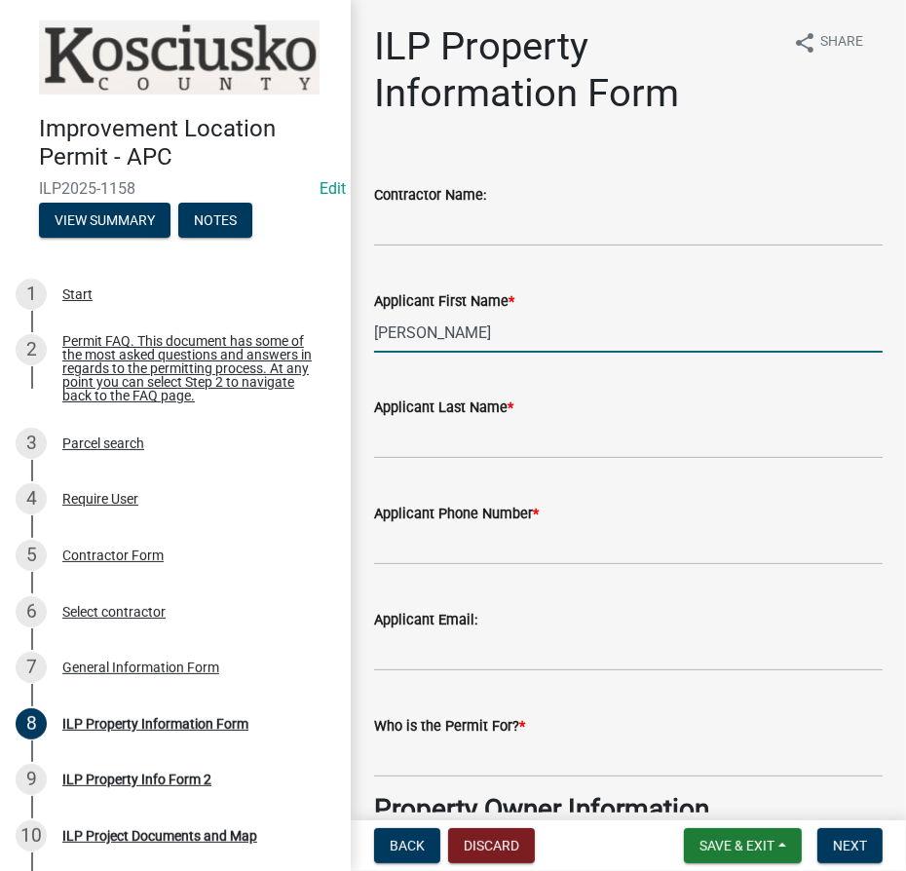
type input "Danielle"
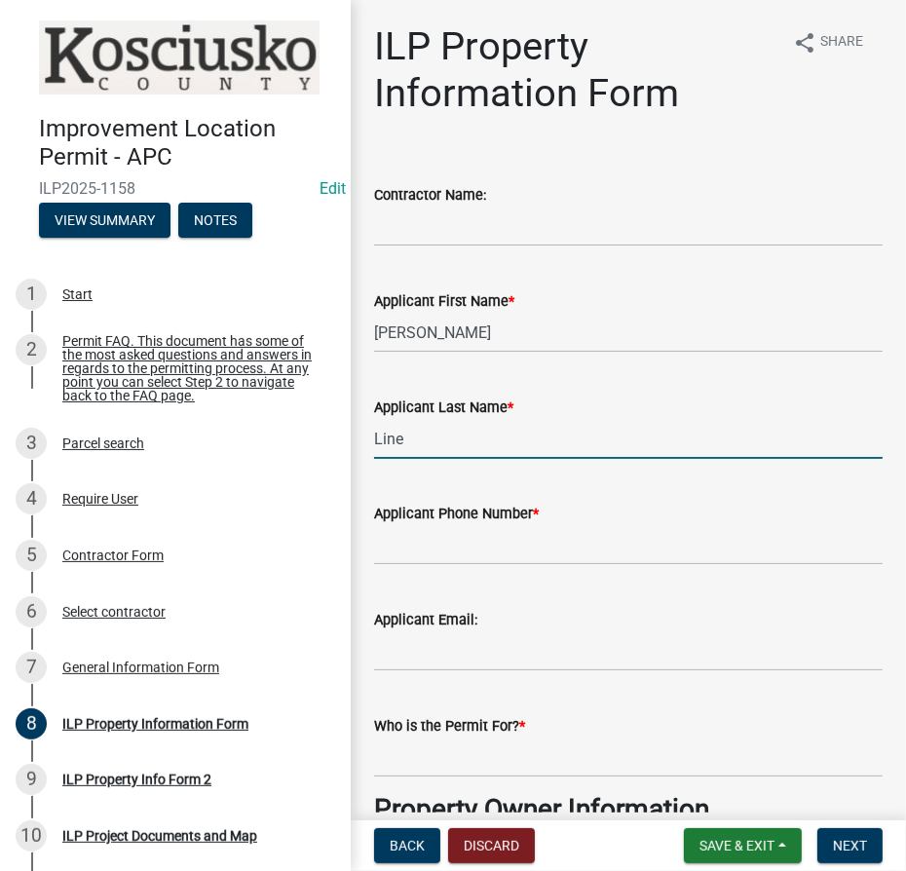
type input "Line"
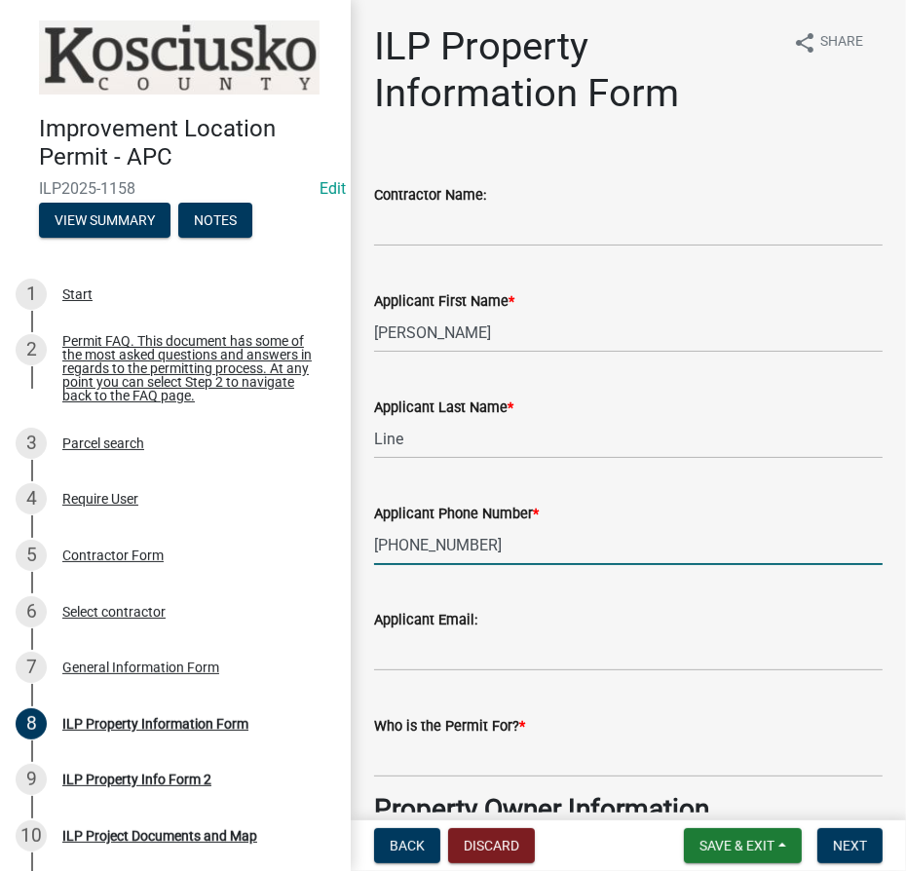
type input "206-224-2592"
click at [457, 625] on label "Applicant Email:" at bounding box center [425, 621] width 103 height 14
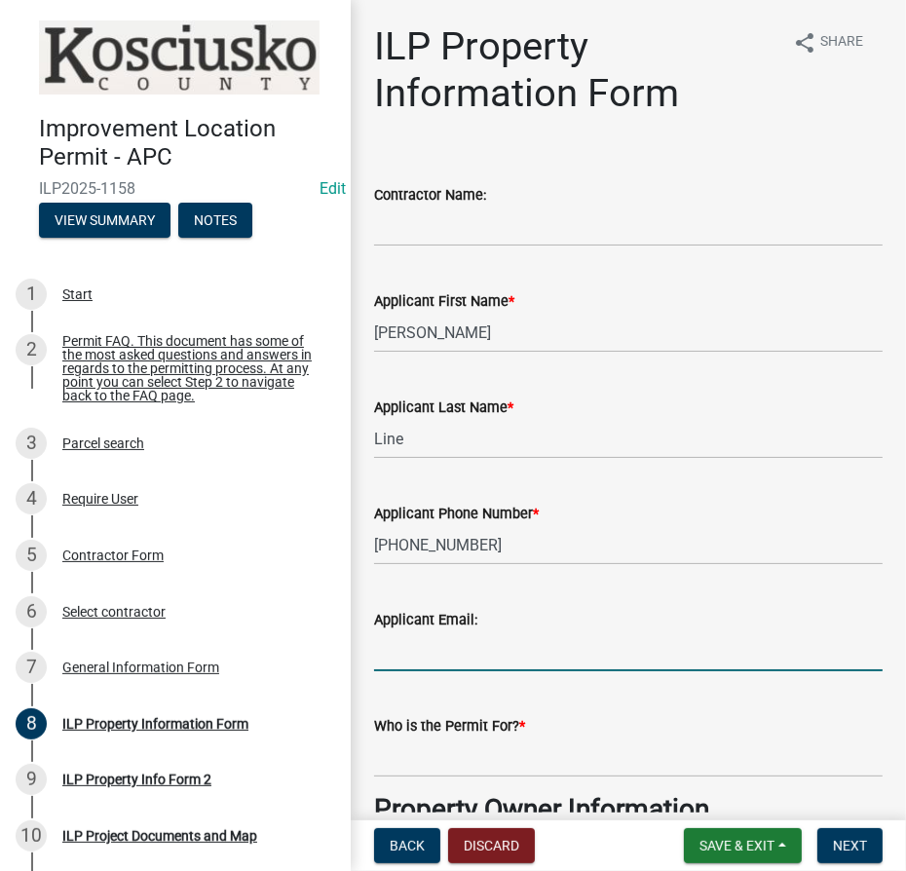
click at [457, 631] on input "Applicant Email:" at bounding box center [628, 651] width 509 height 40
paste input "danielle.bowman@yahoo.com"
type input "danielle.bowman@yahoo.com"
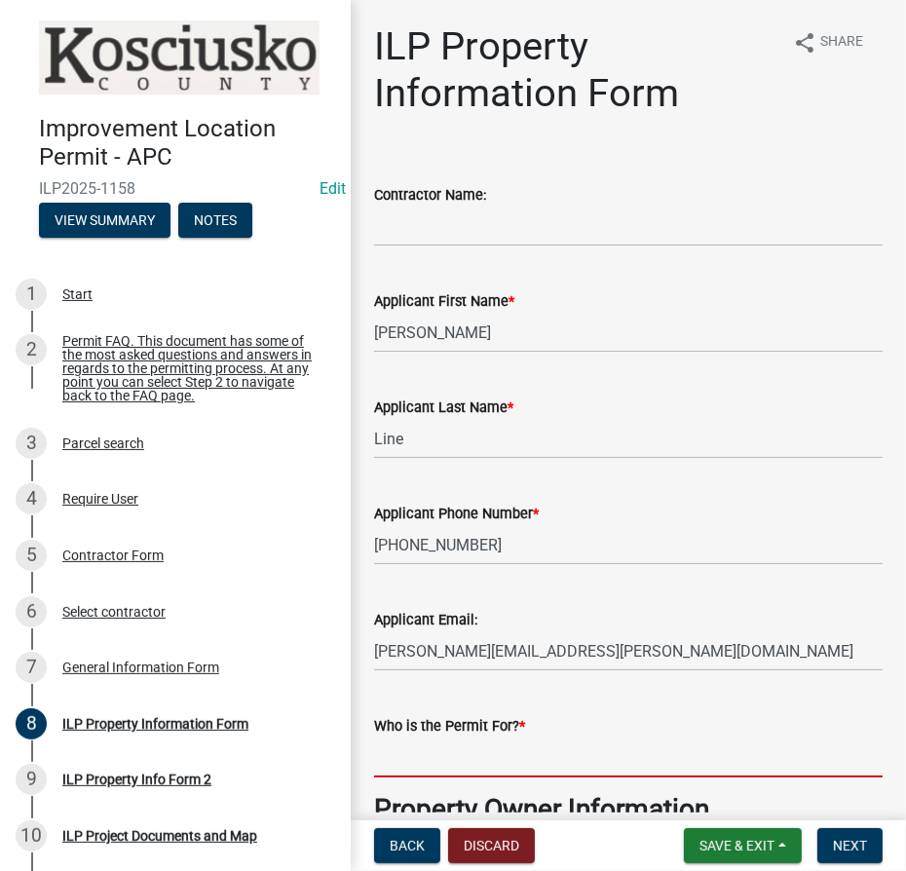
drag, startPoint x: 502, startPoint y: 762, endPoint x: 515, endPoint y: 750, distance: 17.2
click at [502, 762] on input "Who is the Permit For? *" at bounding box center [628, 758] width 509 height 40
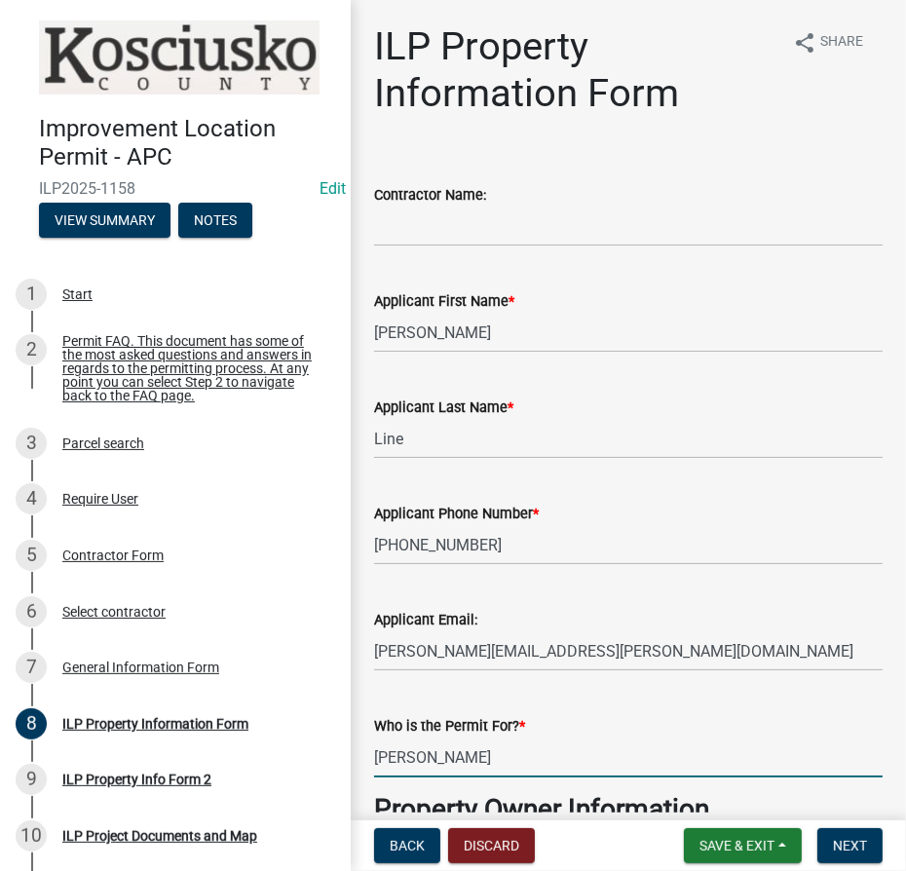
type input "Danielle and Christopher Line"
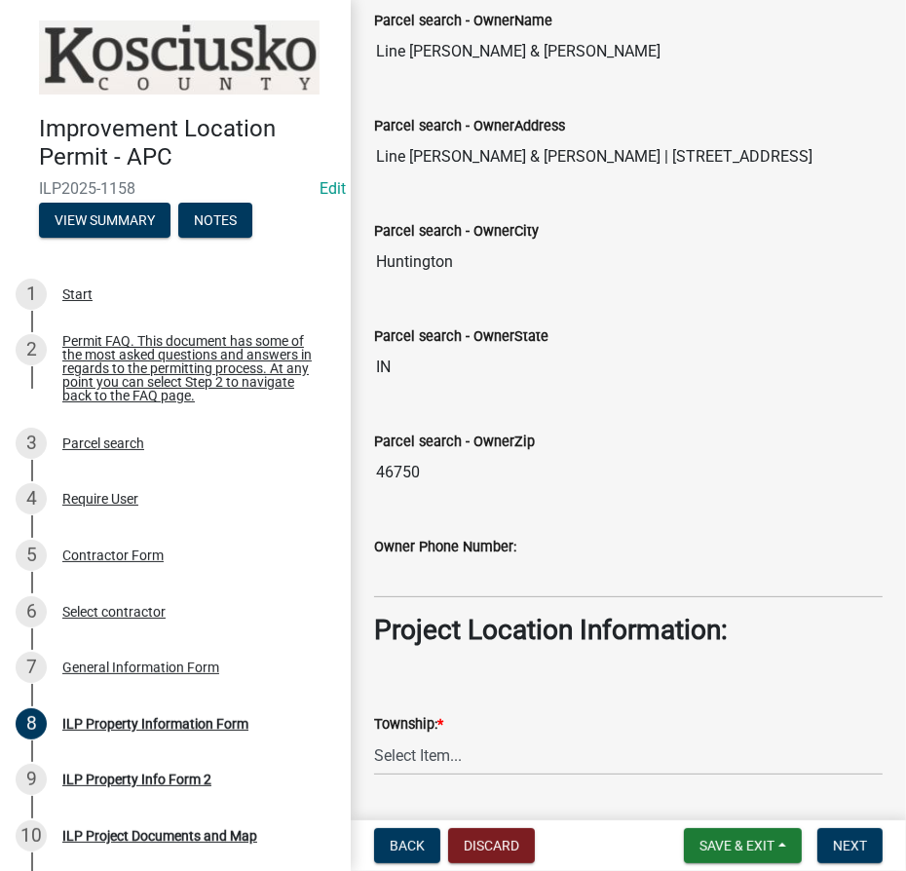
scroll to position [1062, 0]
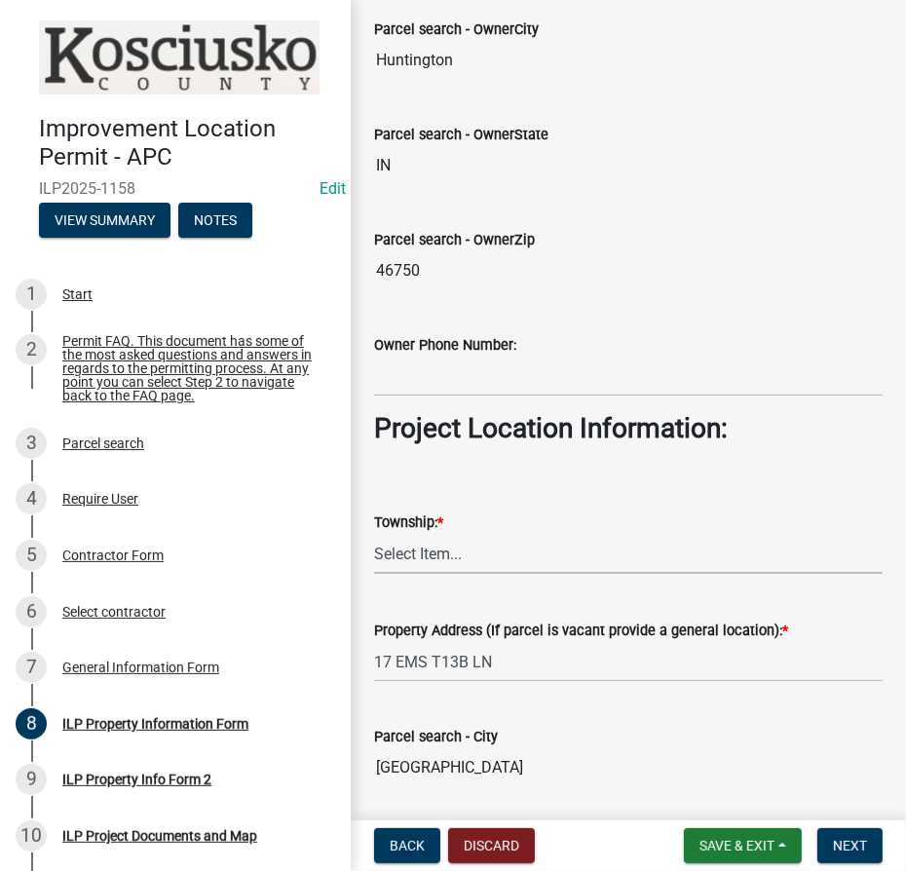
click at [527, 553] on select "Select Item... Benton - Elkhart Co Clay Etna Franklin Harrison Jackson Jefferso…" at bounding box center [628, 554] width 509 height 40
click at [374, 534] on select "Select Item... Benton - Elkhart Co Clay Etna Franklin Harrison Jackson Jefferso…" at bounding box center [628, 554] width 509 height 40
select select "8aeb2c27-db4f-4f65-83dd-c512a3678cb2"
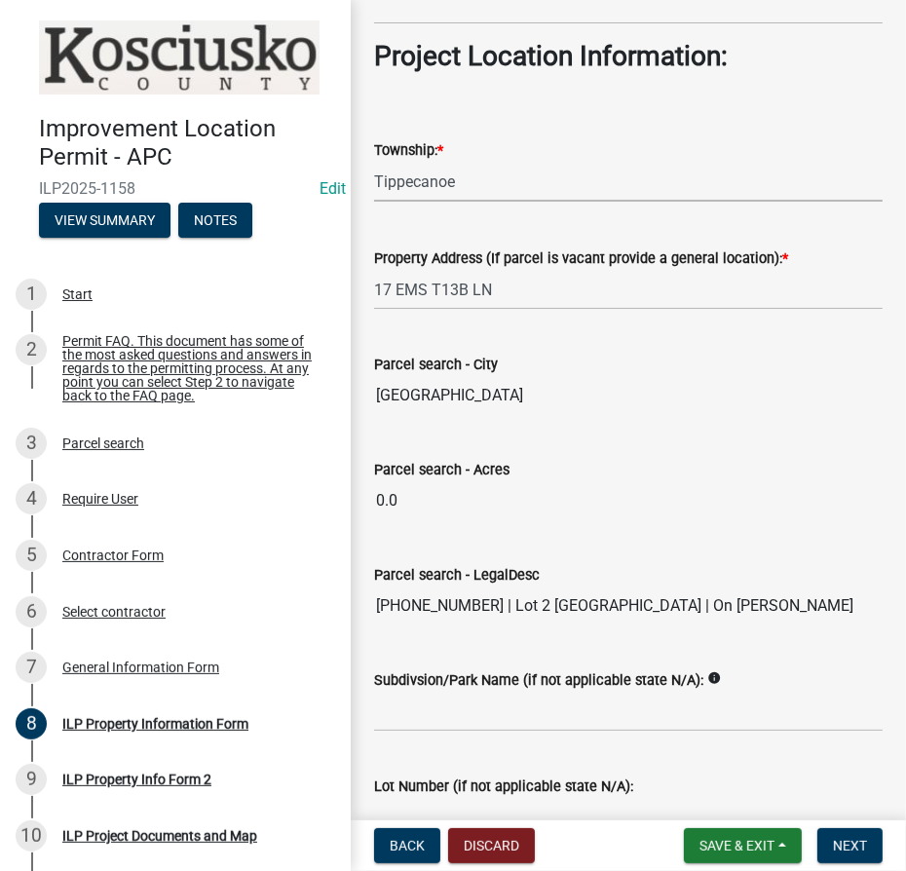
scroll to position [1506, 0]
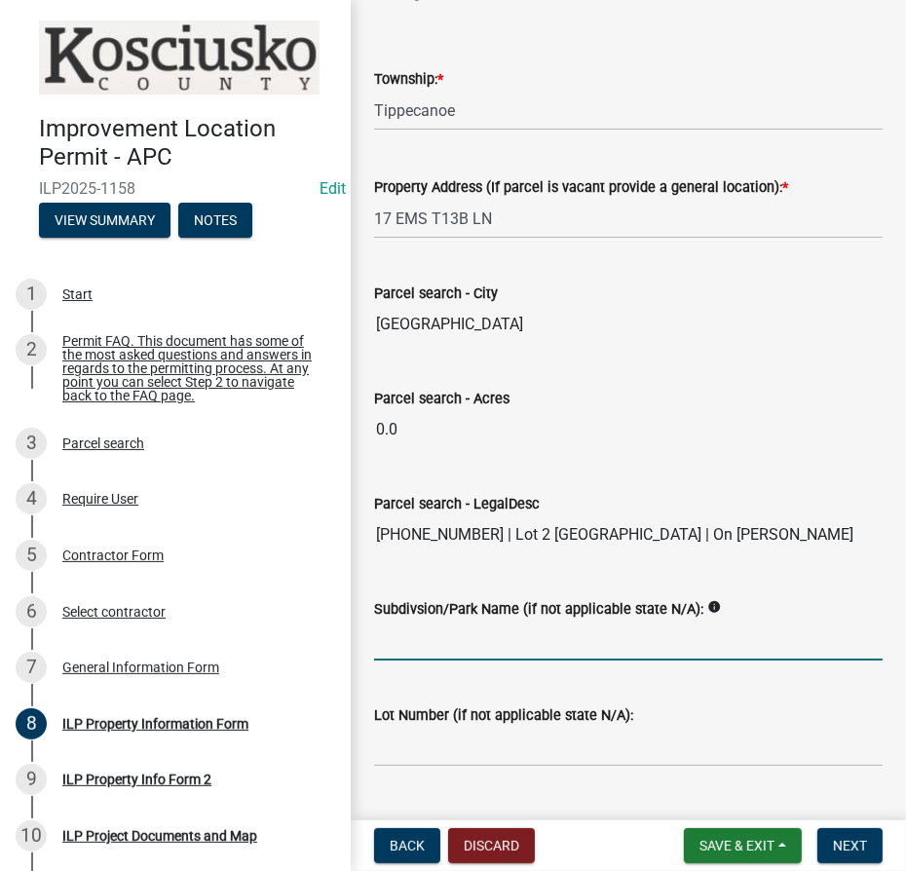
click at [565, 646] on input "Subdivsion/Park Name (if not applicable state N/A):" at bounding box center [628, 641] width 509 height 40
type input "Du Cu Nee Village"
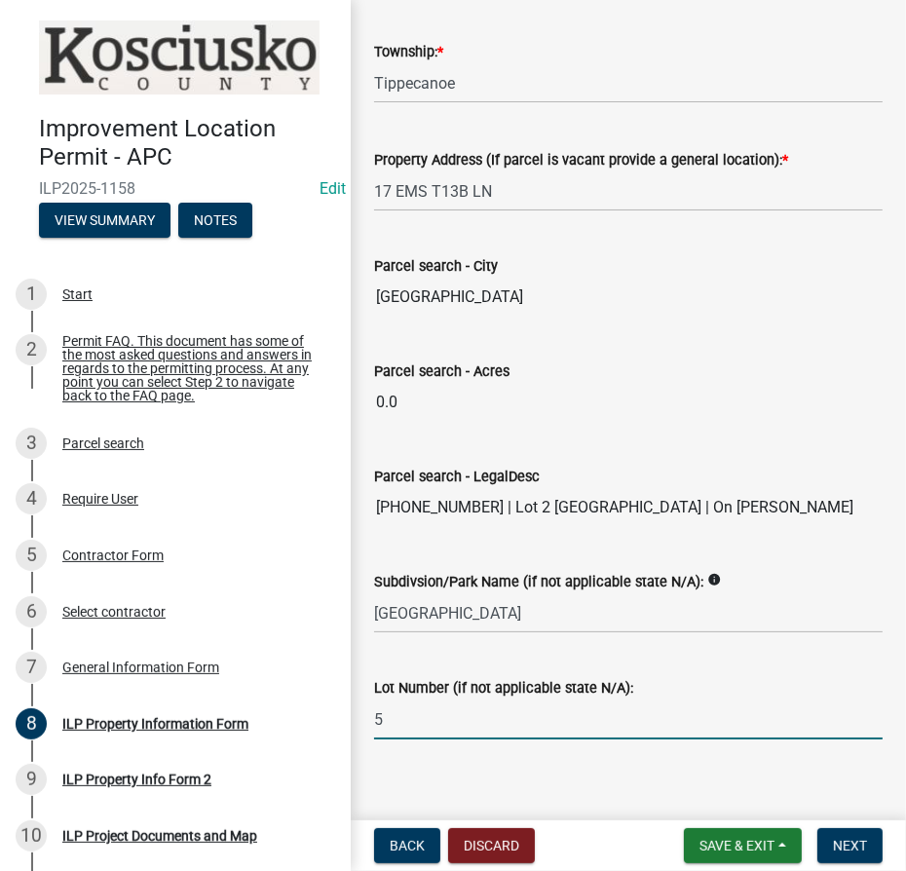
scroll to position [1546, 0]
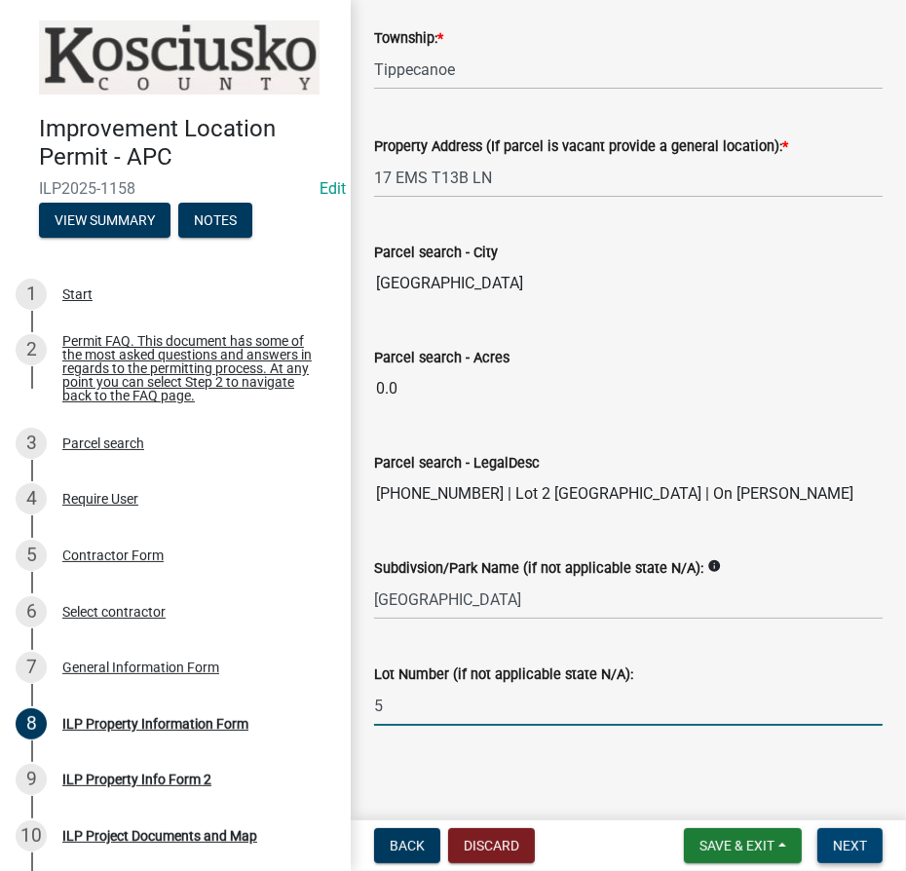
type input "5"
click at [849, 845] on span "Next" at bounding box center [850, 846] width 34 height 16
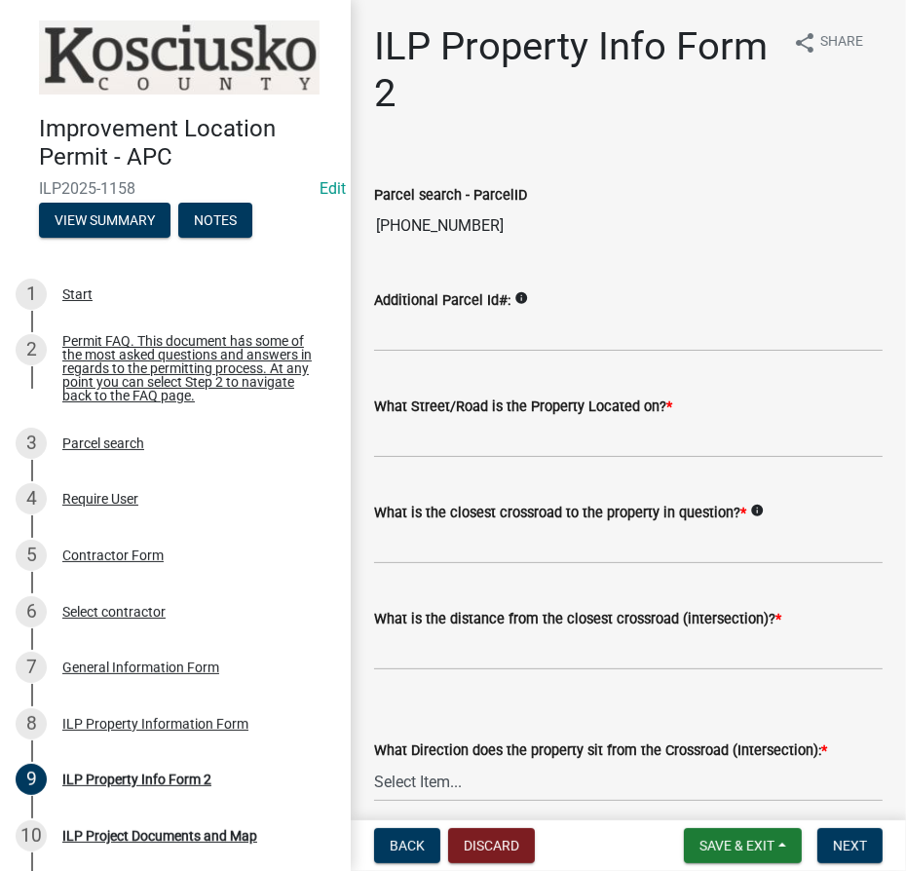
drag, startPoint x: 468, startPoint y: 226, endPoint x: 414, endPoint y: 228, distance: 53.6
click at [360, 228] on div "Parcel search - ParcelID 005-072-011" at bounding box center [629, 201] width 538 height 90
drag, startPoint x: 451, startPoint y: 436, endPoint x: 477, endPoint y: 436, distance: 25.3
click at [451, 436] on input "What Street/Road is the Property Located on? *" at bounding box center [628, 438] width 509 height 40
type input "EMS T13B Ln"
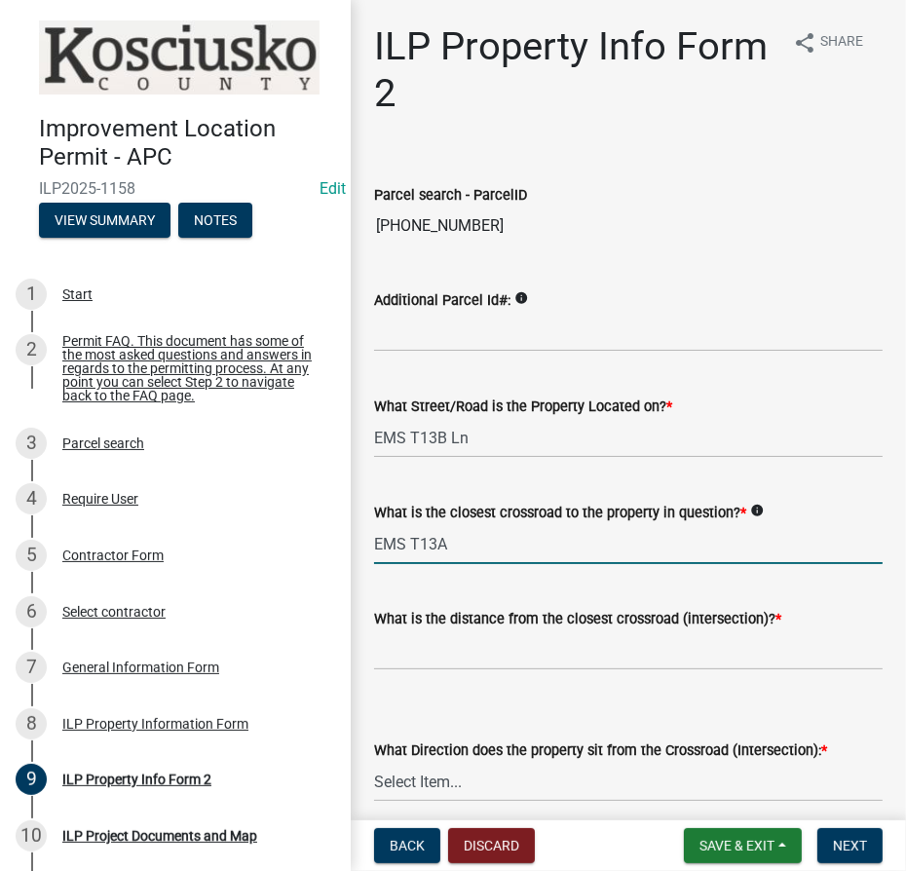
type input "EMS T13A Ln"
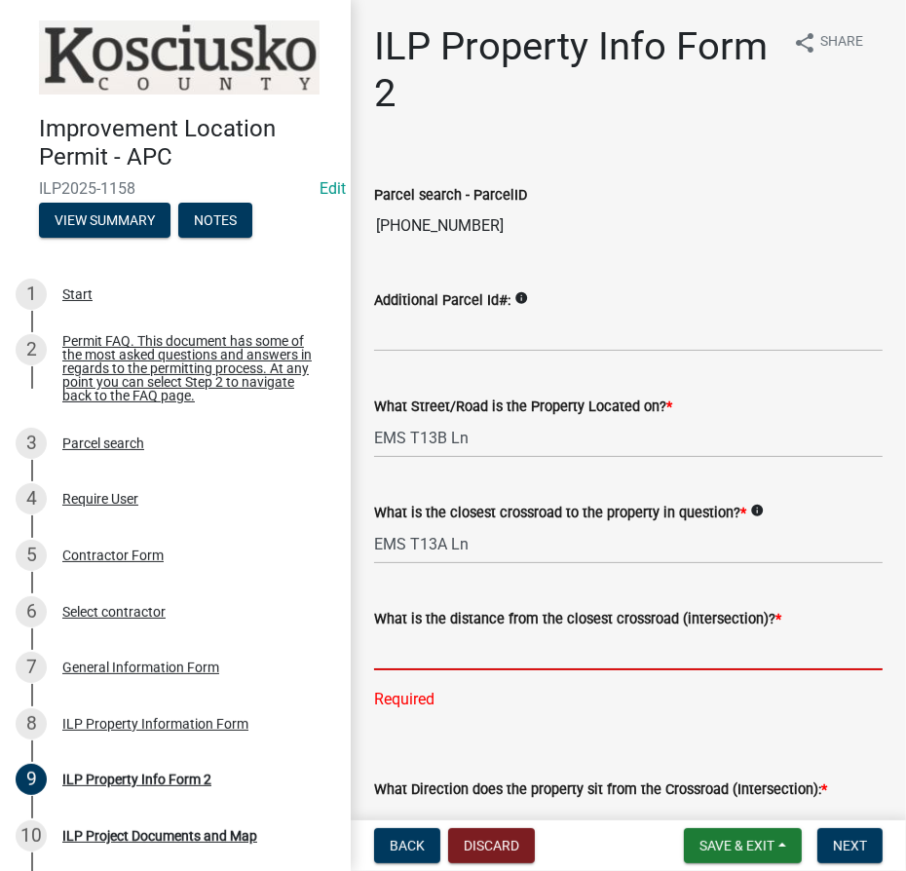
click at [542, 651] on input "text" at bounding box center [628, 650] width 509 height 40
type input "100"
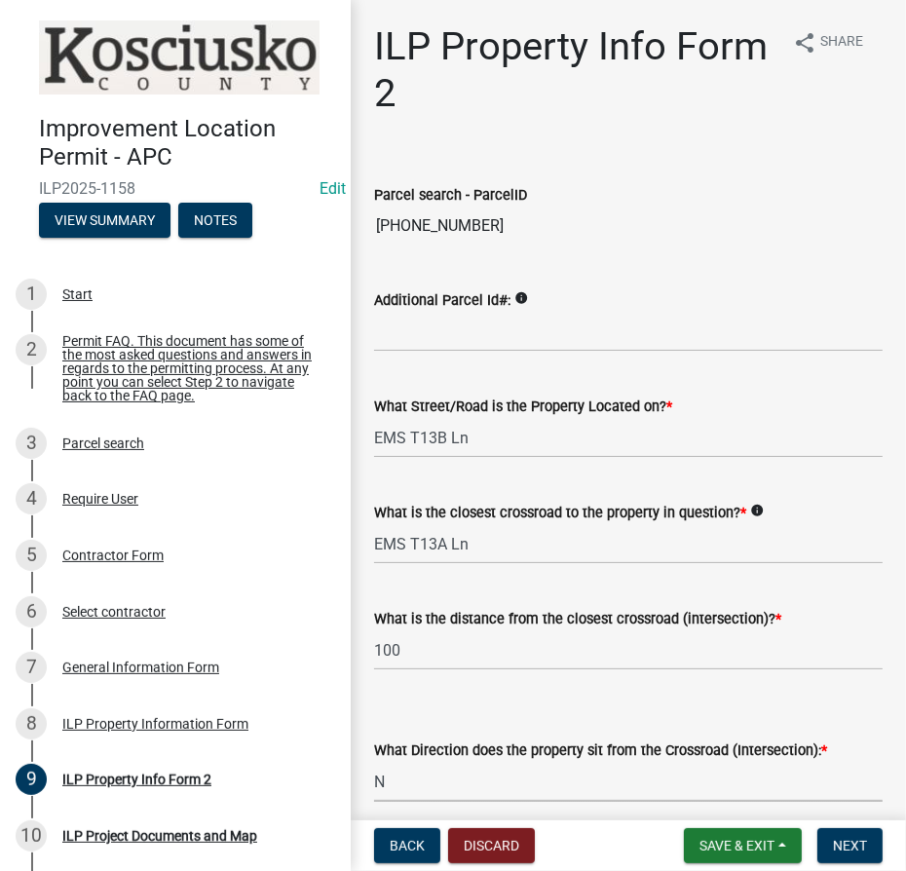
select select "0609af41-fe40-4fa2-880d-6f54f567ae8e"
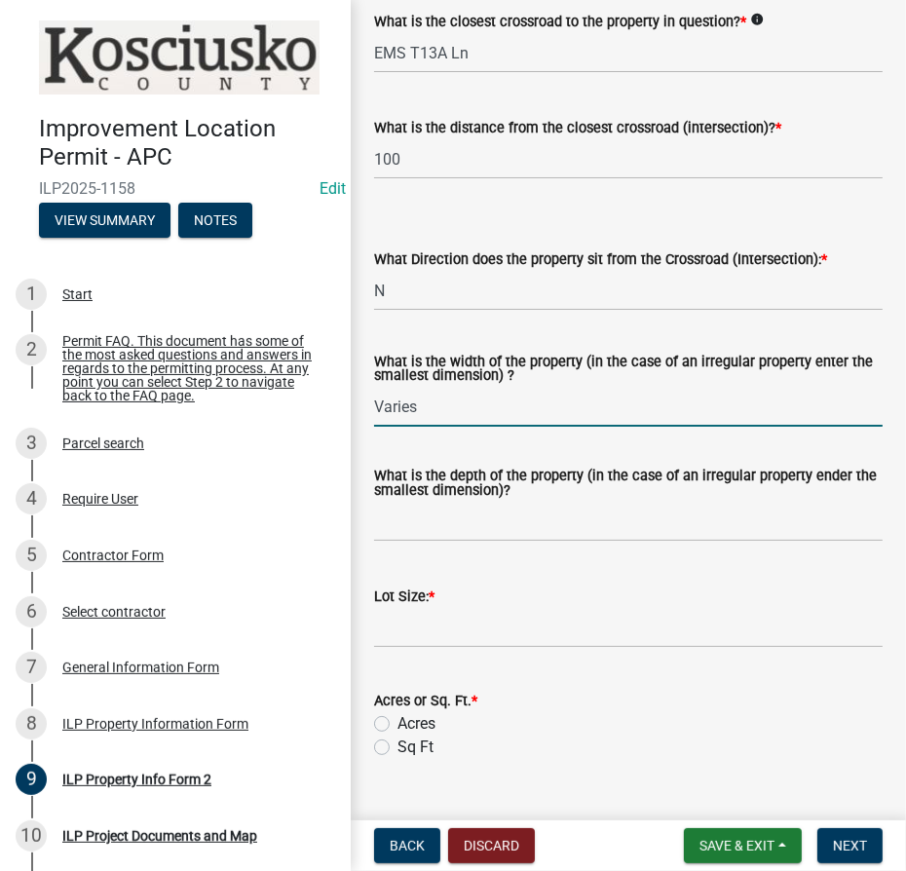
type input "Varies"
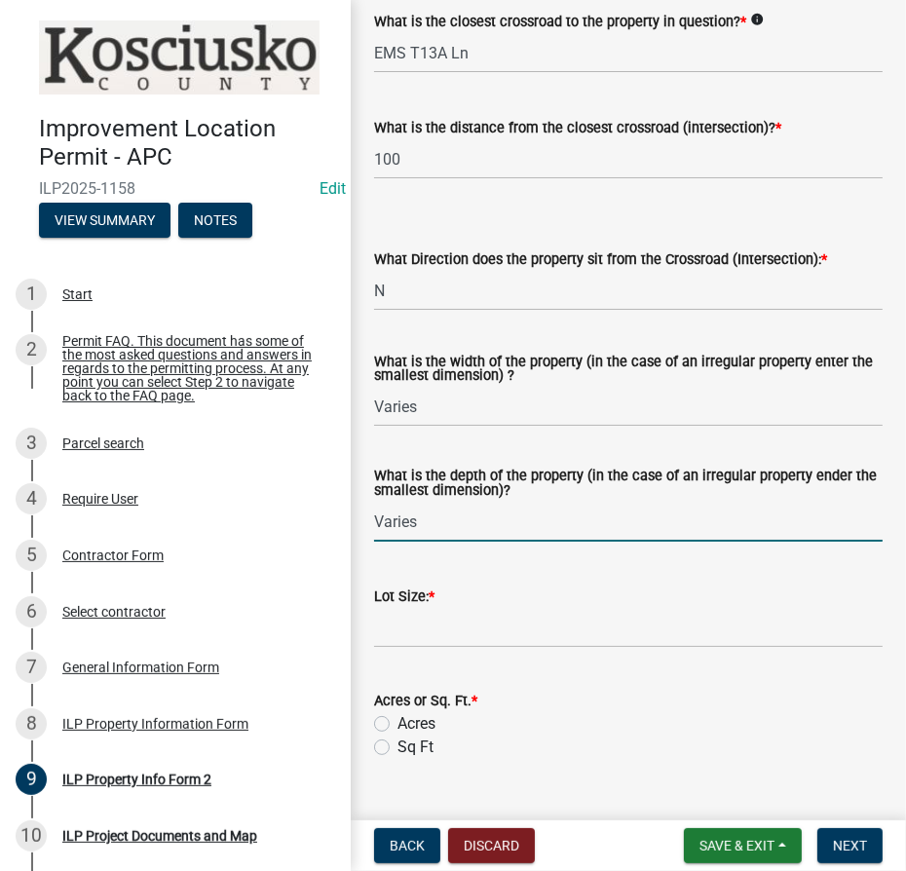
type input "Varies"
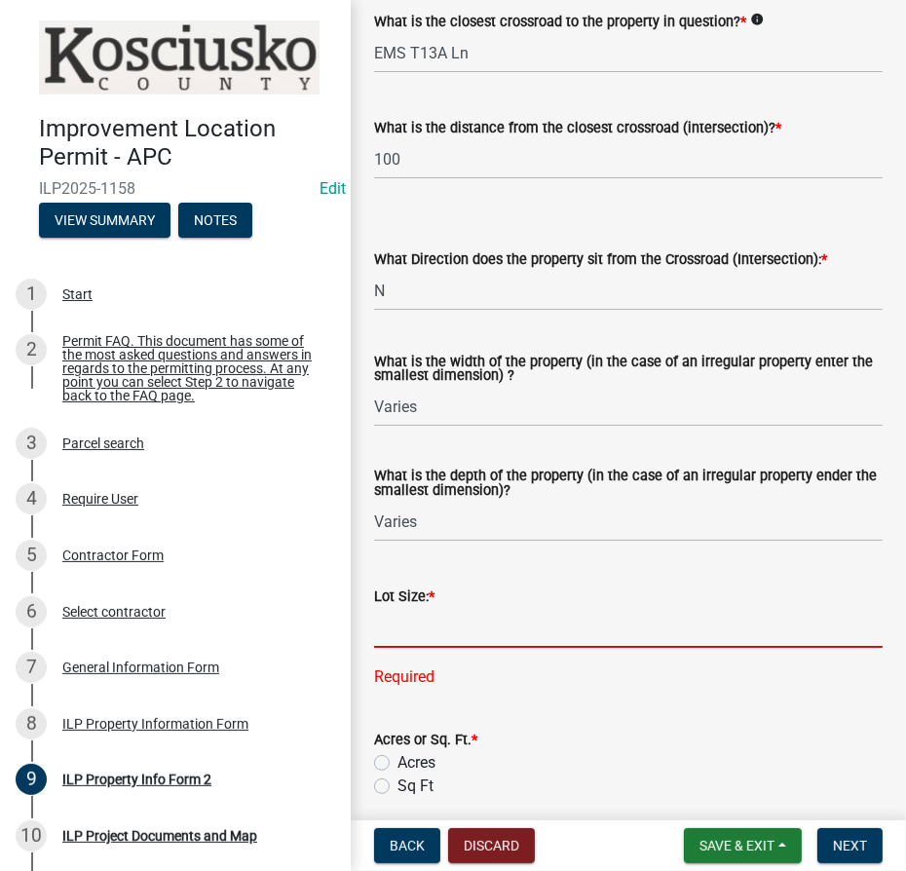
click at [483, 643] on input "text" at bounding box center [628, 628] width 509 height 40
type input "0.23"
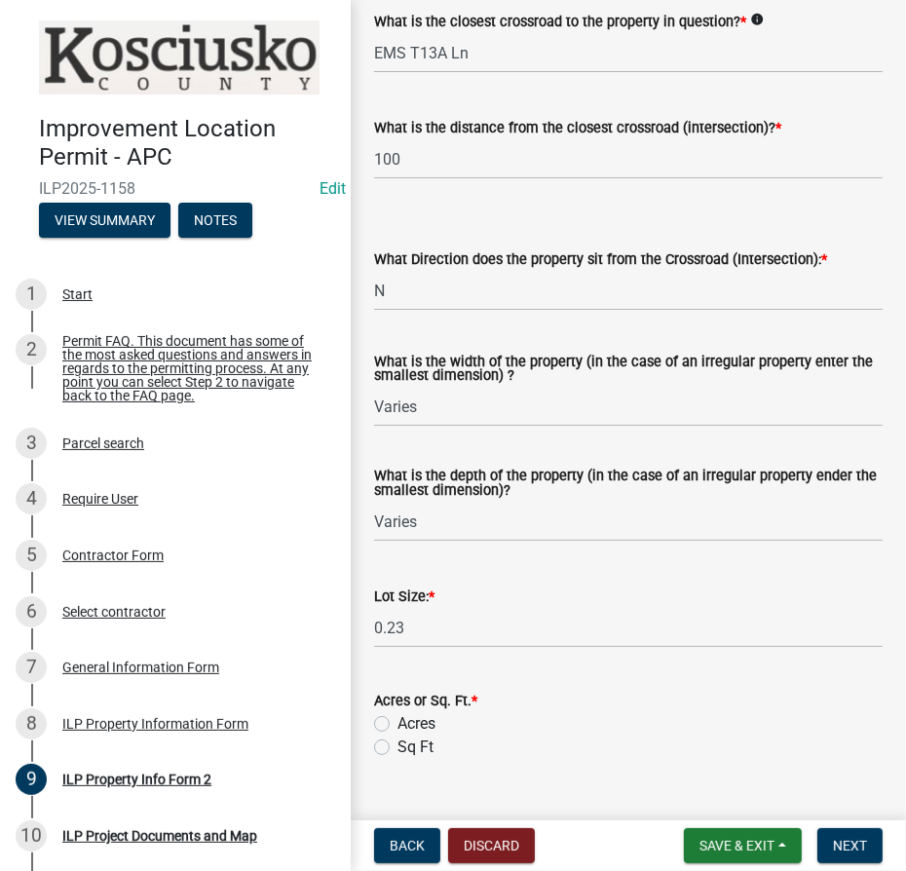
click at [398, 719] on label "Acres" at bounding box center [417, 723] width 38 height 23
click at [398, 719] on input "Acres" at bounding box center [404, 718] width 13 height 13
radio input "true"
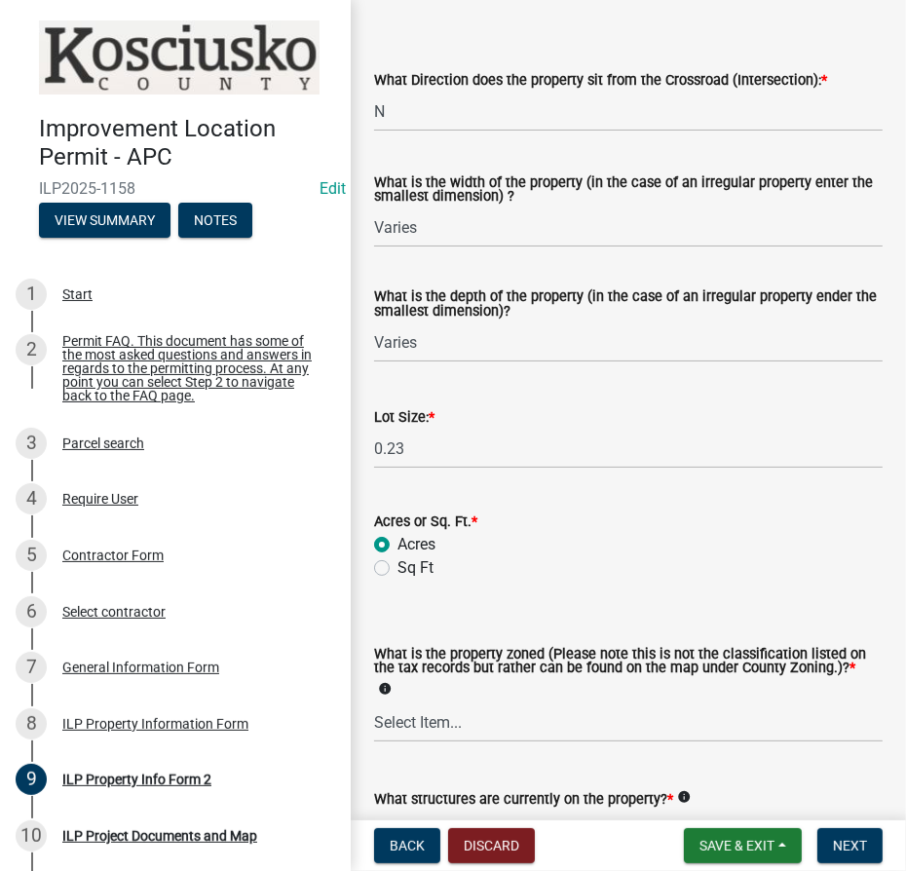
scroll to position [852, 0]
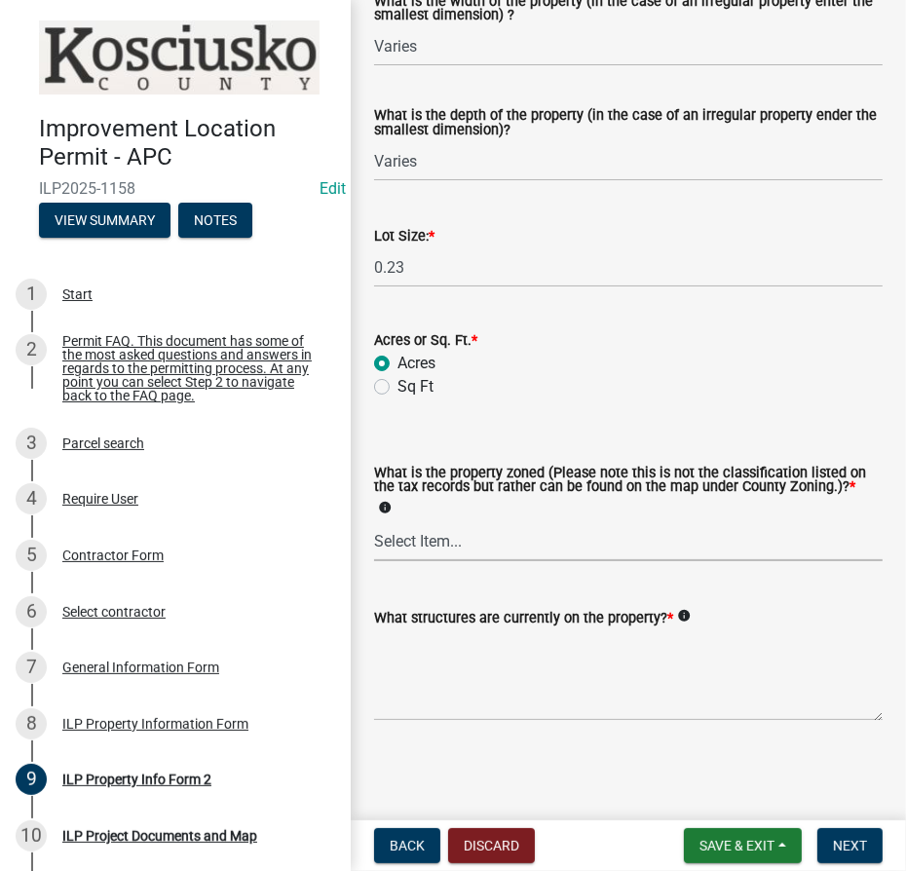
click at [476, 544] on select "Select Item... Agricultural Agricultural 2 Commercial Environmental Industrial …" at bounding box center [628, 541] width 509 height 40
click at [374, 521] on select "Select Item... Agricultural Agricultural 2 Commercial Environmental Industrial …" at bounding box center [628, 541] width 509 height 40
select select "1146270b-2111-4e23-bf7f-74ce85cf7041"
drag, startPoint x: 457, startPoint y: 650, endPoint x: 524, endPoint y: 618, distance: 74.5
click at [458, 650] on textarea "What structures are currently on the property? *" at bounding box center [628, 675] width 509 height 92
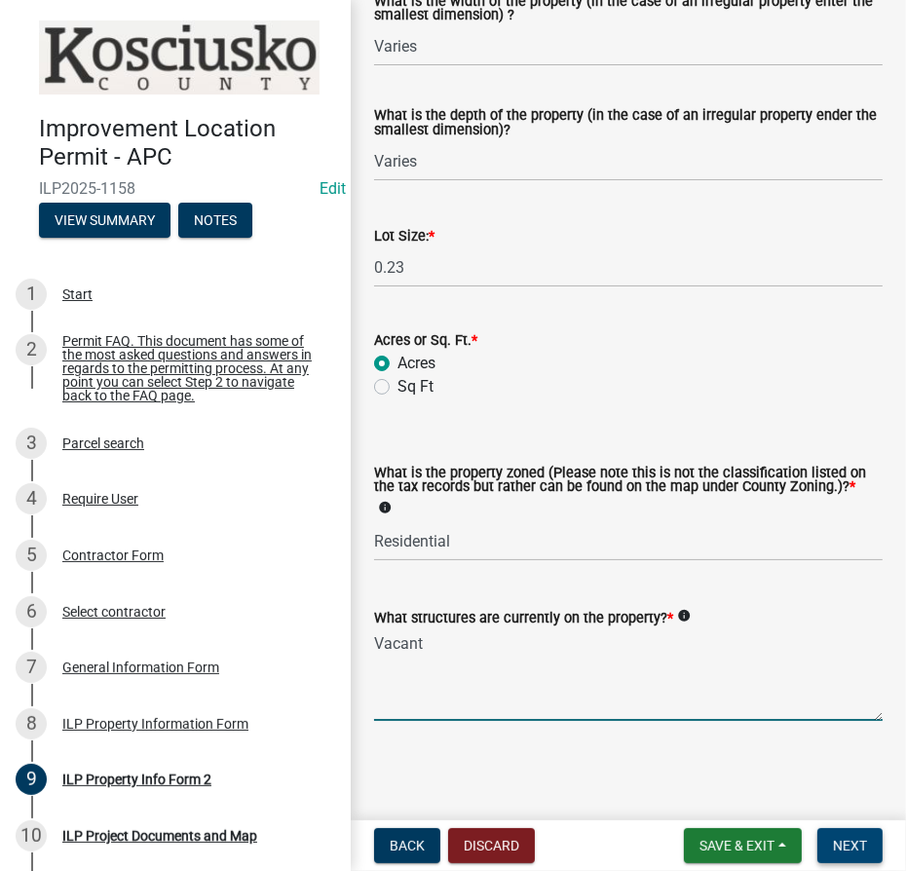
type textarea "Vacant"
click at [839, 846] on span "Next" at bounding box center [850, 846] width 34 height 16
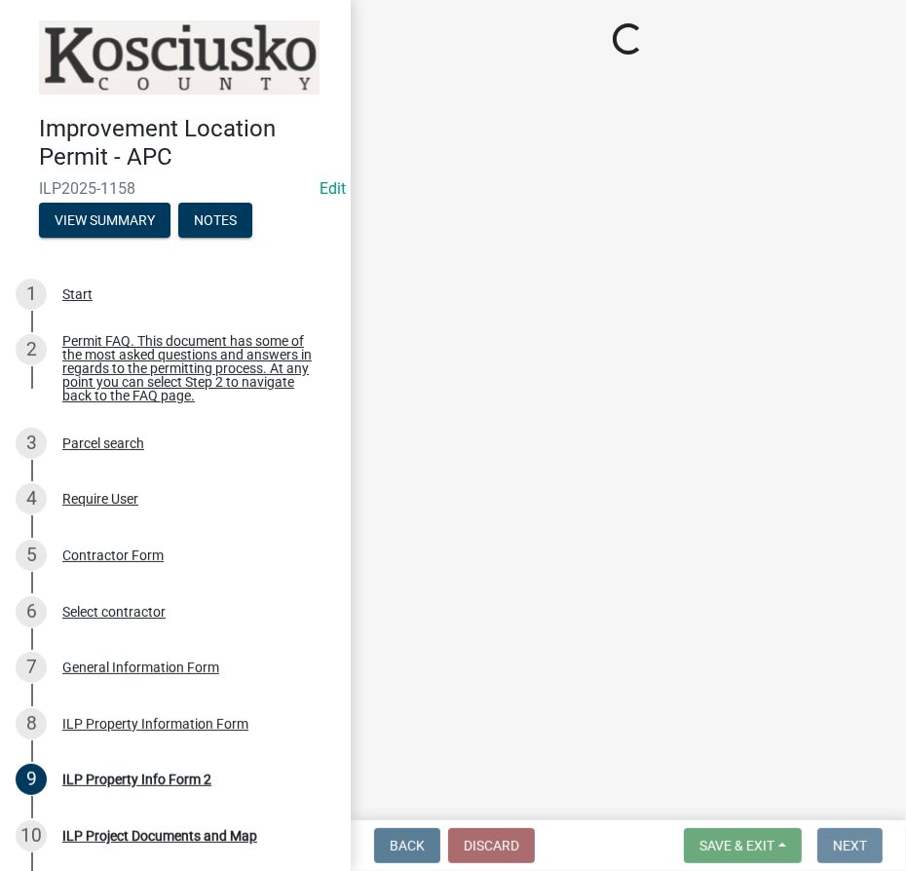
scroll to position [0, 0]
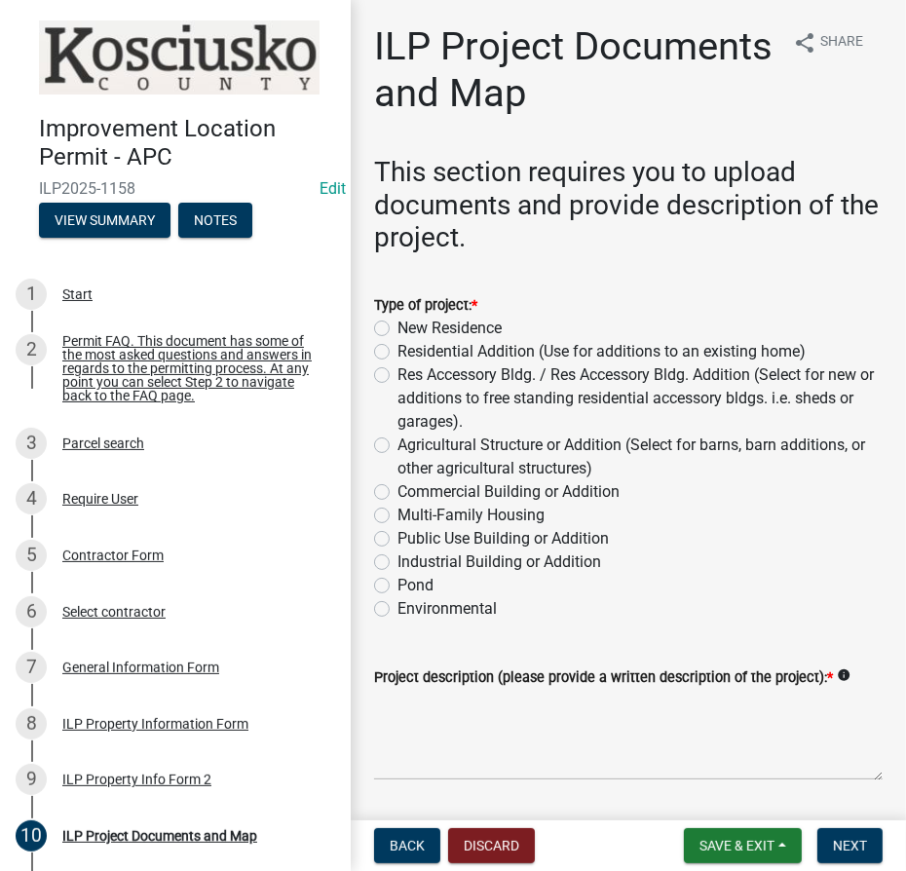
click at [398, 333] on label "New Residence" at bounding box center [450, 328] width 104 height 23
click at [398, 329] on input "New Residence" at bounding box center [404, 323] width 13 height 13
radio input "true"
click at [523, 708] on textarea "Project description (please provide a written description of the project): *" at bounding box center [628, 735] width 509 height 92
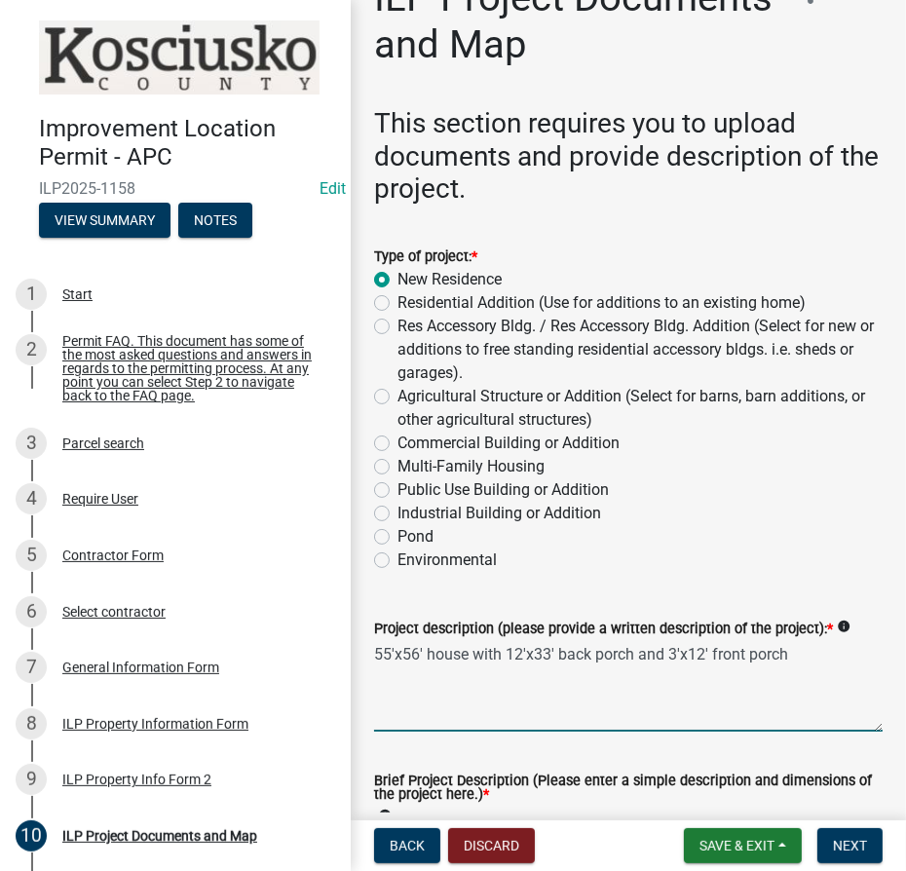
scroll to position [176, 0]
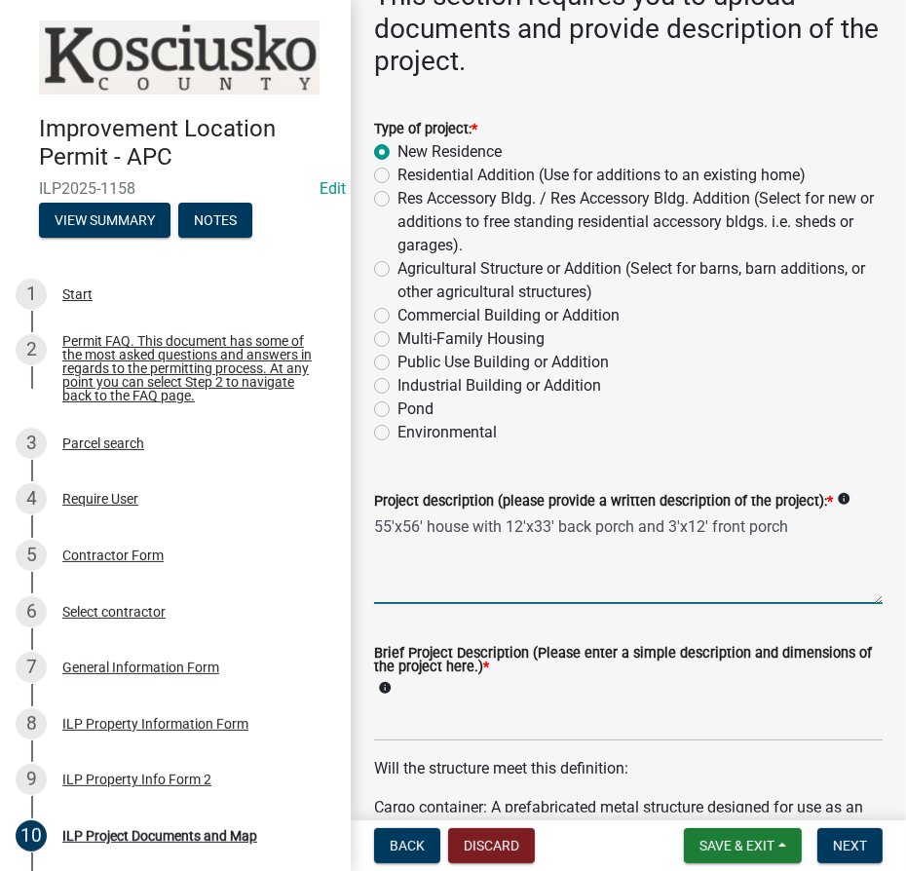
type textarea "55'x56' house with 12'x33' back porch and 3'x12' front porch"
click at [527, 708] on input "Brief Project Description (Please enter a simple description and dimensions of …" at bounding box center [628, 722] width 509 height 40
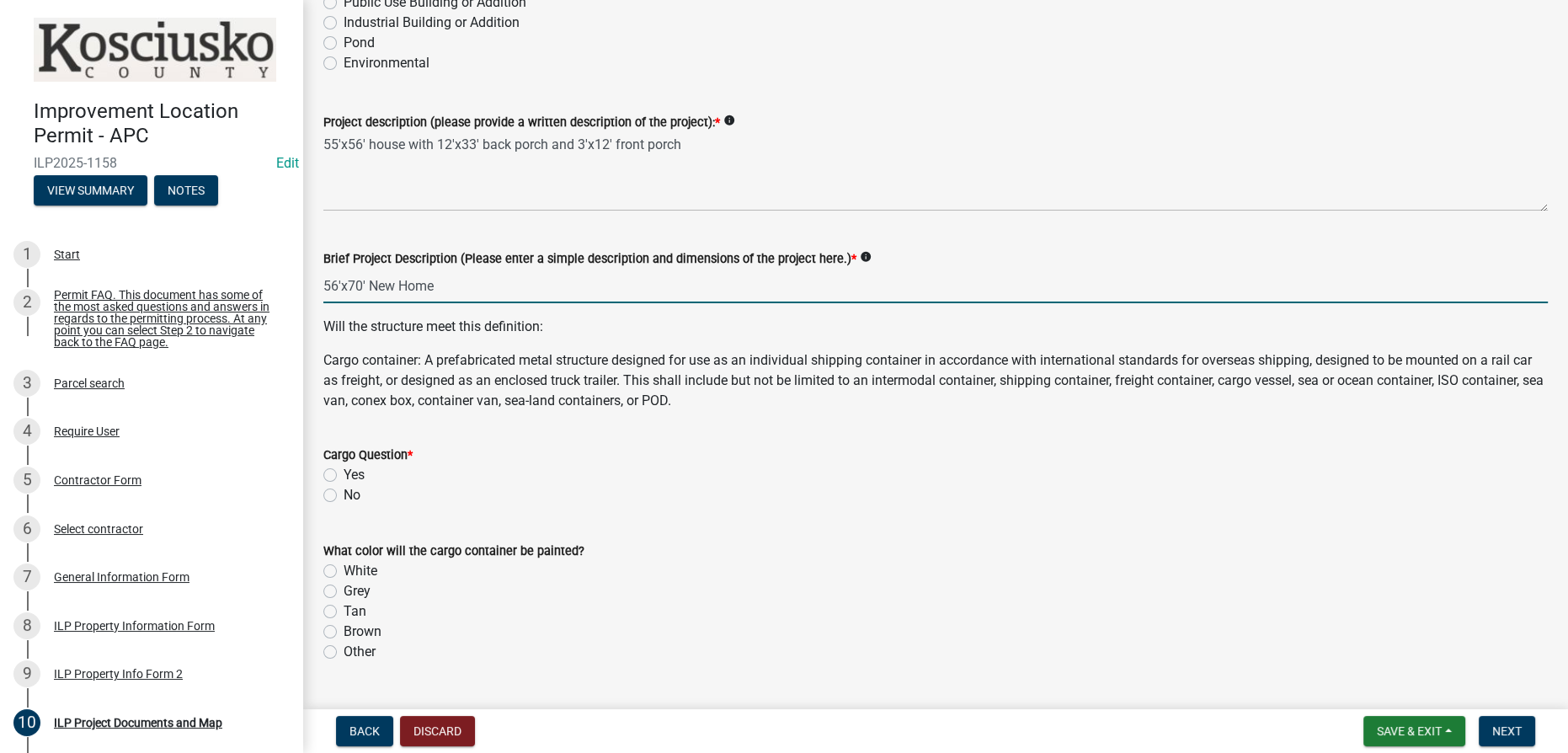
scroll to position [459, 0]
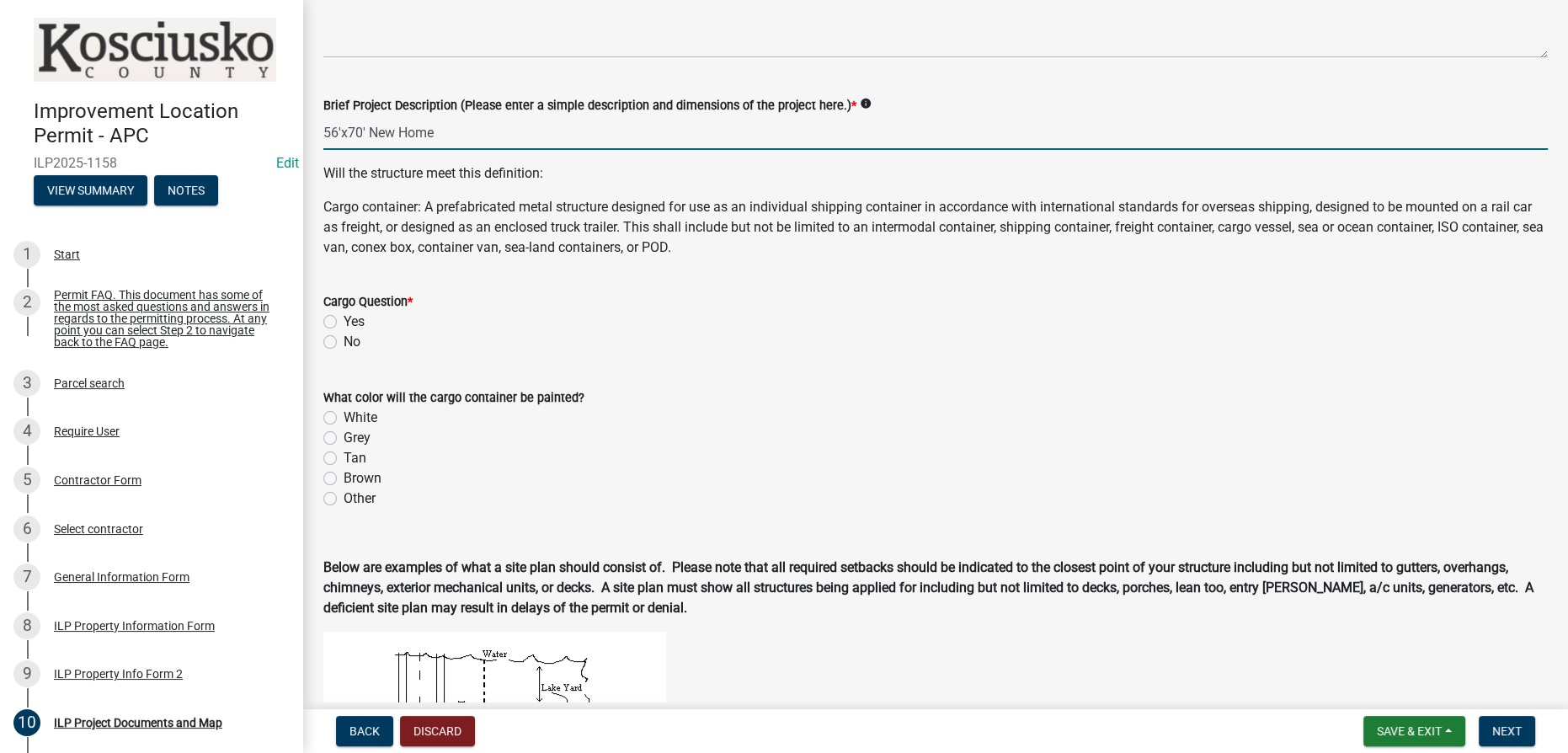
type input "56'x70' New Home"
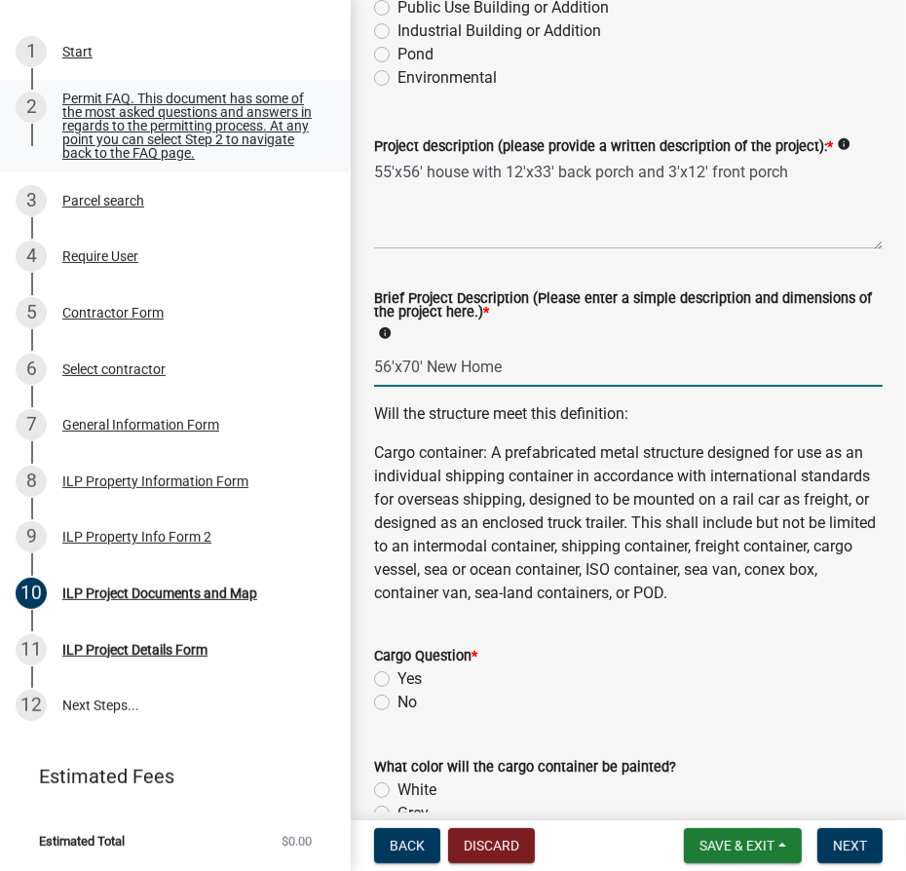
scroll to position [714, 0]
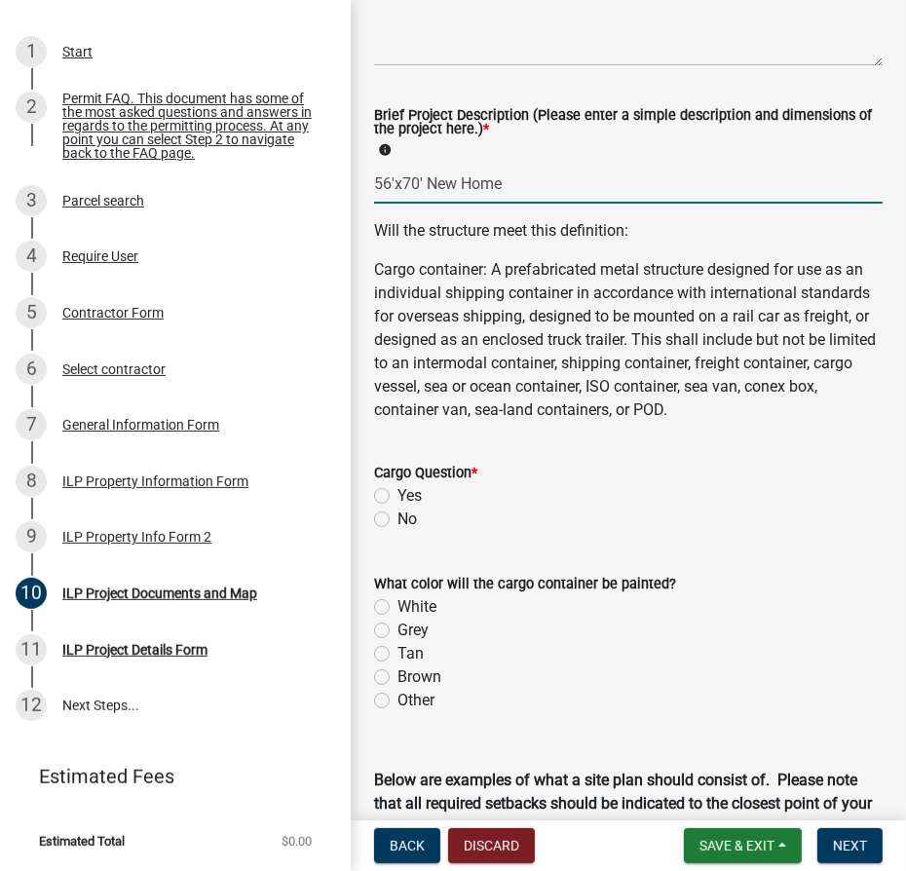
click at [398, 514] on label "No" at bounding box center [407, 519] width 19 height 23
click at [398, 514] on input "No" at bounding box center [404, 514] width 13 height 13
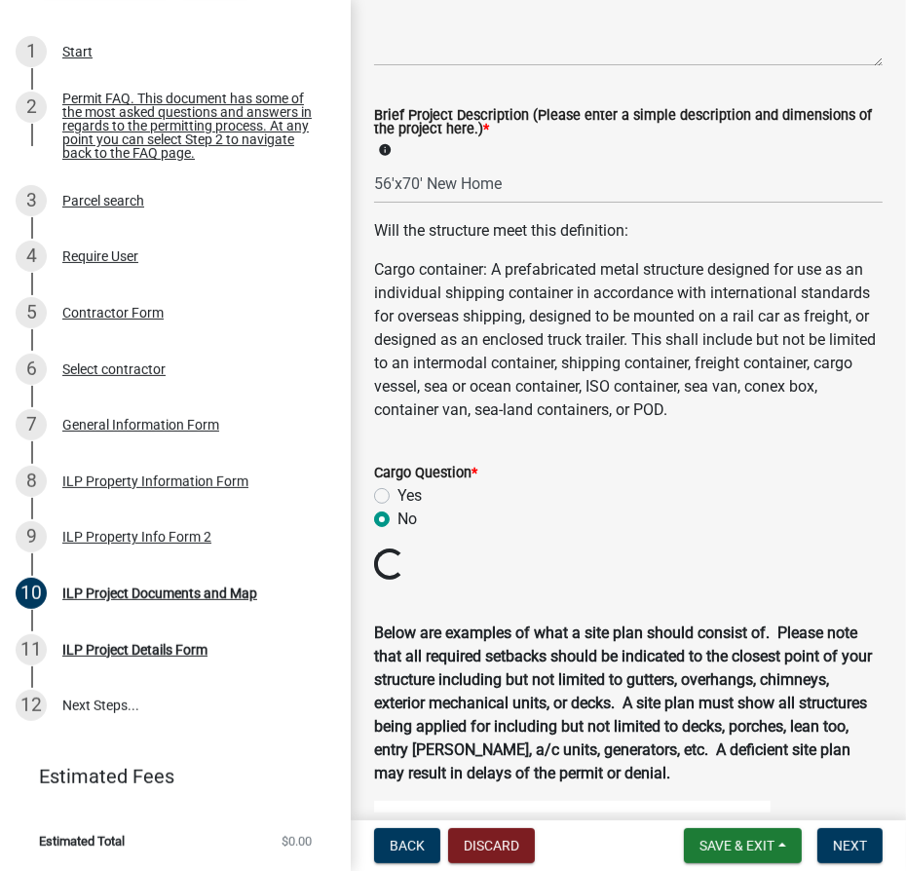
radio input "true"
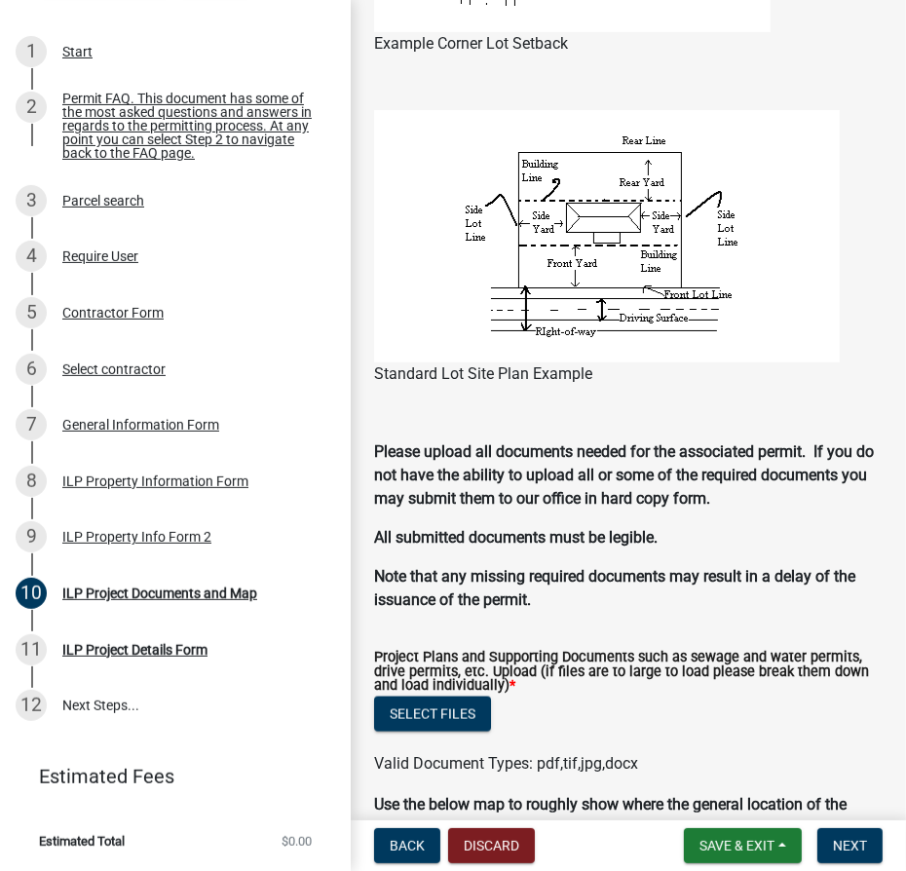
scroll to position [1865, 0]
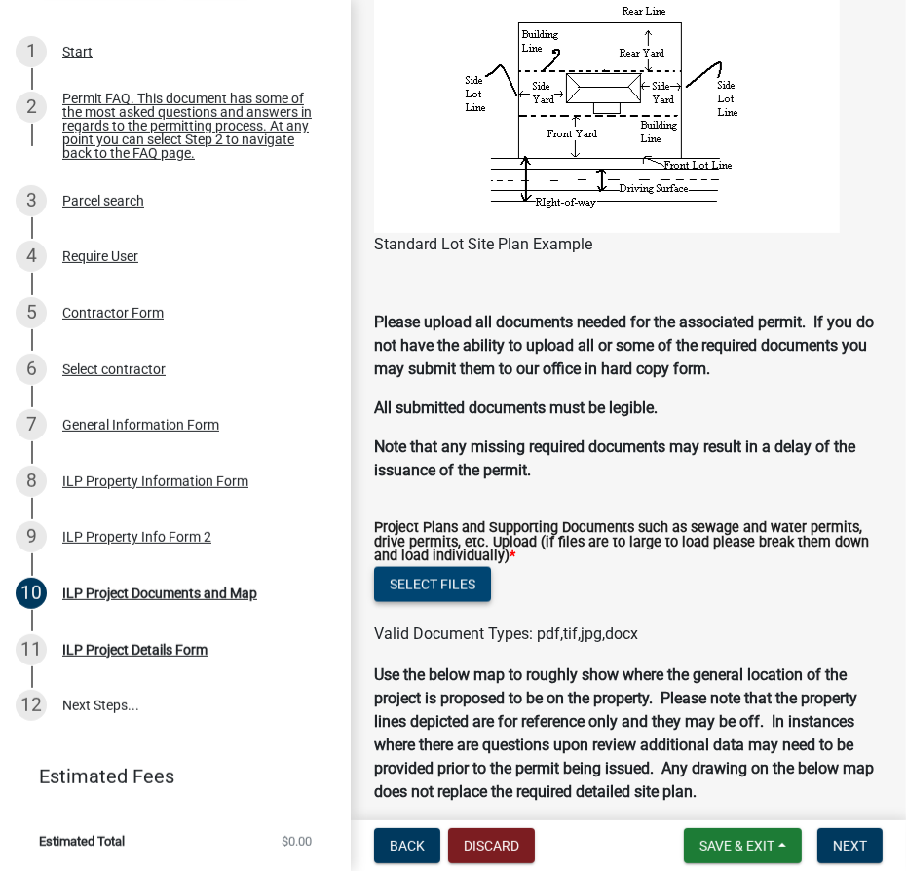
click at [461, 587] on button "Select files" at bounding box center [432, 584] width 117 height 35
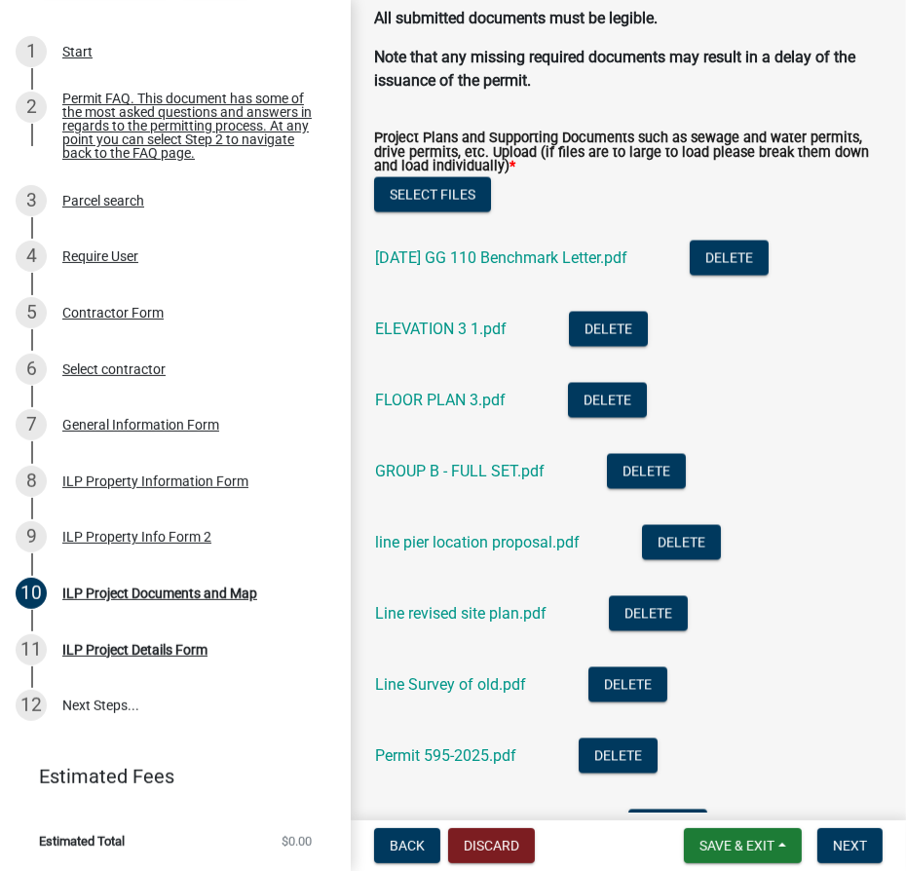
scroll to position [2486, 0]
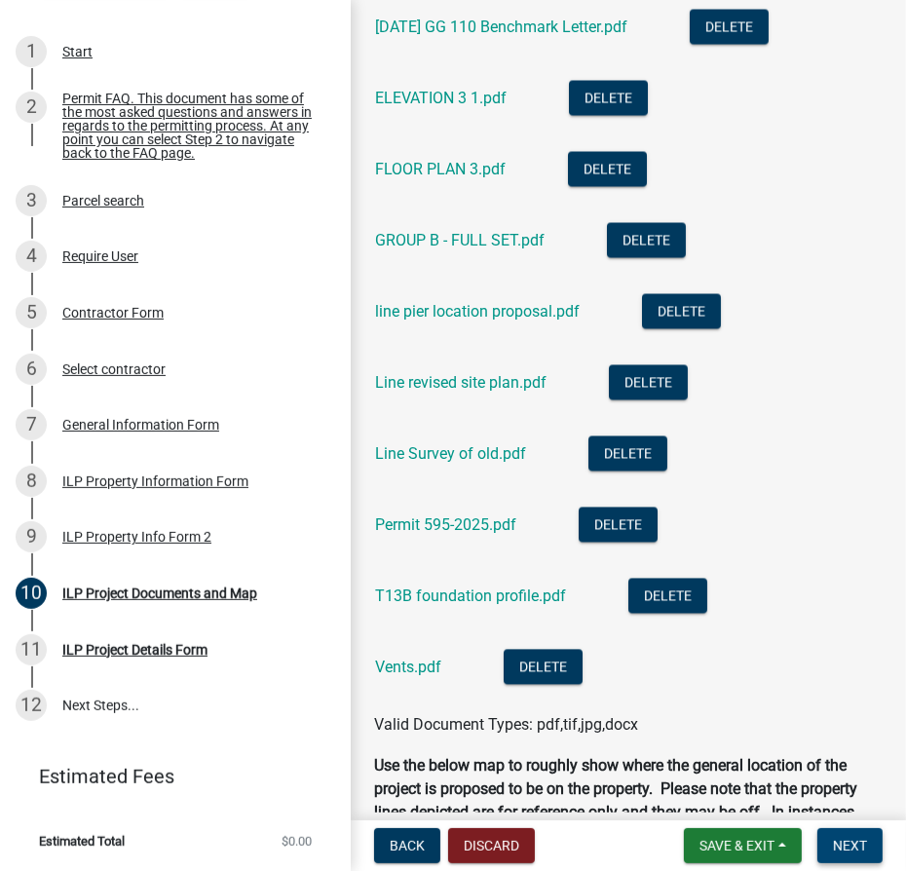
click at [855, 841] on span "Next" at bounding box center [850, 846] width 34 height 16
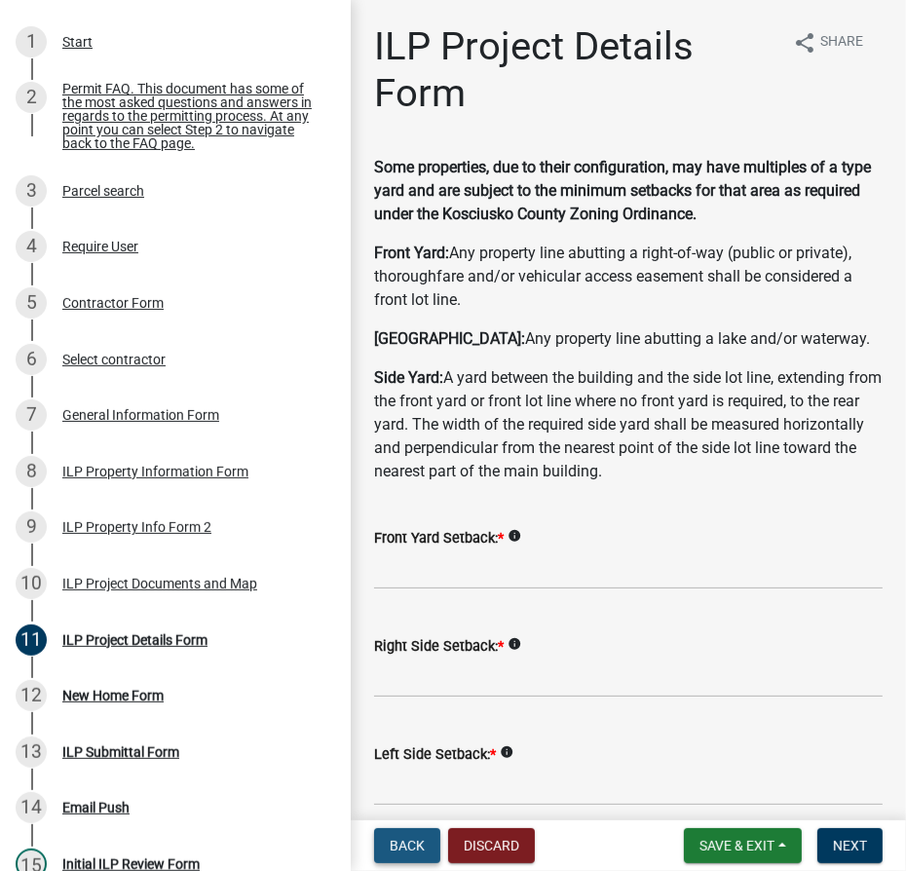
click at [392, 841] on span "Back" at bounding box center [407, 846] width 35 height 16
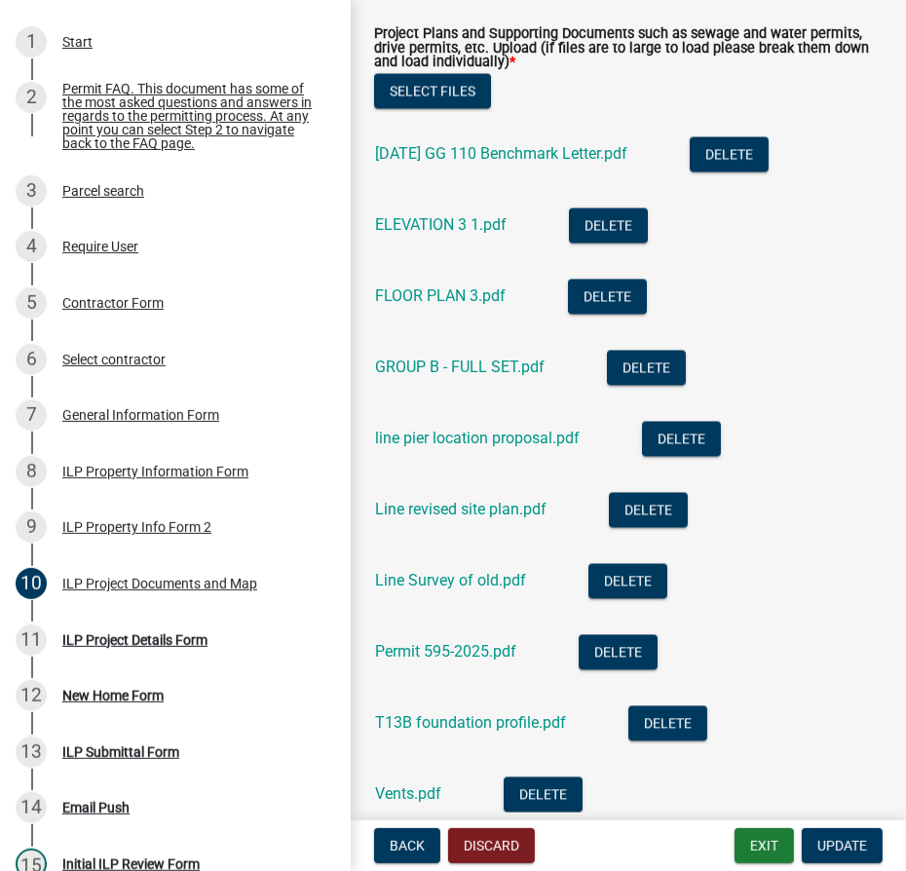
scroll to position [2569, 0]
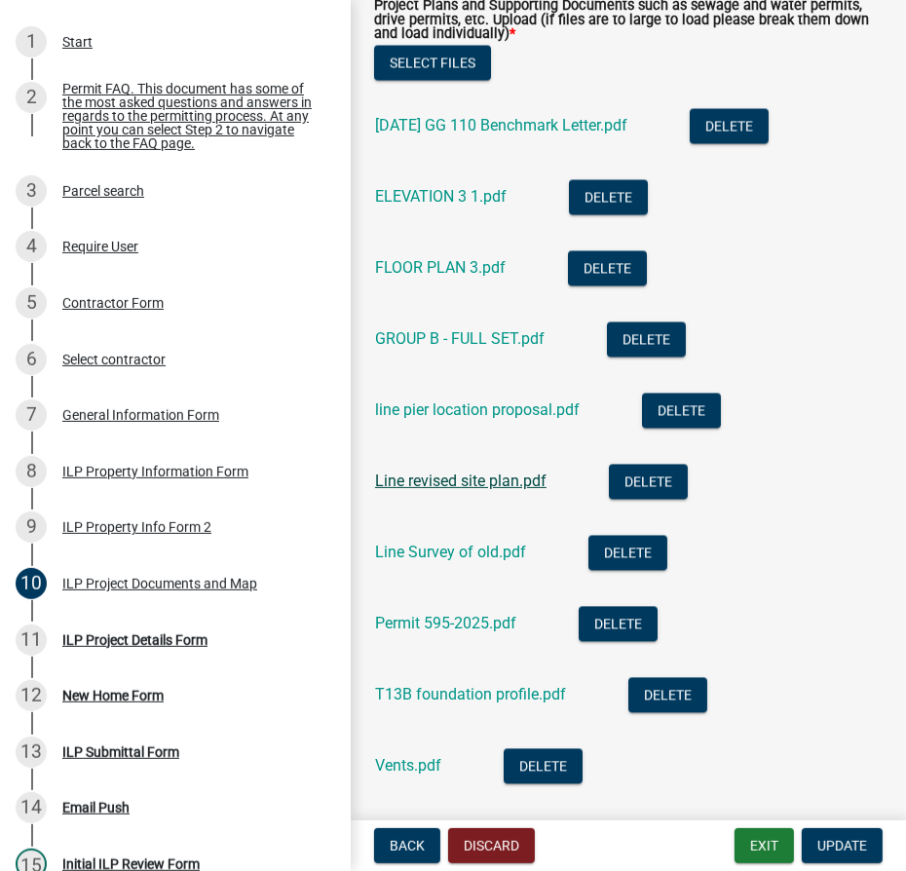
click at [465, 490] on link "Line revised site plan.pdf" at bounding box center [461, 481] width 172 height 19
click at [843, 838] on span "Update" at bounding box center [843, 846] width 50 height 16
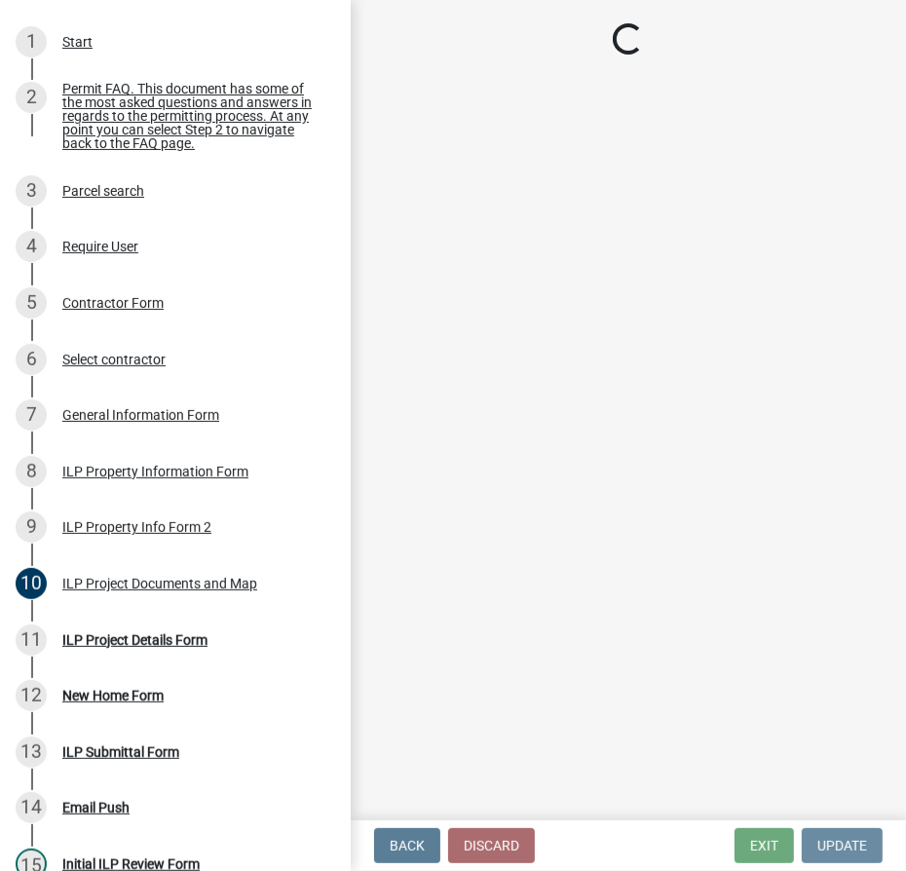
scroll to position [0, 0]
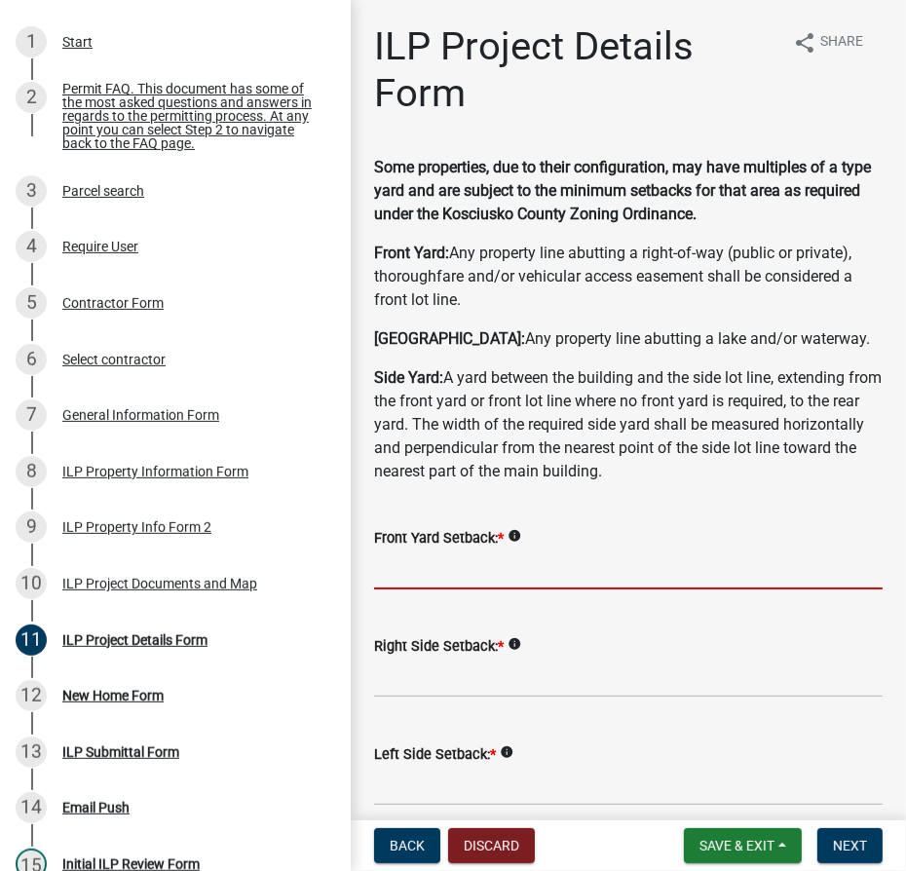
click at [489, 568] on input "text" at bounding box center [628, 570] width 509 height 40
type input "32.2"
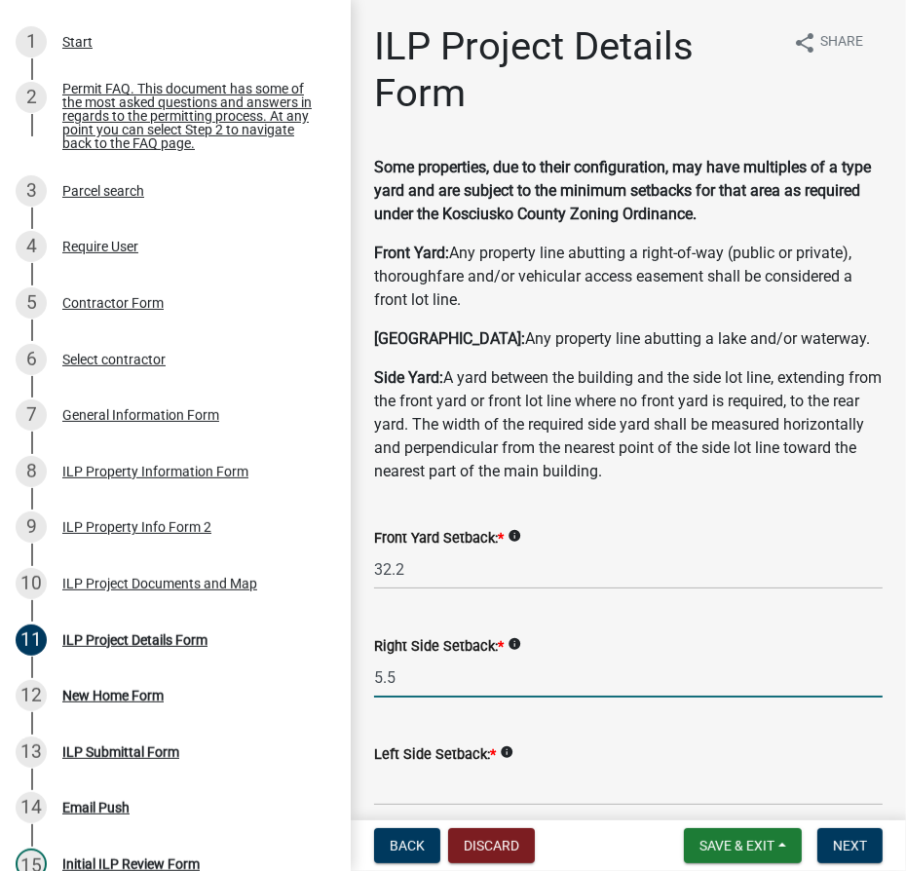
type input "5.5"
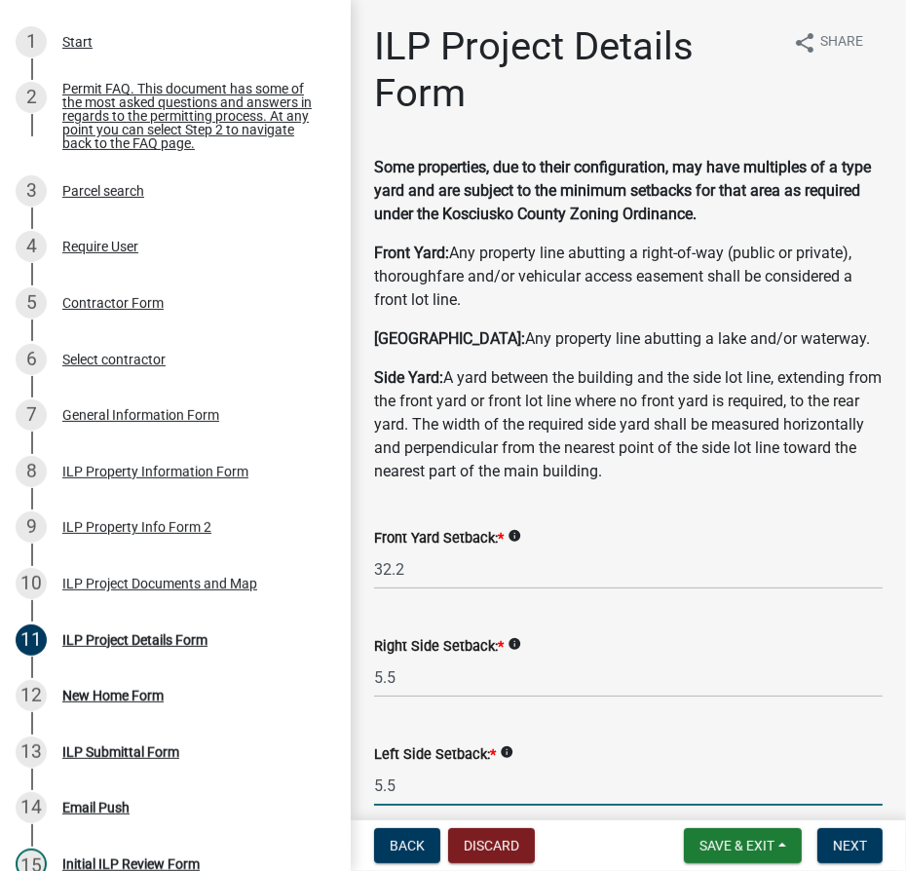
type input "5.5"
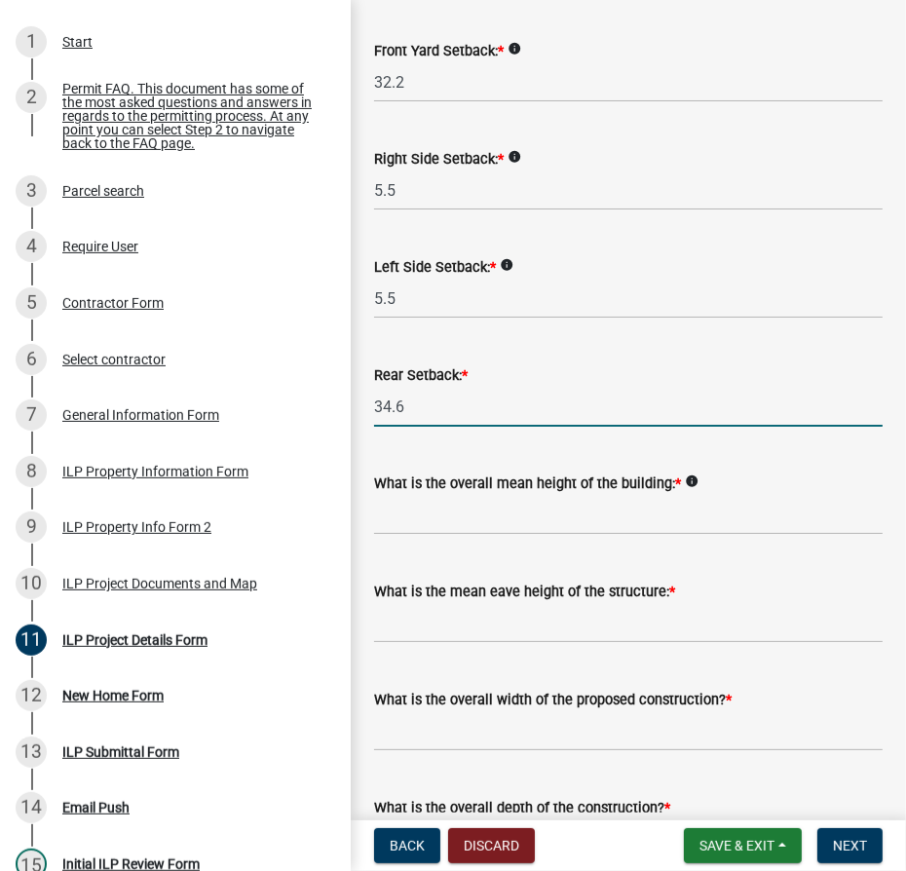
type input "34.6"
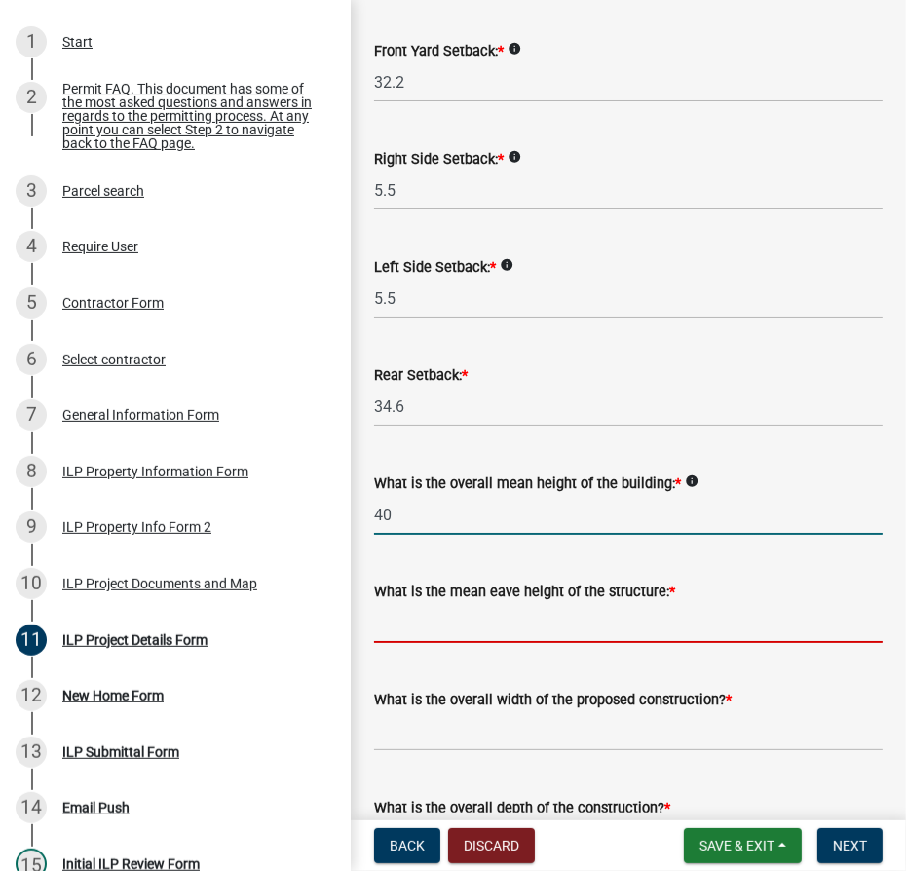
type input "40.0"
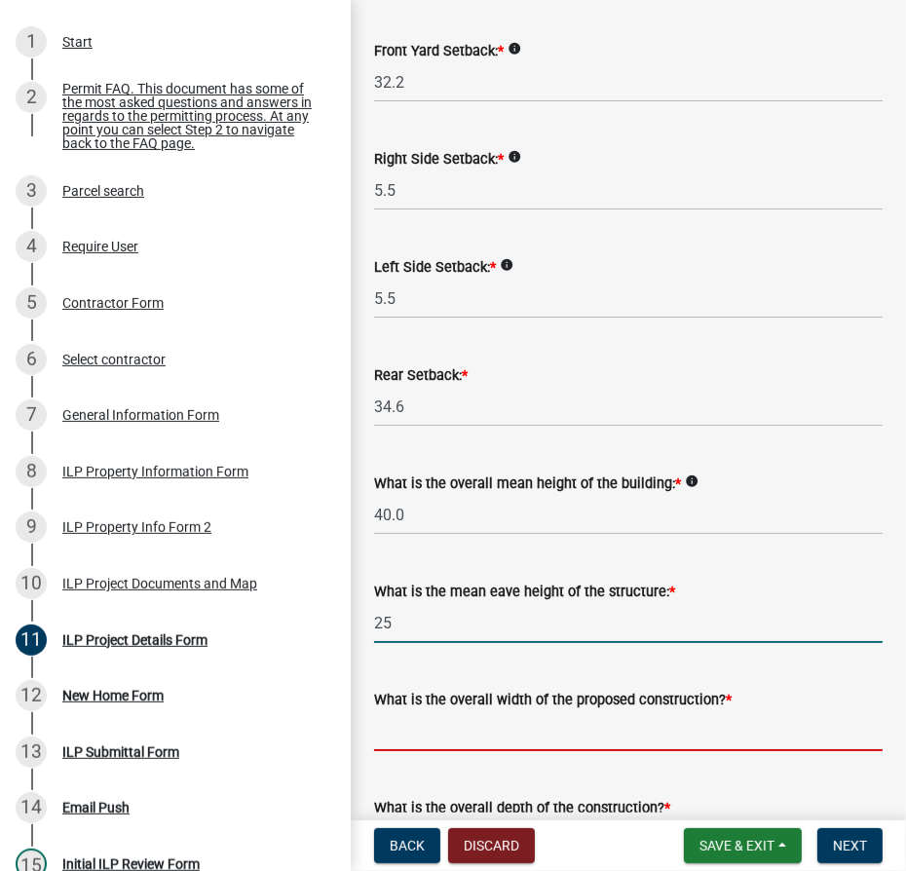
type input "25.0"
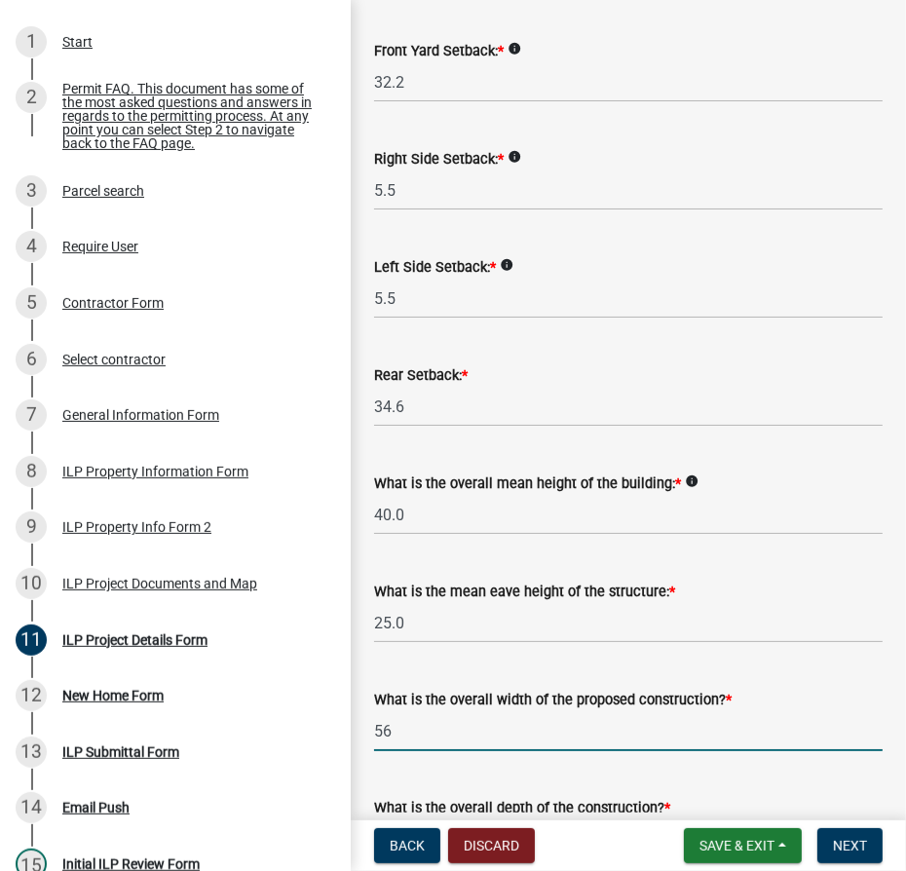
type input "56.00"
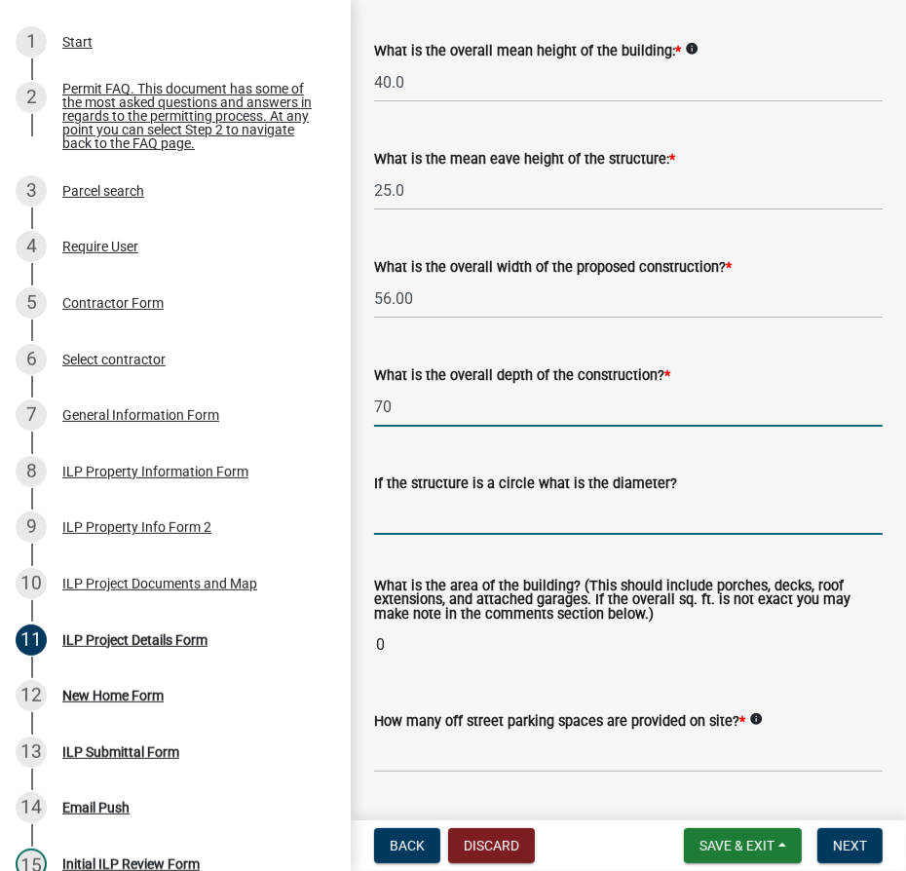
type input "70.00"
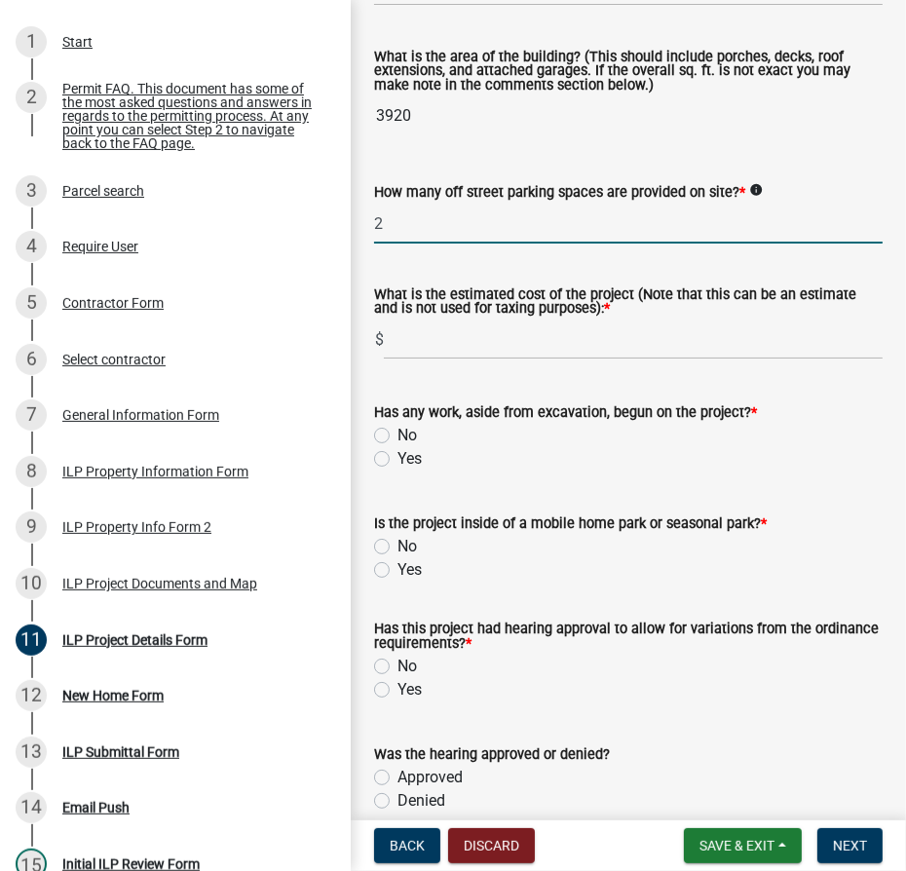
scroll to position [1452, 0]
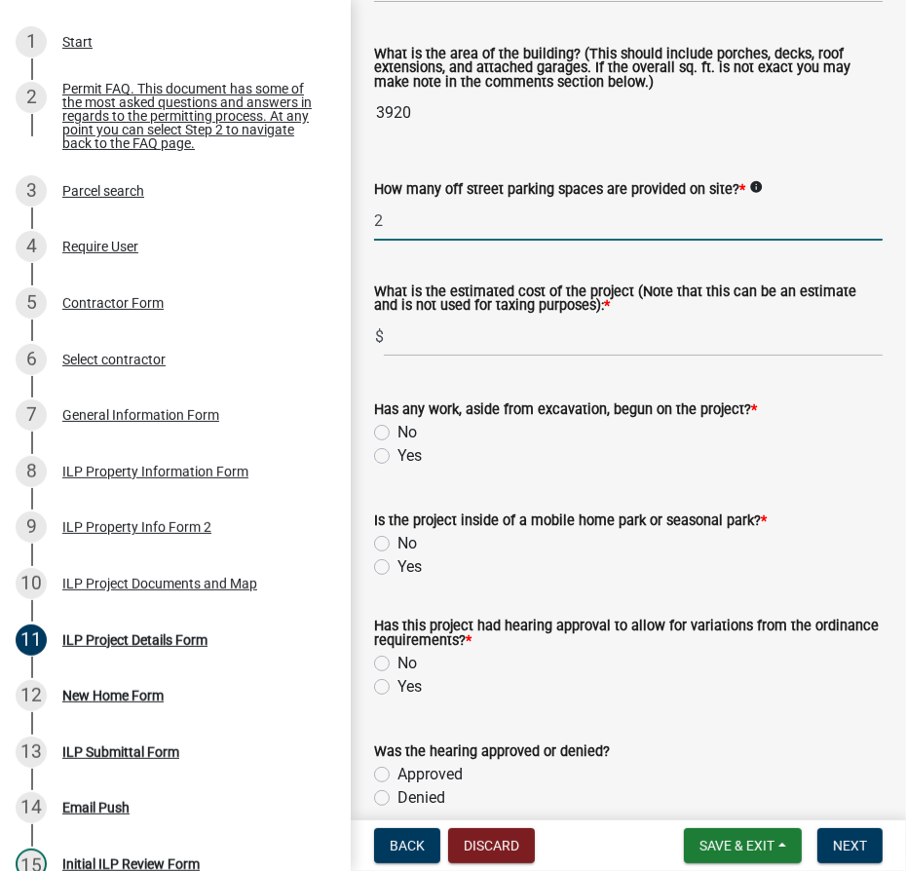
type input "2"
click at [398, 434] on label "No" at bounding box center [407, 432] width 19 height 23
click at [398, 434] on input "No" at bounding box center [404, 427] width 13 height 13
radio input "true"
click at [398, 540] on label "No" at bounding box center [407, 543] width 19 height 23
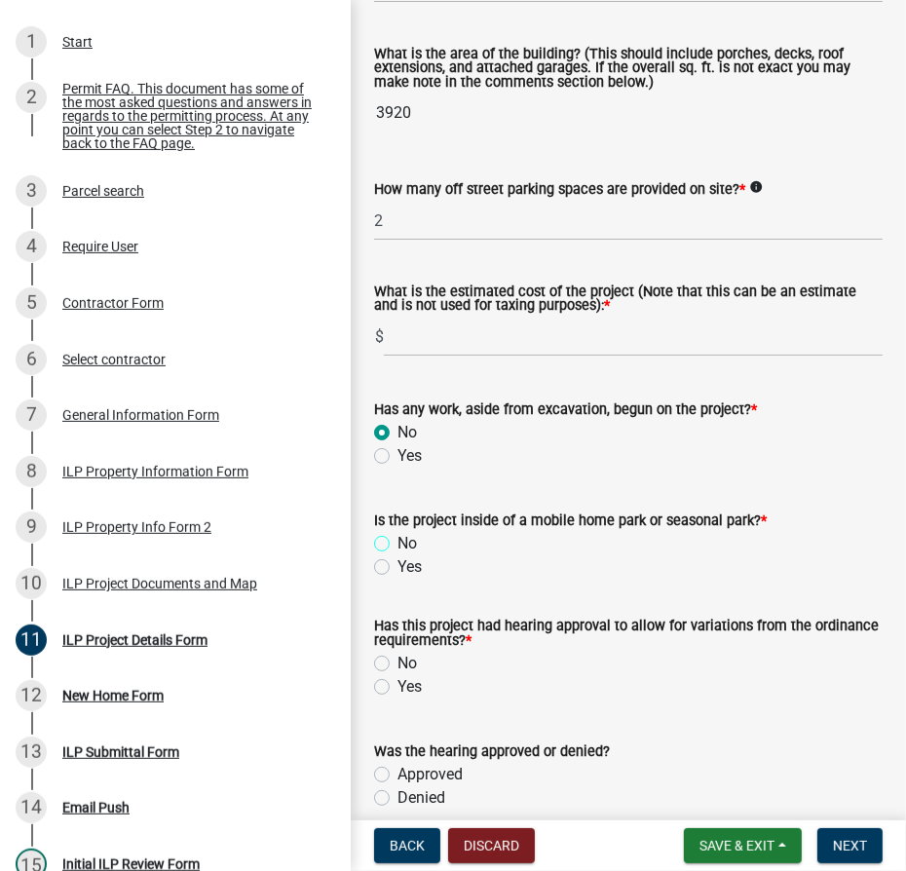
click at [398, 540] on input "No" at bounding box center [404, 538] width 13 height 13
radio input "true"
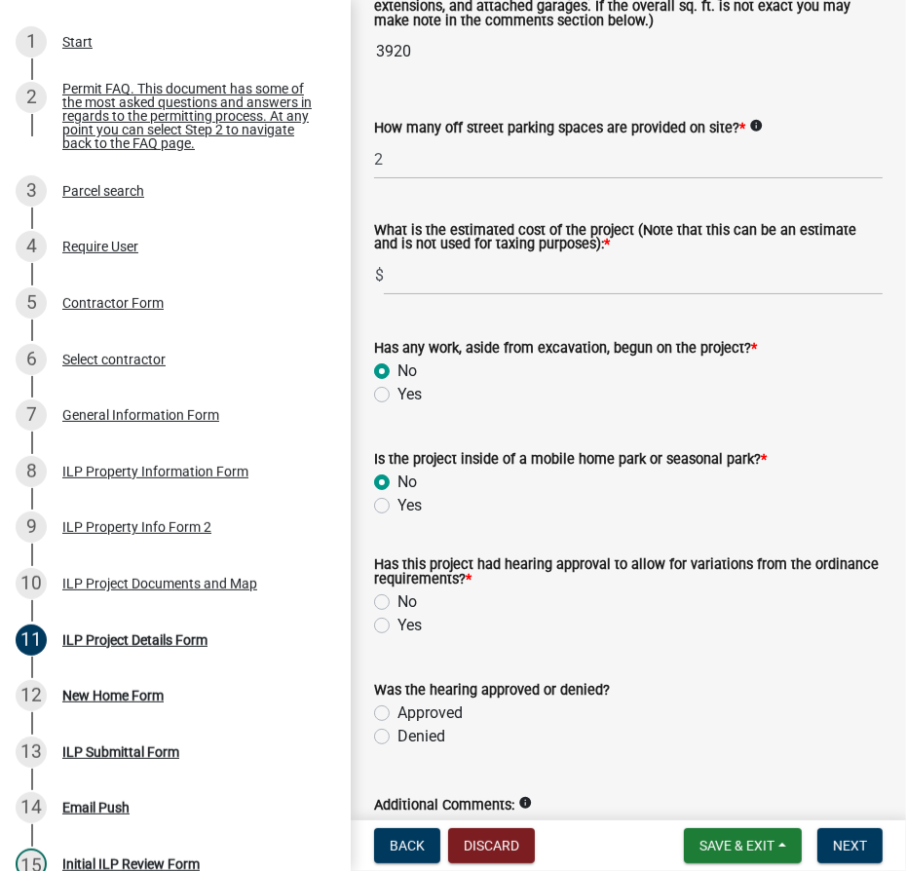
scroll to position [1541, 0]
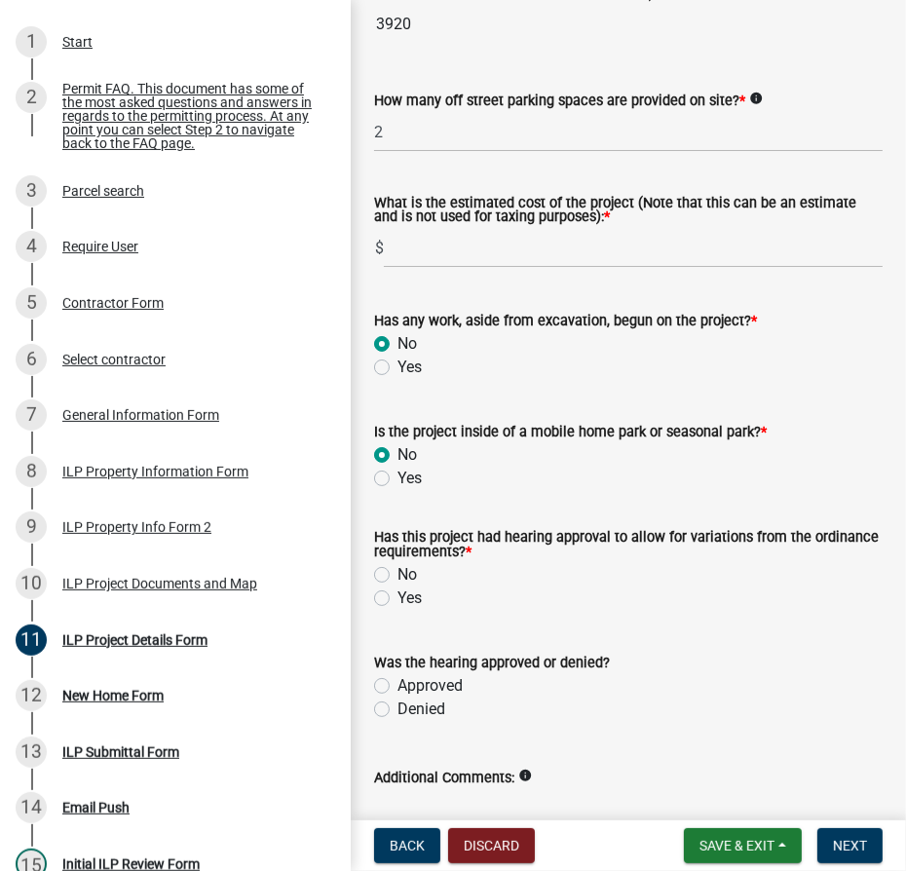
click at [398, 596] on label "Yes" at bounding box center [410, 598] width 24 height 23
click at [398, 596] on input "Yes" at bounding box center [404, 593] width 13 height 13
radio input "true"
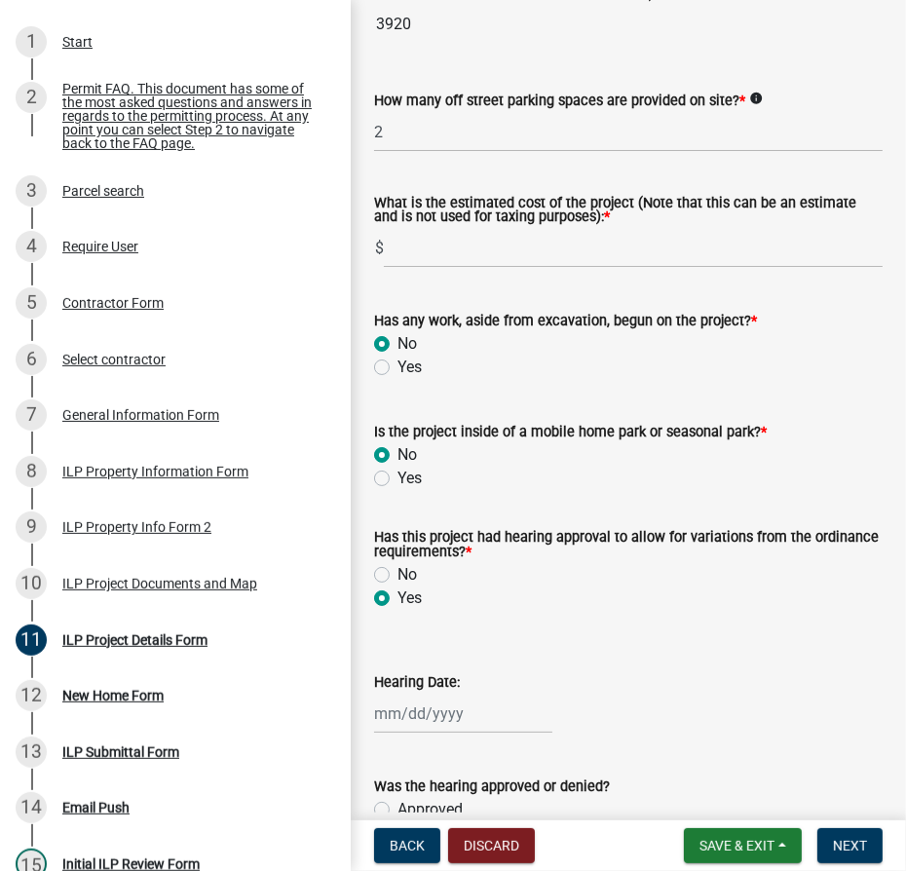
click at [485, 714] on div at bounding box center [463, 714] width 178 height 40
select select "9"
select select "2025"
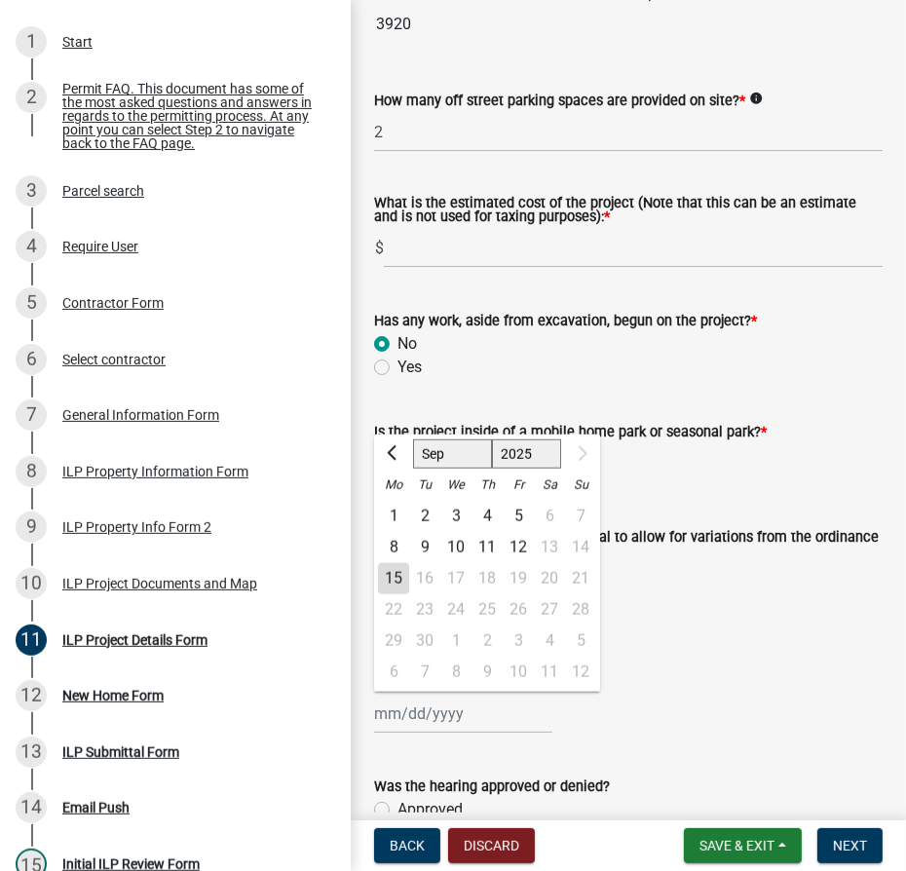
click at [419, 448] on select "Jan Feb Mar Apr May Jun Jul Aug Sep" at bounding box center [452, 453] width 79 height 29
select select "1"
click at [413, 439] on select "Jan Feb Mar Apr May Jun Jul Aug Sep" at bounding box center [452, 453] width 79 height 29
click at [428, 573] on div "14" at bounding box center [424, 578] width 31 height 31
type input "01/14/2025"
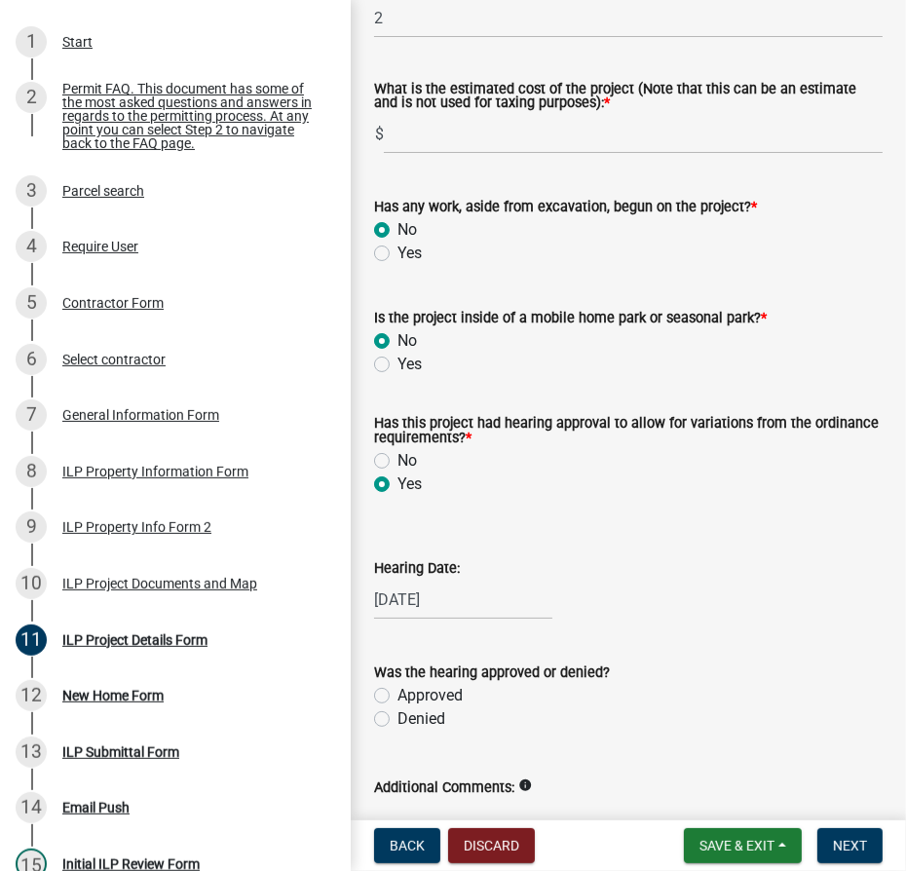
scroll to position [1772, 0]
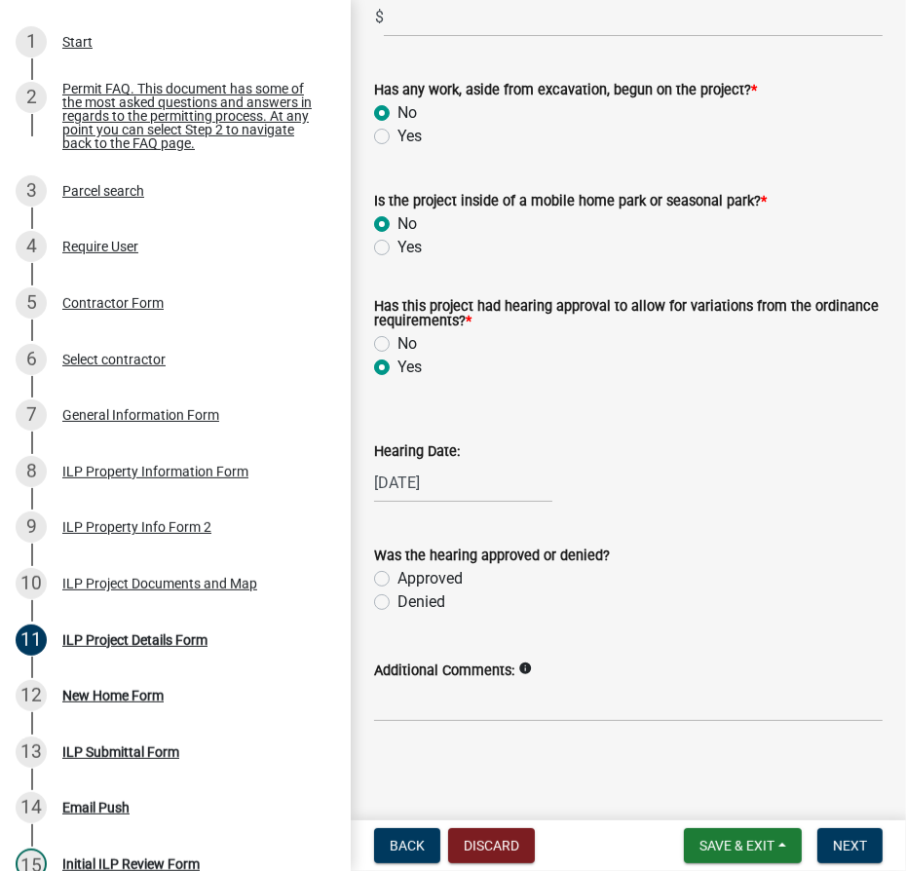
click at [398, 578] on label "Approved" at bounding box center [430, 578] width 65 height 23
click at [398, 578] on input "Approved" at bounding box center [404, 573] width 13 height 13
radio input "true"
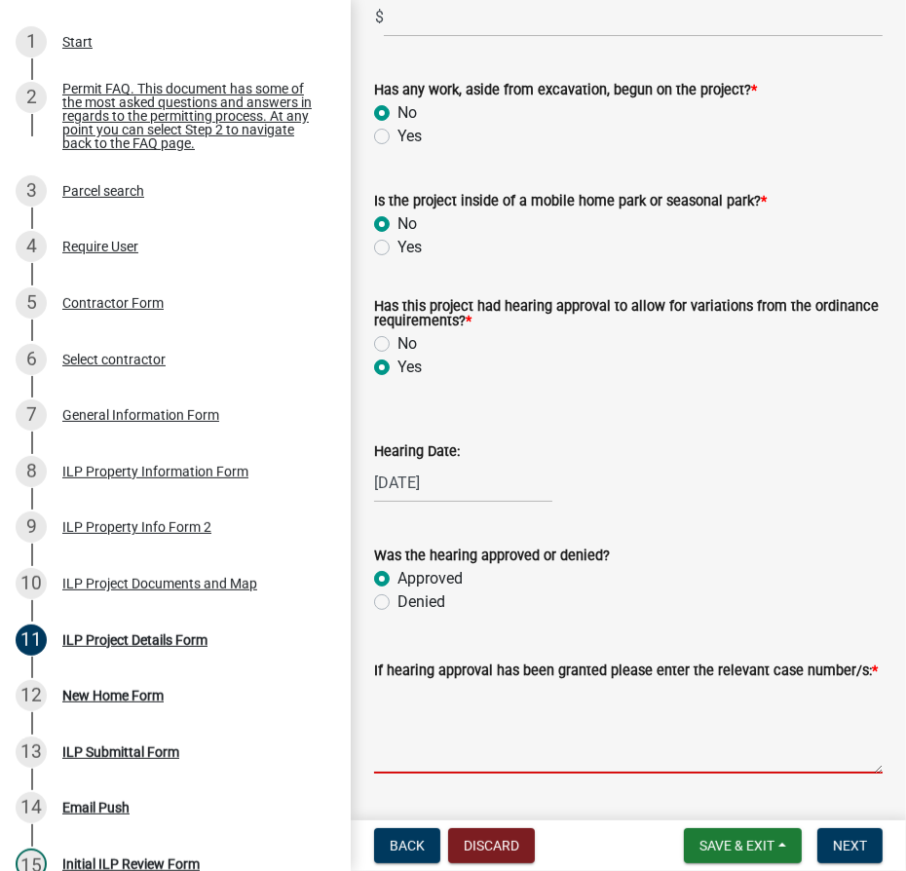
click at [643, 738] on textarea "If hearing approval has been granted please enter the relevant case number/s: *" at bounding box center [628, 728] width 509 height 92
type textarea "C"
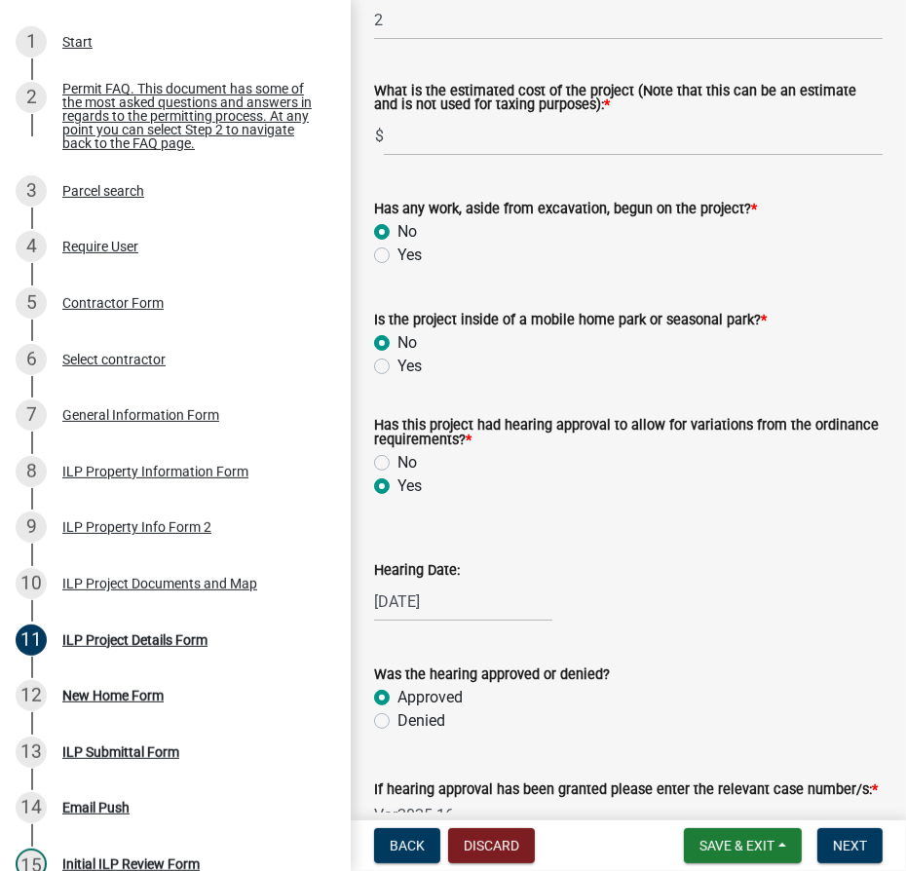
scroll to position [1397, 0]
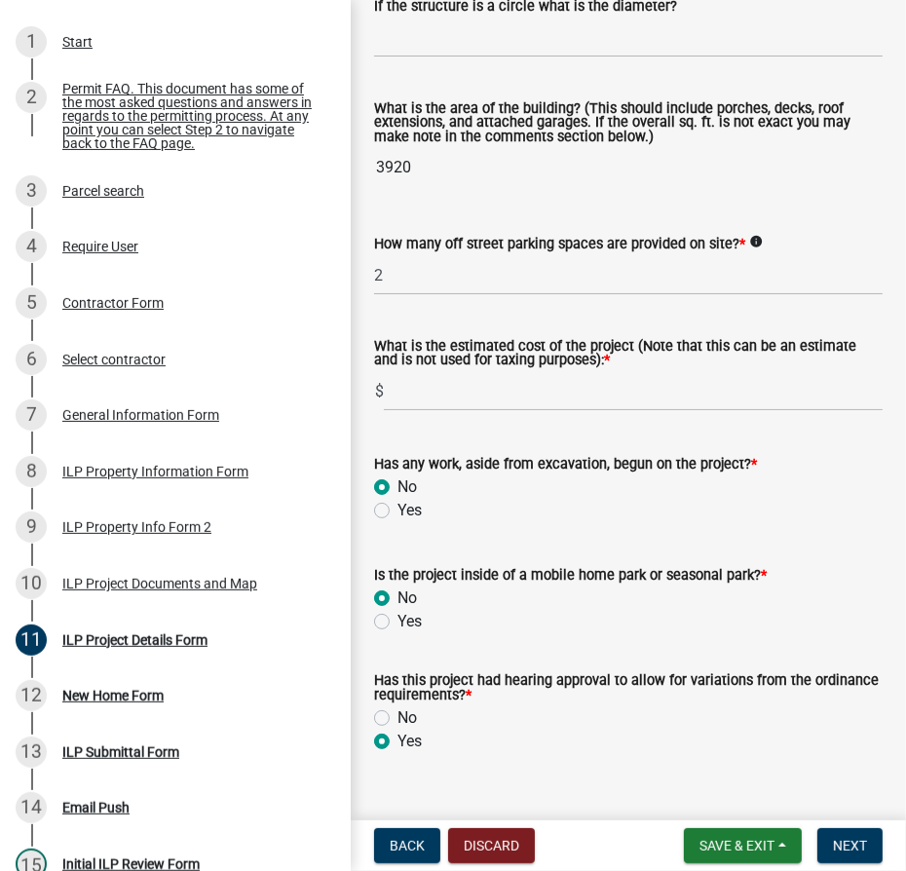
type textarea "Var2025-16"
click at [491, 386] on input "text" at bounding box center [633, 391] width 499 height 40
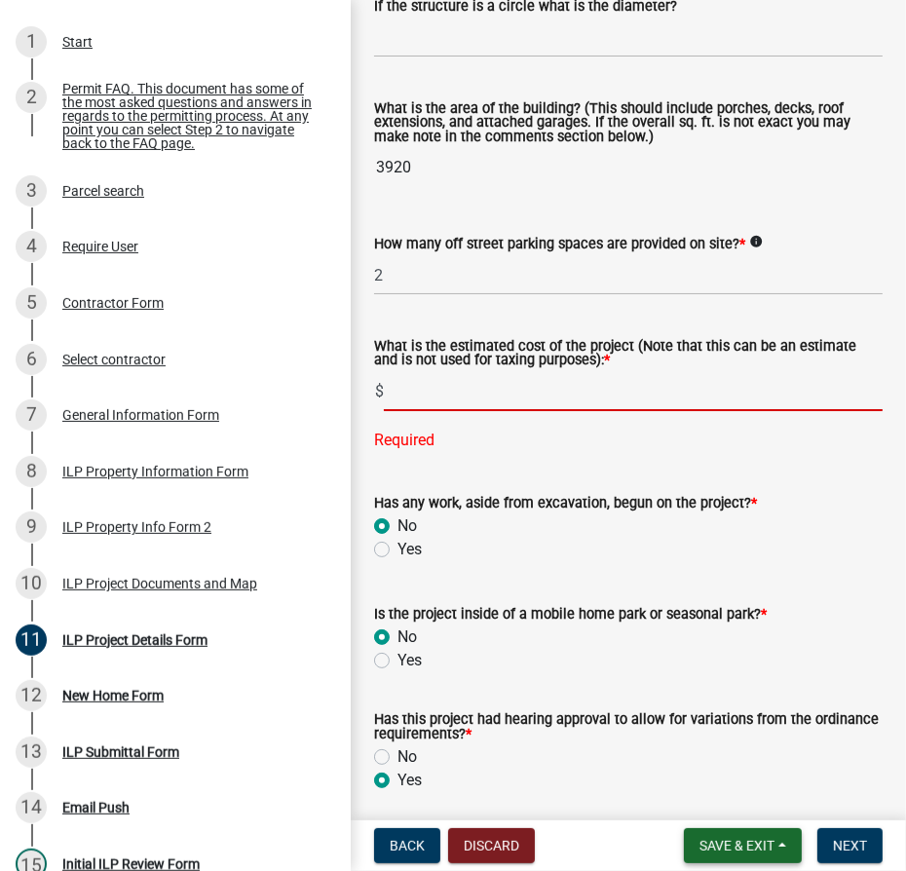
click at [743, 844] on span "Save & Exit" at bounding box center [737, 846] width 75 height 16
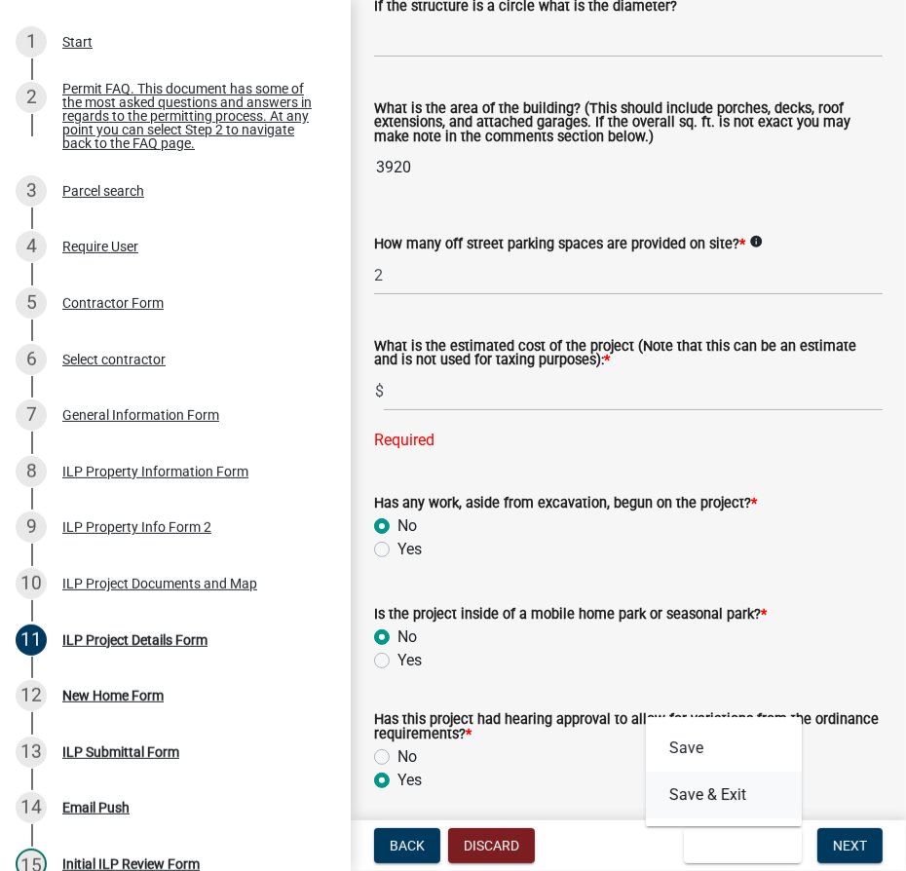
click at [735, 799] on button "Save & Exit" at bounding box center [724, 795] width 156 height 47
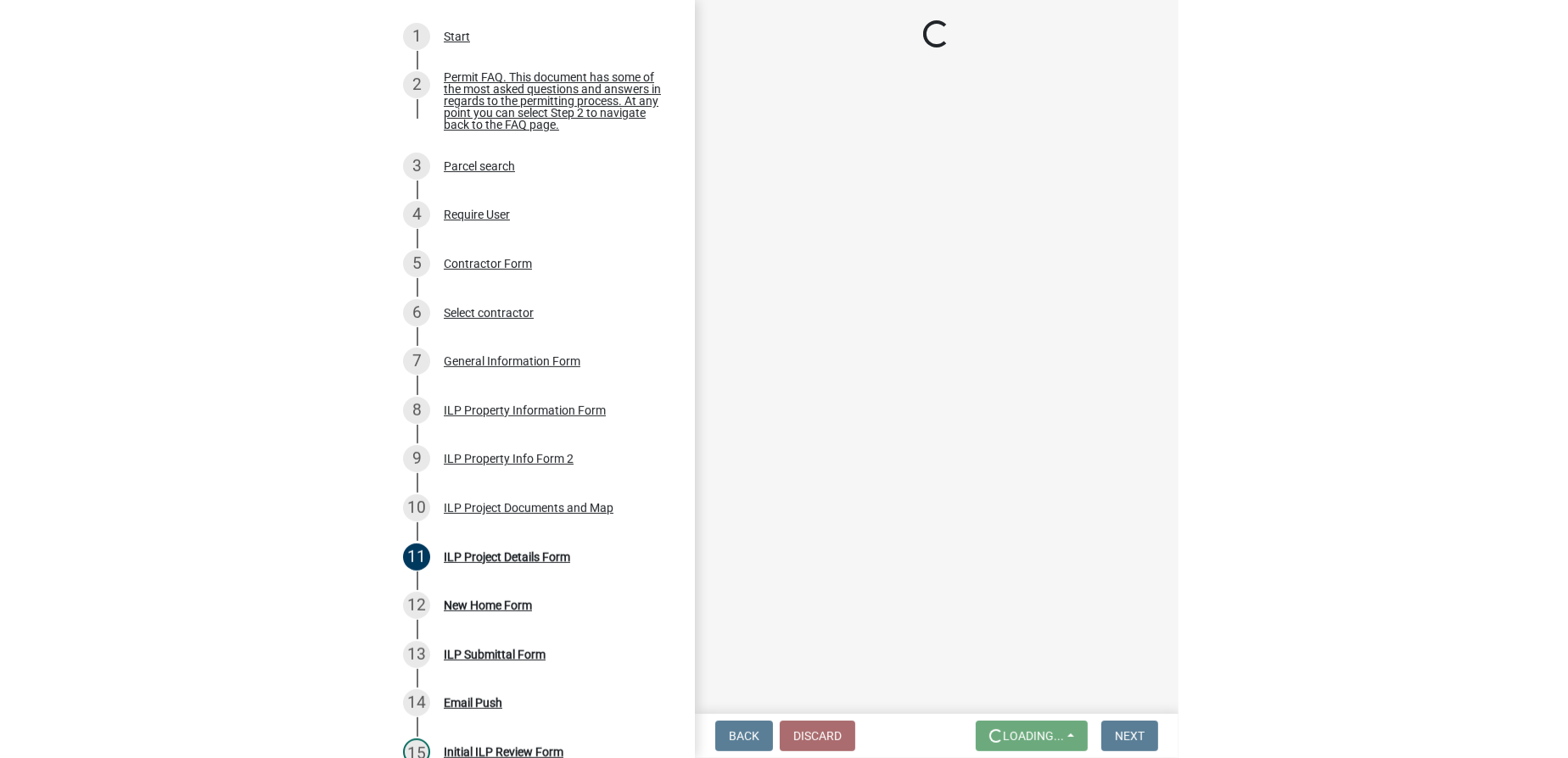
scroll to position [0, 0]
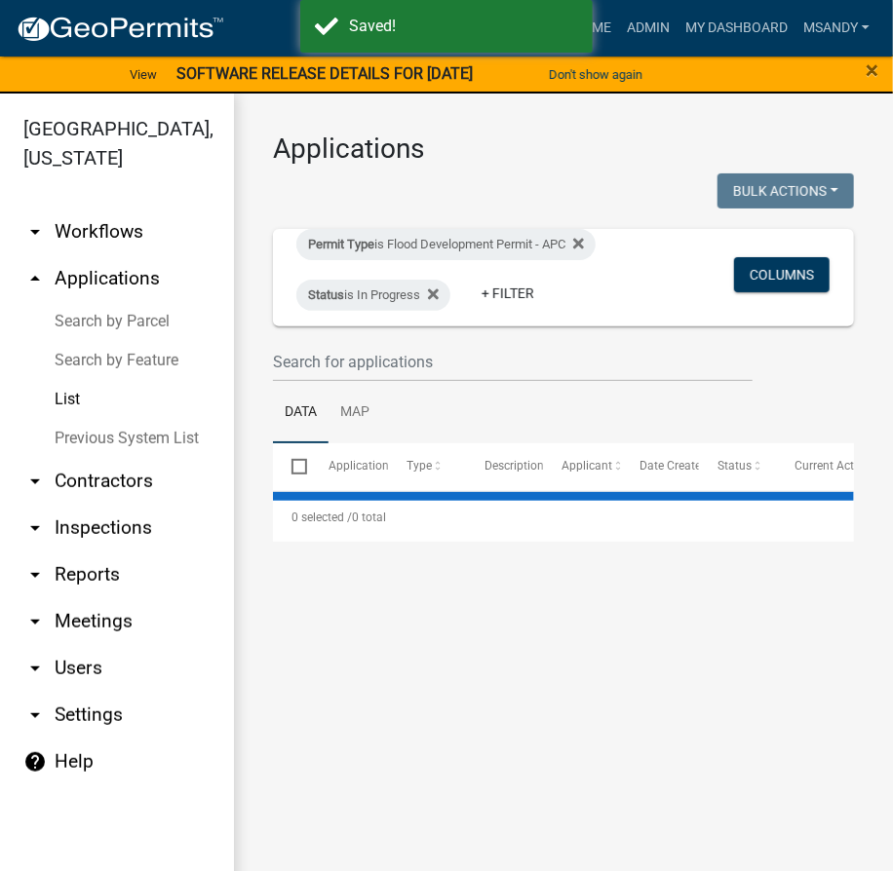
select select "3: 100"
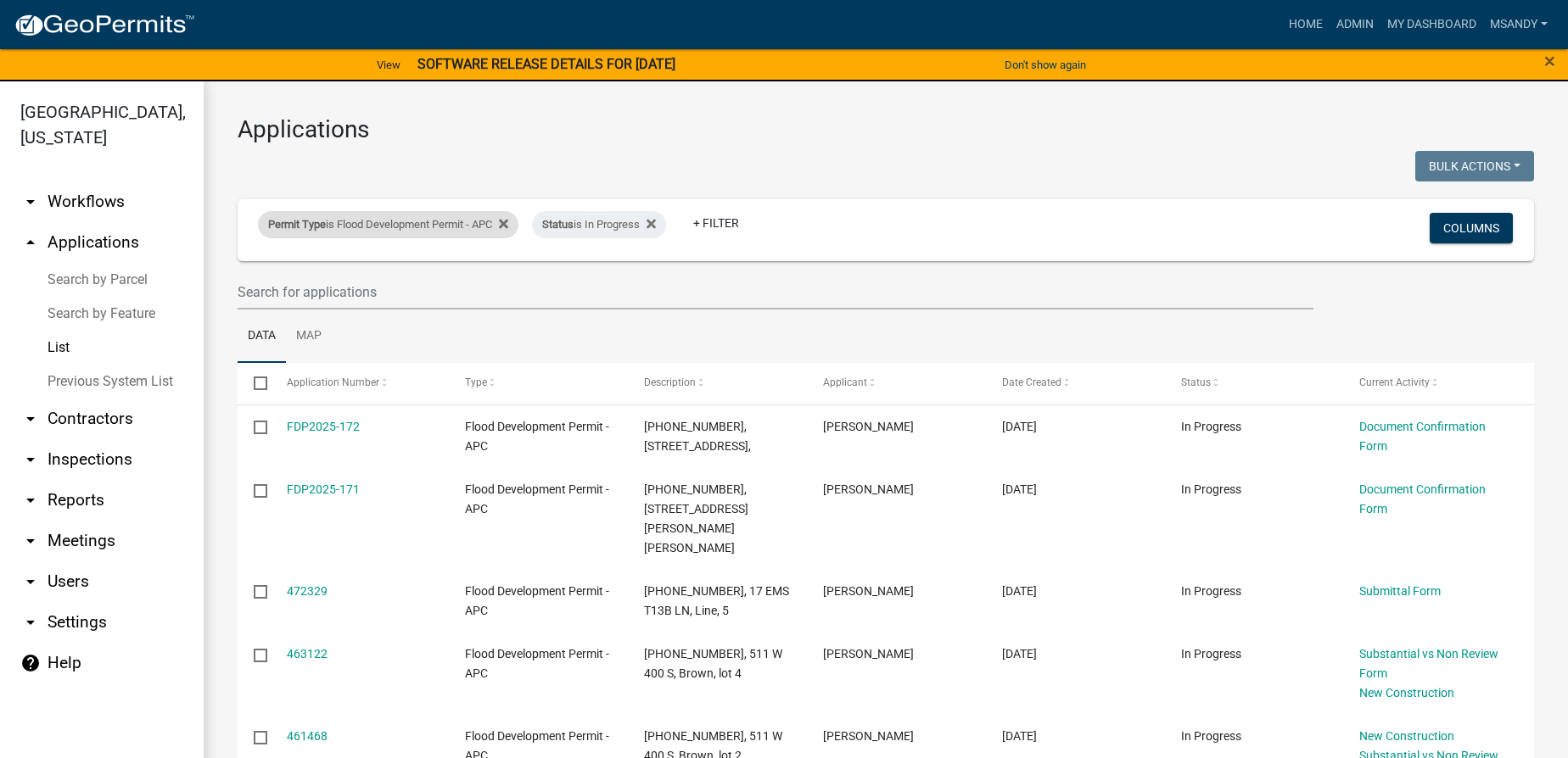
click at [403, 232] on div "Permit Type is Flood Development Permit - APC" at bounding box center [387, 225] width 260 height 27
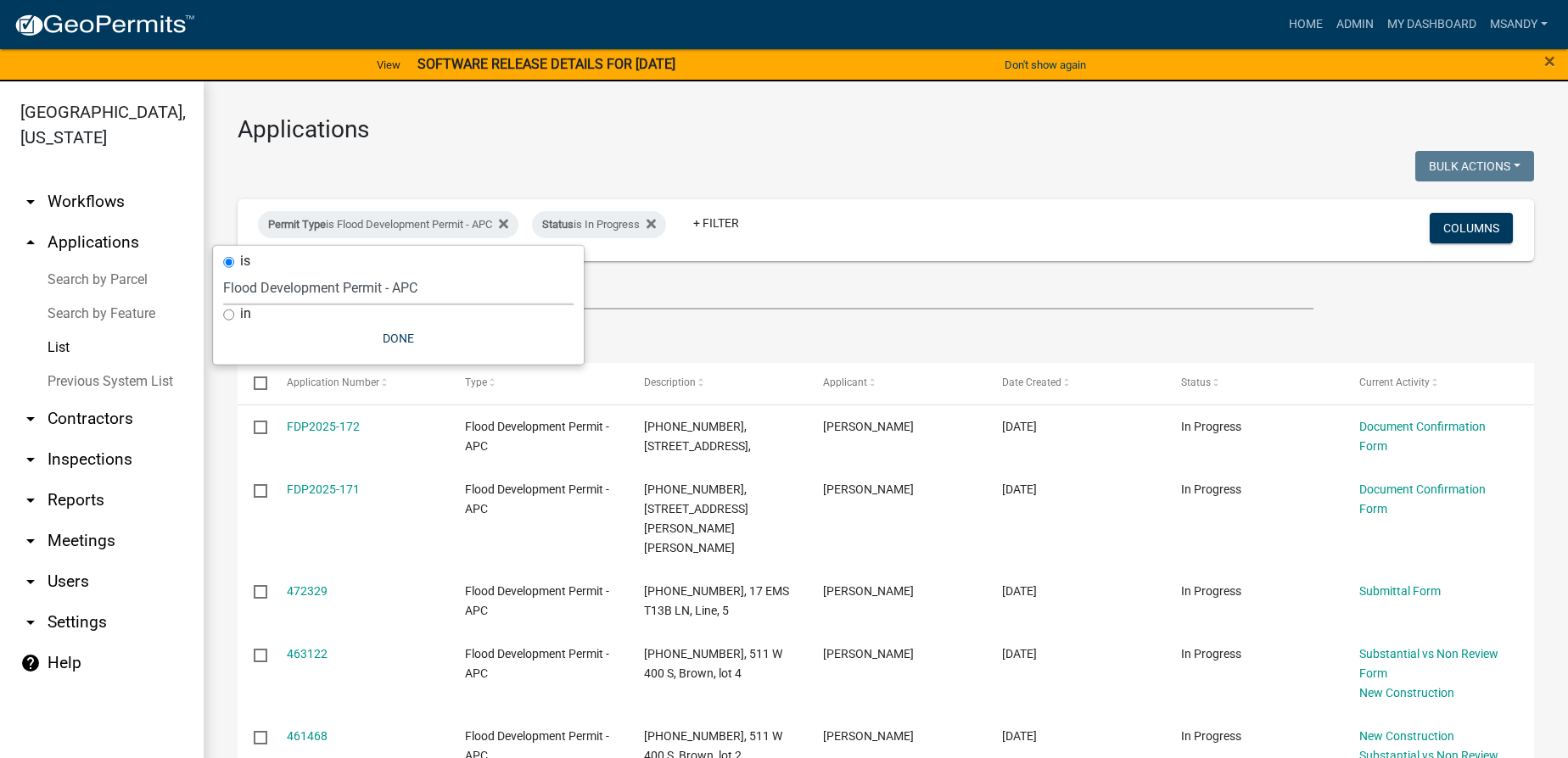
click at [353, 281] on select "Select an option 6 27 2024 Copy Of - Subdivision Plat Application - APC APC Add…" at bounding box center [398, 288] width 350 height 35
select select "a2c991f8-68ce-43d3-971c-57015753063b"
click at [231, 271] on select "Select an option 6 27 2024 Copy Of - Subdivision Plat Application - APC APC Add…" at bounding box center [398, 288] width 350 height 35
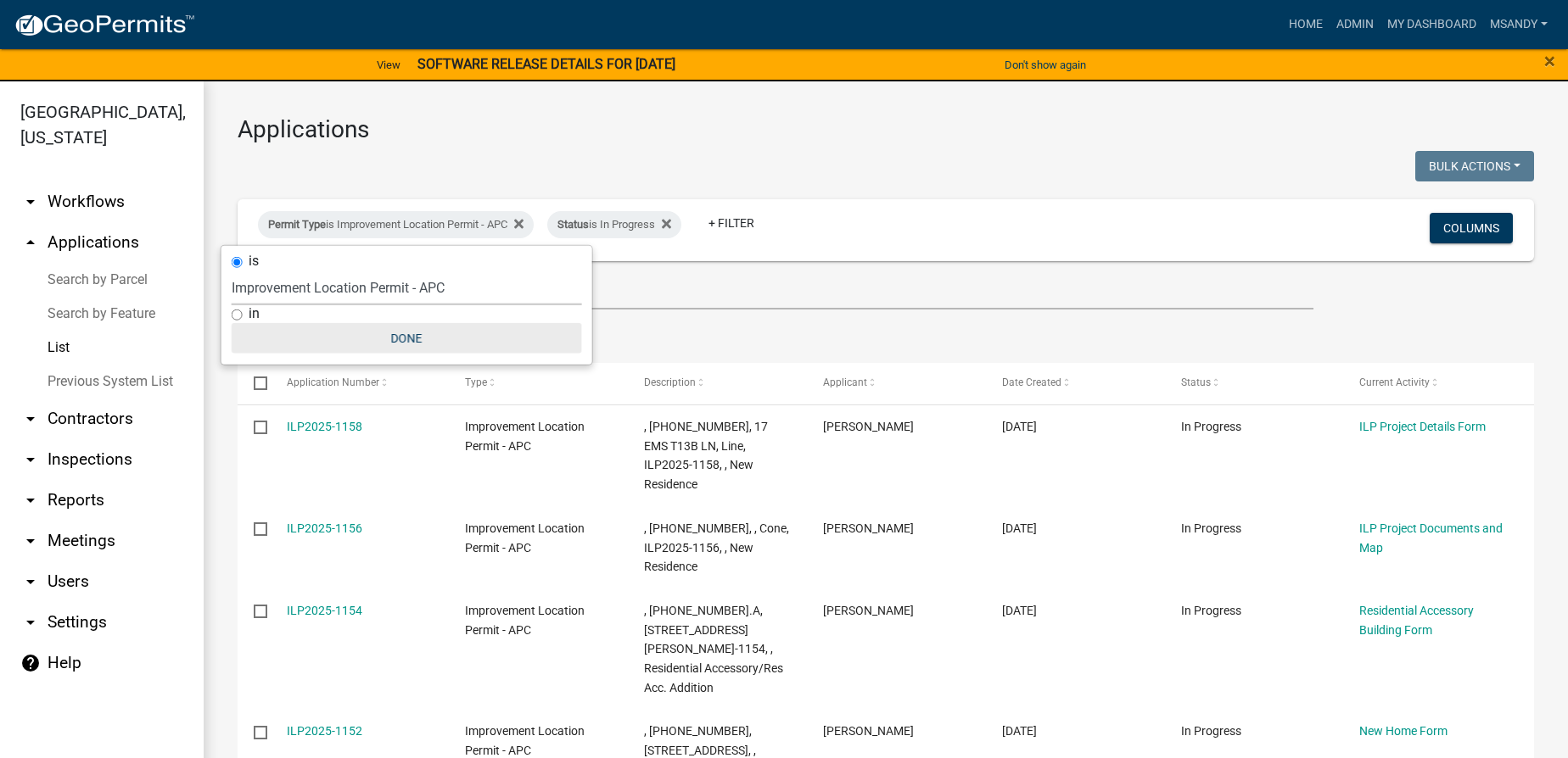
click at [396, 336] on button "Done" at bounding box center [407, 338] width 350 height 30
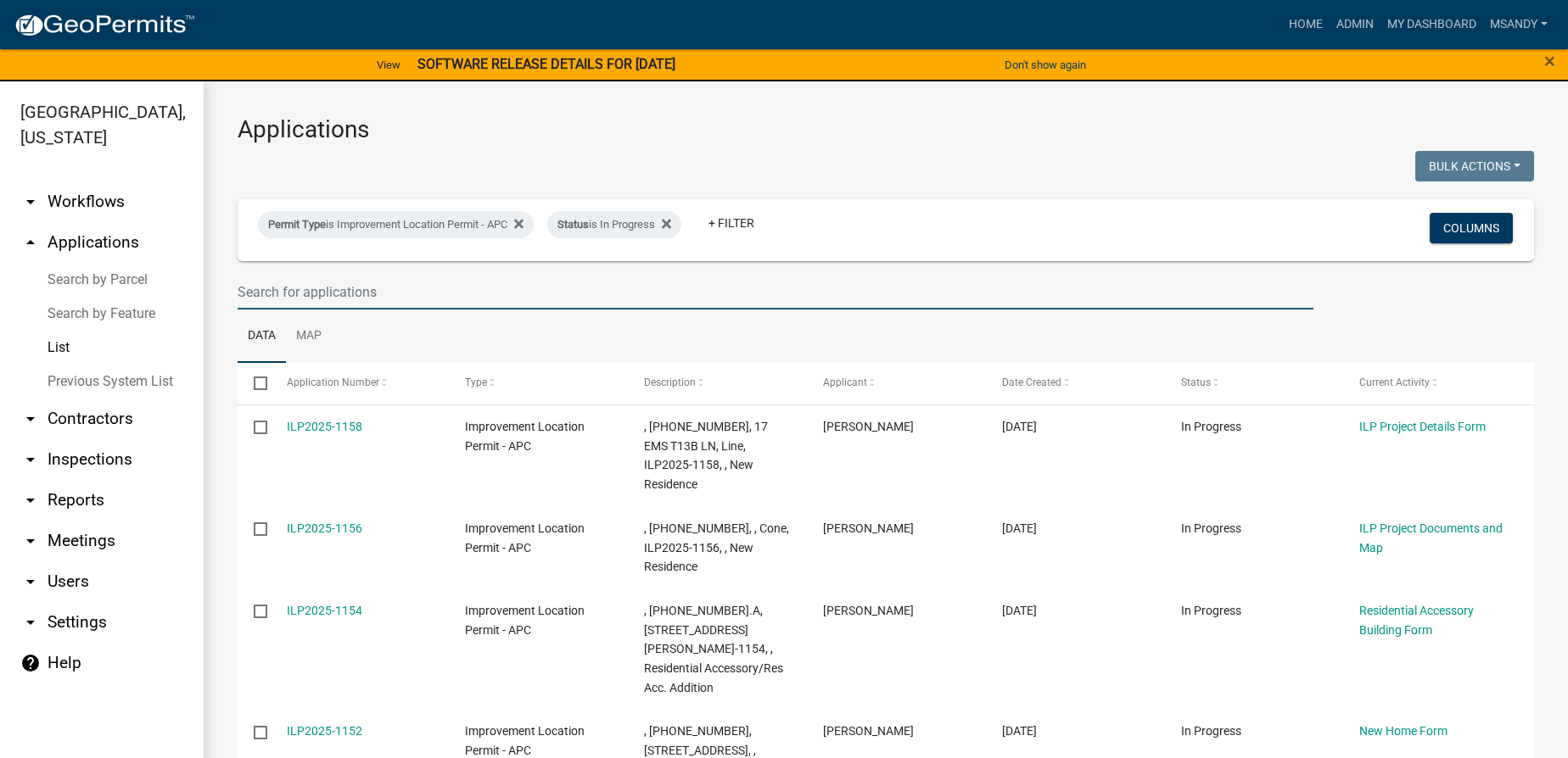
drag, startPoint x: 456, startPoint y: 285, endPoint x: 465, endPoint y: 262, distance: 24.7
click at [456, 285] on input "text" at bounding box center [776, 292] width 1076 height 35
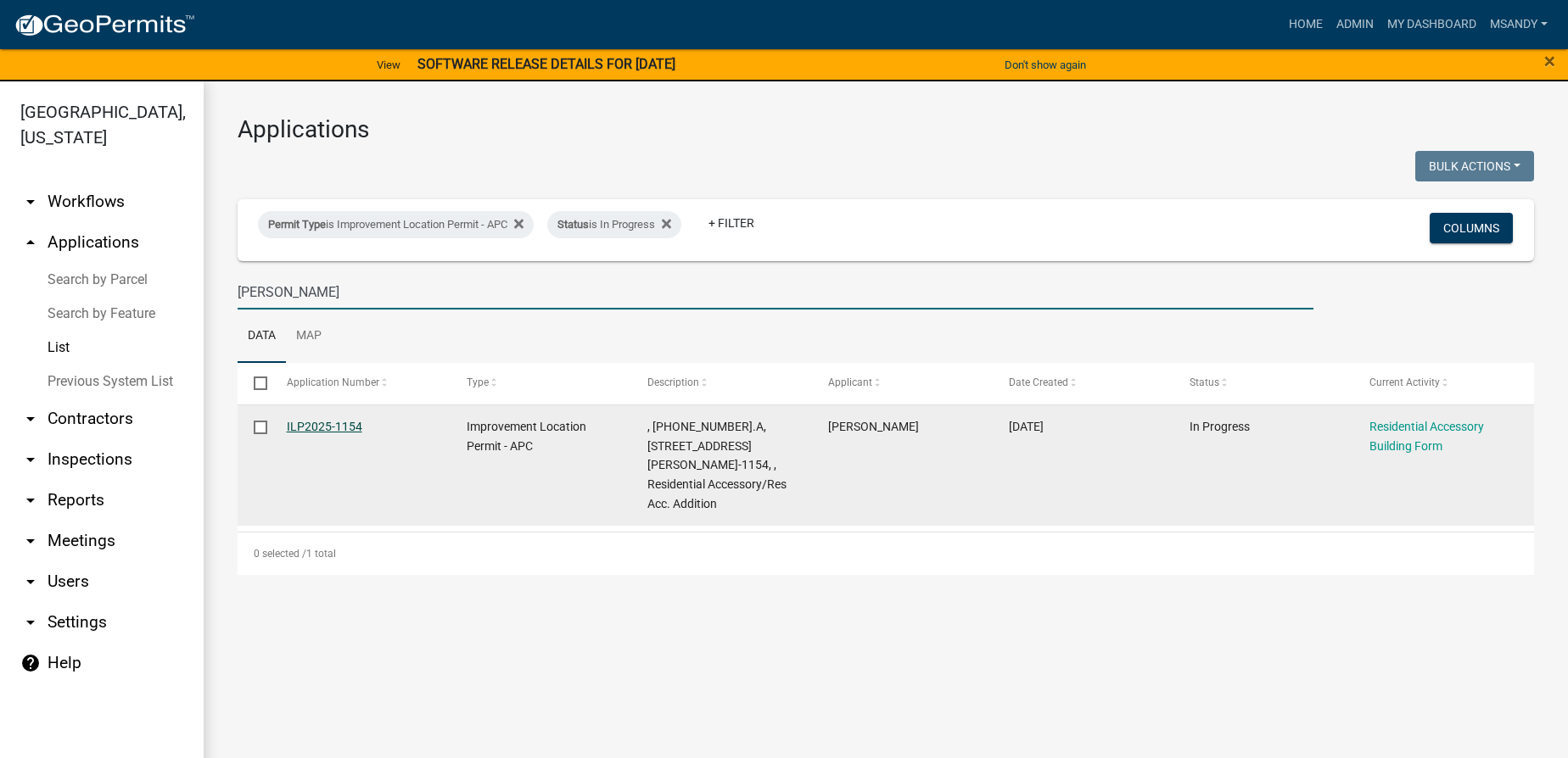
type input "yoder"
click at [337, 426] on link "ILP2025-1154" at bounding box center [324, 426] width 76 height 14
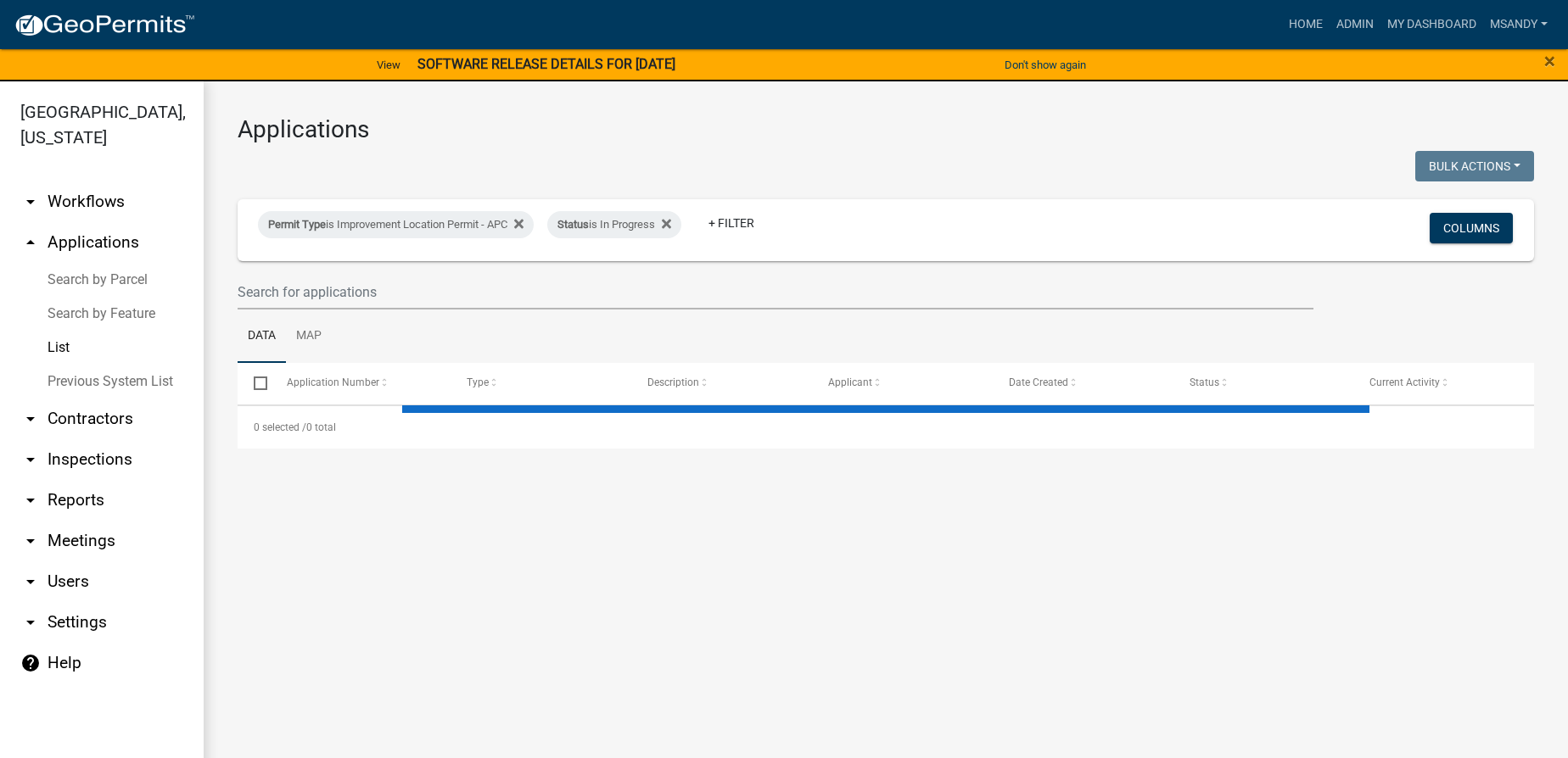
select select "3: 100"
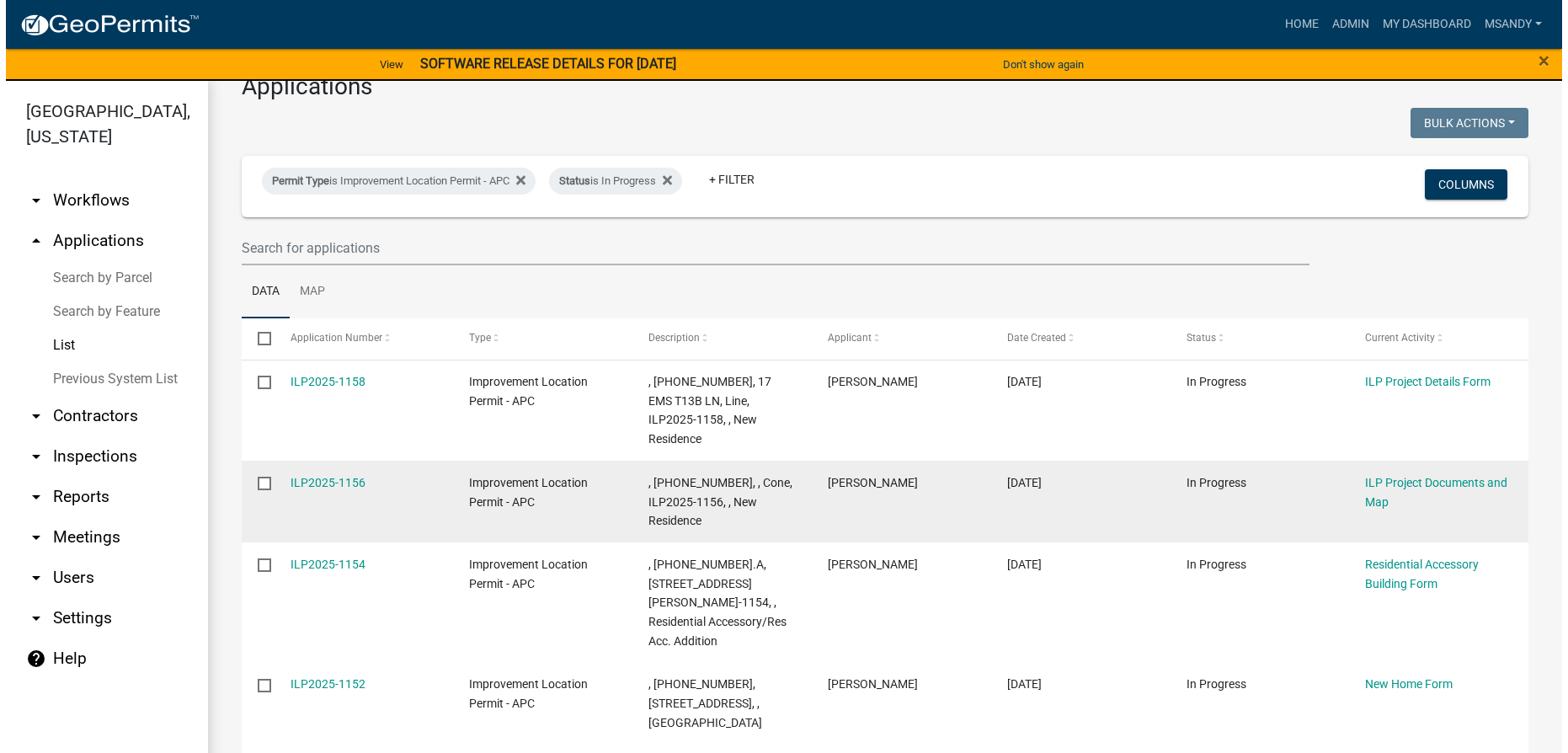
scroll to position [76, 0]
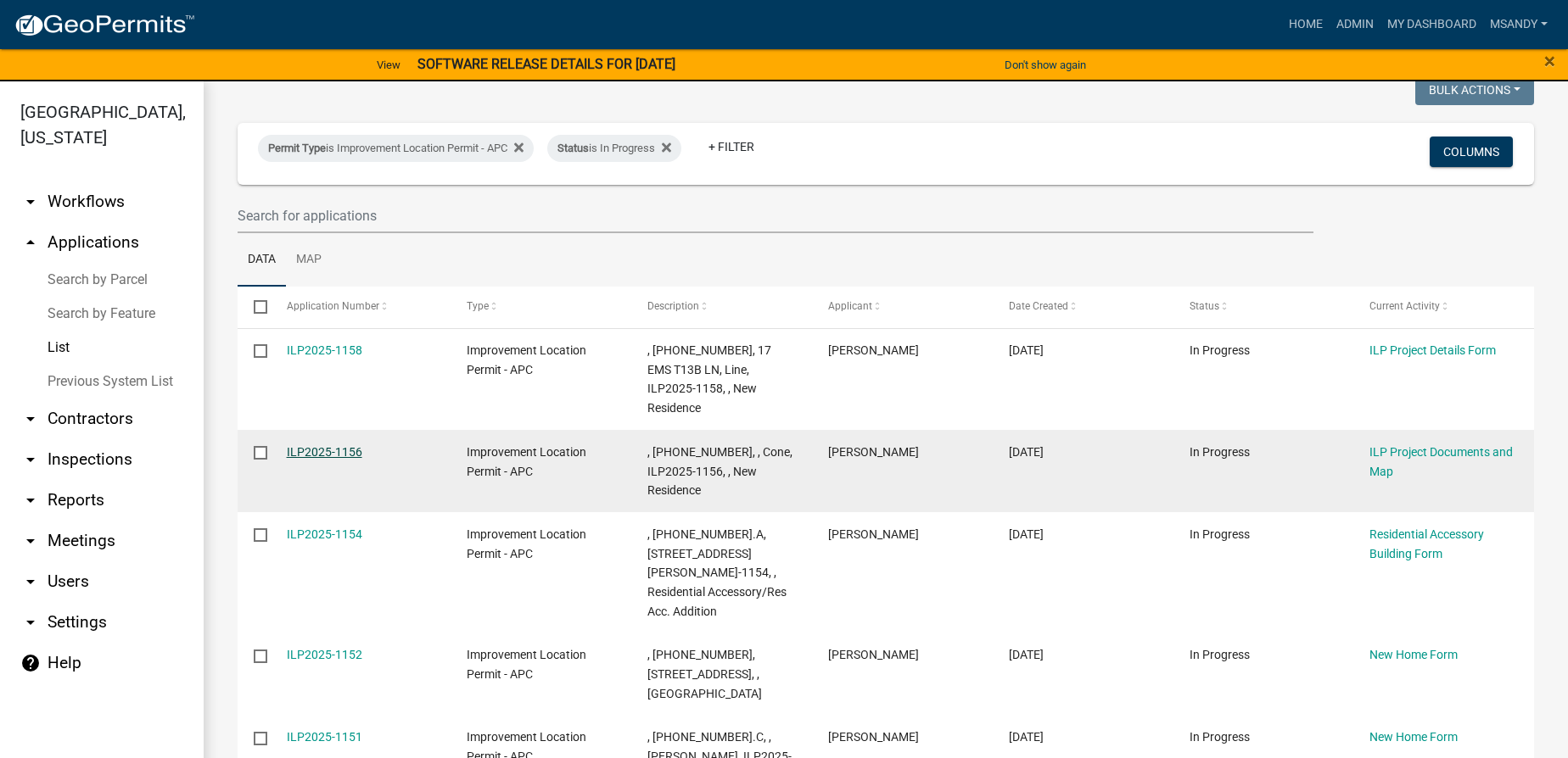
click at [322, 446] on link "ILP2025-1156" at bounding box center [324, 453] width 76 height 14
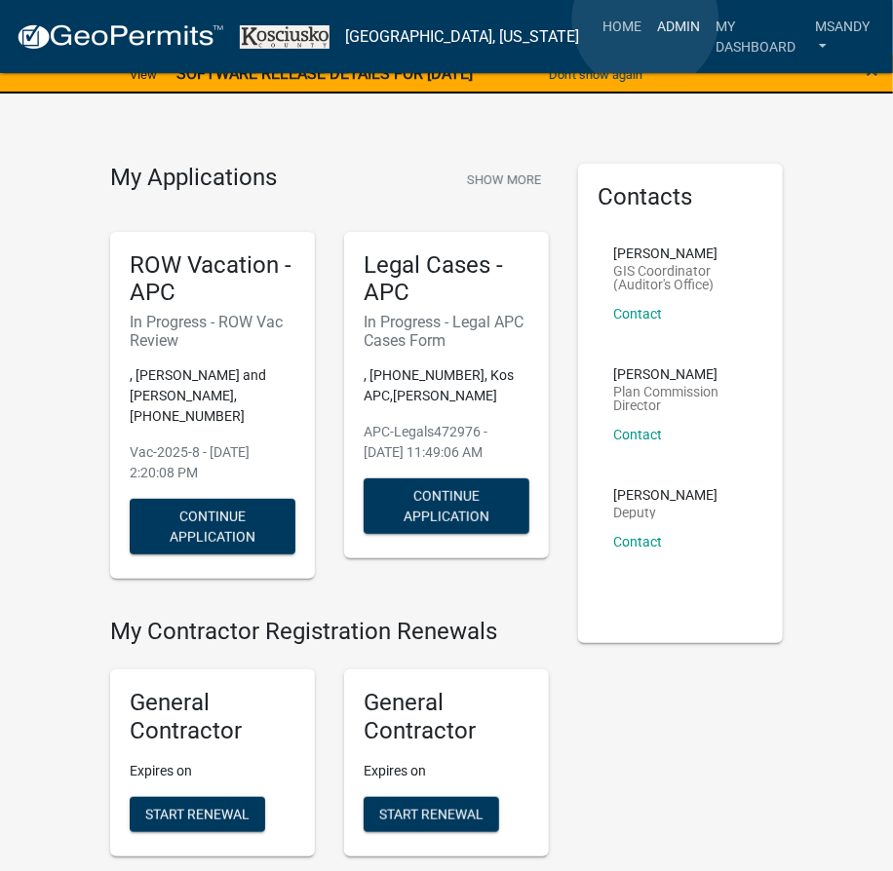
click at [649, 19] on link "Admin" at bounding box center [678, 26] width 58 height 37
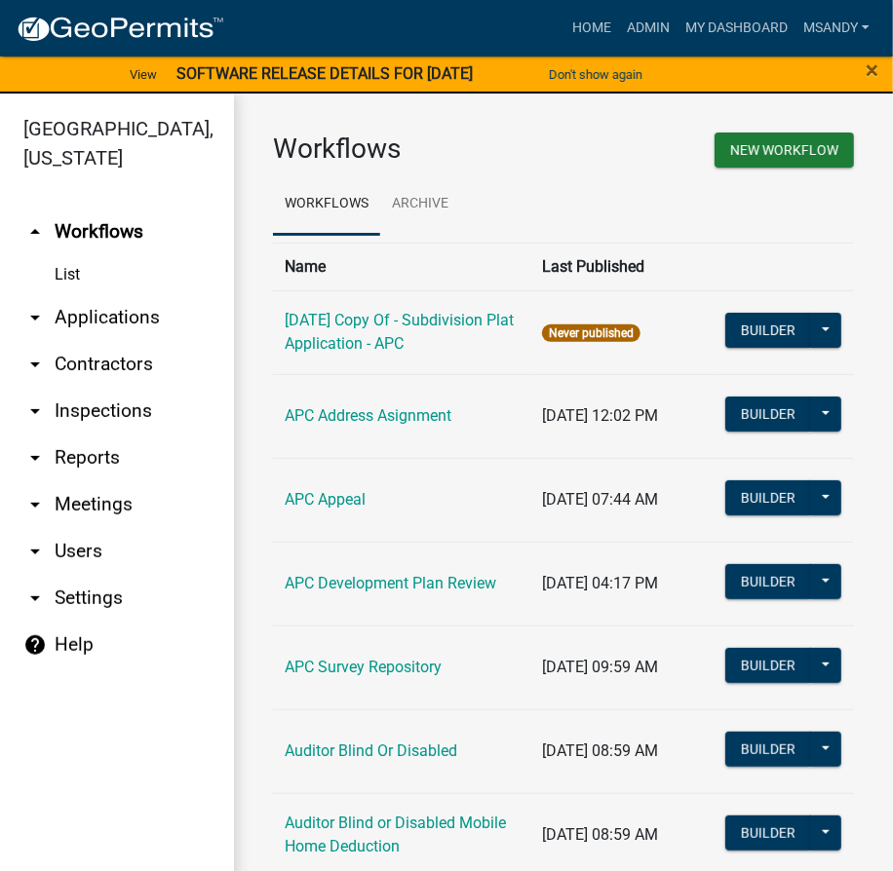
click at [78, 319] on link "arrow_drop_down Applications" at bounding box center [117, 317] width 234 height 47
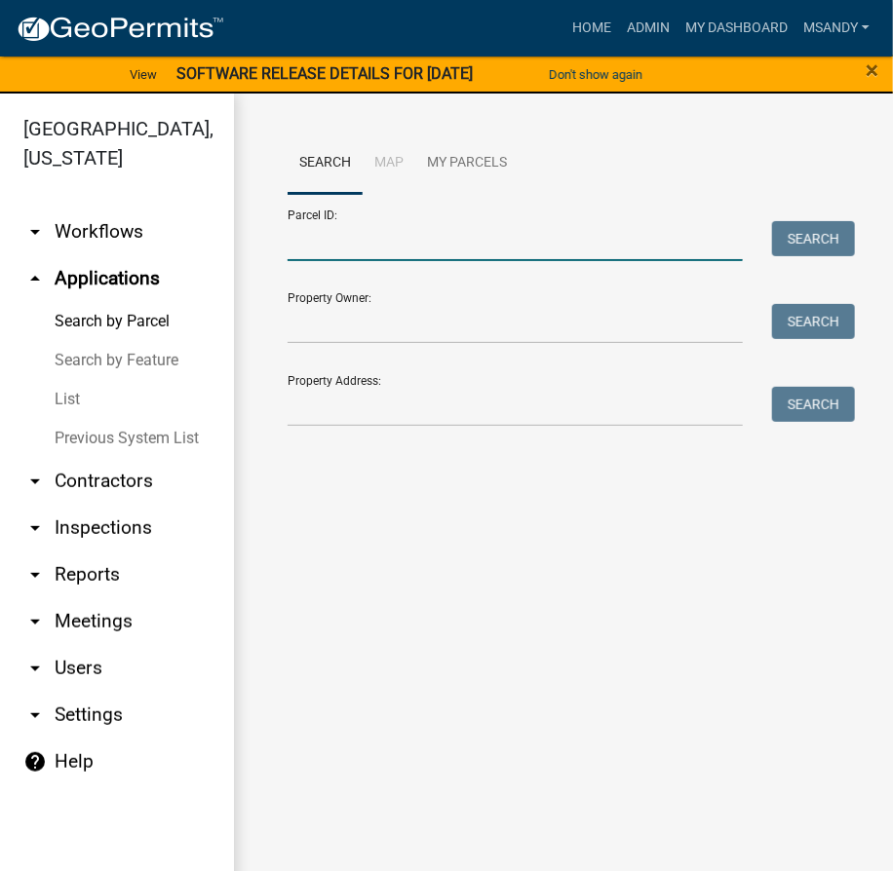
click at [320, 249] on input "Parcel ID:" at bounding box center [514, 241] width 455 height 40
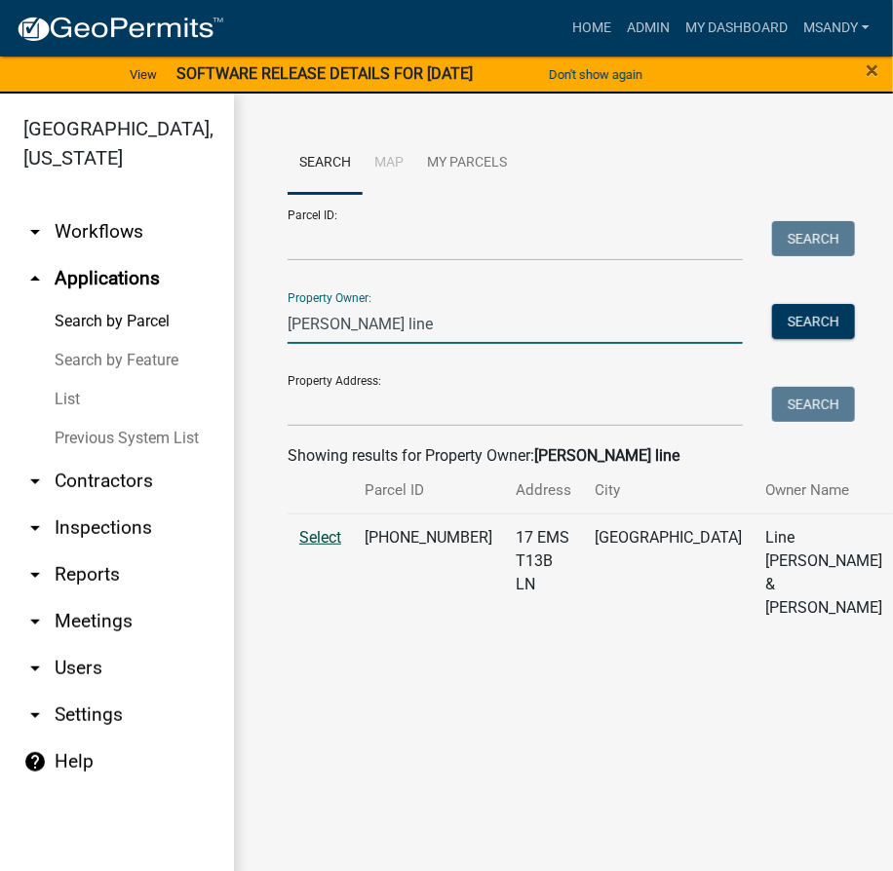
type input "Dan line"
click at [322, 547] on span "Select" at bounding box center [320, 537] width 42 height 19
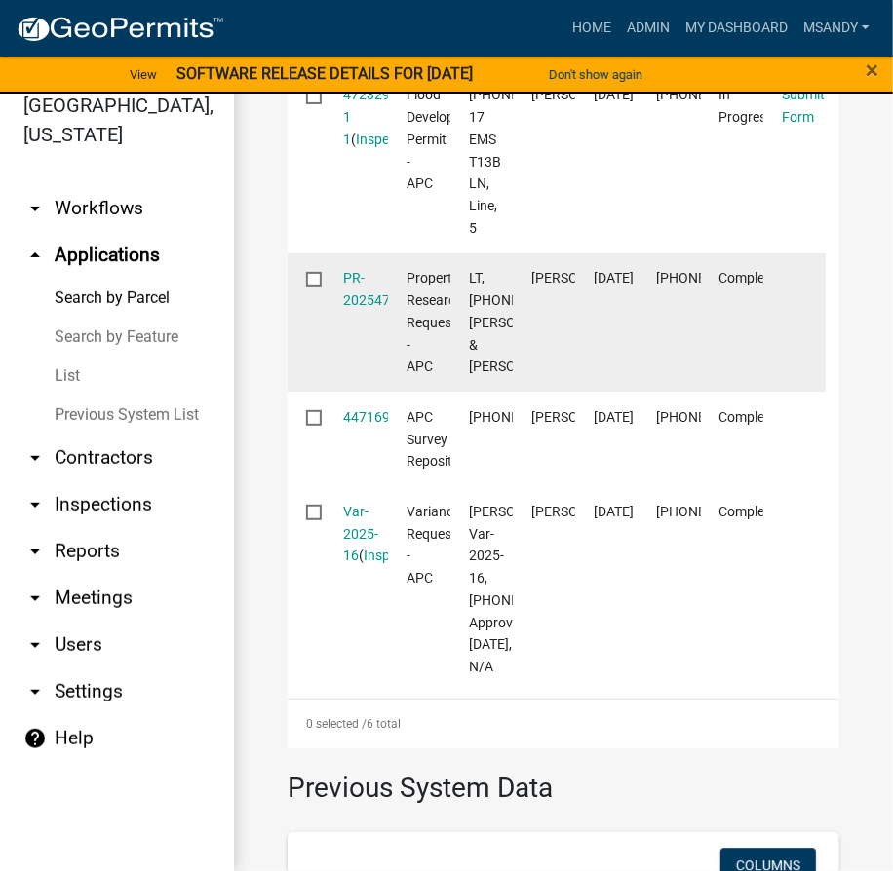
scroll to position [1506, 0]
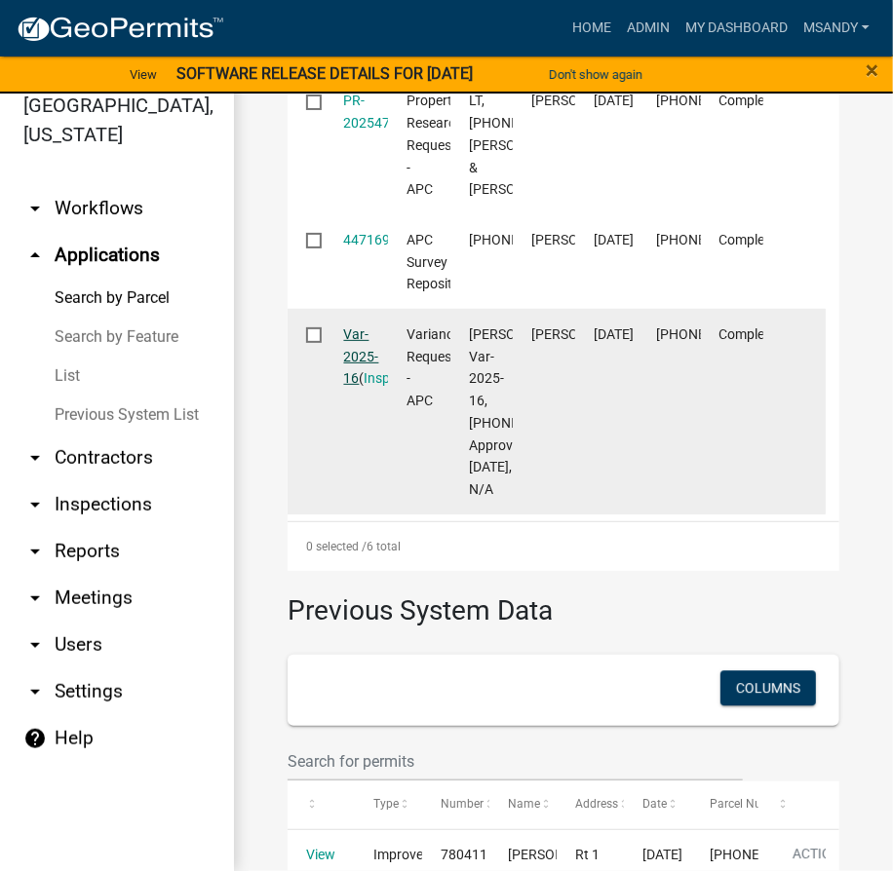
click at [350, 387] on link "Var-2025-16" at bounding box center [361, 356] width 35 height 60
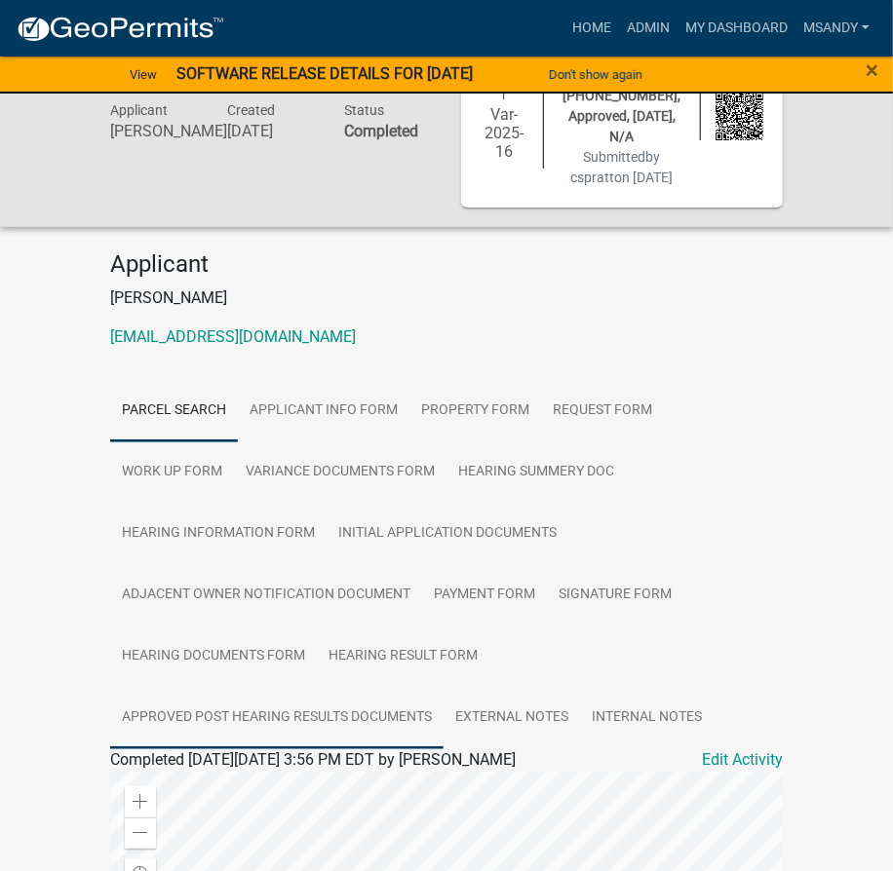
click at [351, 693] on link "Approved Post Hearing Results Documents" at bounding box center [276, 718] width 333 height 62
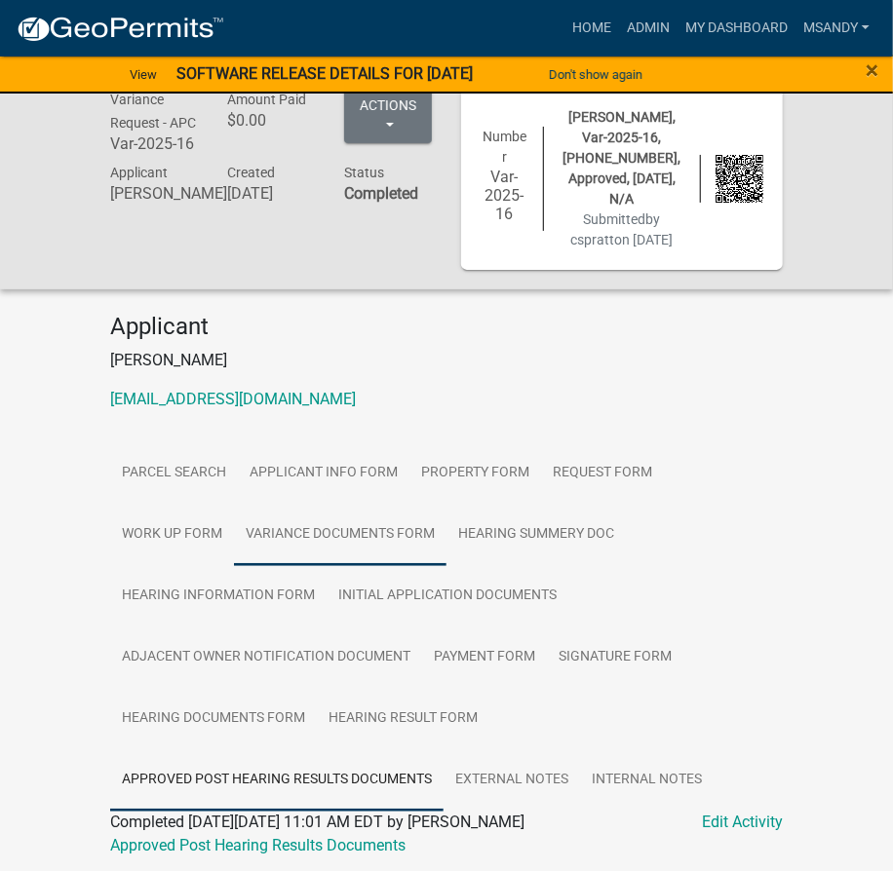
scroll to position [72, 0]
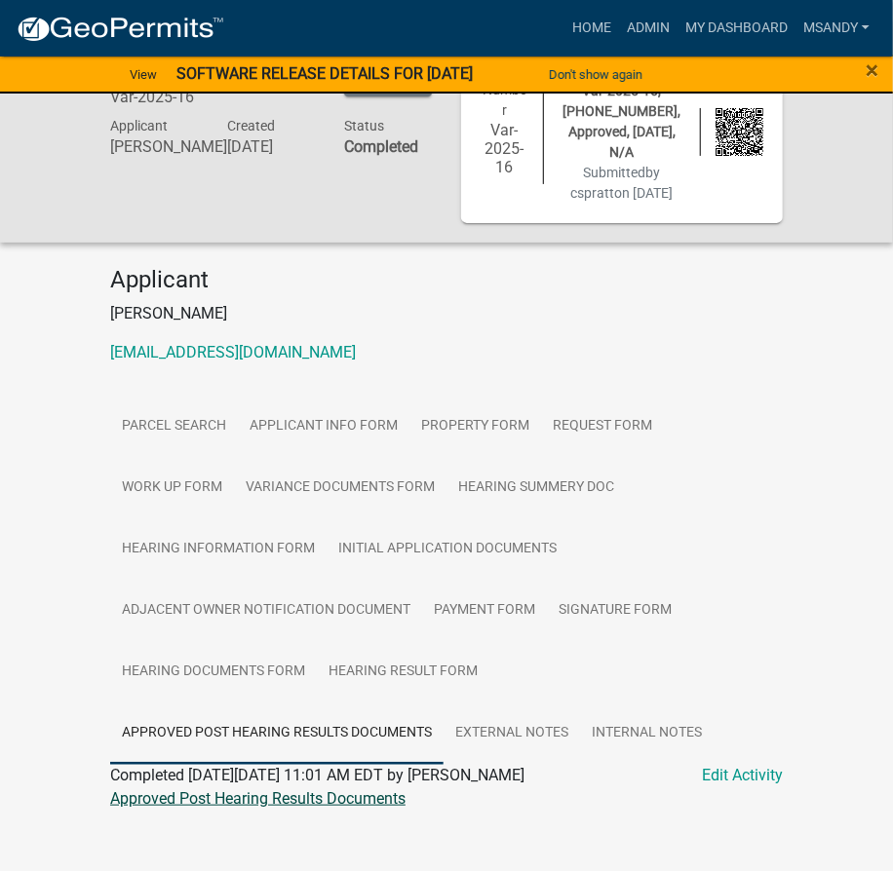
click at [263, 789] on link "Approved Post Hearing Results Documents" at bounding box center [257, 798] width 295 height 19
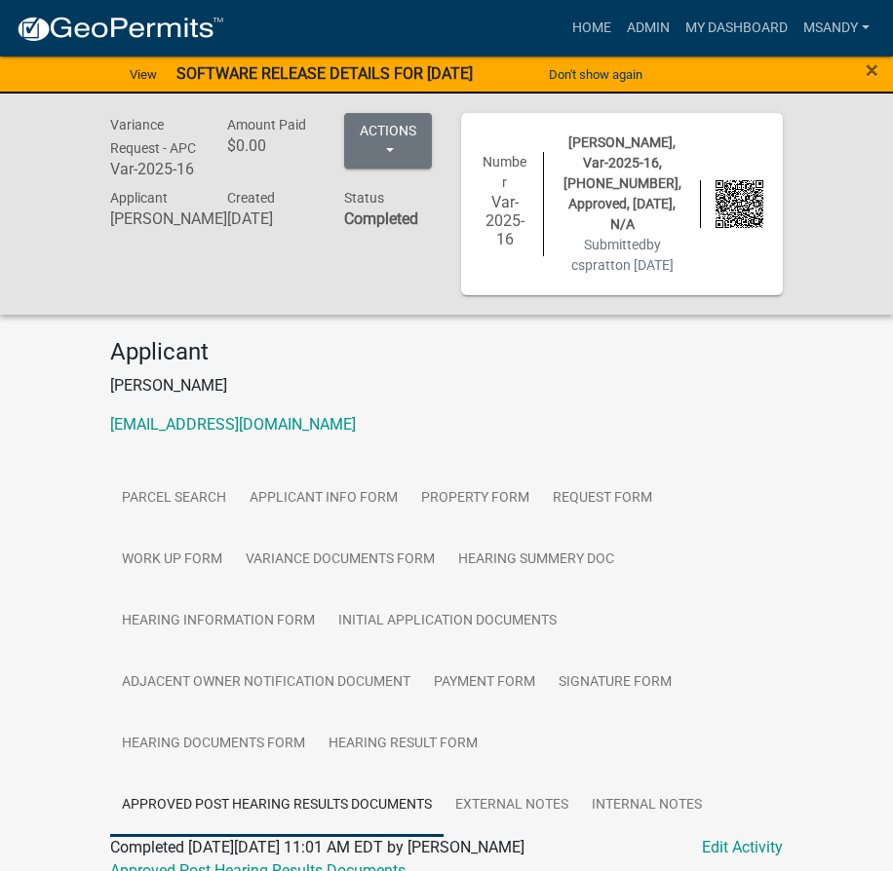
scroll to position [72, 0]
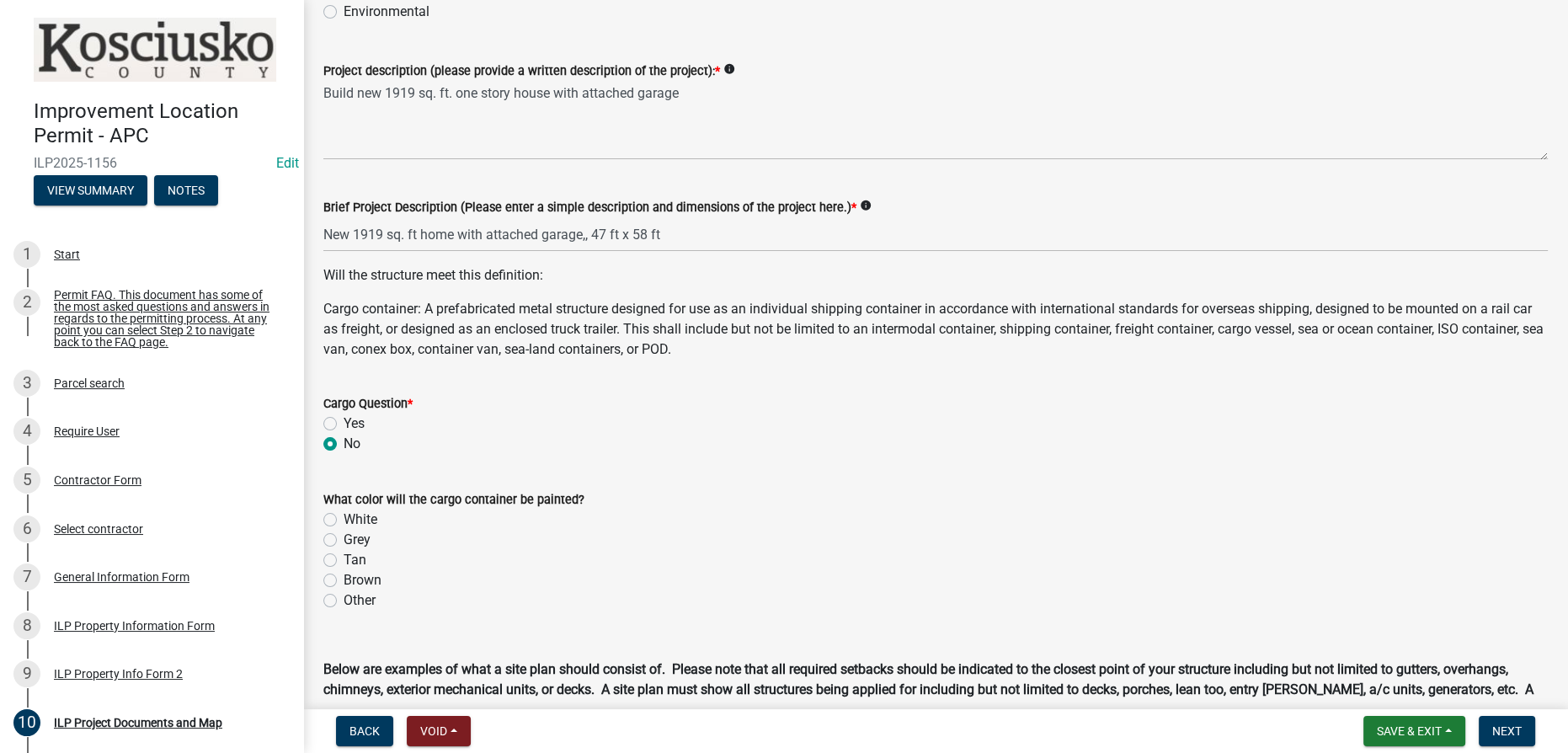
scroll to position [459, 0]
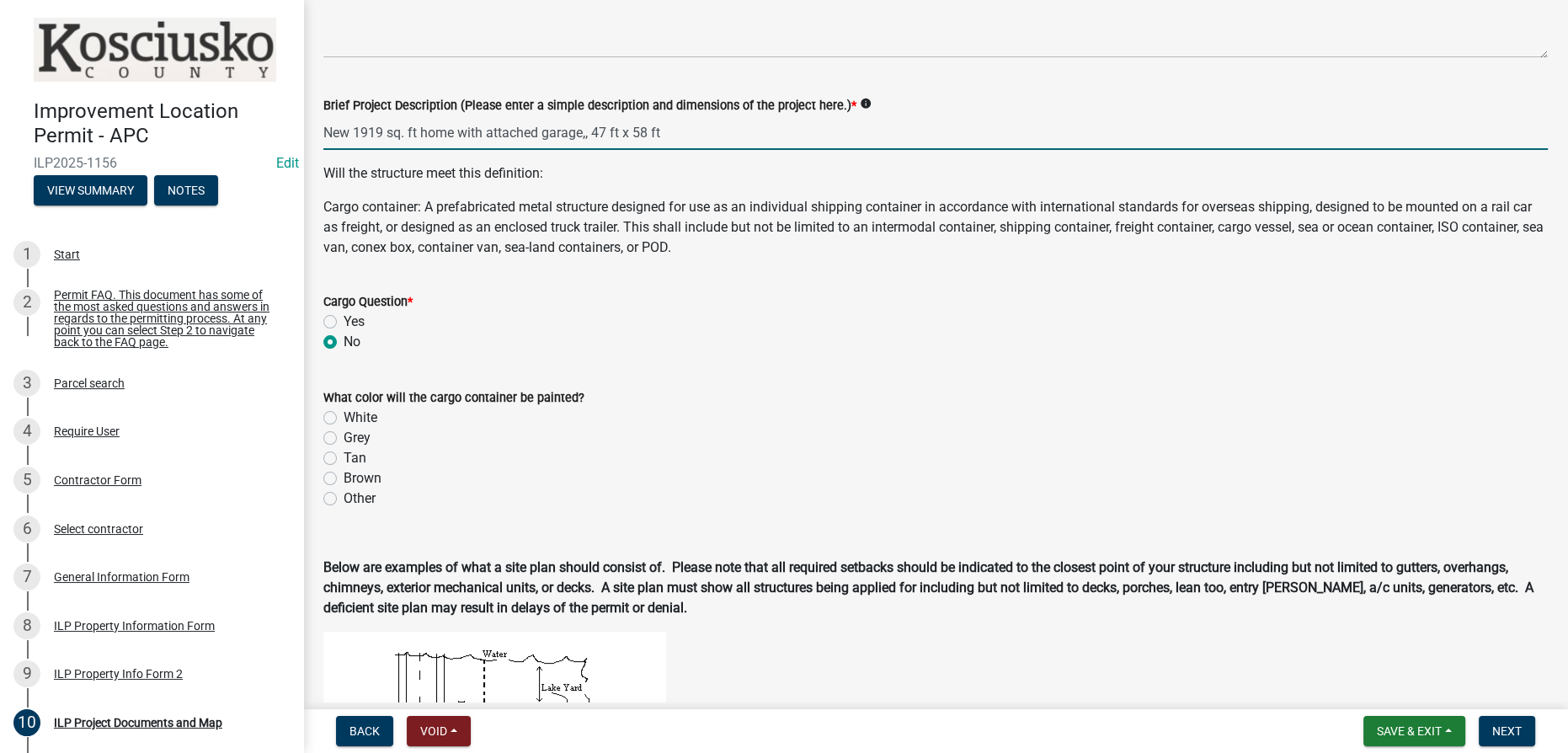
click at [587, 137] on input "New 1919 sq. ft home with attached garage,, 47 ft x 58 ft" at bounding box center [935, 132] width 1225 height 35
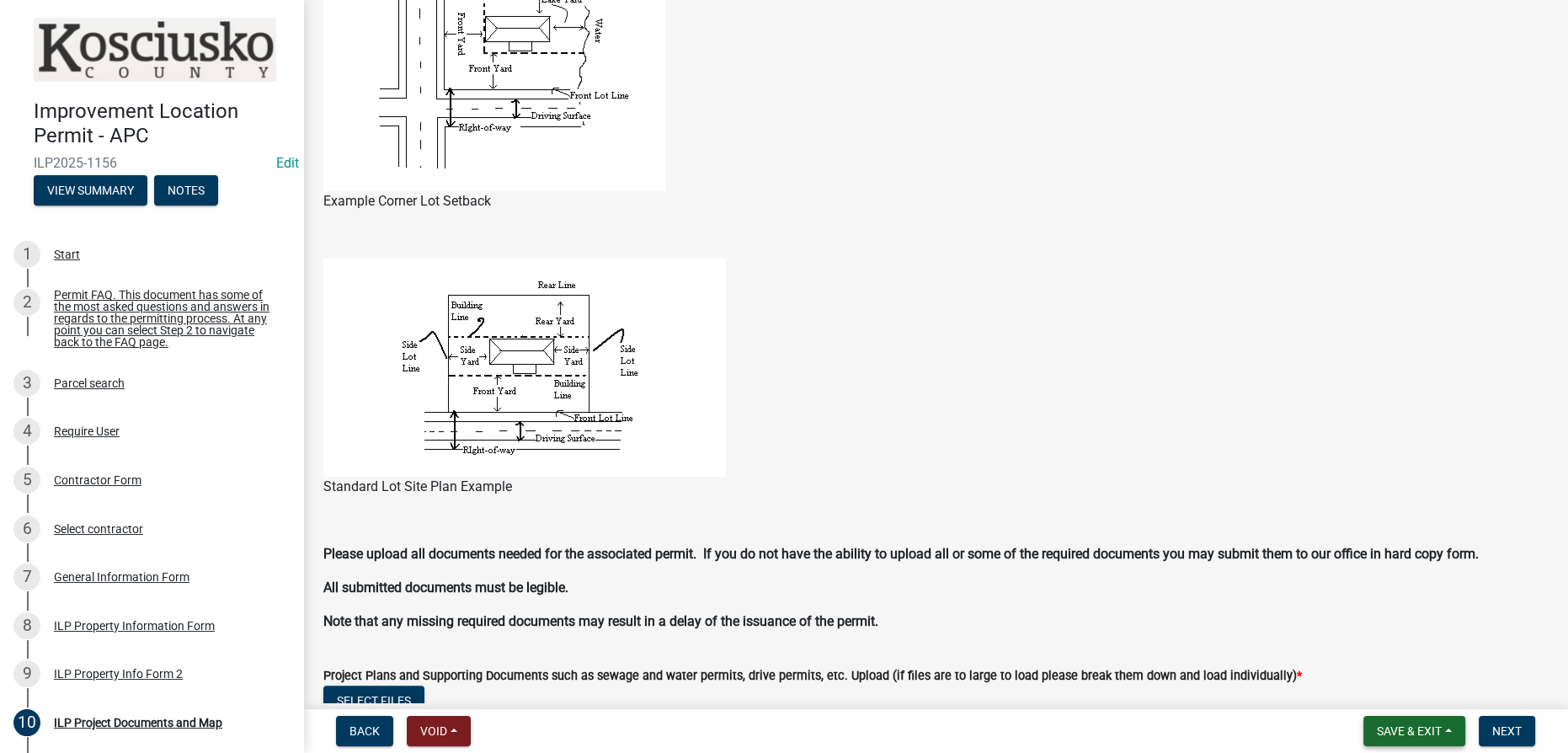
scroll to position [1148, 0]
type input "47 ft x 58 ft House"
click at [1408, 735] on span "Save & Exit" at bounding box center [1409, 731] width 65 height 14
click at [1367, 648] on button "Save" at bounding box center [1399, 647] width 135 height 41
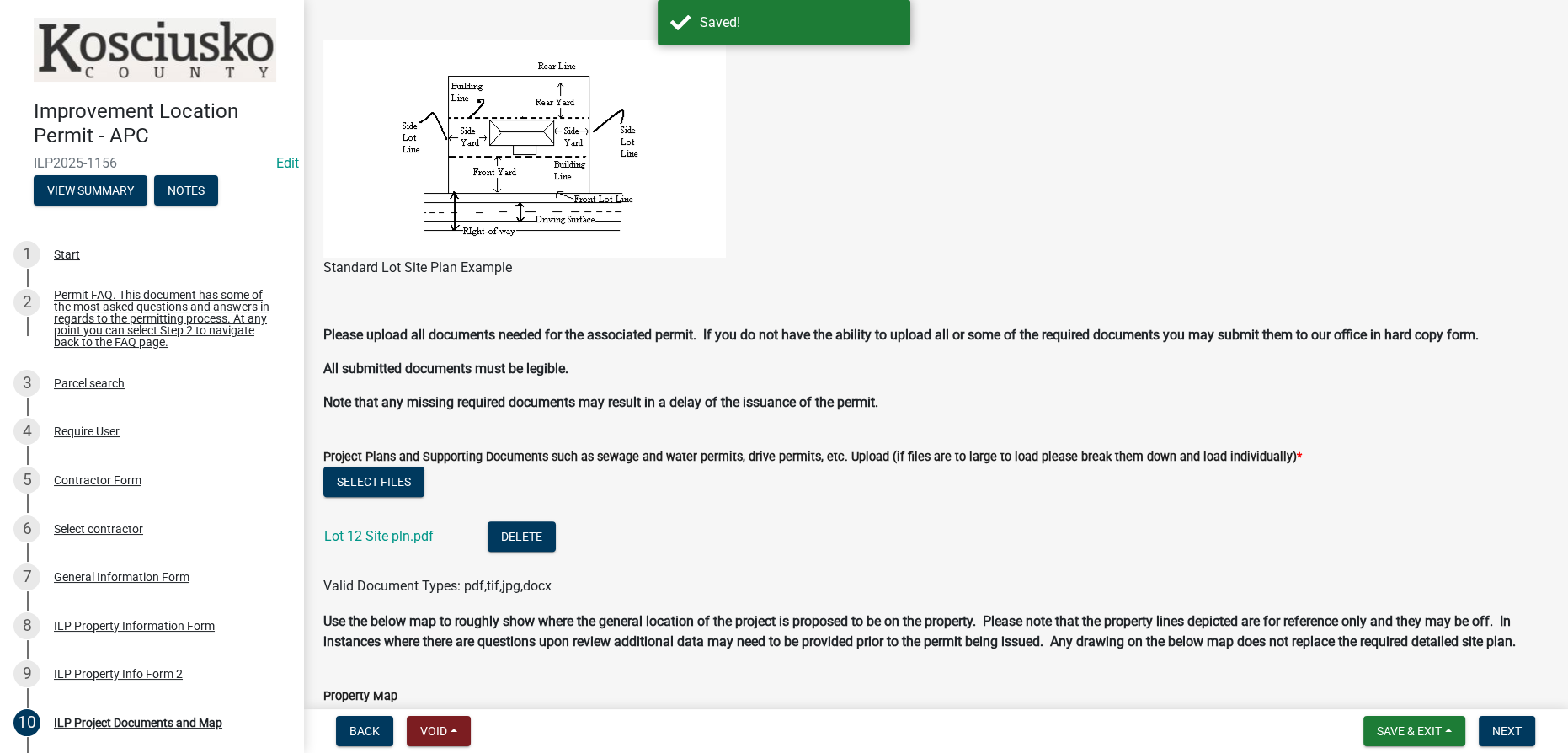
scroll to position [1532, 0]
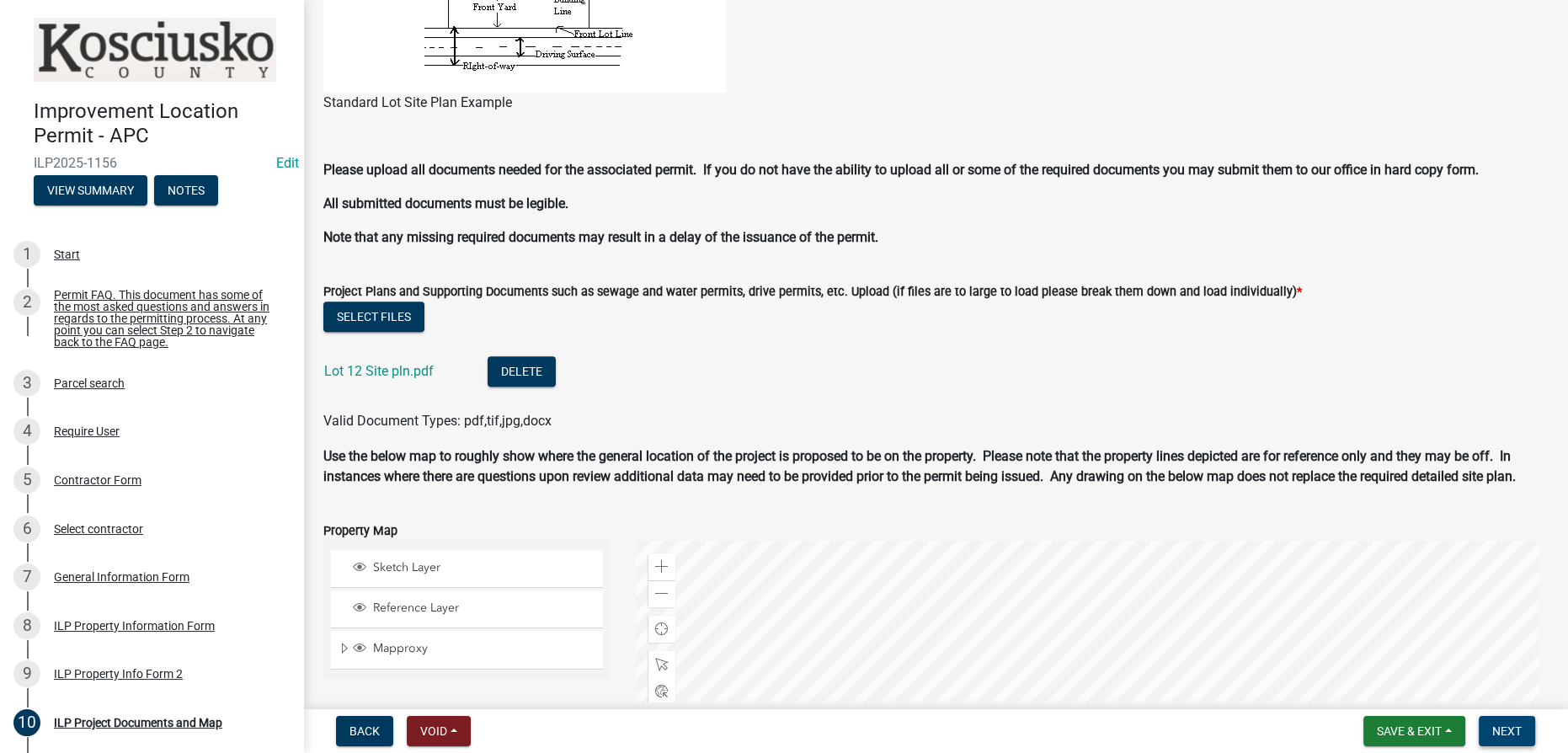
click at [1518, 741] on button "Next" at bounding box center [1507, 731] width 56 height 30
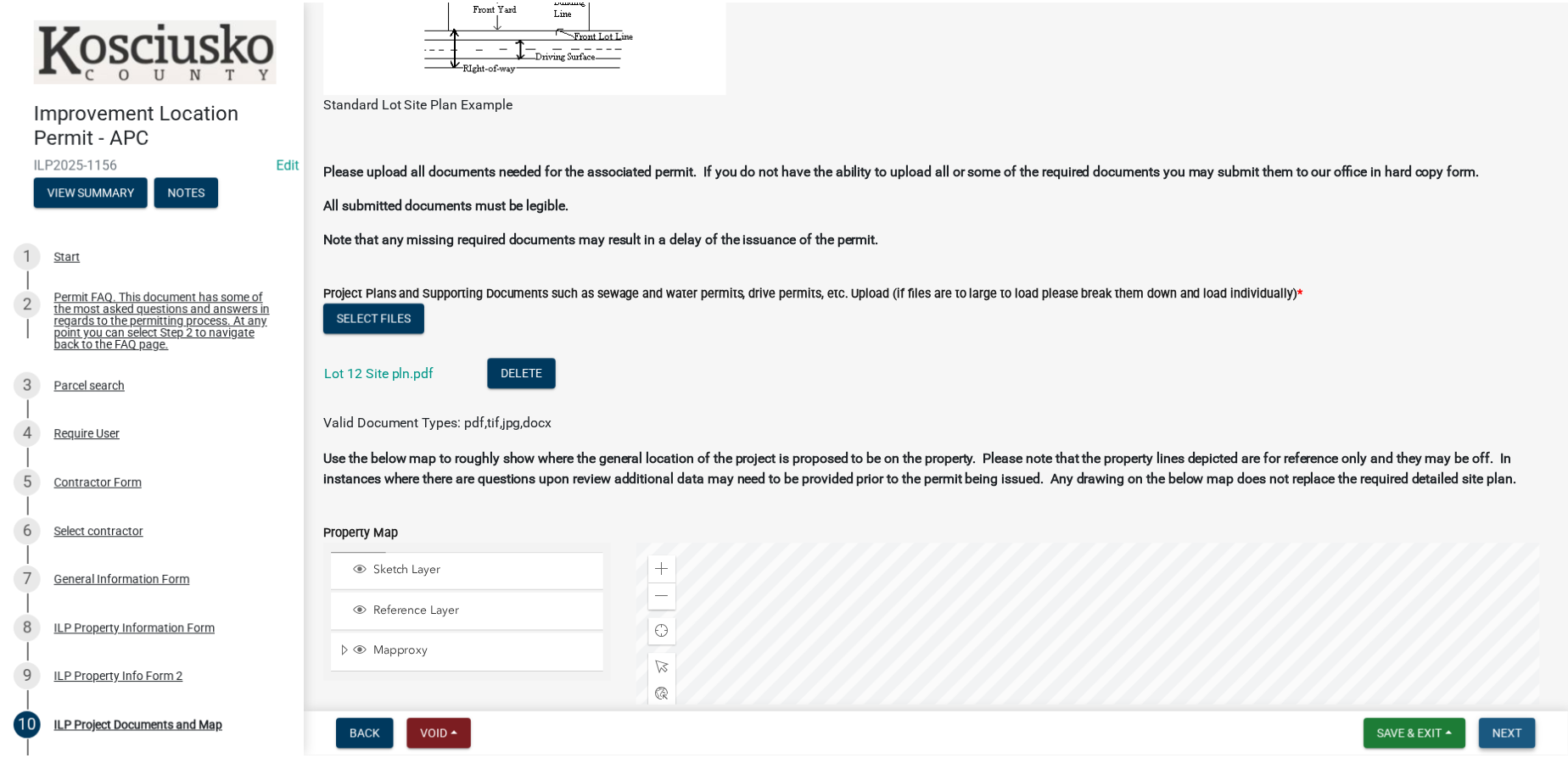
scroll to position [0, 0]
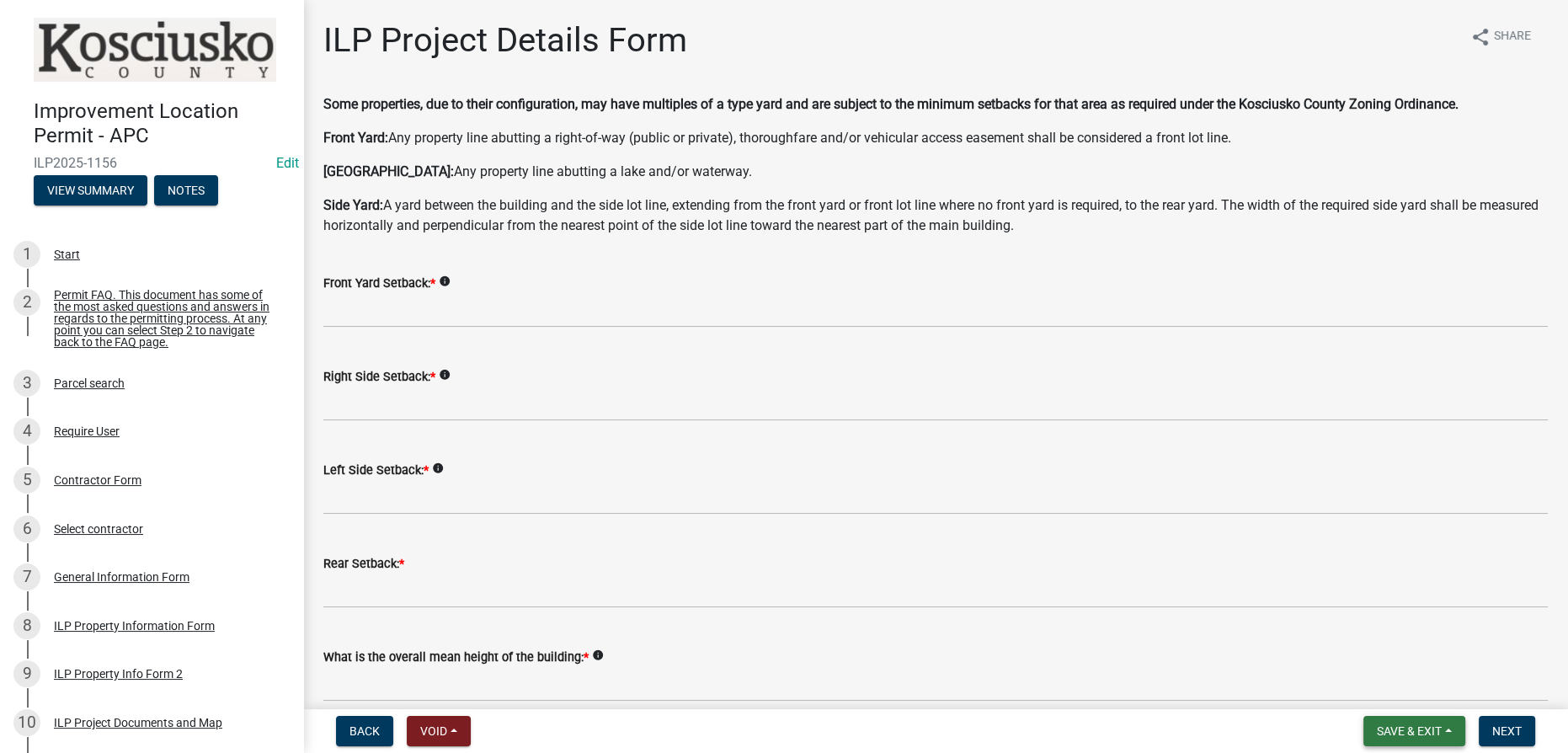
click at [1435, 732] on span "Save & Exit" at bounding box center [1409, 731] width 65 height 14
click at [1375, 686] on button "Save & Exit" at bounding box center [1399, 687] width 135 height 41
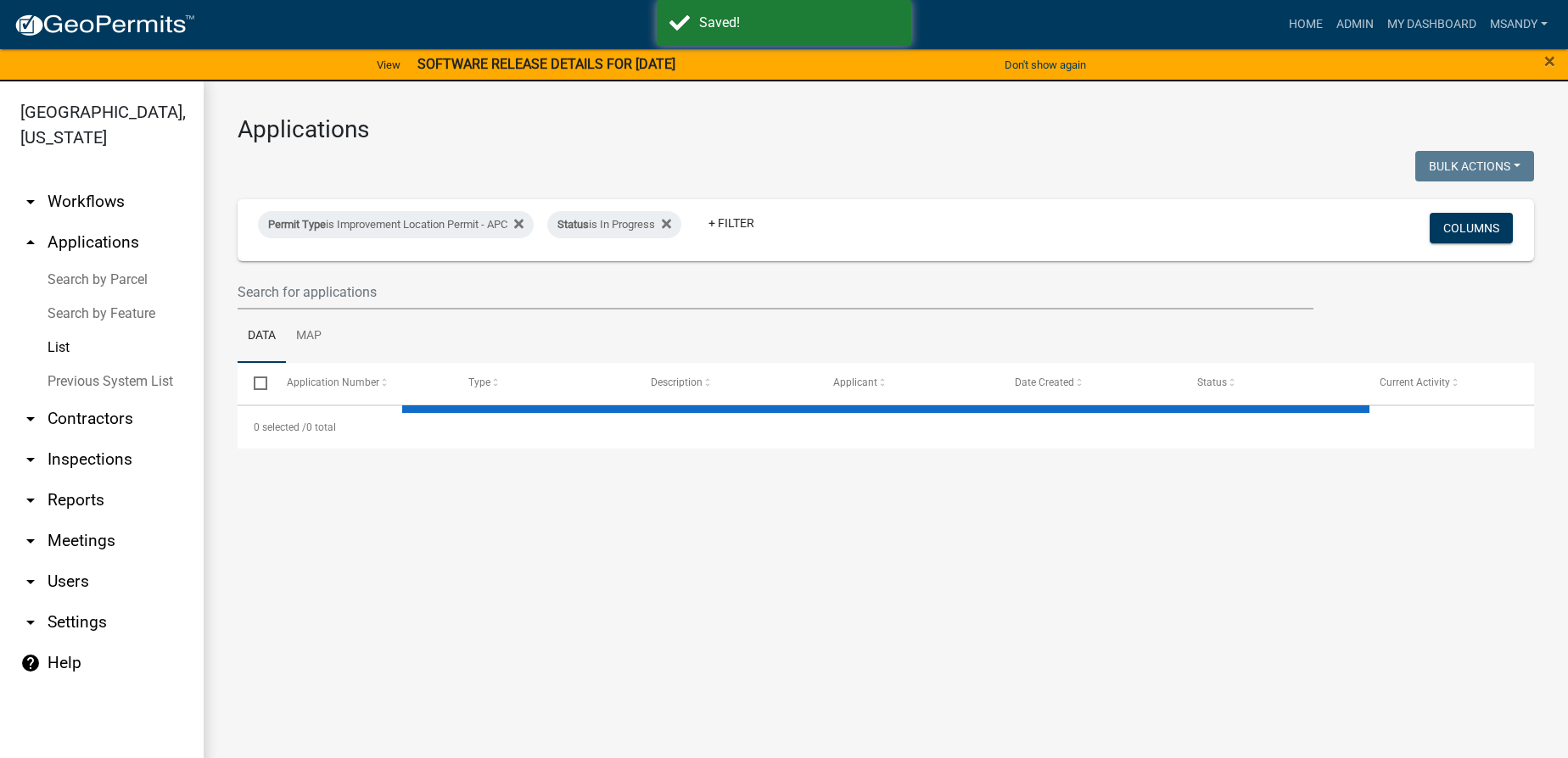
select select "3: 100"
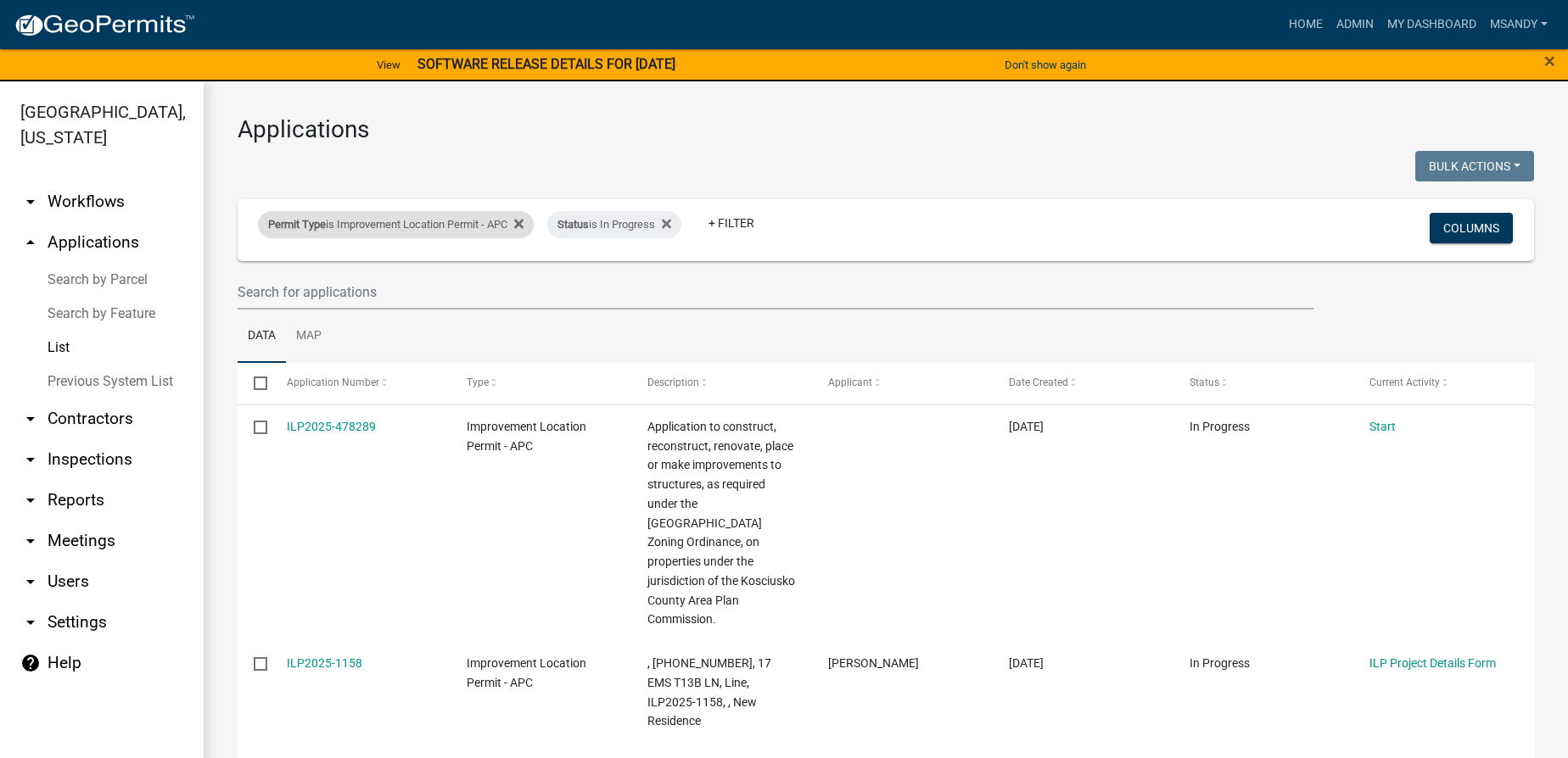
click at [372, 222] on div "Permit Type is Improvement Location Permit - APC" at bounding box center [395, 225] width 276 height 27
select select "a2c991f8-68ce-43d3-971c-57015753063b"
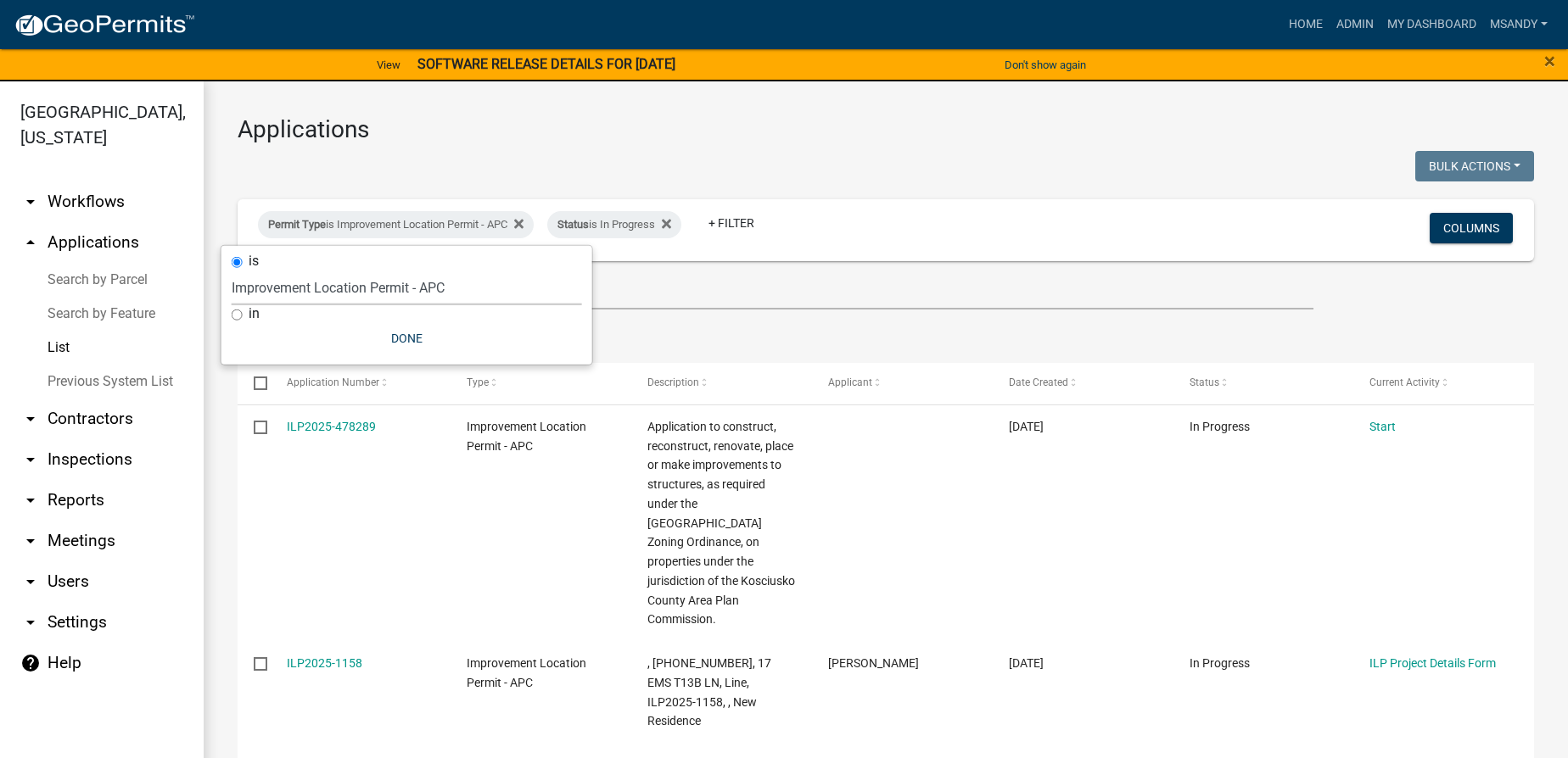
click at [375, 288] on select "Select an option [DATE] Copy Of - Subdivision Plat Application - APC APC Addres…" at bounding box center [407, 288] width 350 height 35
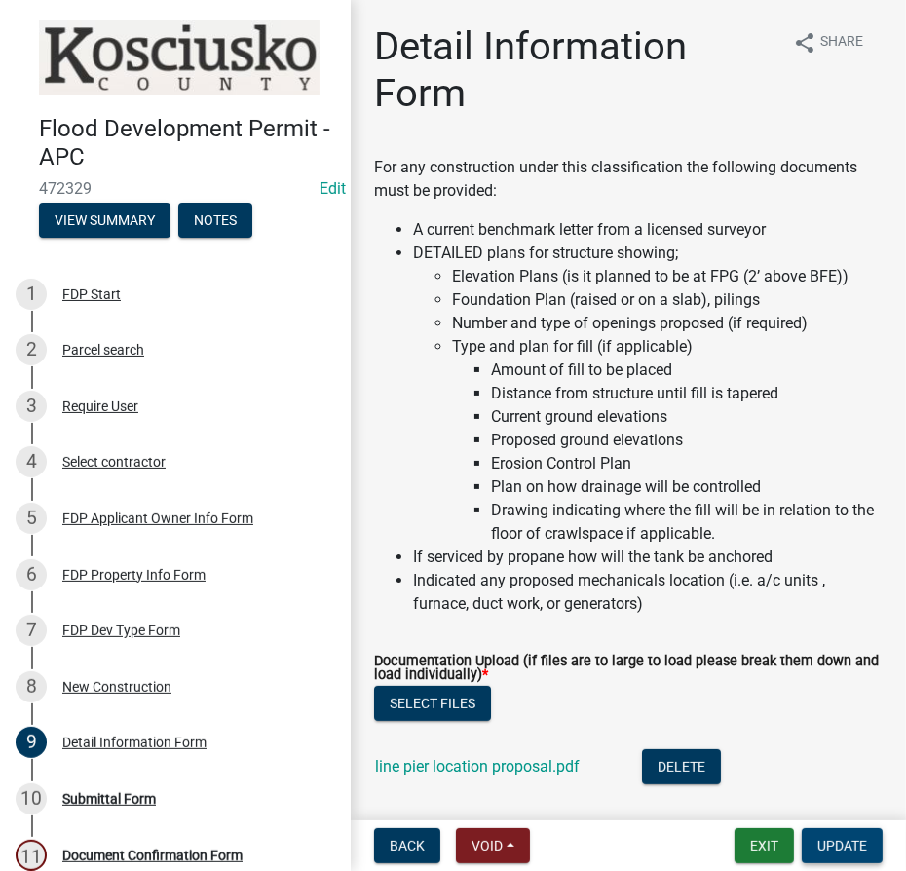
scroll to position [531, 0]
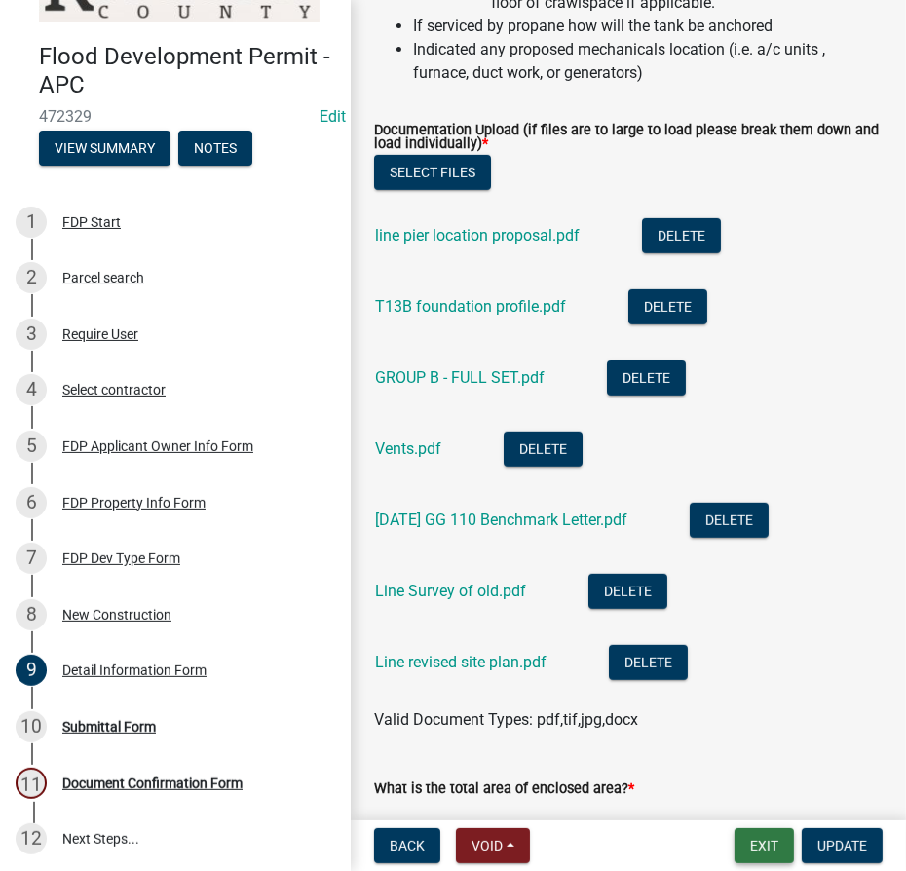
click at [780, 844] on button "Exit" at bounding box center [764, 845] width 59 height 35
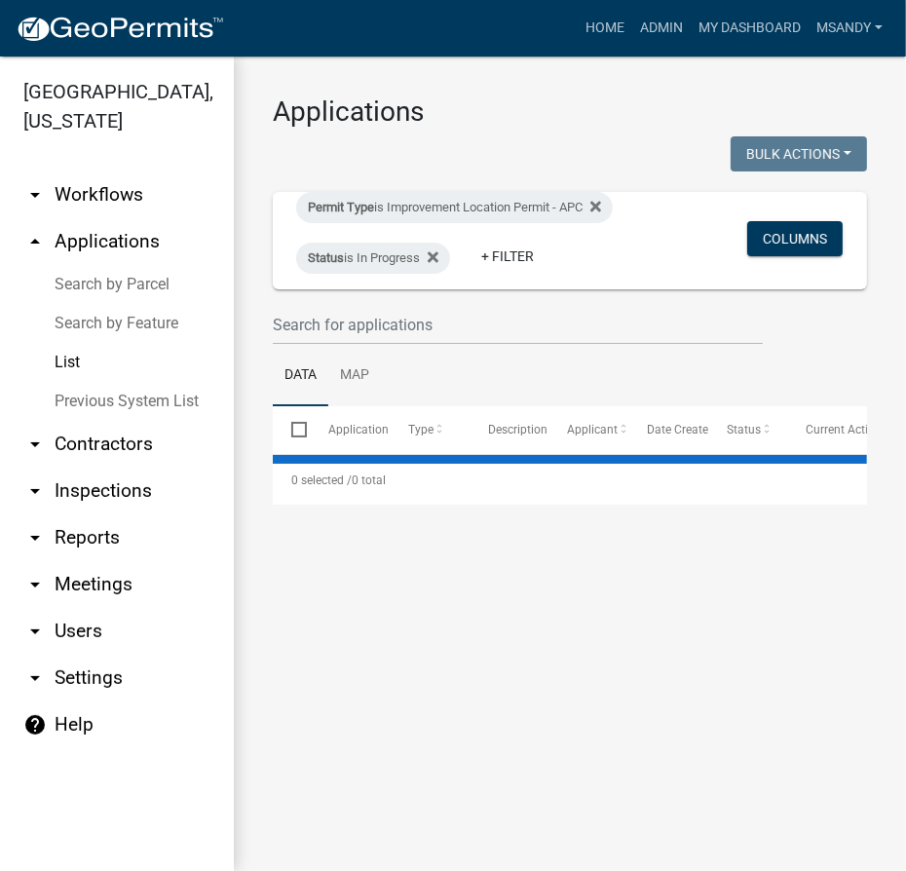
select select "3: 100"
